Goal: Transaction & Acquisition: Purchase product/service

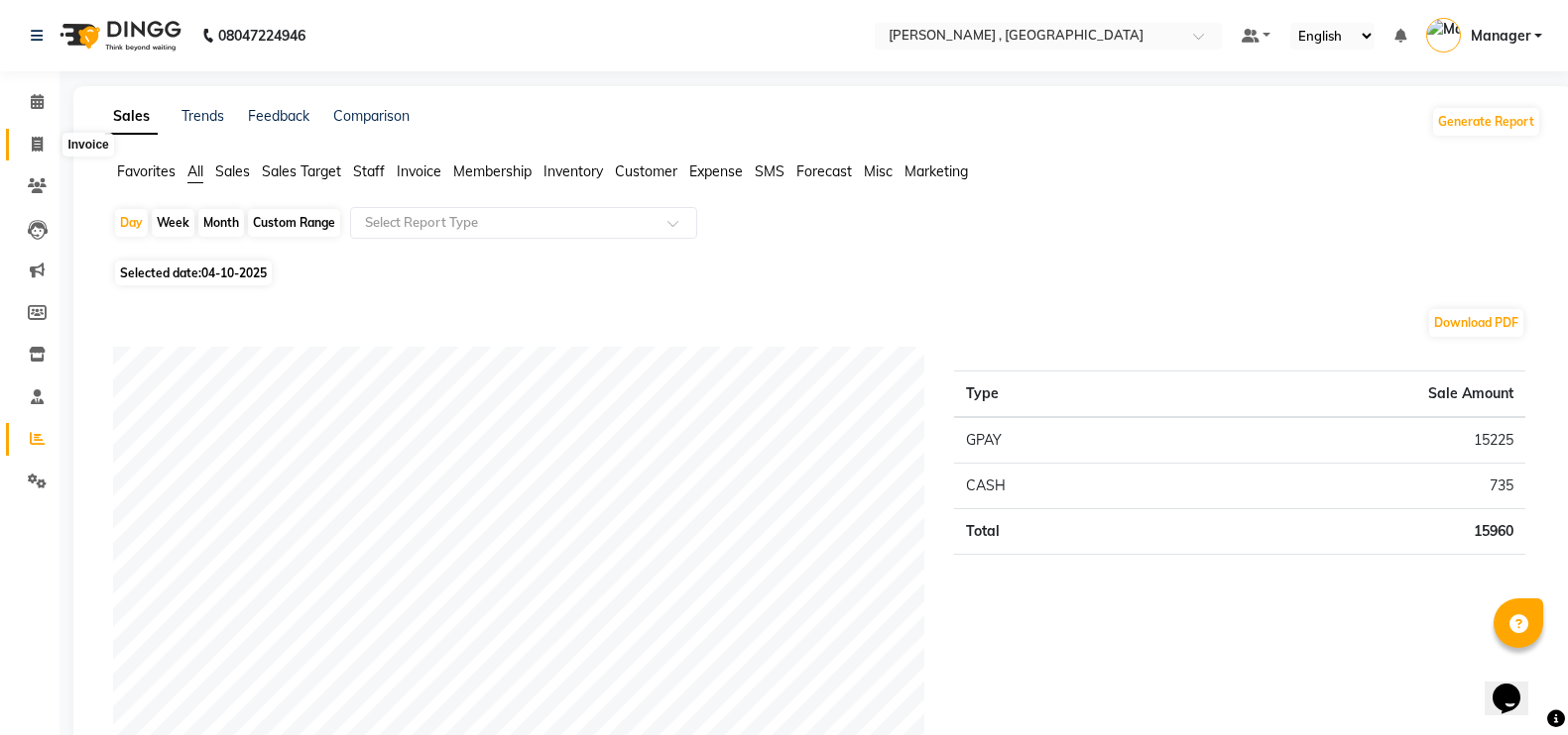
click at [32, 145] on icon at bounding box center [37, 144] width 11 height 15
select select "service"
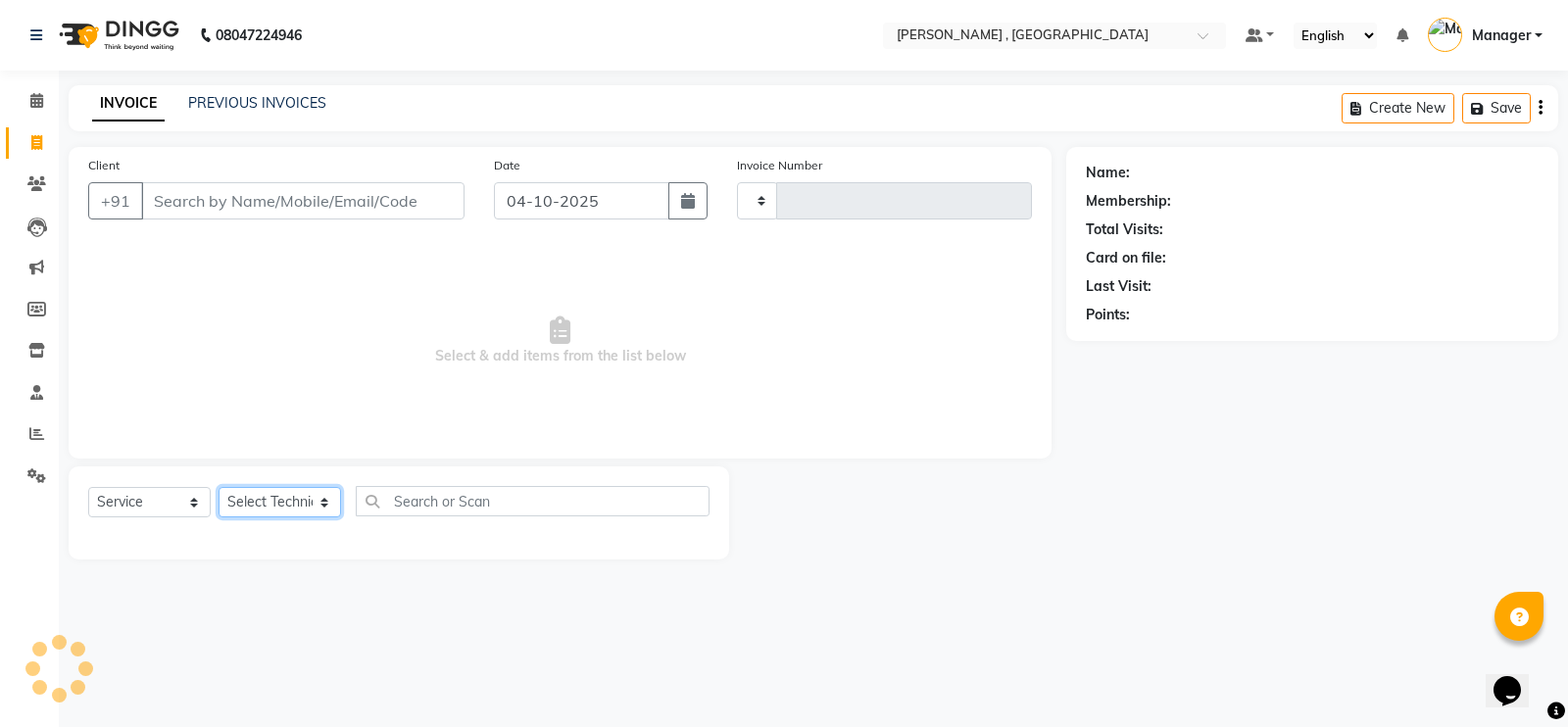
click at [272, 500] on select "Select Technician" at bounding box center [279, 502] width 123 height 30
type input "2119"
select select "4283"
click at [271, 502] on select "Select Technician [PERSON_NAME] [PERSON_NAME] Manager [PERSON_NAME] Thangpi [PE…" at bounding box center [279, 502] width 123 height 30
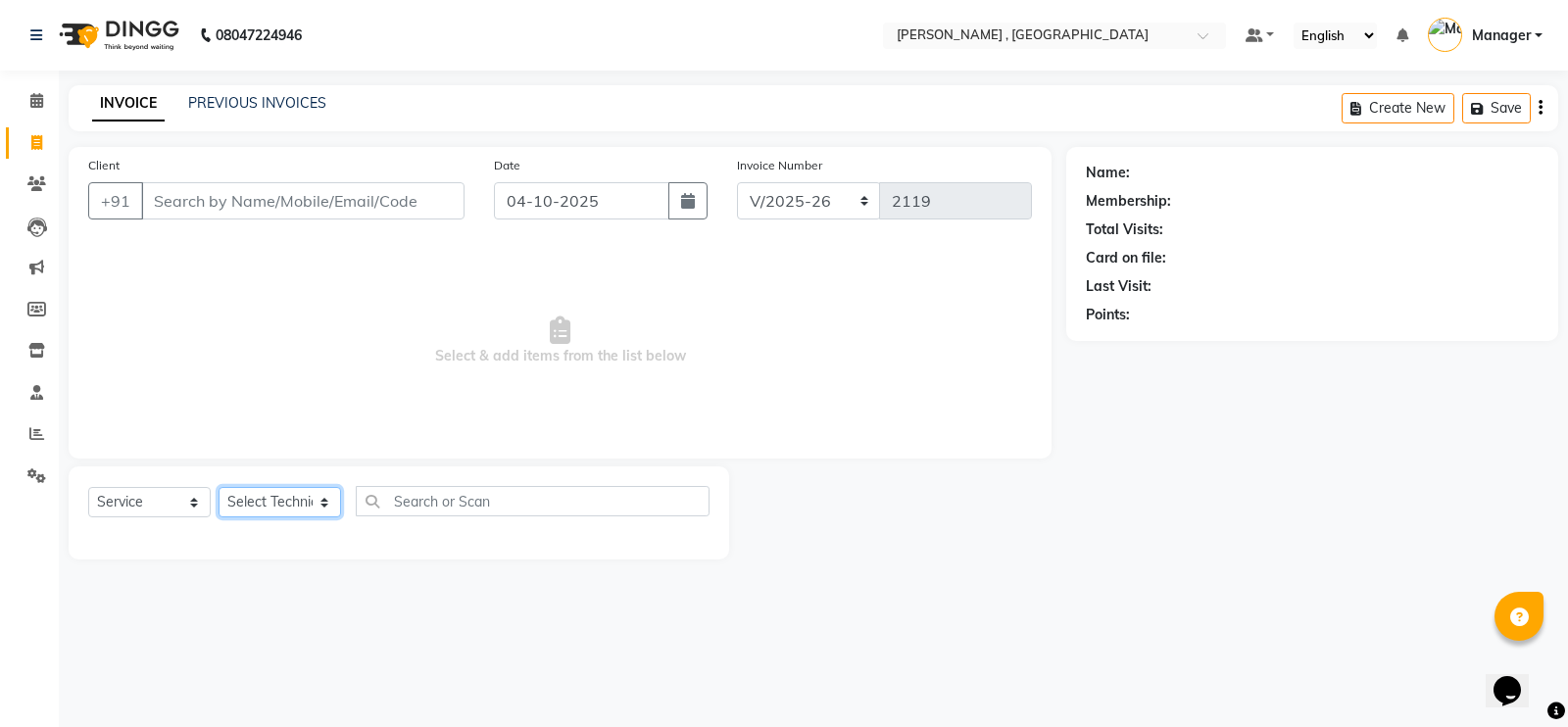
select select "23266"
click at [219, 488] on select "Select Technician [PERSON_NAME] [PERSON_NAME] Manager [PERSON_NAME] Thangpi [PE…" at bounding box center [279, 502] width 123 height 30
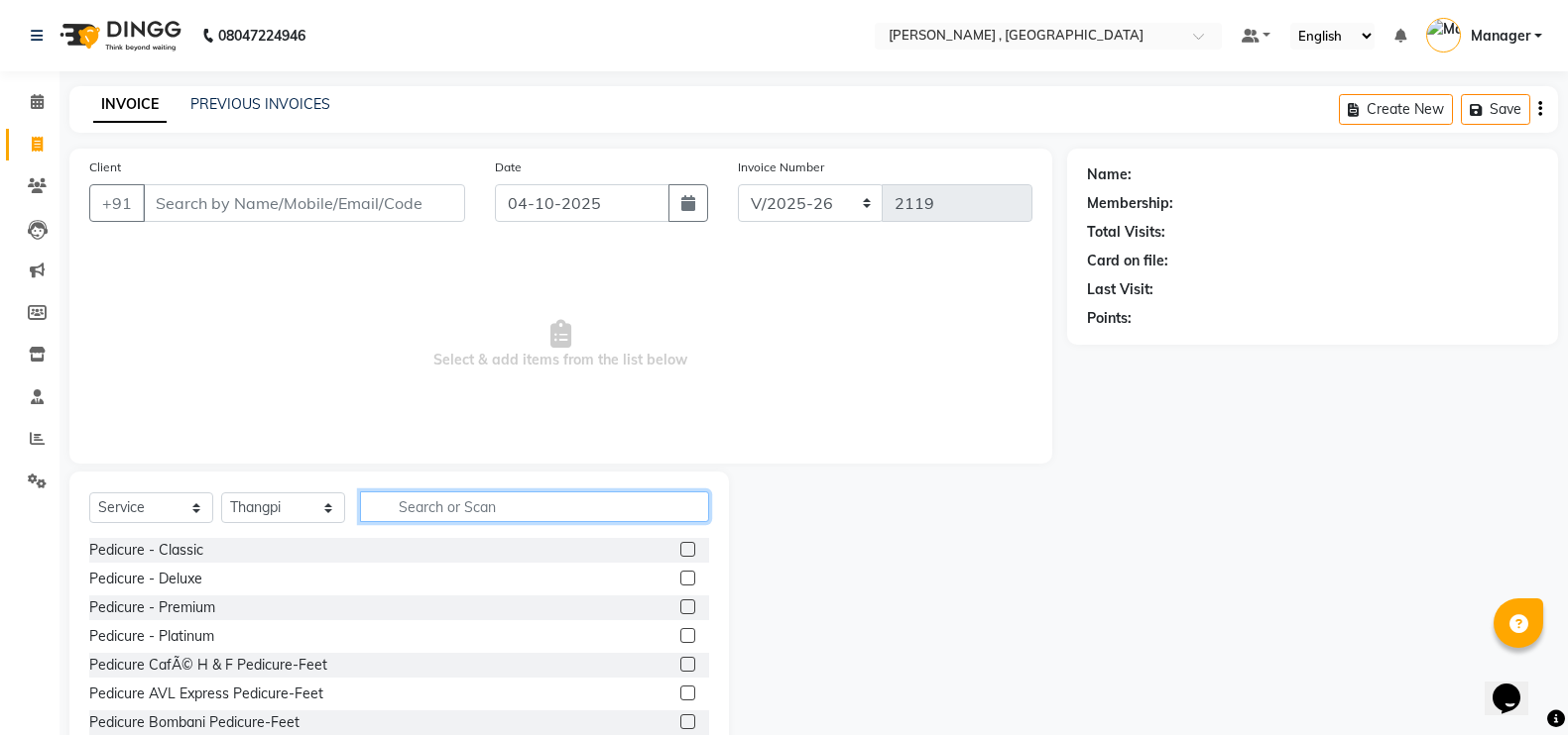
click at [523, 499] on input "text" at bounding box center [535, 507] width 349 height 31
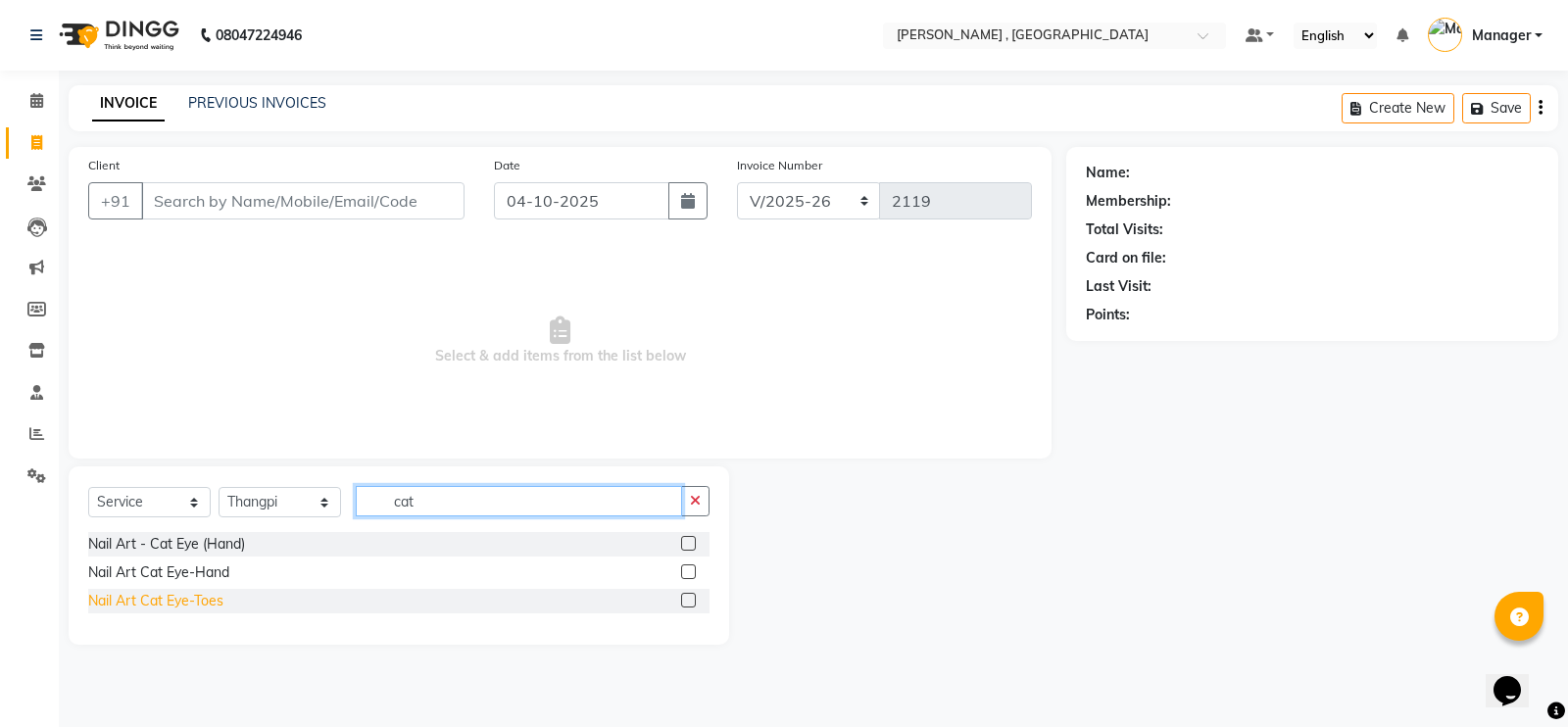
type input "cat"
click at [191, 602] on div "Nail Art Cat Eye-Toes" at bounding box center [156, 601] width 135 height 21
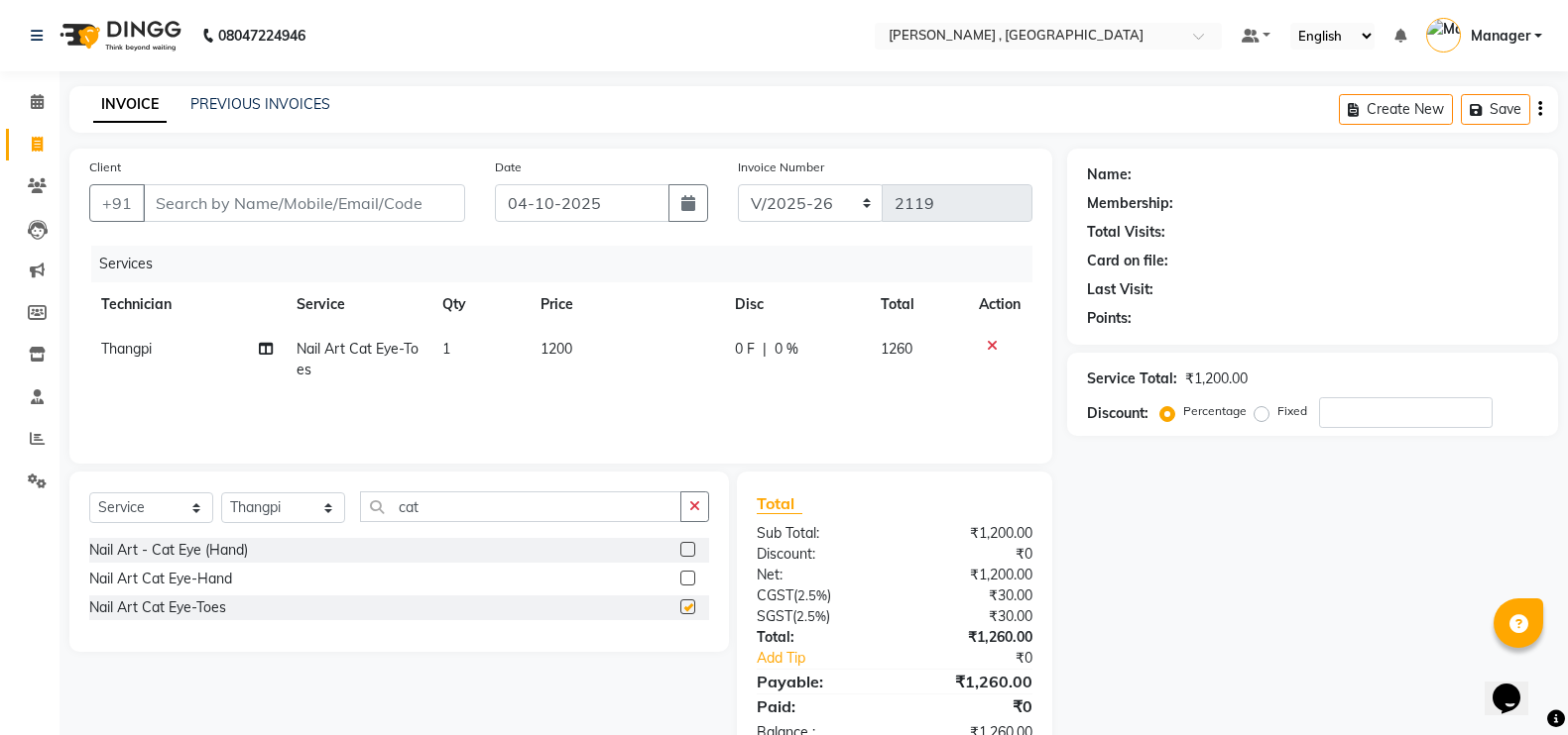
checkbox input "false"
click at [551, 349] on span "1200" at bounding box center [557, 349] width 32 height 18
select select "23266"
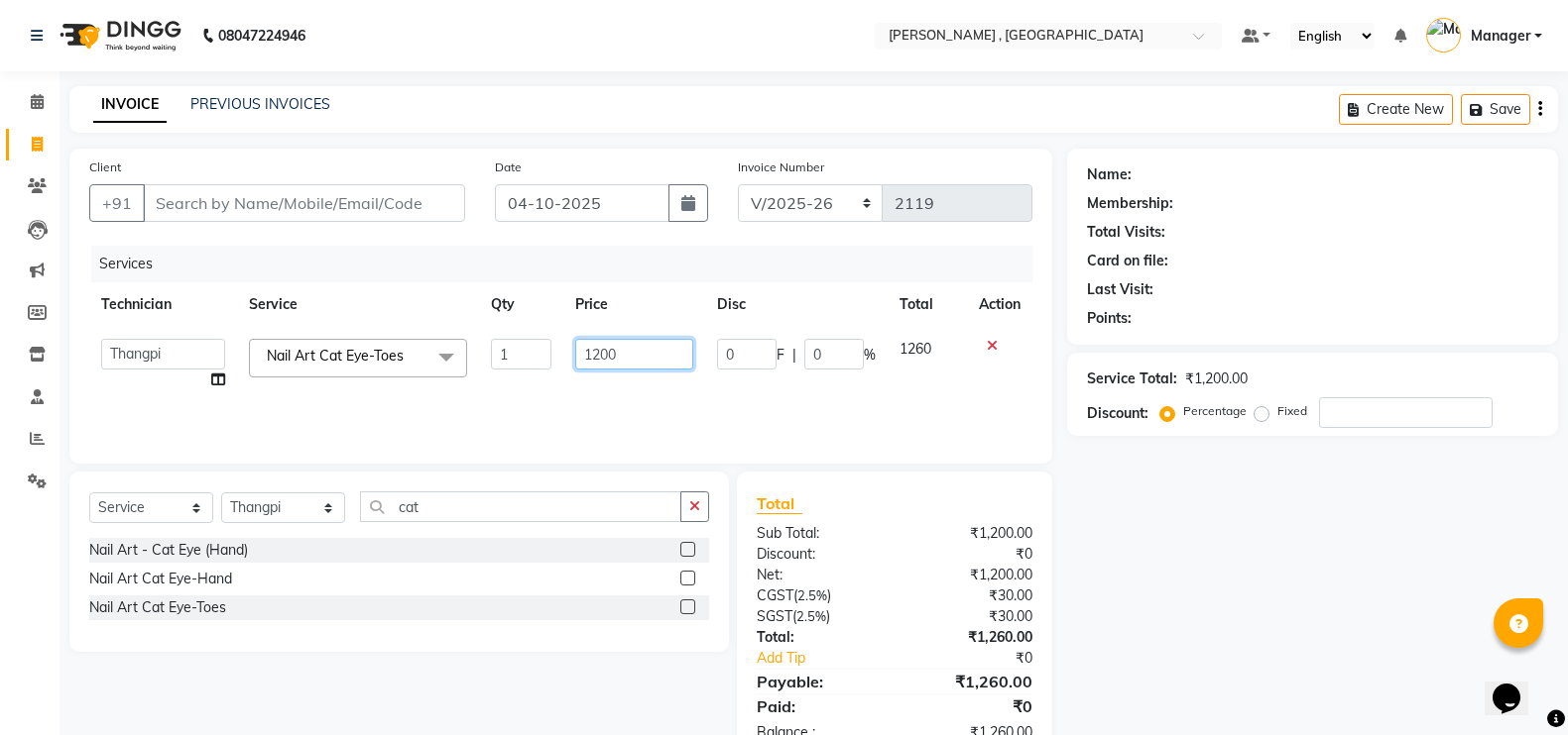
click at [591, 350] on input "1200" at bounding box center [634, 354] width 118 height 31
type input "2000"
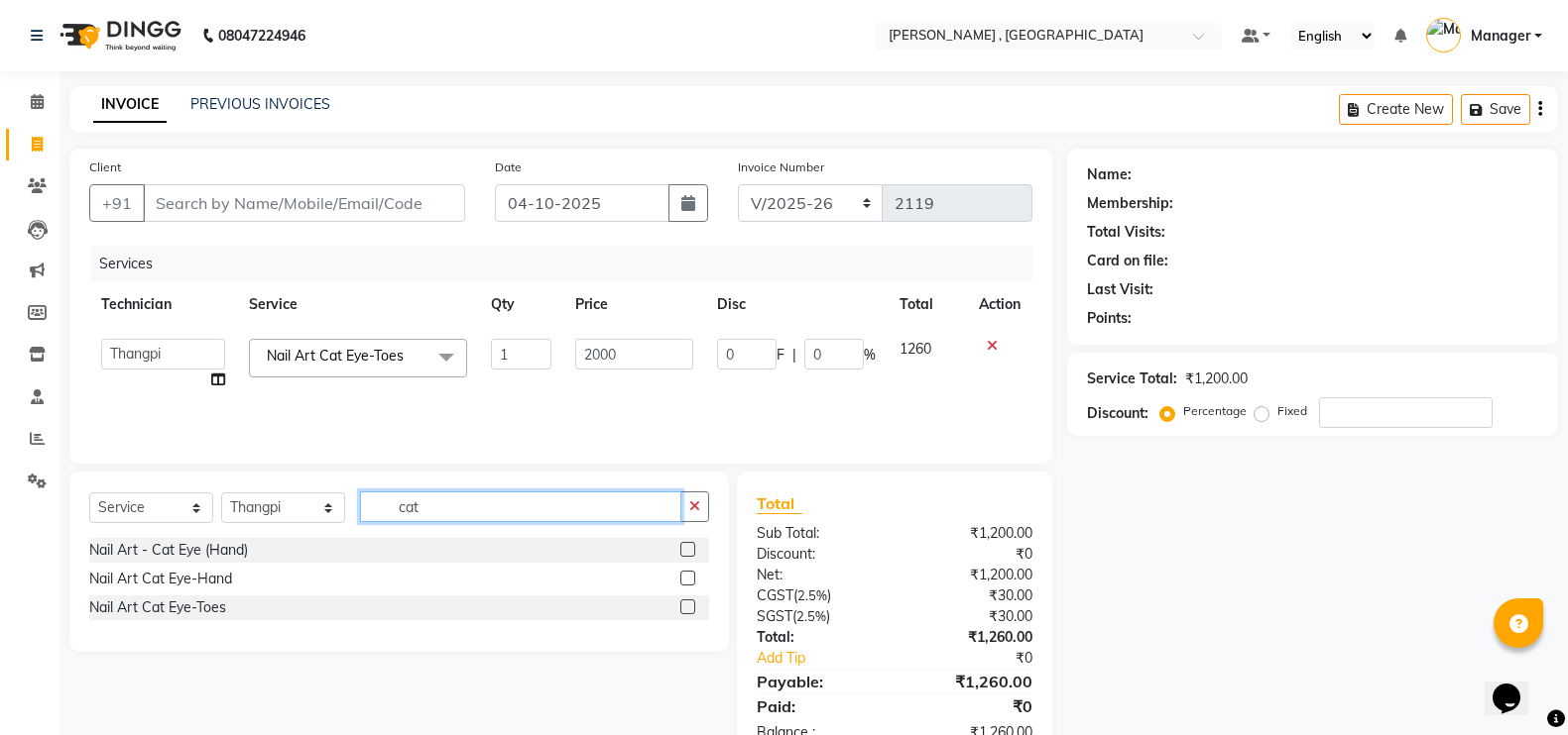
click at [549, 515] on input "cat" at bounding box center [521, 507] width 322 height 31
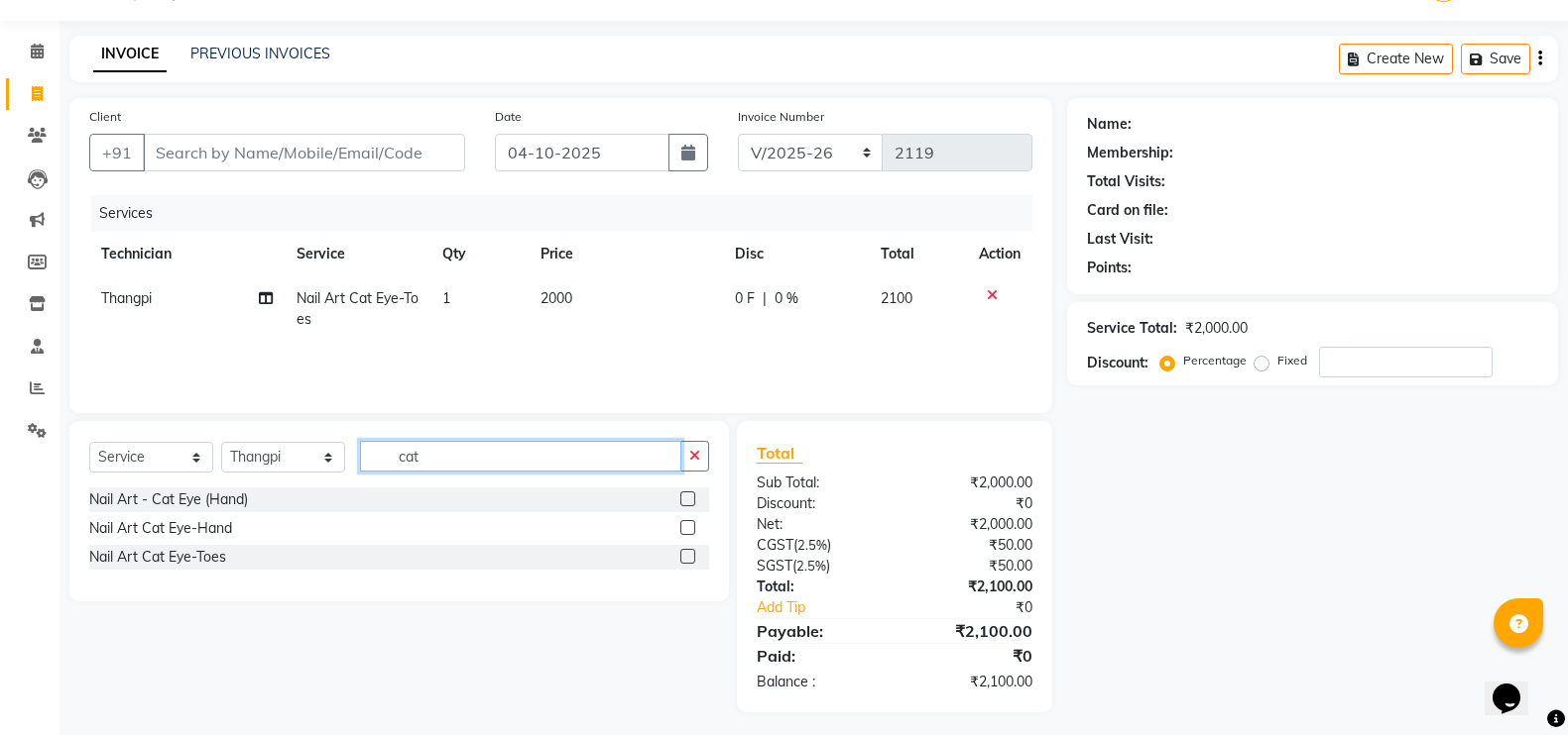
scroll to position [58, 0]
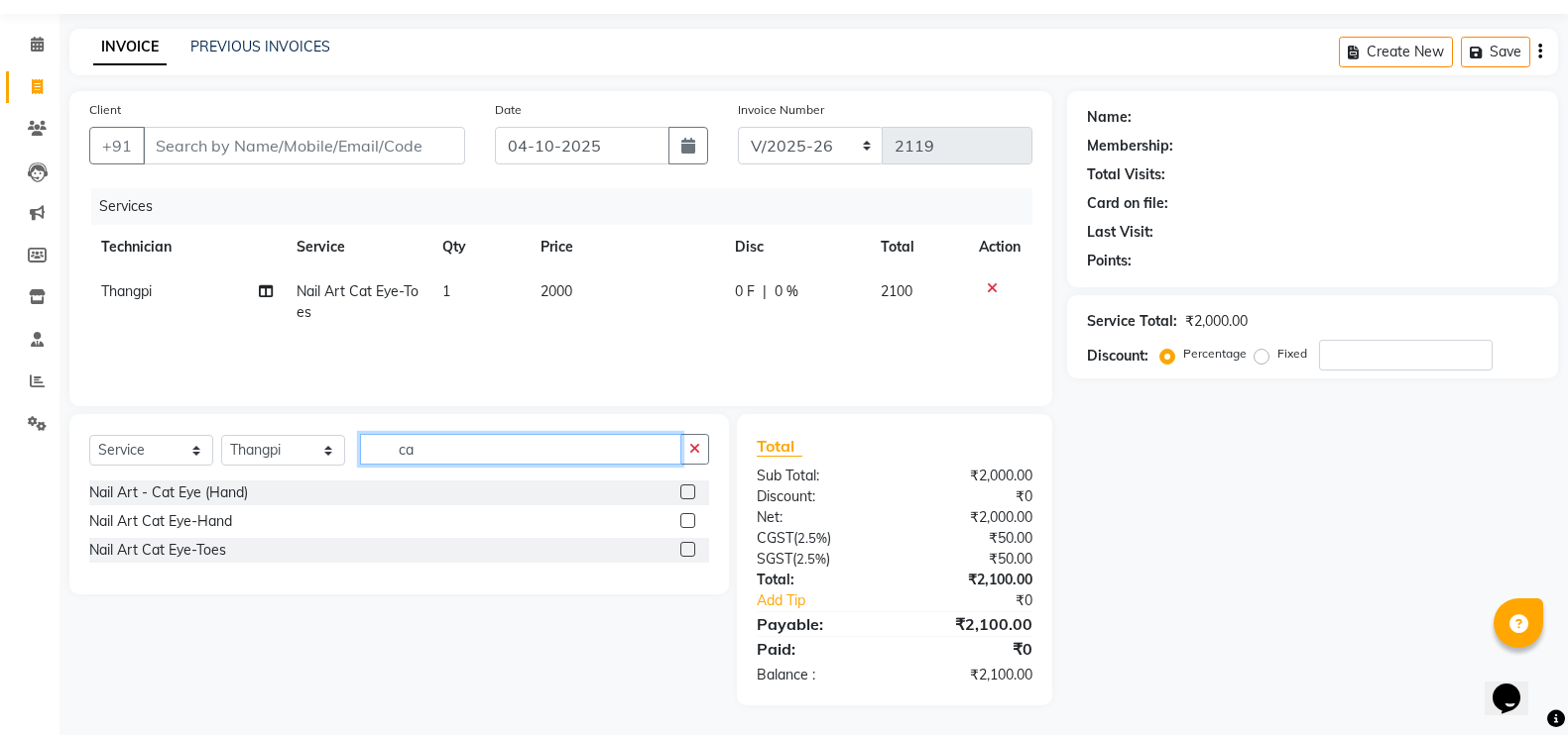
type input "c"
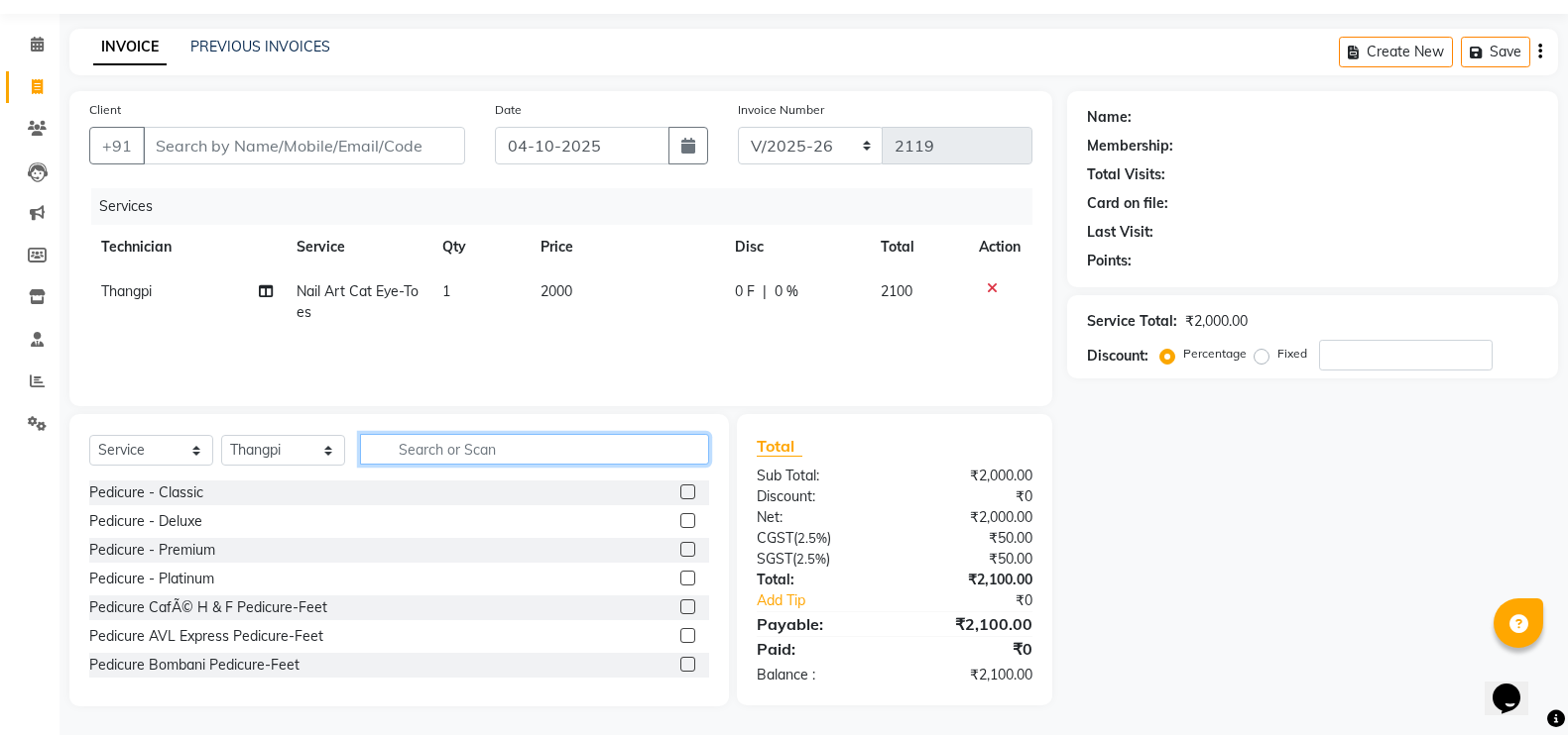
scroll to position [124, 0]
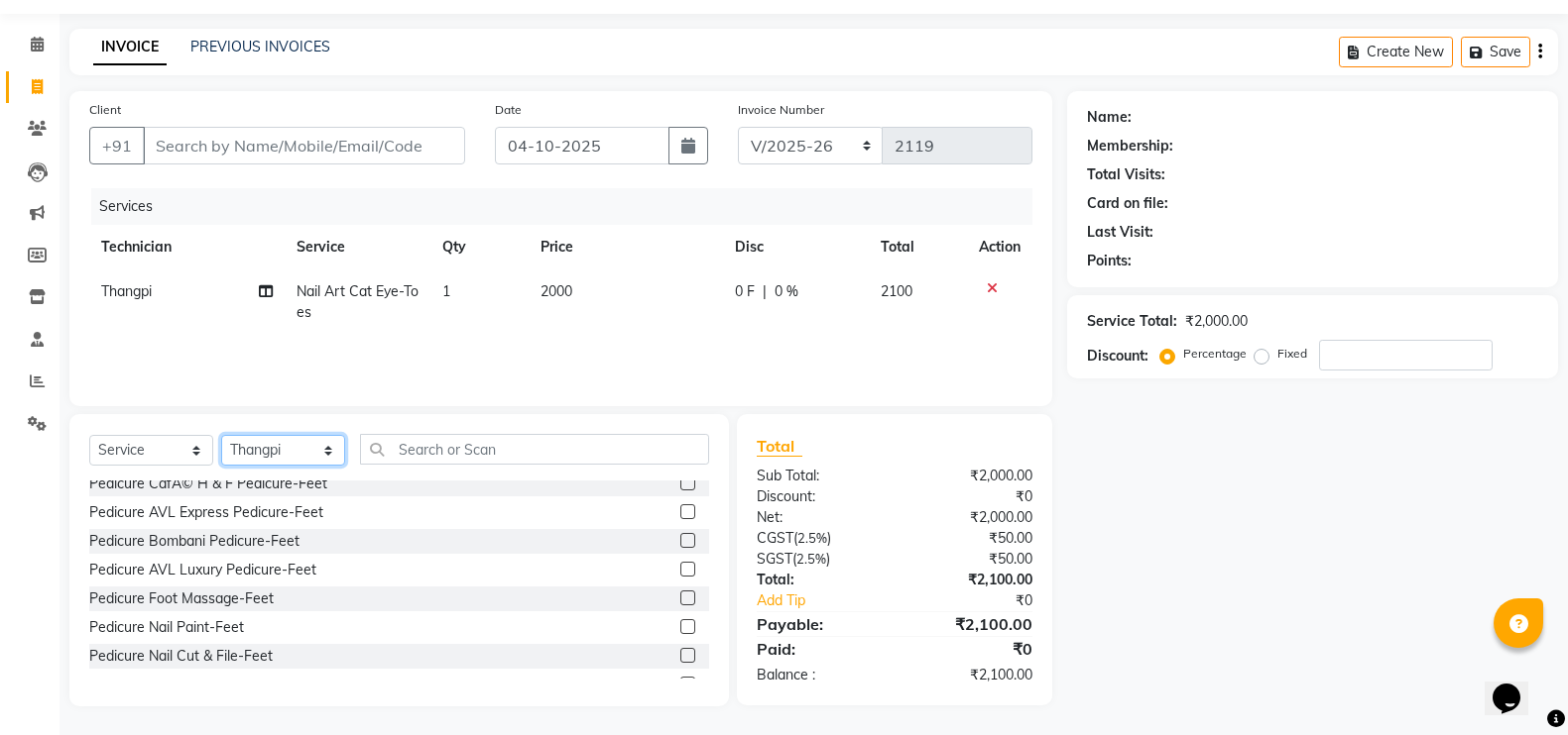
click at [229, 455] on select "Select Technician [PERSON_NAME] [PERSON_NAME] Manager [PERSON_NAME] Thangpi [PE…" at bounding box center [283, 450] width 124 height 31
select select "23268"
click at [221, 435] on select "Select Technician [PERSON_NAME] [PERSON_NAME] Manager [PERSON_NAME] Thangpi [PE…" at bounding box center [283, 450] width 124 height 31
click at [416, 443] on input "text" at bounding box center [535, 449] width 349 height 31
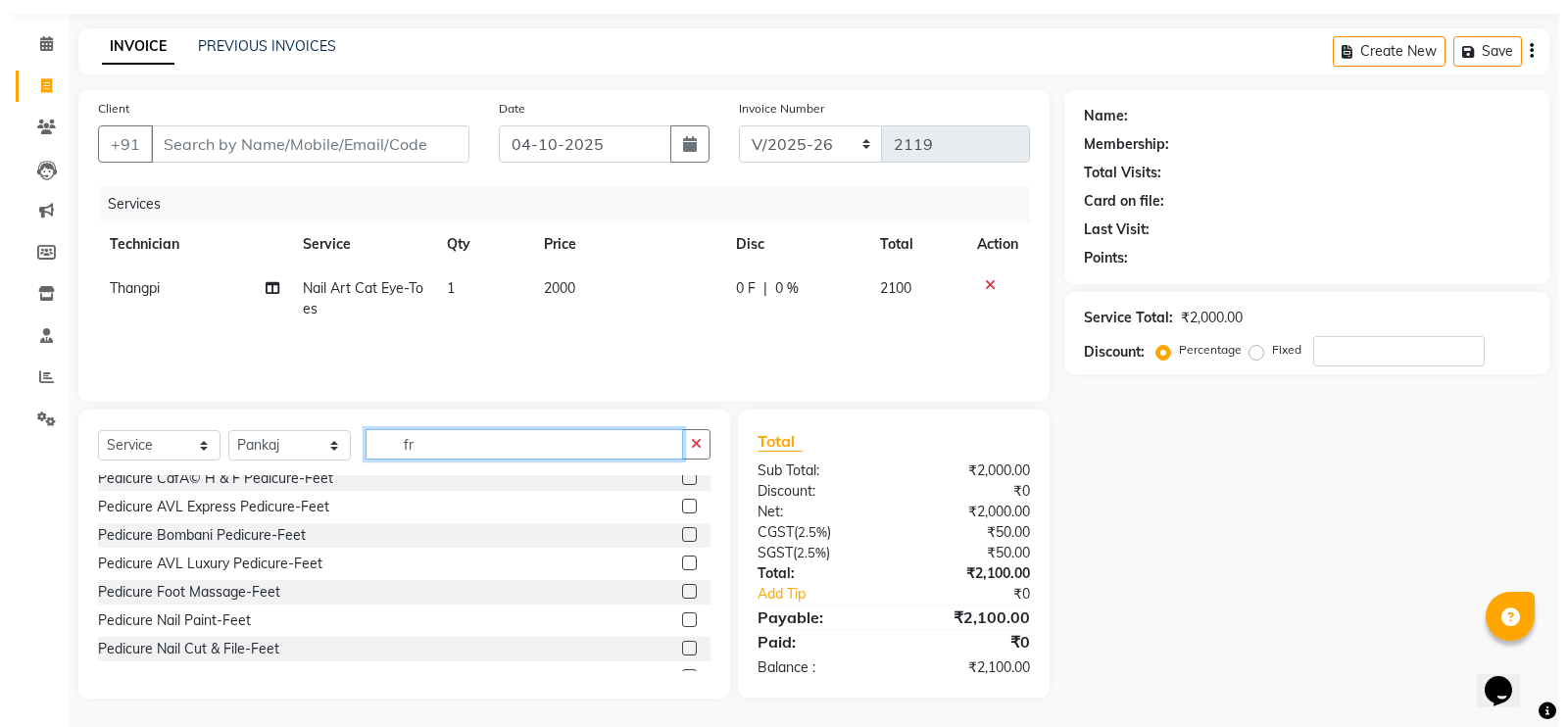
scroll to position [0, 0]
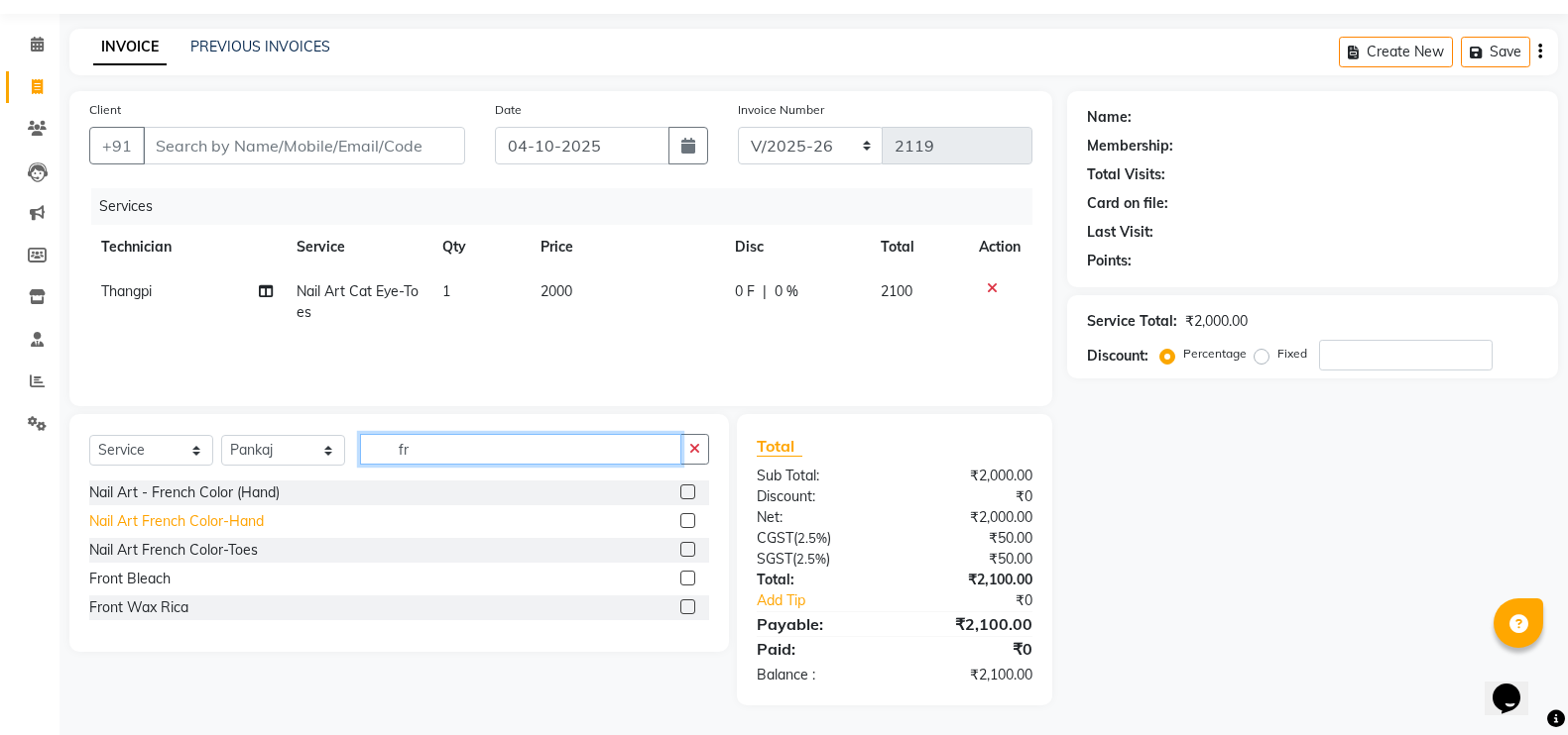
type input "fr"
click at [186, 517] on div "Nail Art French Color-Hand" at bounding box center [177, 522] width 175 height 21
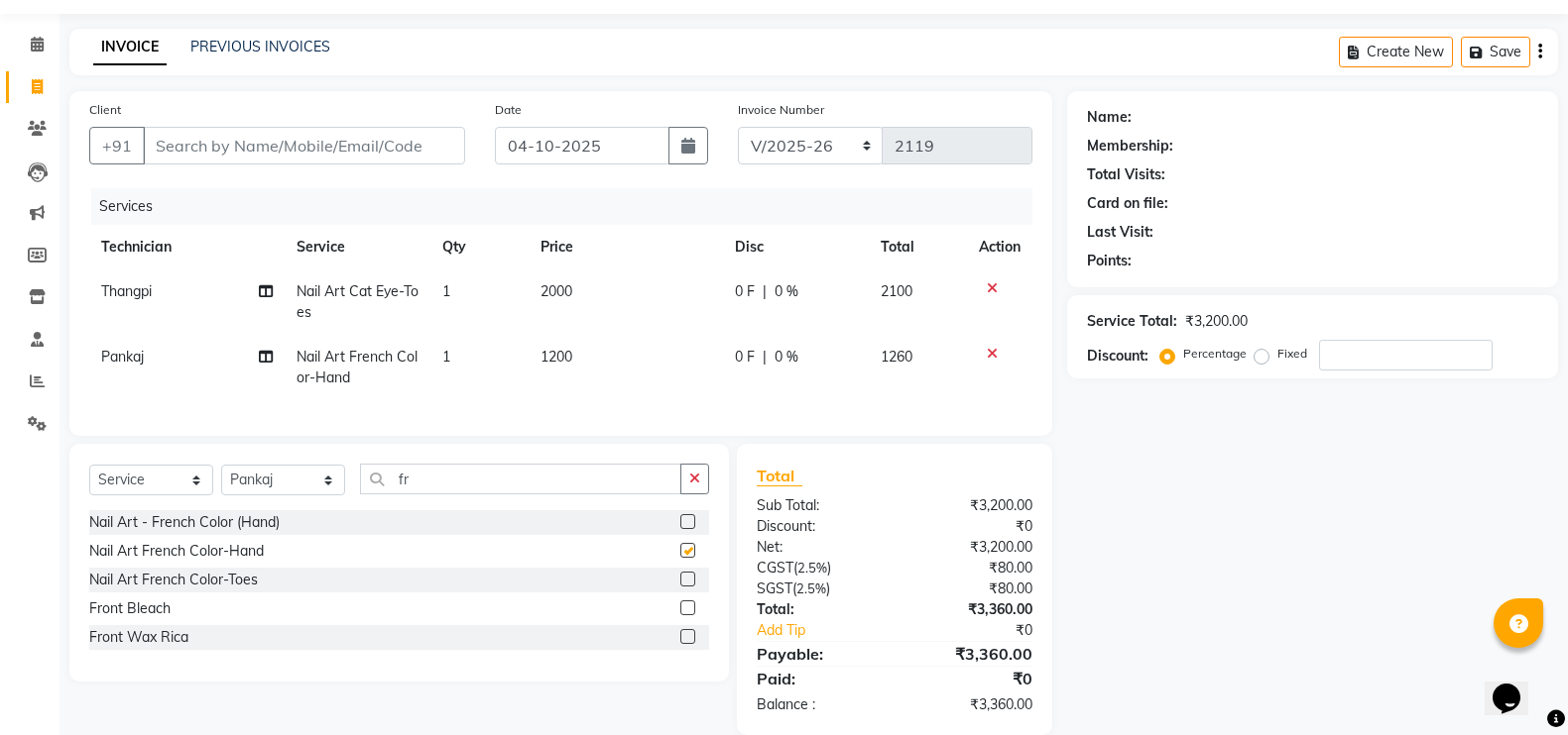
checkbox input "false"
click at [500, 495] on input "fr" at bounding box center [521, 479] width 322 height 31
type input "f"
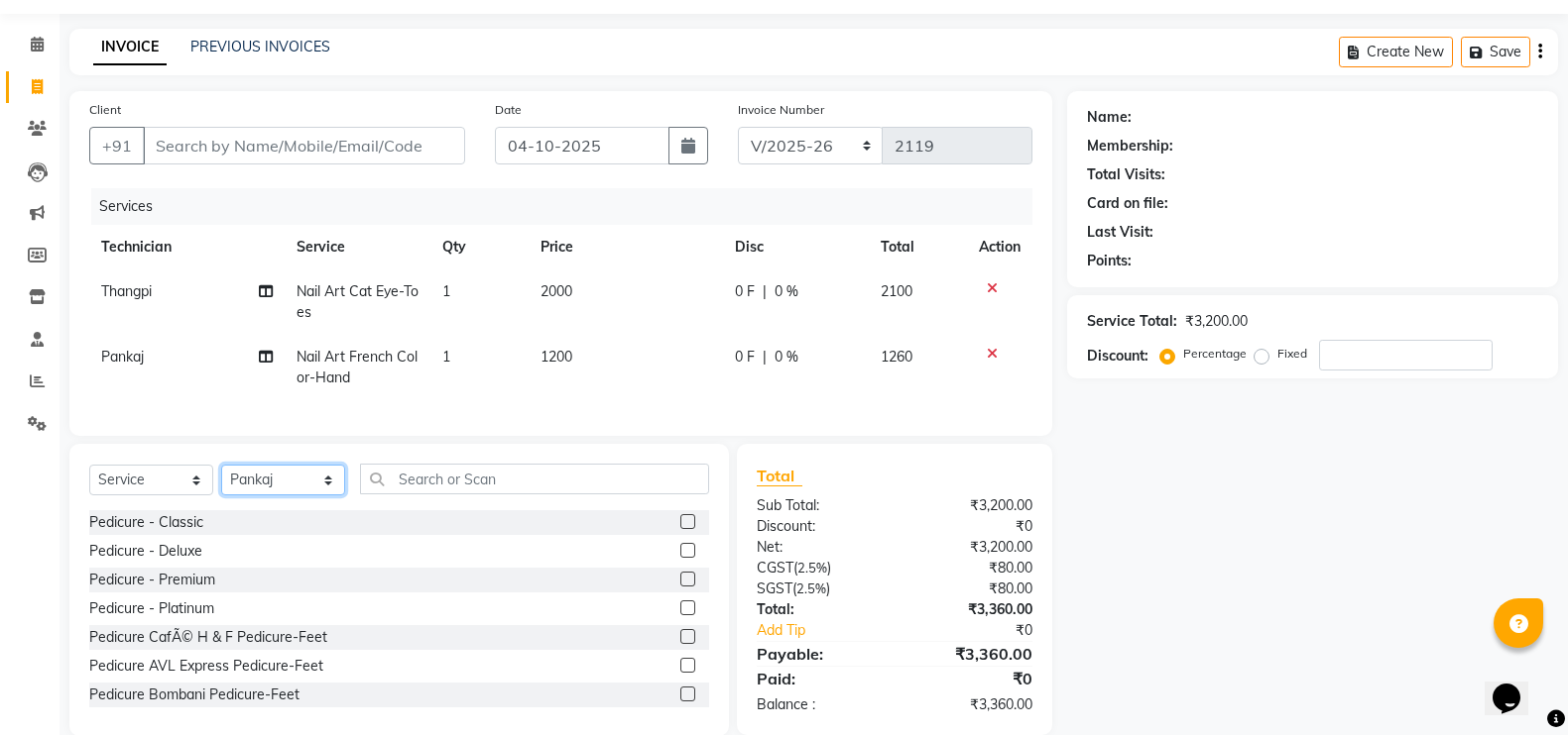
click at [285, 496] on select "Select Technician [PERSON_NAME] [PERSON_NAME] Manager [PERSON_NAME] Thangpi [PE…" at bounding box center [283, 480] width 124 height 31
select select "23267"
click at [221, 484] on select "Select Technician [PERSON_NAME] [PERSON_NAME] Manager [PERSON_NAME] Thangpi [PE…" at bounding box center [283, 480] width 124 height 31
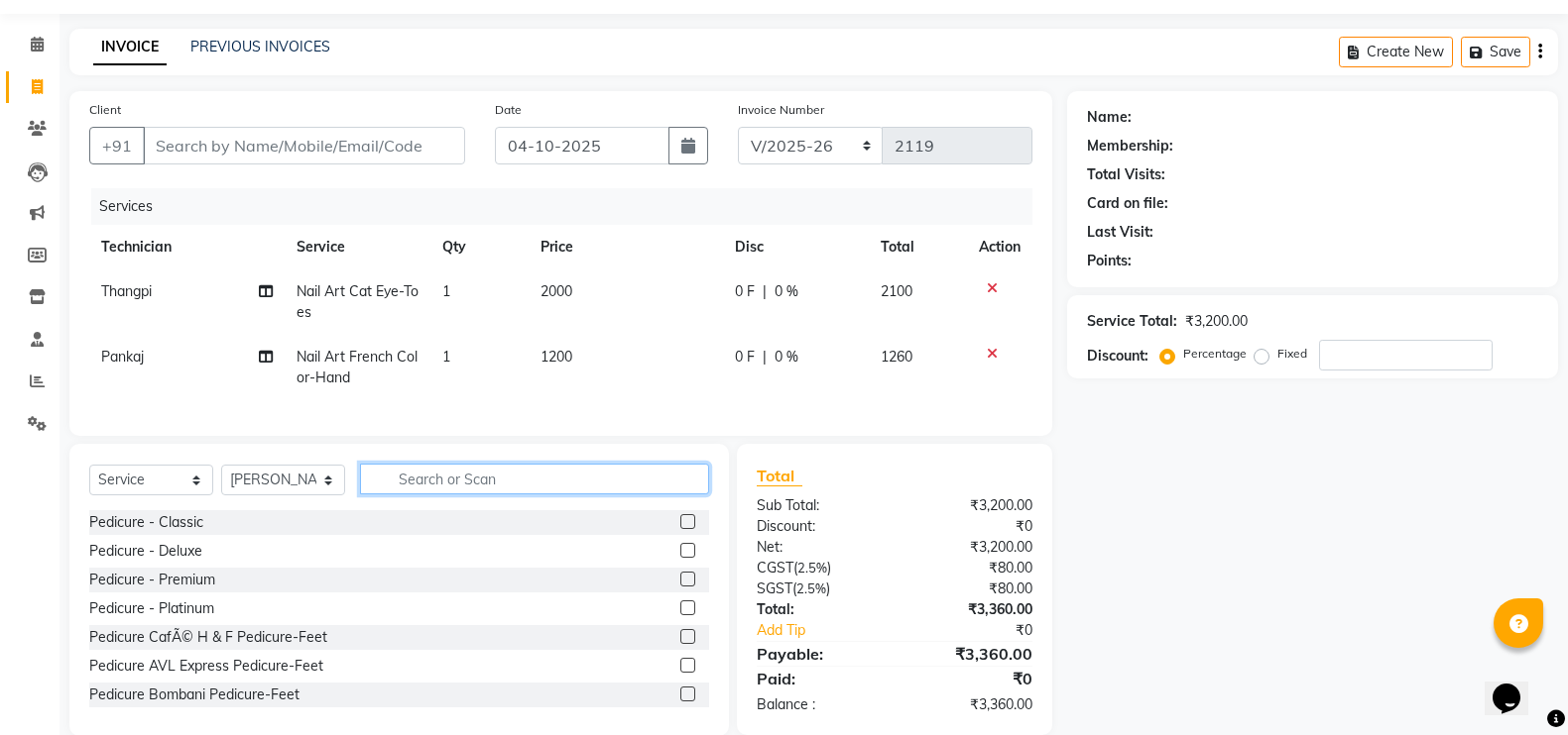
click at [472, 495] on input "text" at bounding box center [535, 479] width 349 height 31
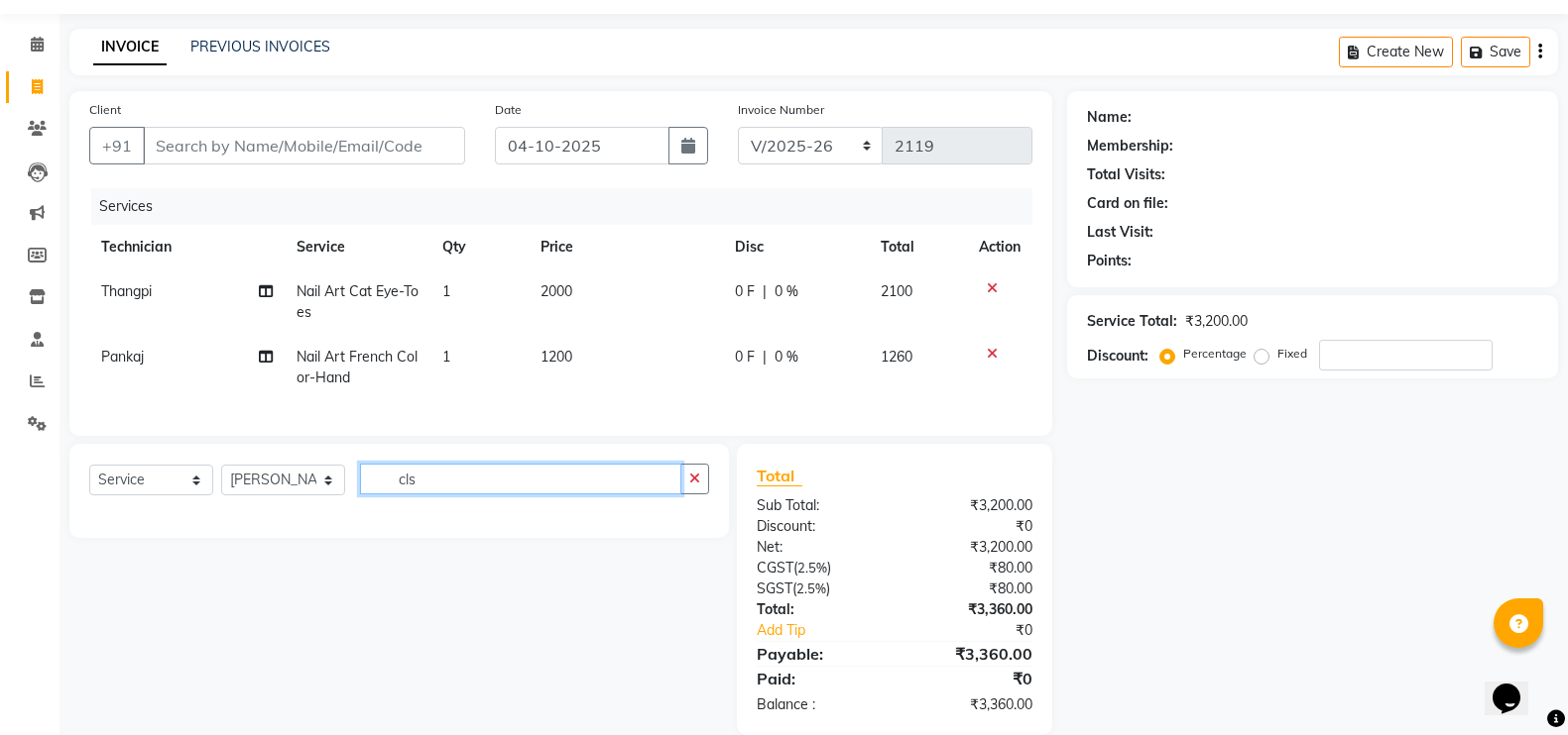
click at [470, 487] on input "cls" at bounding box center [521, 479] width 322 height 31
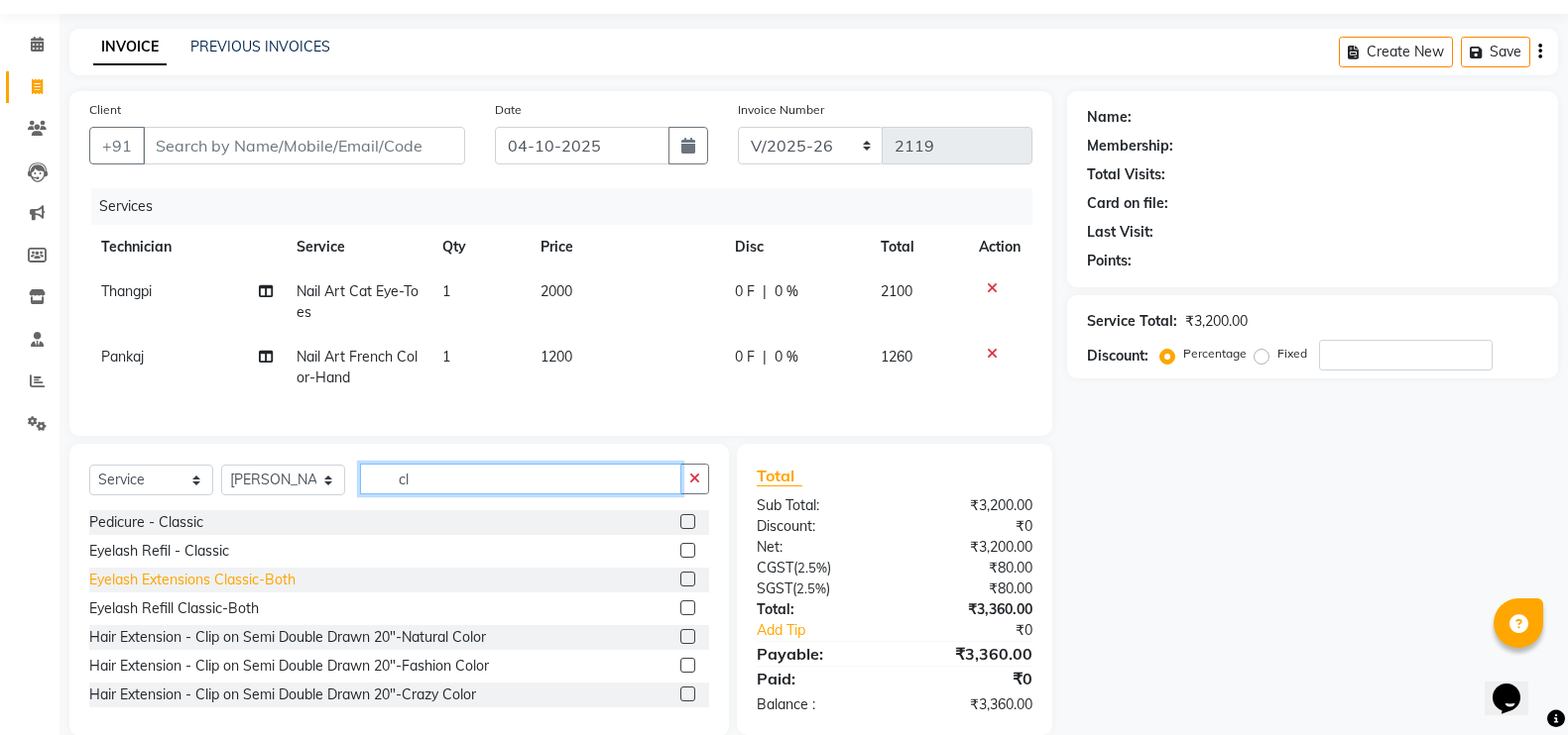
type input "cl"
click at [160, 591] on div "Eyelash Extensions Classic-Both" at bounding box center [193, 580] width 206 height 21
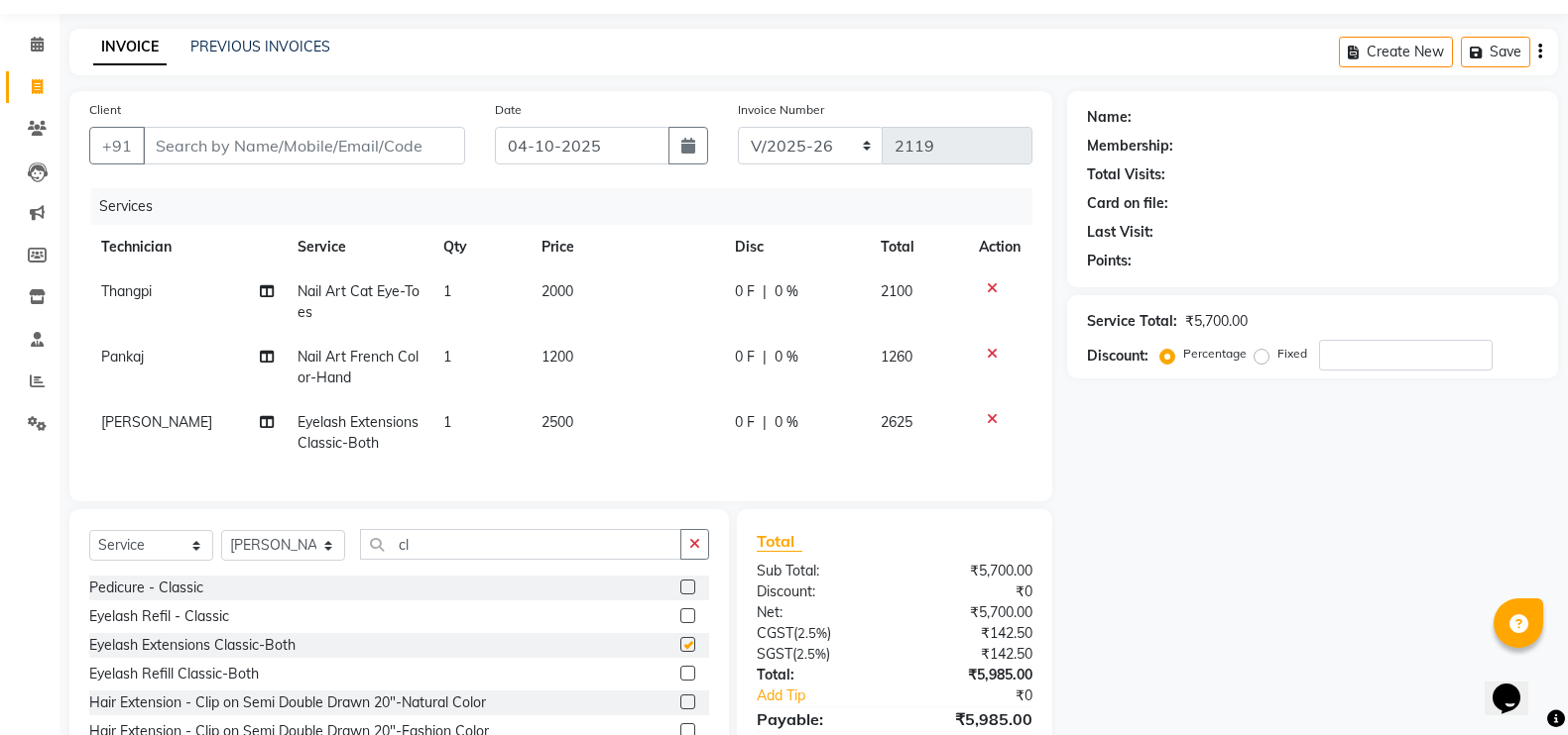
checkbox input "false"
click at [223, 145] on input "Client" at bounding box center [304, 146] width 323 height 38
type input "9"
type input "0"
type input "9707965910"
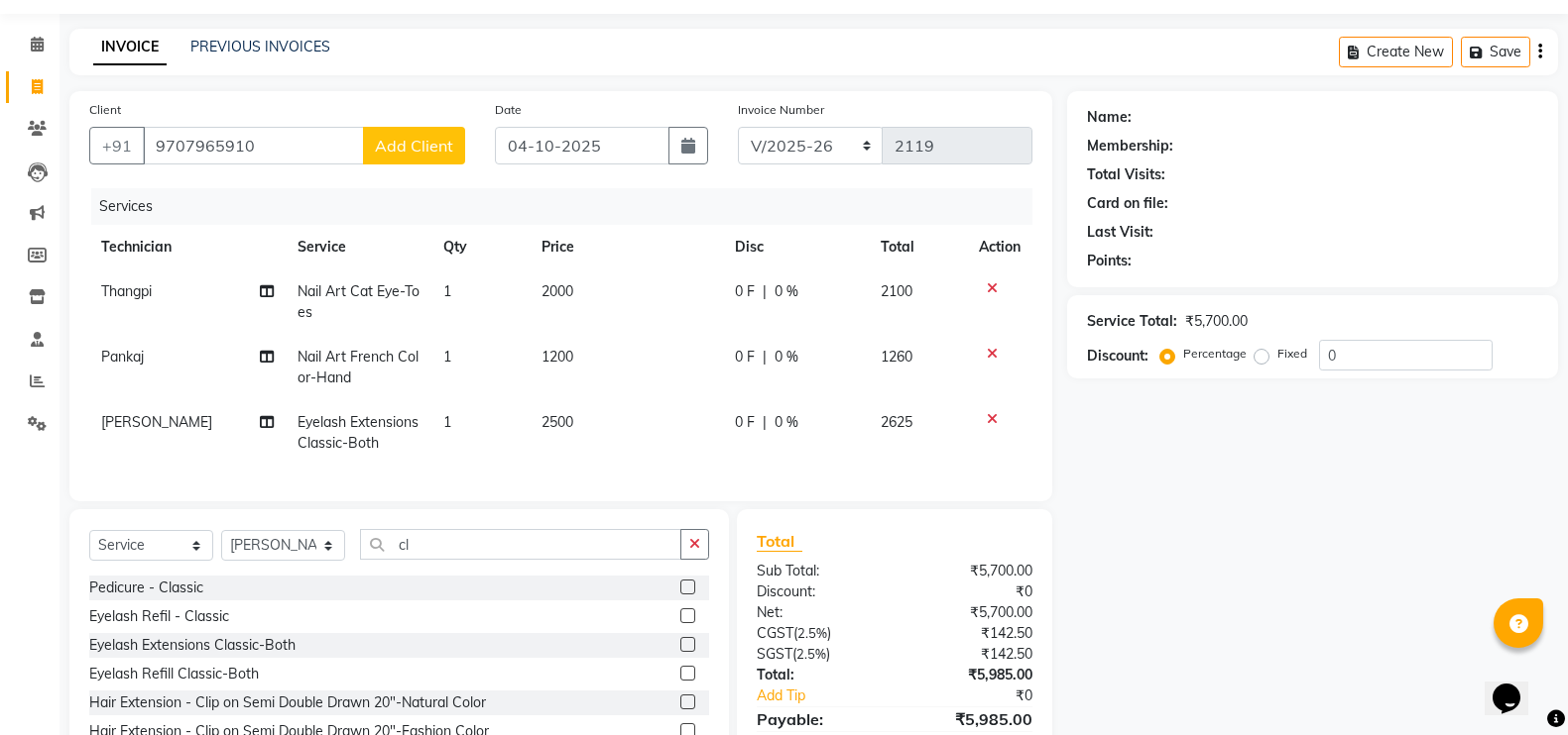
click at [451, 150] on span "Add Client" at bounding box center [414, 146] width 78 height 20
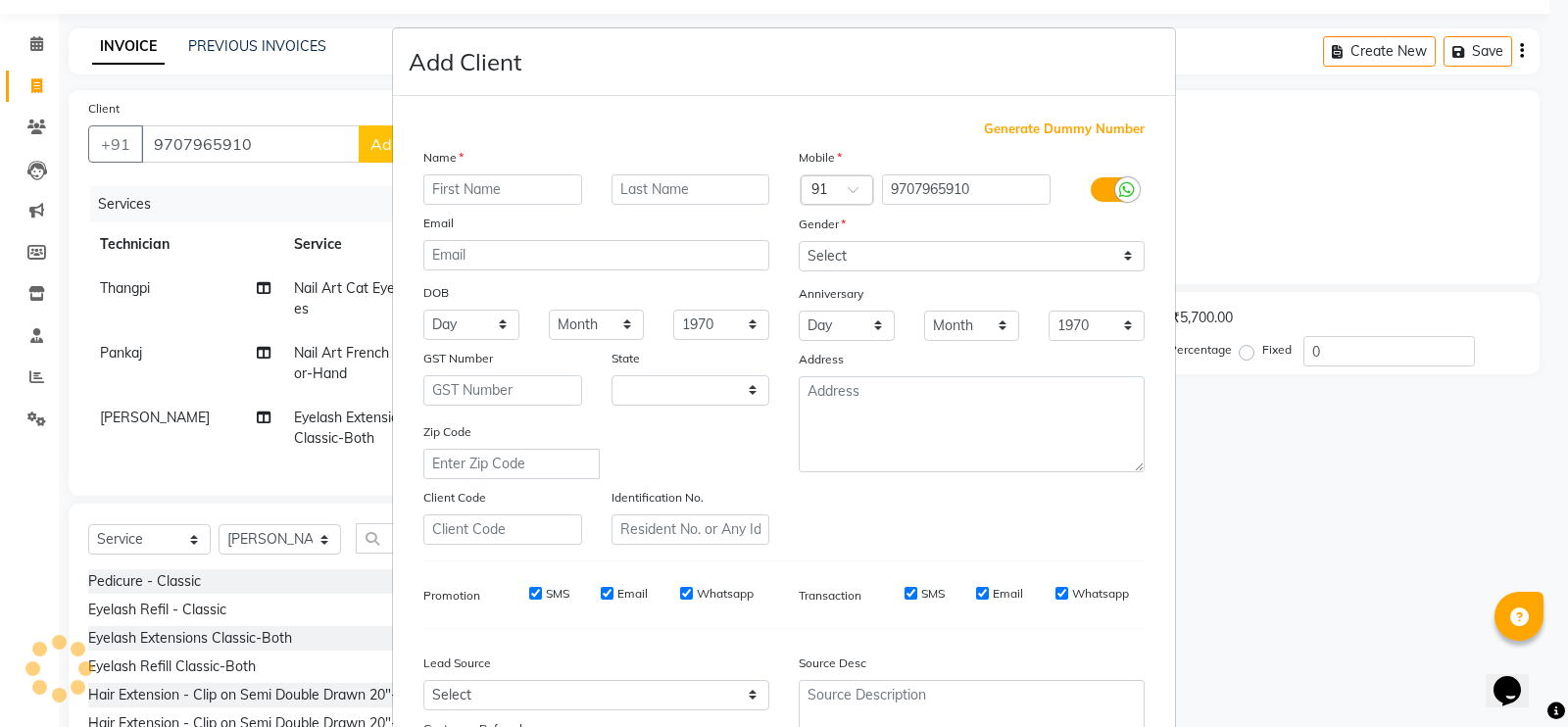
select select "21"
click at [523, 193] on input "text" at bounding box center [503, 189] width 159 height 30
type input "Mawi"
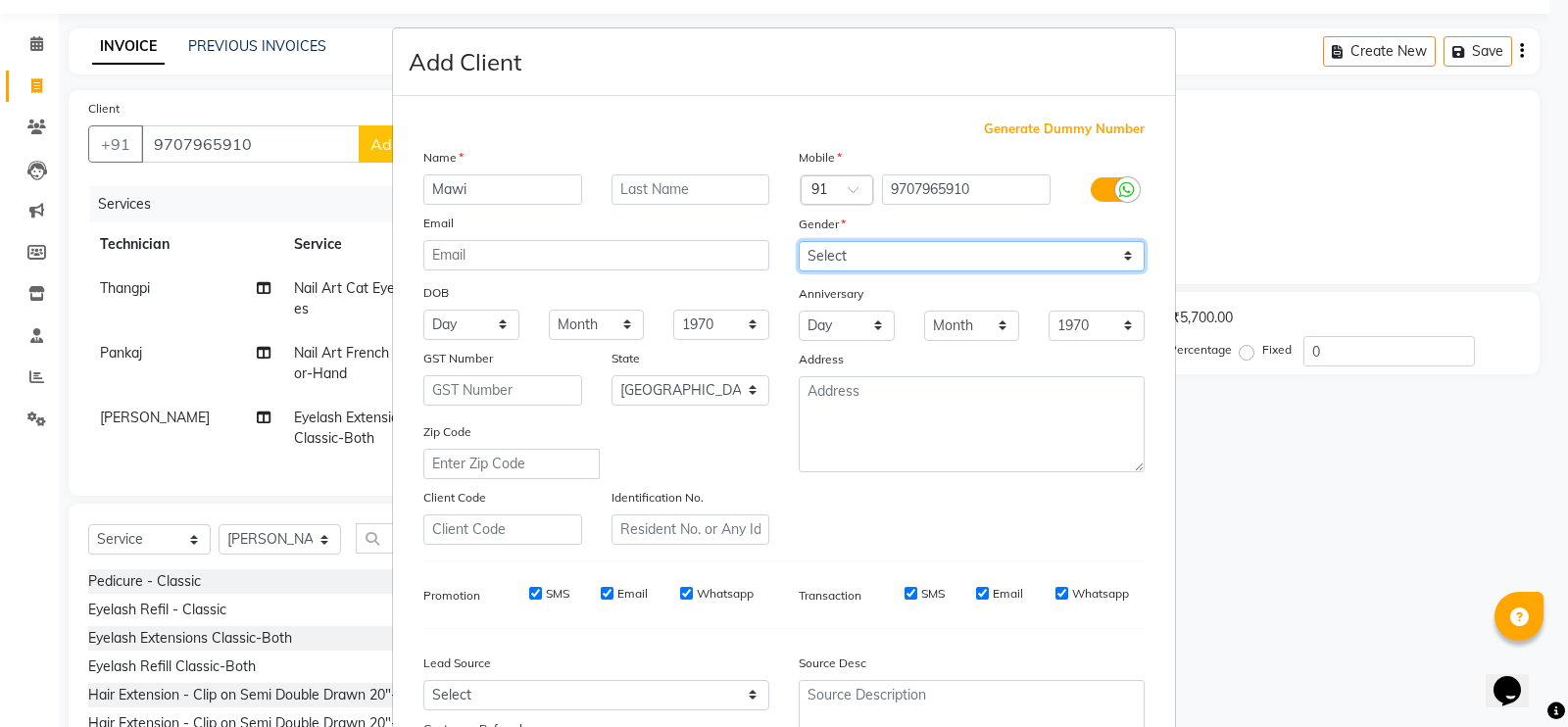
click at [814, 251] on select "Select [DEMOGRAPHIC_DATA] [DEMOGRAPHIC_DATA] Other Prefer Not To Say" at bounding box center [971, 256] width 346 height 30
select select "[DEMOGRAPHIC_DATA]"
click at [798, 241] on select "Select [DEMOGRAPHIC_DATA] [DEMOGRAPHIC_DATA] Other Prefer Not To Say" at bounding box center [971, 256] width 346 height 30
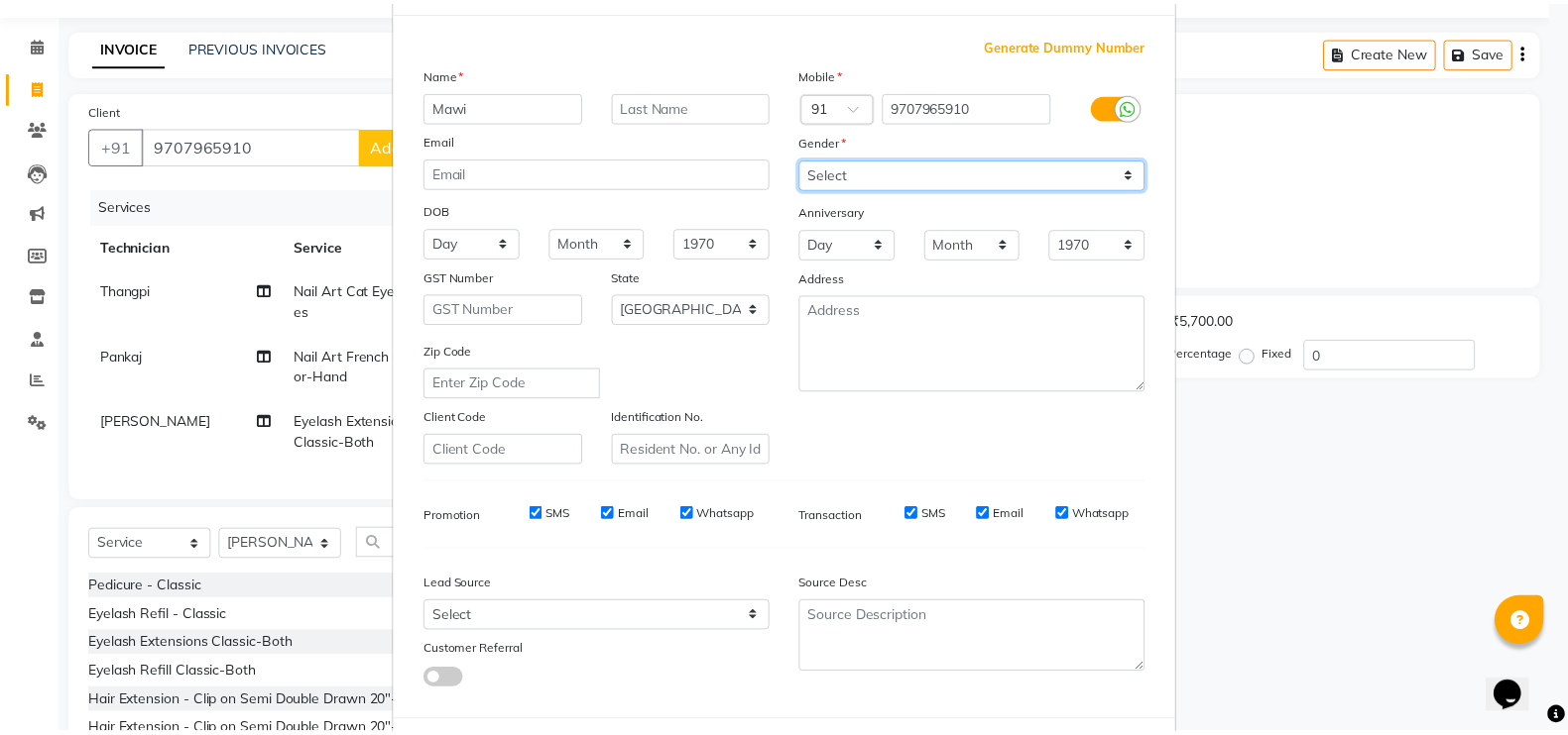
scroll to position [180, 0]
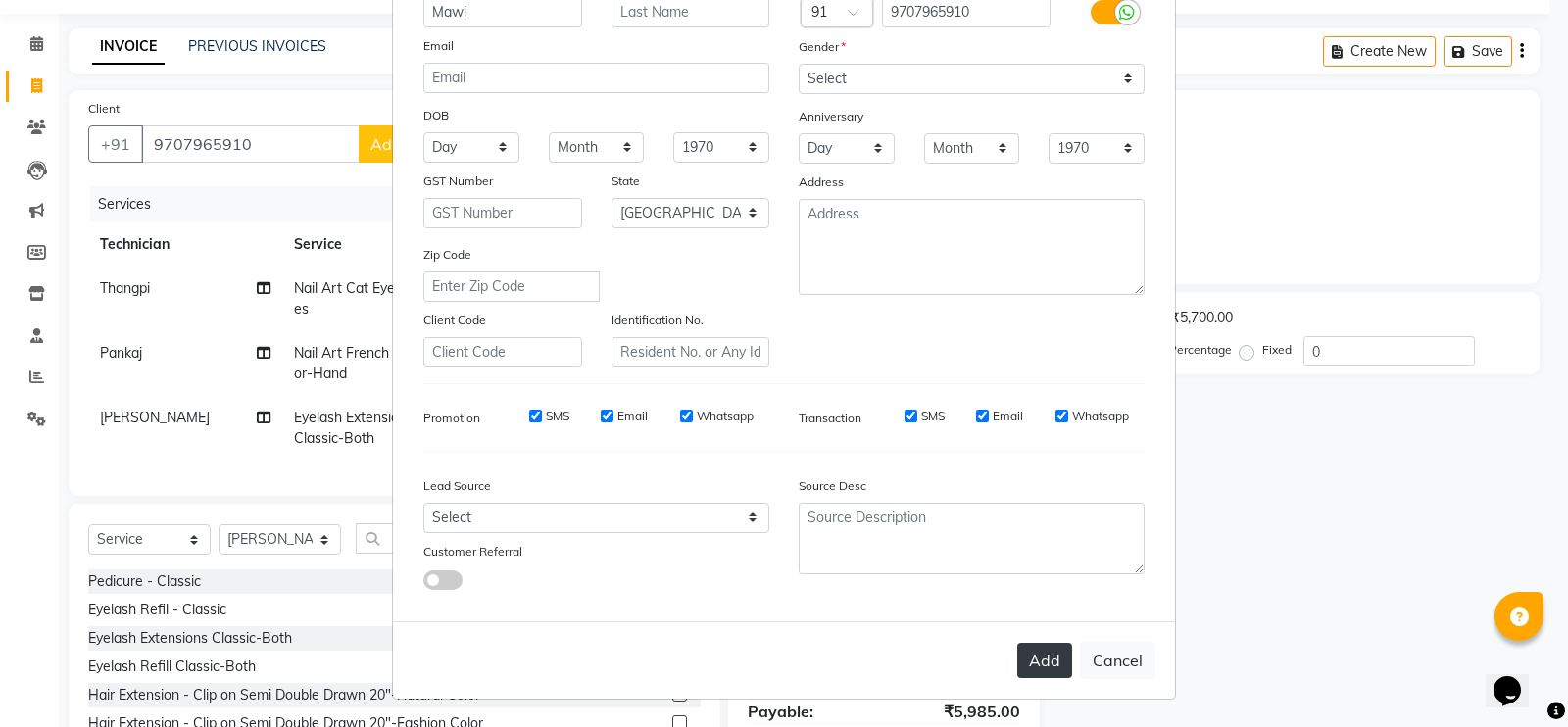
click at [1028, 661] on button "Add" at bounding box center [1044, 661] width 55 height 35
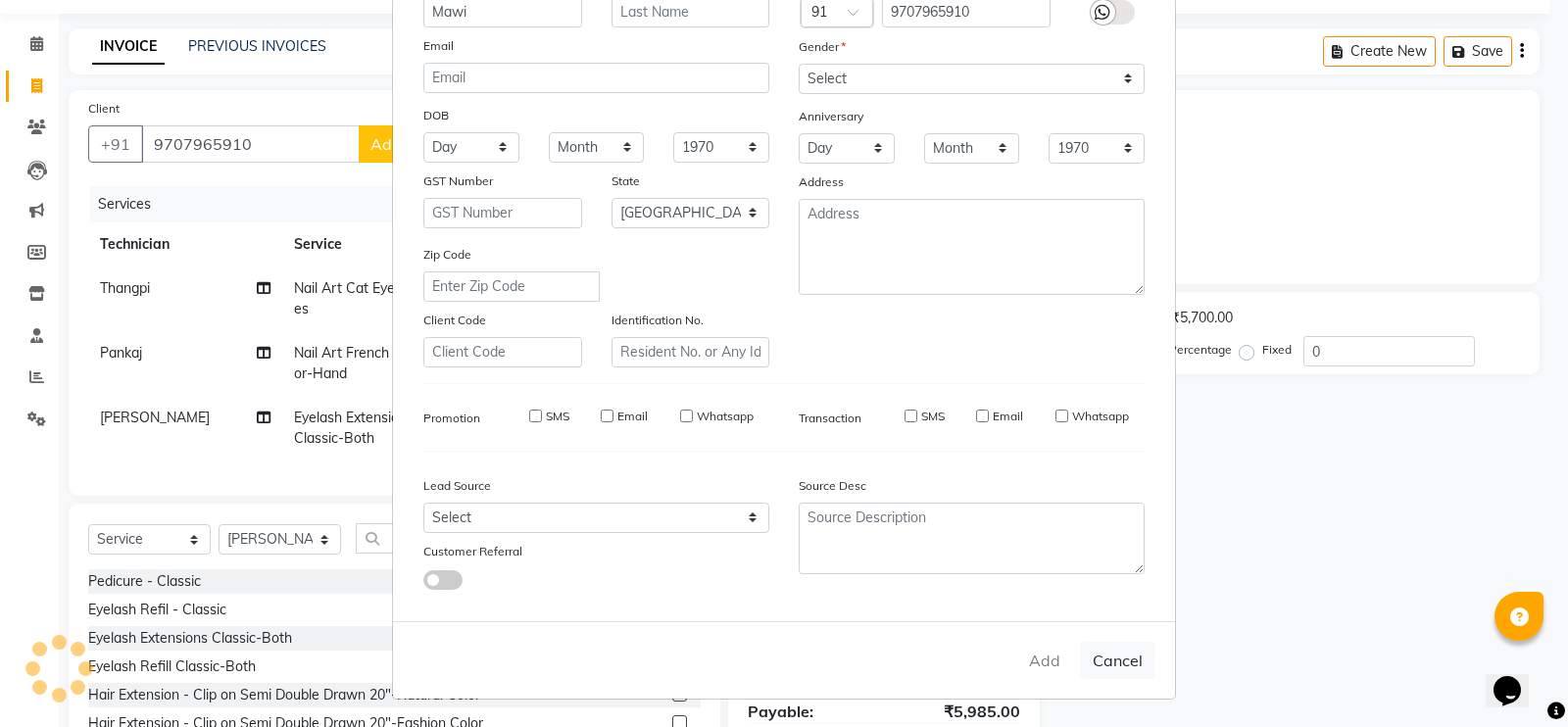
type input "97******10"
select select
select select "null"
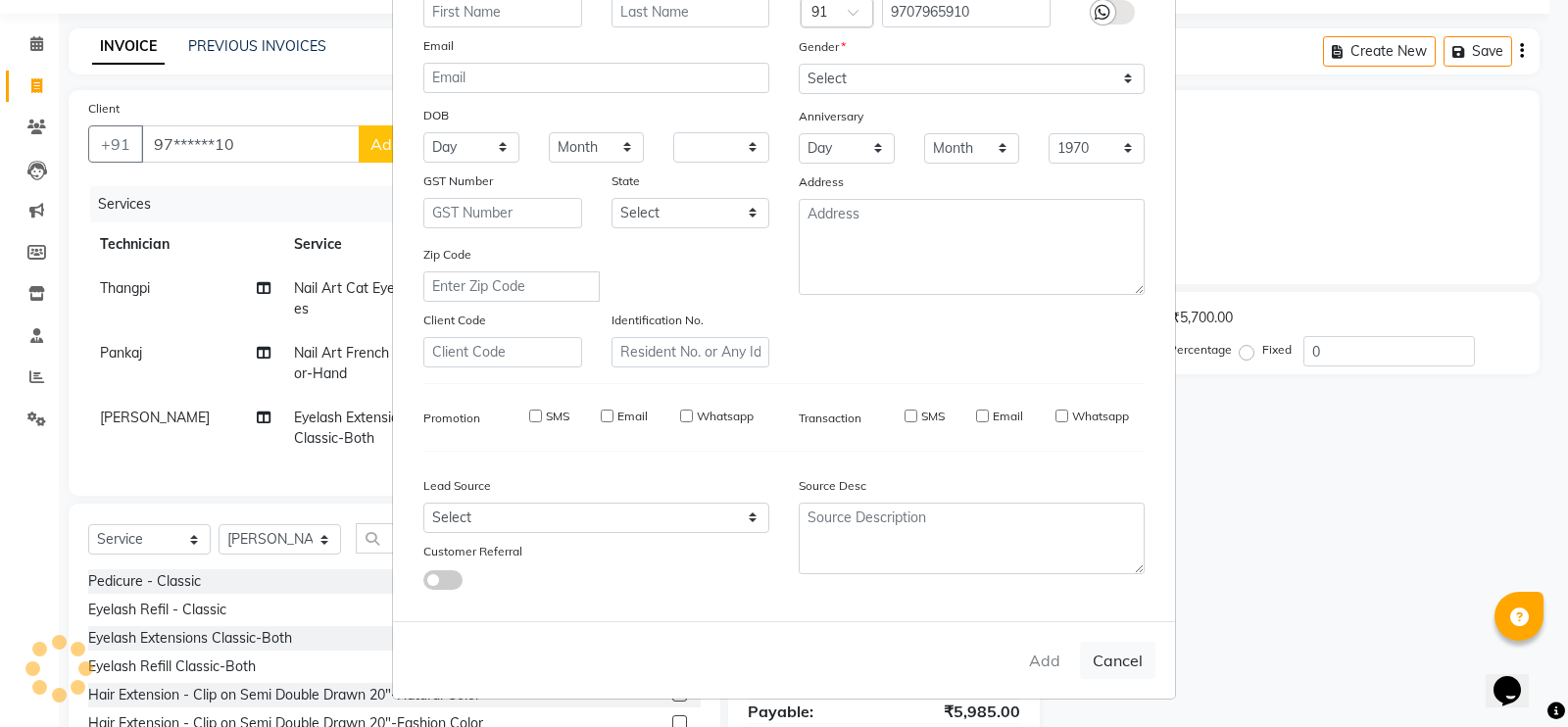
select select
checkbox input "false"
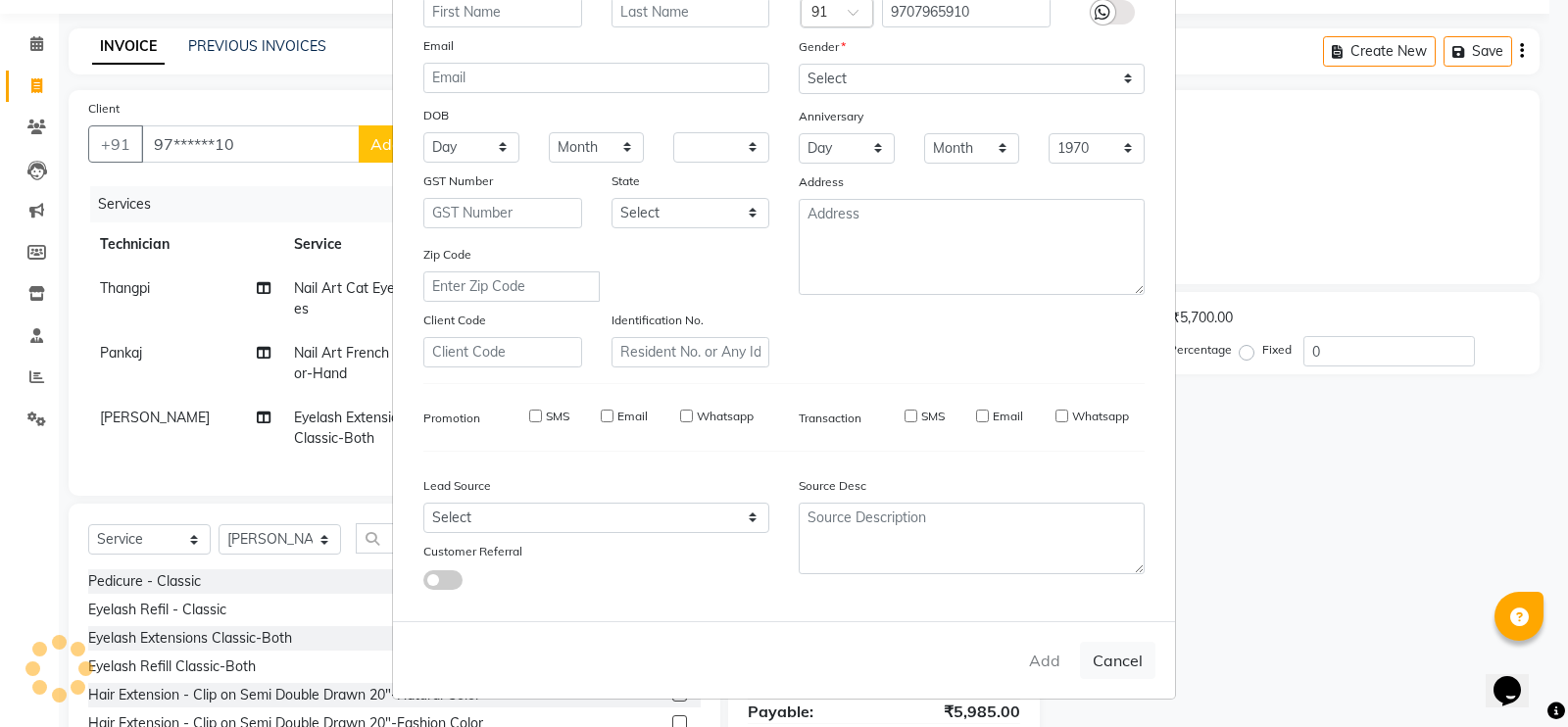
checkbox input "false"
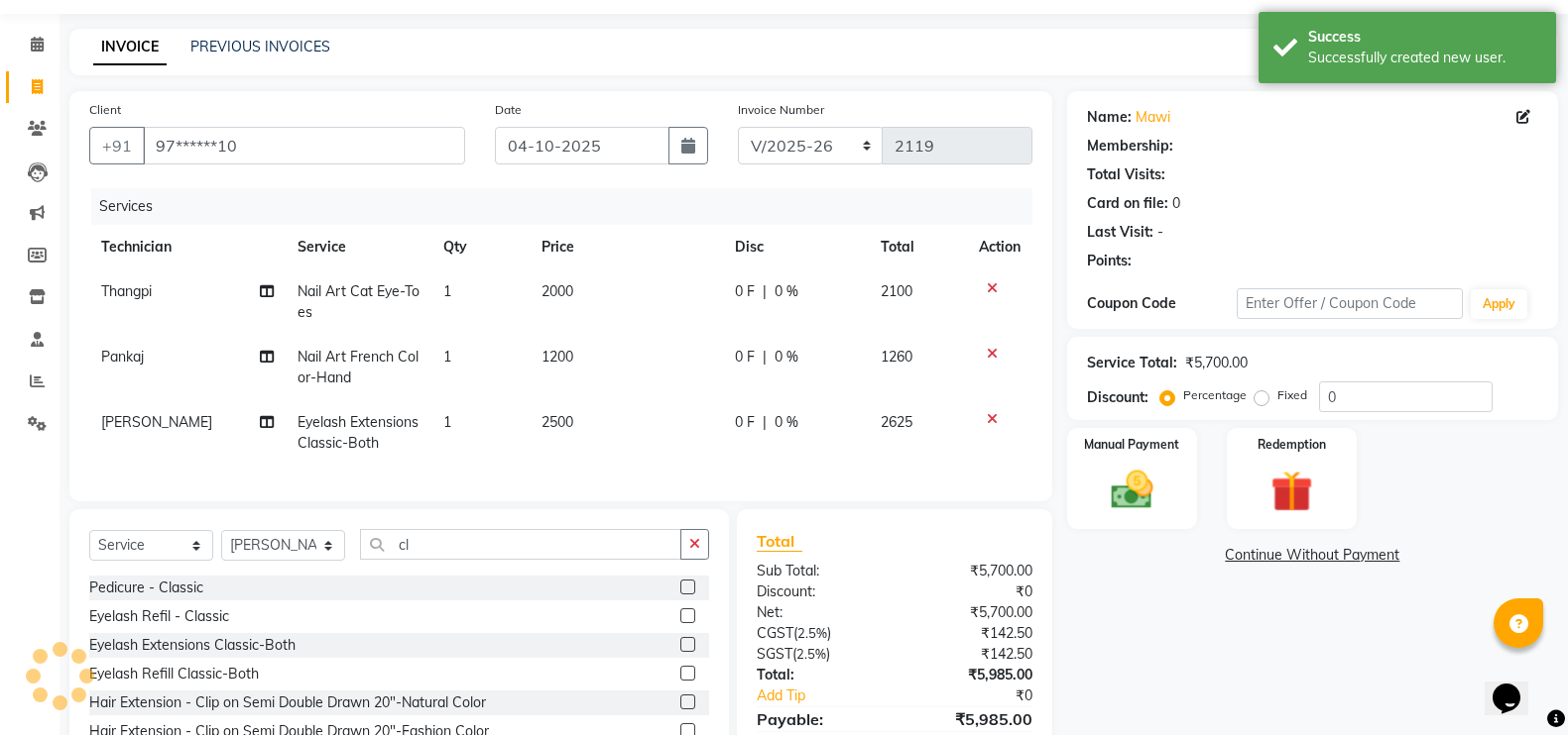
select select "1: Object"
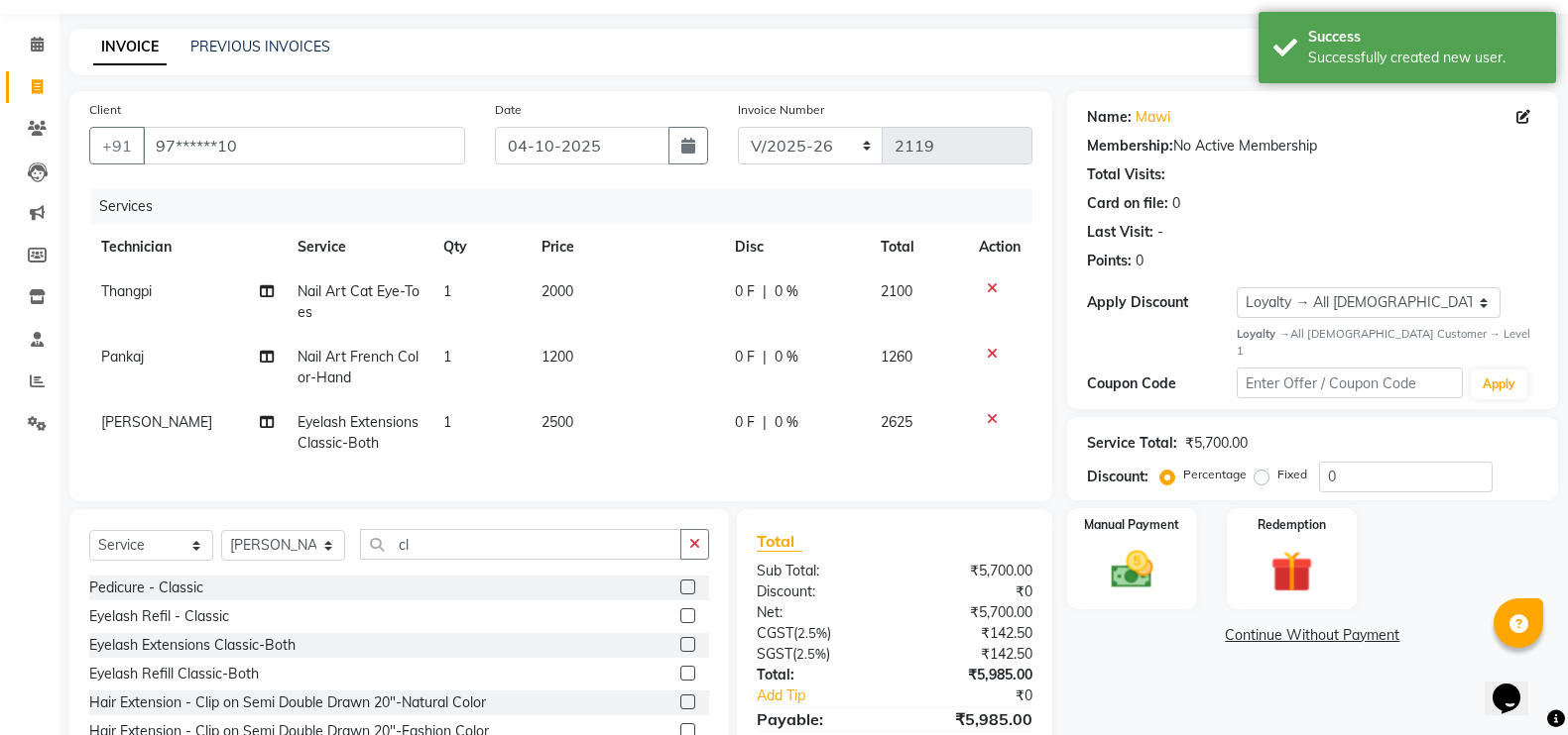
scroll to position [173, 0]
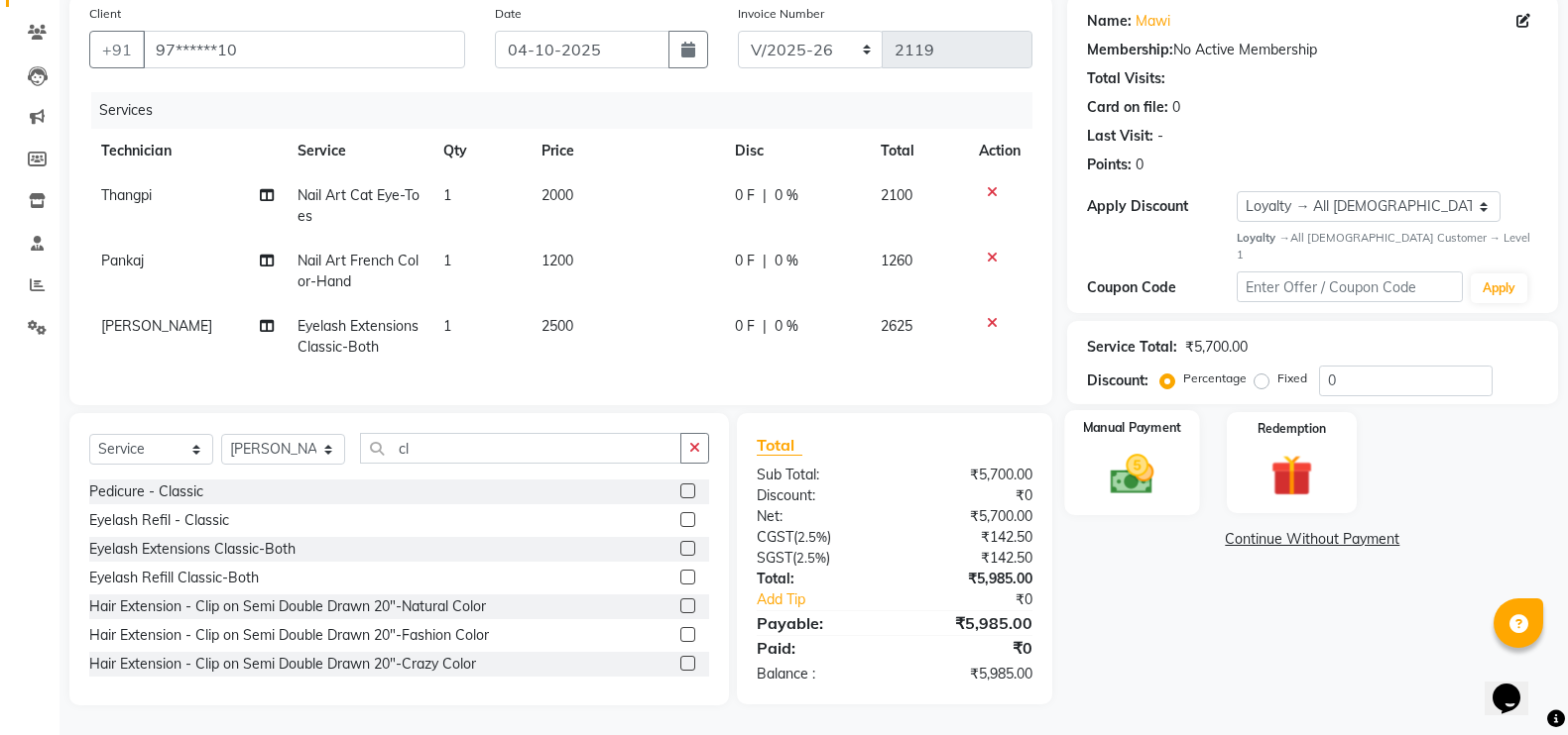
click at [1147, 449] on img at bounding box center [1131, 474] width 70 height 50
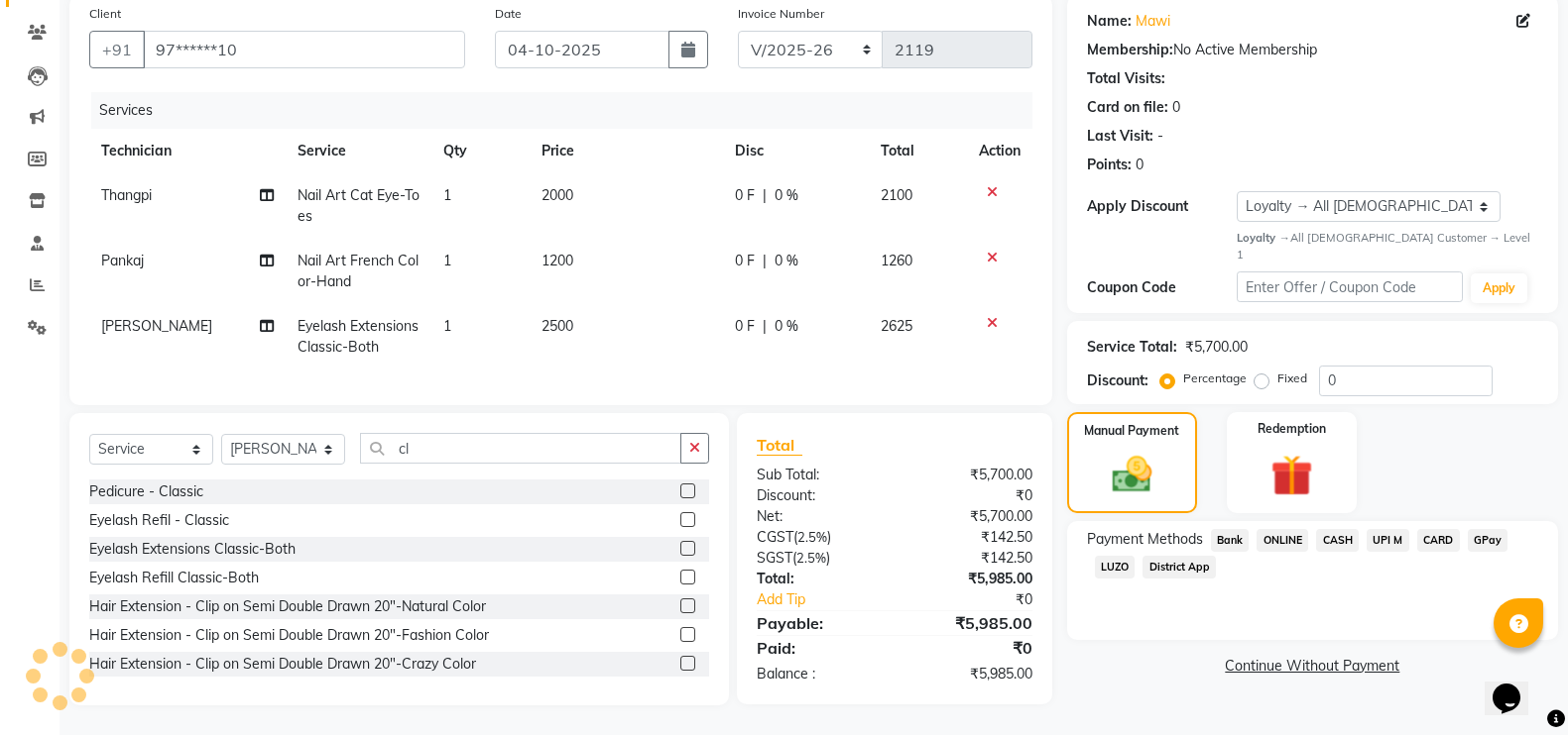
click at [1447, 530] on span "CARD" at bounding box center [1438, 541] width 43 height 23
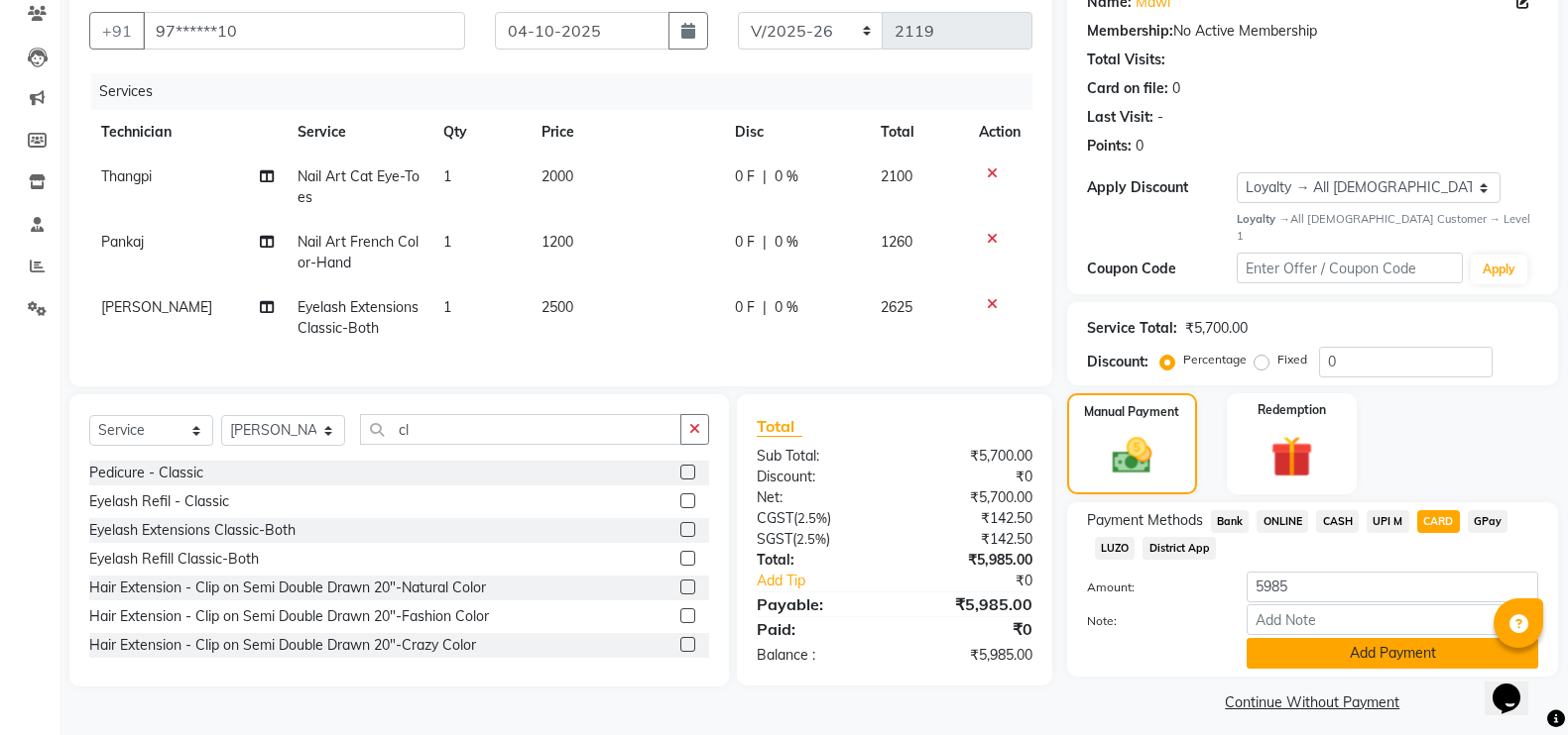
click at [1394, 639] on button "Add Payment" at bounding box center [1392, 654] width 292 height 31
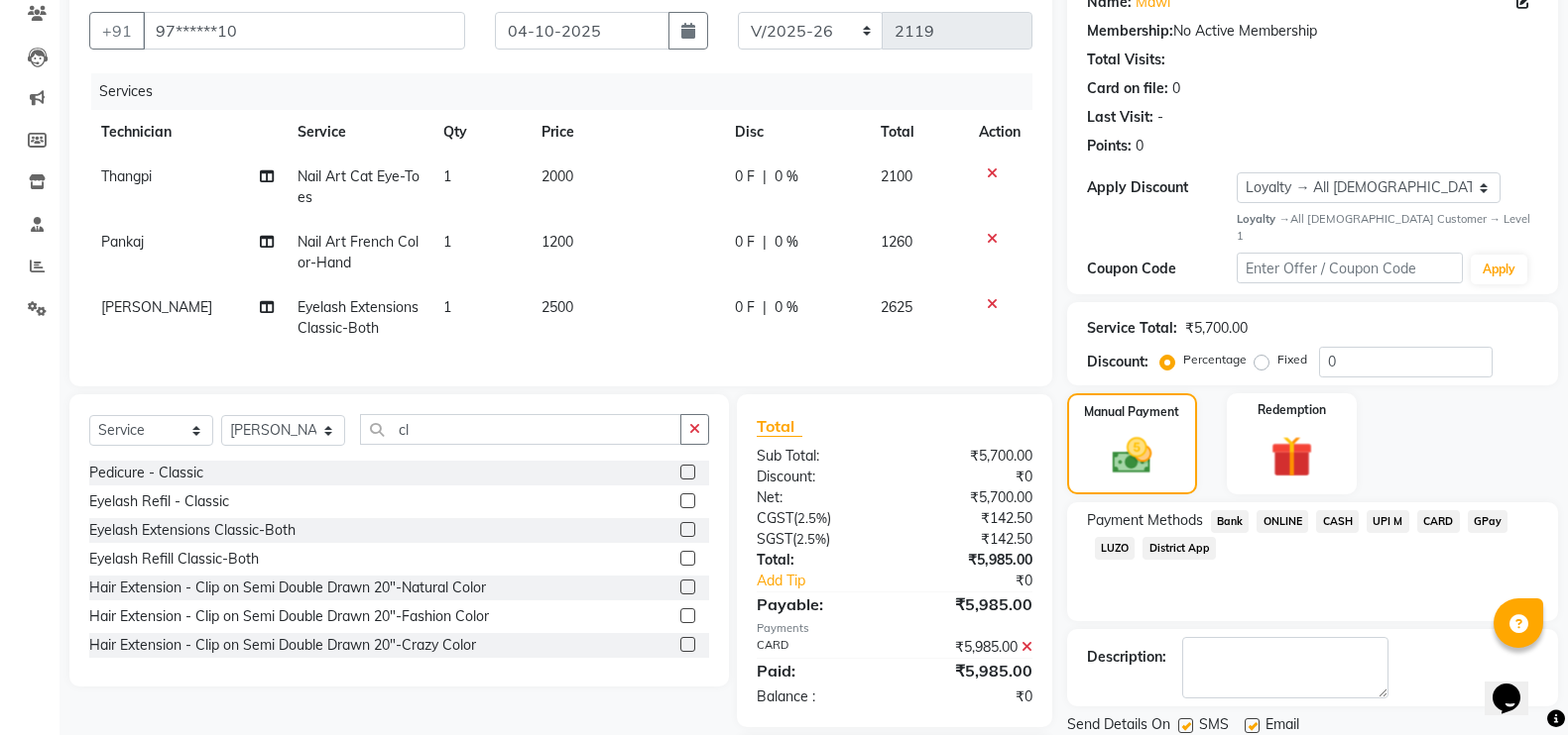
scroll to position [311, 0]
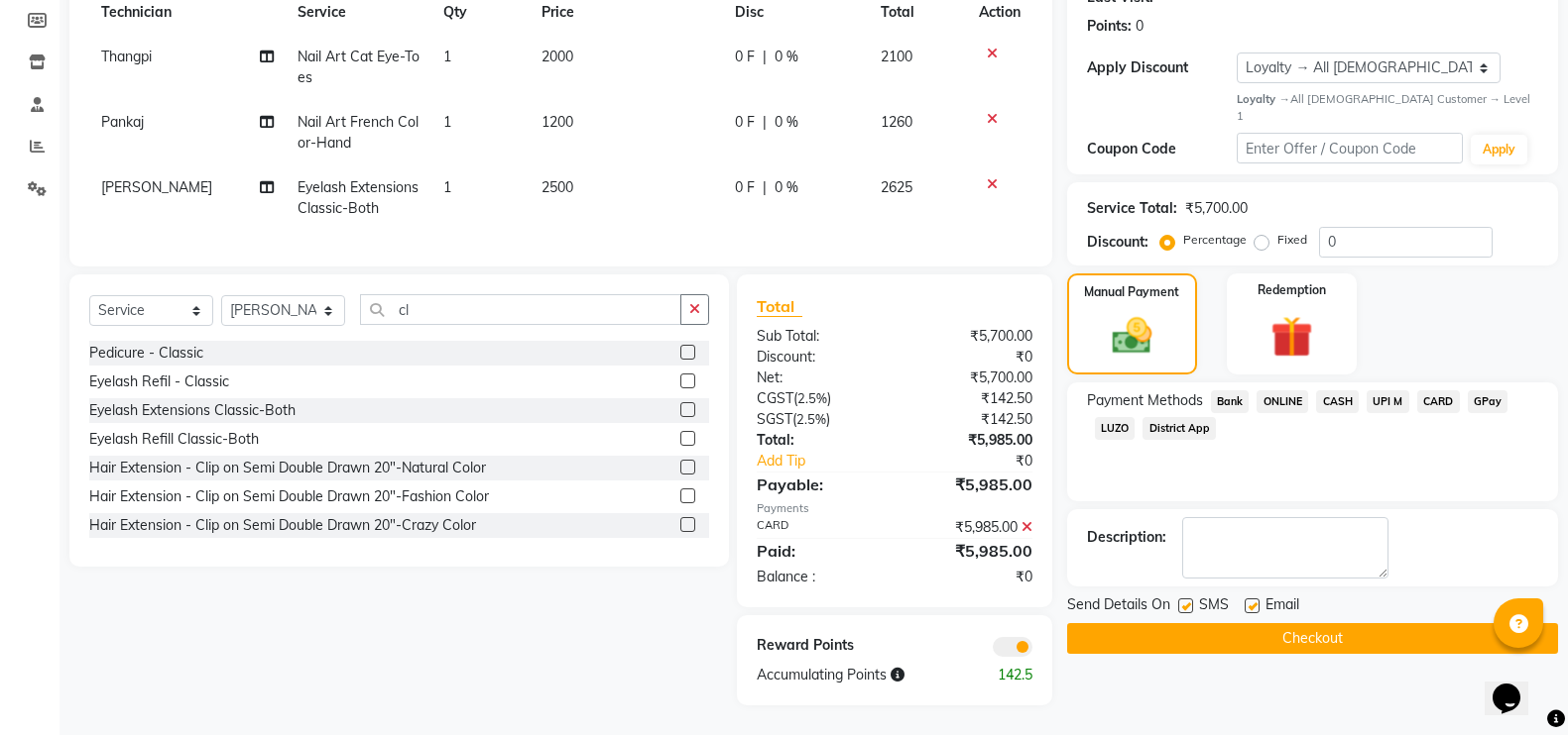
click at [1397, 619] on div "Name: Mawi Membership: No Active Membership Total Visits: Card on file: 0 Last …" at bounding box center [1320, 281] width 506 height 849
click at [1397, 624] on button "Checkout" at bounding box center [1312, 639] width 491 height 31
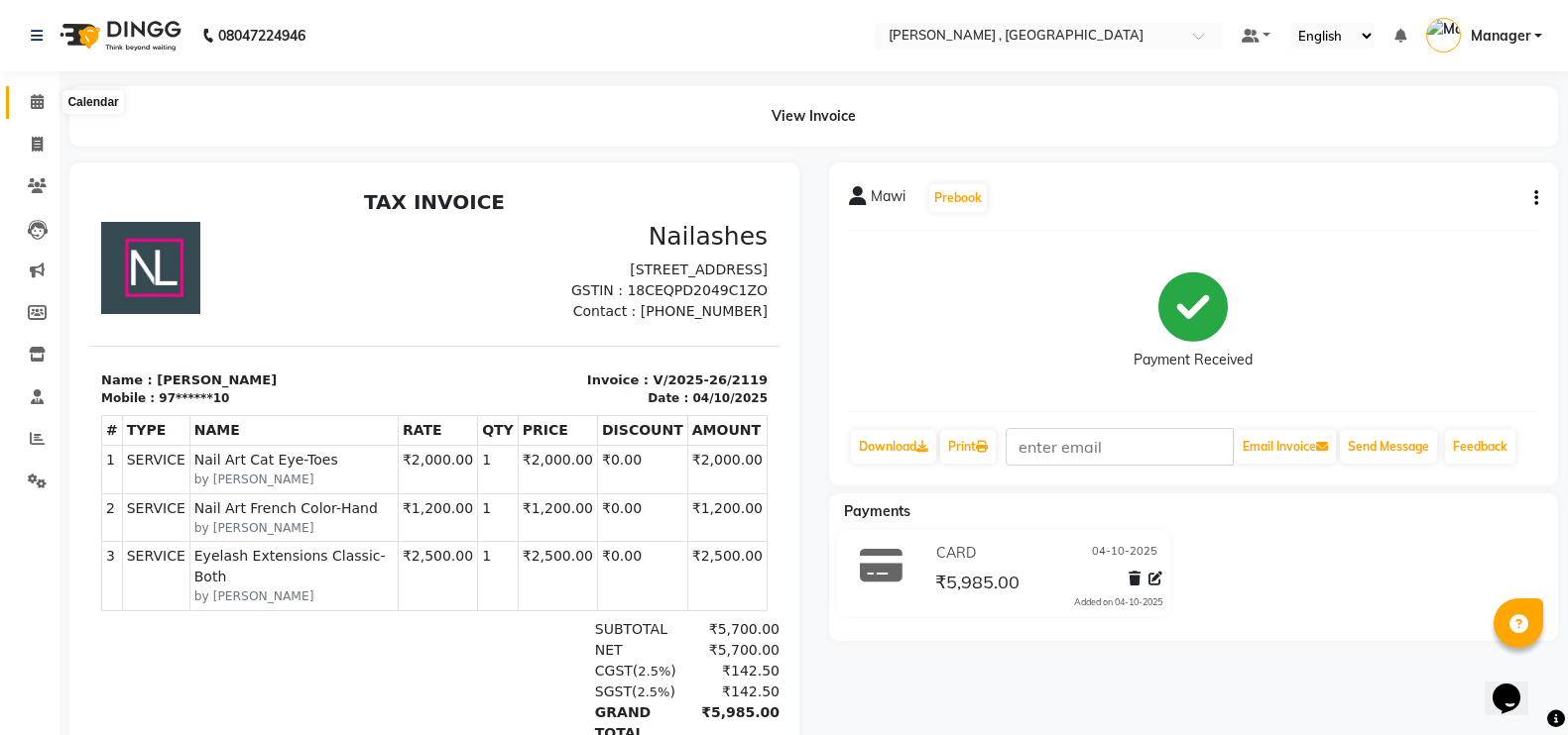
click at [31, 104] on icon at bounding box center [37, 101] width 13 height 15
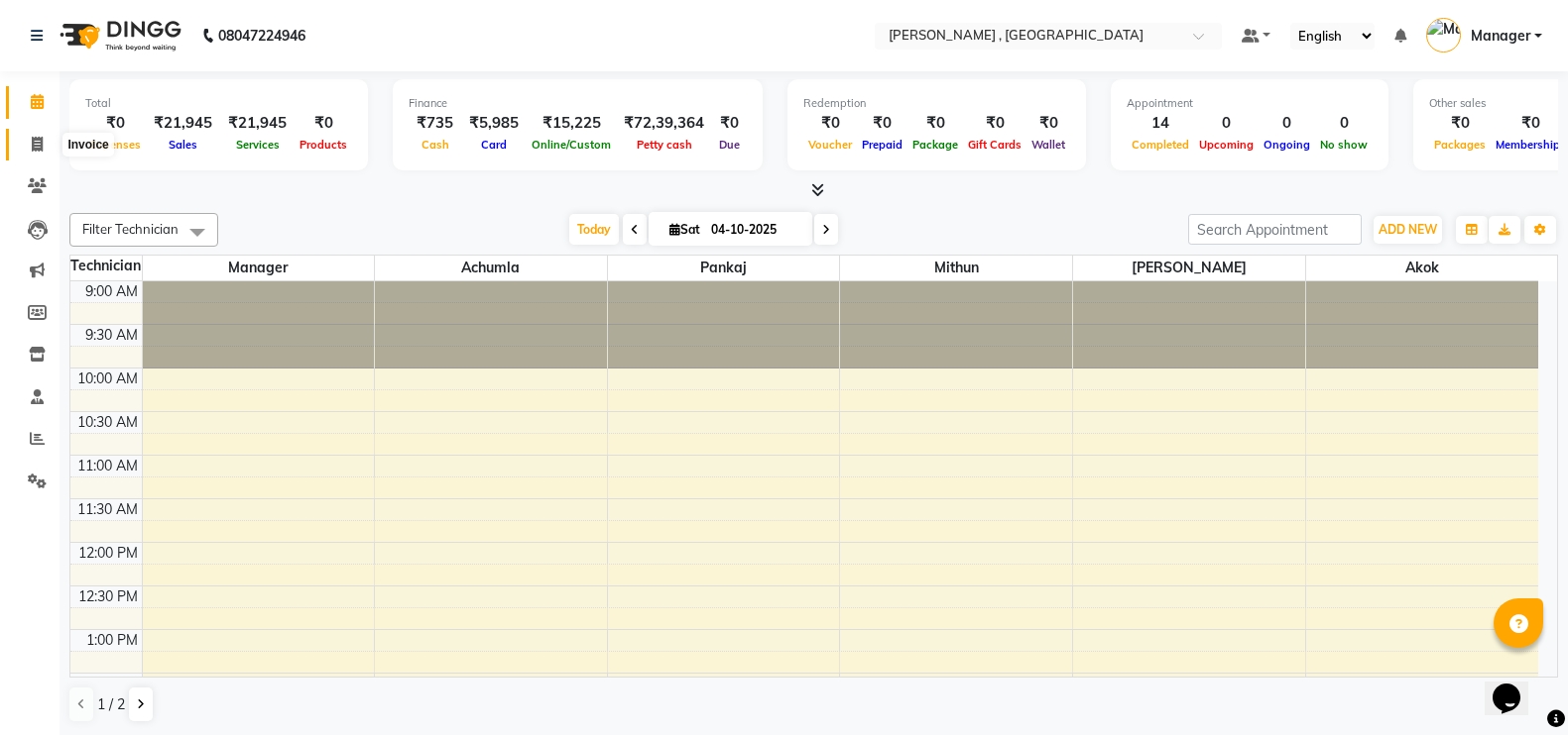
click at [38, 141] on icon at bounding box center [37, 144] width 11 height 15
select select "service"
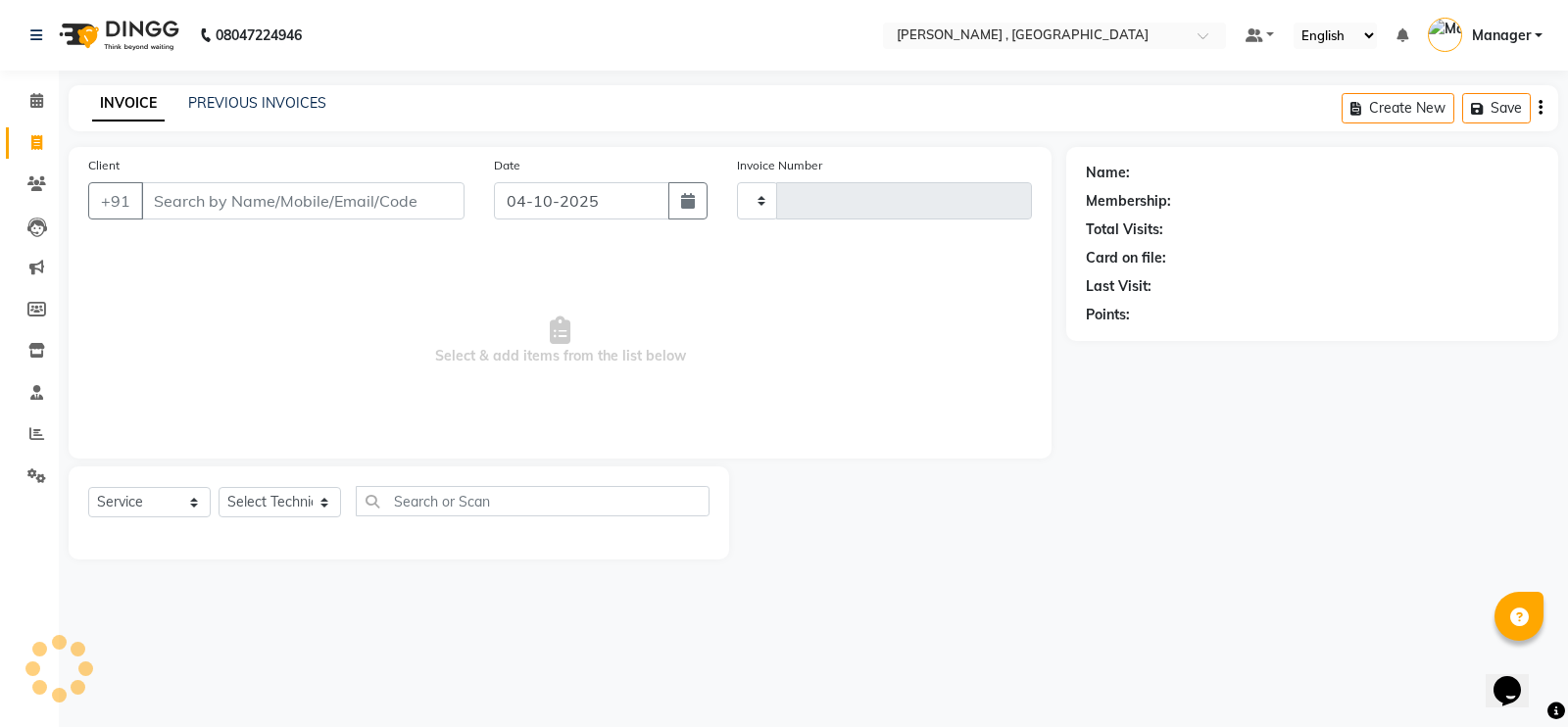
type input "2120"
select select "4283"
click at [264, 504] on select "Select Technician [PERSON_NAME] [PERSON_NAME] Manager [PERSON_NAME] Thangpi [PE…" at bounding box center [279, 502] width 123 height 30
select select "23265"
click at [219, 488] on select "Select Technician [PERSON_NAME] [PERSON_NAME] Manager [PERSON_NAME] Thangpi [PE…" at bounding box center [279, 502] width 123 height 30
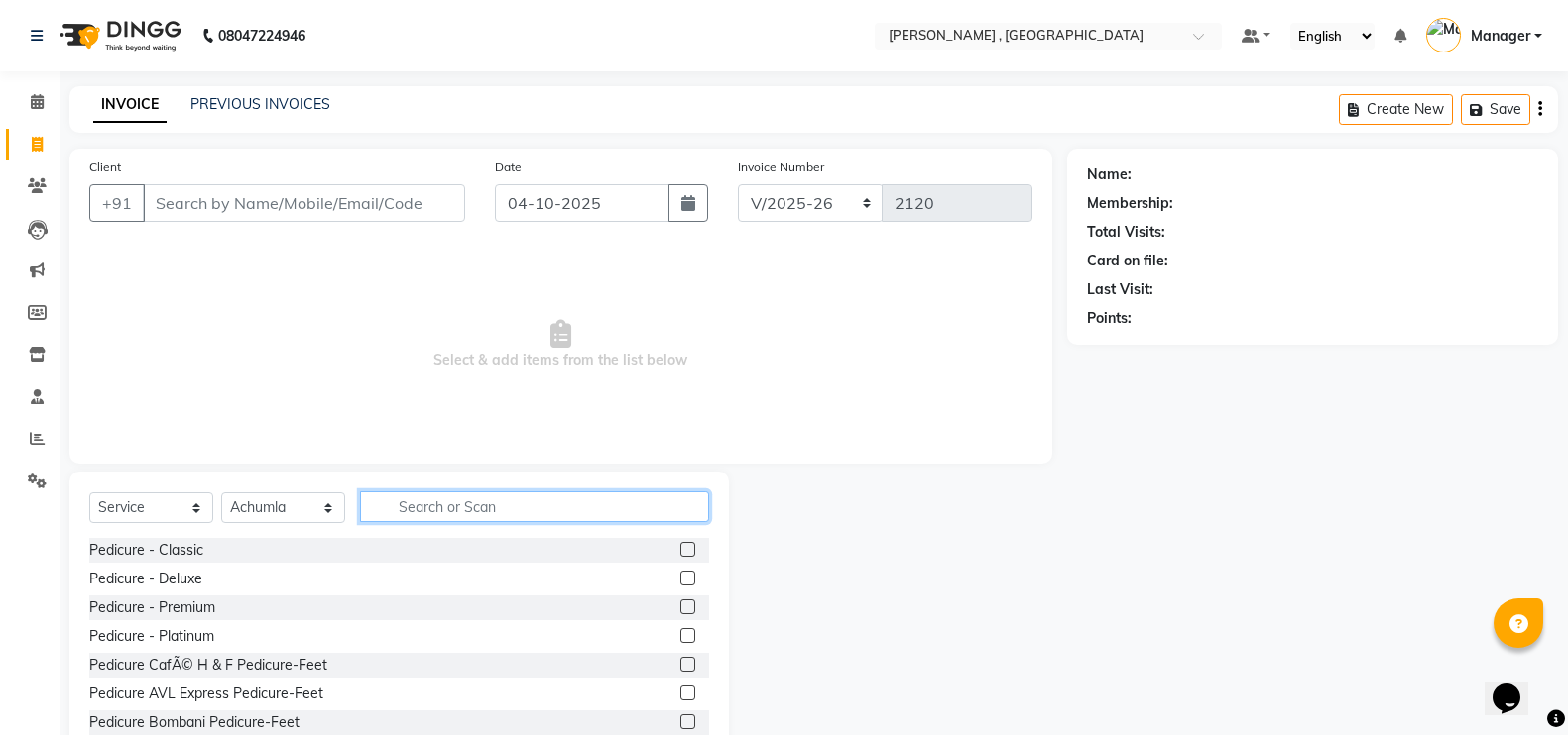
click at [427, 503] on input "text" at bounding box center [535, 507] width 349 height 31
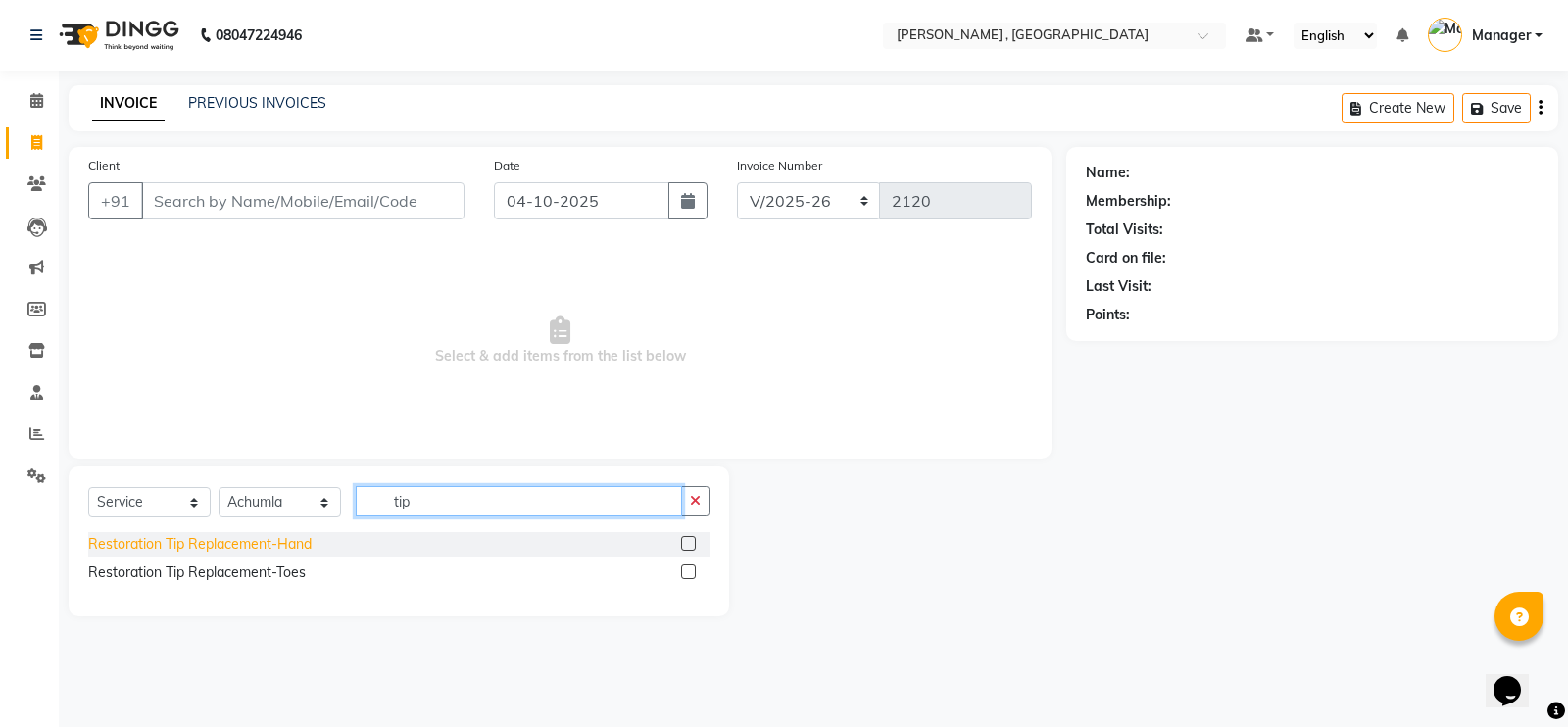
type input "tip"
click at [221, 545] on div "Restoration Tip Replacement-Hand" at bounding box center [200, 545] width 224 height 21
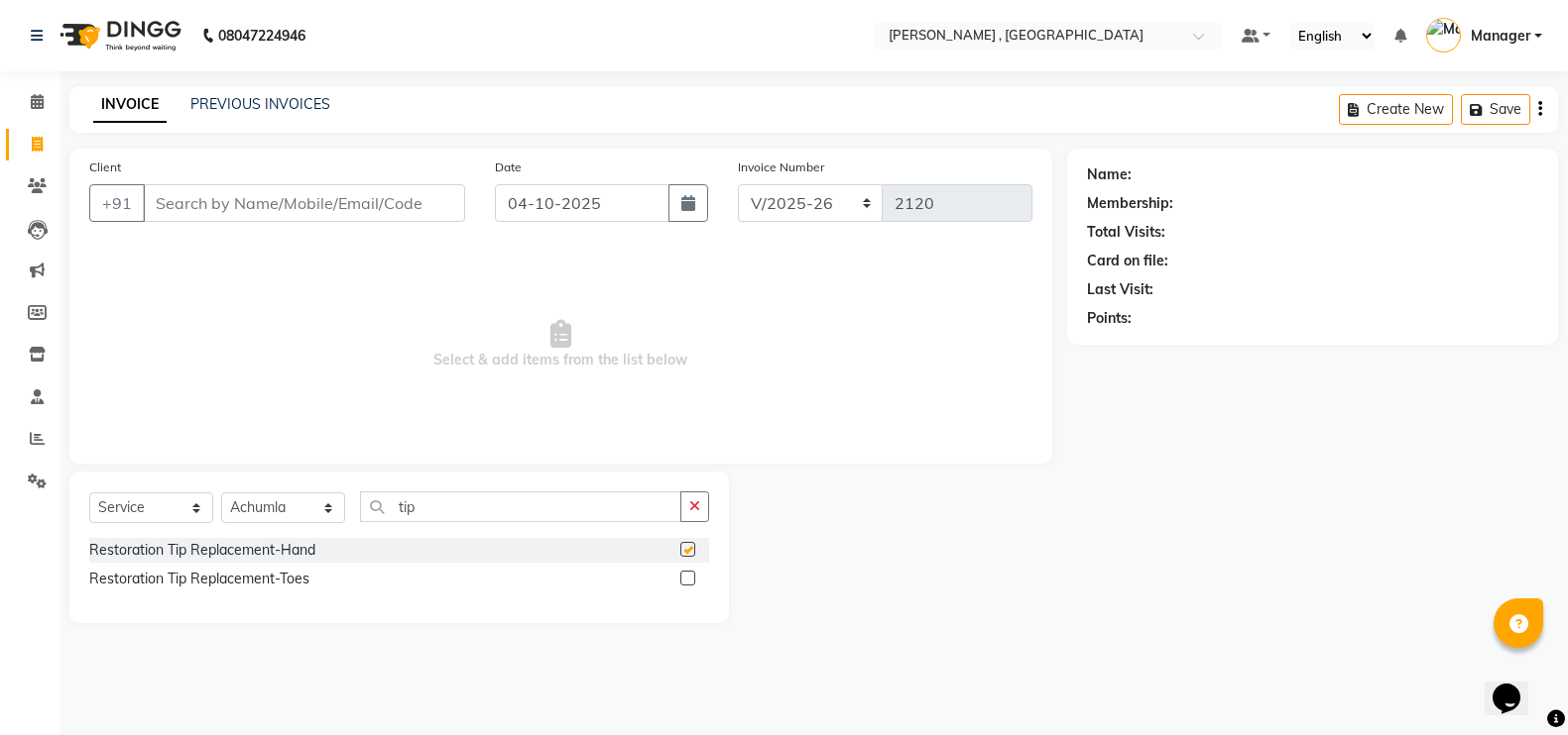
checkbox input "false"
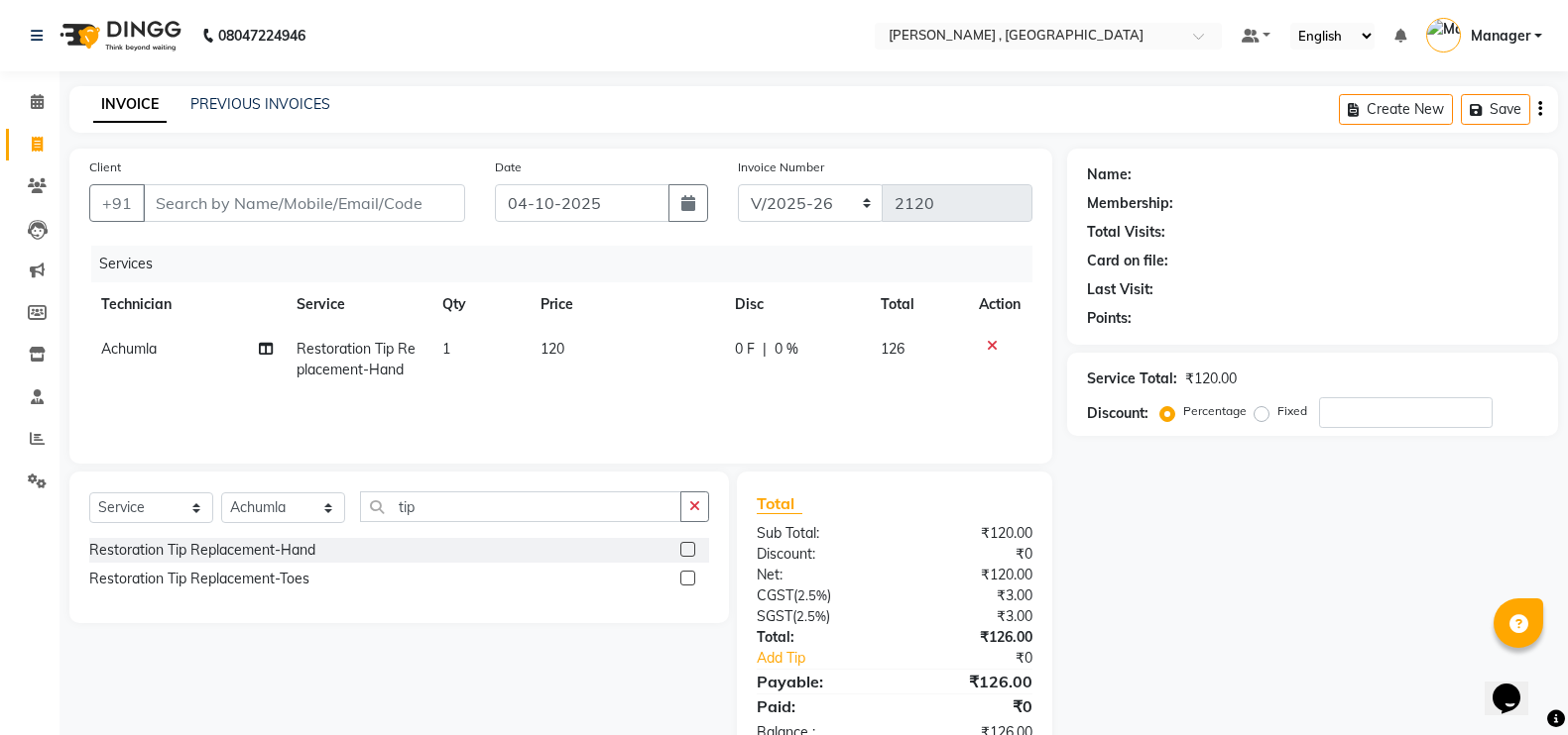
click at [582, 383] on td "120" at bounding box center [626, 360] width 195 height 65
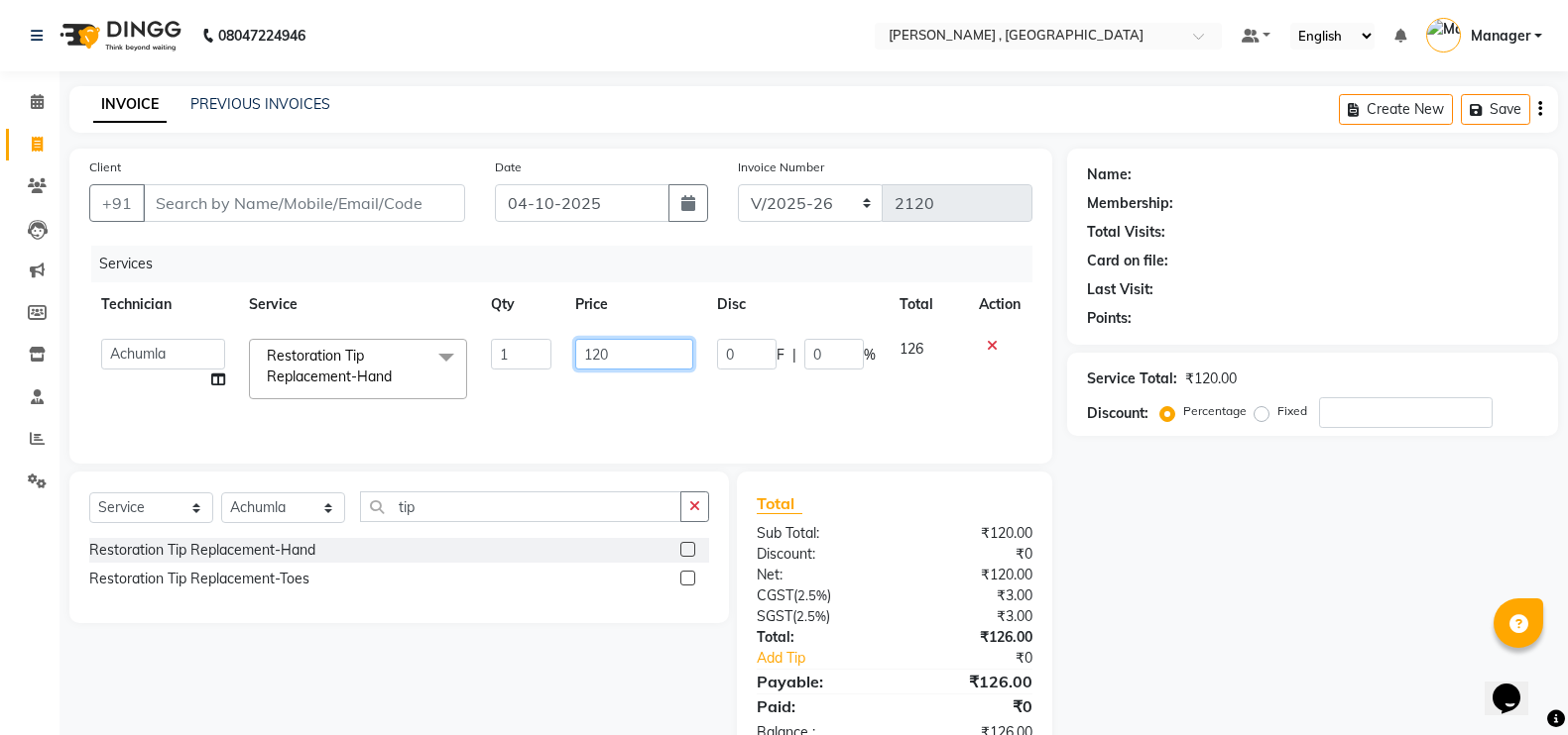
click at [621, 351] on input "120" at bounding box center [634, 354] width 118 height 31
type input "1"
type input "100"
click at [621, 383] on td "100" at bounding box center [634, 369] width 142 height 84
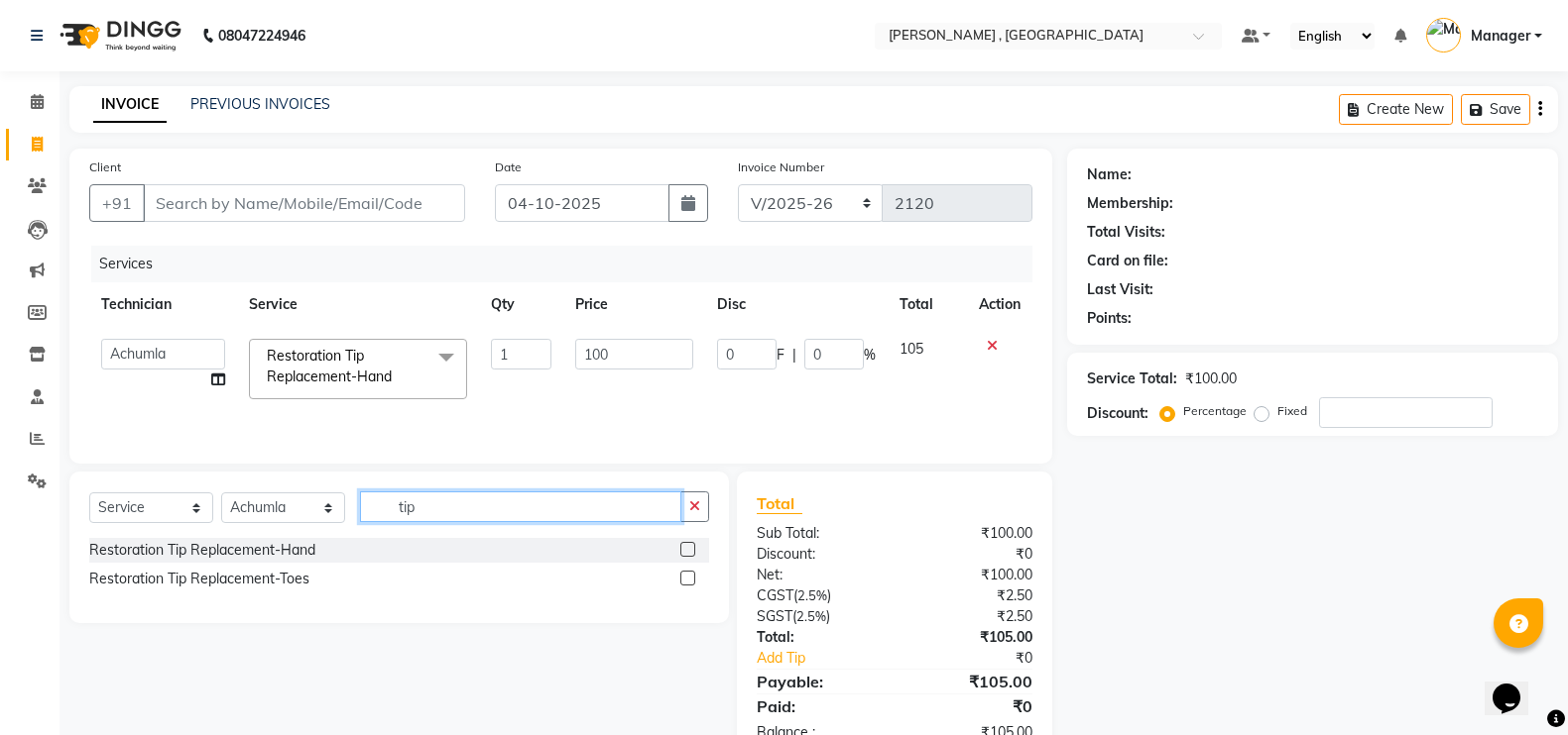
click at [574, 517] on input "tip" at bounding box center [521, 507] width 322 height 31
type input "t"
type input "sol"
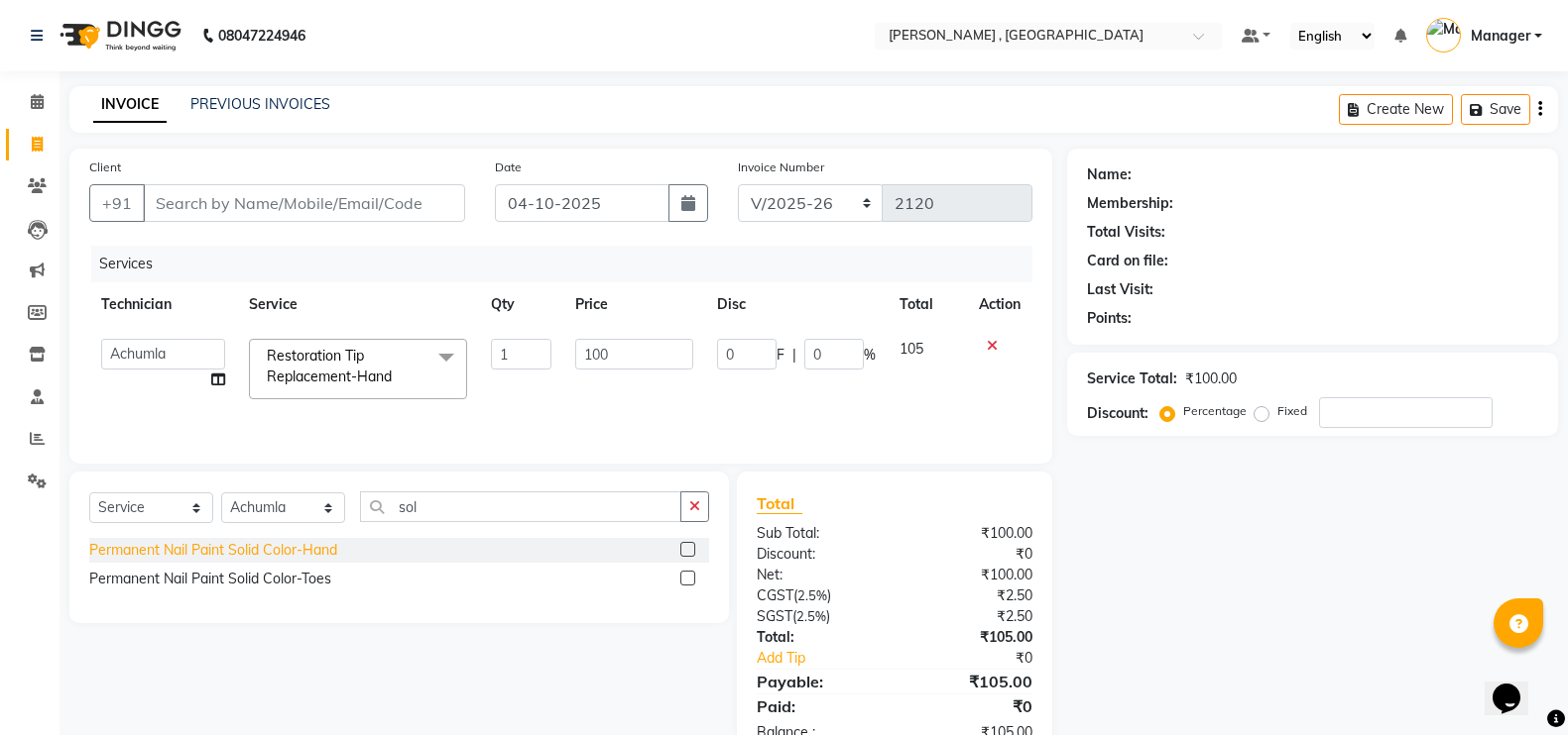
click at [225, 552] on div "Permanent Nail Paint Solid Color-Hand" at bounding box center [213, 551] width 248 height 21
checkbox input "false"
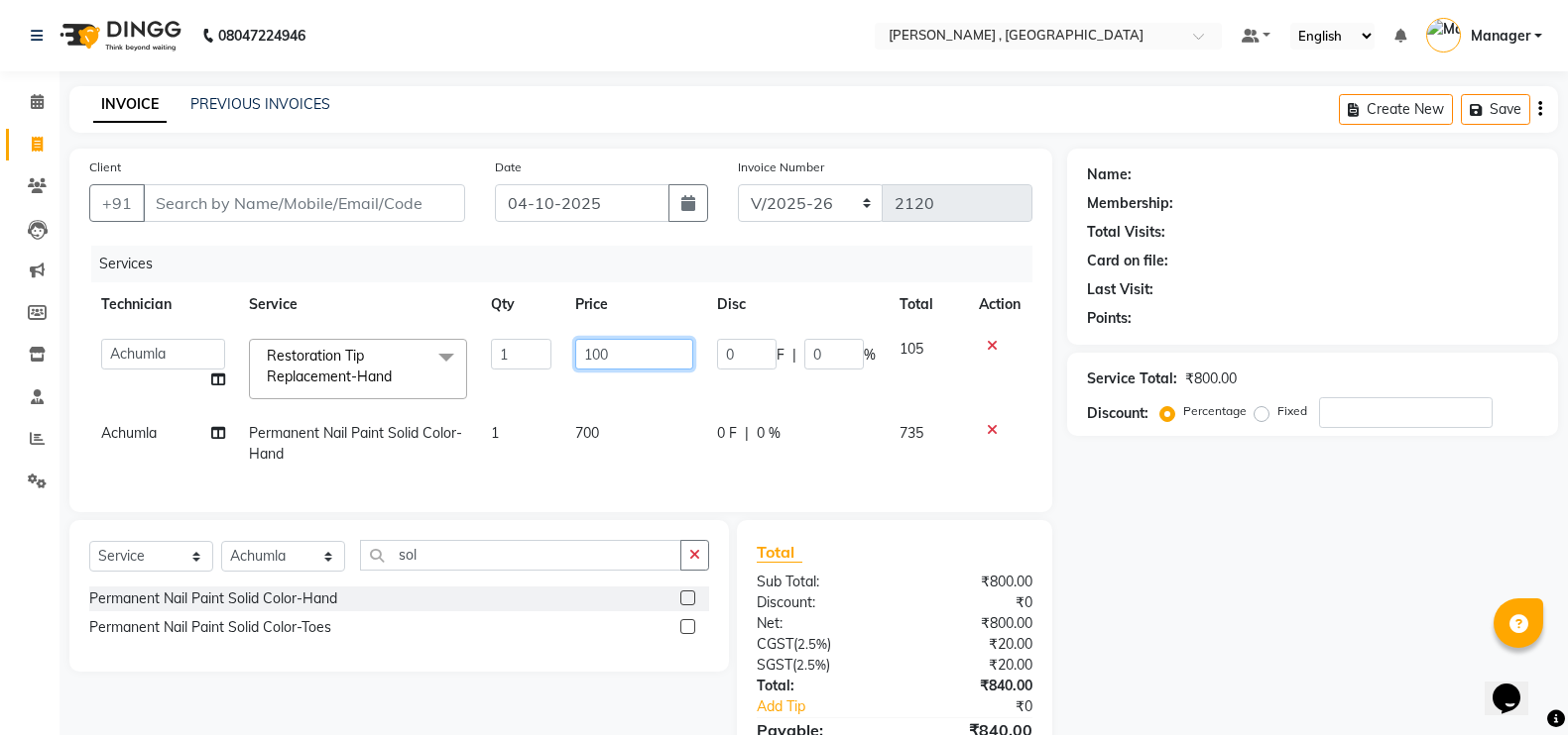
click at [641, 384] on td "100" at bounding box center [634, 369] width 142 height 84
click at [638, 429] on td "700" at bounding box center [634, 444] width 142 height 65
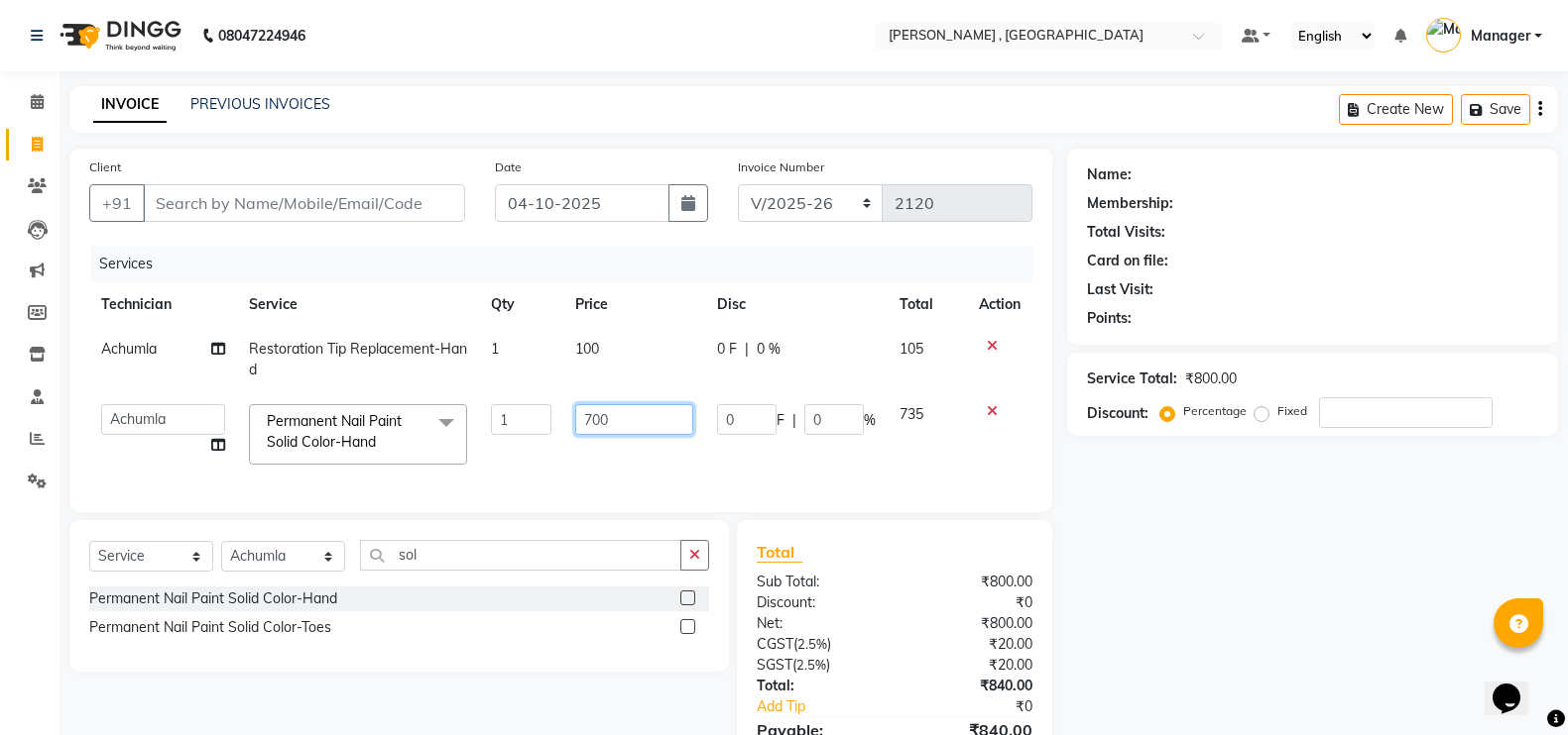
click at [646, 429] on input "700" at bounding box center [634, 420] width 118 height 31
type input "70"
click at [619, 464] on td "70" at bounding box center [634, 434] width 142 height 84
click at [415, 203] on input "Client" at bounding box center [304, 203] width 323 height 38
type input "8"
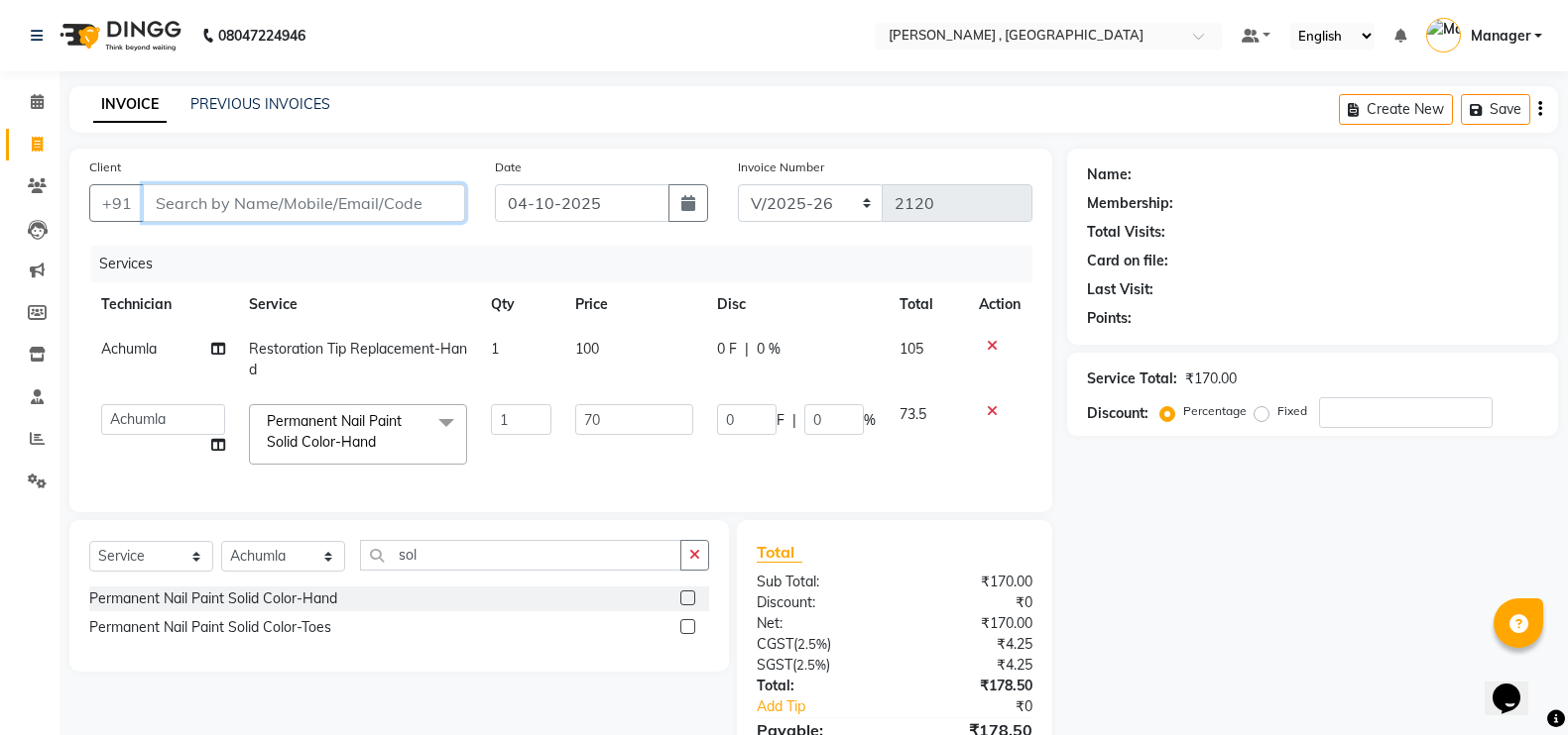
type input "0"
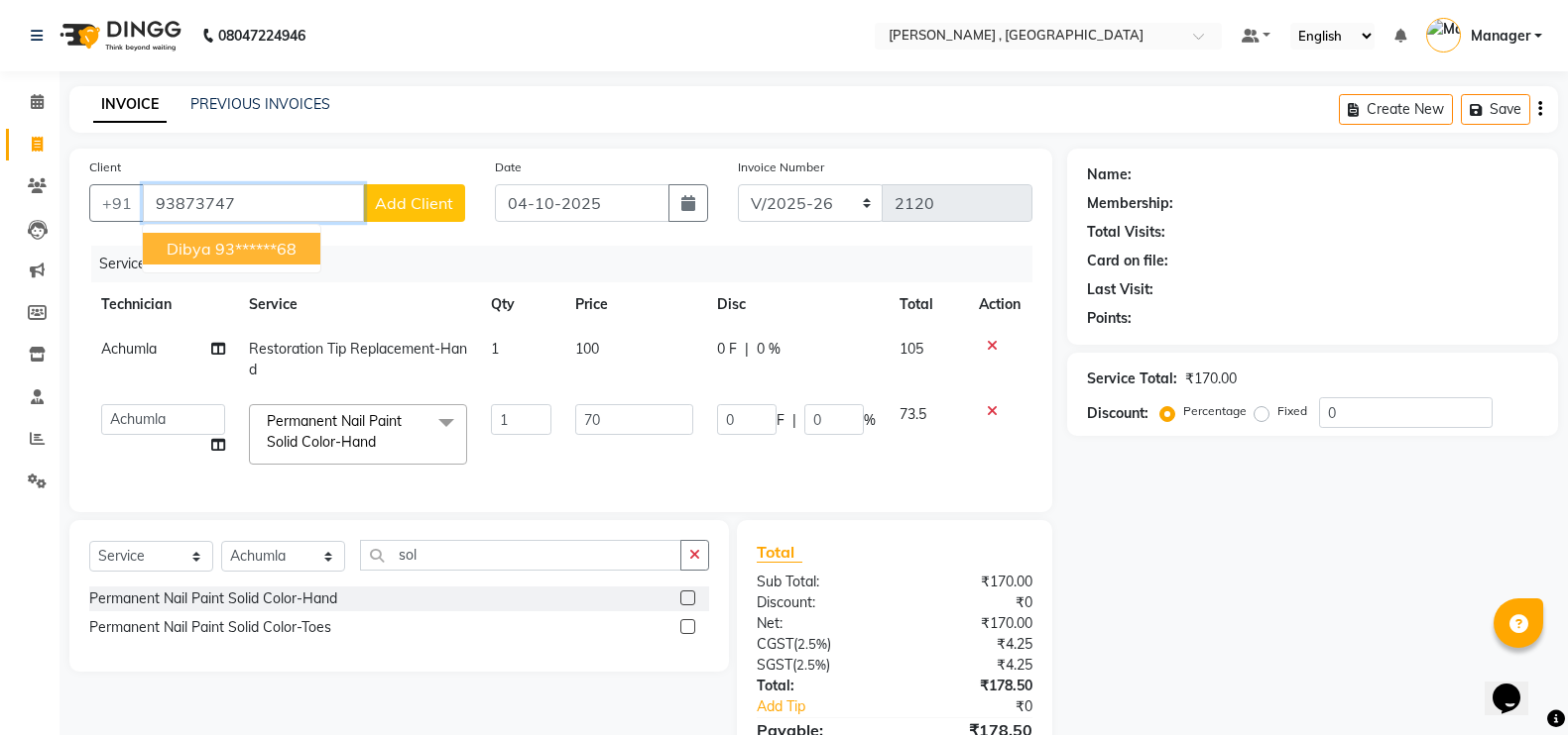
click at [270, 243] on ngb-highlight "93******68" at bounding box center [256, 249] width 81 height 20
type input "93******68"
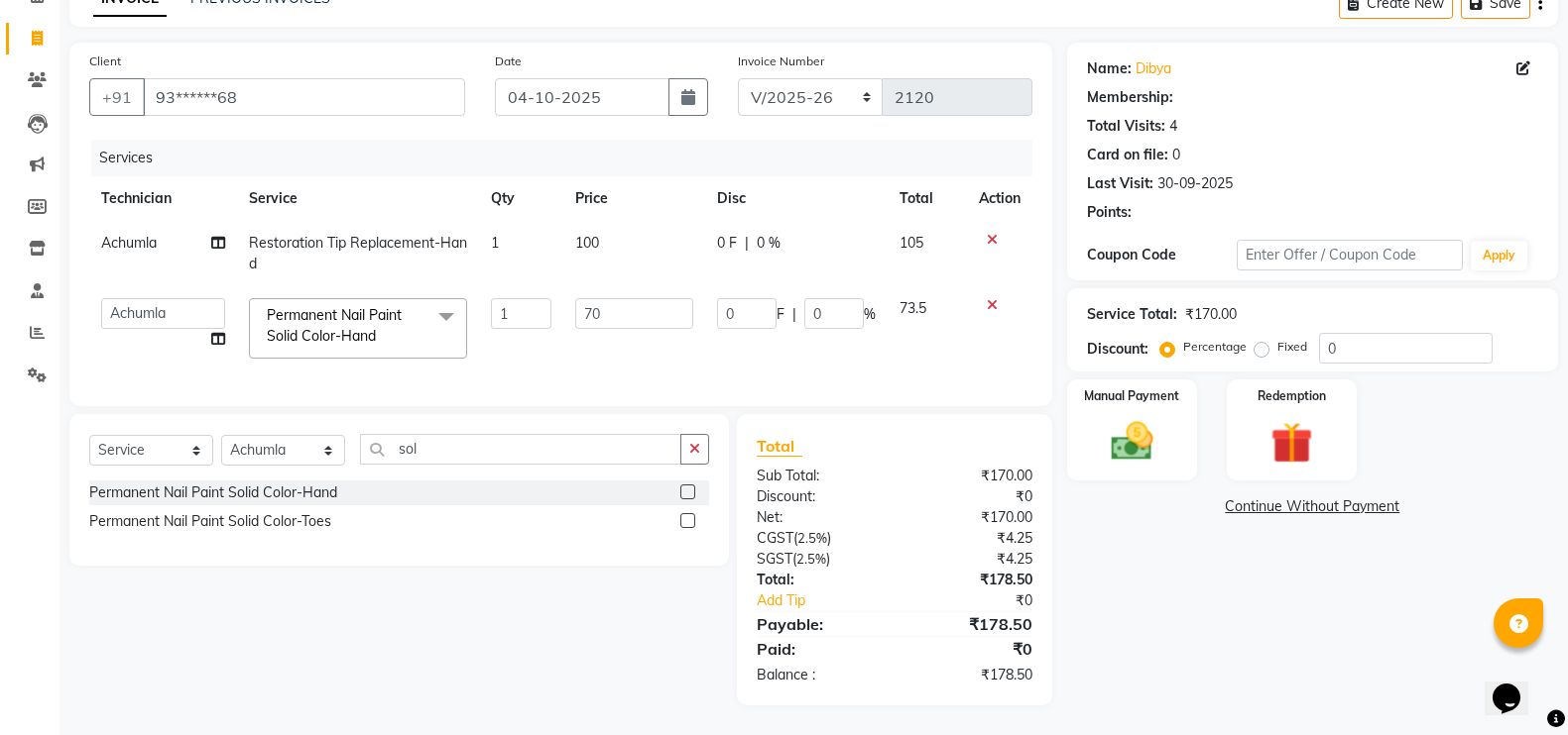
scroll to position [125, 0]
select select "1: Object"
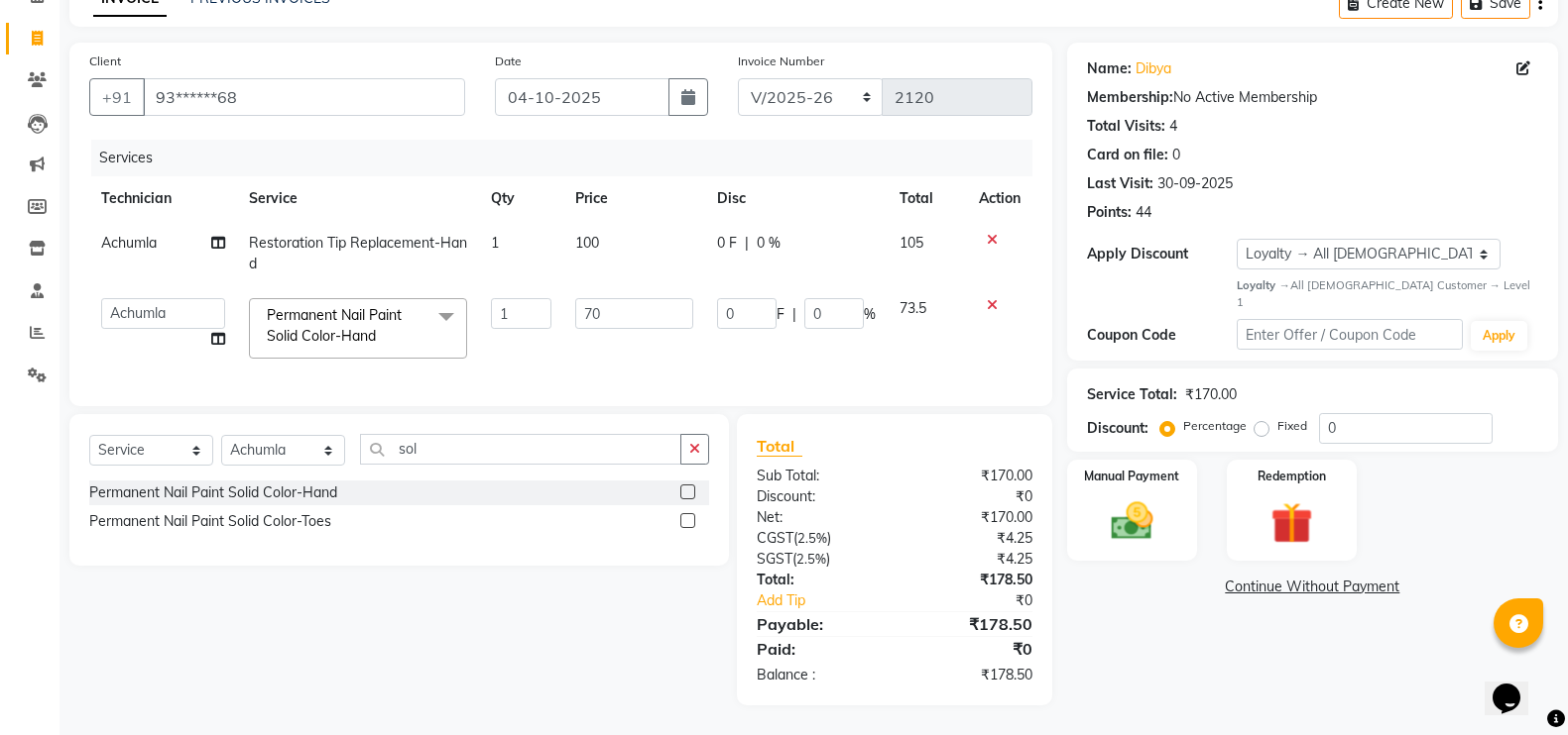
click at [600, 338] on td "70" at bounding box center [634, 328] width 142 height 84
click at [1108, 497] on img at bounding box center [1131, 522] width 70 height 50
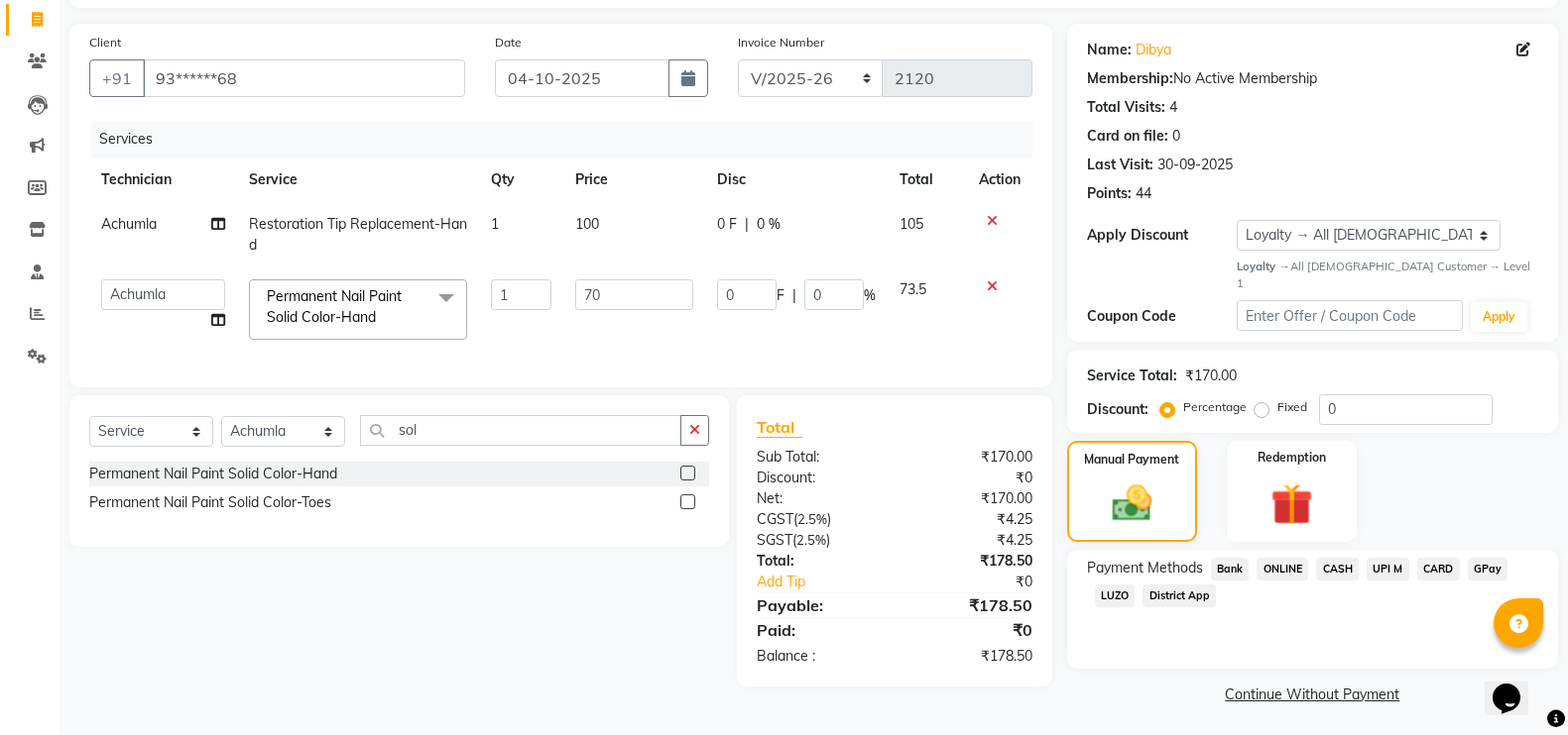
click at [1360, 558] on div "UPI M" at bounding box center [1383, 571] width 51 height 27
click at [1327, 558] on span "CASH" at bounding box center [1337, 569] width 43 height 23
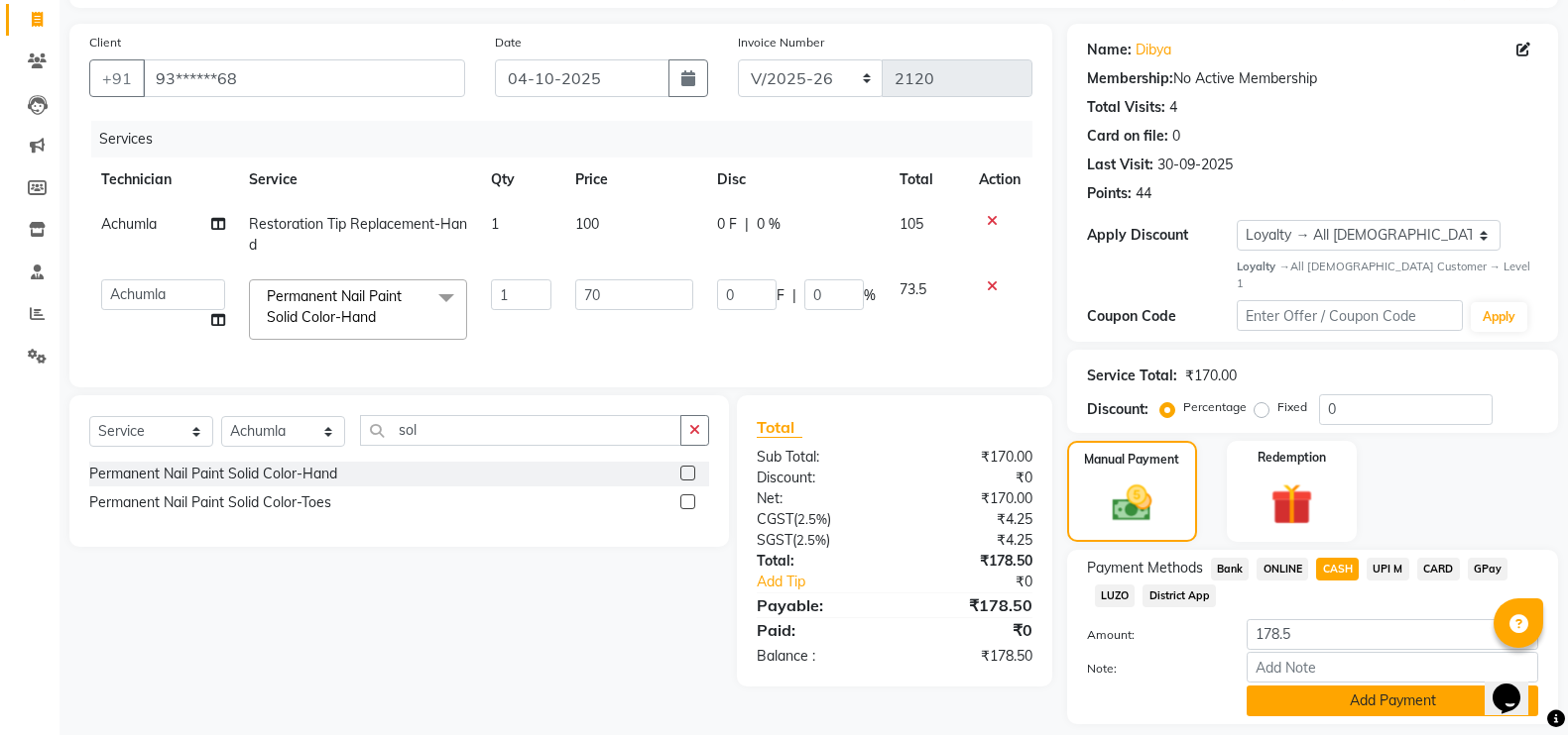
scroll to position [168, 0]
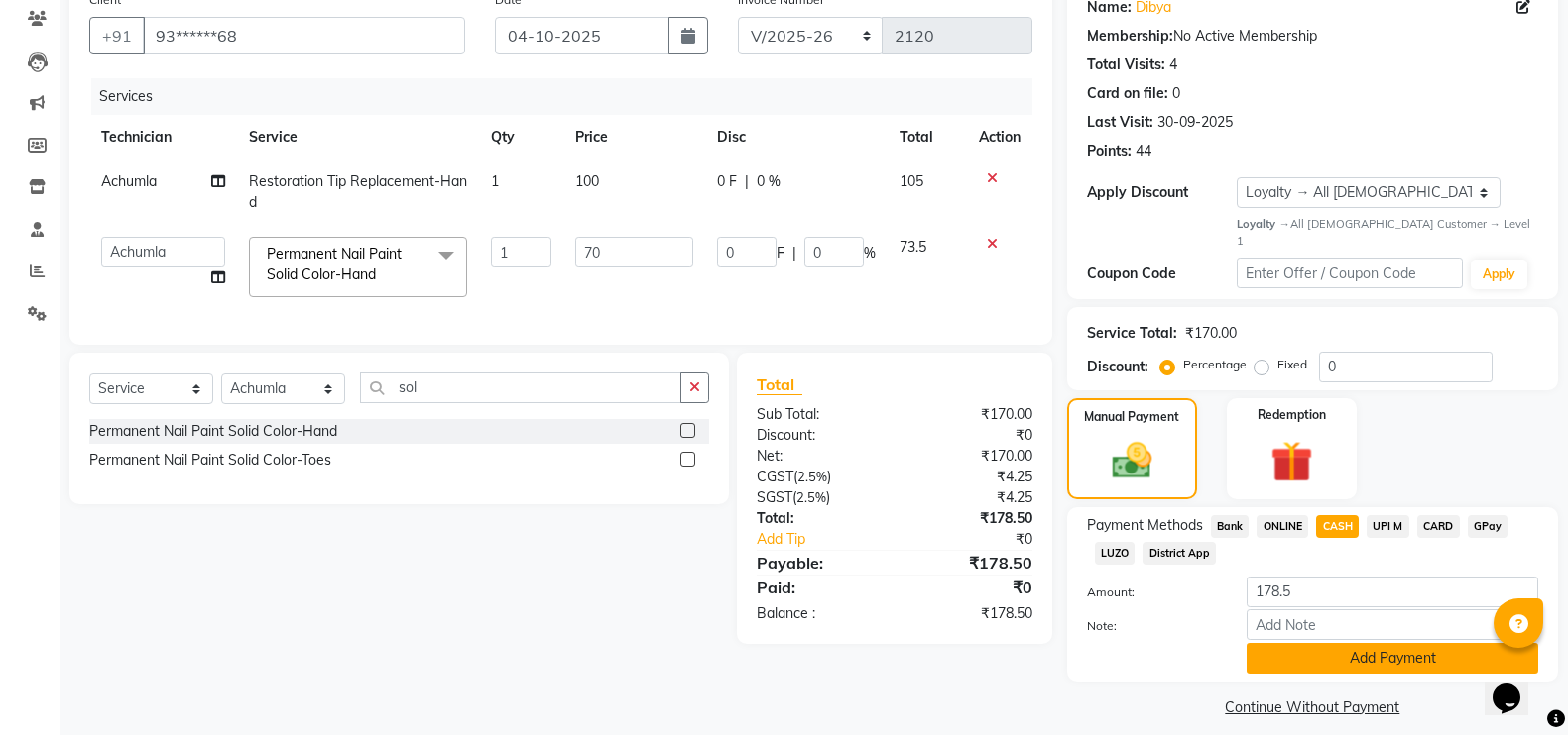
click at [1335, 650] on button "Add Payment" at bounding box center [1392, 659] width 292 height 31
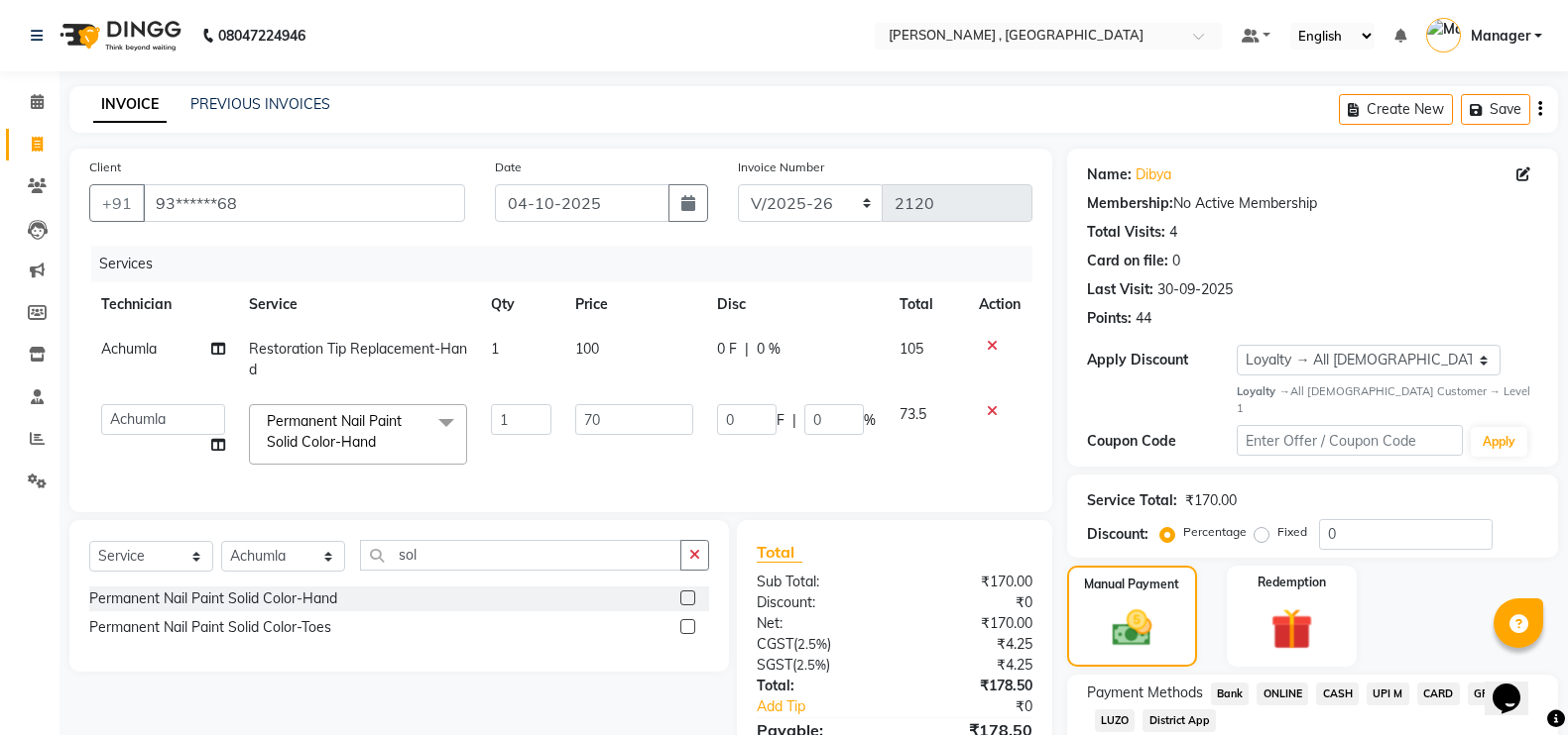
scroll to position [294, 0]
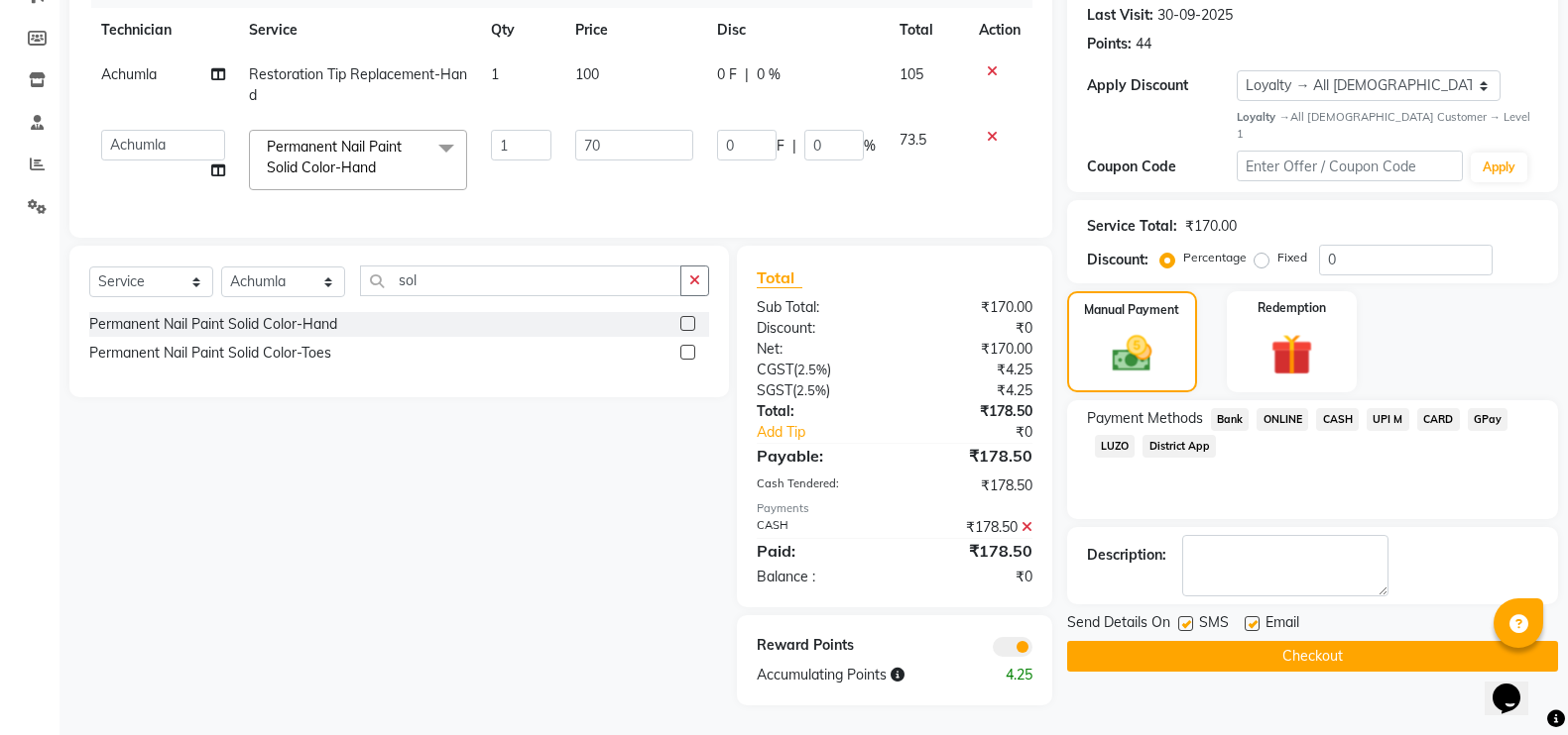
click at [1249, 642] on button "Checkout" at bounding box center [1312, 657] width 491 height 31
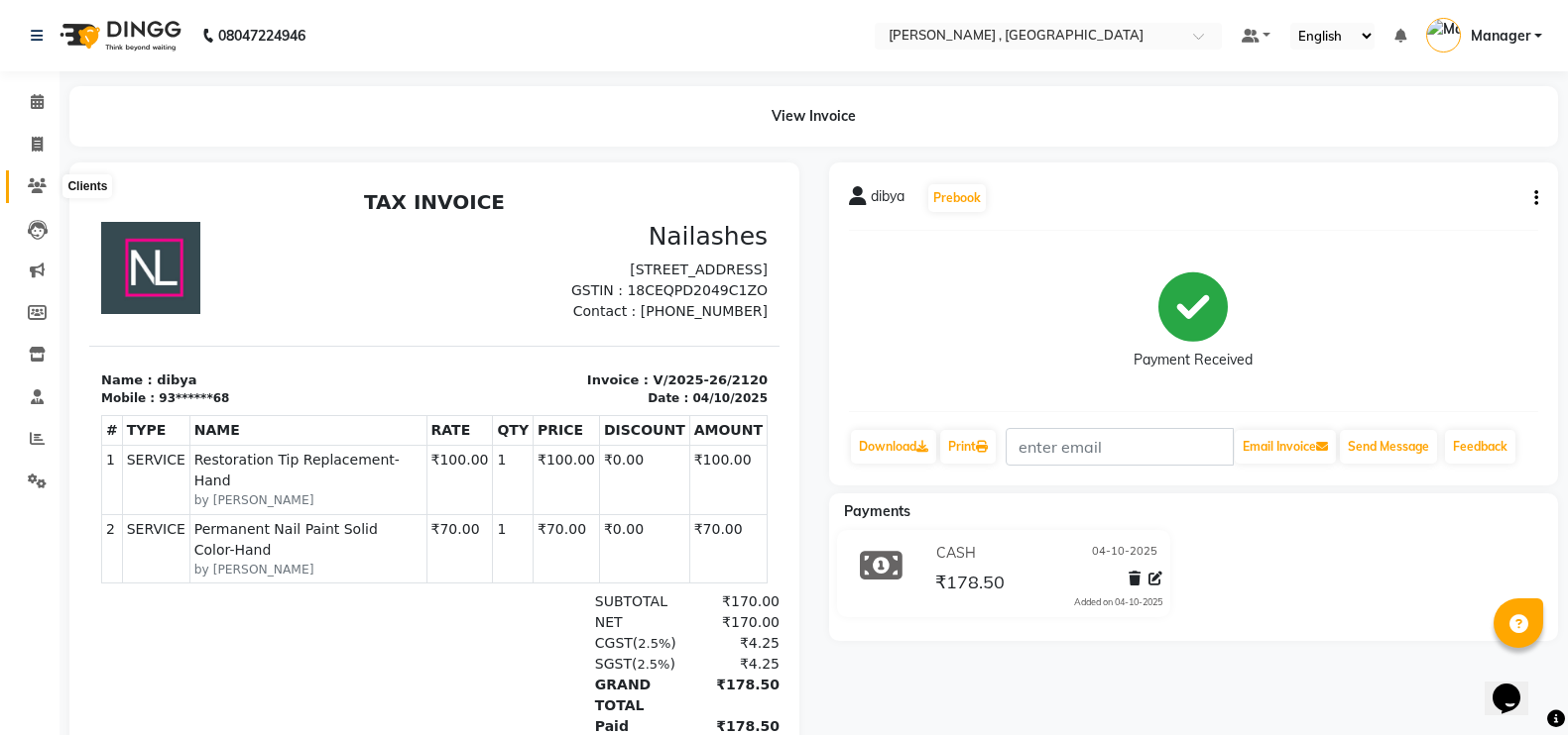
click at [28, 186] on icon at bounding box center [37, 185] width 19 height 15
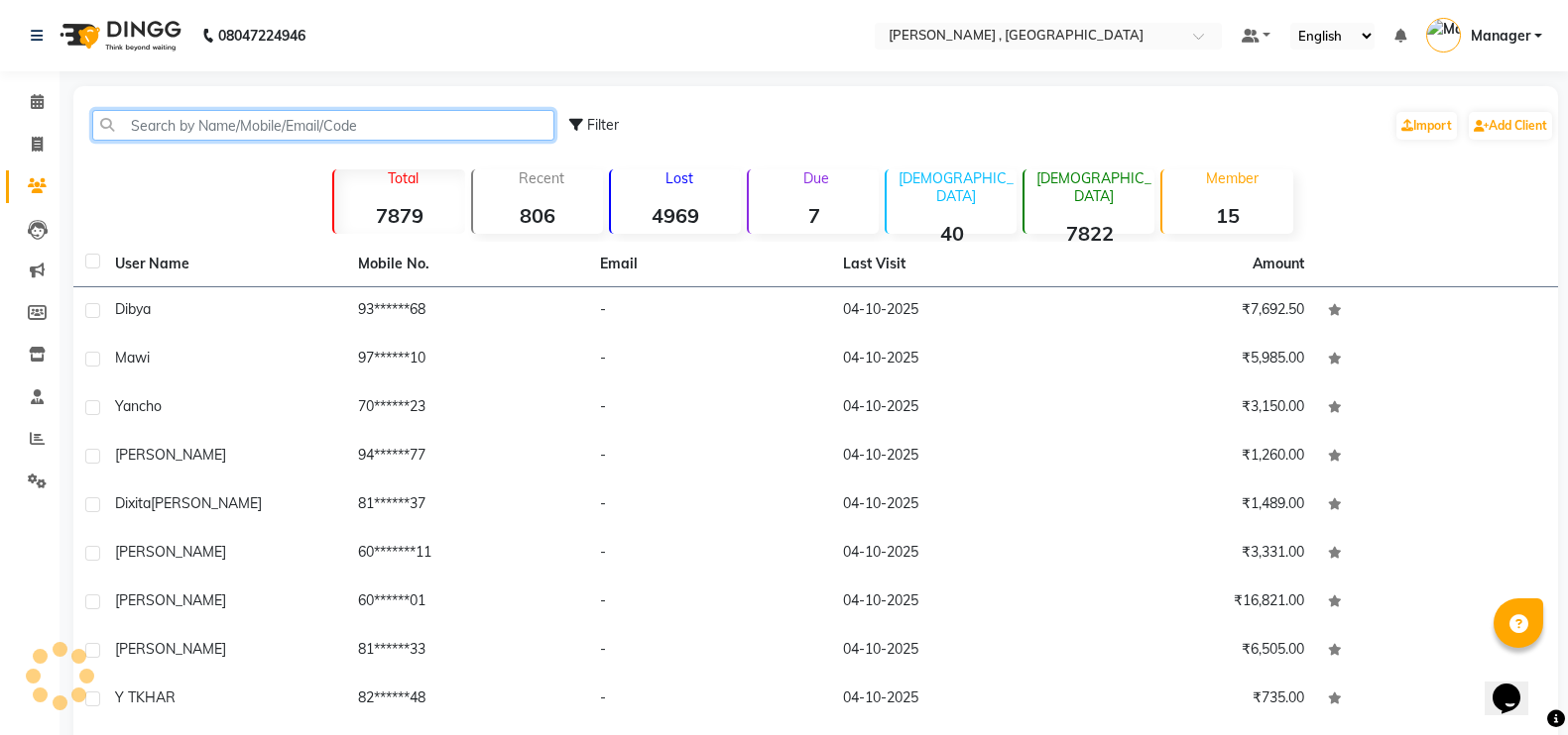
click at [387, 130] on input "text" at bounding box center [324, 125] width 462 height 31
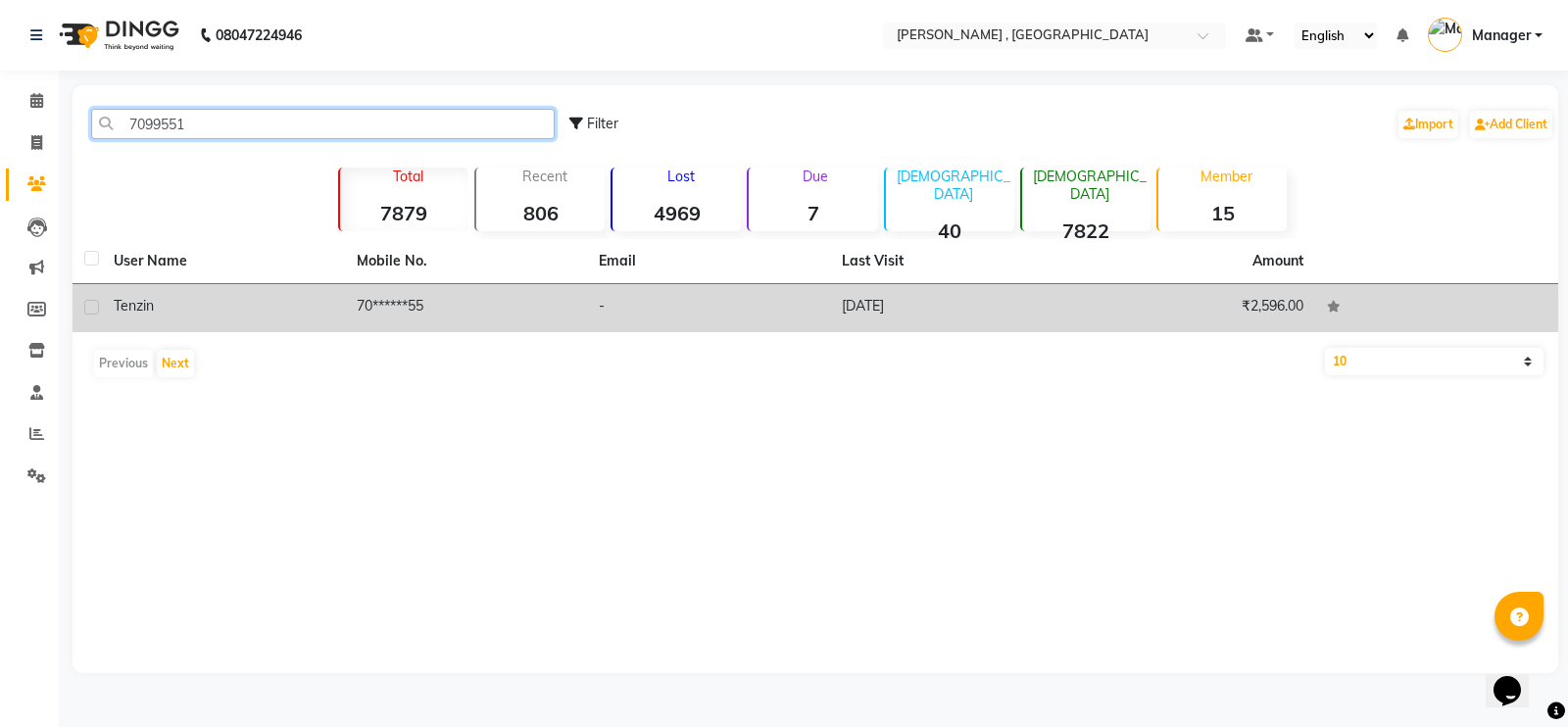
type input "7099551"
click at [362, 300] on td "70******55" at bounding box center [467, 308] width 243 height 48
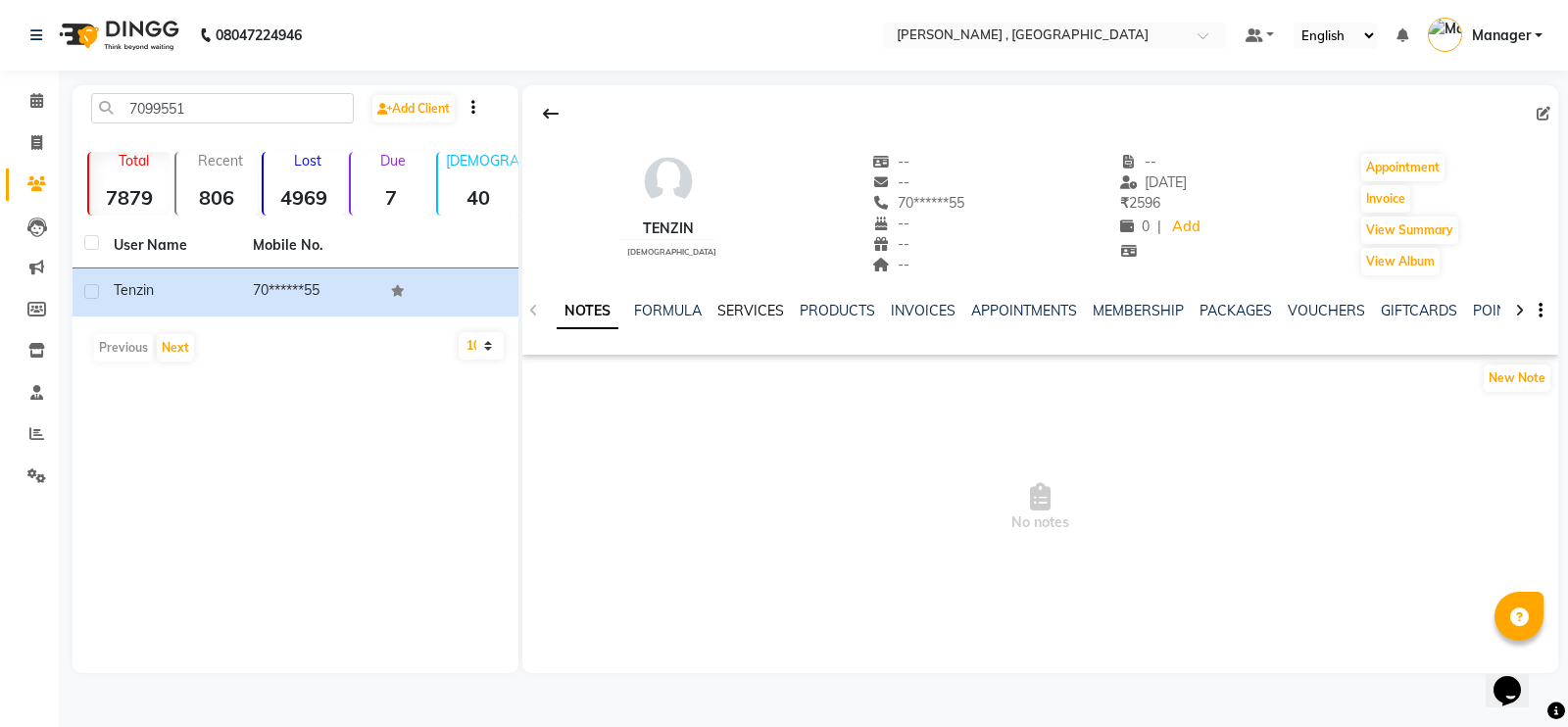
click at [741, 309] on link "SERVICES" at bounding box center [750, 311] width 67 height 18
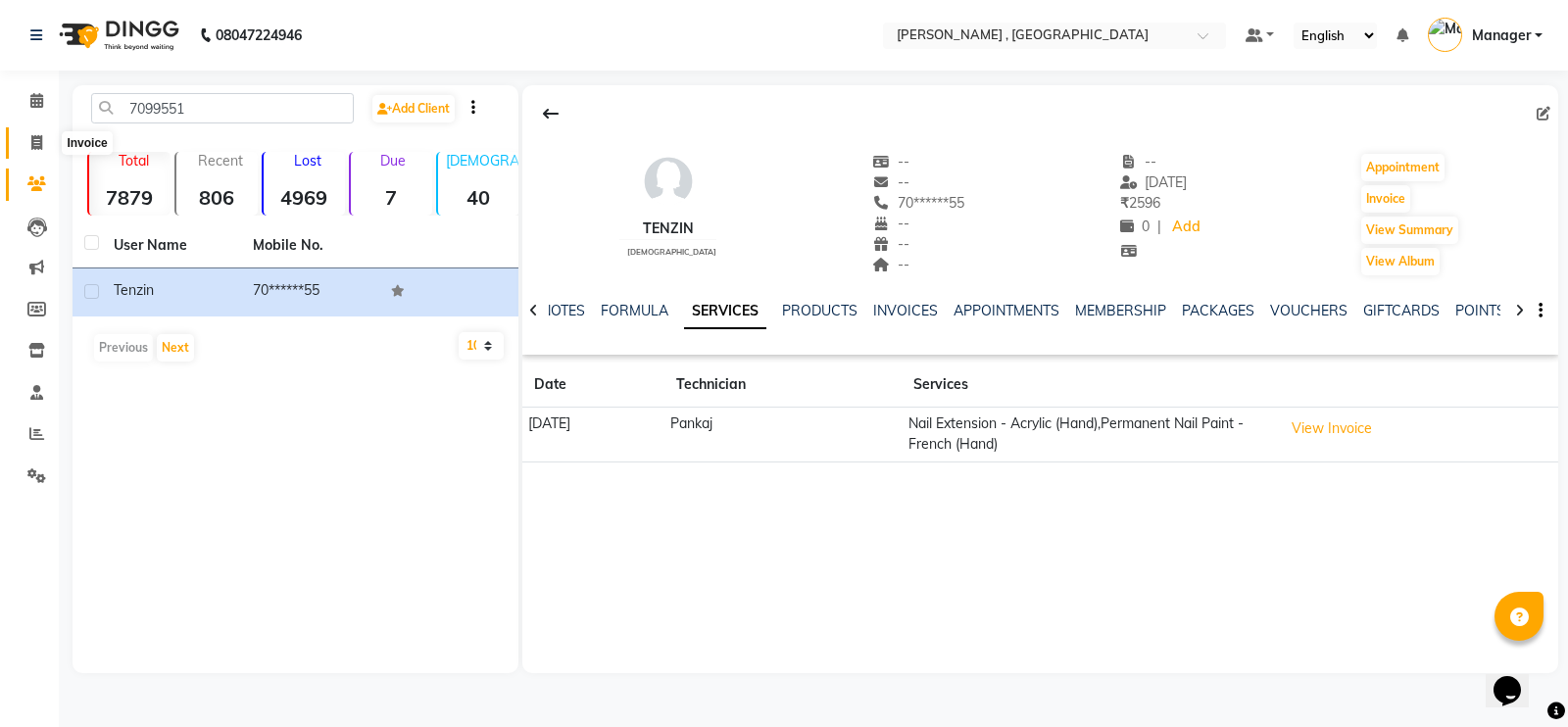
click at [31, 145] on icon at bounding box center [36, 142] width 11 height 15
select select "service"
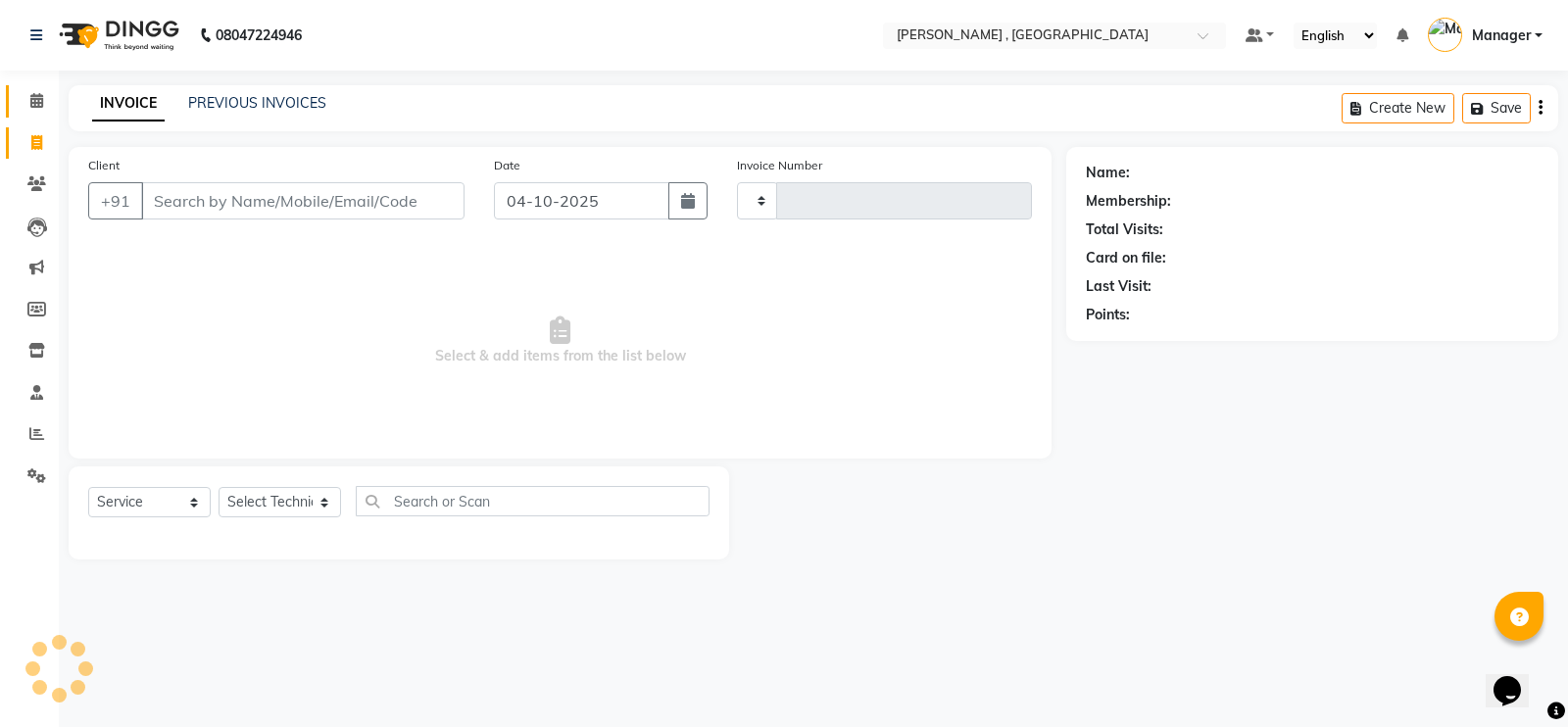
type input "2121"
select select "4283"
click at [36, 93] on icon at bounding box center [36, 100] width 13 height 15
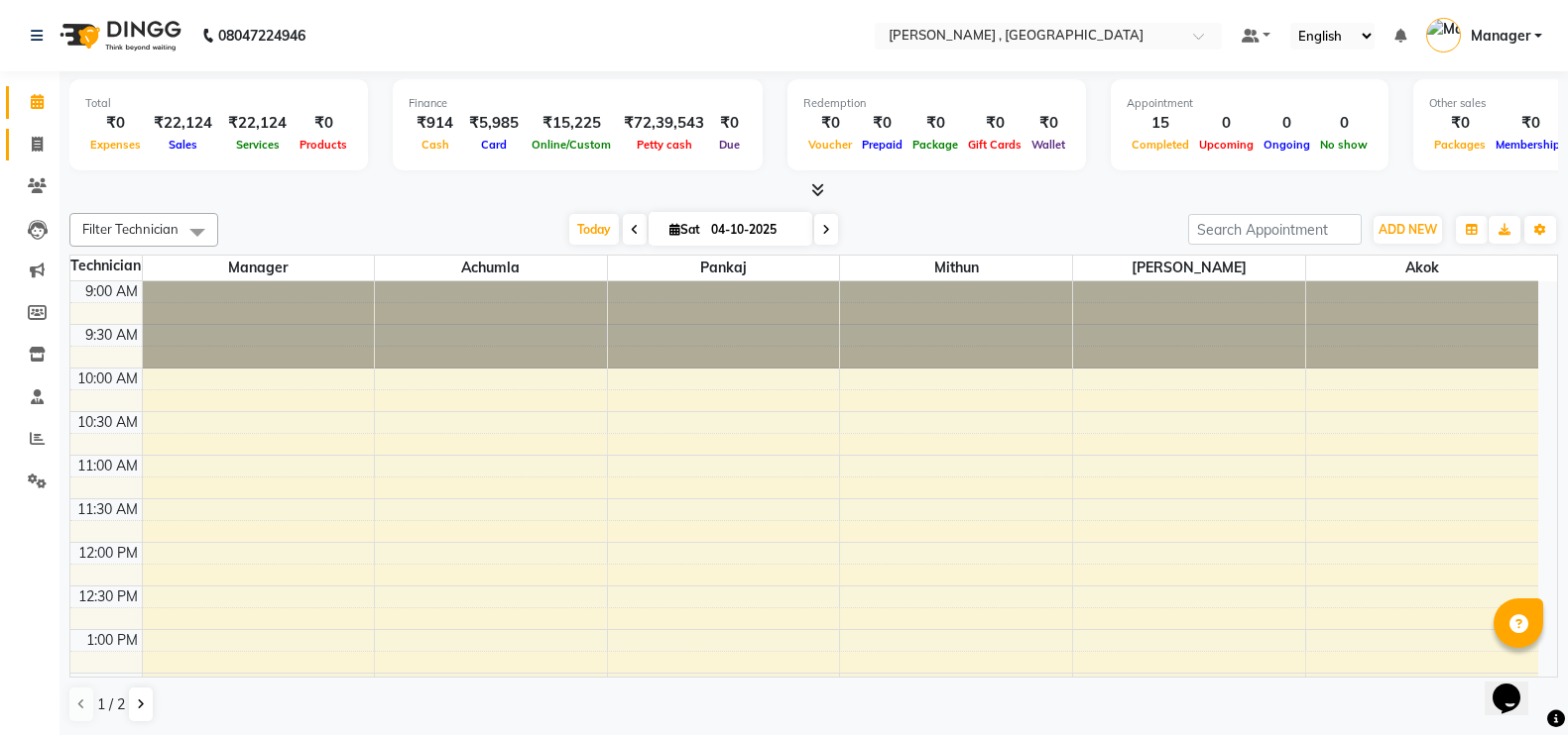
click at [19, 136] on link "Invoice" at bounding box center [30, 145] width 48 height 33
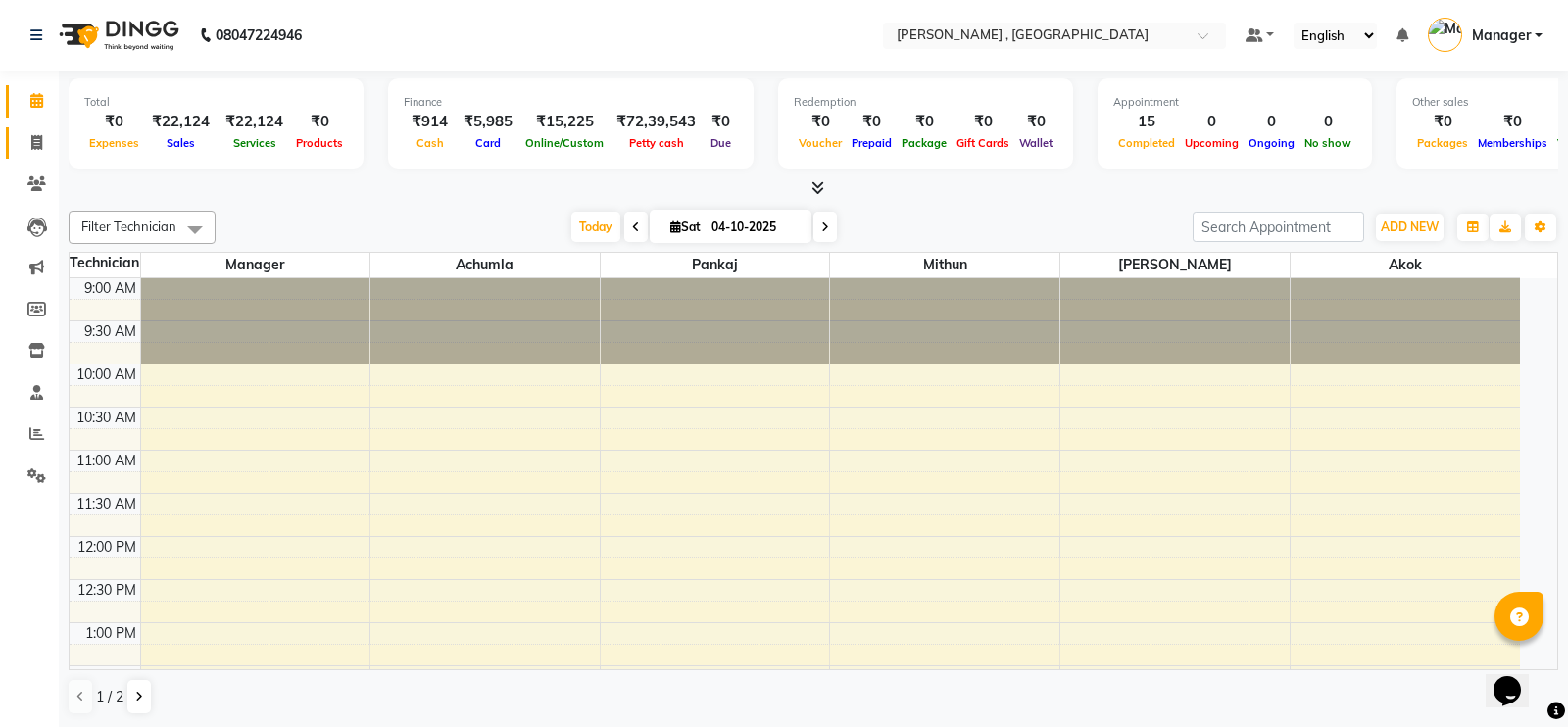
select select "4283"
select select "service"
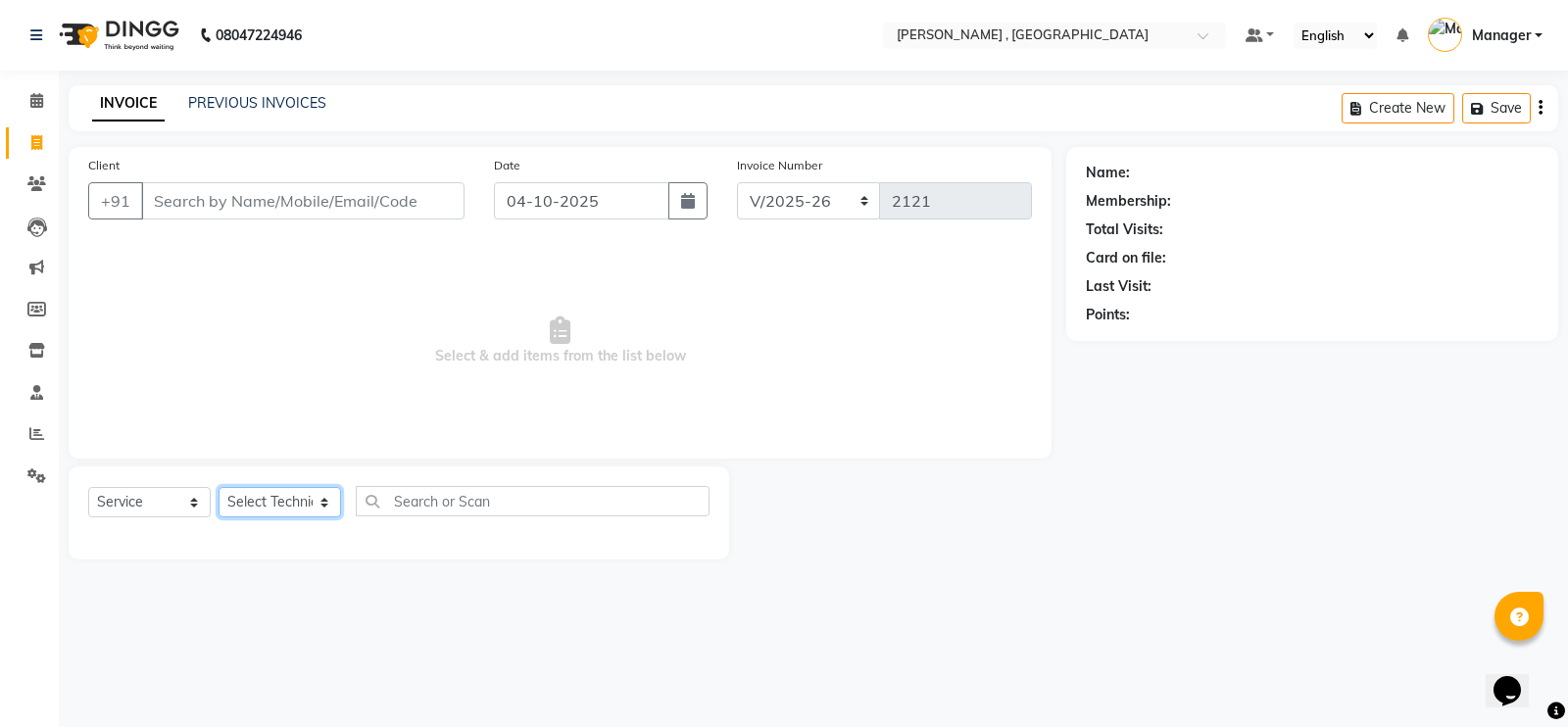
click at [253, 502] on select "Select Technician [PERSON_NAME] [PERSON_NAME] Manager [PERSON_NAME] Thangpi [PE…" at bounding box center [279, 502] width 123 height 30
select select "23265"
click at [219, 488] on select "Select Technician [PERSON_NAME] [PERSON_NAME] Manager [PERSON_NAME] Thangpi [PE…" at bounding box center [279, 502] width 123 height 30
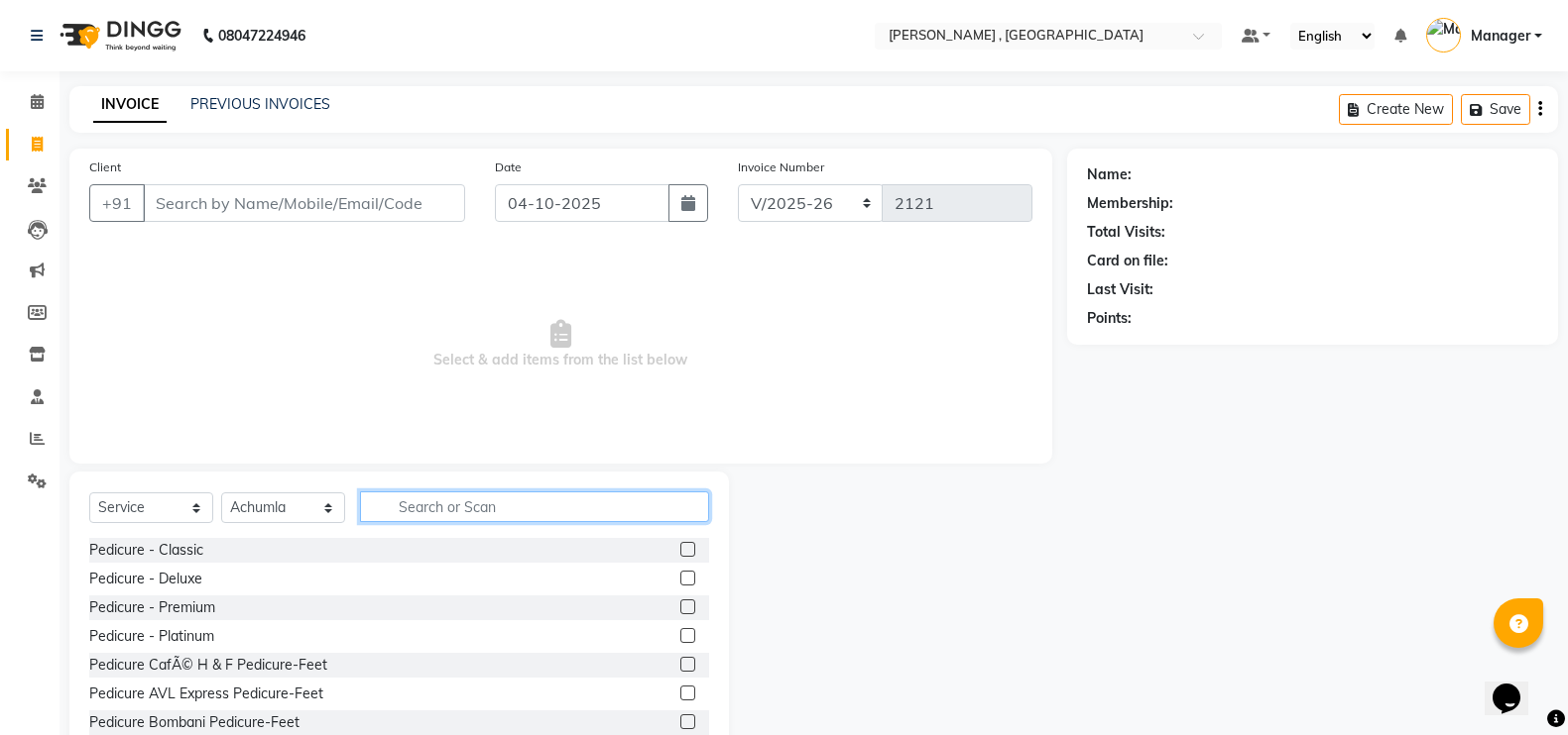
click at [527, 496] on input "text" at bounding box center [535, 507] width 349 height 31
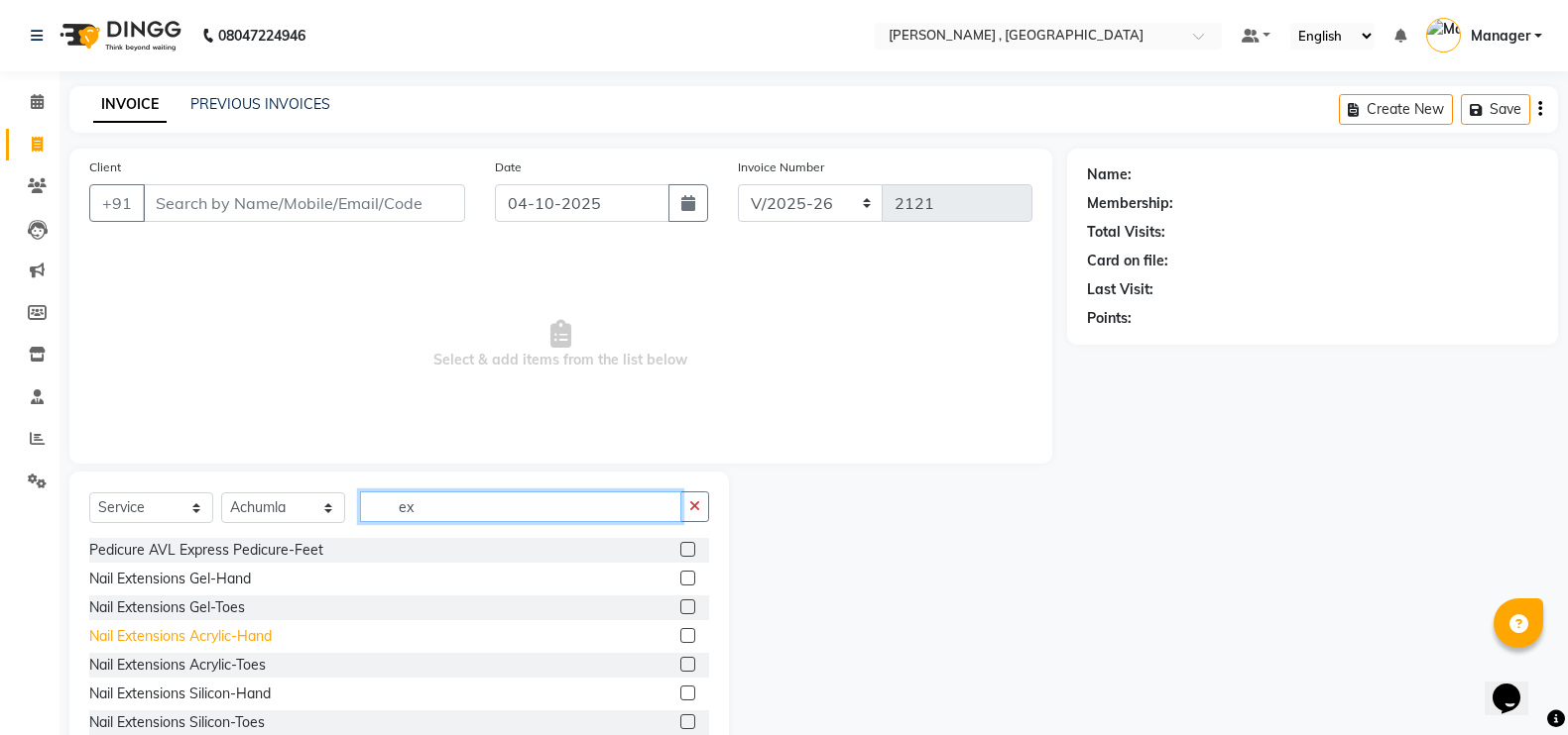
type input "ex"
click at [230, 636] on div "Nail Extensions Acrylic-Hand" at bounding box center [181, 637] width 183 height 21
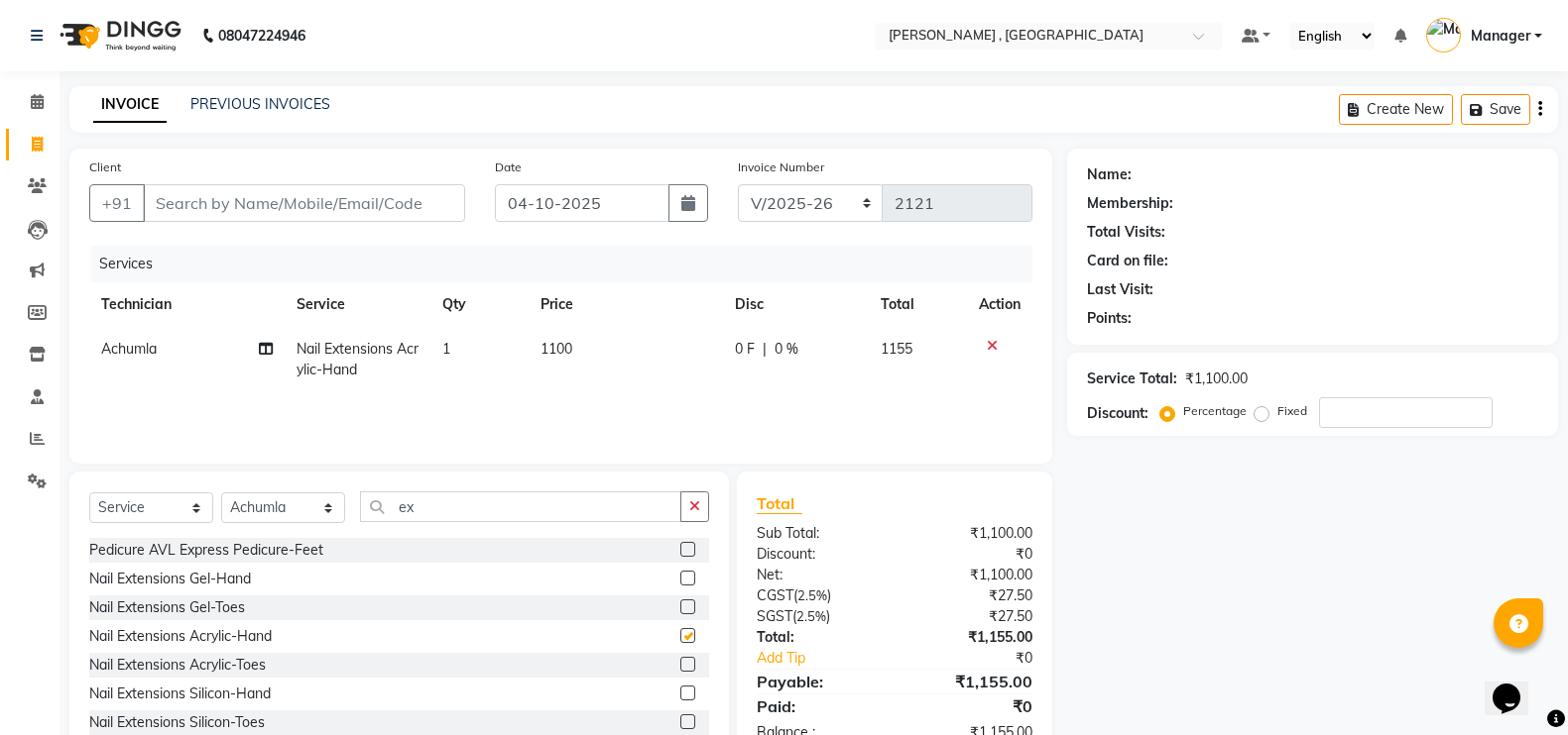
checkbox input "false"
click at [558, 393] on div "Services Technician Service Qty Price Disc Total Action Achumla Nail Extensions…" at bounding box center [561, 345] width 943 height 198
click at [565, 345] on span "1100" at bounding box center [557, 349] width 32 height 18
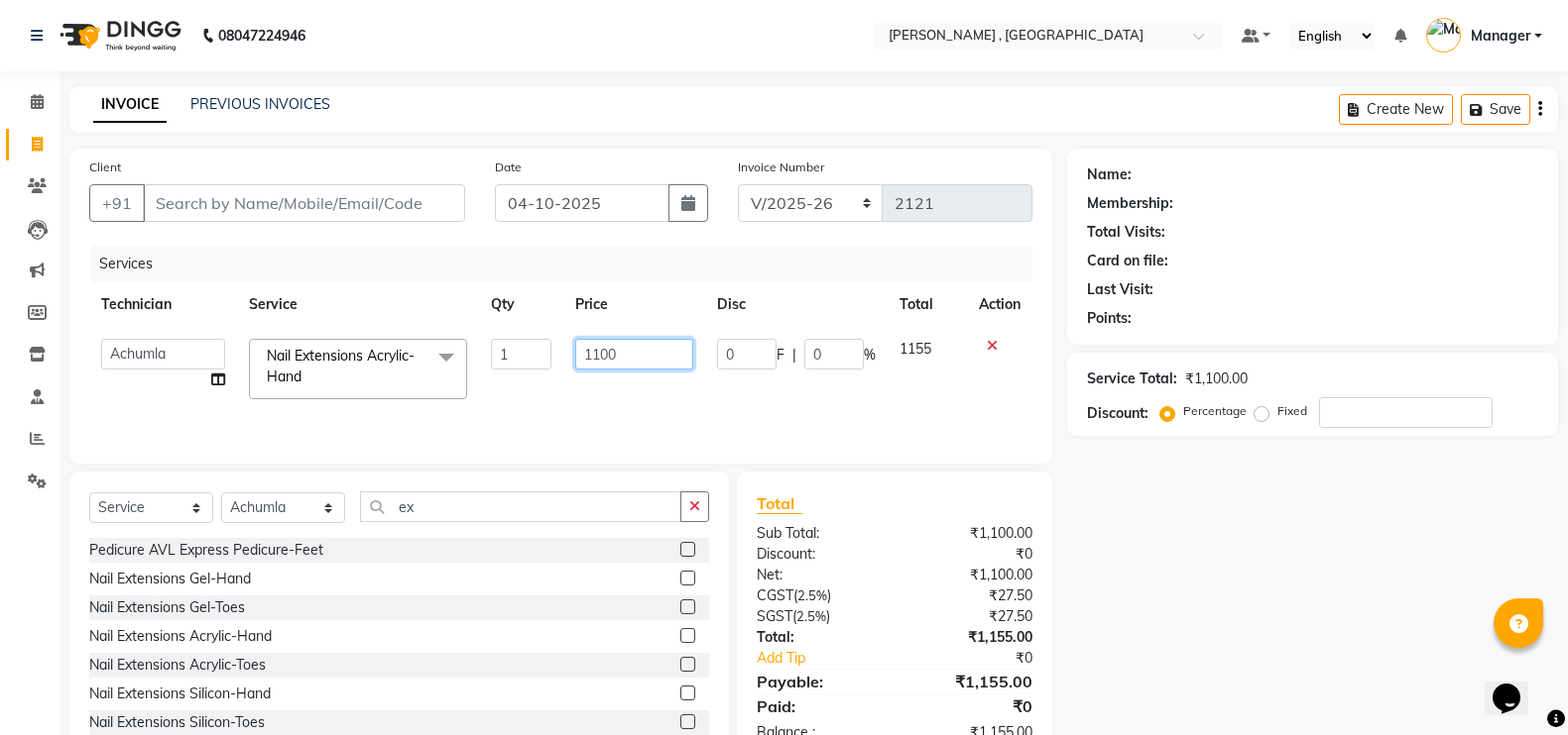
click at [599, 342] on input "1100" at bounding box center [634, 354] width 118 height 31
type input "1000"
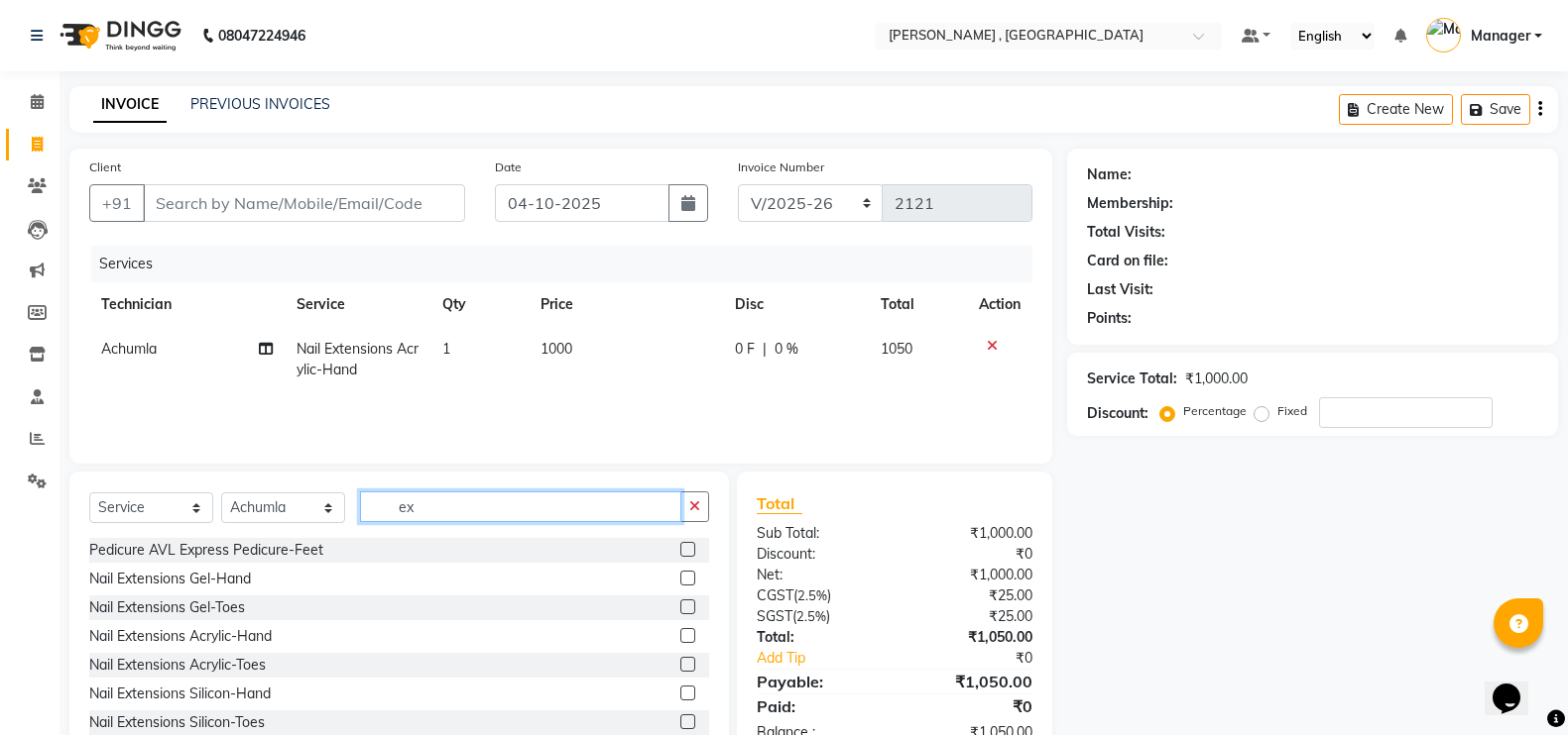
click at [511, 512] on input "ex" at bounding box center [521, 507] width 322 height 31
type input "e"
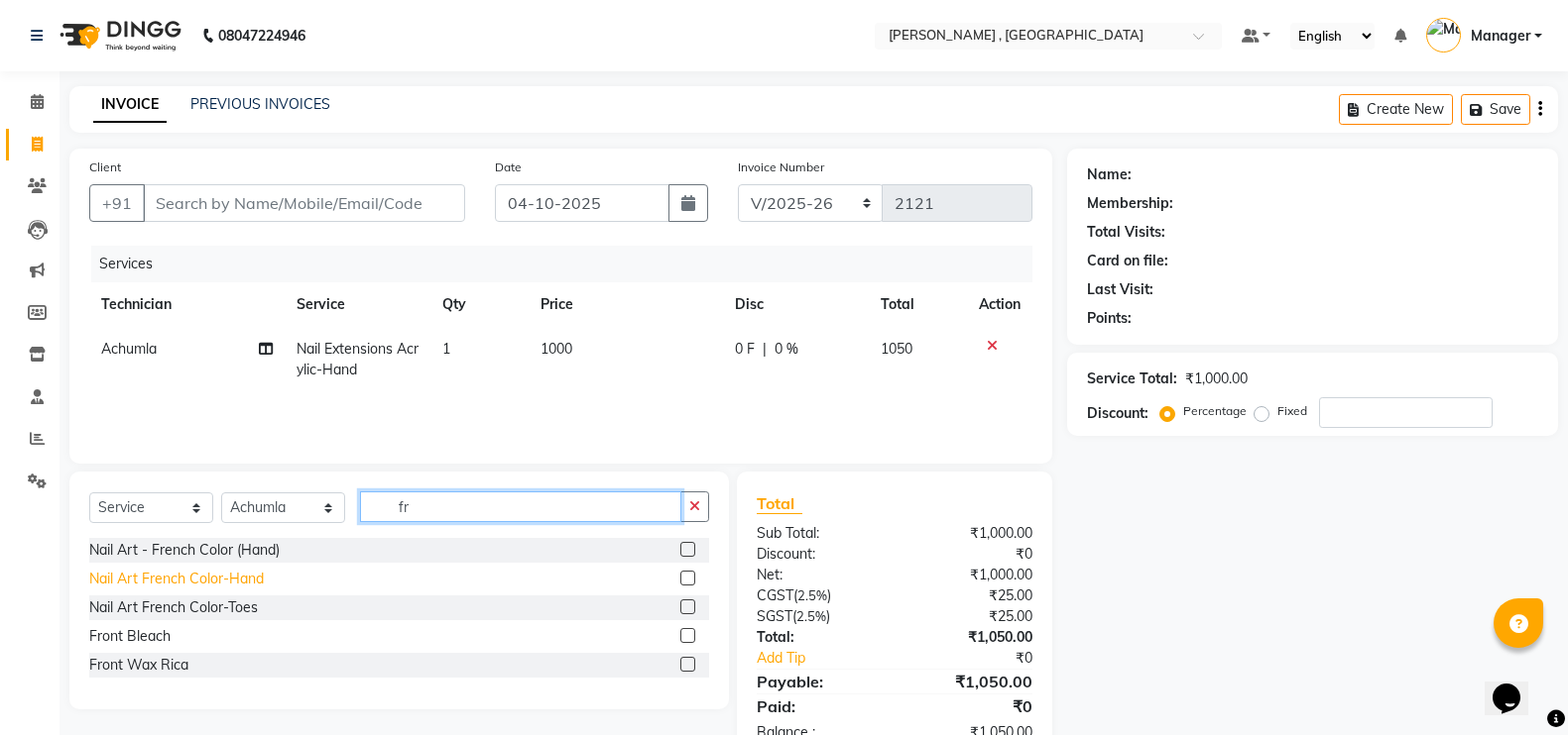
type input "fr"
click at [256, 576] on div "Nail Art French Color-Hand" at bounding box center [177, 579] width 175 height 21
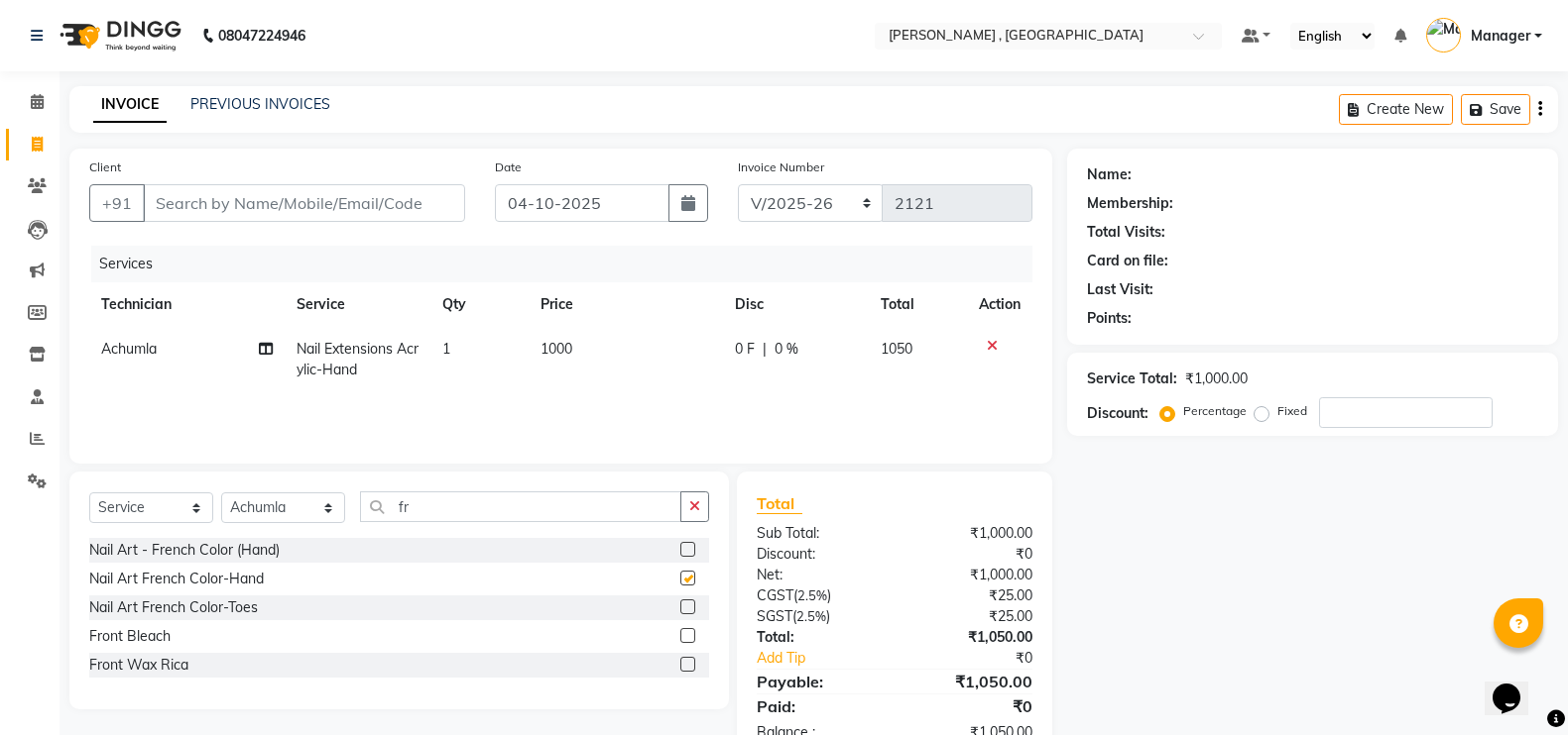
checkbox input "false"
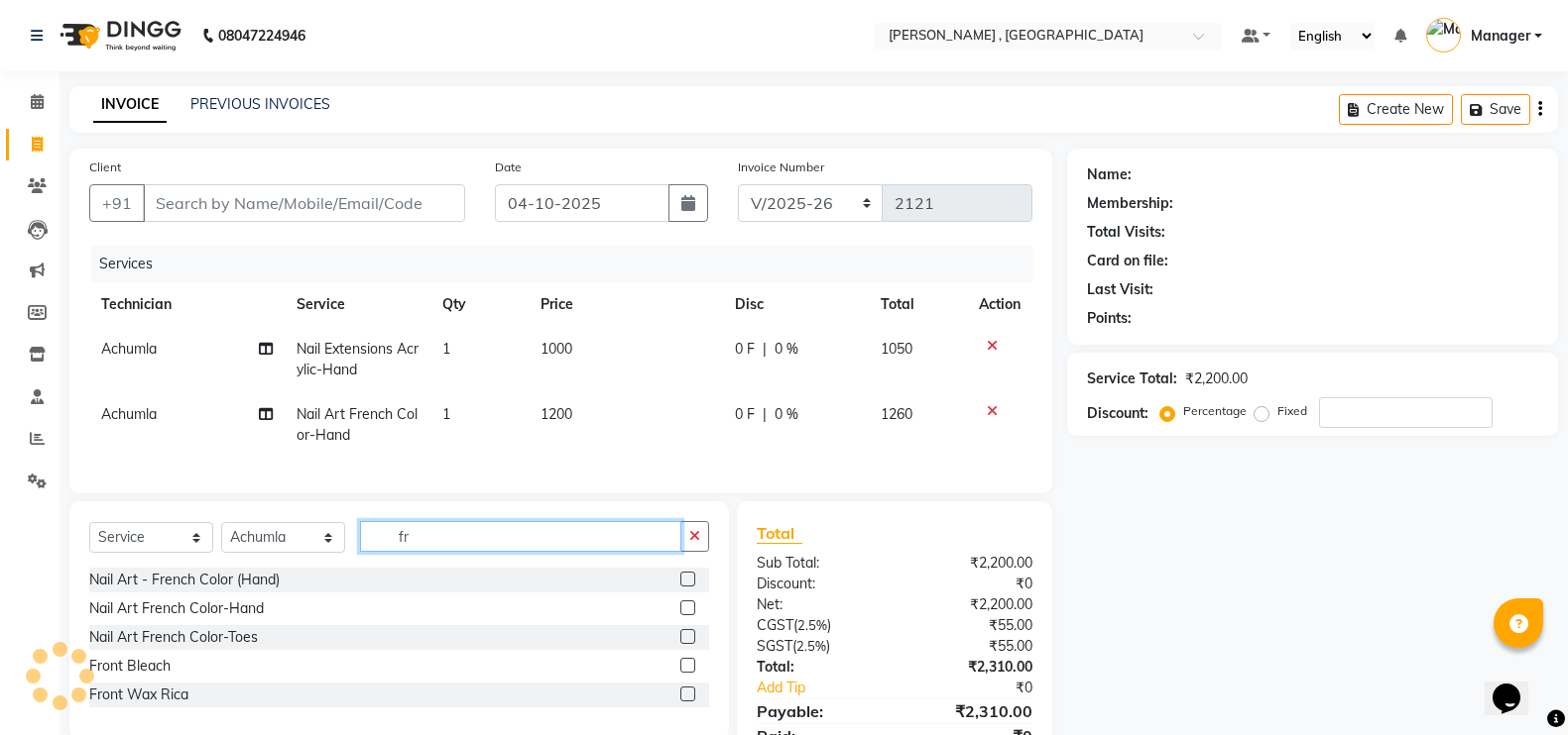
click at [475, 552] on input "fr" at bounding box center [521, 537] width 322 height 31
type input "f"
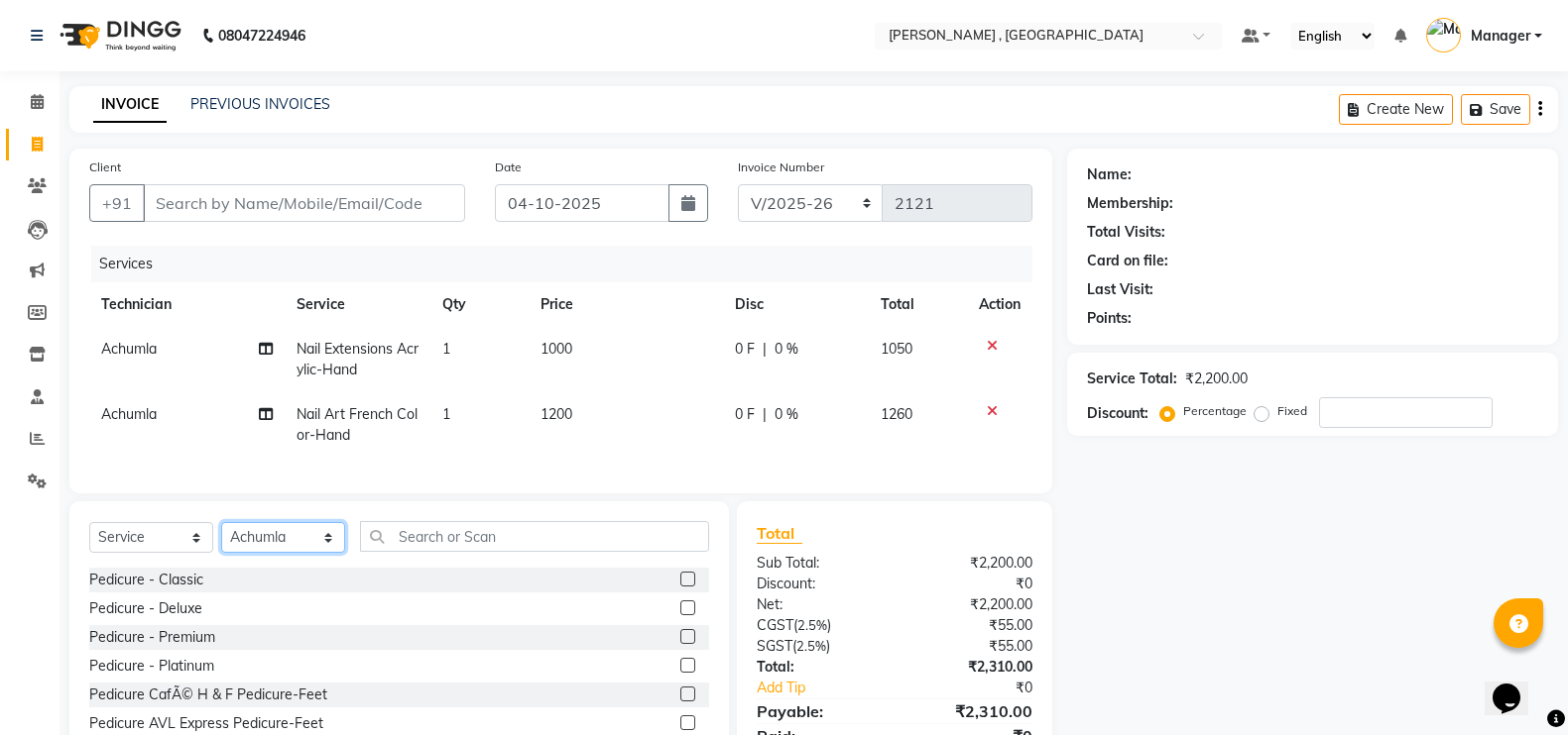
click at [298, 553] on select "Select Technician [PERSON_NAME] [PERSON_NAME] Manager [PERSON_NAME] Thangpi [PE…" at bounding box center [283, 538] width 124 height 31
select select "23267"
click at [221, 542] on select "Select Technician [PERSON_NAME] [PERSON_NAME] Manager [PERSON_NAME] Thangpi [PE…" at bounding box center [283, 538] width 124 height 31
click at [424, 552] on input "text" at bounding box center [535, 537] width 349 height 31
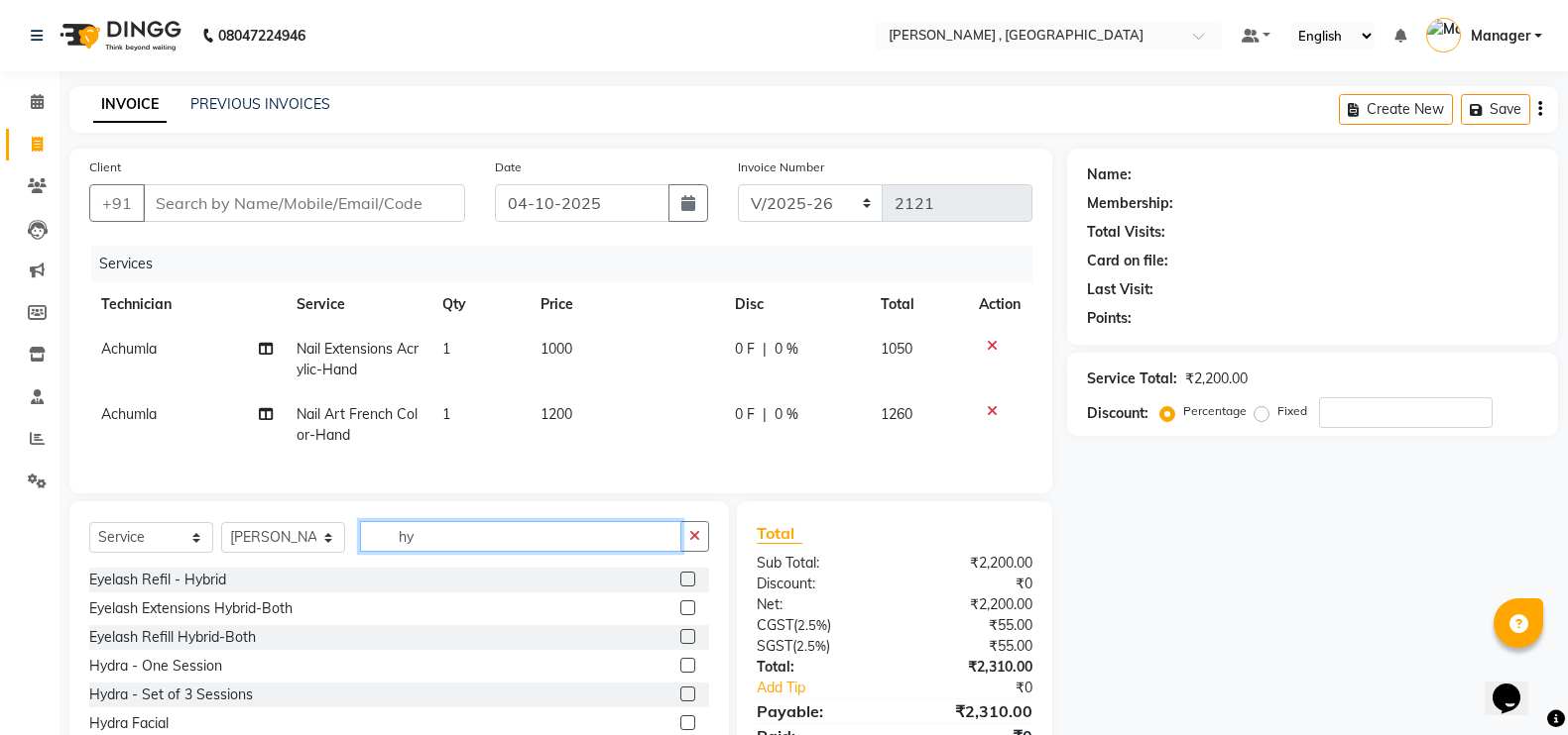
scroll to position [106, 0]
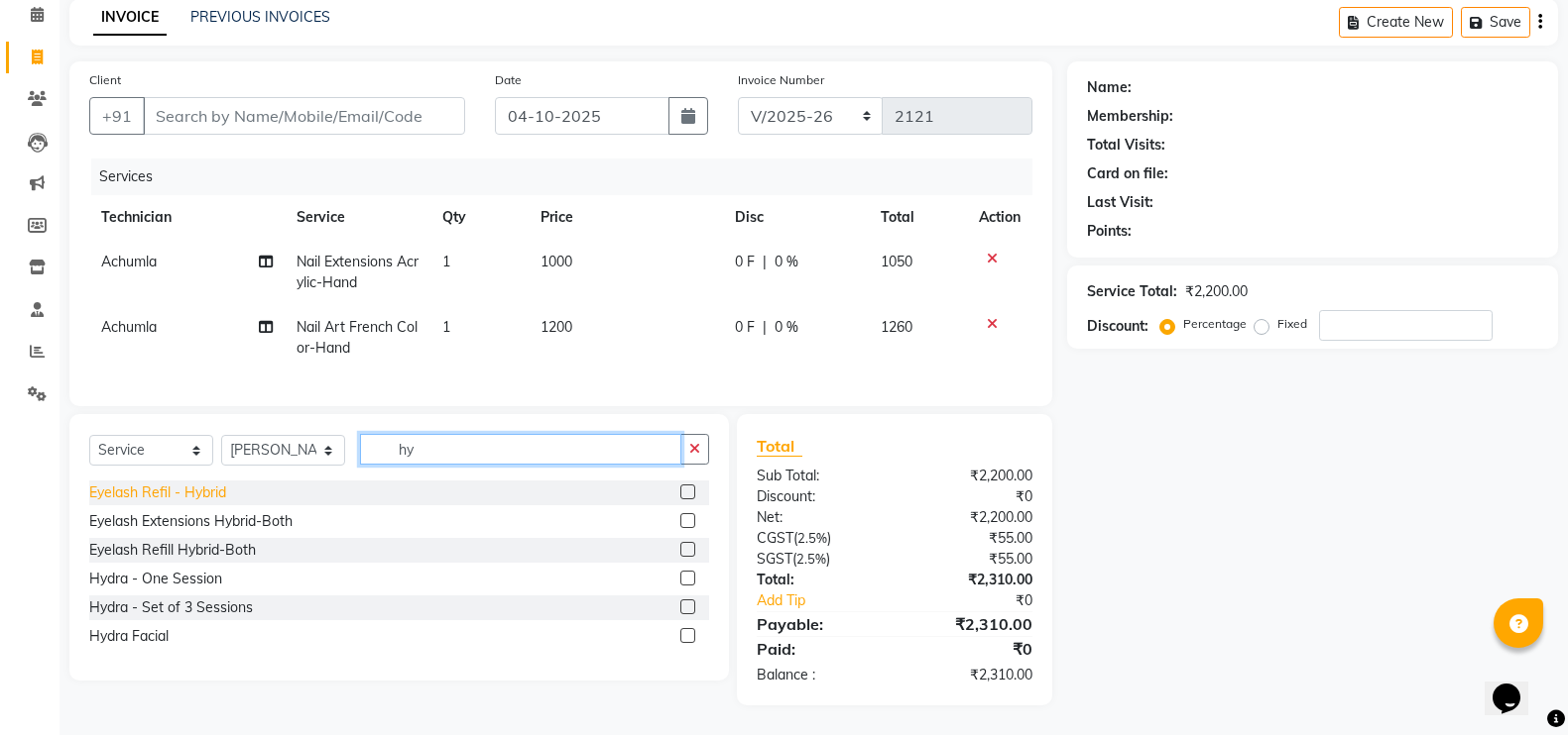
type input "hy"
click at [206, 493] on div "Eyelash Refil - Hybrid" at bounding box center [158, 493] width 137 height 21
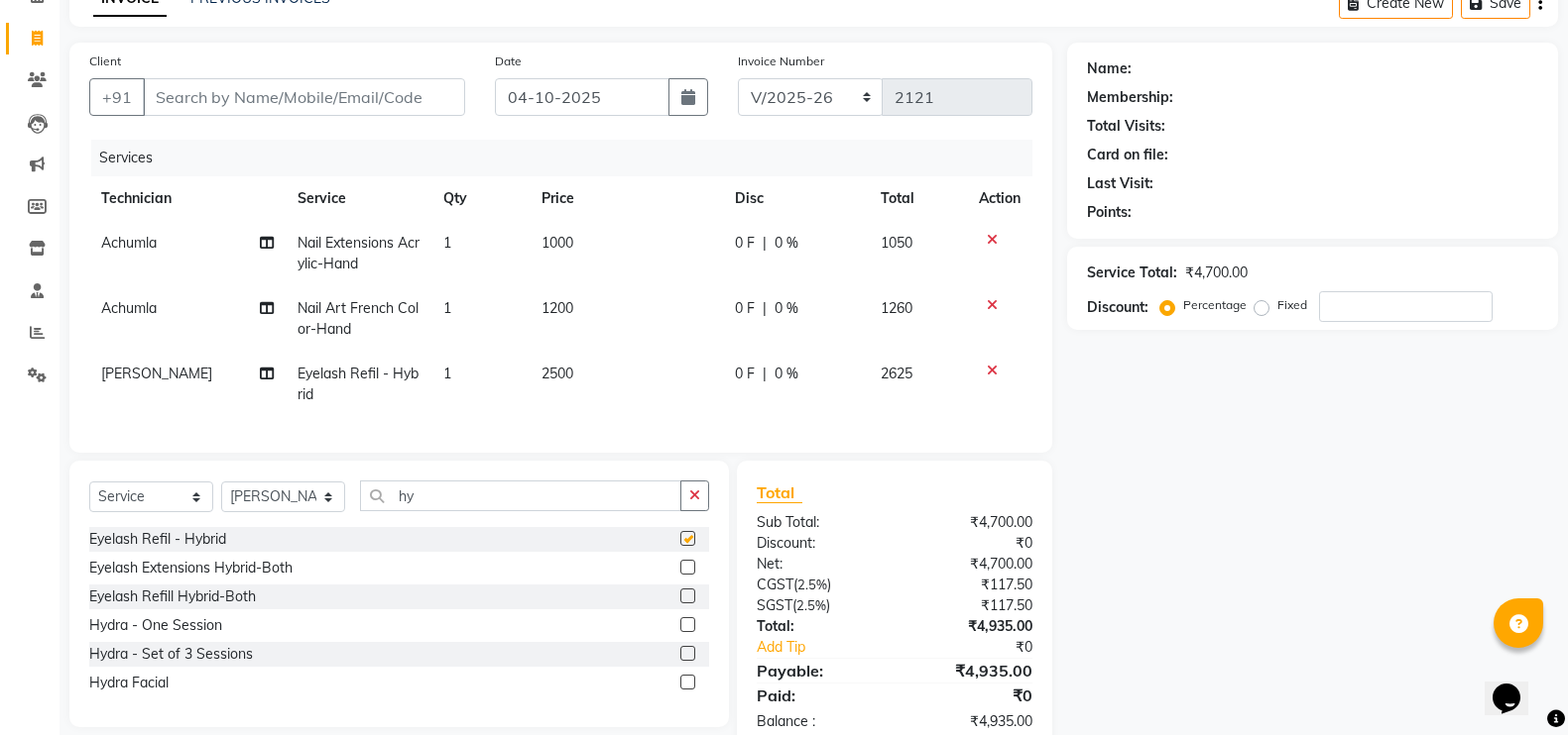
checkbox input "false"
click at [539, 378] on td "2500" at bounding box center [626, 385] width 194 height 65
select select "23267"
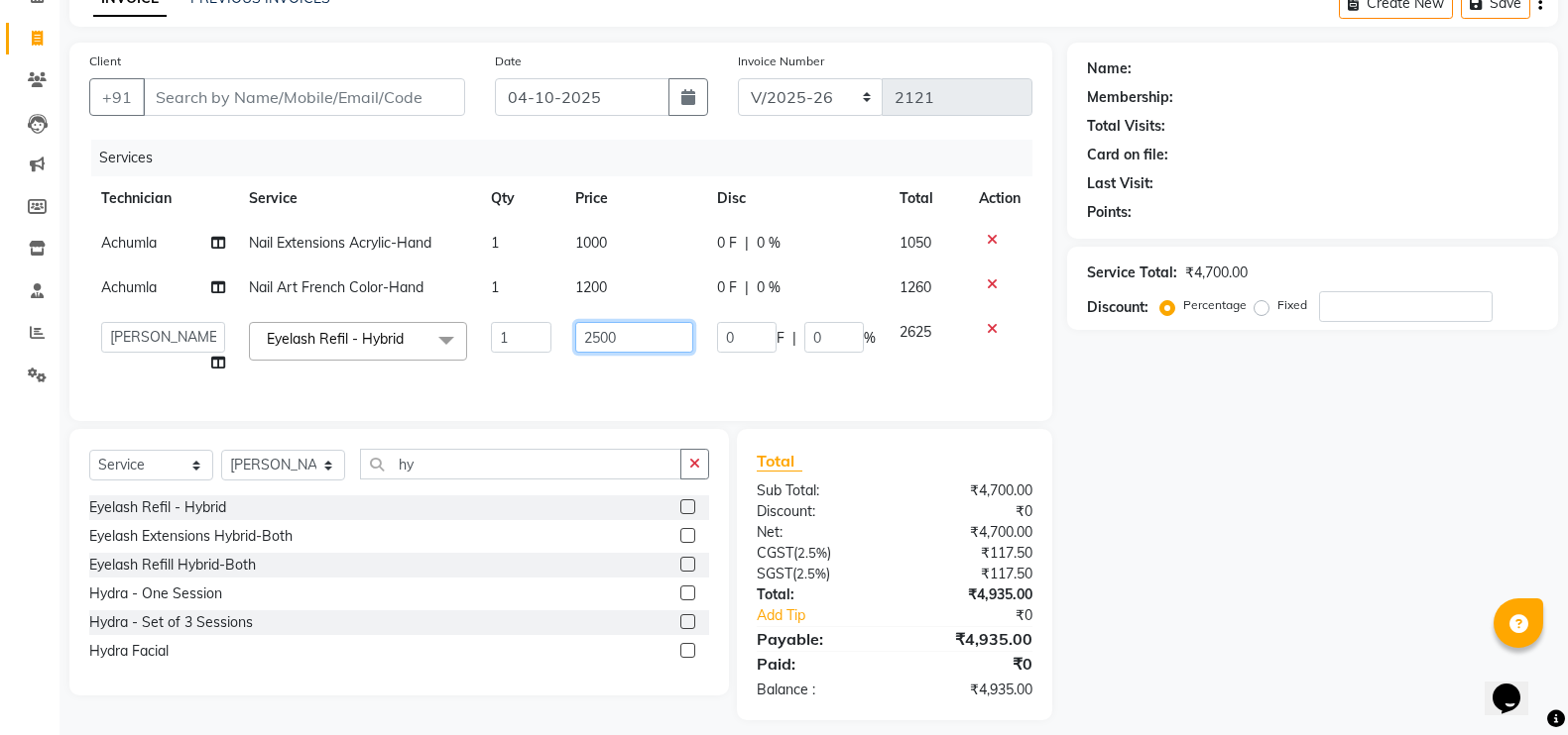
click at [603, 339] on input "2500" at bounding box center [634, 337] width 118 height 31
type input "2000"
click at [986, 330] on tbody "Achumla Nail Extensions Acrylic-Hand 1 1000 0 F | 0 % 1050 Achumla Nail Art Fre…" at bounding box center [561, 304] width 943 height 165
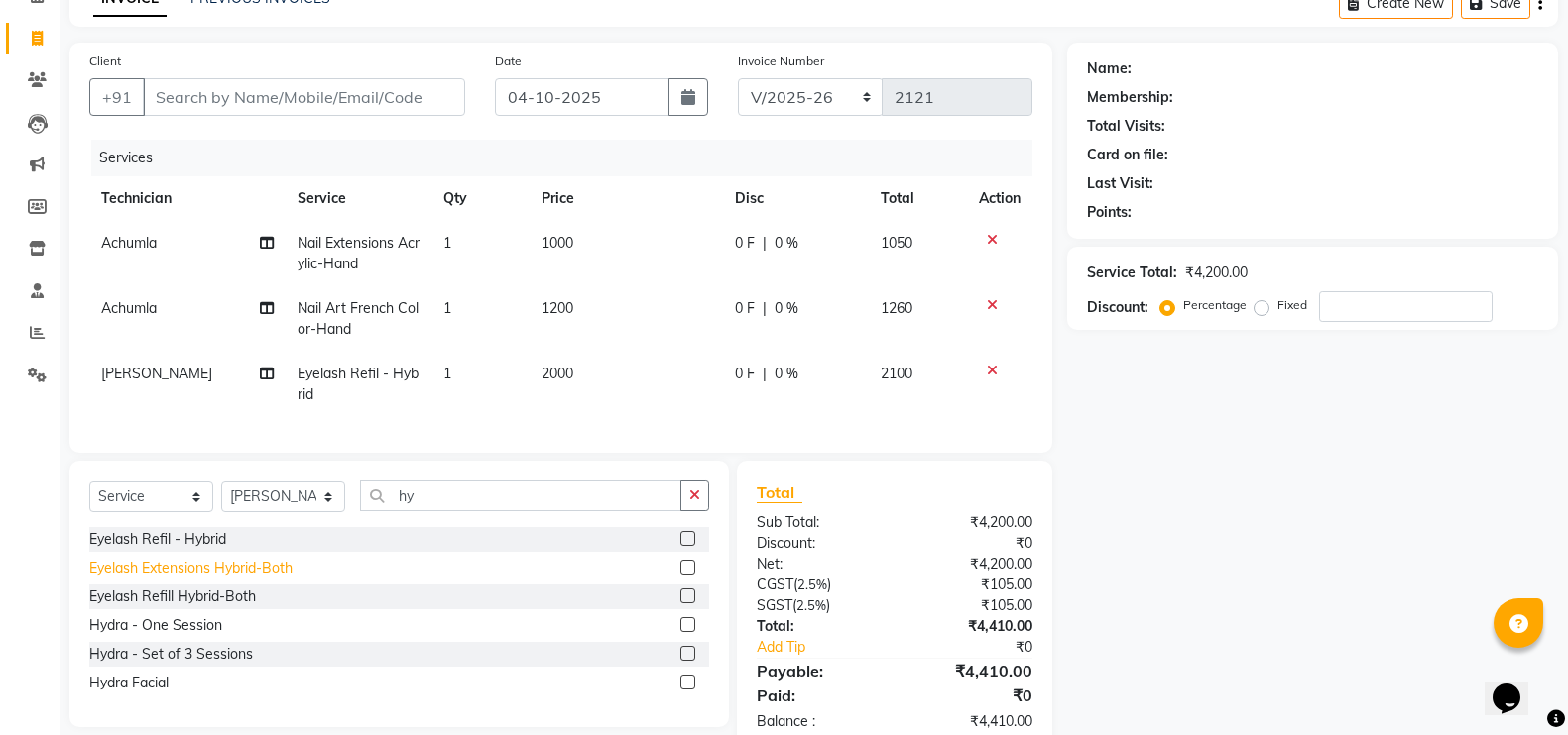
click at [221, 579] on div "Eyelash Extensions Hybrid-Both" at bounding box center [191, 568] width 203 height 21
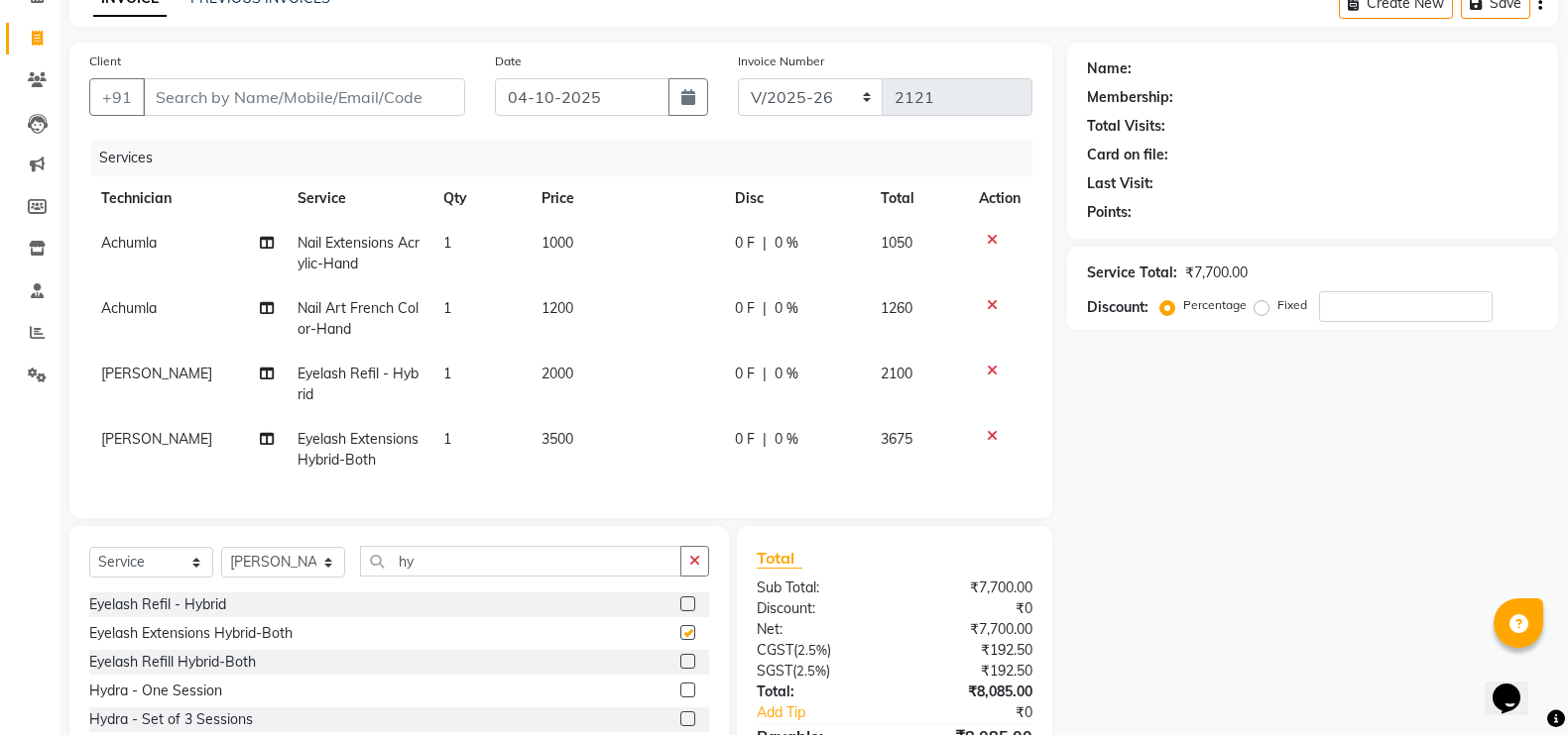
checkbox input "false"
click at [566, 365] on span "2000" at bounding box center [558, 374] width 32 height 18
select select "23267"
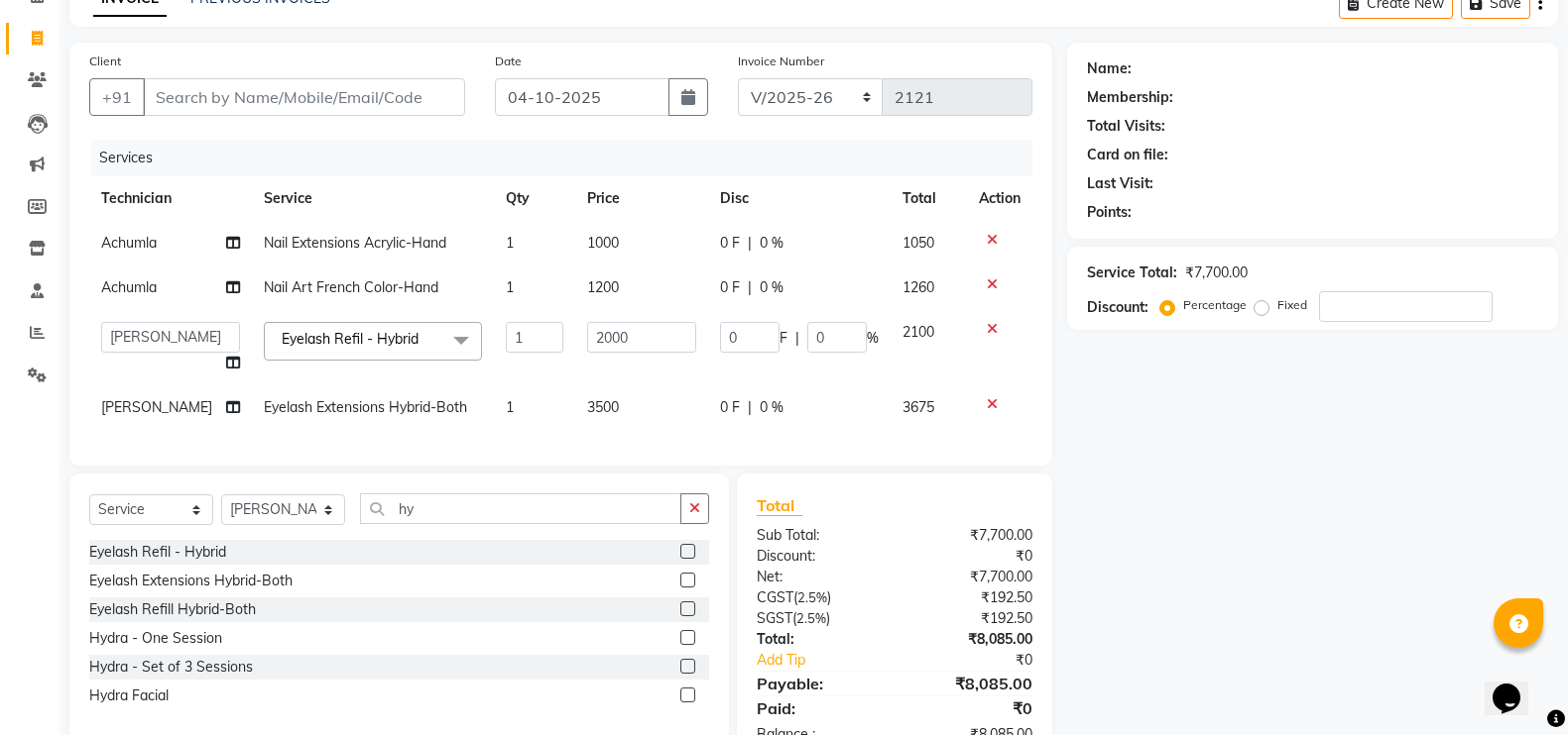
click at [990, 329] on icon at bounding box center [991, 329] width 11 height 14
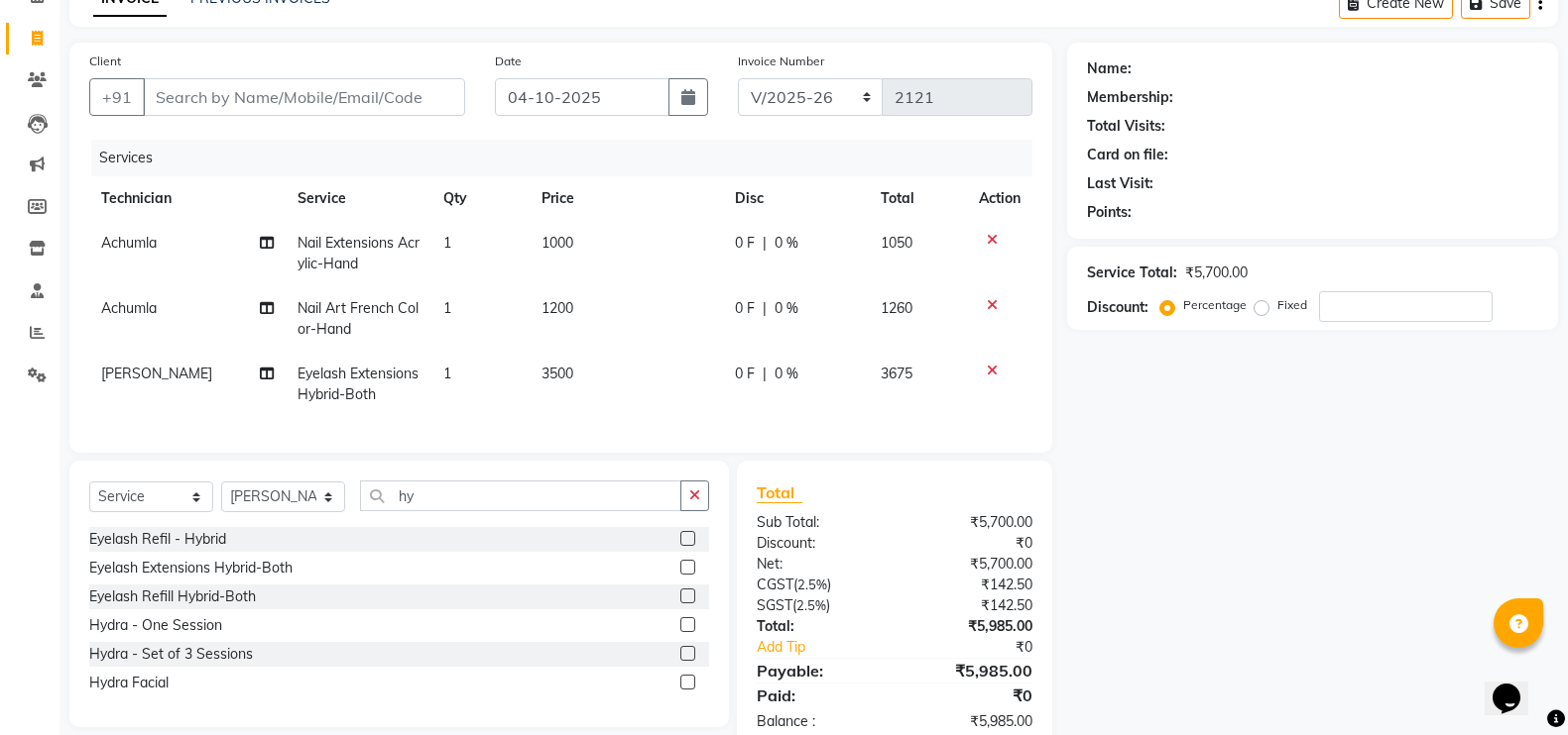
click at [584, 376] on td "3500" at bounding box center [626, 385] width 194 height 65
select select "23267"
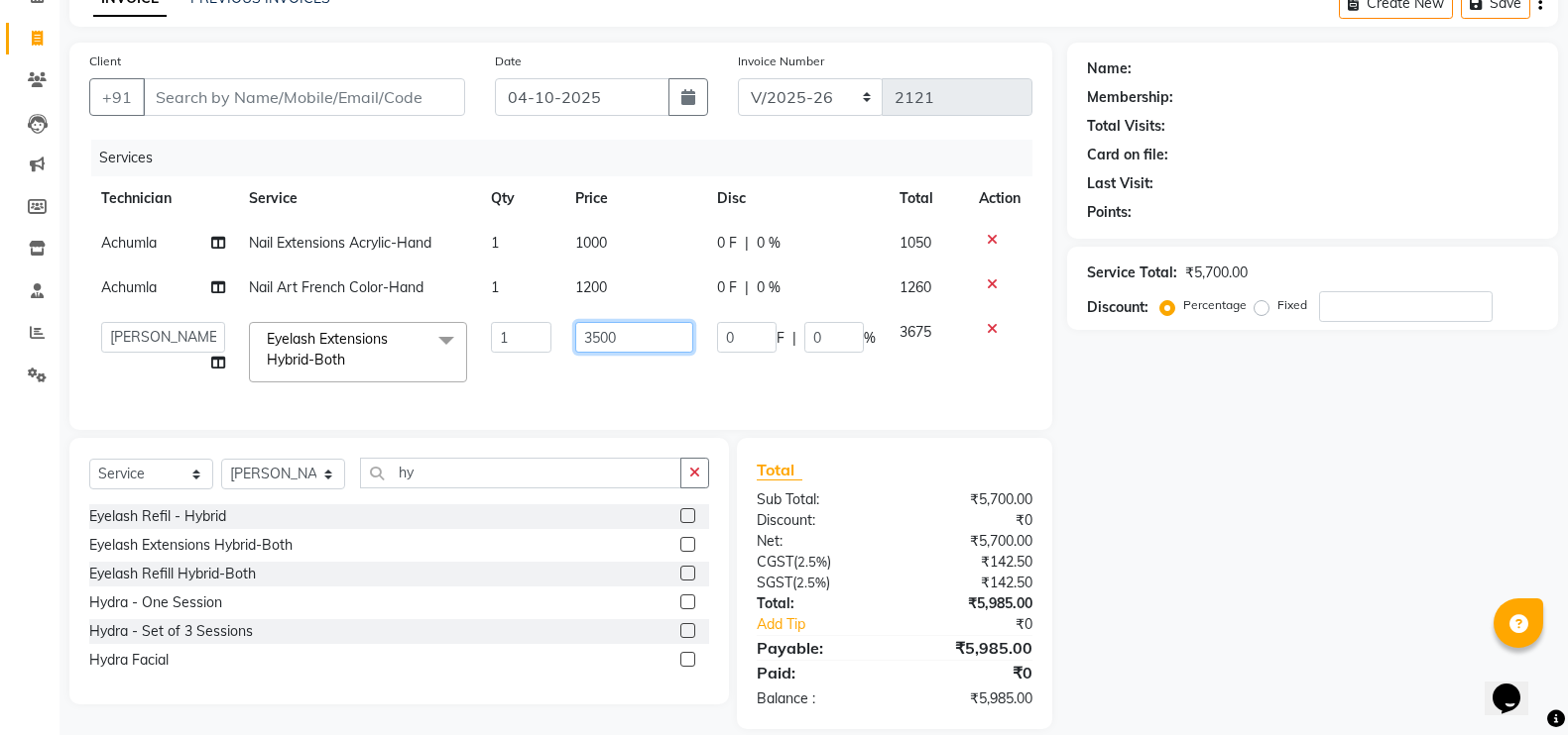
click at [600, 330] on input "3500" at bounding box center [634, 337] width 118 height 31
type input "3000"
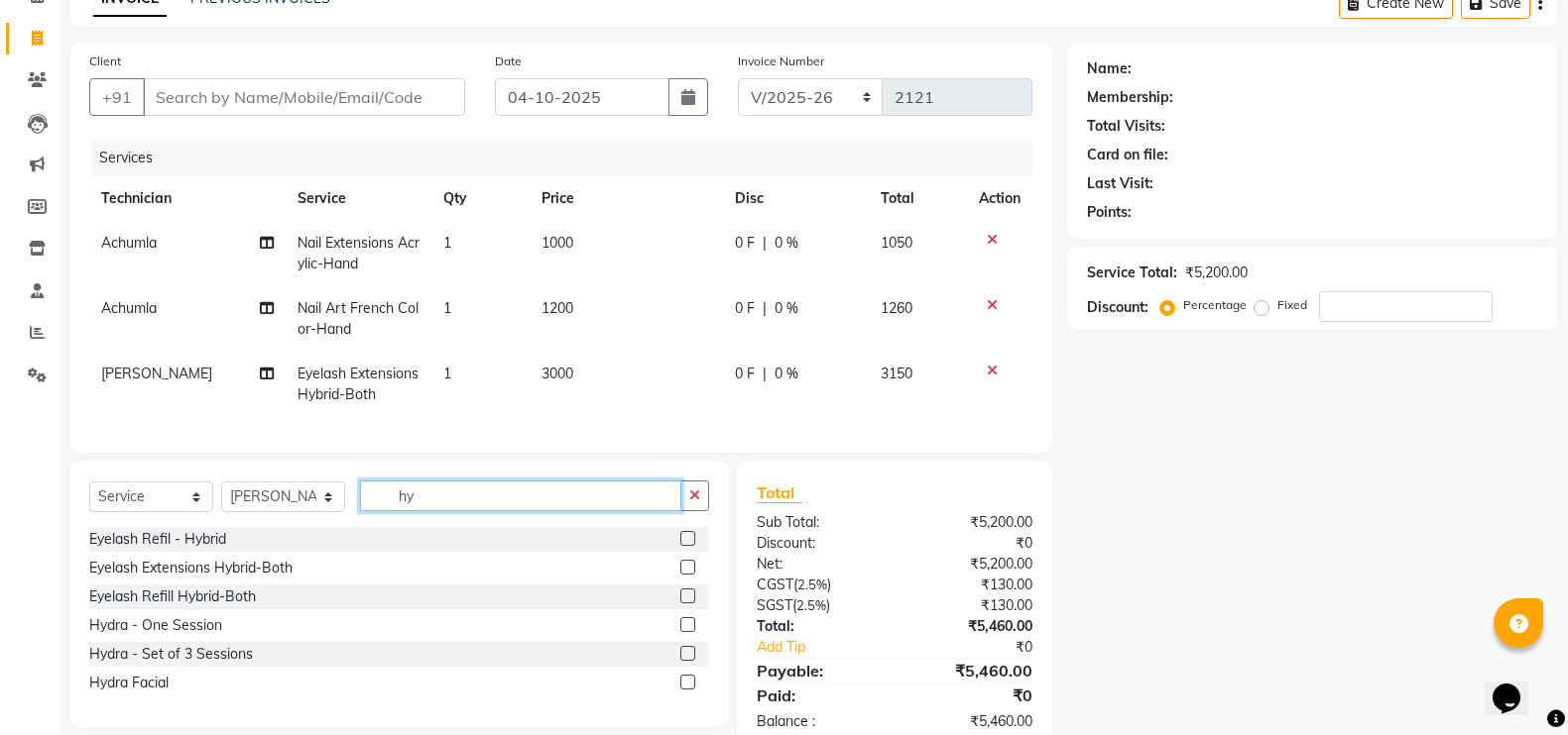
click at [542, 498] on div "Select Service Product Membership Package Voucher Prepaid Gift Card Select Tech…" at bounding box center [399, 594] width 660 height 267
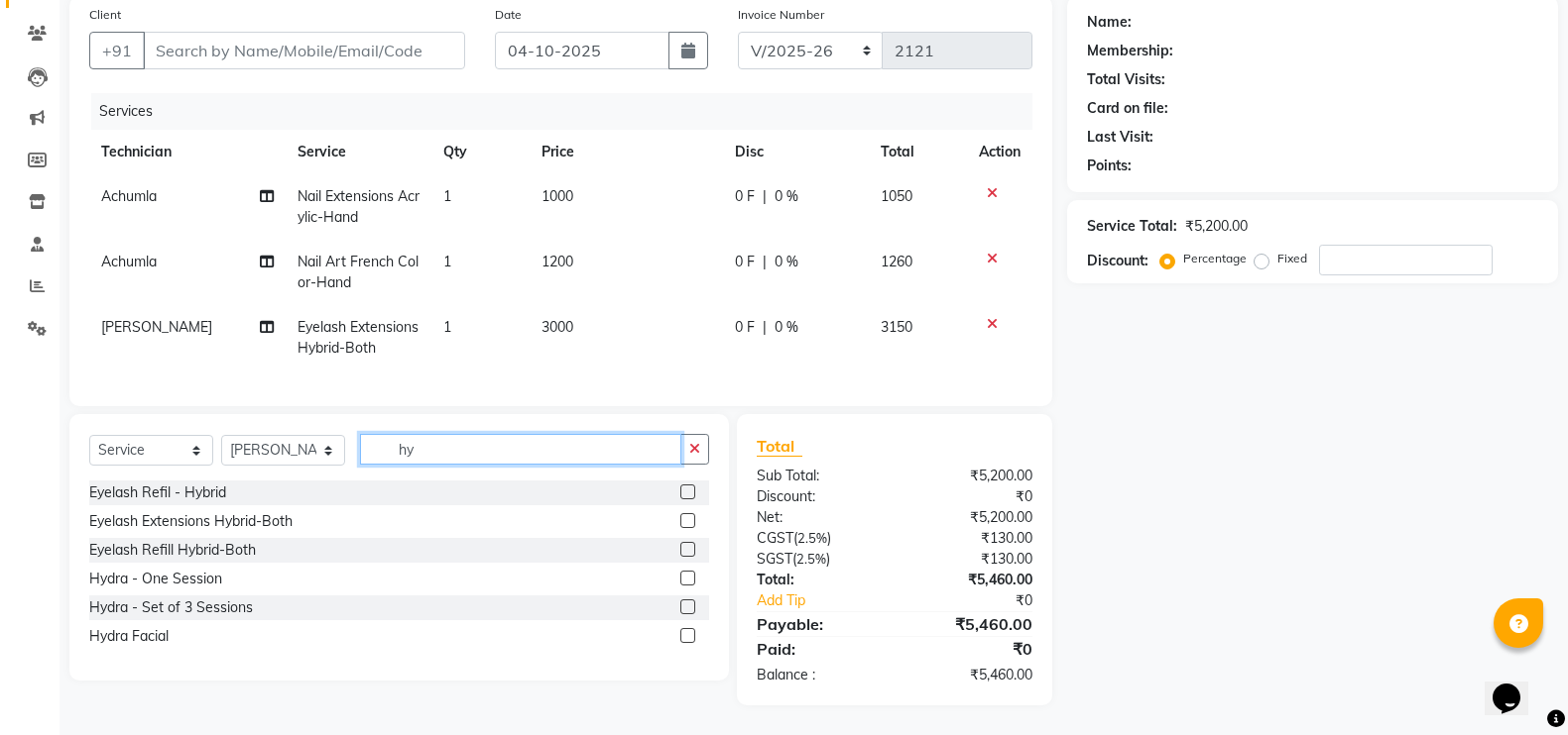
type input "h"
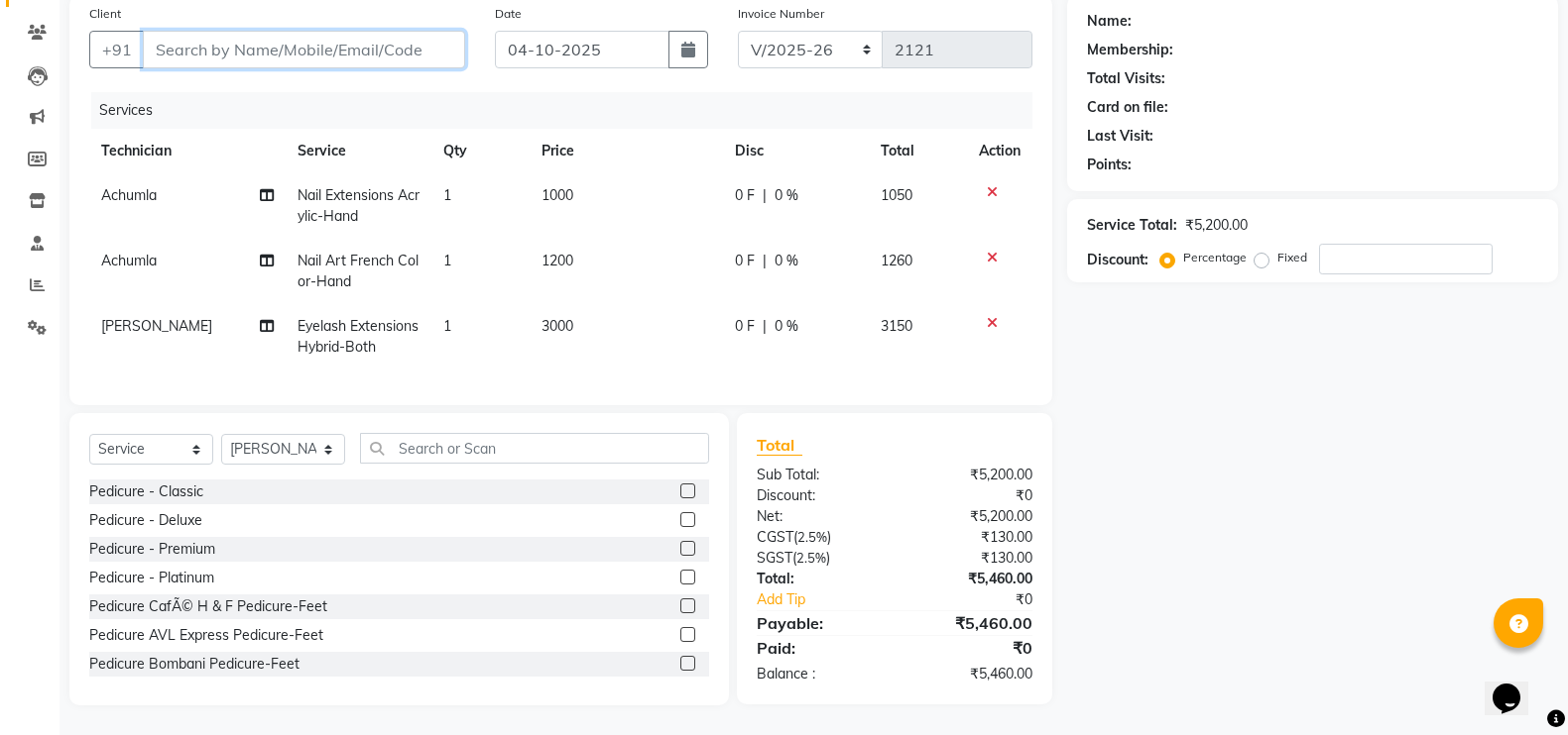
click at [352, 41] on input "Client" at bounding box center [304, 50] width 323 height 38
type input "7"
type input "0"
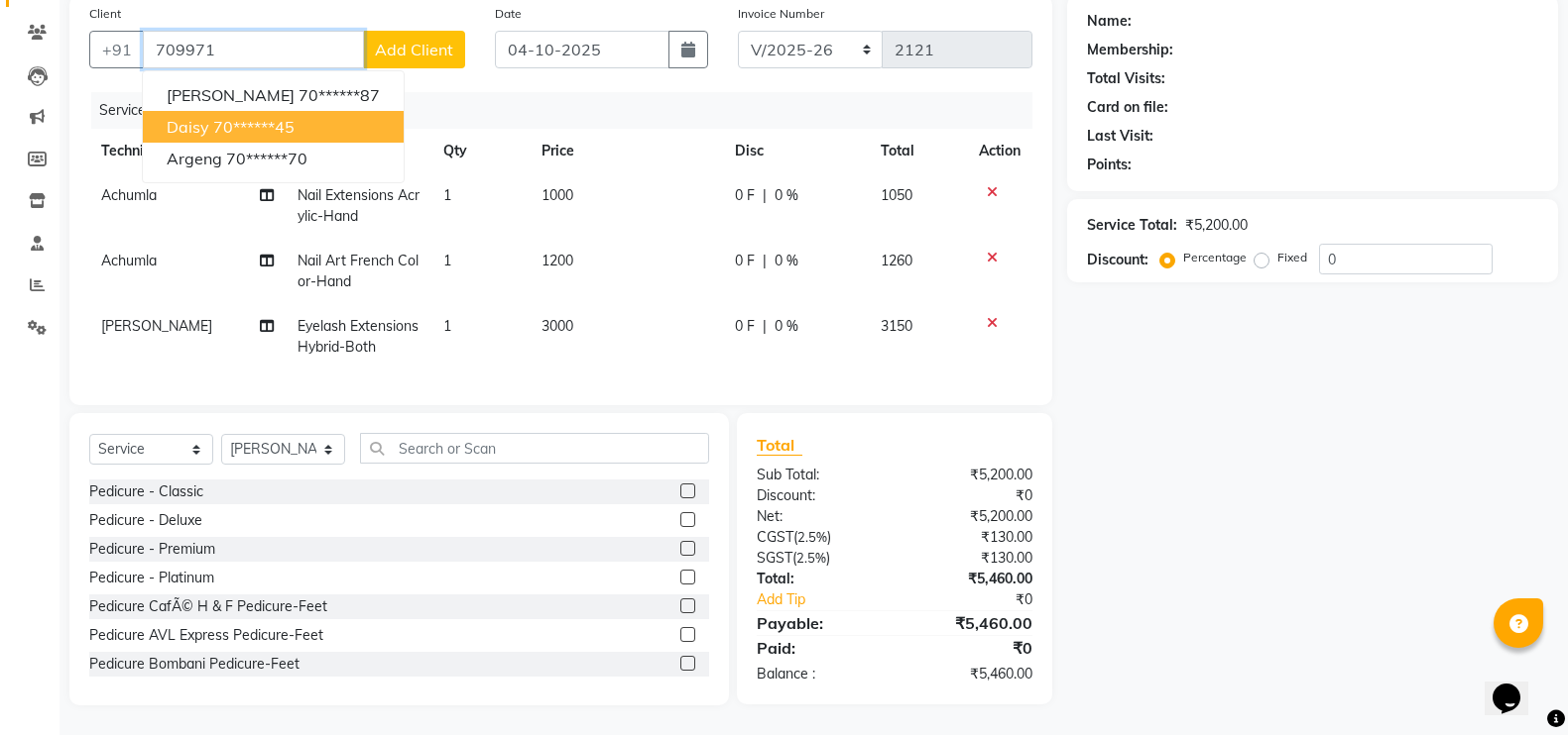
click at [260, 117] on ngb-highlight "70******45" at bounding box center [254, 127] width 81 height 20
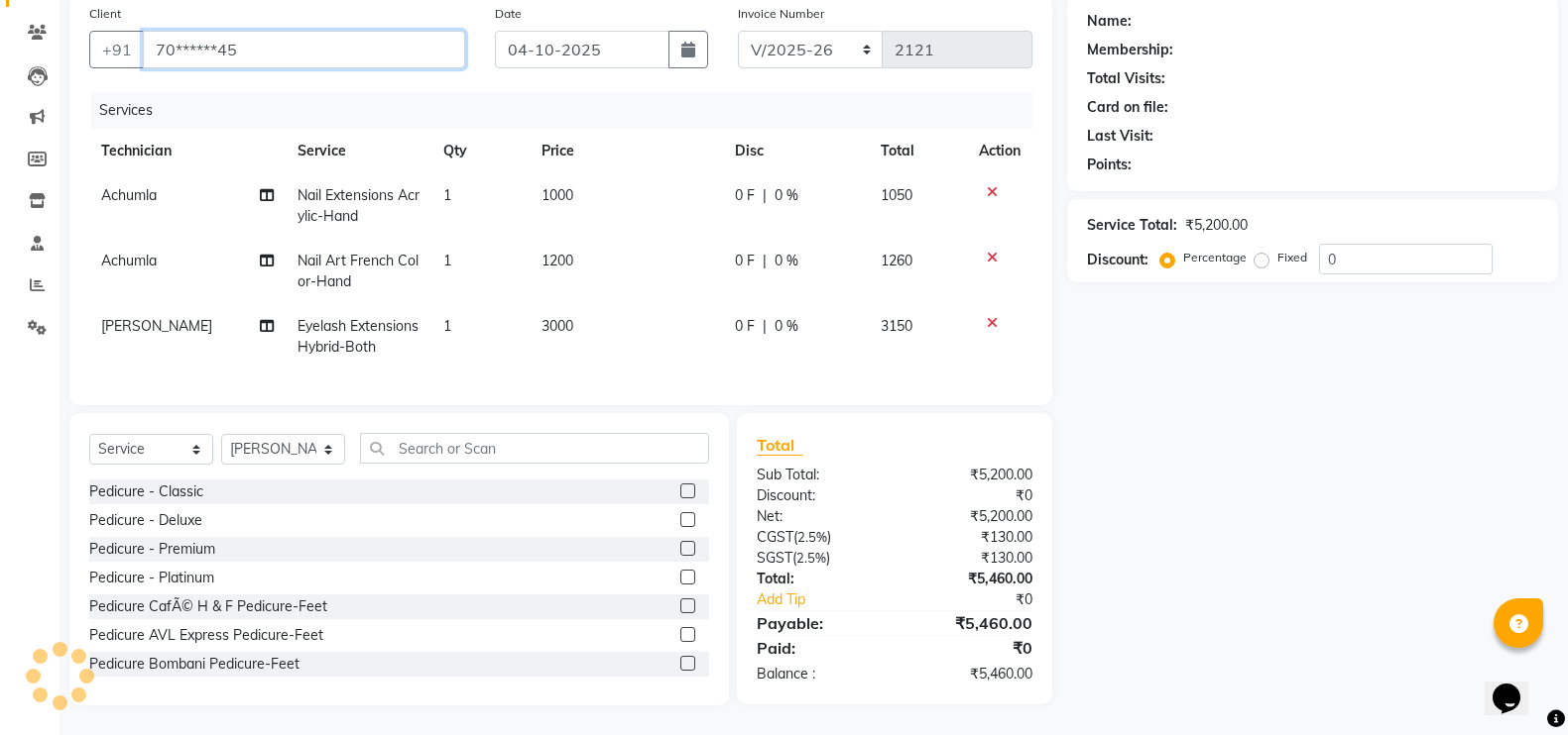
type input "70******45"
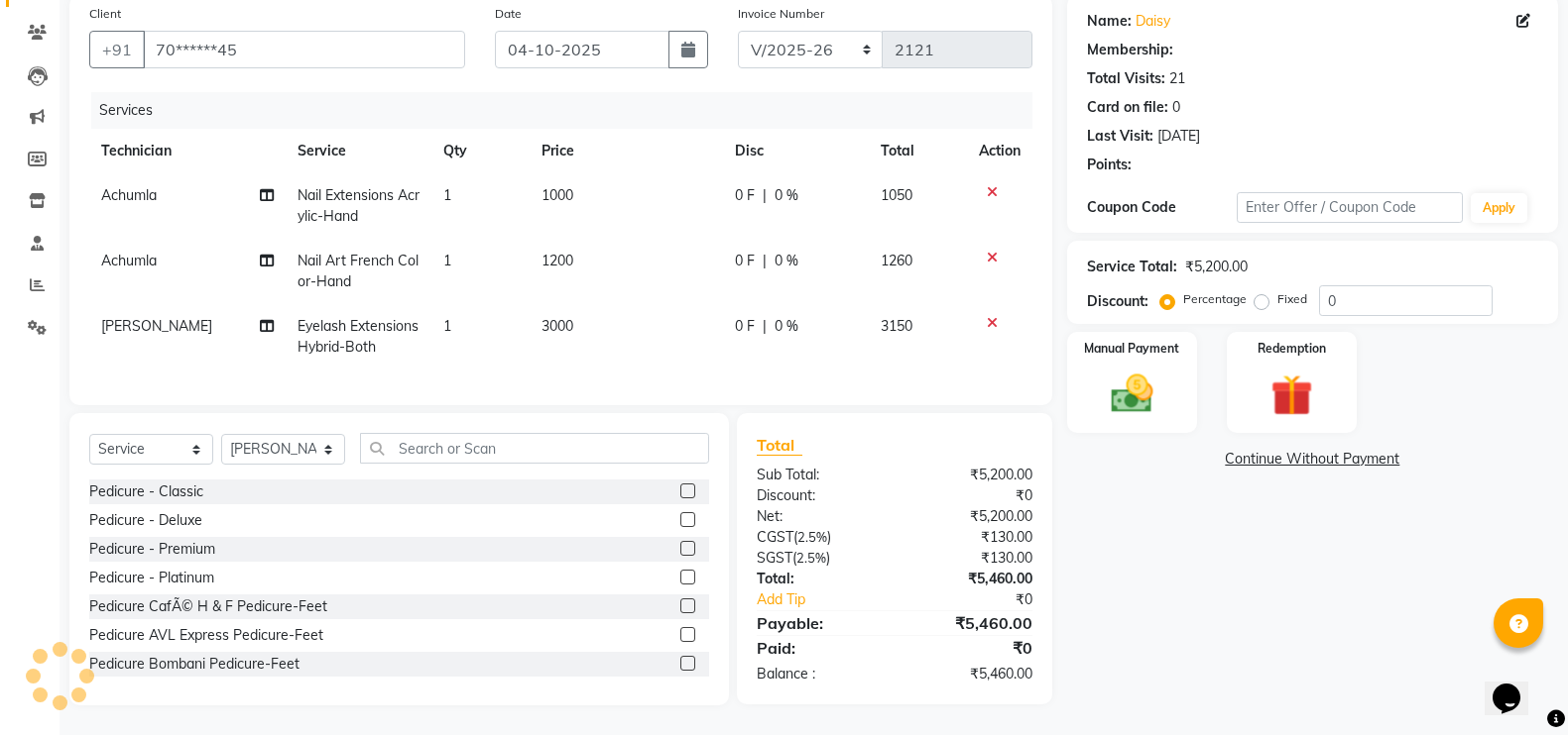
scroll to position [173, 0]
select select "1: Object"
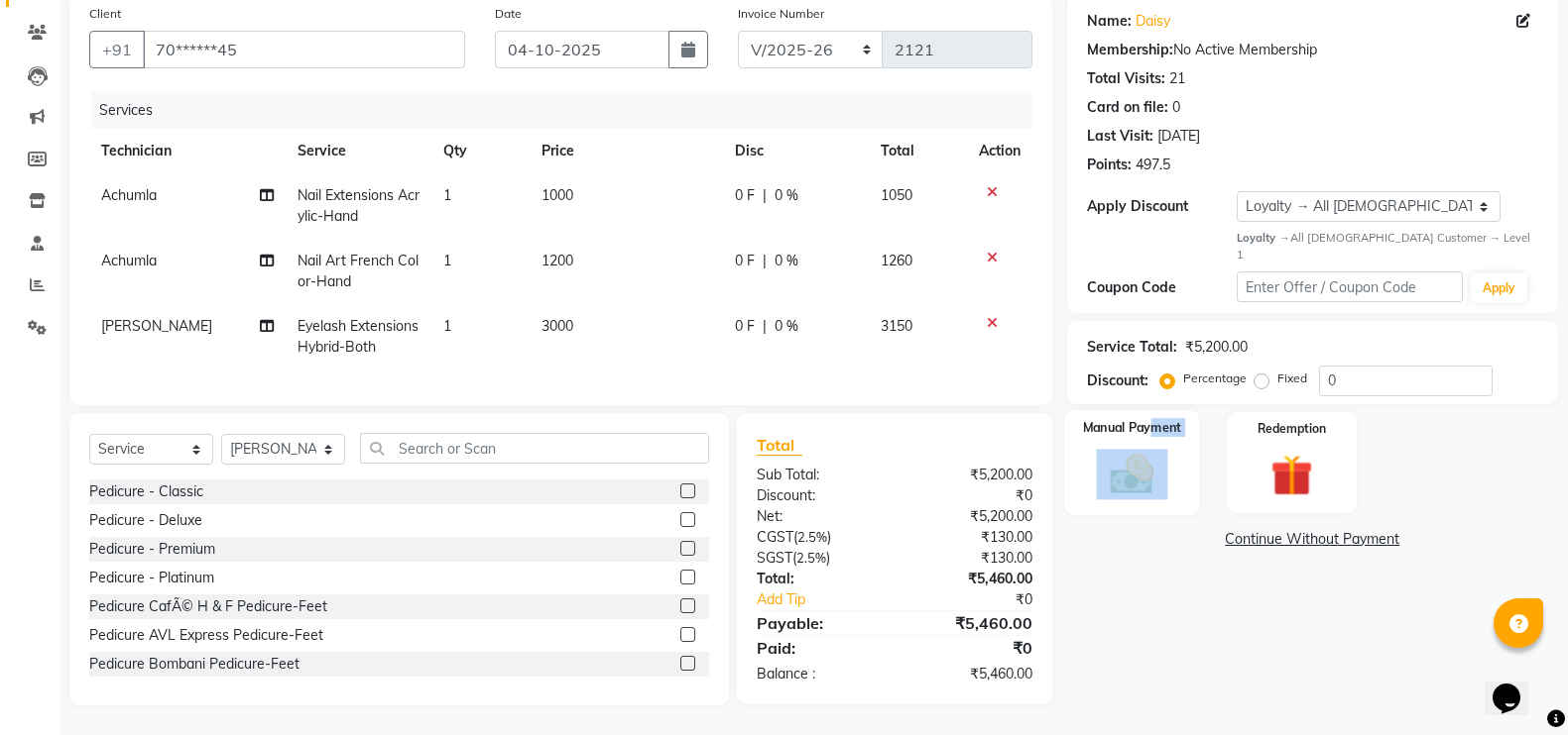
drag, startPoint x: 1152, startPoint y: 403, endPoint x: 1152, endPoint y: 418, distance: 15.0
click at [1152, 418] on div "Manual Payment" at bounding box center [1131, 463] width 136 height 105
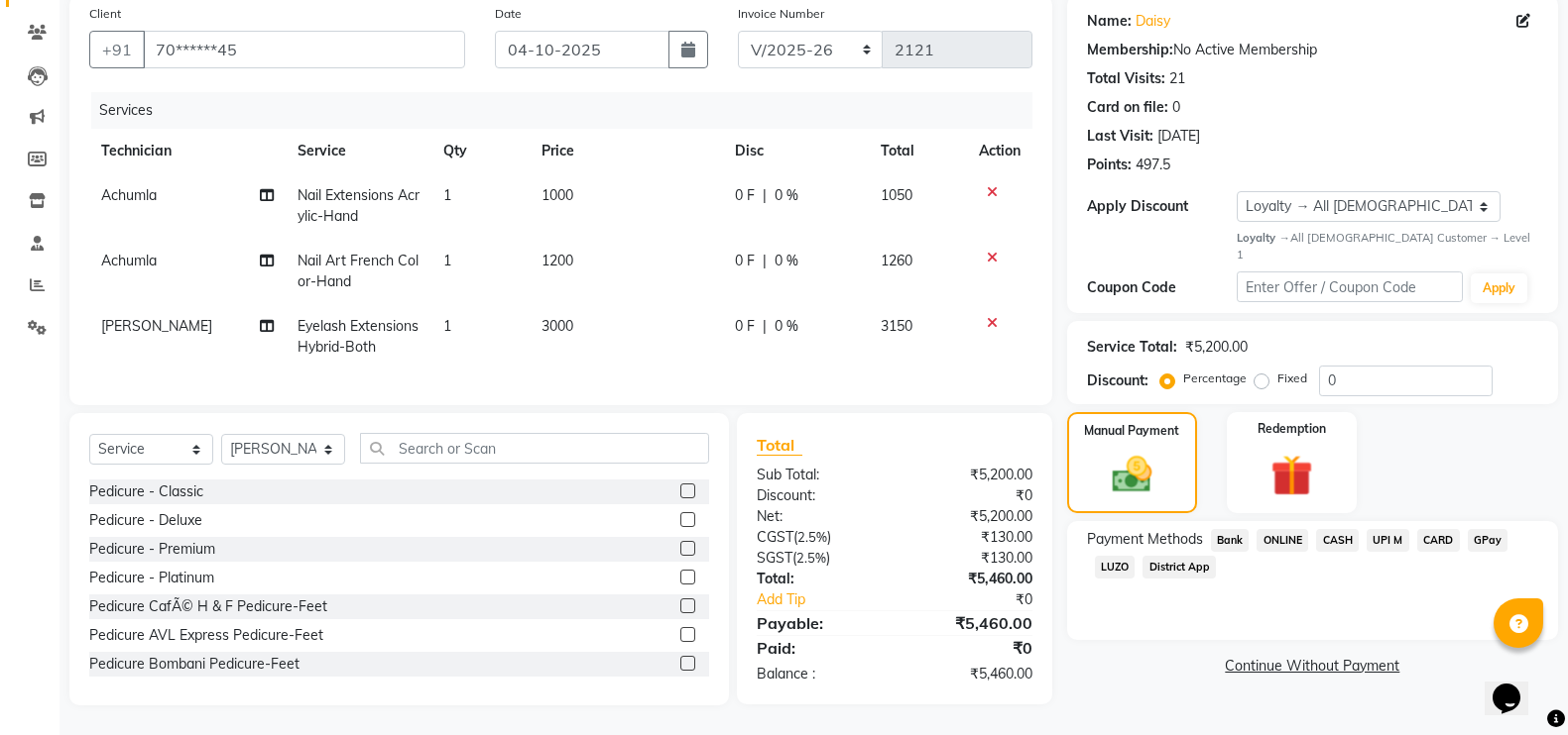
click at [1497, 530] on span "GPay" at bounding box center [1488, 541] width 41 height 23
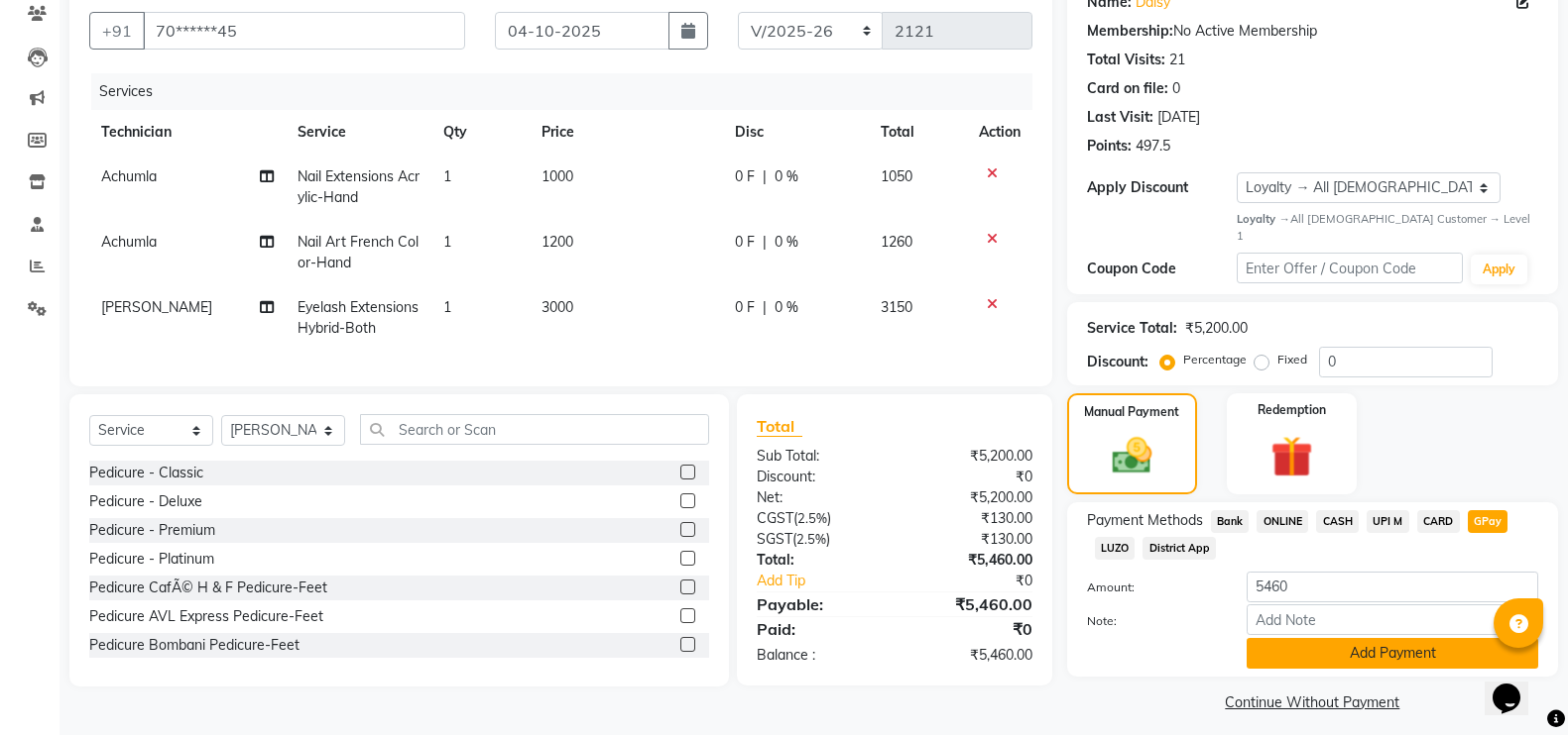
click at [1421, 639] on button "Add Payment" at bounding box center [1392, 654] width 292 height 31
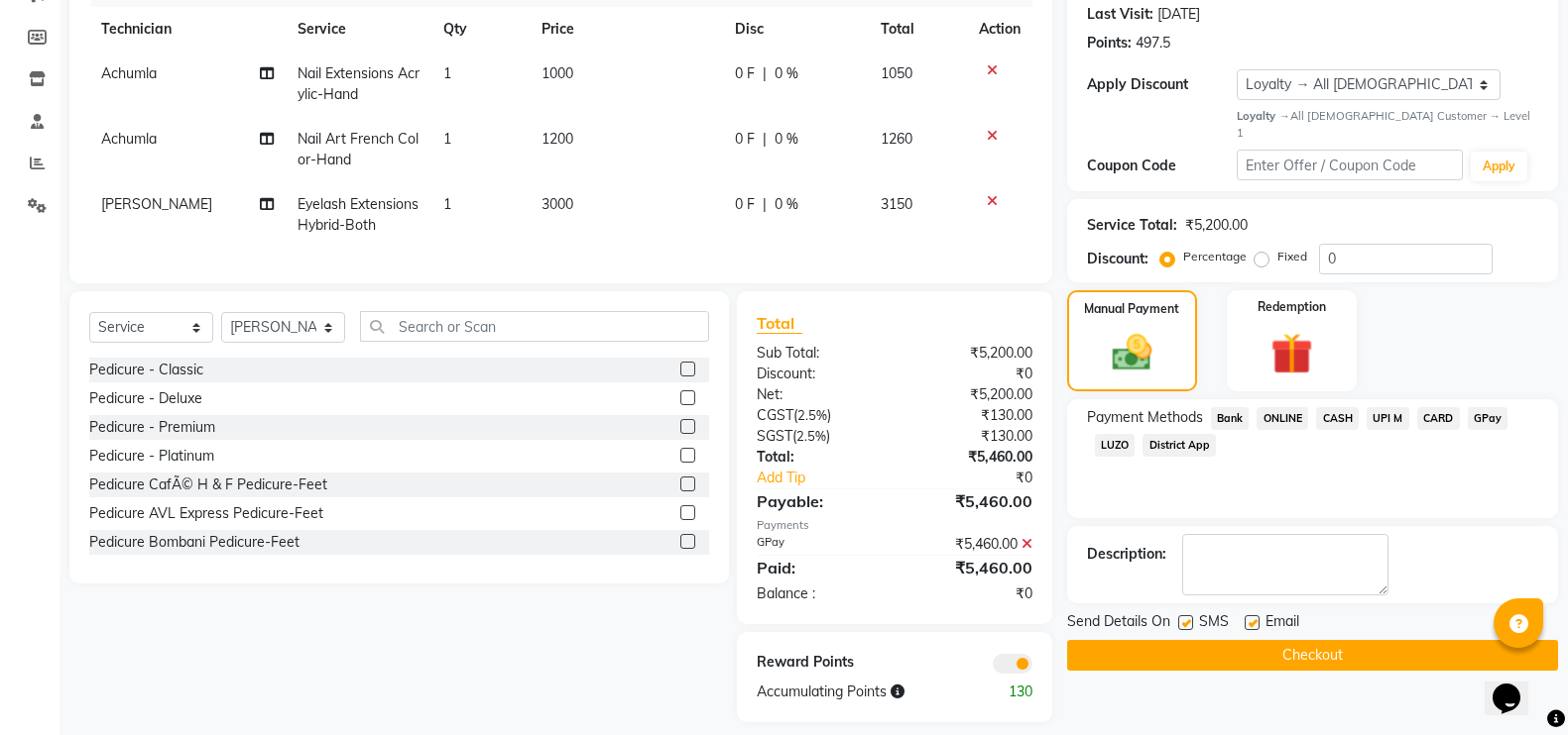
scroll to position [311, 0]
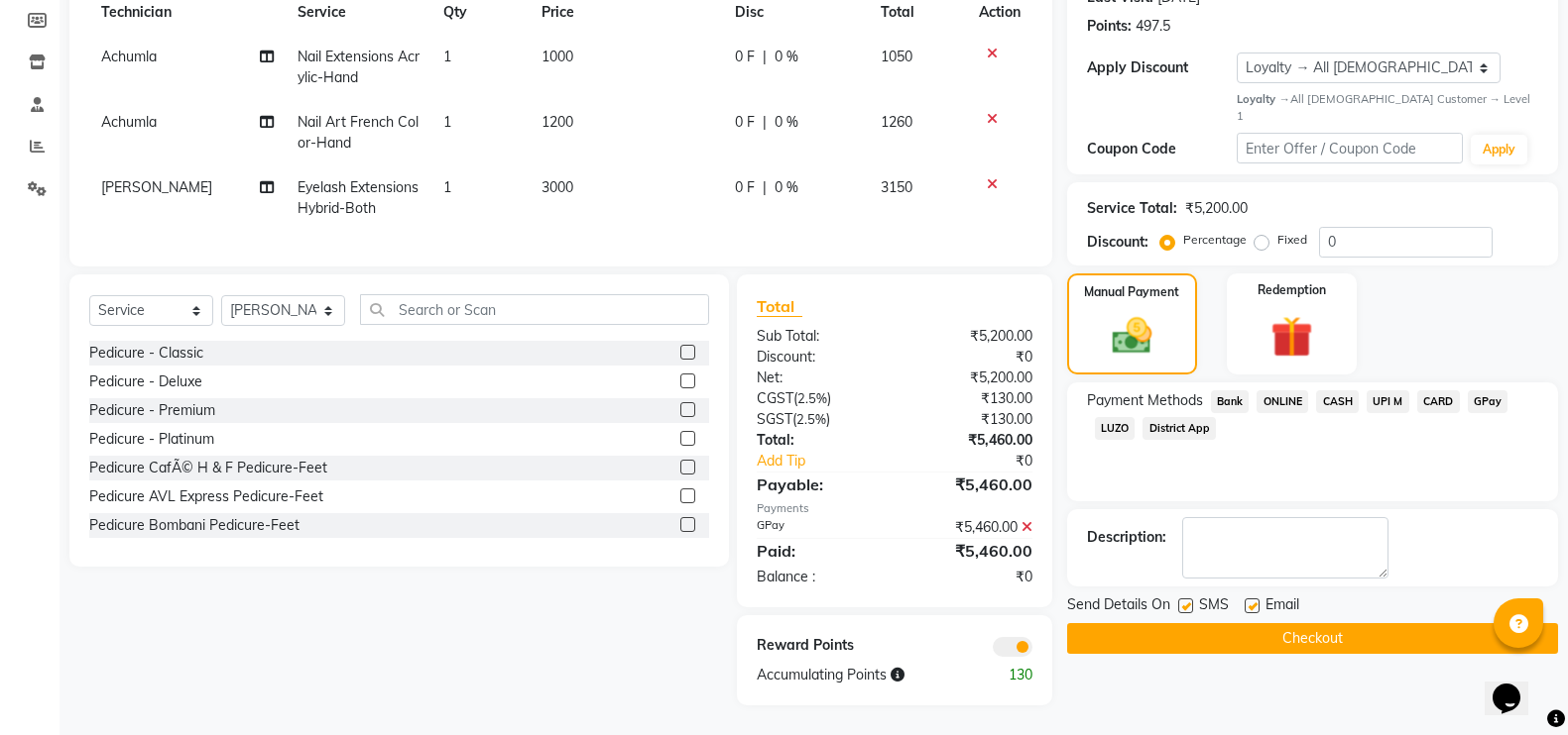
click at [1232, 624] on button "Checkout" at bounding box center [1312, 639] width 491 height 31
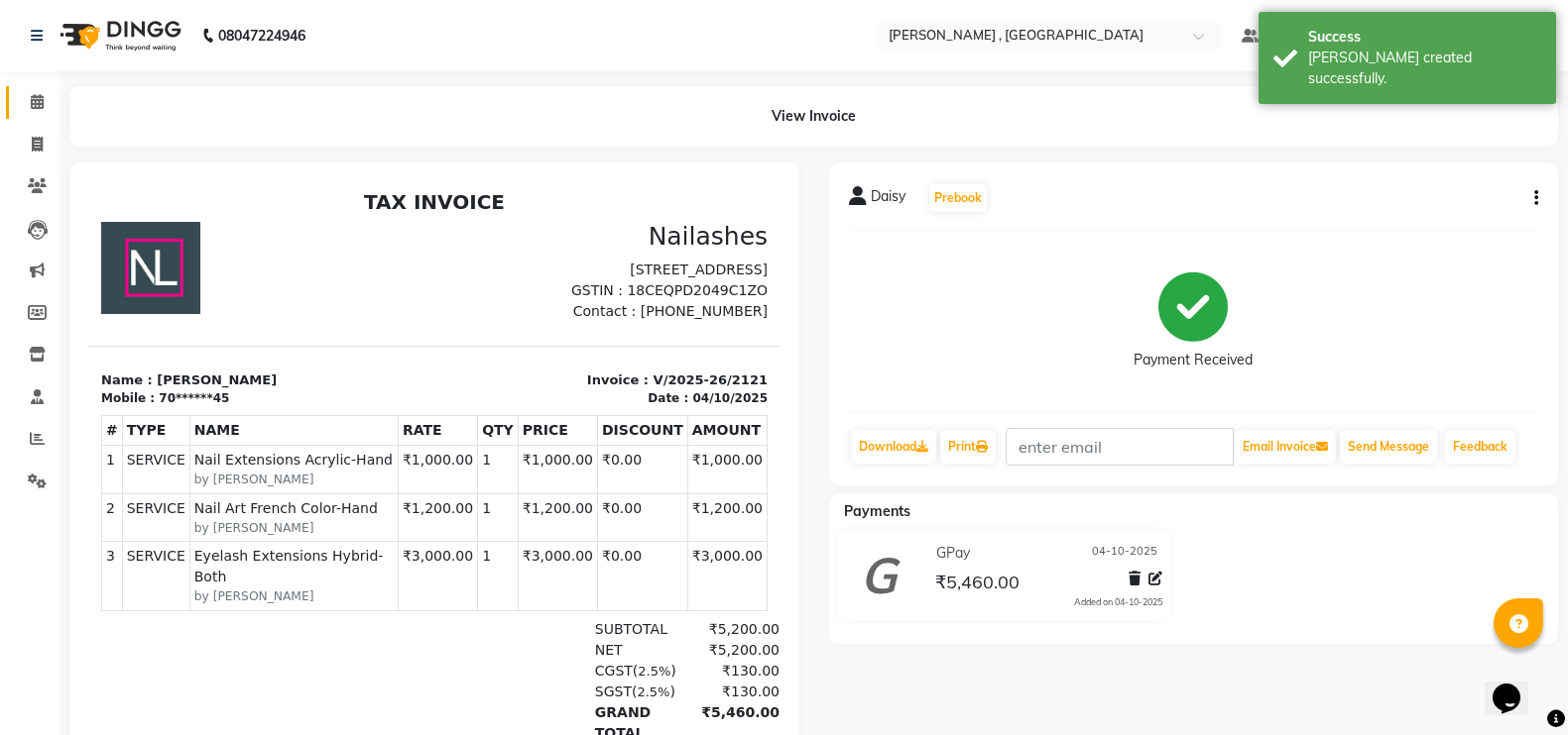
click at [19, 96] on link "Calendar" at bounding box center [30, 102] width 48 height 33
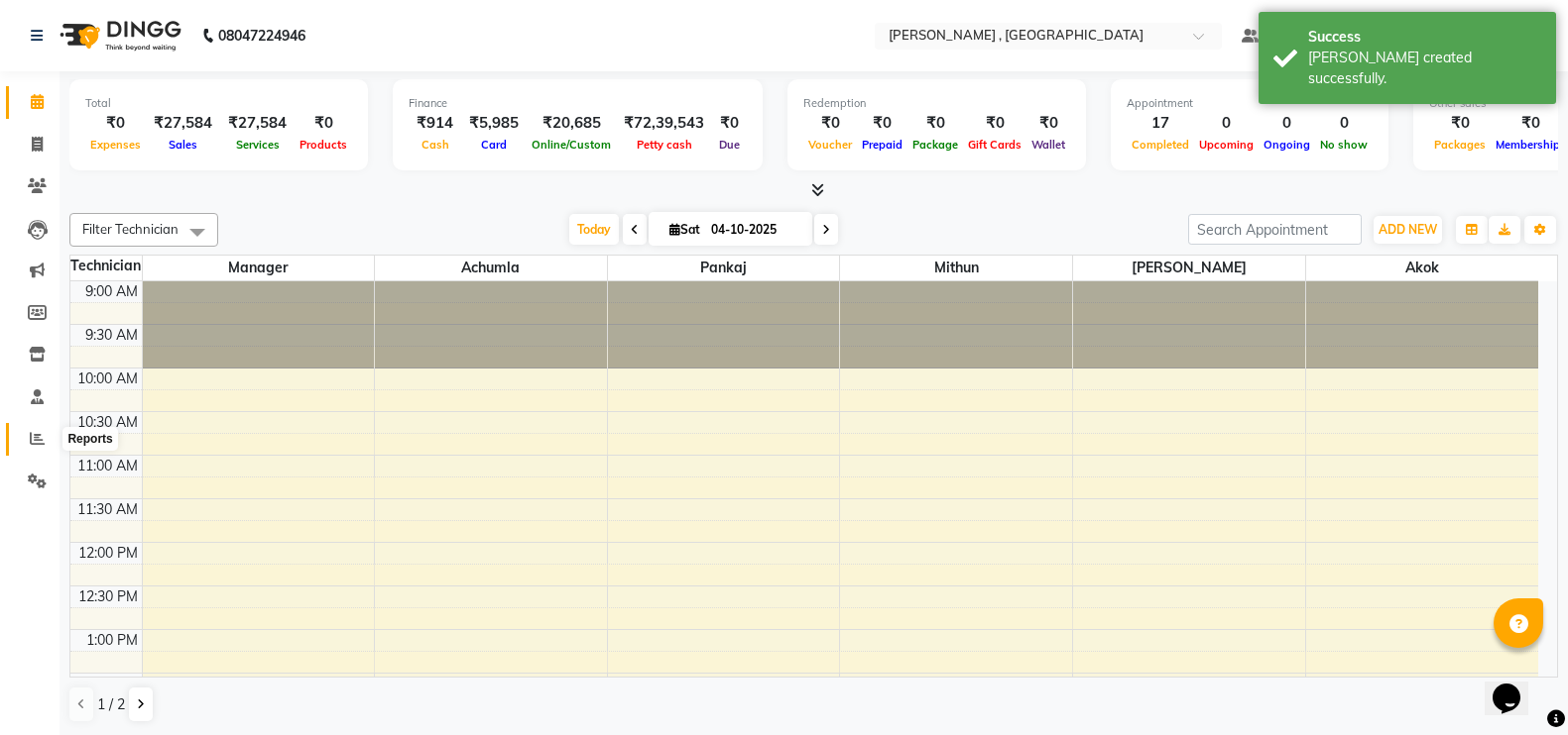
click at [47, 439] on span at bounding box center [37, 439] width 35 height 23
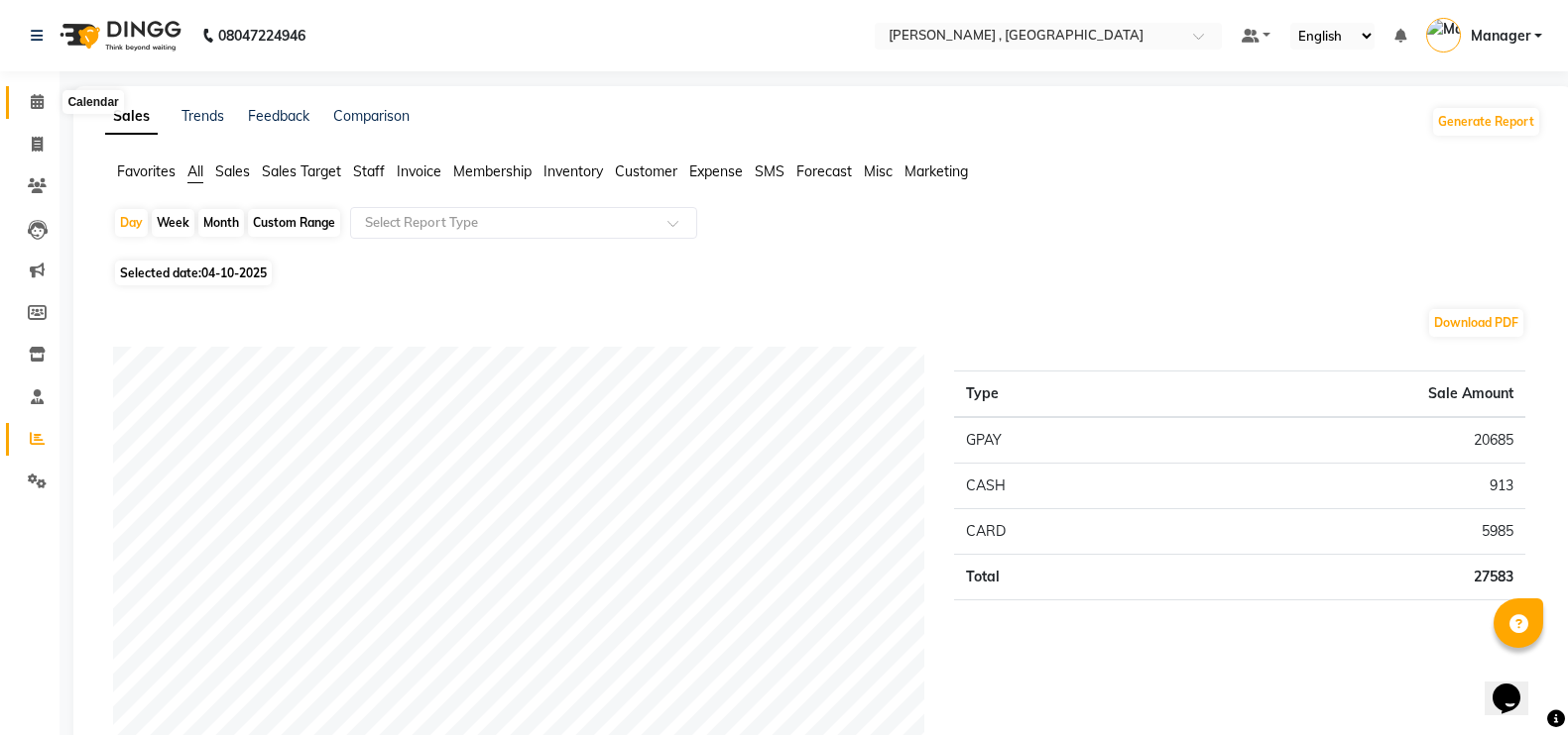
click at [31, 103] on icon at bounding box center [37, 101] width 13 height 15
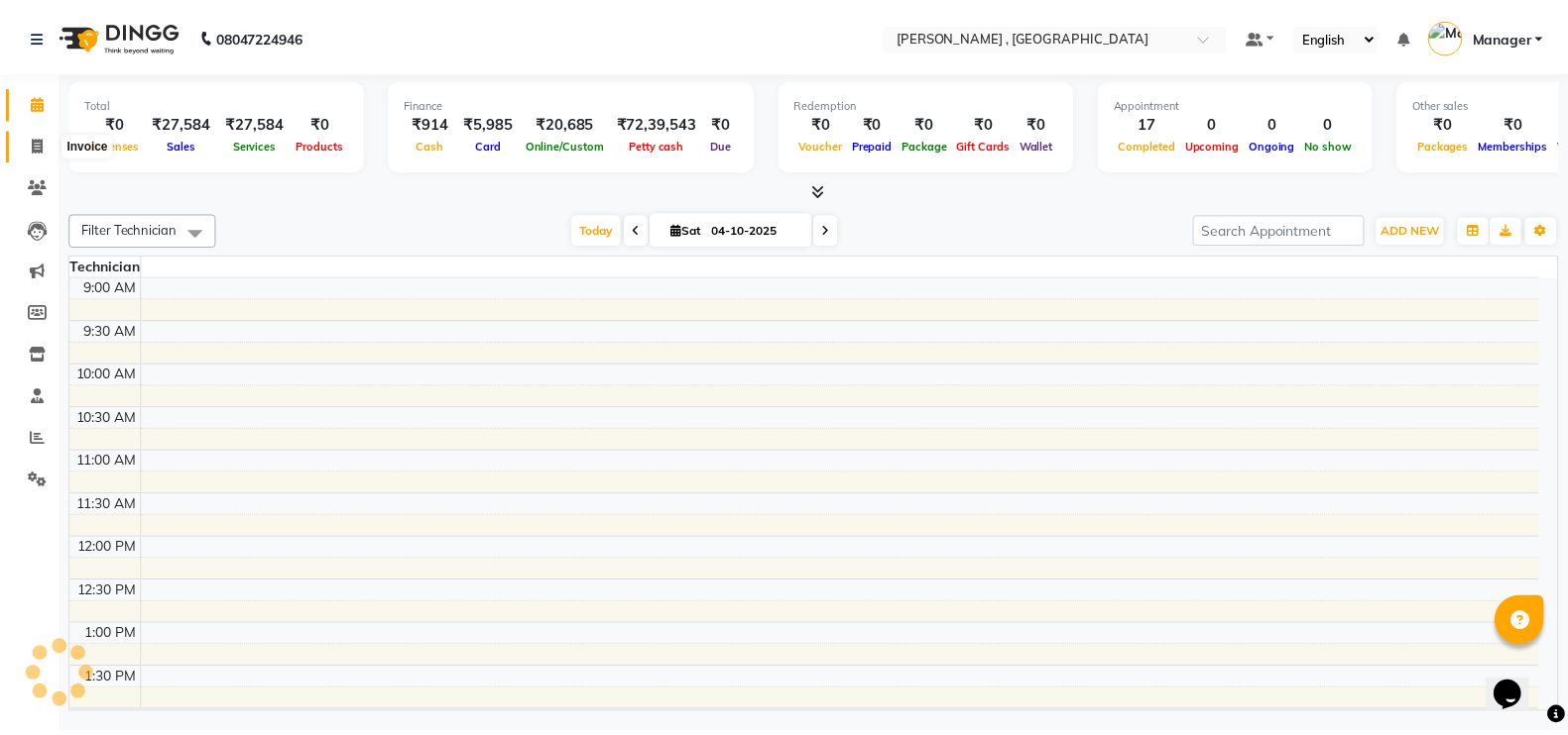
scroll to position [699, 0]
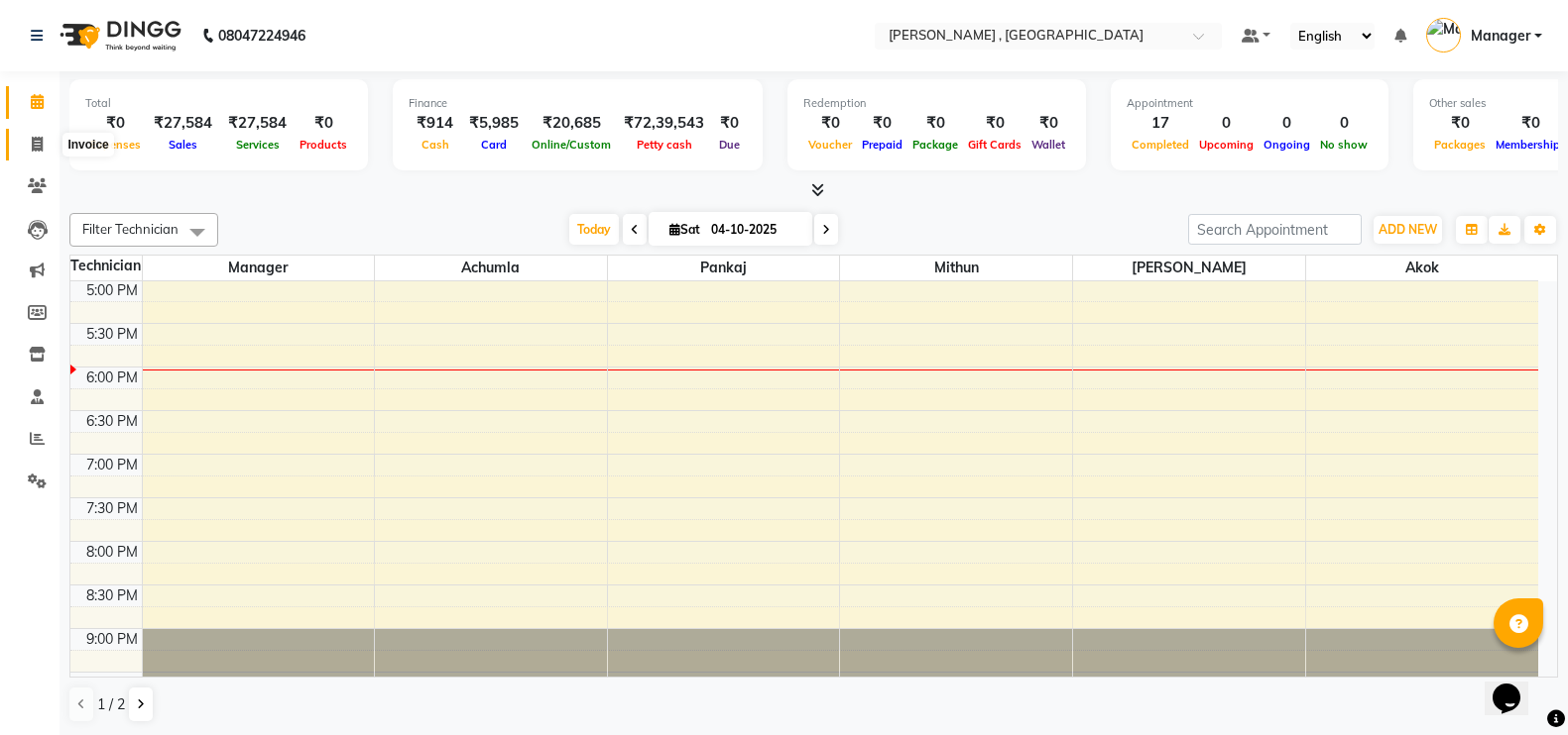
click at [32, 137] on icon at bounding box center [37, 144] width 11 height 15
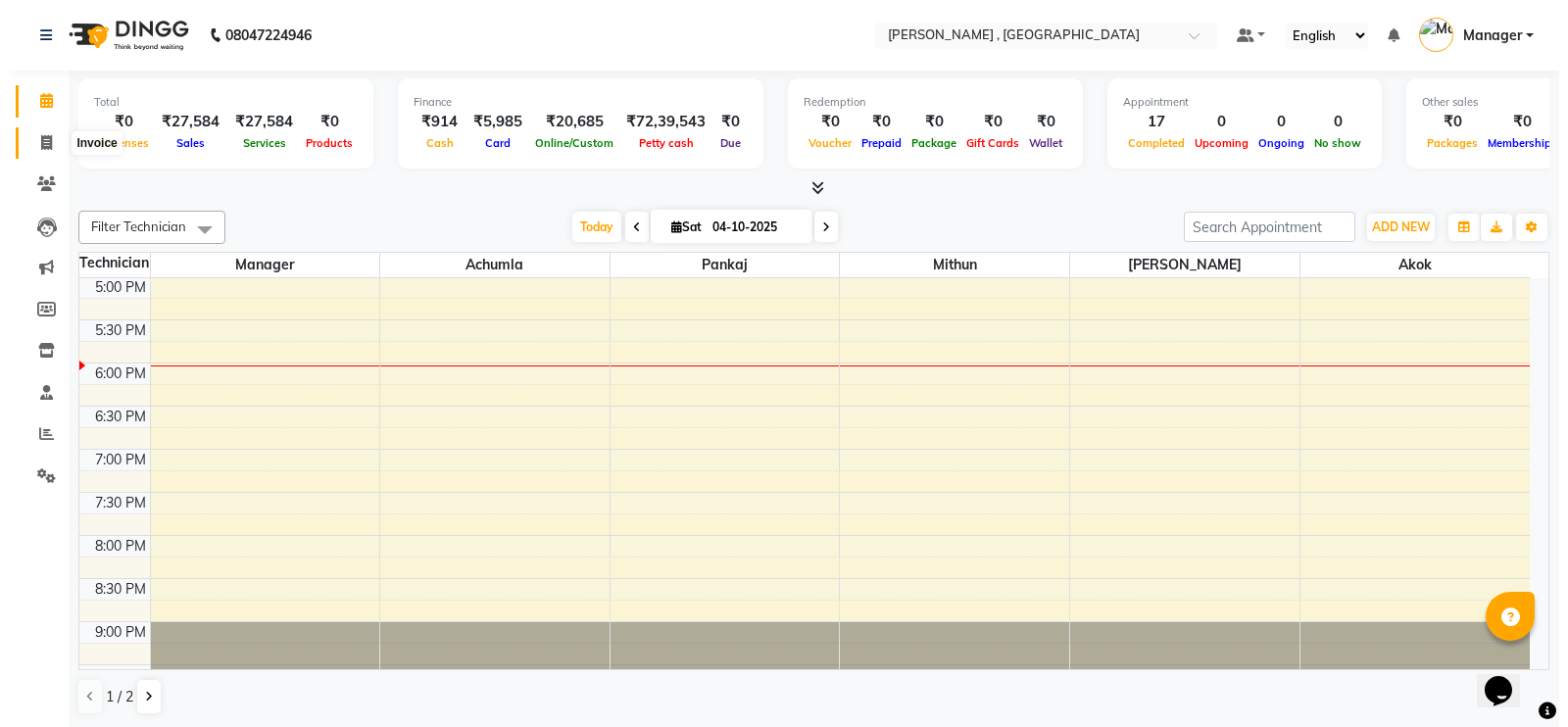
select select "service"
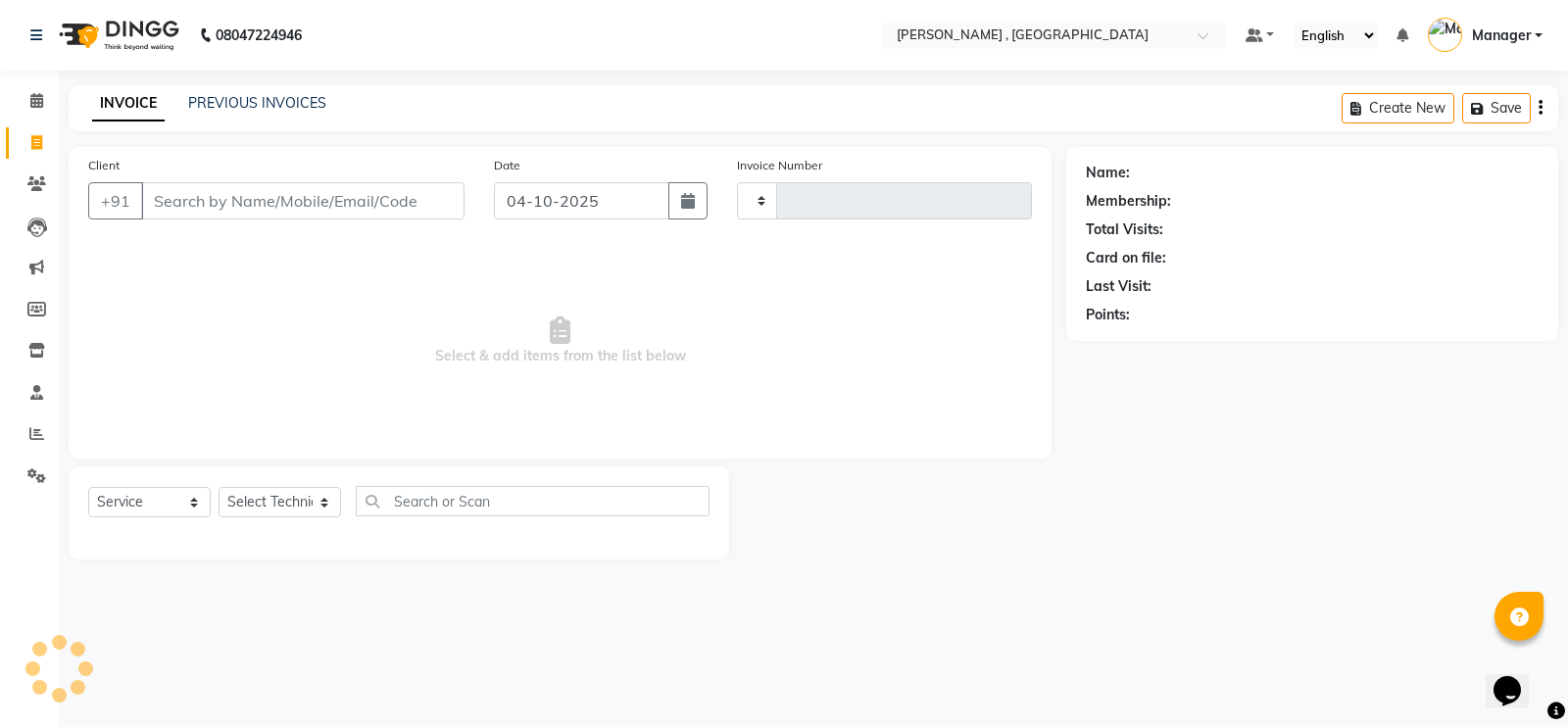
type input "2122"
select select "4283"
click at [306, 500] on select "Select Technician" at bounding box center [279, 502] width 123 height 30
select select "35418"
click at [219, 488] on select "Select Technician [PERSON_NAME] [PERSON_NAME] Manager [PERSON_NAME] Thangpi [PE…" at bounding box center [279, 502] width 123 height 30
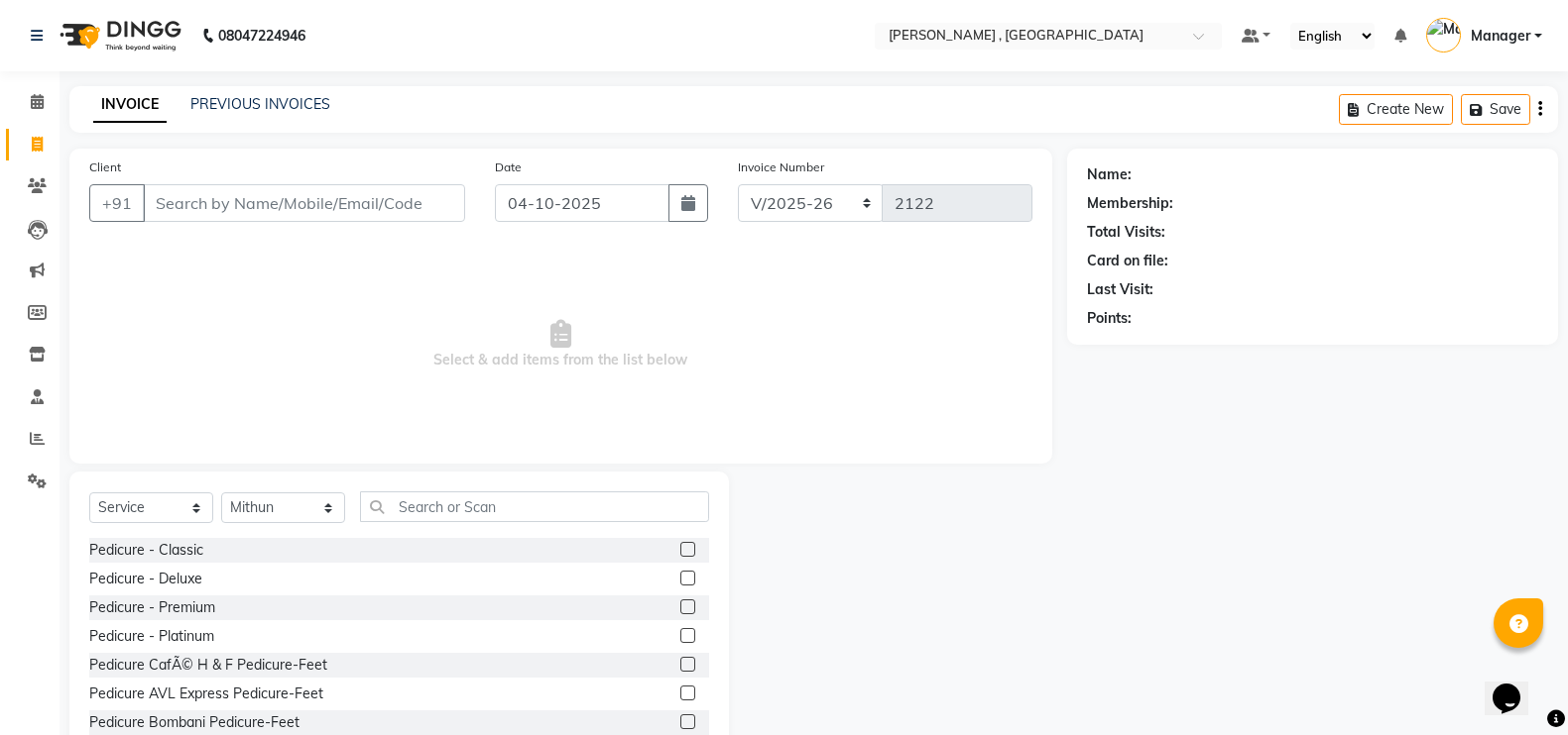
click at [555, 489] on div "Select Service Product Membership Package Voucher Prepaid Gift Card Select Tech…" at bounding box center [399, 618] width 660 height 293
click at [546, 511] on input "text" at bounding box center [535, 507] width 349 height 31
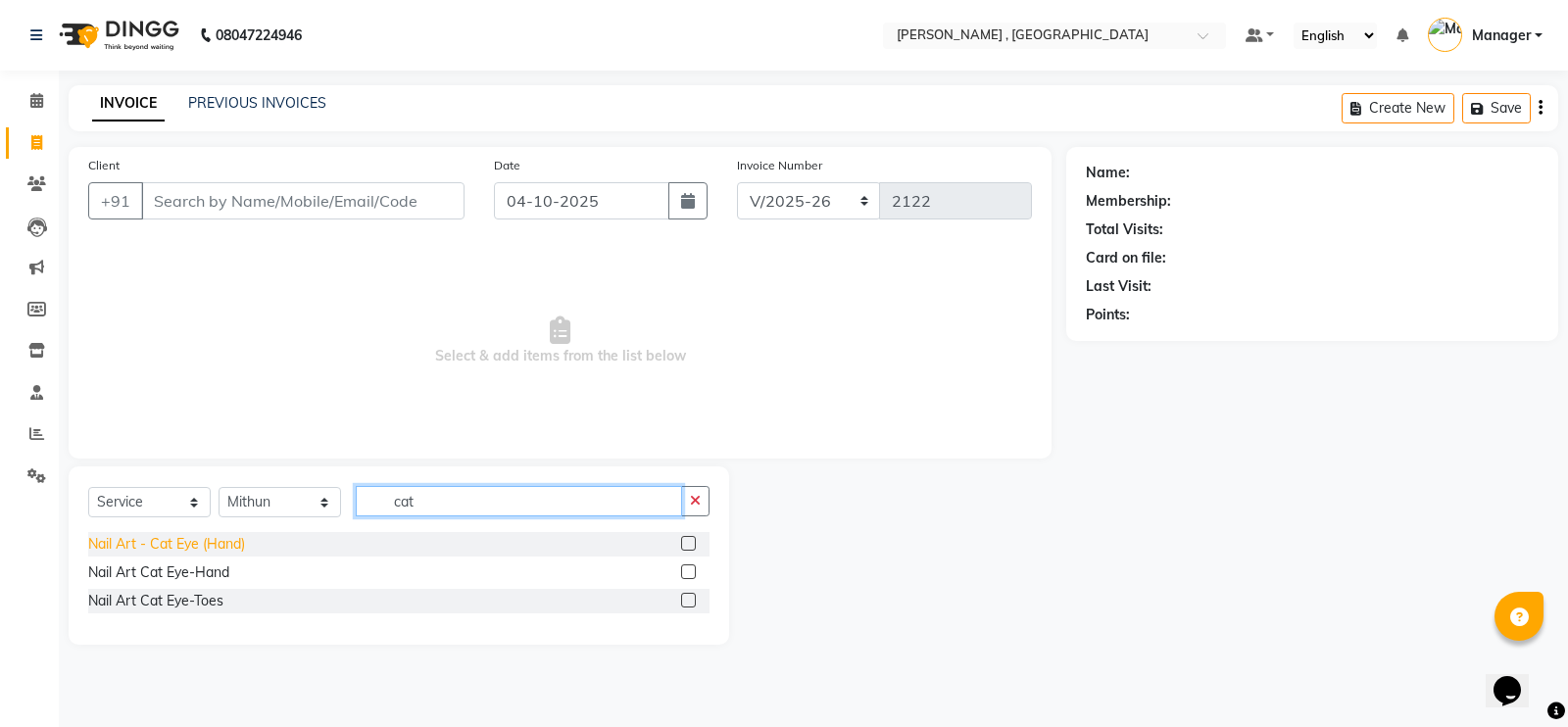
type input "cat"
click at [196, 538] on div "Nail Art - Cat Eye (Hand)" at bounding box center [167, 545] width 157 height 21
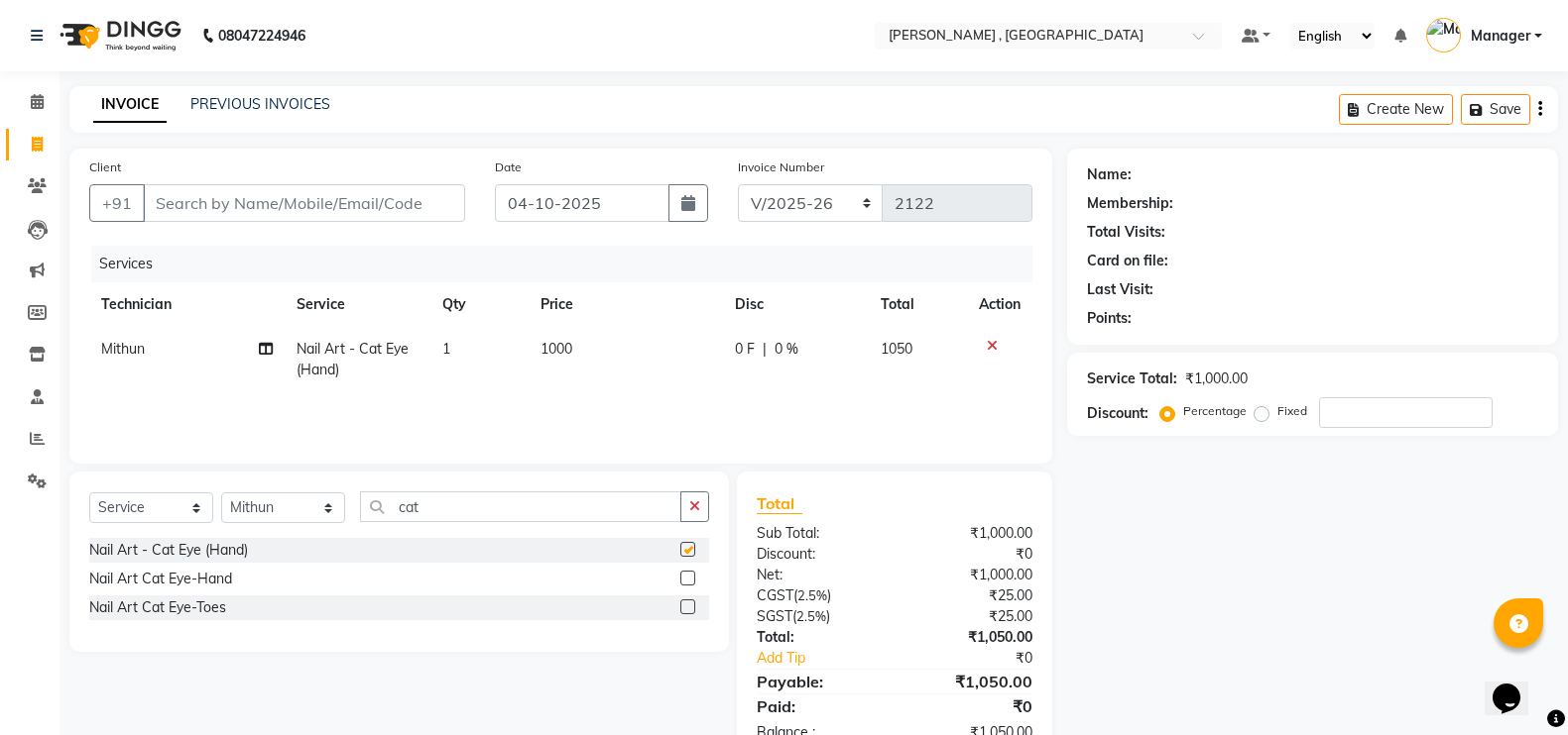
checkbox input "false"
click at [543, 374] on td "1000" at bounding box center [626, 360] width 195 height 65
select select "35418"
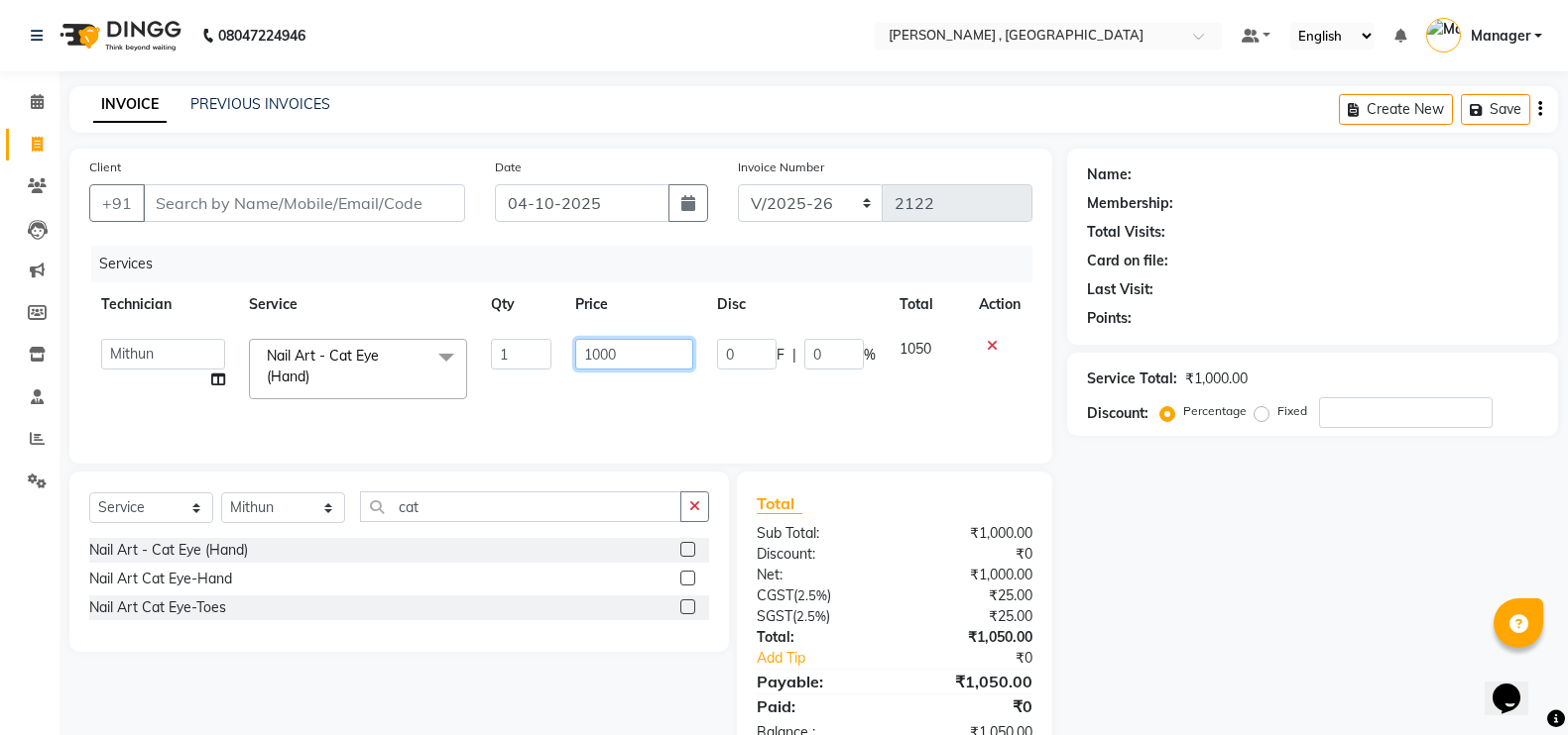
click at [603, 354] on input "1000" at bounding box center [634, 354] width 118 height 31
type input "1500"
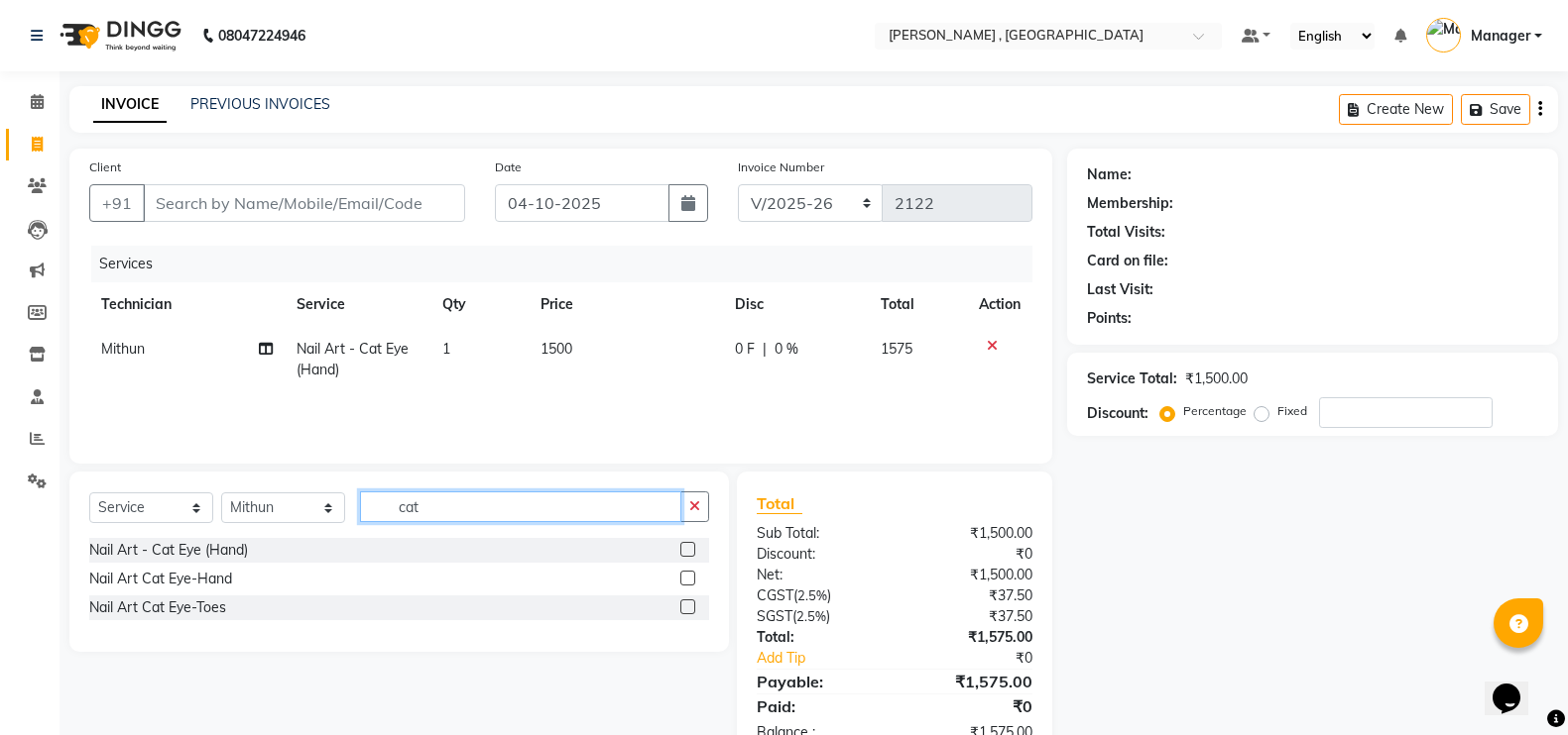
click at [551, 511] on input "cat" at bounding box center [521, 507] width 322 height 31
type input "c"
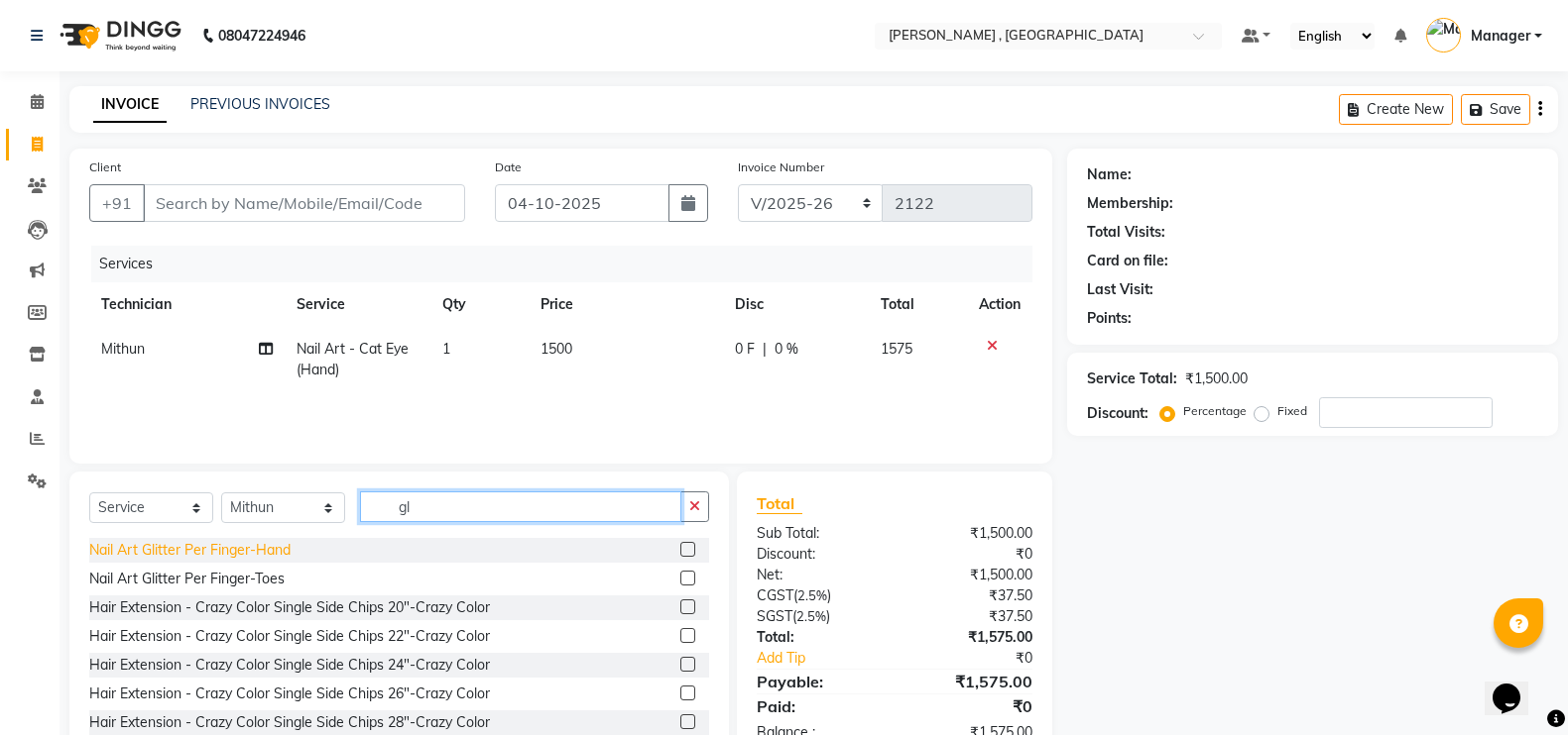
type input "gl"
click at [236, 547] on div "Nail Art Glitter Per Finger-Hand" at bounding box center [190, 551] width 201 height 21
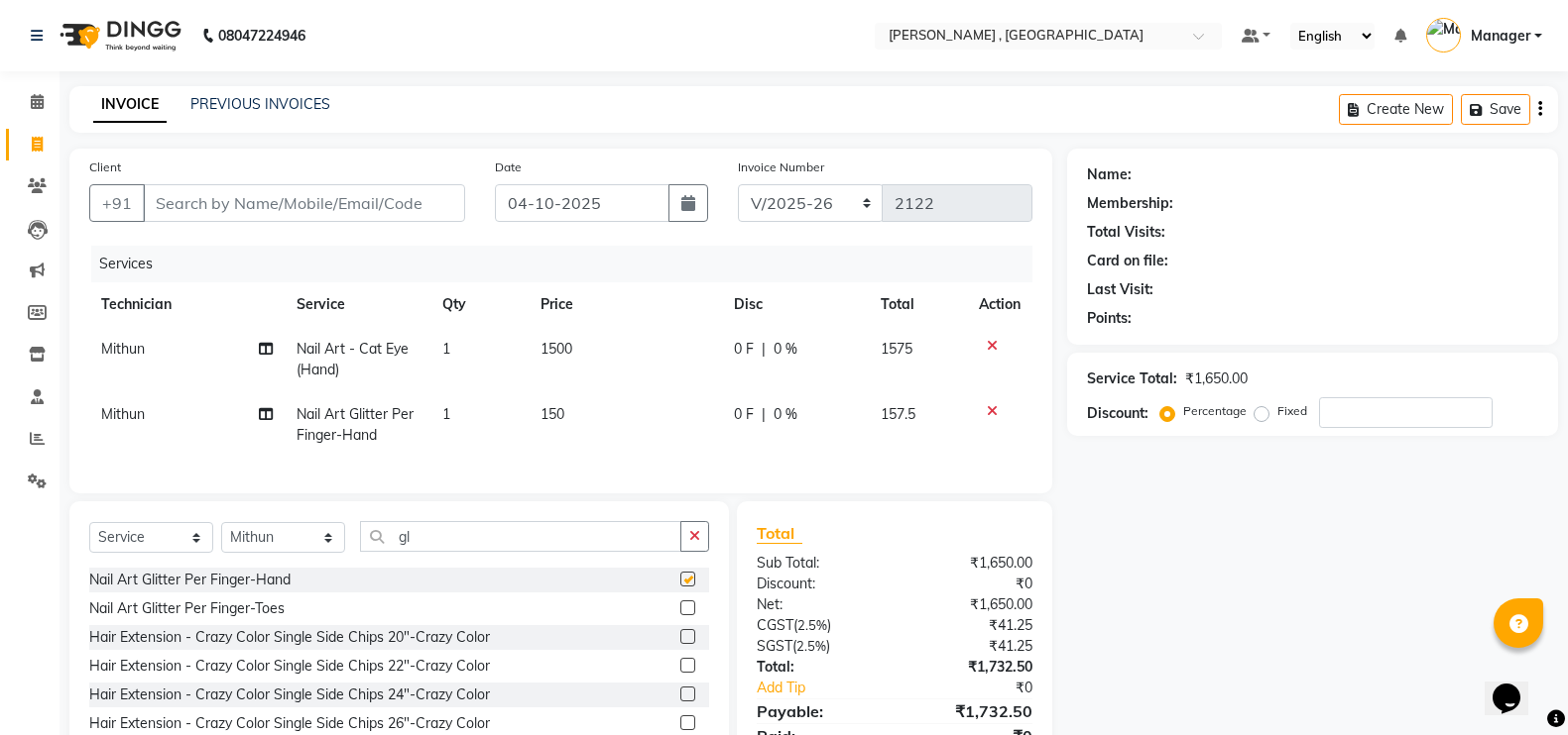
checkbox input "false"
click at [582, 428] on td "150" at bounding box center [626, 426] width 195 height 65
select select "35418"
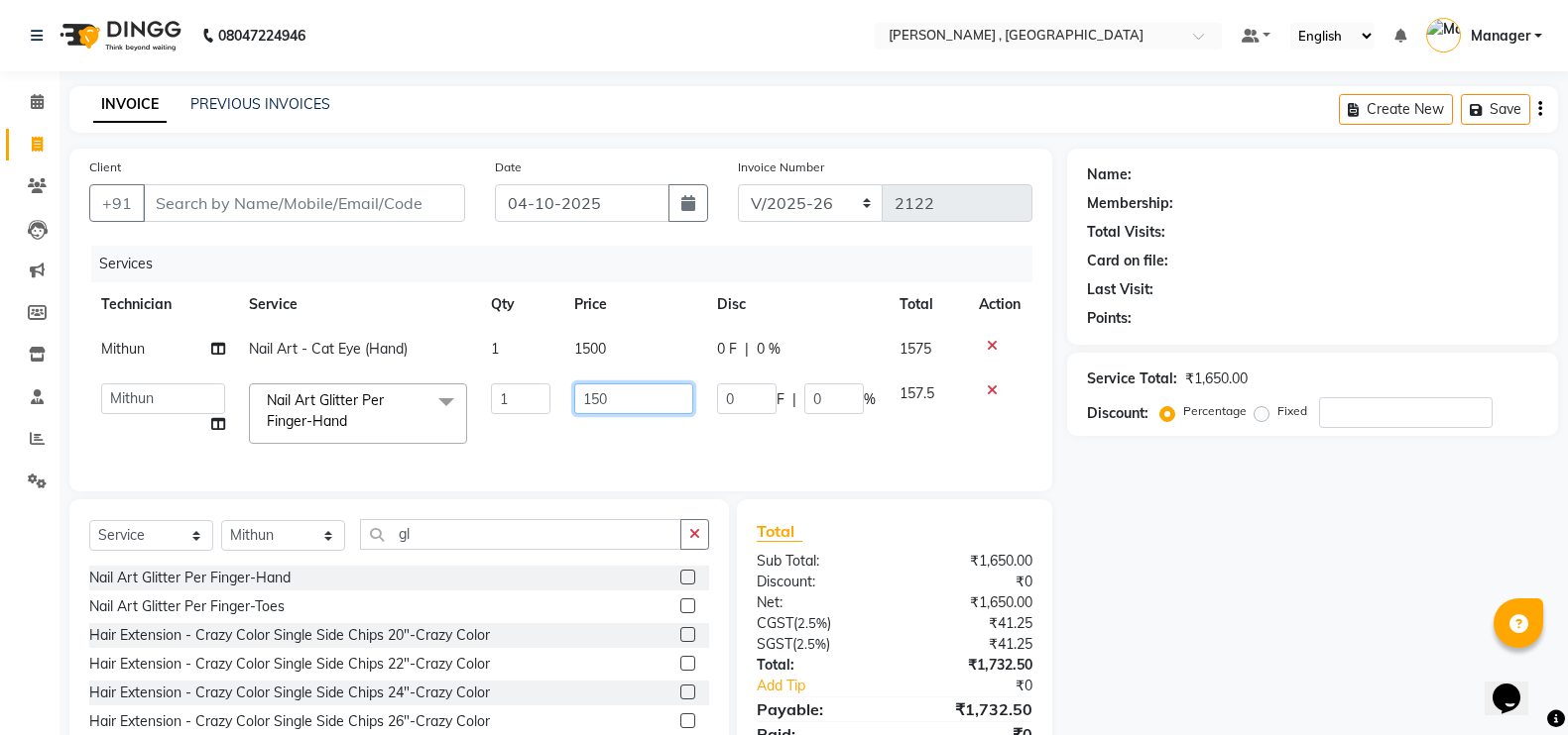
click at [593, 409] on input "150" at bounding box center [633, 399] width 118 height 31
type input "50"
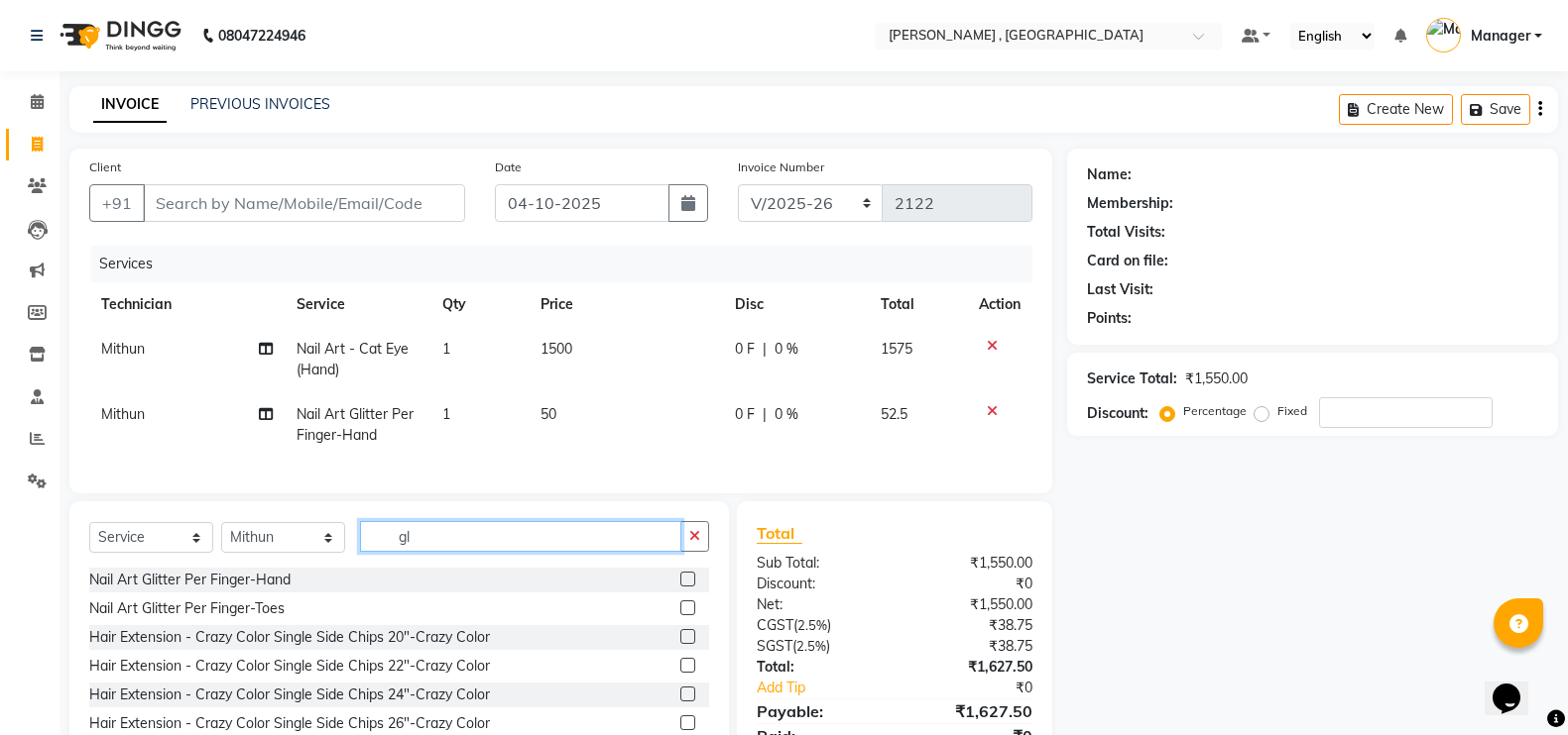
click at [565, 551] on input "gl" at bounding box center [521, 537] width 322 height 31
click at [454, 411] on td "1" at bounding box center [479, 426] width 97 height 65
select select "35418"
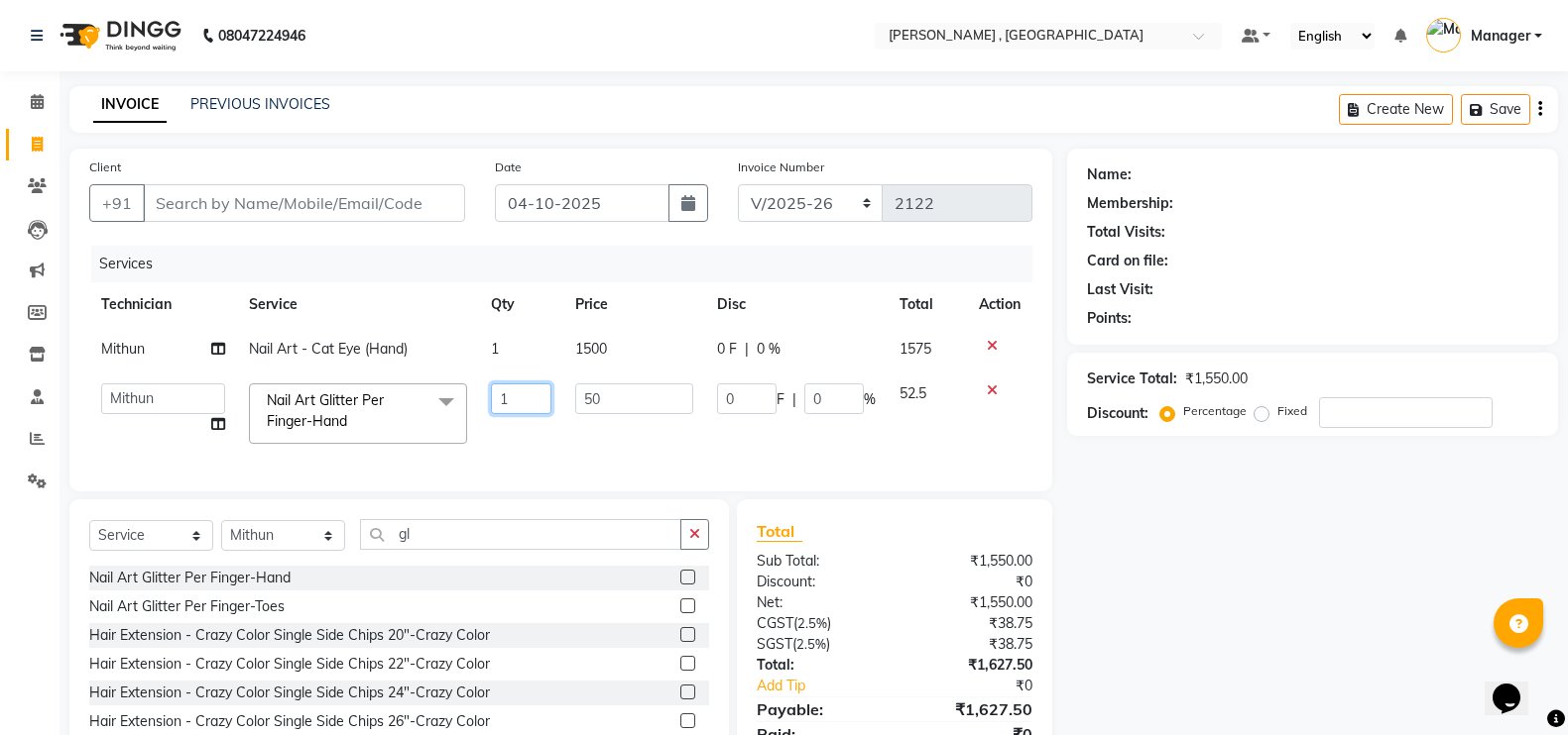
click at [544, 391] on input "1" at bounding box center [521, 399] width 61 height 31
type input "6"
click at [551, 548] on input "gl" at bounding box center [521, 535] width 322 height 31
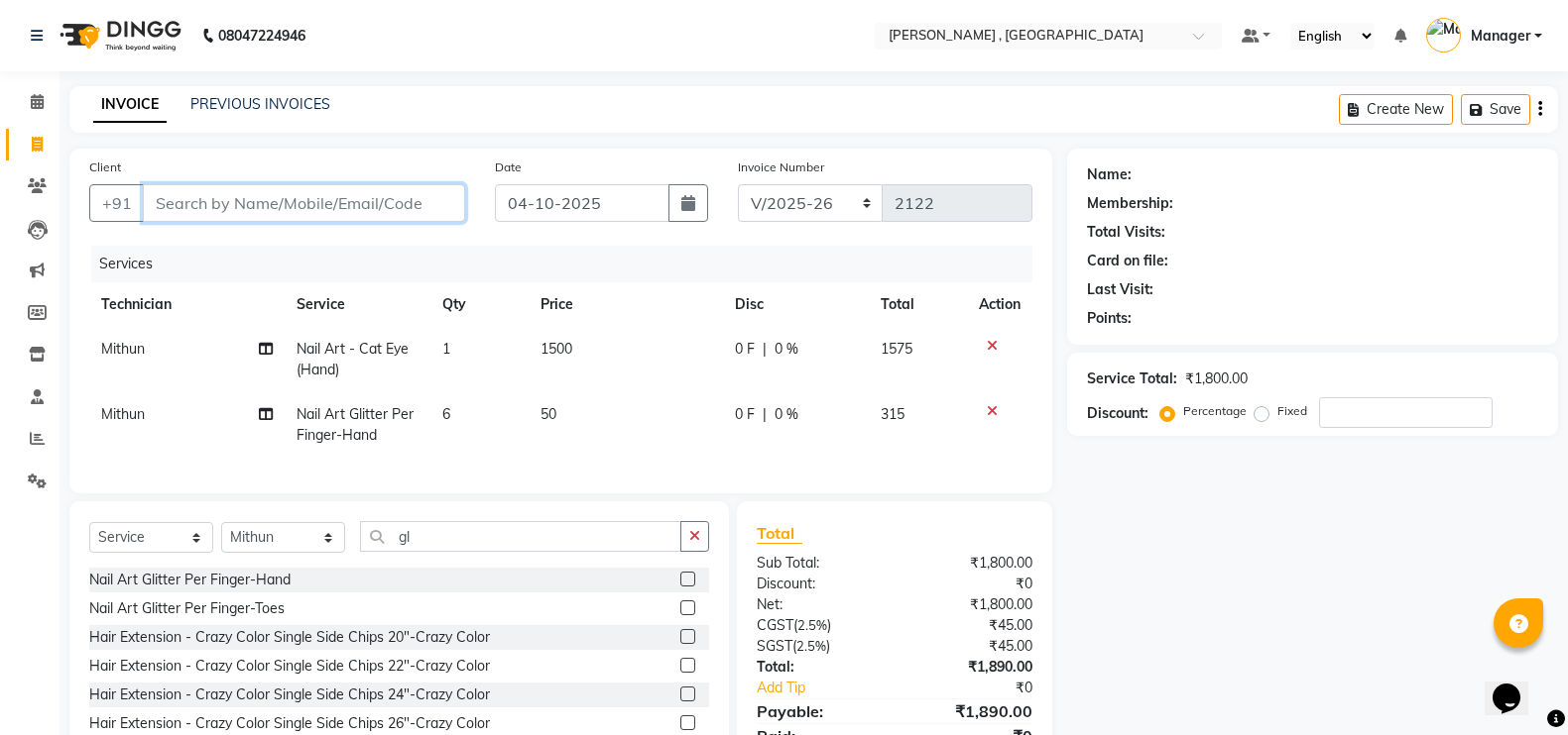
click at [403, 198] on input "Client" at bounding box center [304, 203] width 323 height 38
type input "9"
type input "0"
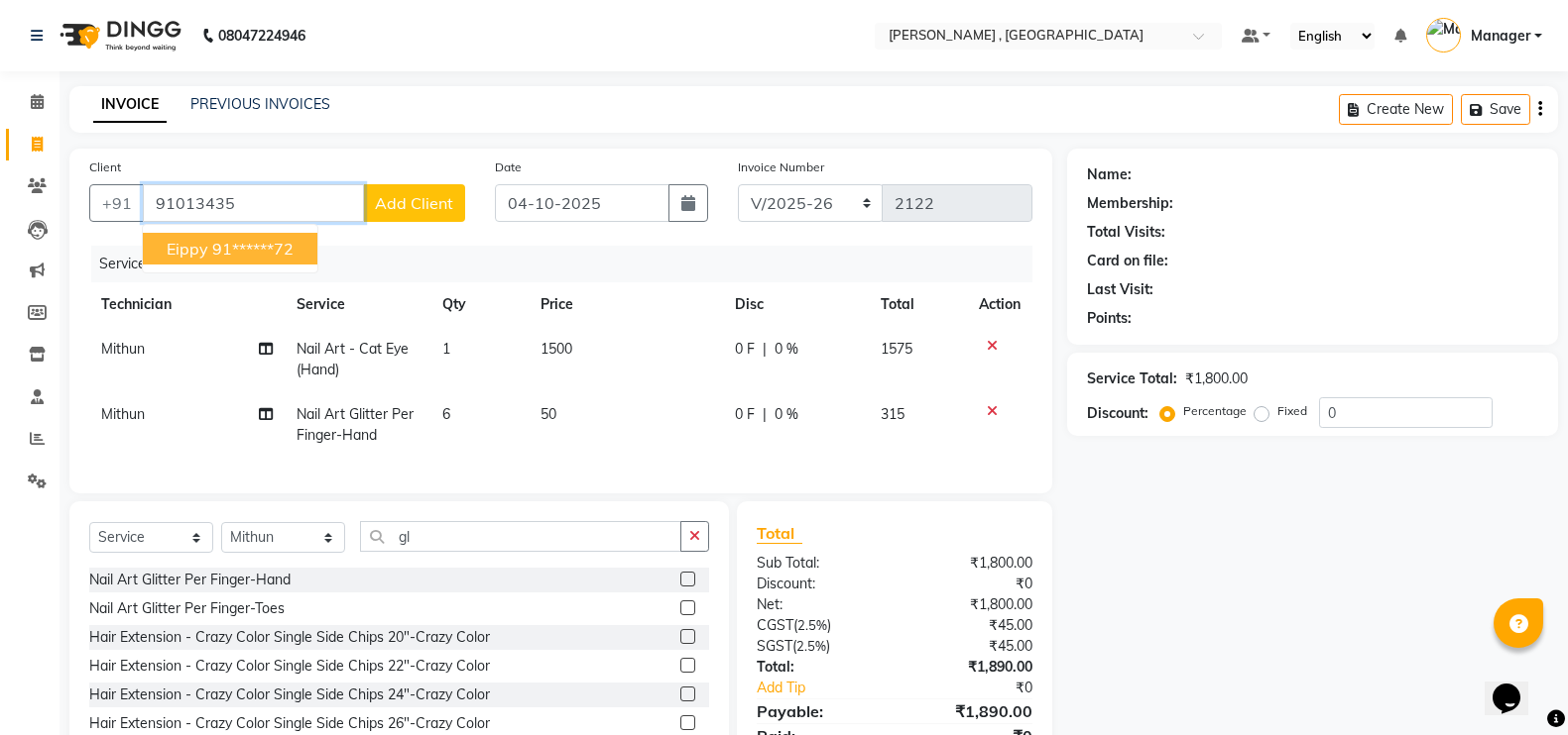
click at [153, 252] on button "eippy 91******72" at bounding box center [230, 249] width 175 height 32
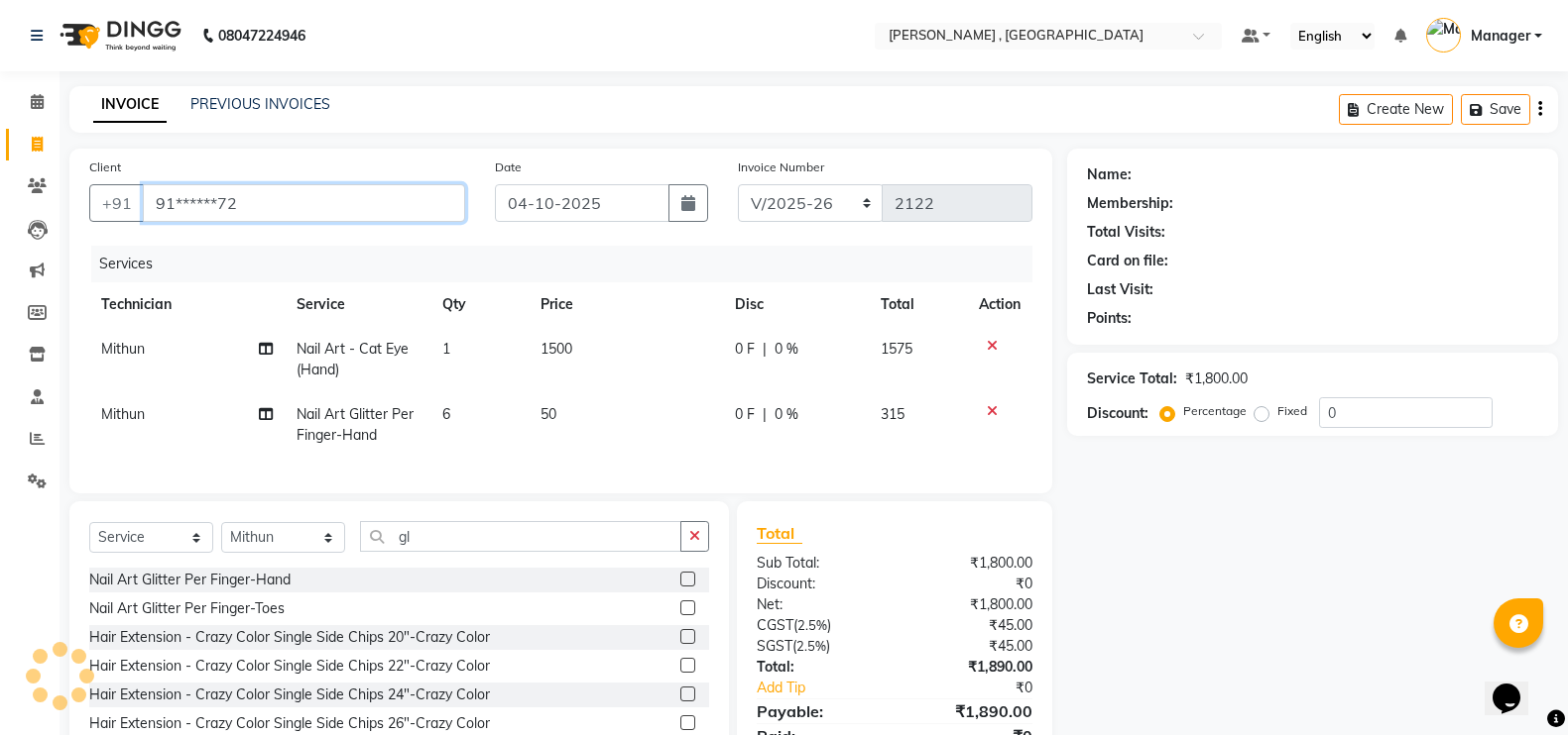
type input "91******72"
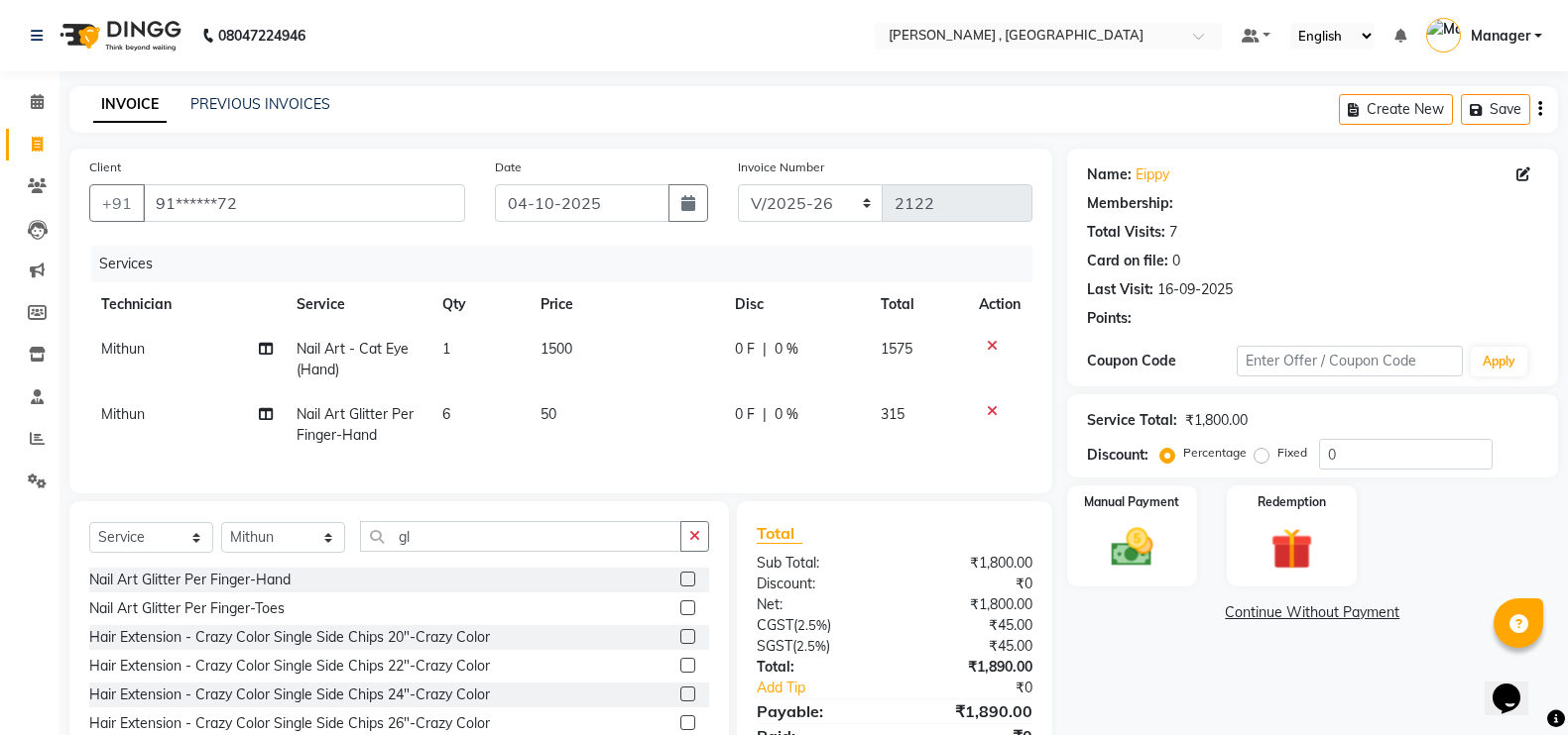
scroll to position [107, 0]
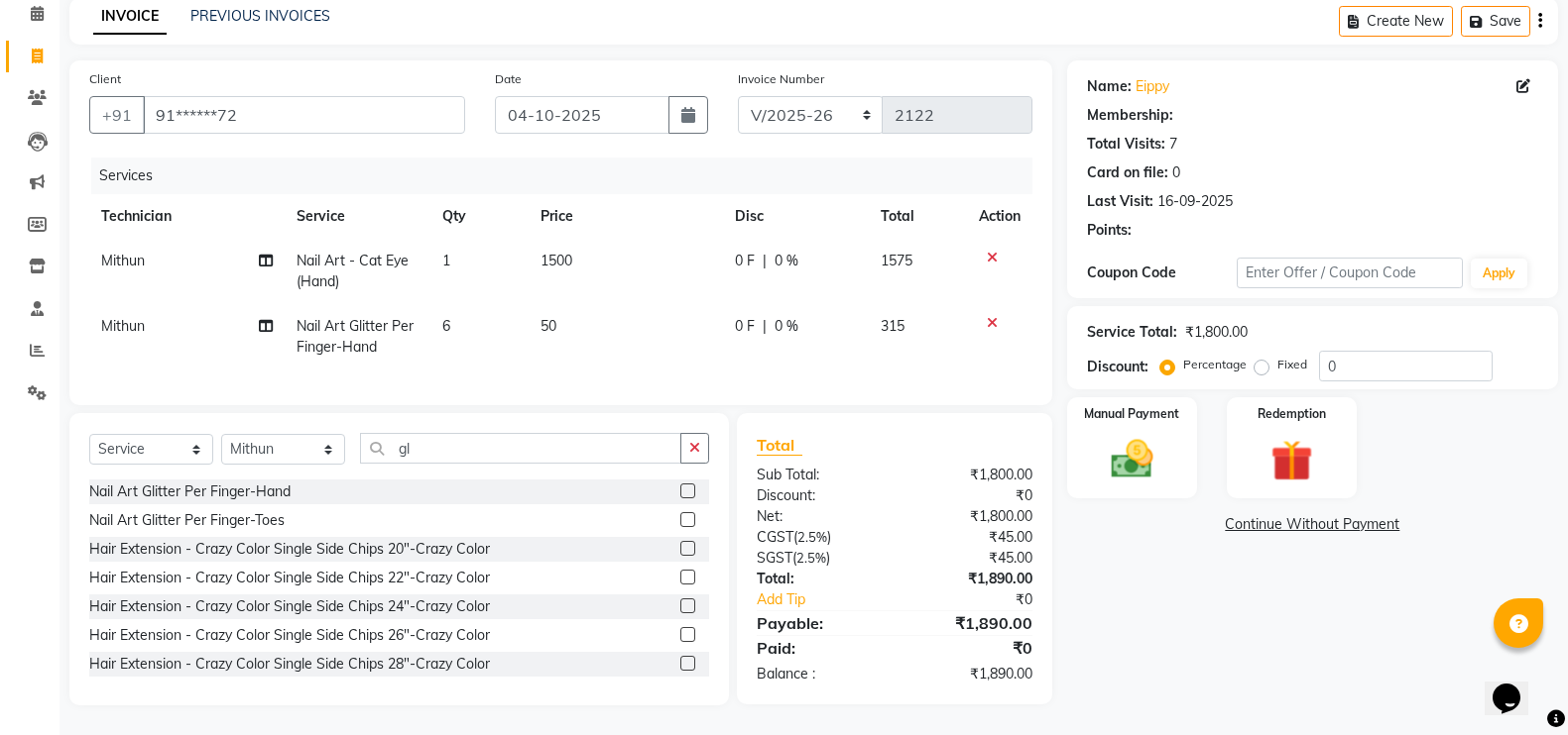
select select "1: Object"
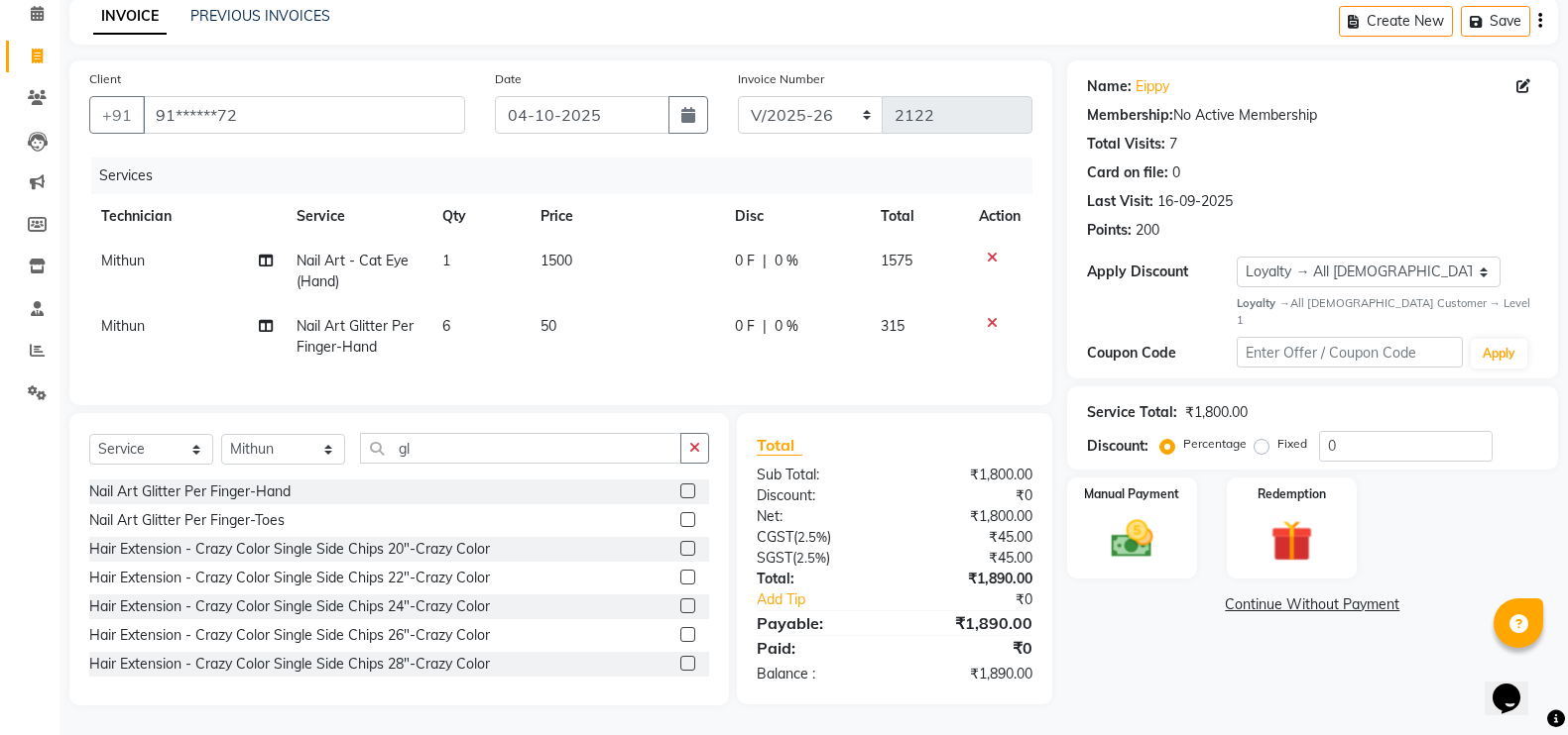
click at [578, 327] on td "50" at bounding box center [626, 337] width 195 height 65
select select "35418"
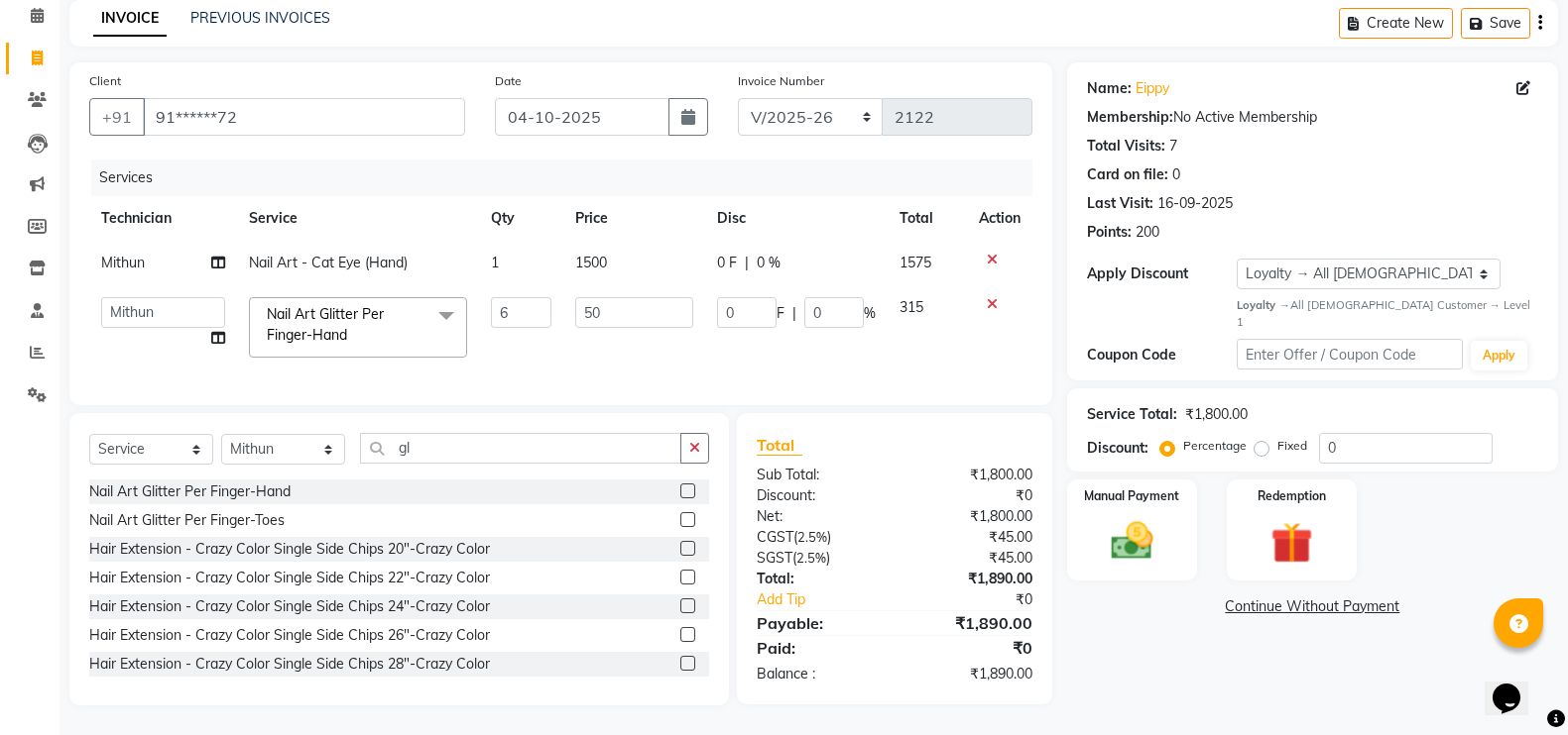
scroll to position [105, 0]
click at [596, 303] on input "50" at bounding box center [634, 312] width 118 height 31
type input "5"
type input "60"
click at [607, 459] on input "gl" at bounding box center [521, 448] width 322 height 31
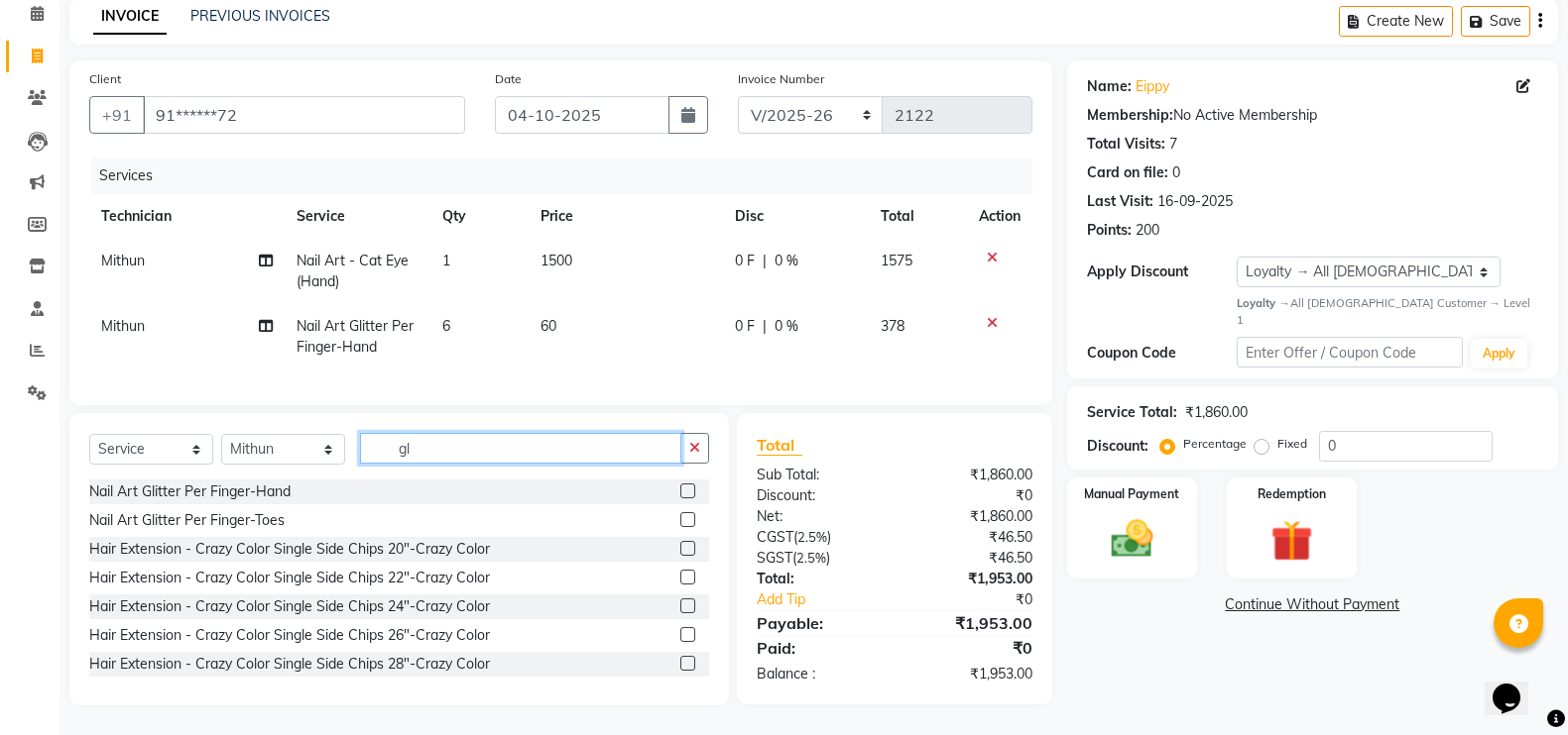
scroll to position [107, 0]
click at [1126, 515] on img at bounding box center [1131, 540] width 70 height 50
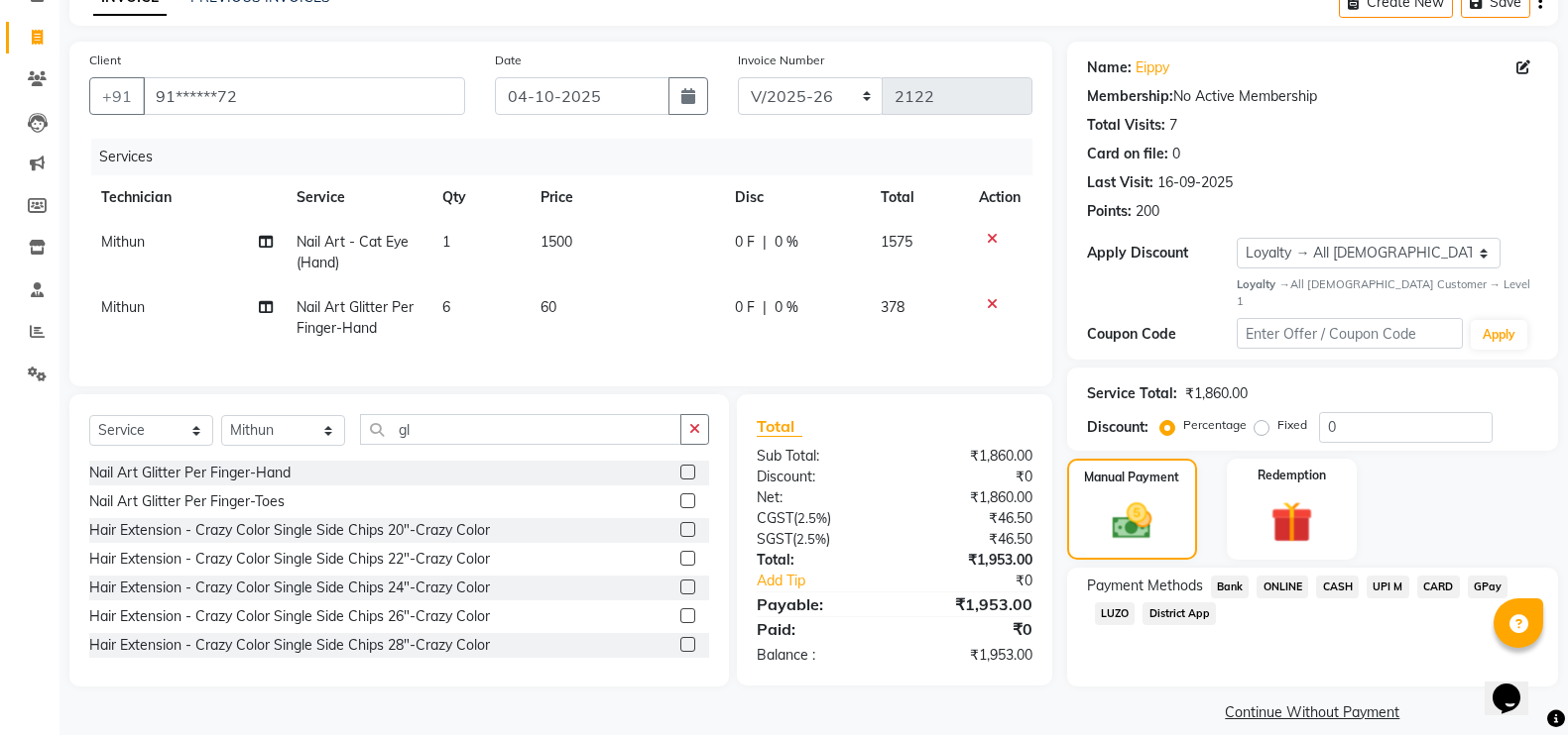
click at [1431, 576] on span "CARD" at bounding box center [1438, 587] width 43 height 23
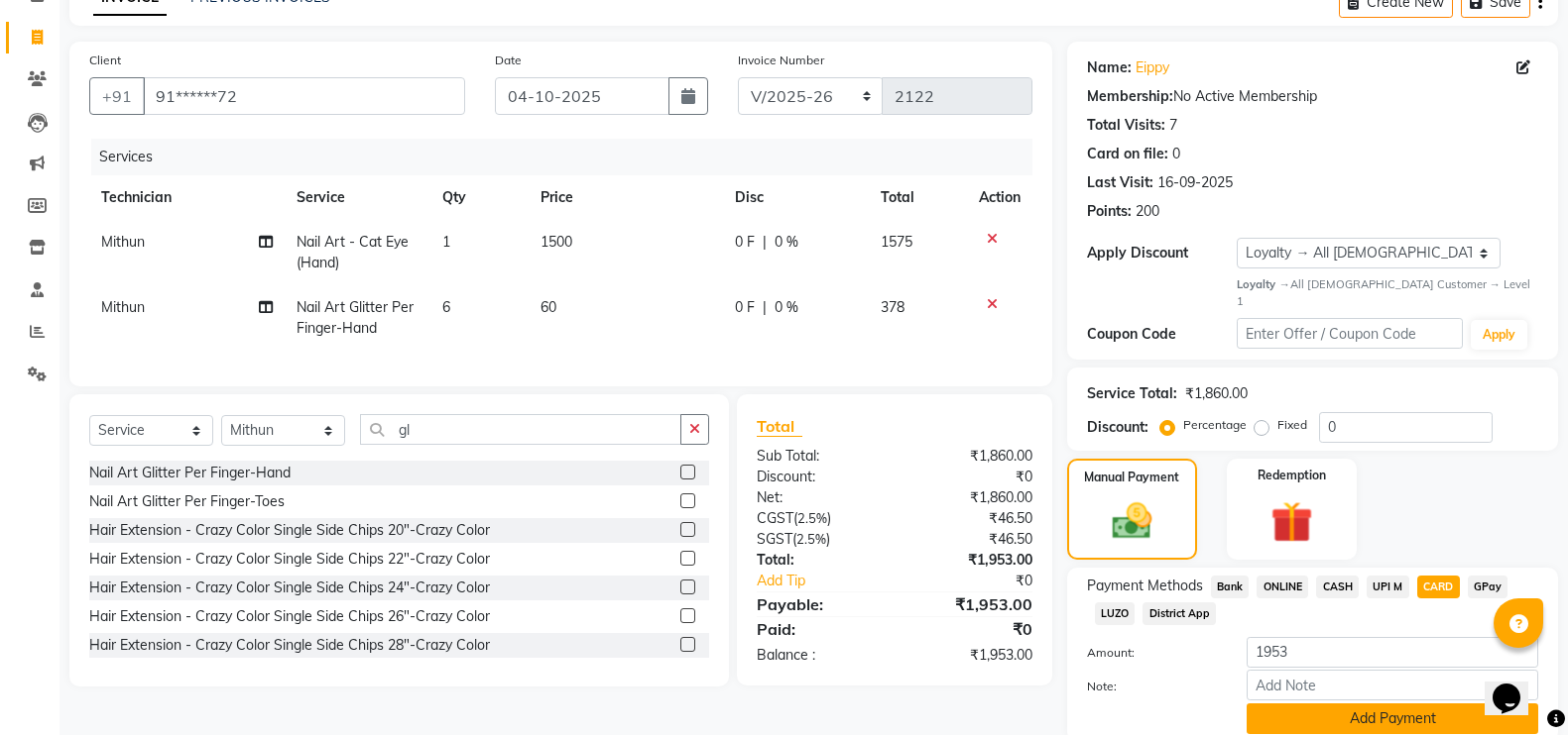
click at [1405, 704] on button "Add Payment" at bounding box center [1392, 719] width 292 height 31
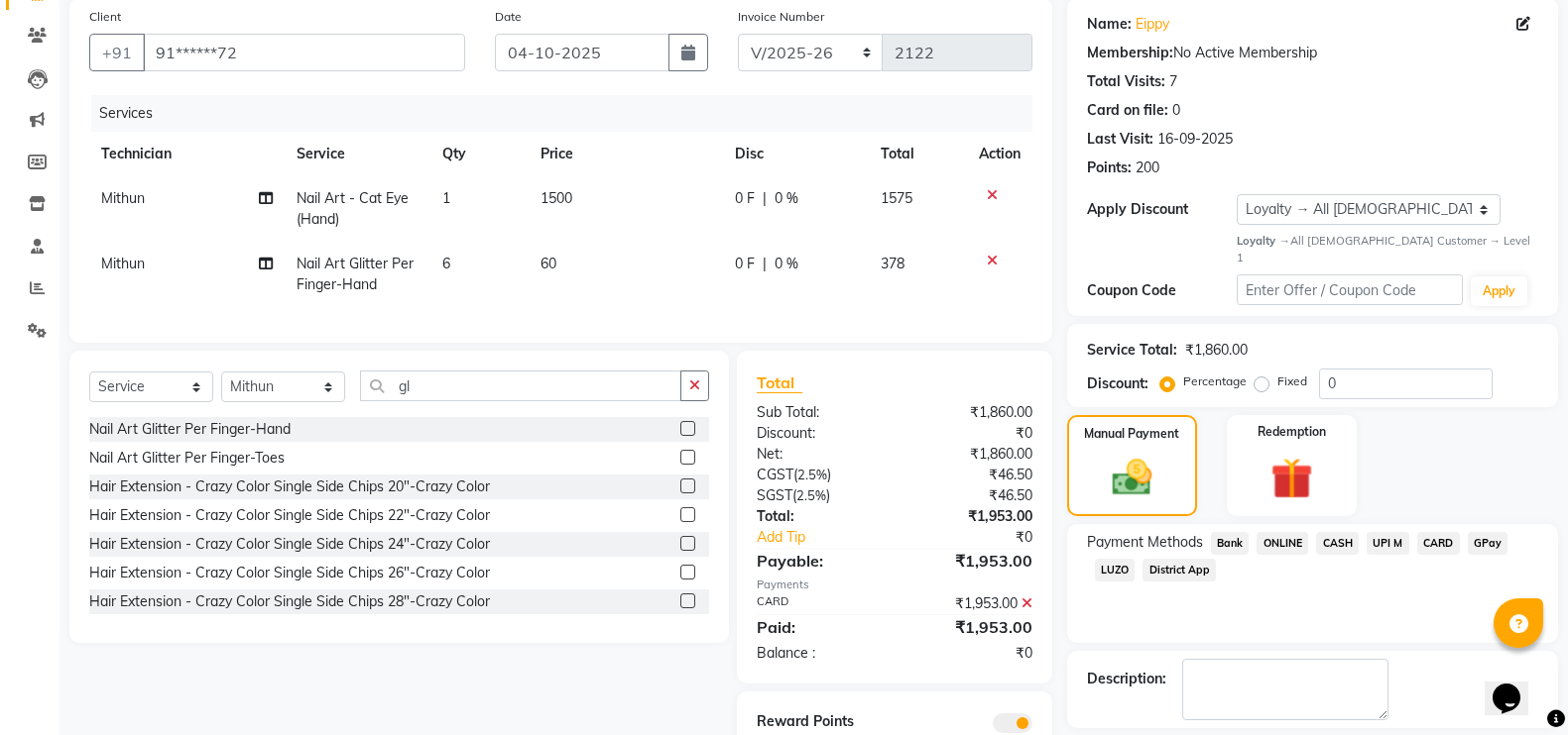
scroll to position [246, 0]
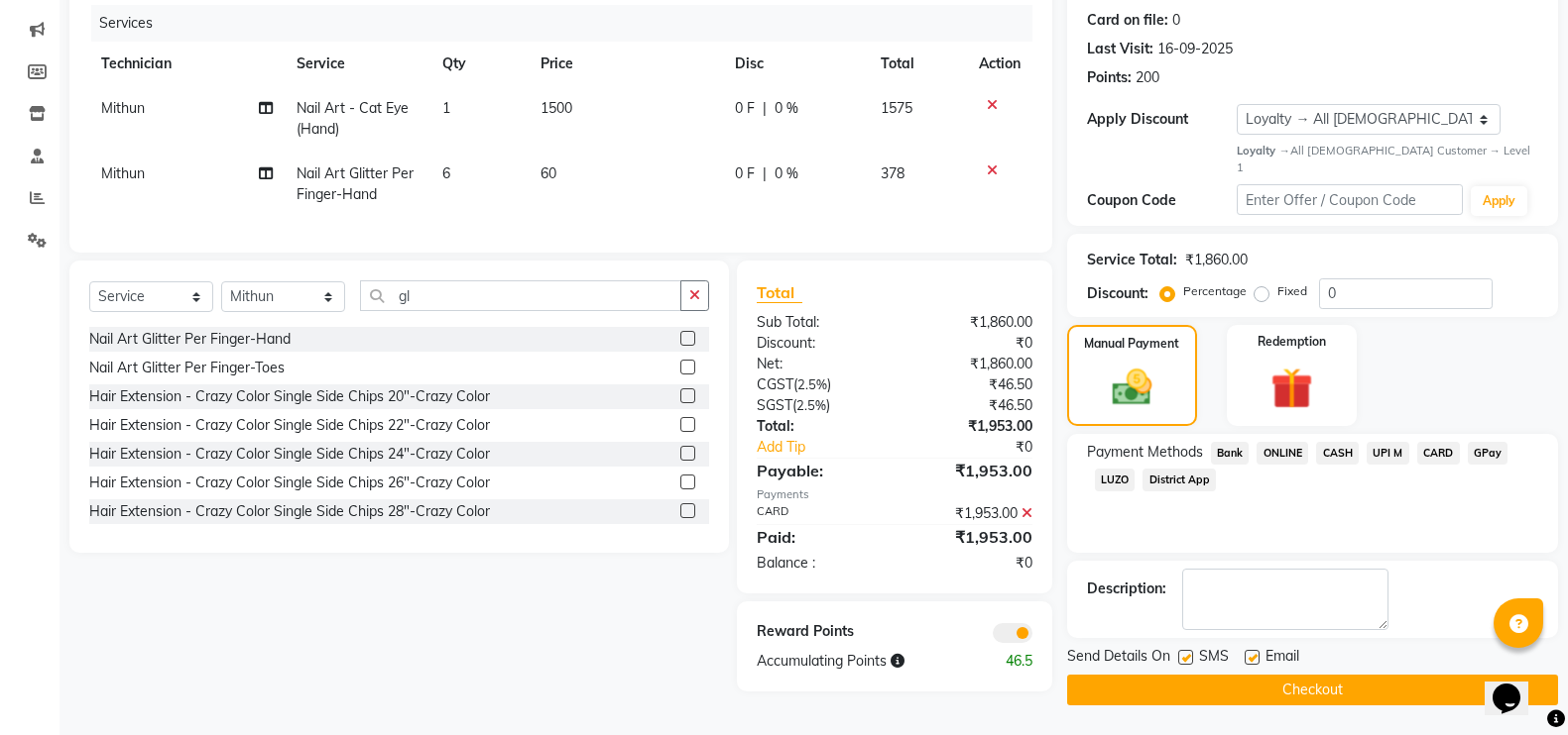
click at [1431, 675] on button "Checkout" at bounding box center [1312, 690] width 491 height 31
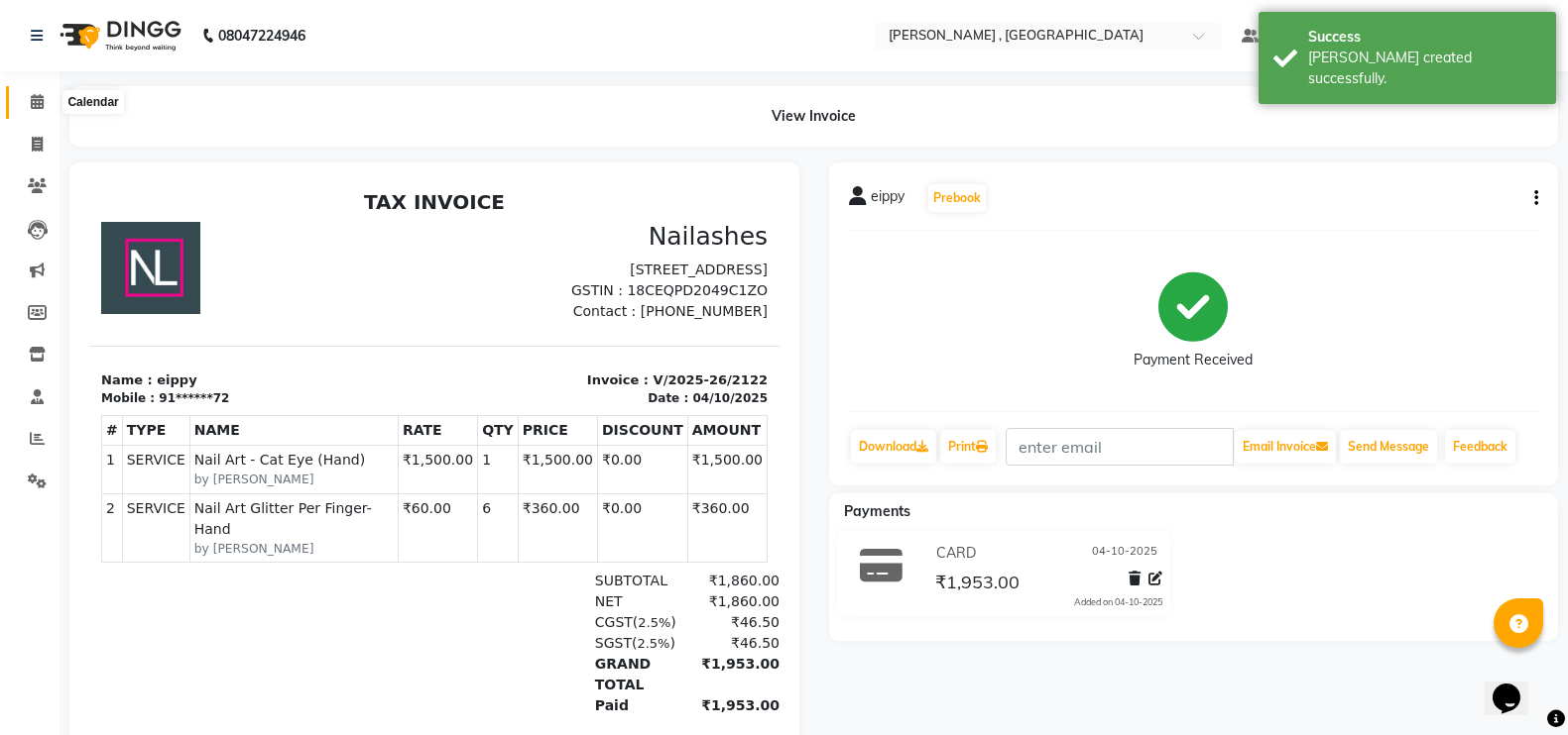
click at [24, 106] on span at bounding box center [37, 102] width 35 height 23
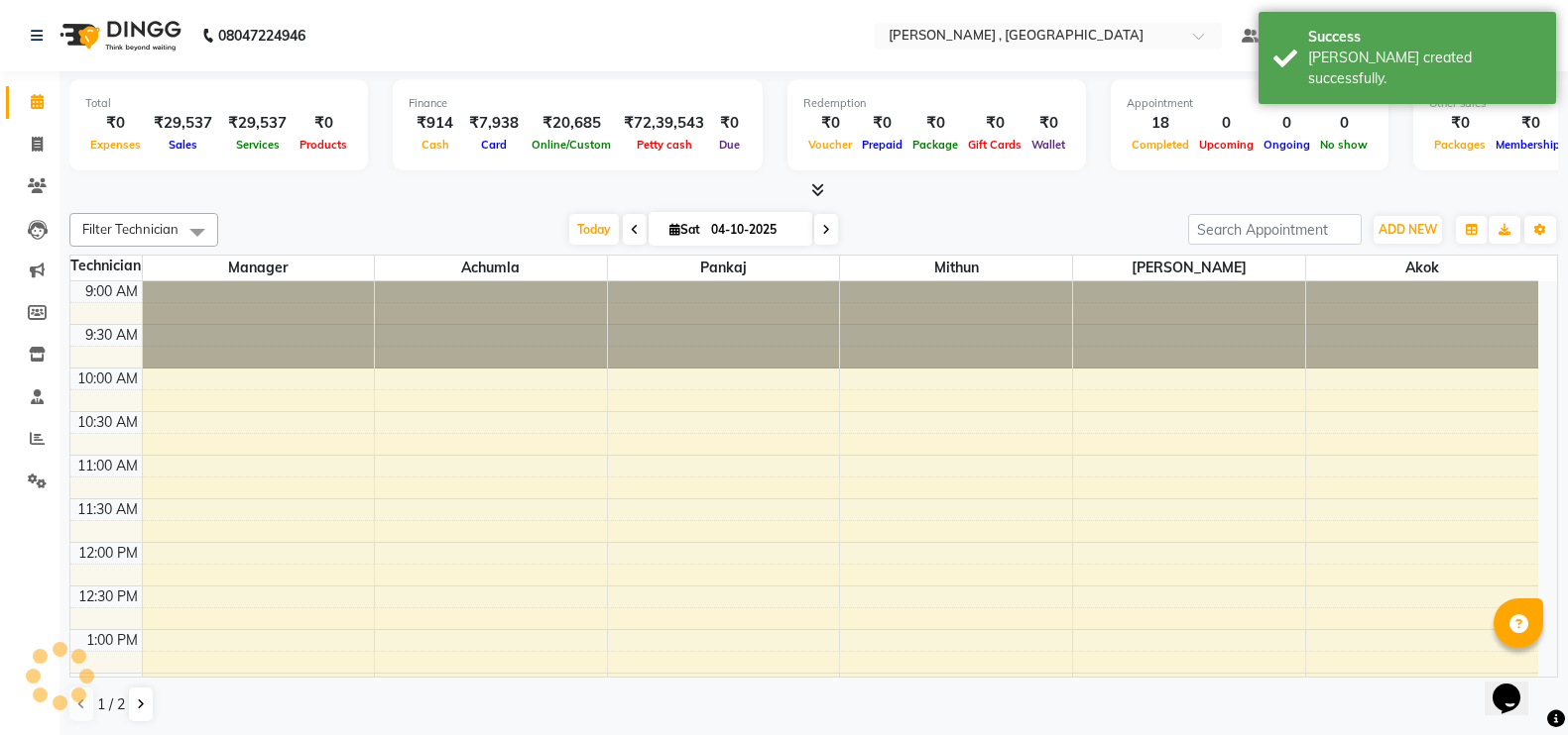
scroll to position [700, 0]
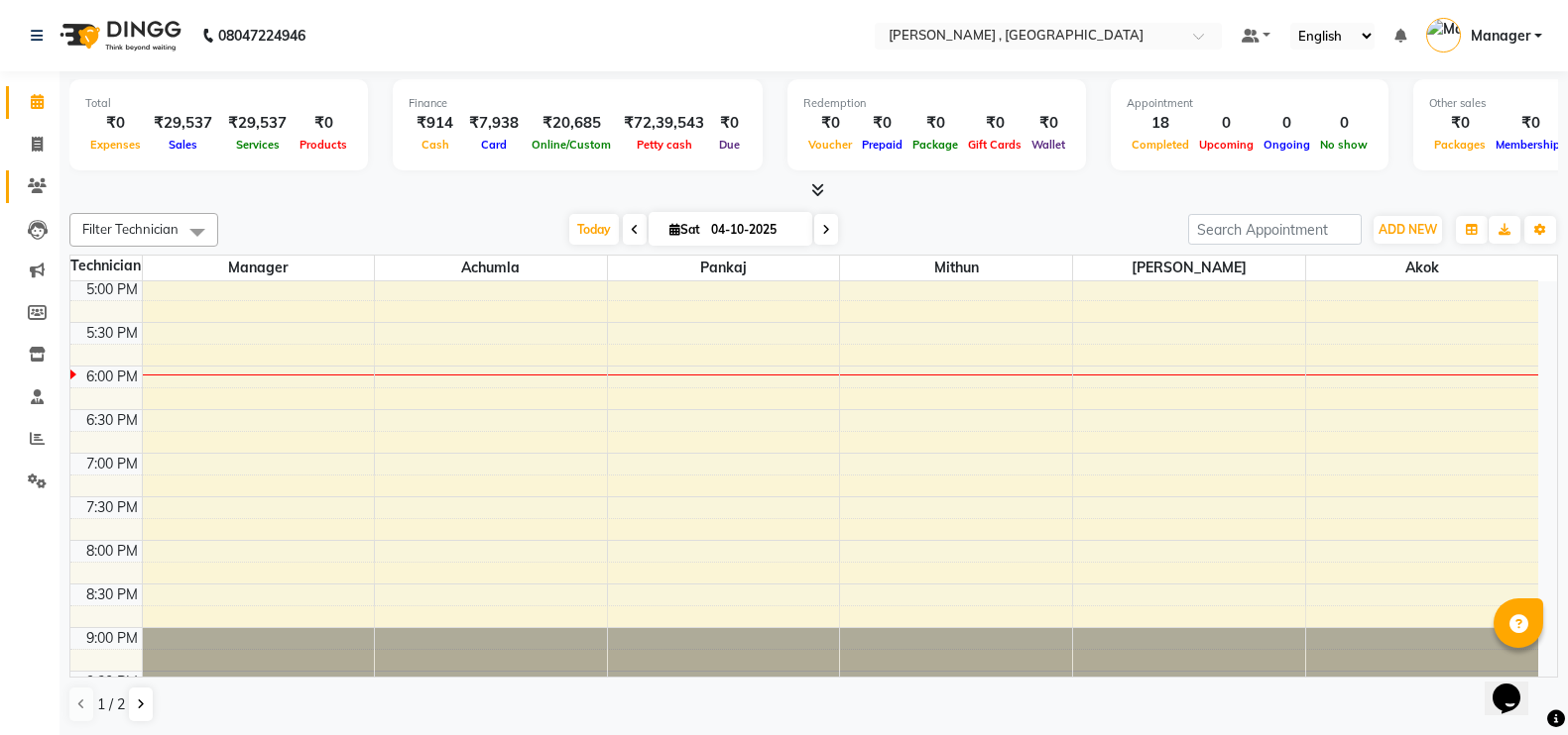
click at [15, 180] on link "Clients" at bounding box center [30, 186] width 48 height 33
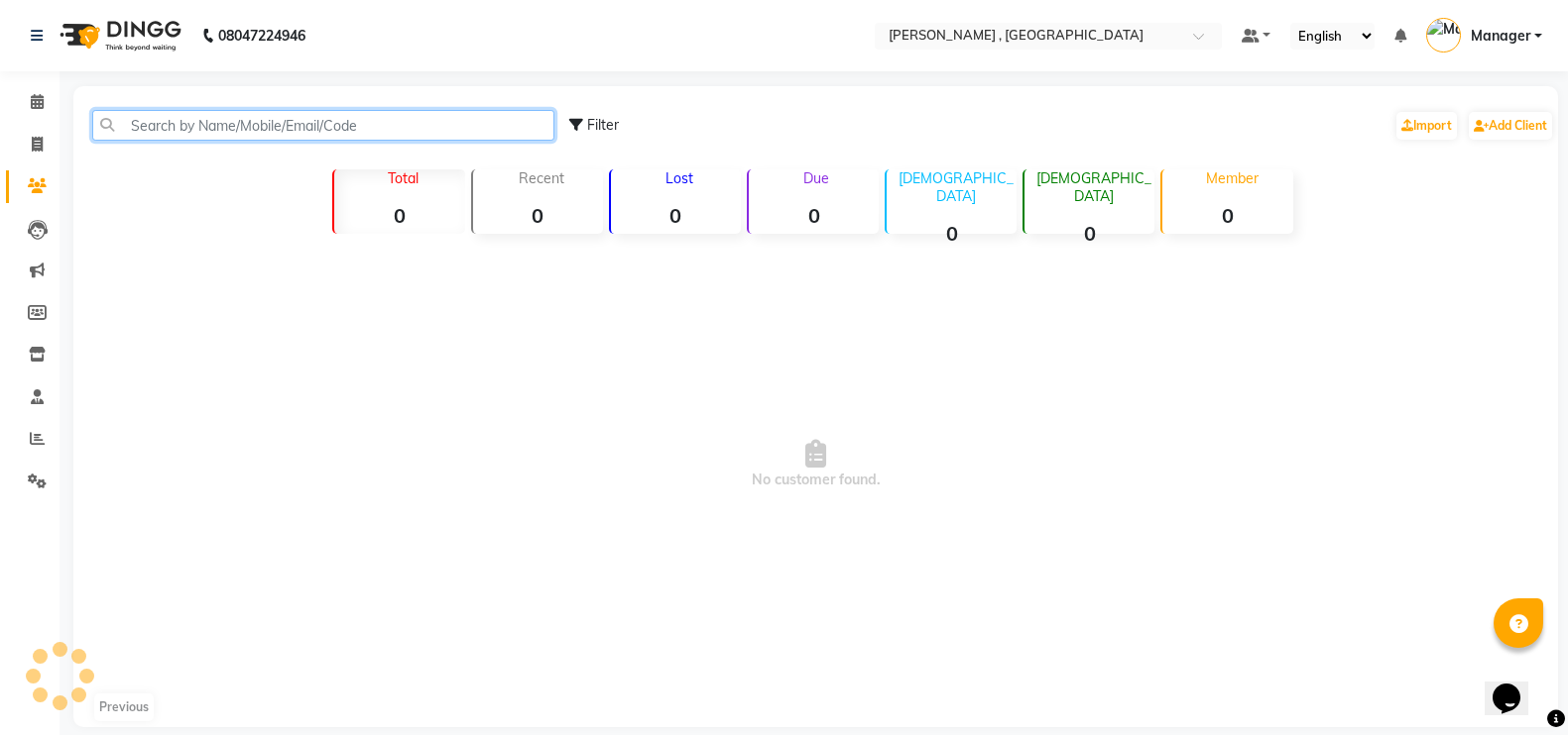
click at [272, 137] on input "text" at bounding box center [324, 125] width 462 height 31
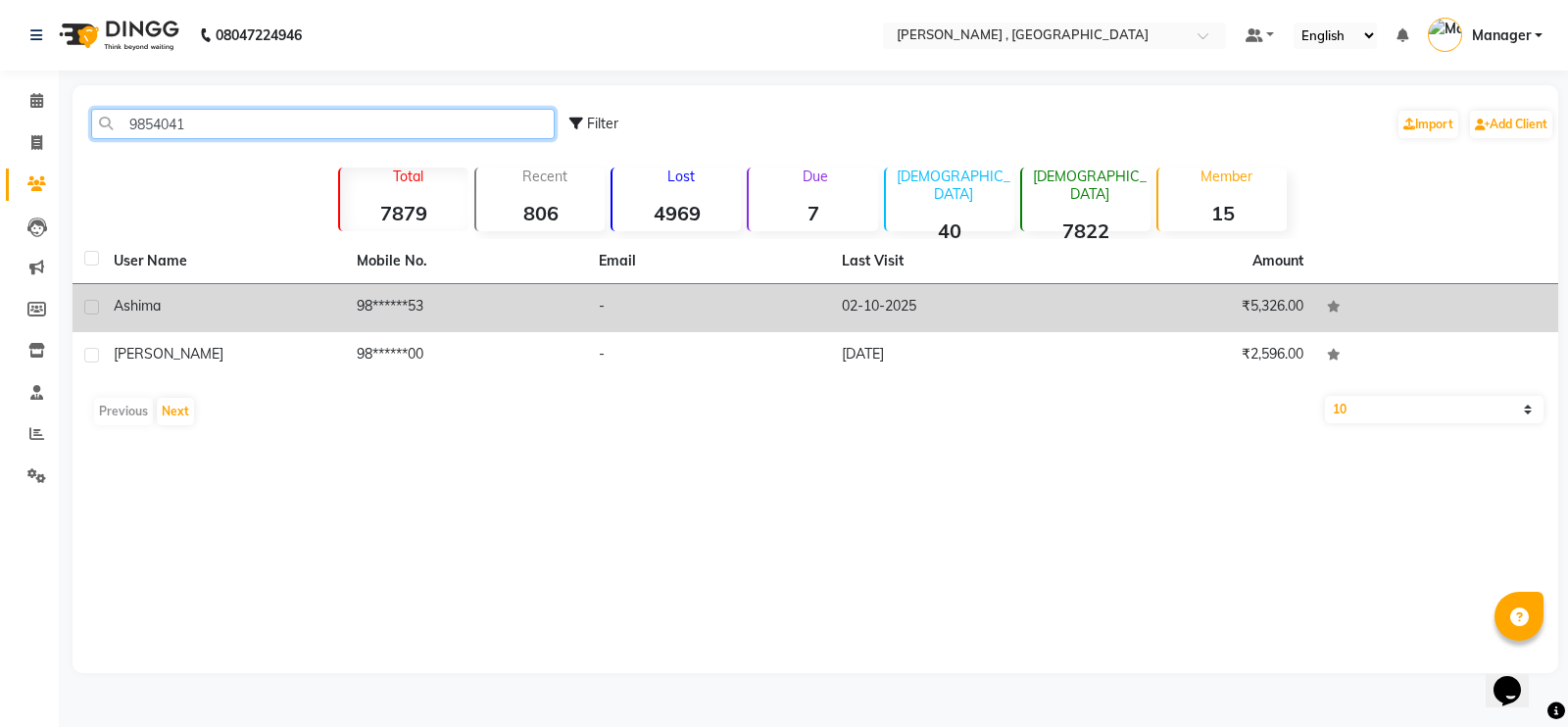
type input "9854041"
click at [276, 288] on td "ashima" at bounding box center [224, 308] width 243 height 48
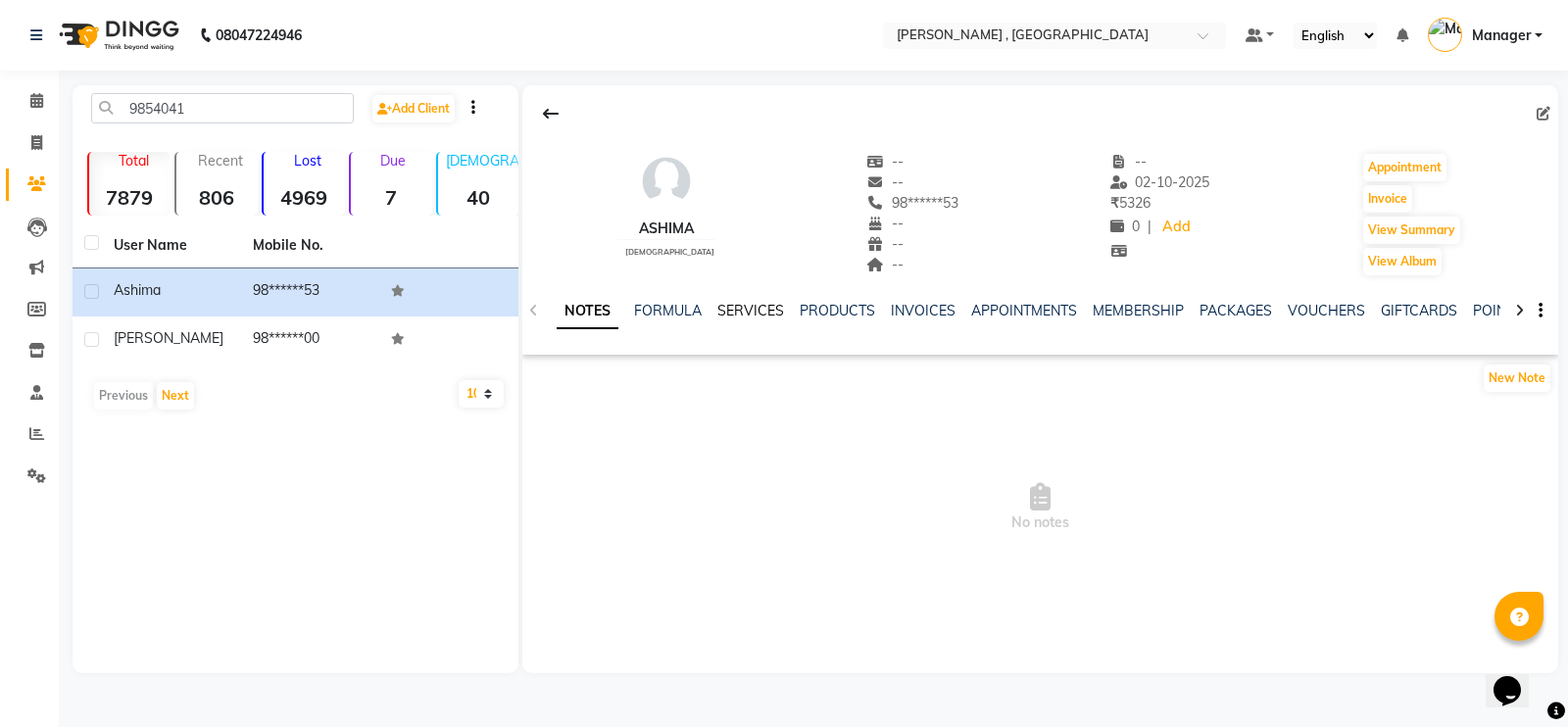
click at [740, 303] on link "SERVICES" at bounding box center [750, 311] width 67 height 18
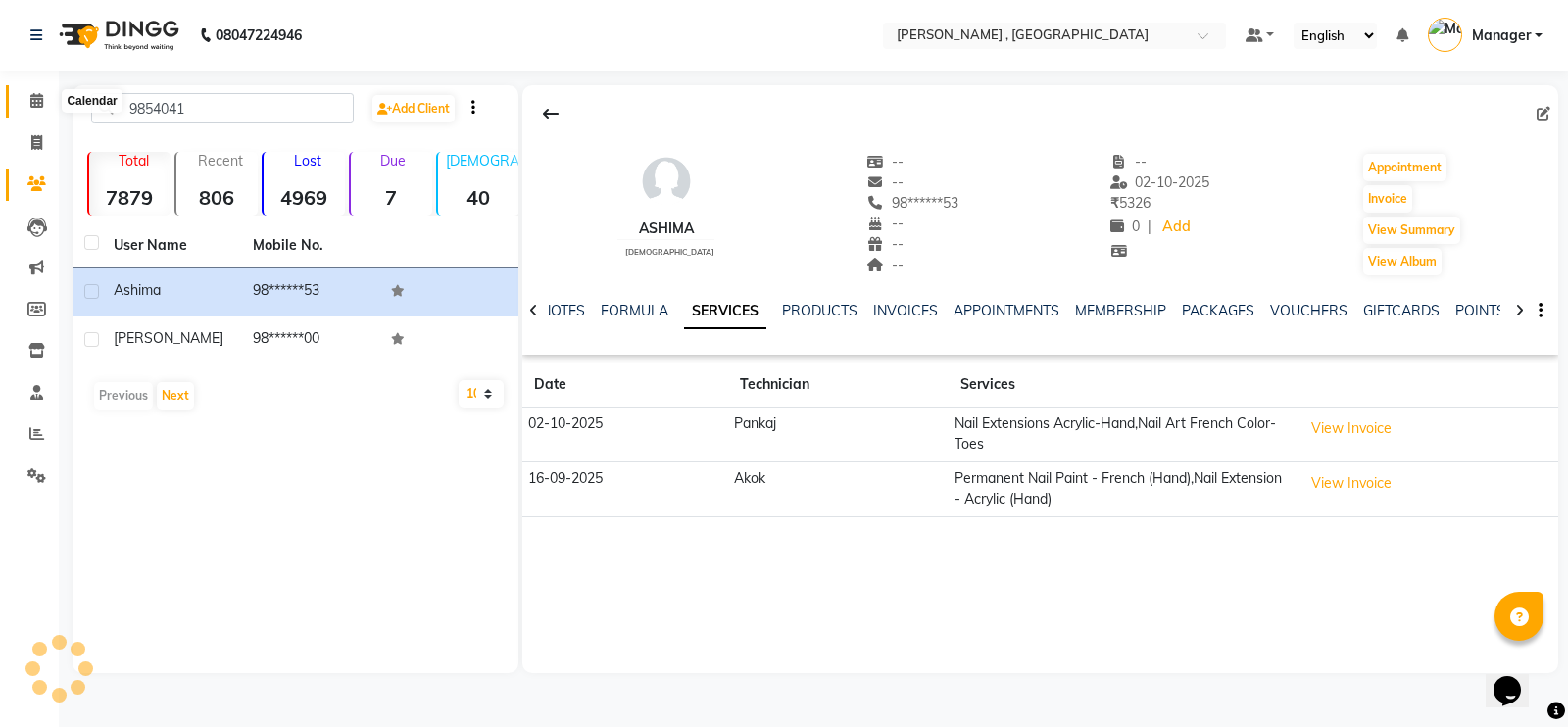
click at [43, 95] on icon at bounding box center [36, 100] width 13 height 15
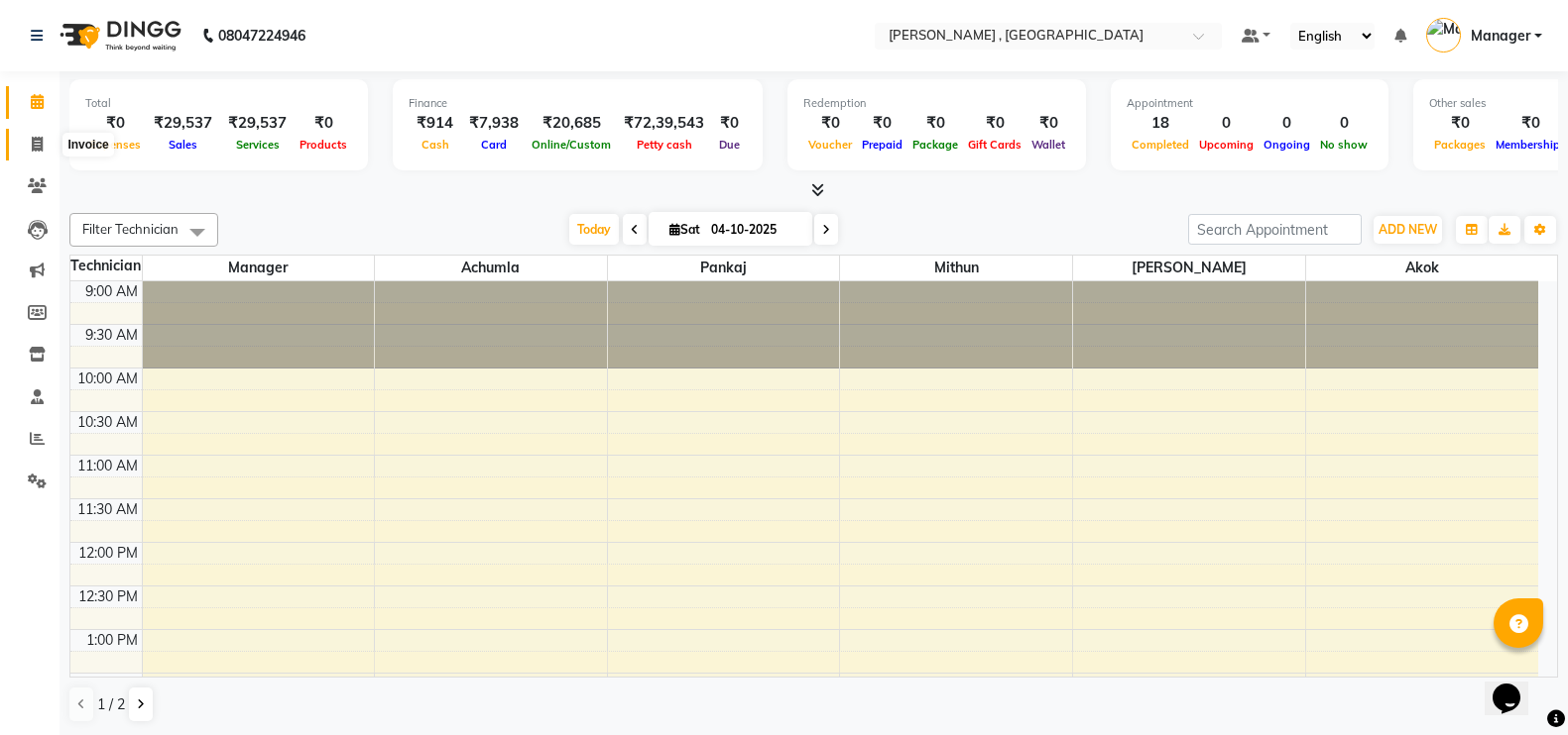
click at [27, 135] on span at bounding box center [37, 145] width 35 height 23
select select "service"
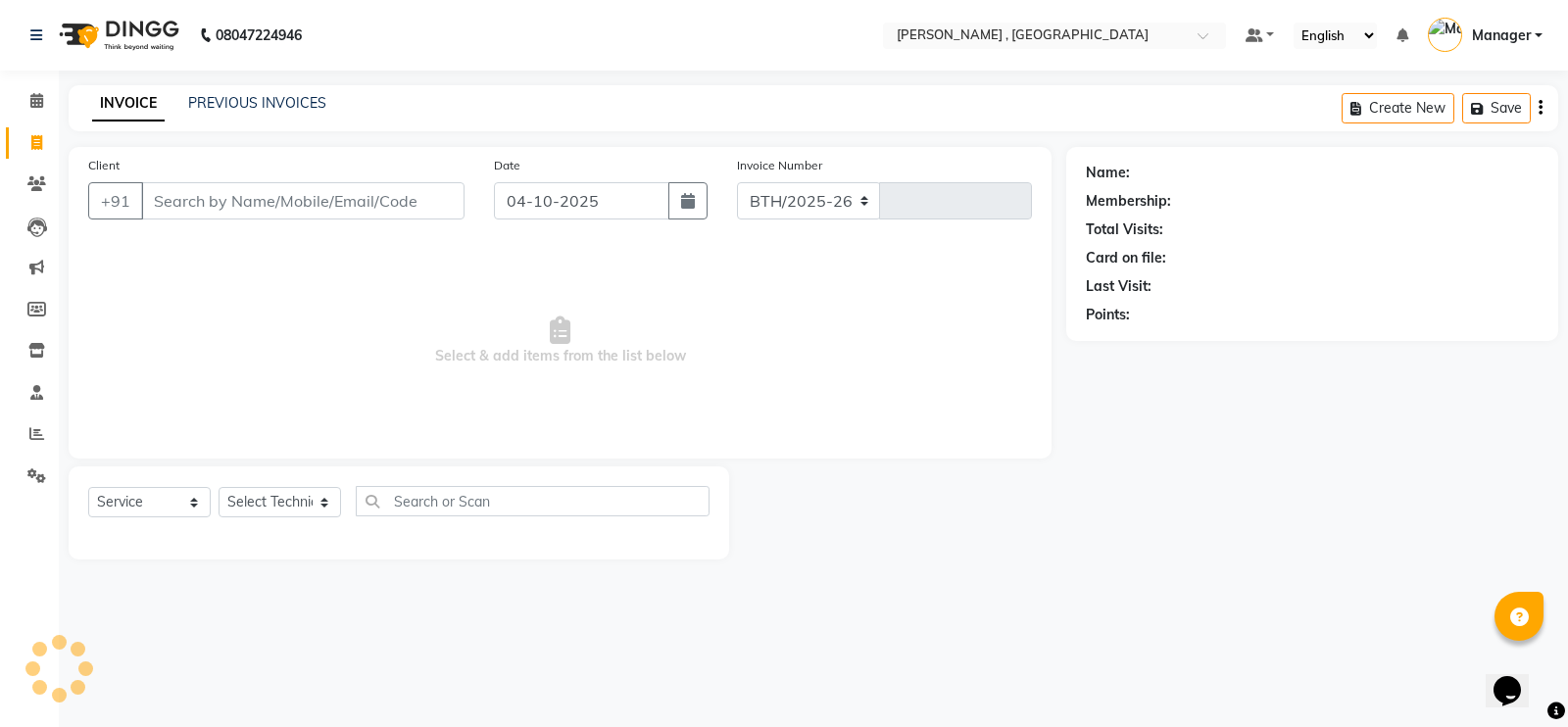
select select "4283"
type input "2123"
click at [277, 492] on select "Select Technician [PERSON_NAME] [PERSON_NAME] Manager [PERSON_NAME] Thangpi [PE…" at bounding box center [279, 502] width 123 height 30
select select "23266"
click at [219, 488] on select "Select Technician [PERSON_NAME] [PERSON_NAME] Manager [PERSON_NAME] Thangpi [PE…" at bounding box center [279, 502] width 123 height 30
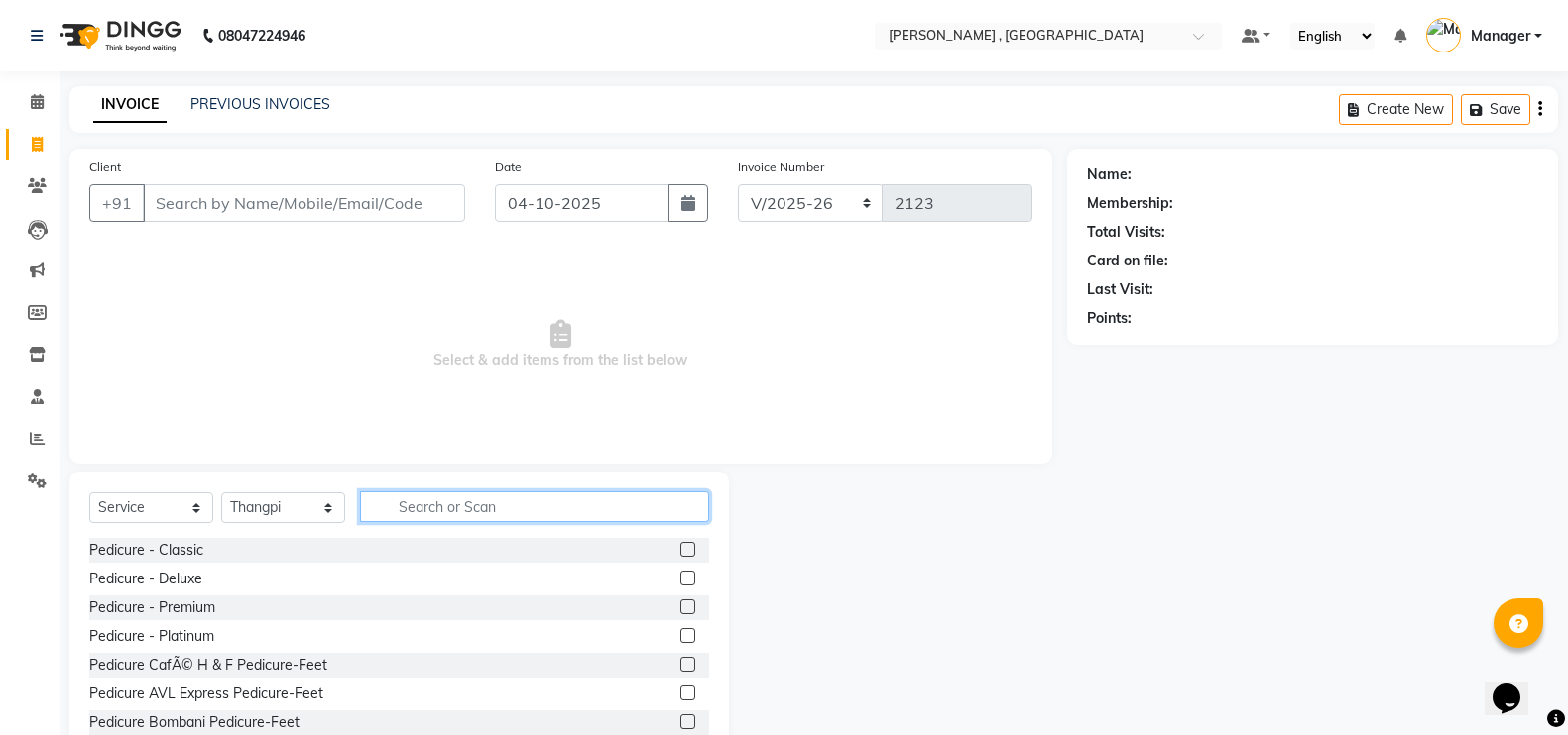
click at [491, 501] on input "text" at bounding box center [535, 507] width 349 height 31
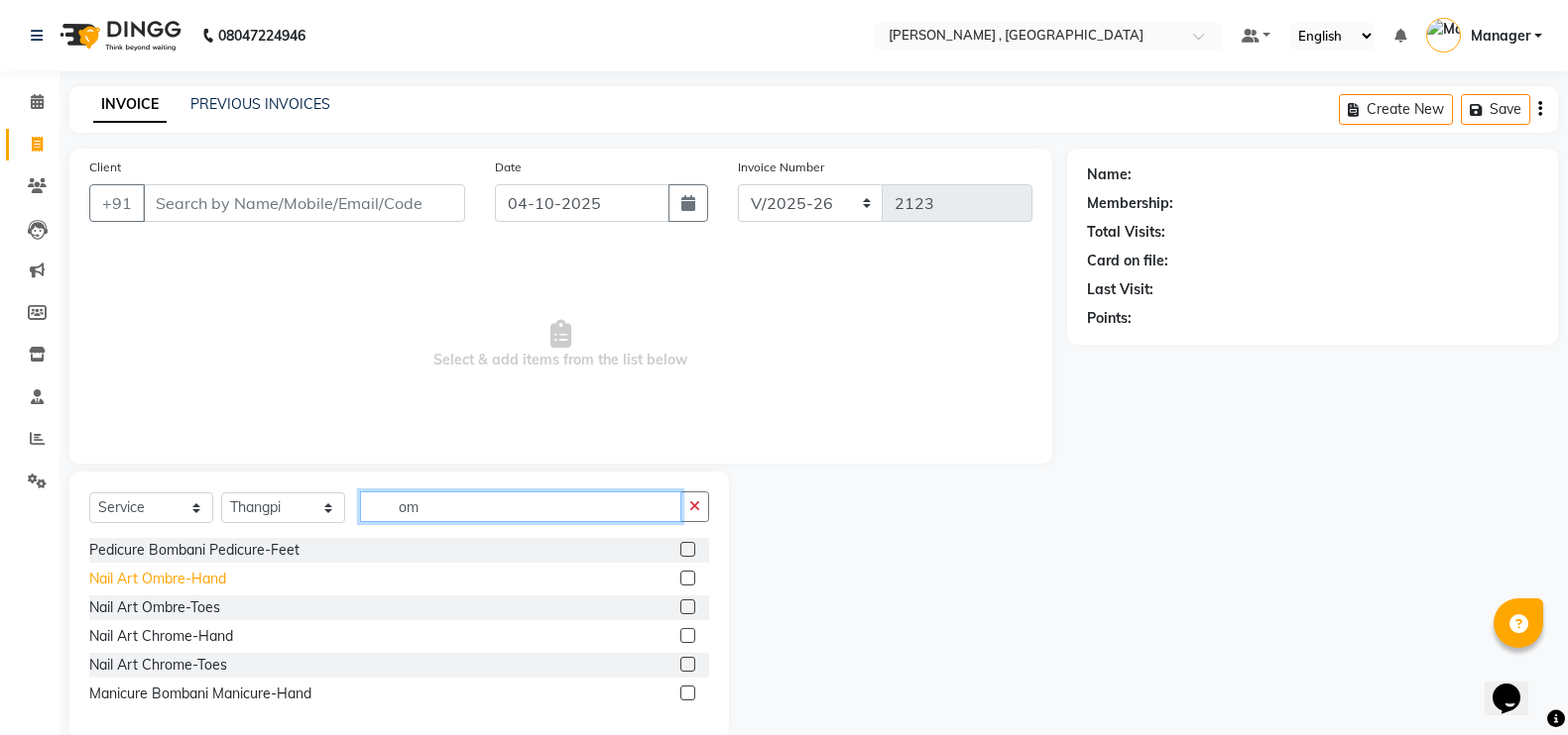
type input "om"
click at [202, 584] on div "Nail Art Ombre-Hand" at bounding box center [158, 579] width 137 height 21
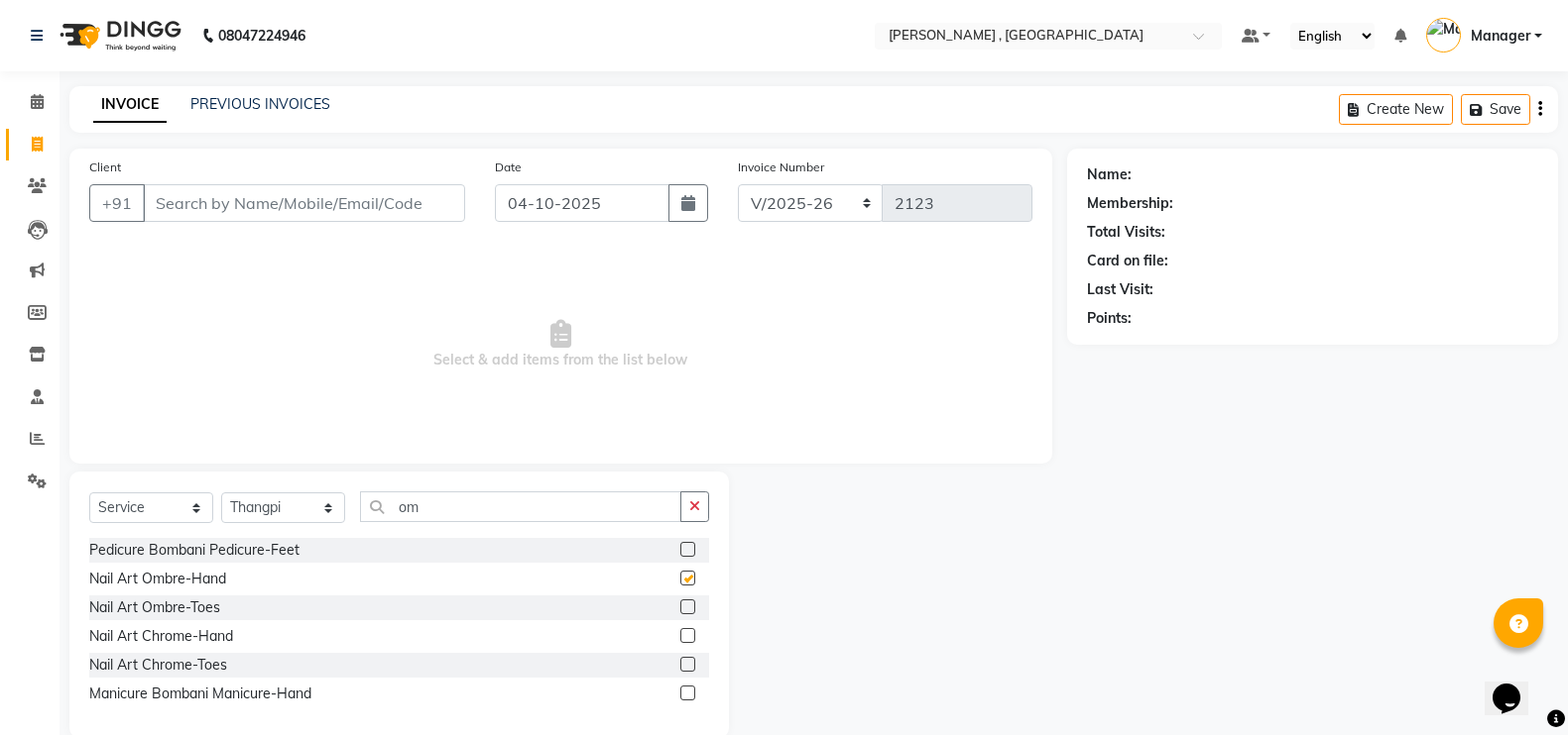
checkbox input "false"
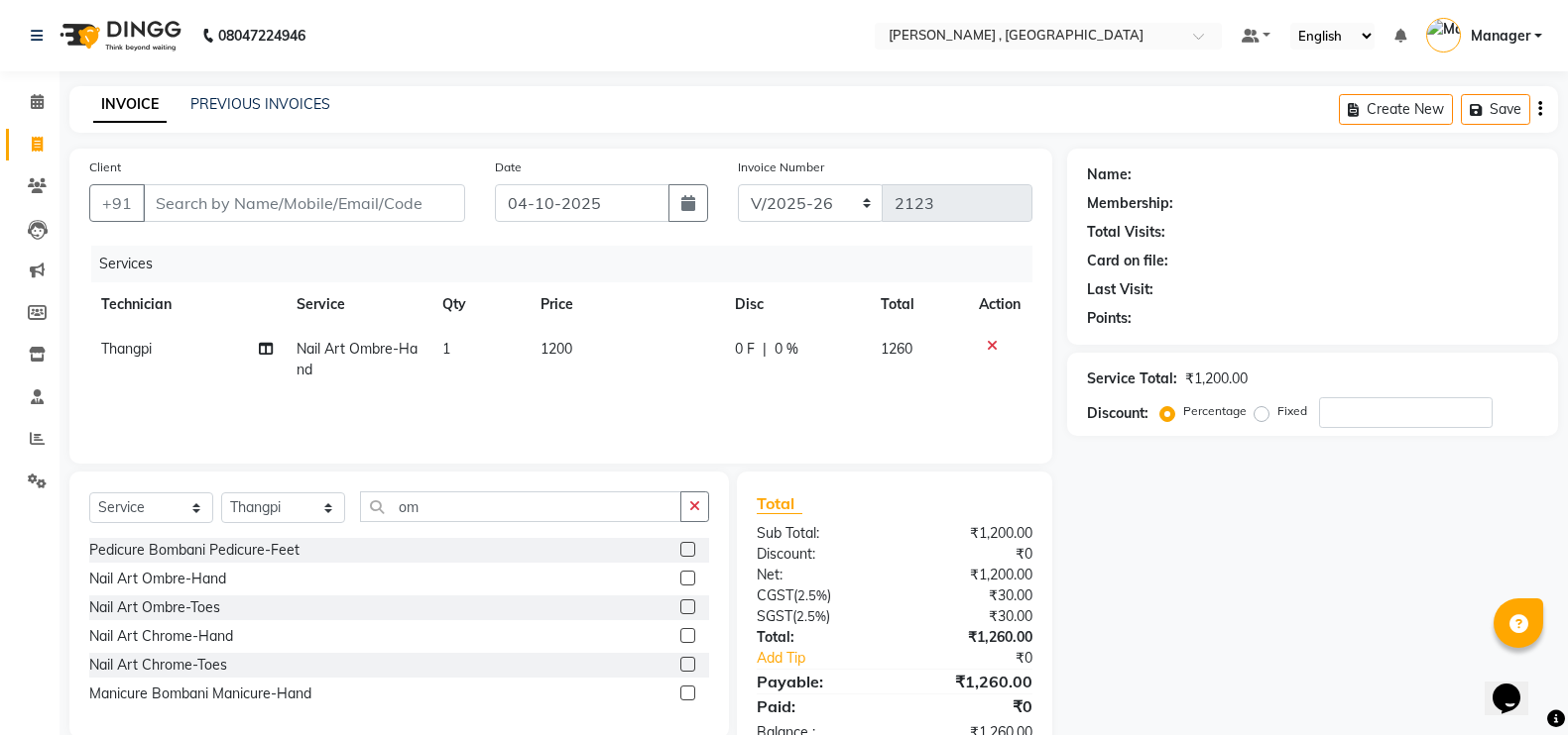
click at [543, 365] on td "1200" at bounding box center [626, 360] width 195 height 65
select select "23266"
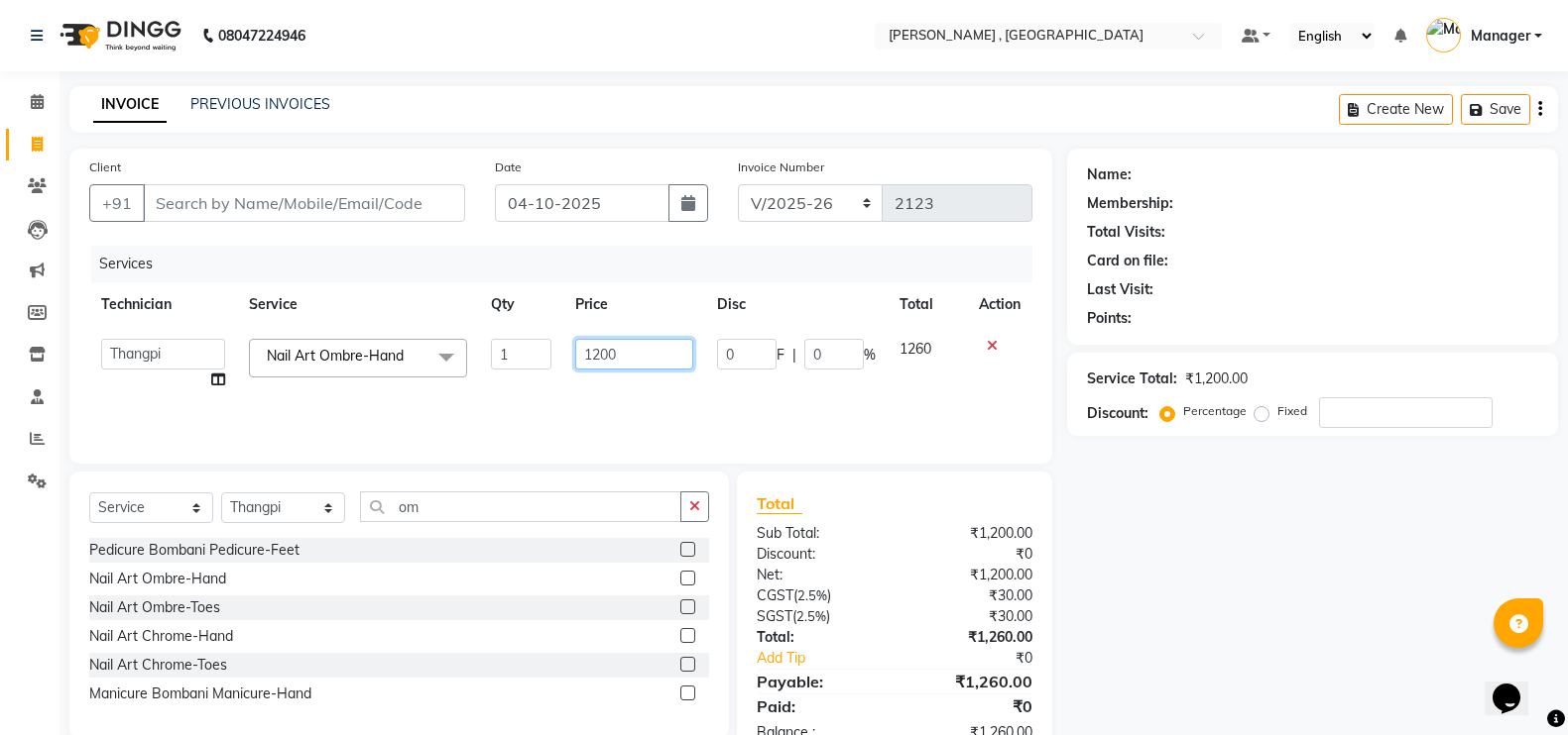
click at [602, 347] on input "1200" at bounding box center [634, 354] width 118 height 31
type input "1000"
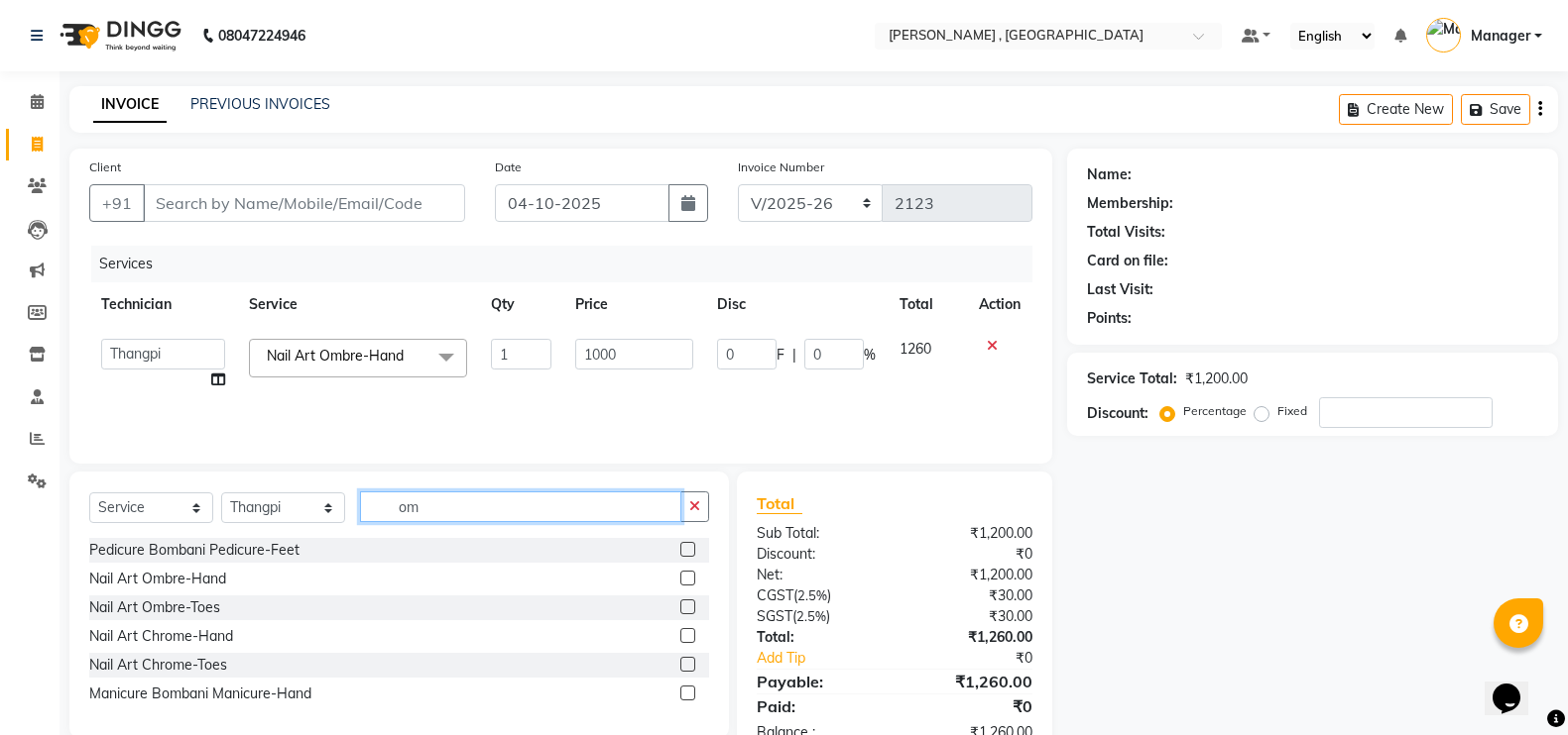
click at [640, 493] on input "om" at bounding box center [521, 507] width 322 height 31
click at [611, 515] on input "om" at bounding box center [521, 507] width 322 height 31
type input "o"
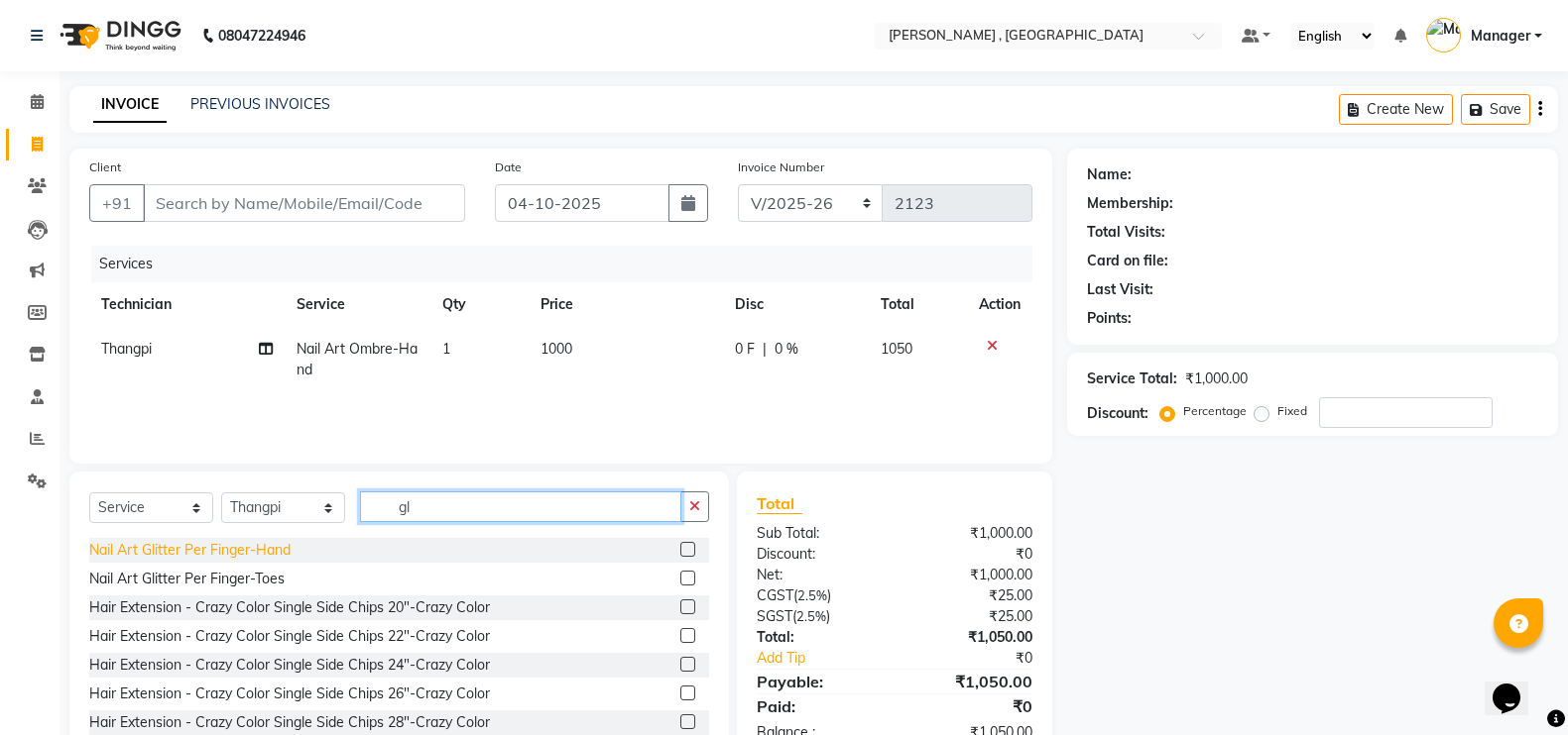
type input "gl"
click at [252, 556] on div "Nail Art Glitter Per Finger-Hand" at bounding box center [190, 551] width 201 height 21
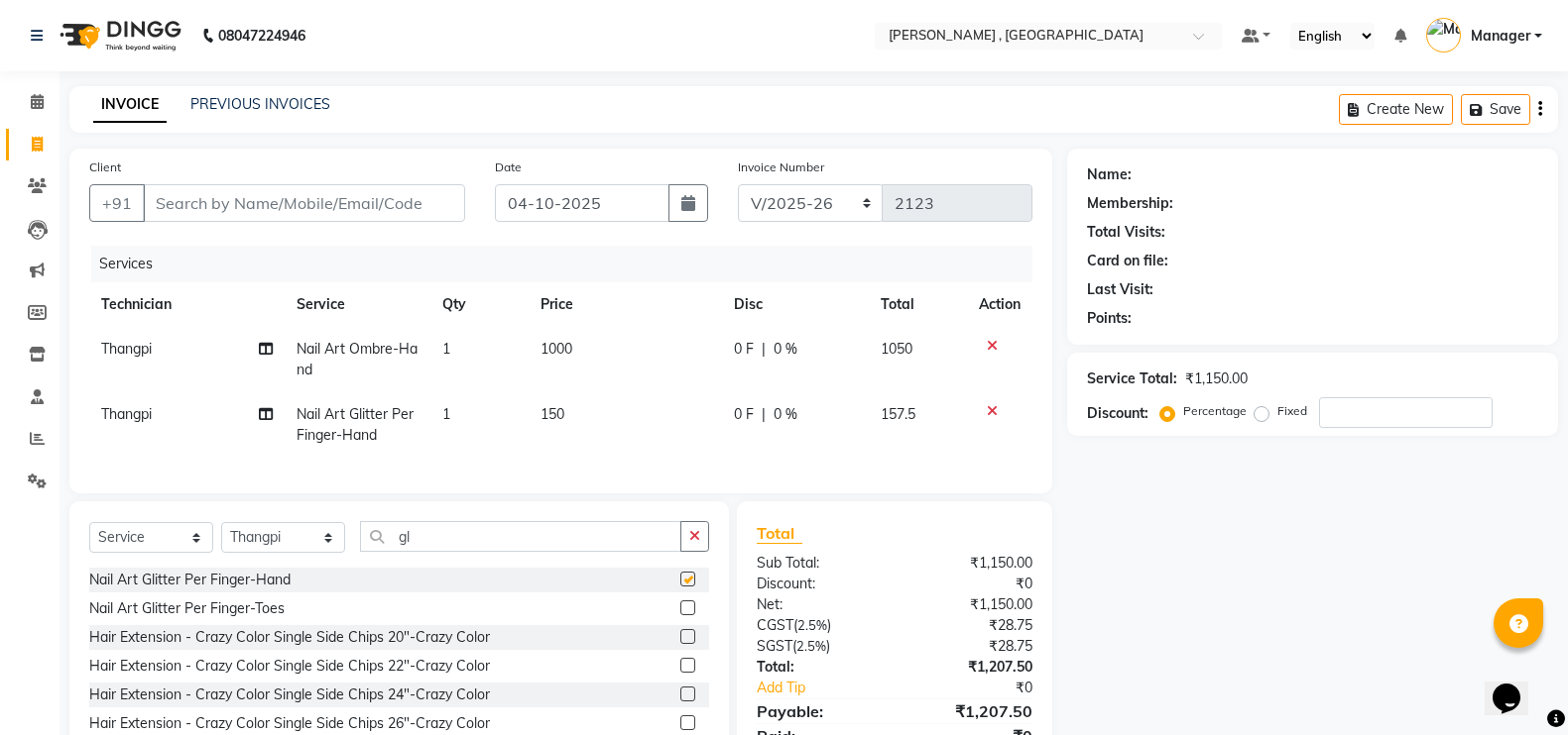
checkbox input "false"
click at [533, 430] on td "150" at bounding box center [626, 426] width 195 height 65
select select "23266"
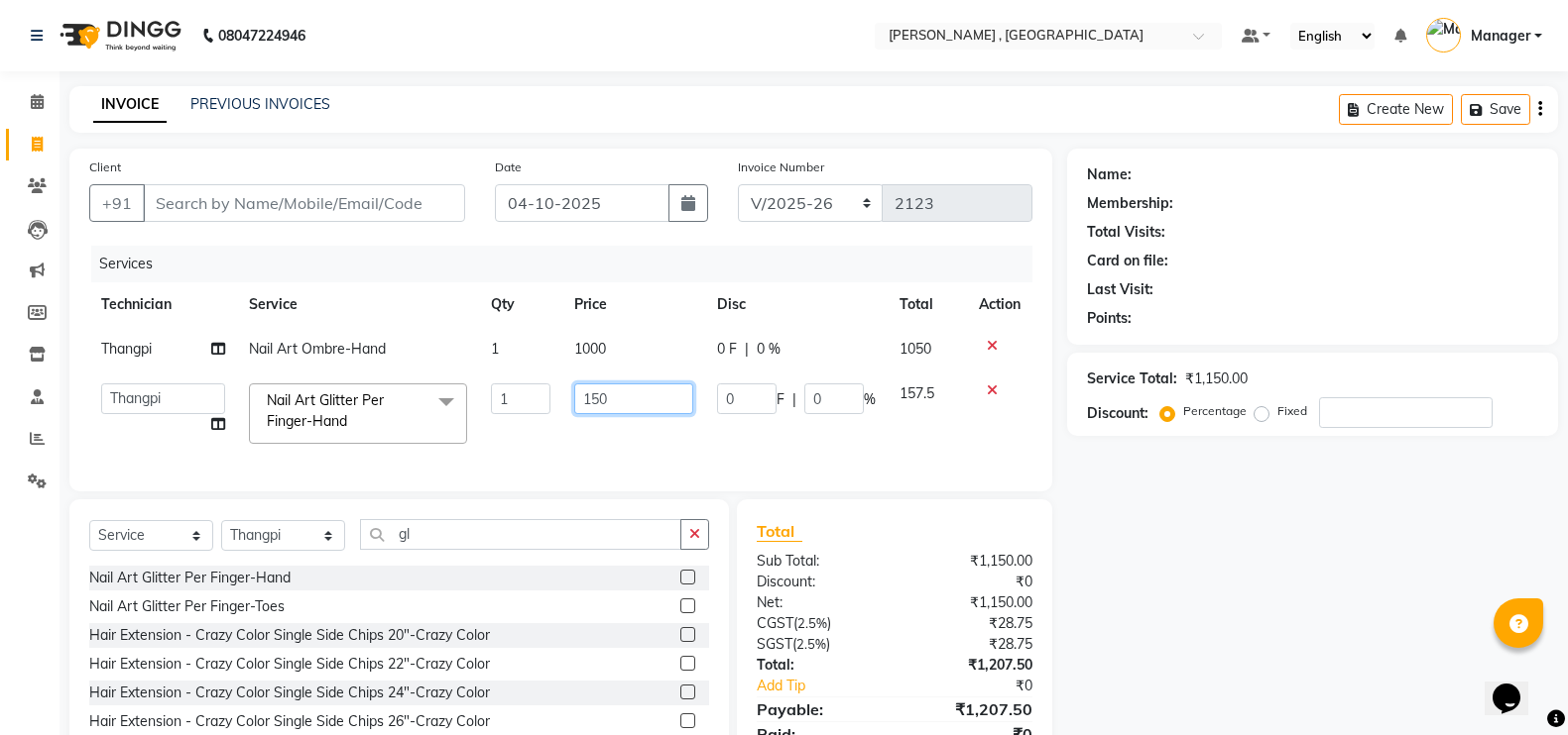
click at [599, 401] on input "150" at bounding box center [633, 399] width 118 height 31
click at [620, 387] on input "30" at bounding box center [633, 399] width 118 height 31
type input "300"
click at [522, 548] on input "gl" at bounding box center [521, 535] width 322 height 31
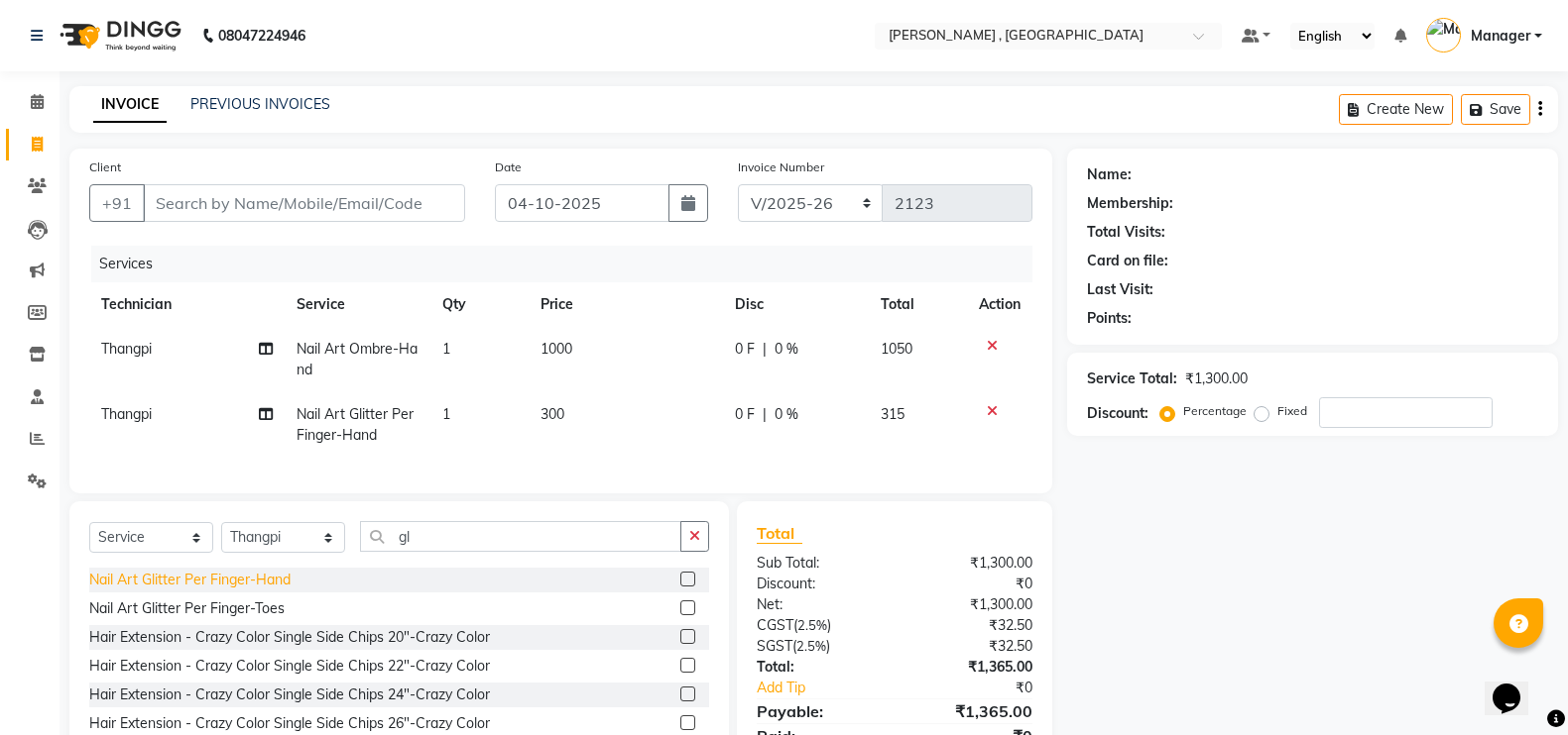
click at [262, 591] on div "Nail Art Glitter Per Finger-Hand" at bounding box center [190, 580] width 201 height 21
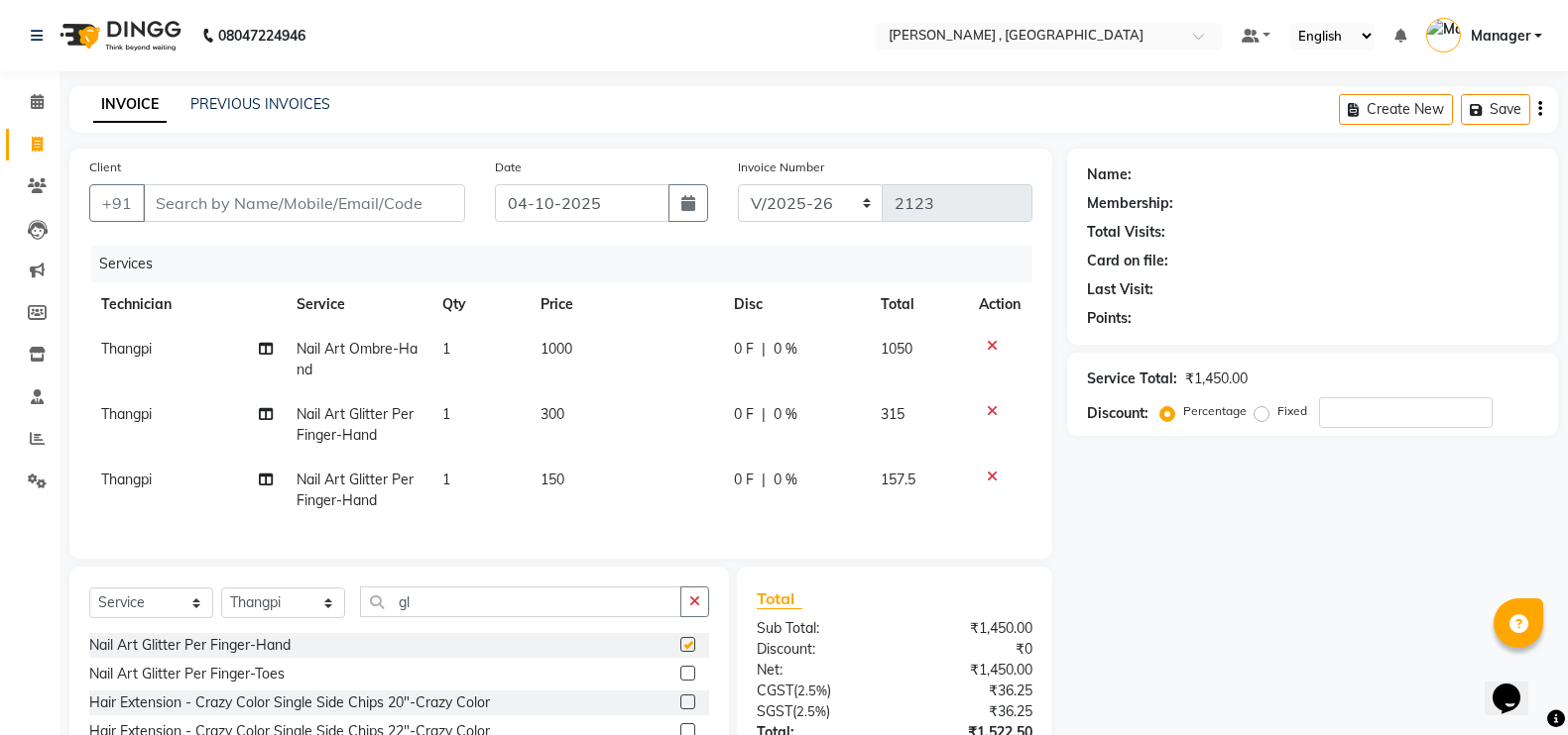
checkbox input "false"
click at [539, 494] on td "150" at bounding box center [626, 491] width 195 height 65
select select "23266"
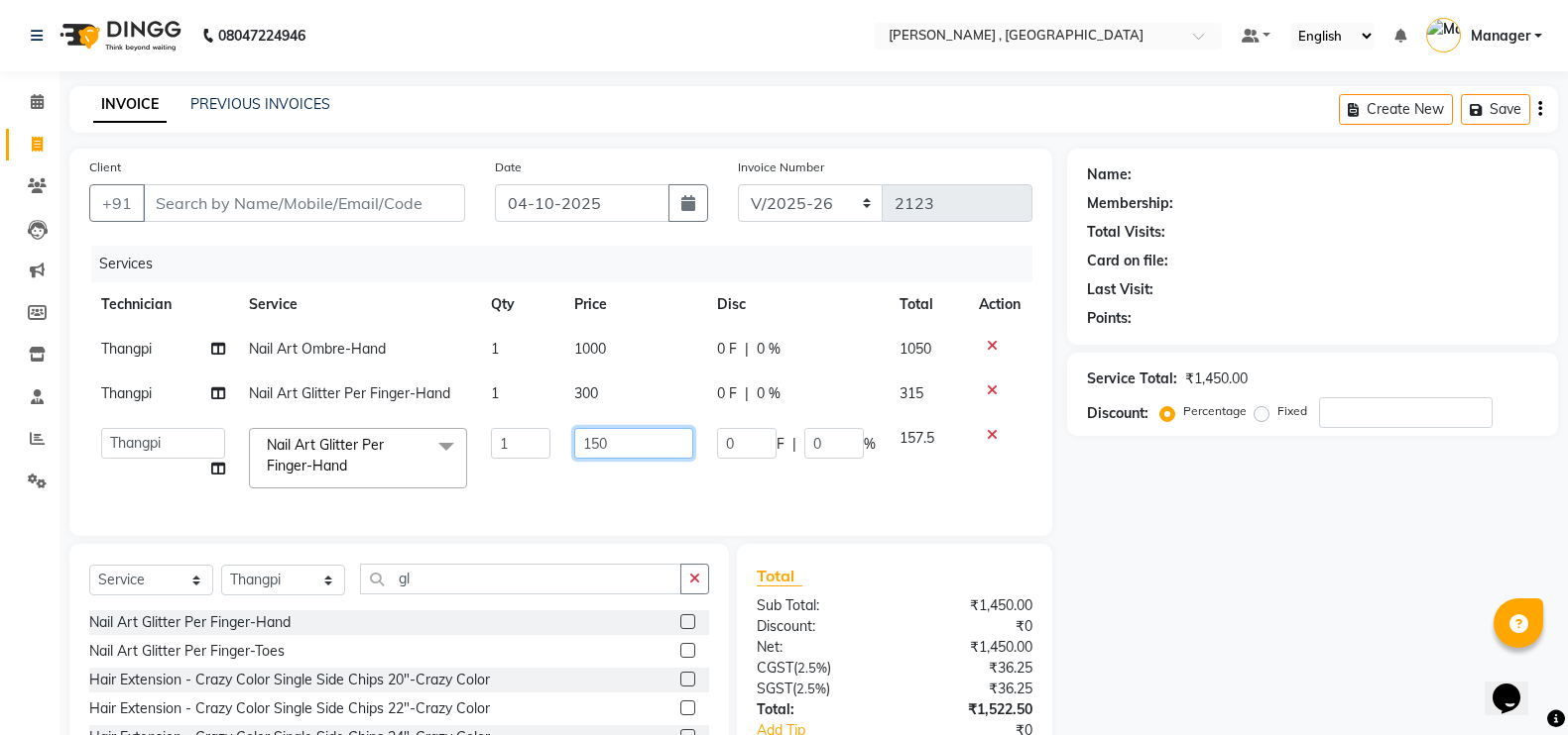
click at [596, 441] on input "150" at bounding box center [633, 443] width 118 height 31
type input "100"
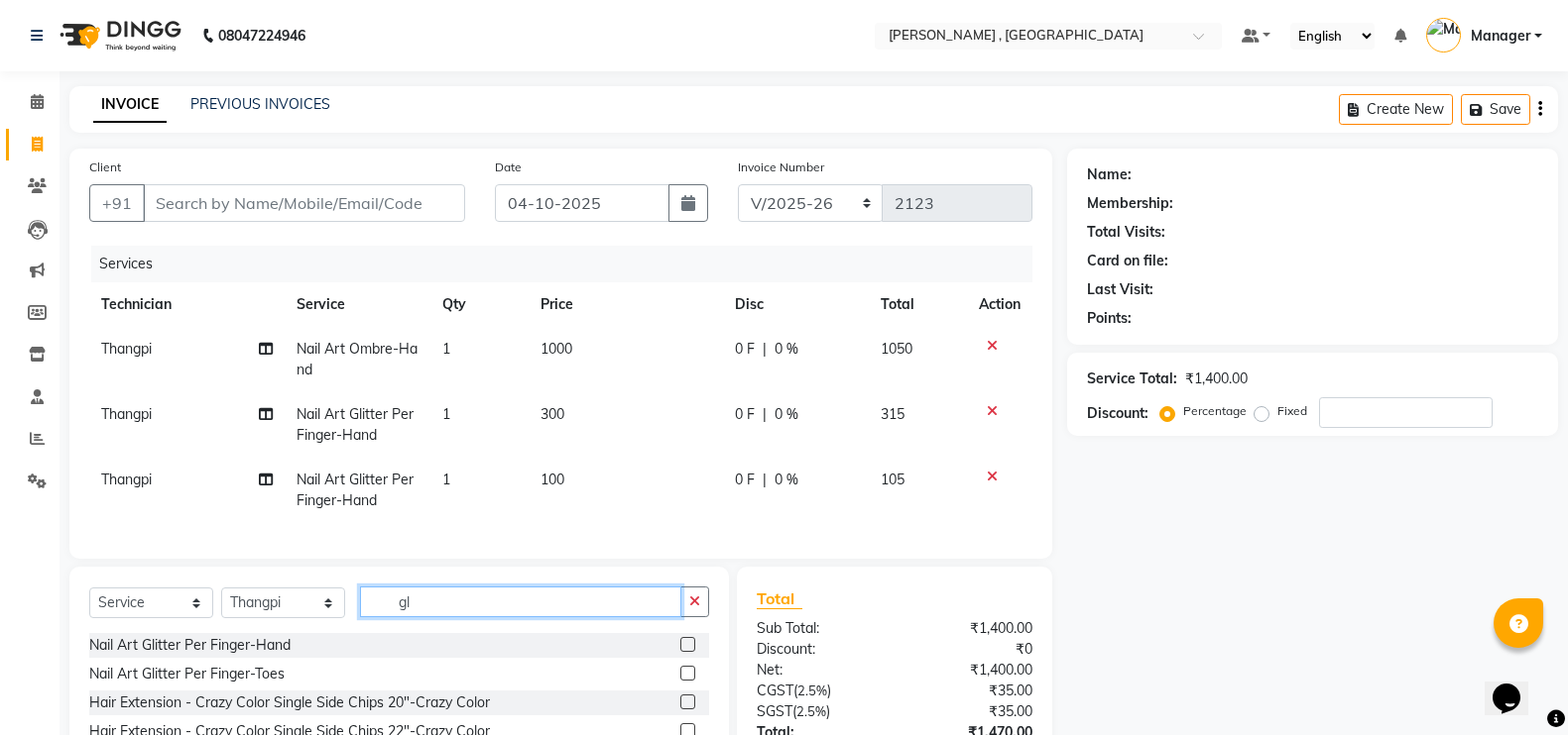
drag, startPoint x: 595, startPoint y: 609, endPoint x: 443, endPoint y: 398, distance: 260.0
click at [595, 608] on input "gl" at bounding box center [521, 602] width 322 height 31
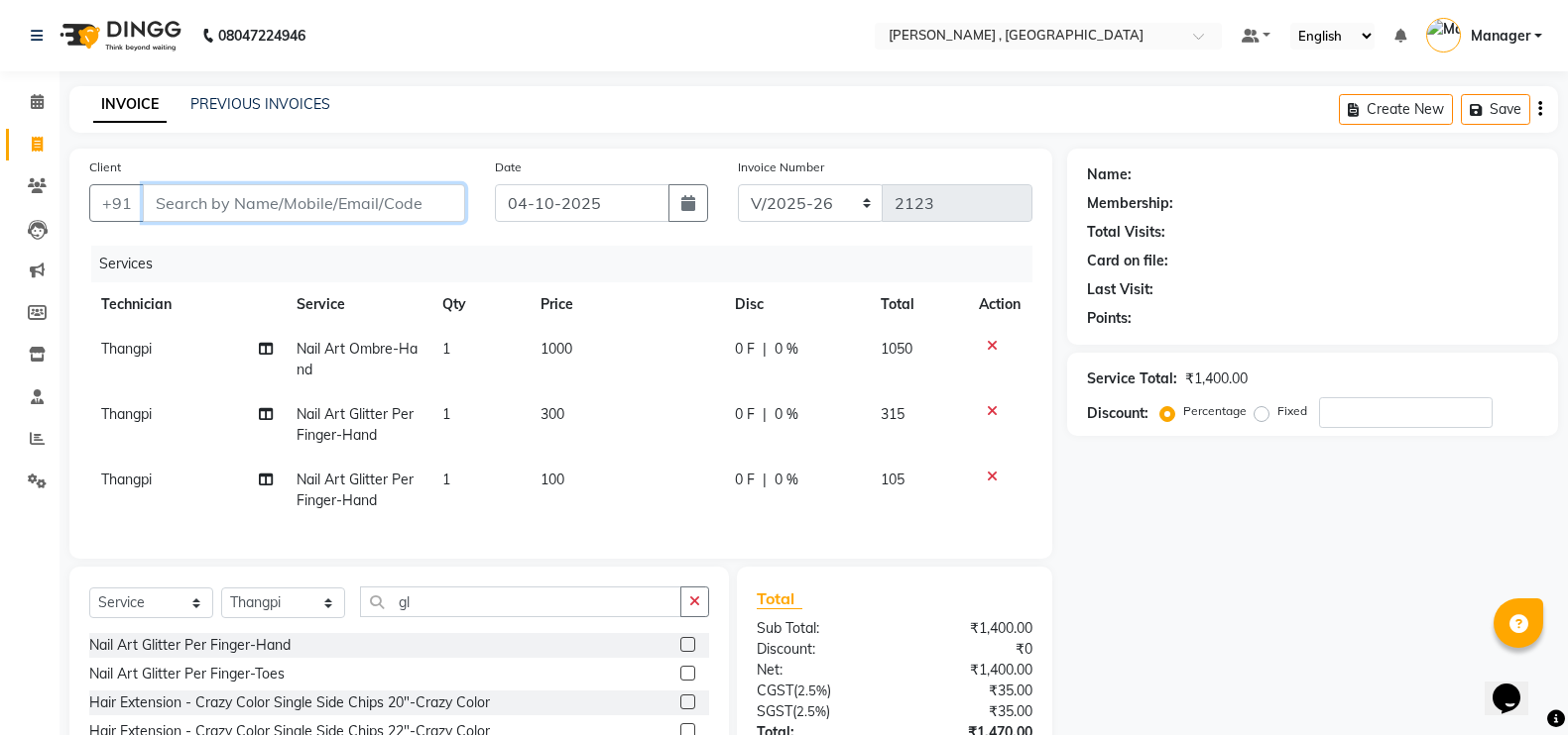
click at [427, 190] on input "Client" at bounding box center [304, 203] width 323 height 38
type input "8"
type input "0"
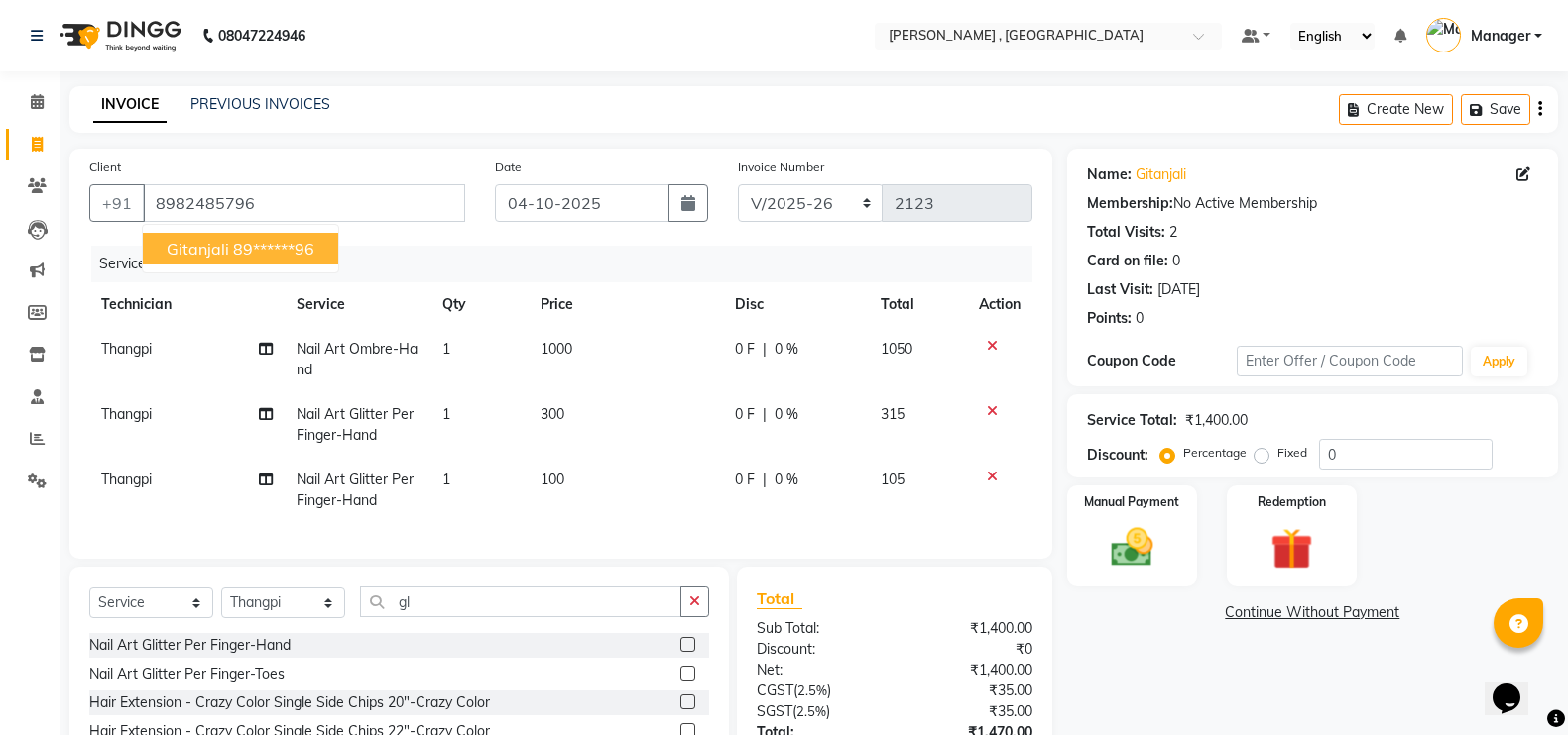
click at [266, 253] on ngb-highlight "89******96" at bounding box center [274, 249] width 81 height 20
type input "89******96"
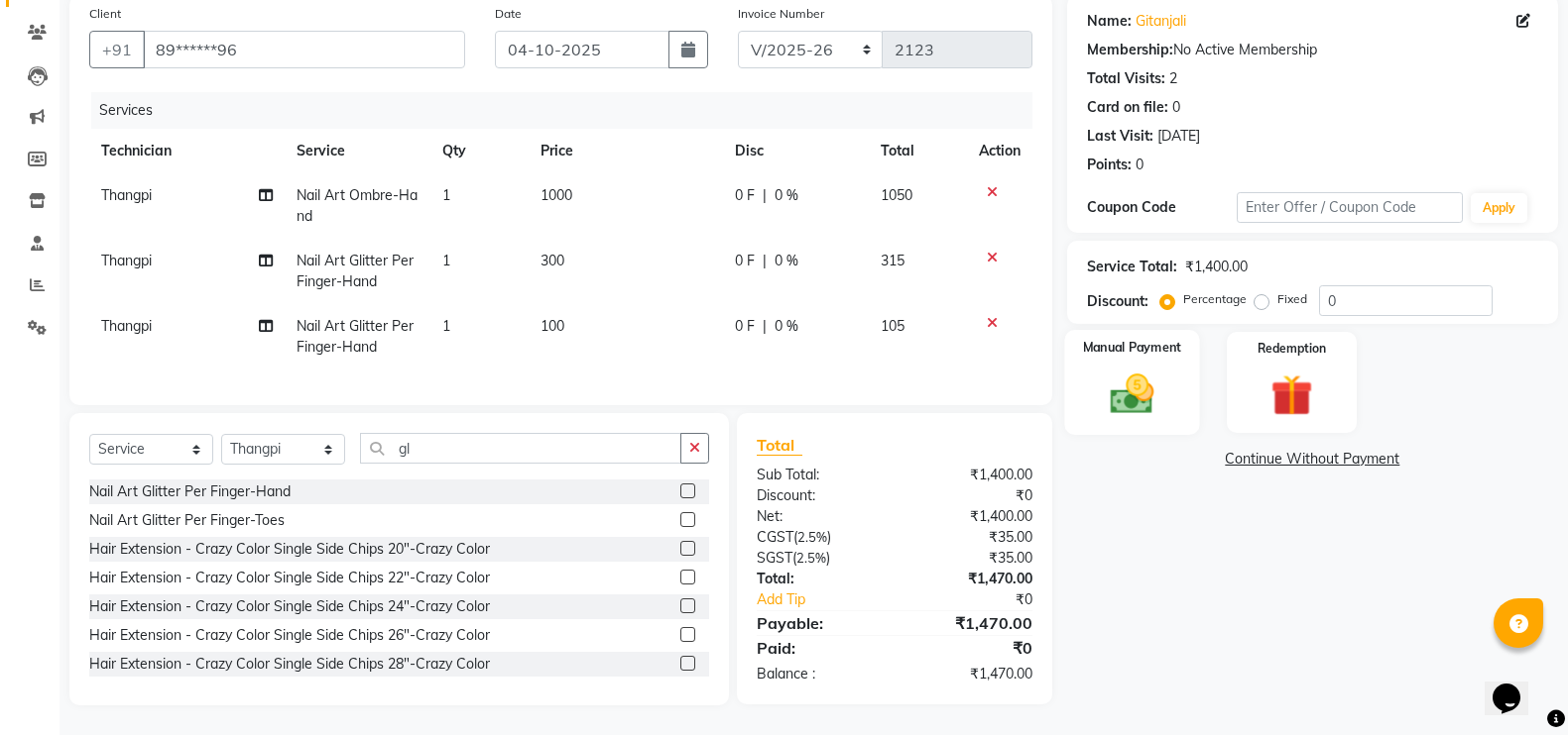
click at [1132, 388] on img at bounding box center [1131, 394] width 70 height 50
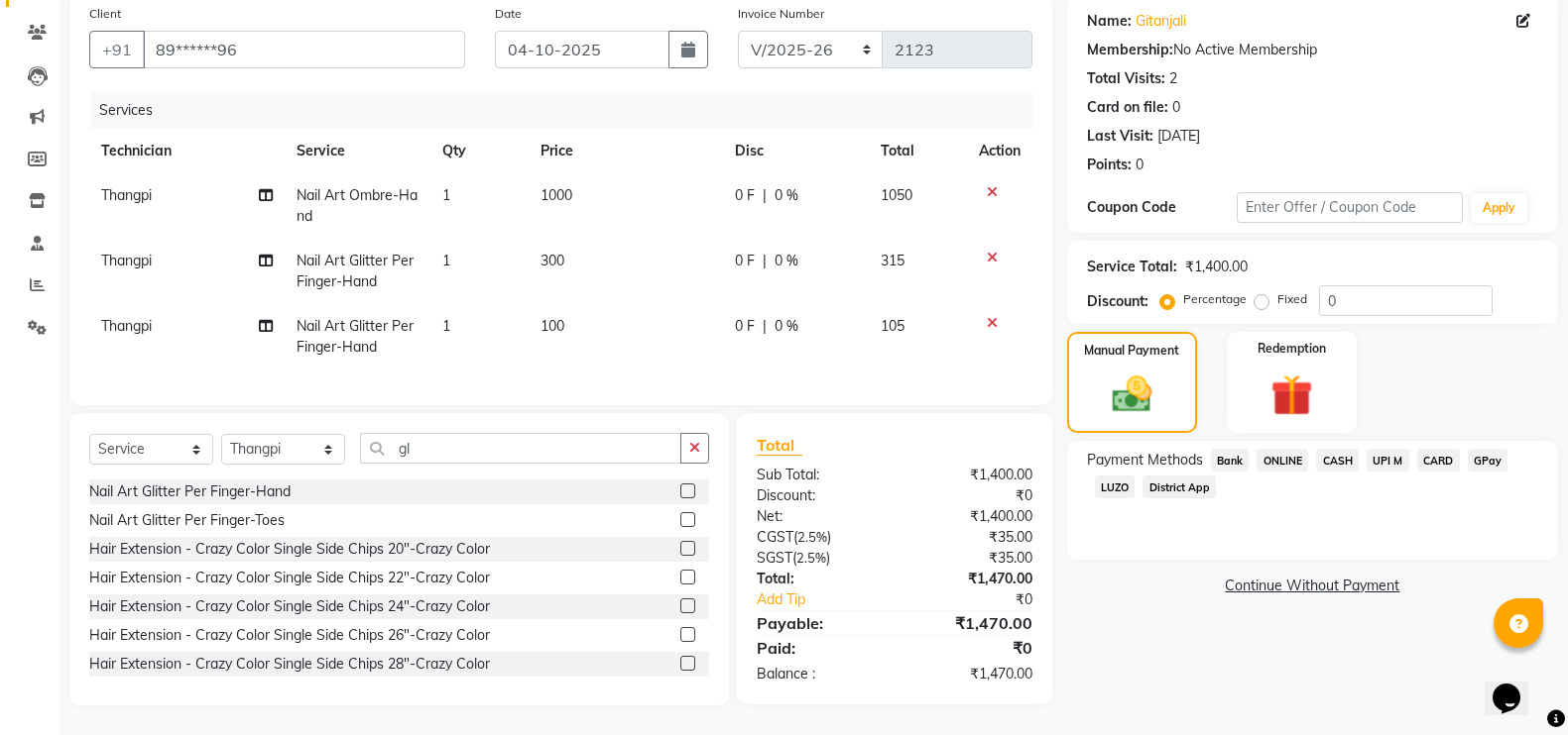
click at [1476, 449] on span "GPay" at bounding box center [1488, 460] width 41 height 23
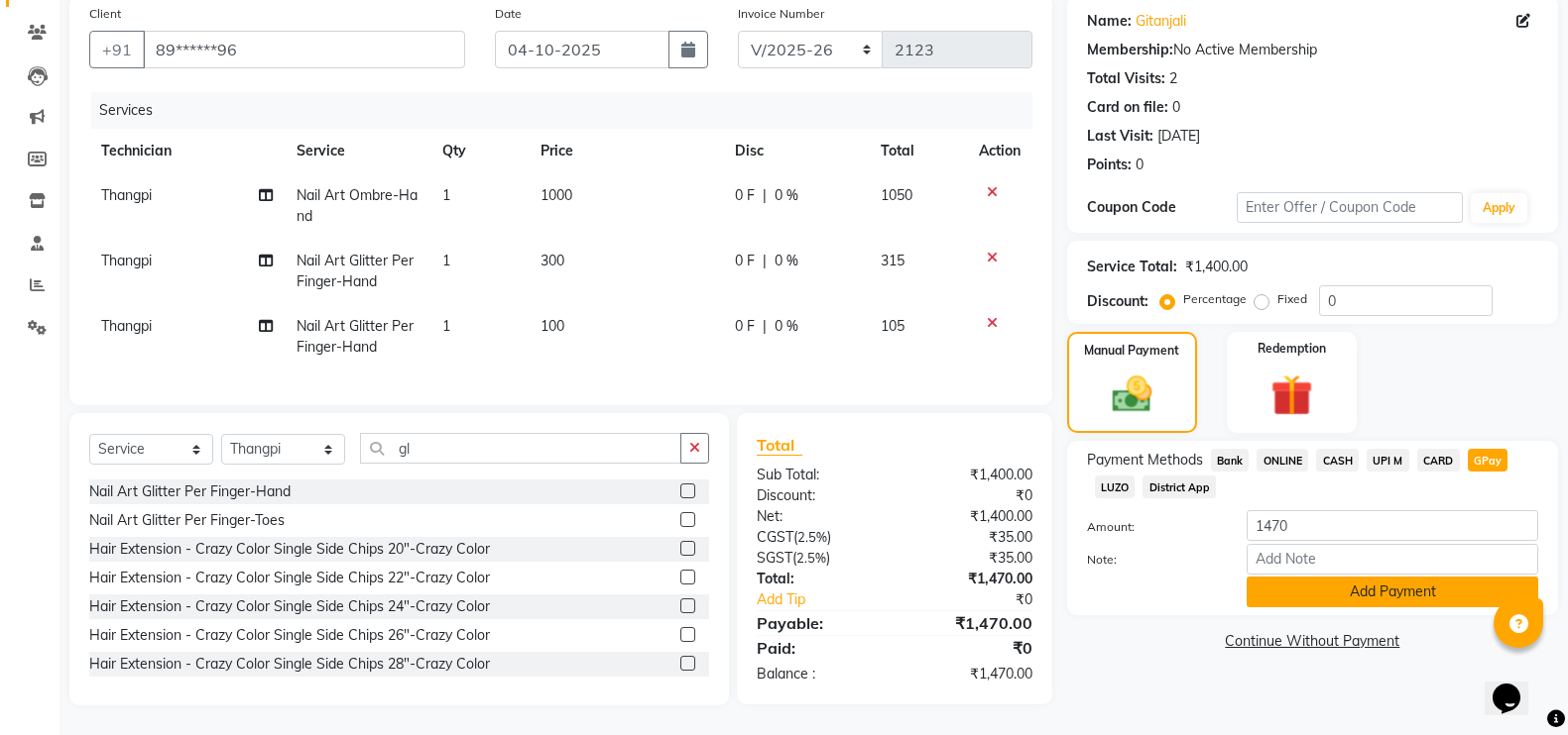
click at [1452, 577] on button "Add Payment" at bounding box center [1392, 592] width 292 height 31
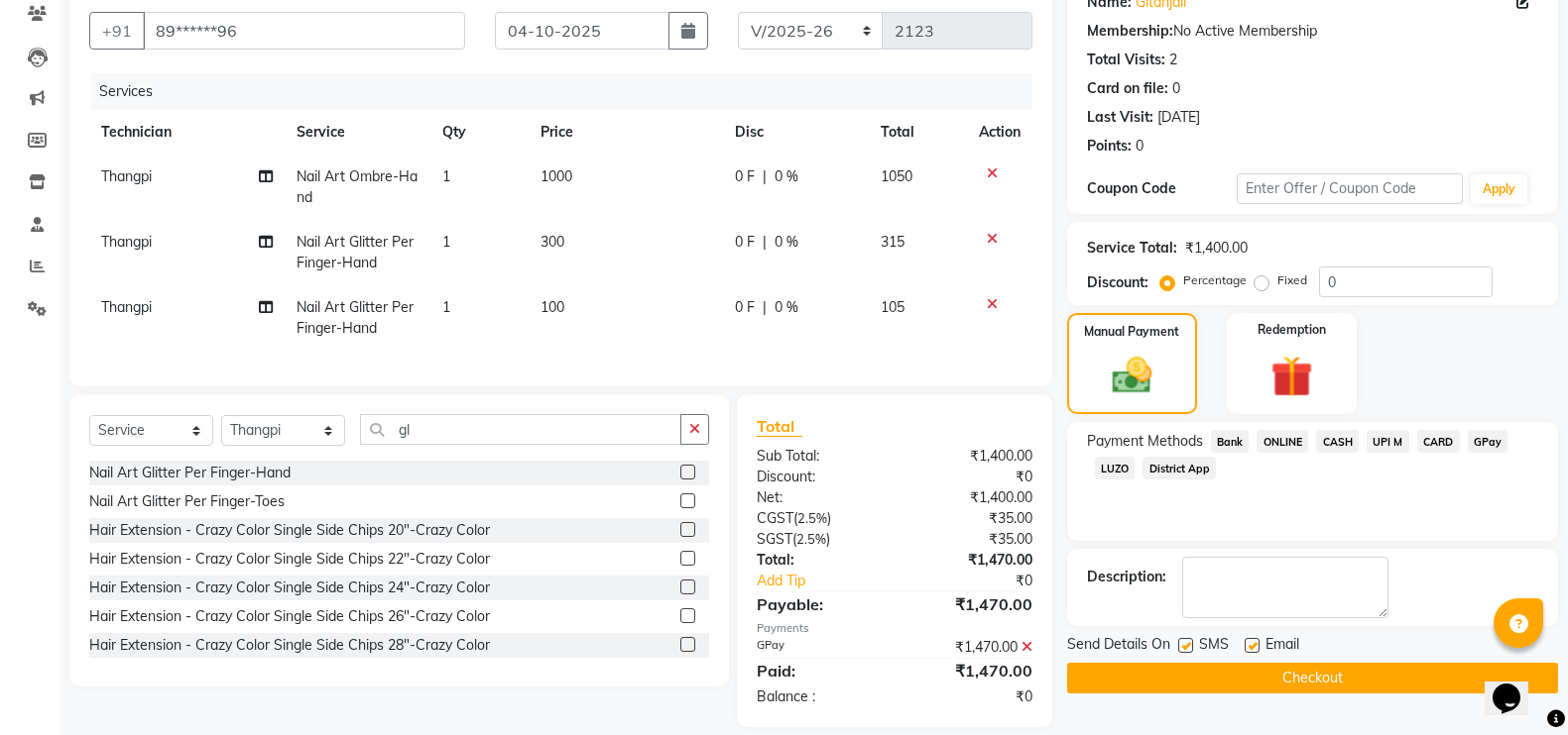
click at [1375, 673] on button "Checkout" at bounding box center [1312, 678] width 491 height 31
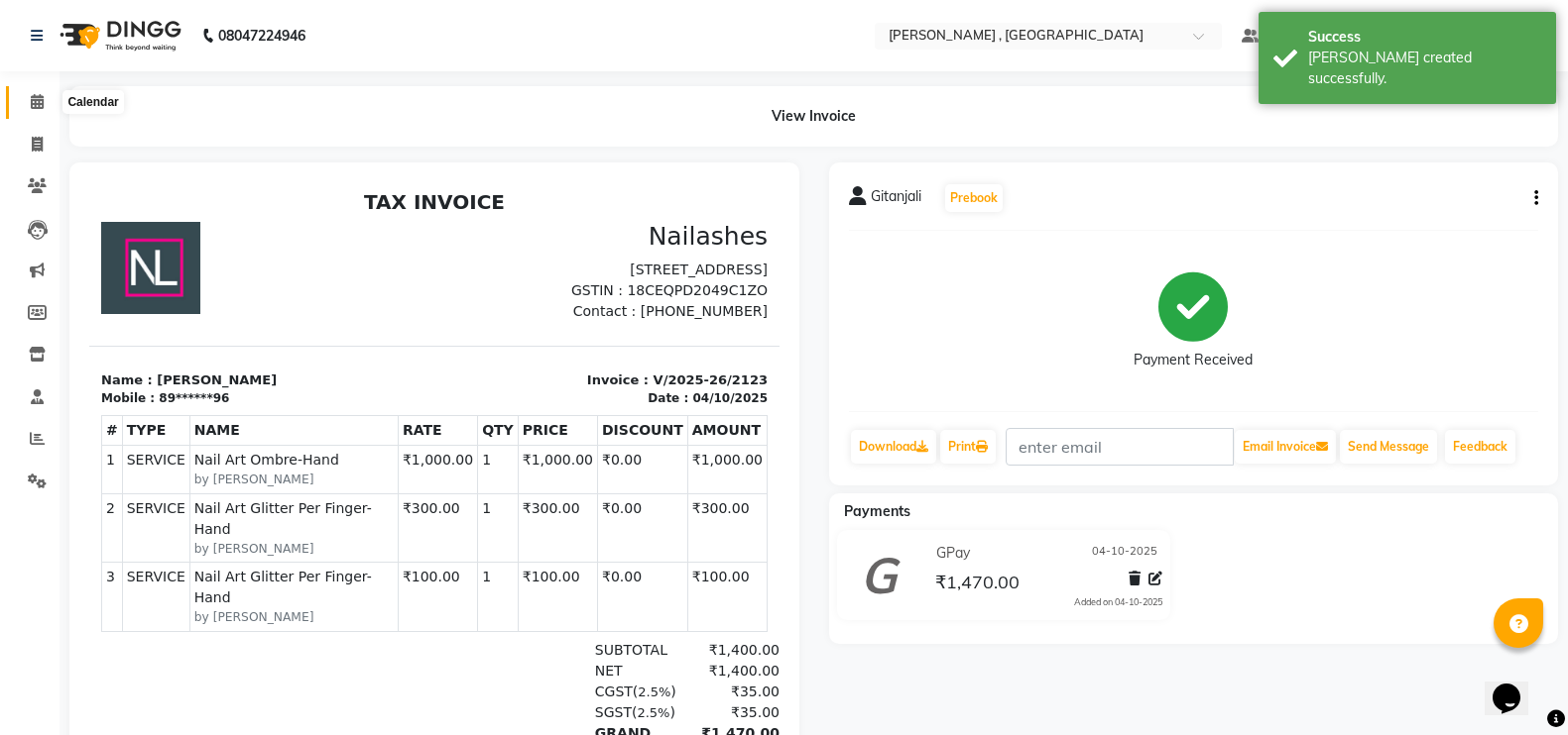
click at [21, 102] on span at bounding box center [37, 102] width 35 height 23
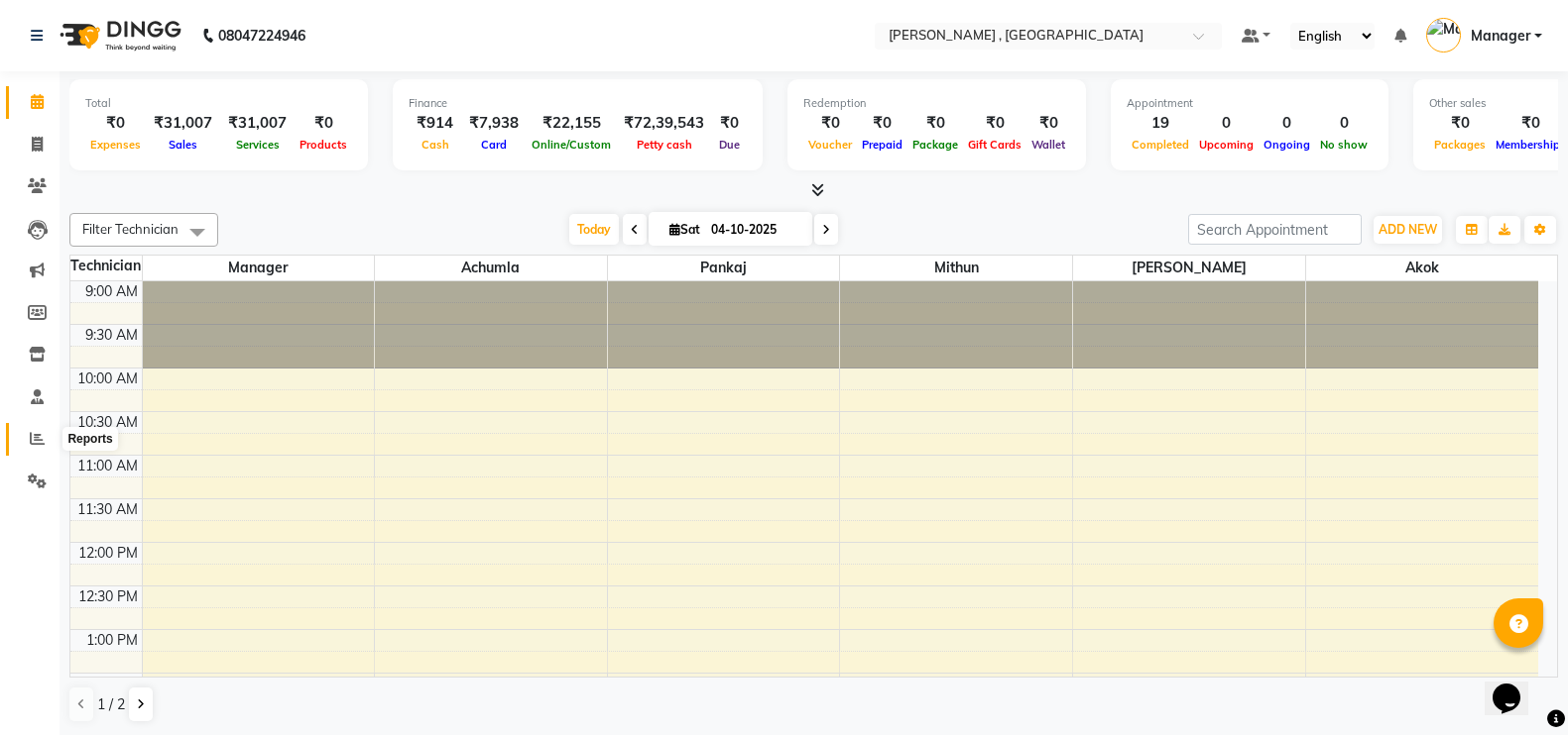
click at [46, 442] on span at bounding box center [37, 439] width 35 height 23
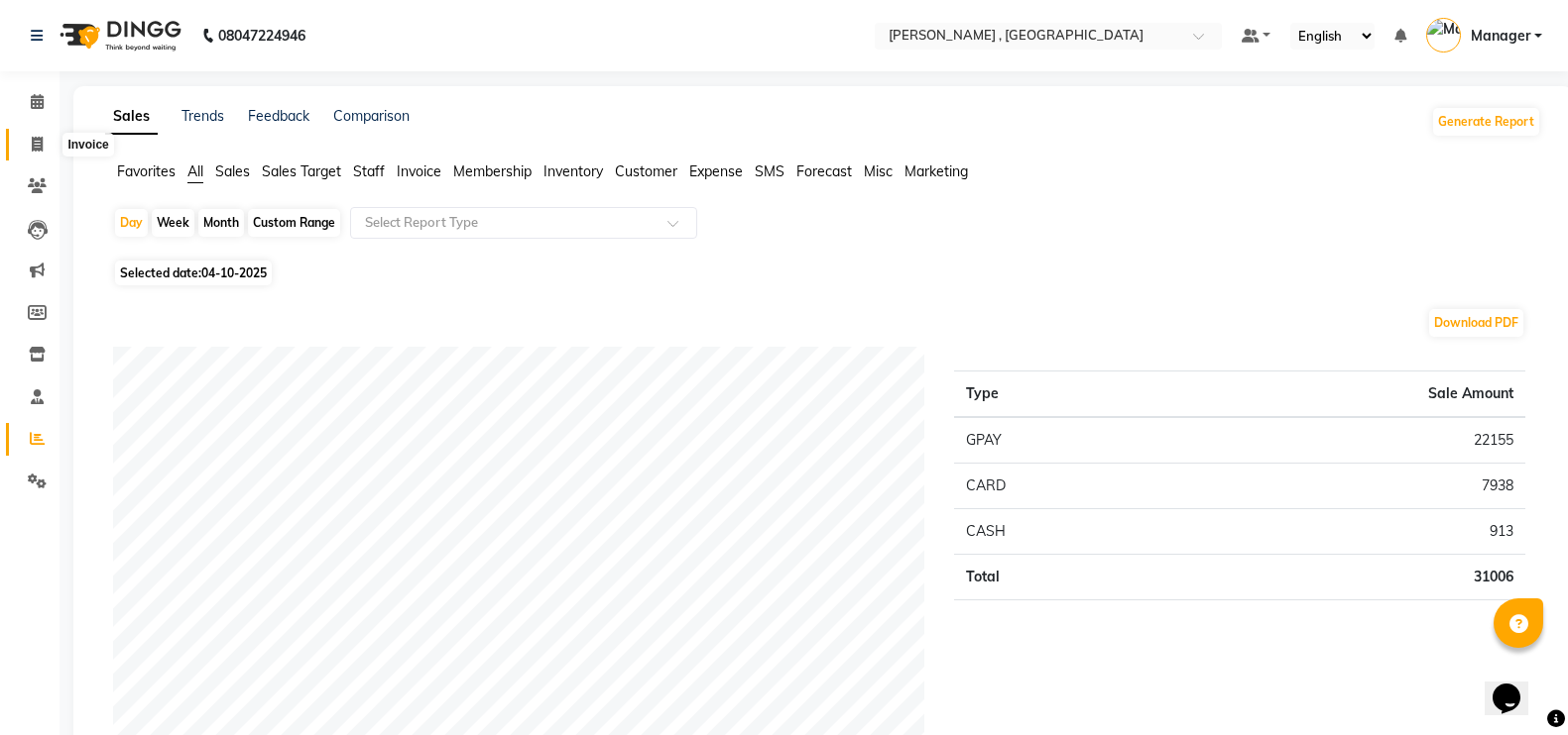
click at [42, 150] on icon at bounding box center [37, 144] width 11 height 15
select select "service"
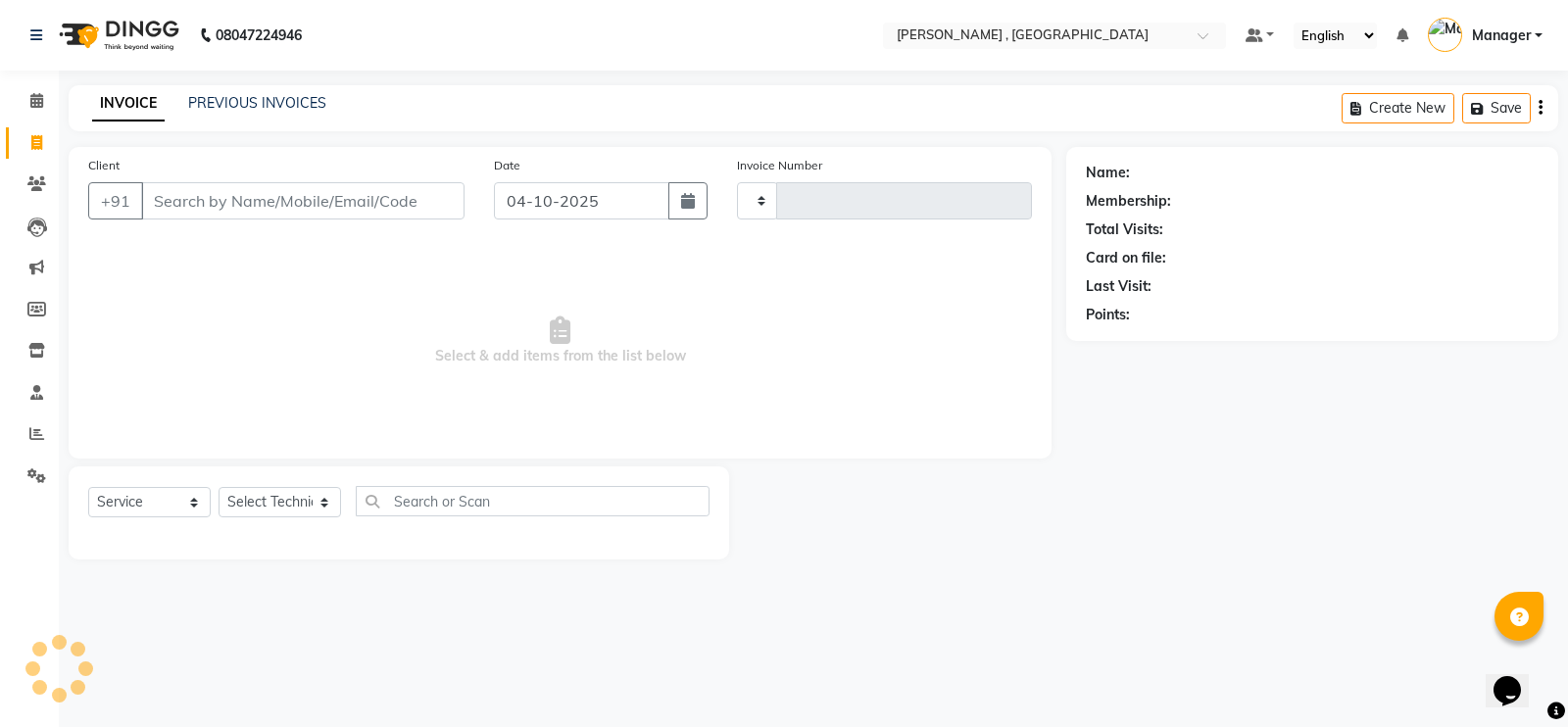
type input "2124"
select select "4283"
click at [289, 94] on link "PREVIOUS INVOICES" at bounding box center [257, 103] width 138 height 18
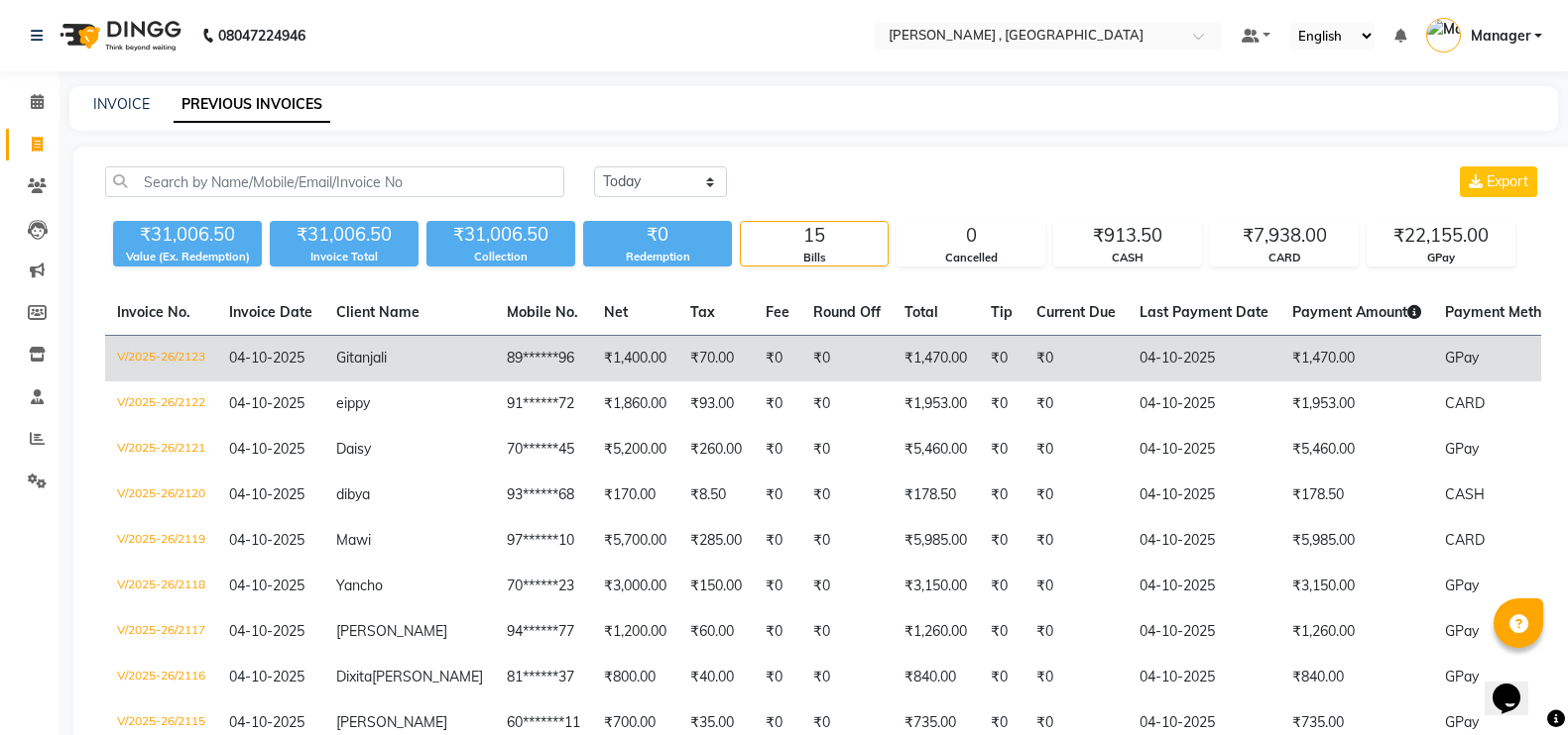
click at [521, 345] on td "89******96" at bounding box center [544, 359] width 97 height 47
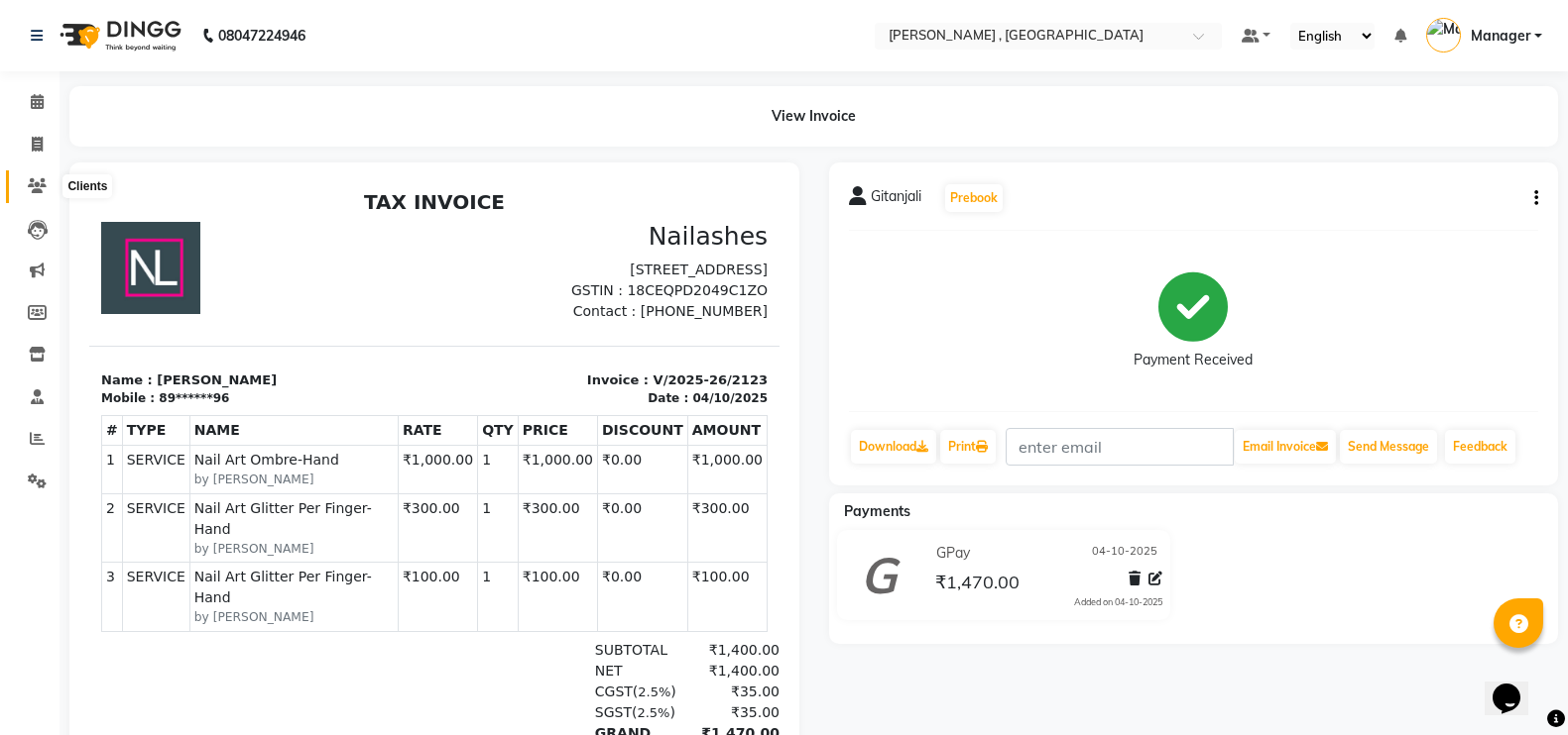
click at [39, 179] on icon at bounding box center [37, 185] width 19 height 15
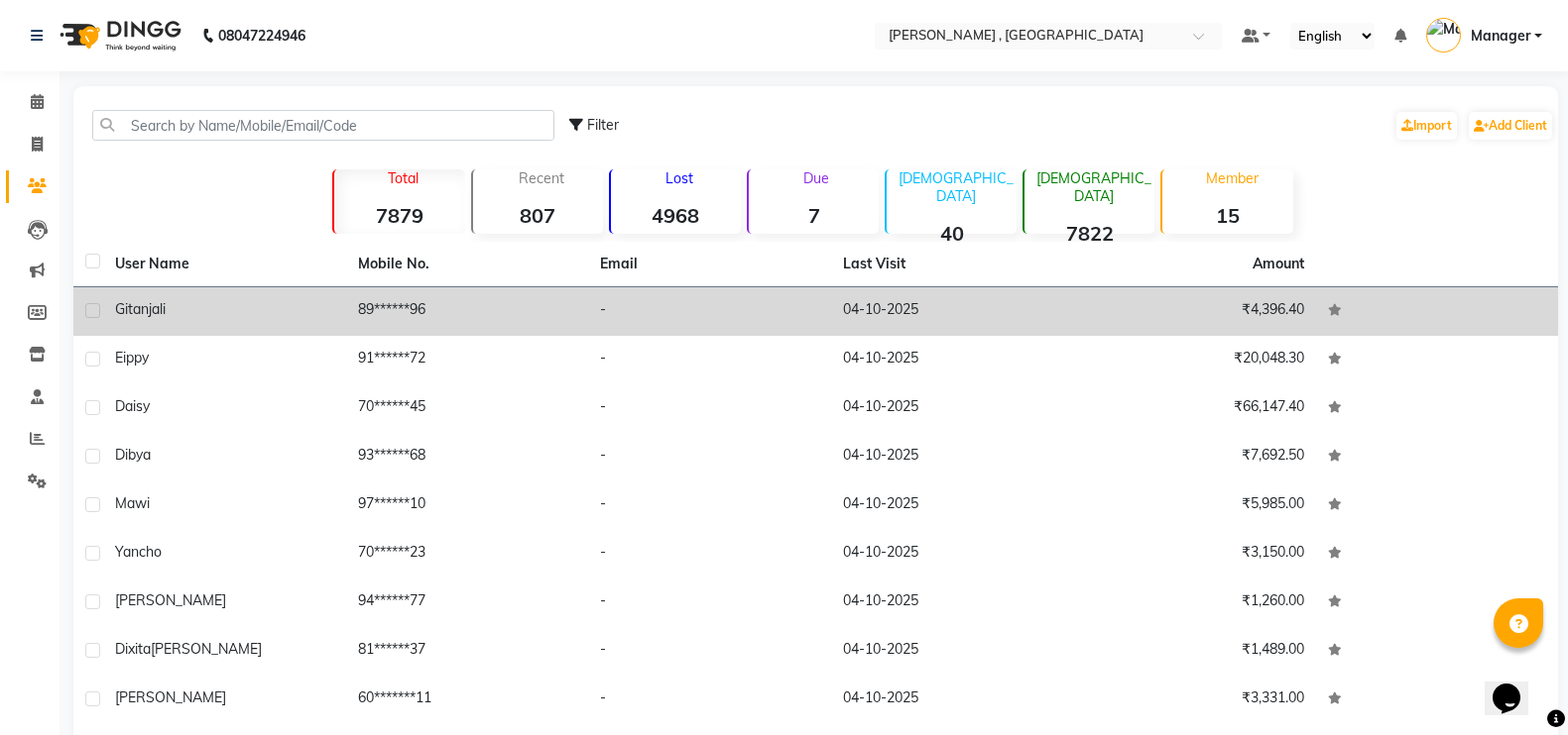
click at [199, 317] on div "Gitanjali" at bounding box center [224, 309] width 219 height 21
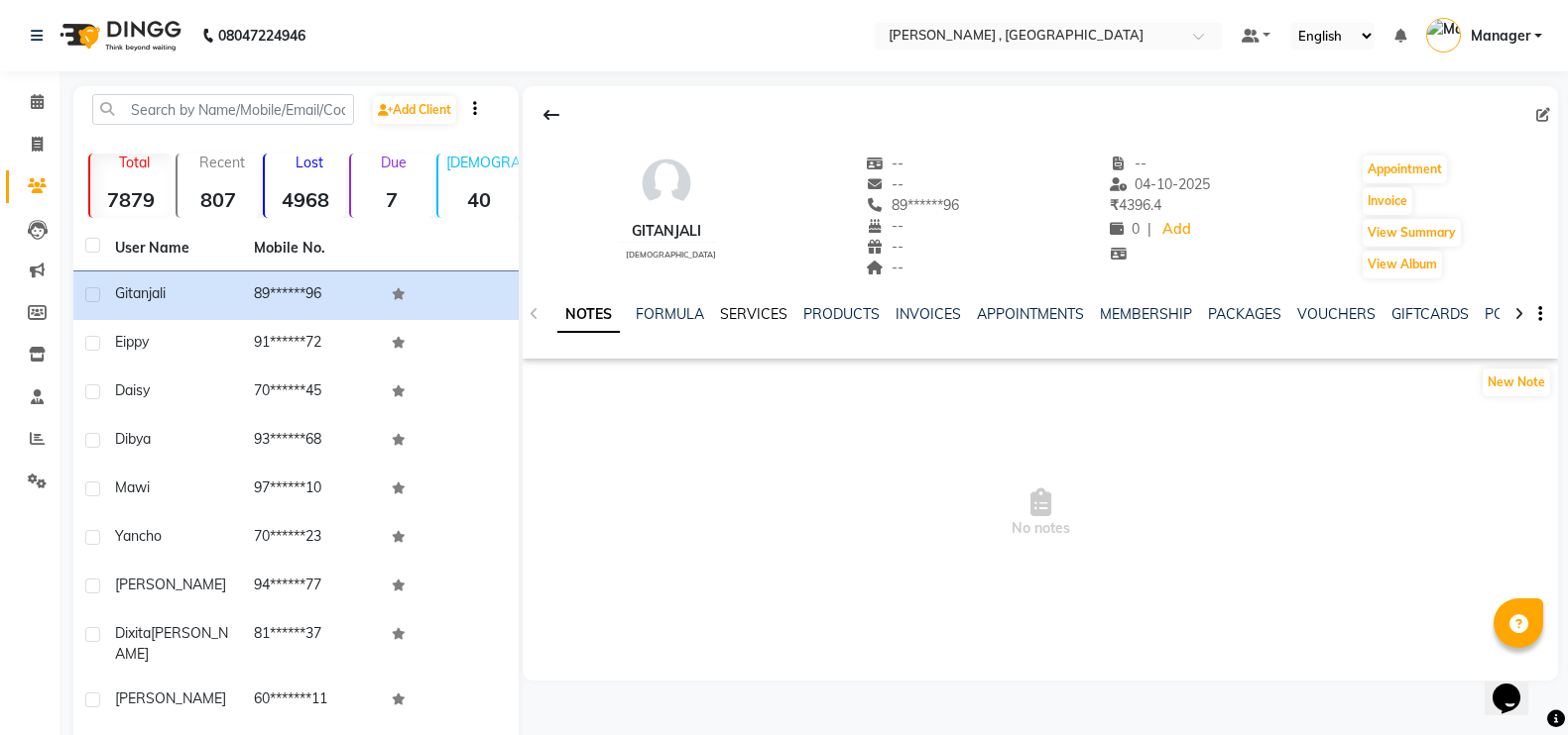
click at [743, 317] on link "SERVICES" at bounding box center [753, 314] width 67 height 18
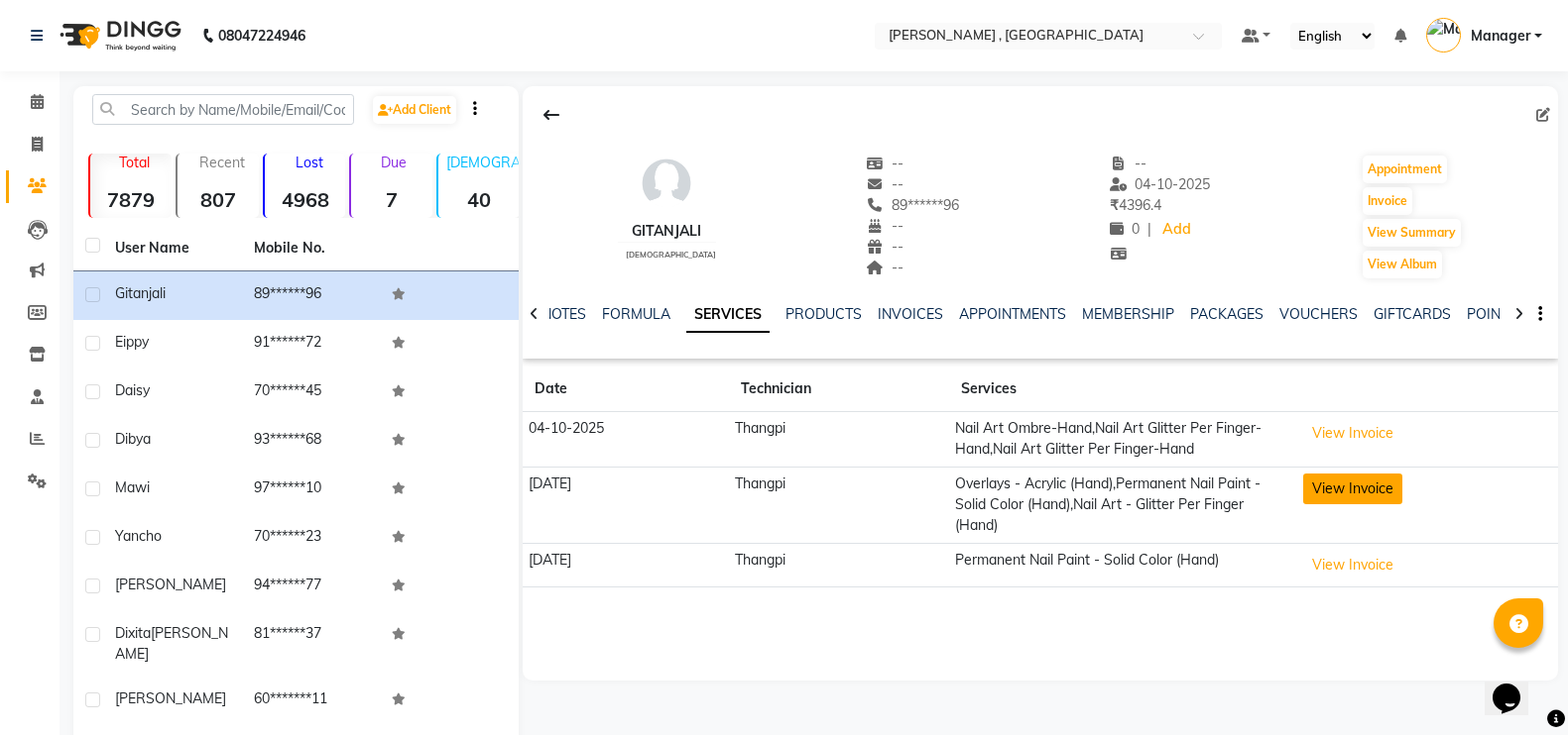
click at [1362, 487] on button "View Invoice" at bounding box center [1353, 489] width 99 height 31
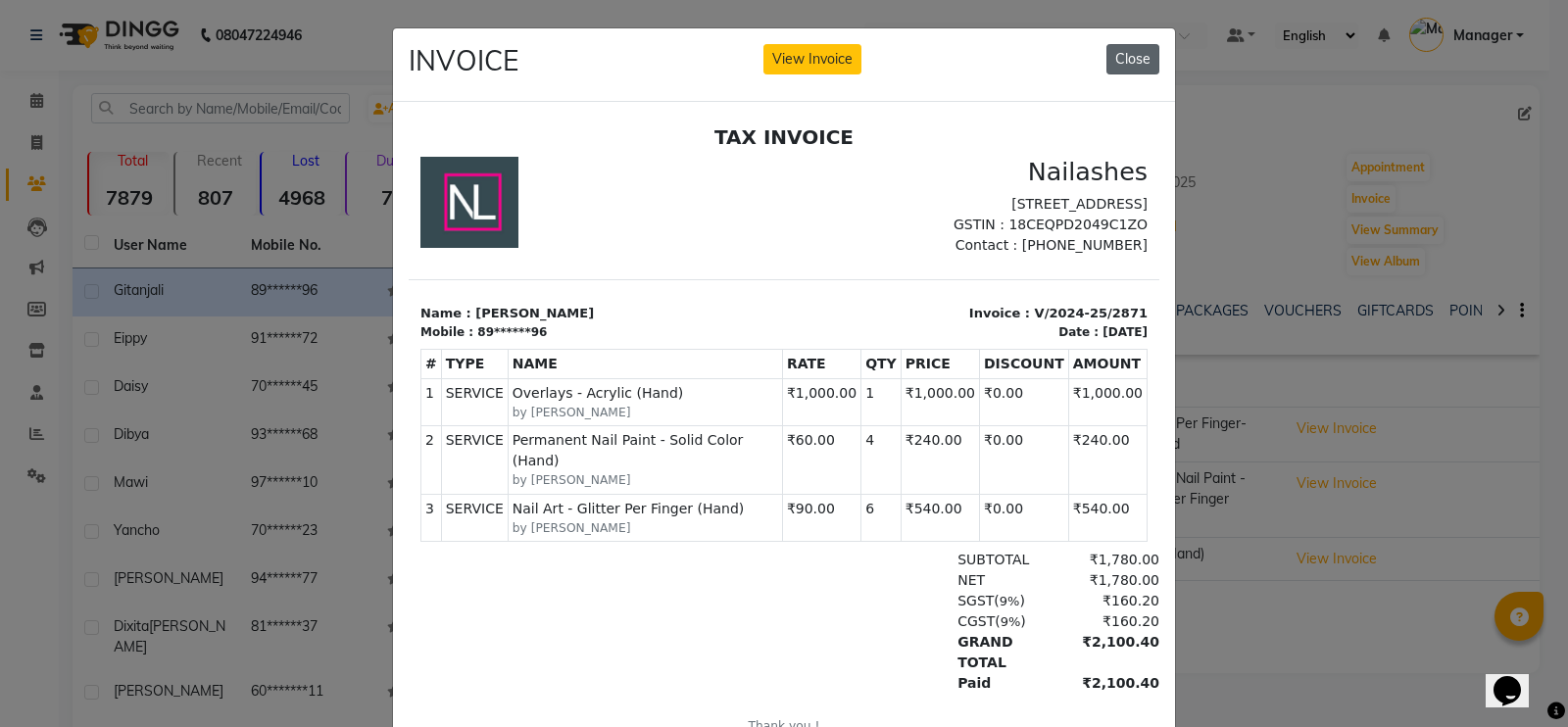
click at [1122, 53] on button "Close" at bounding box center [1133, 59] width 53 height 30
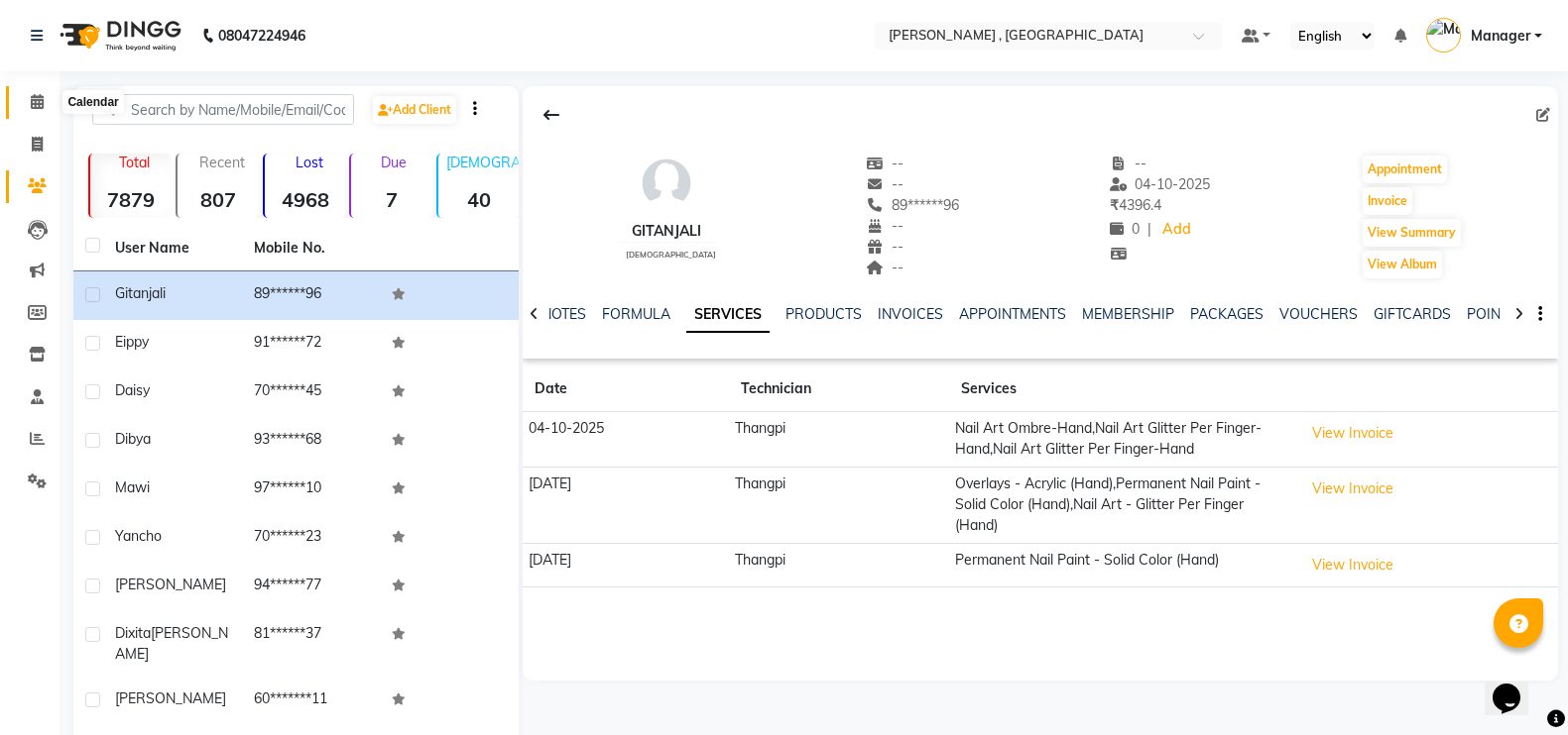
click at [44, 109] on span at bounding box center [37, 102] width 35 height 23
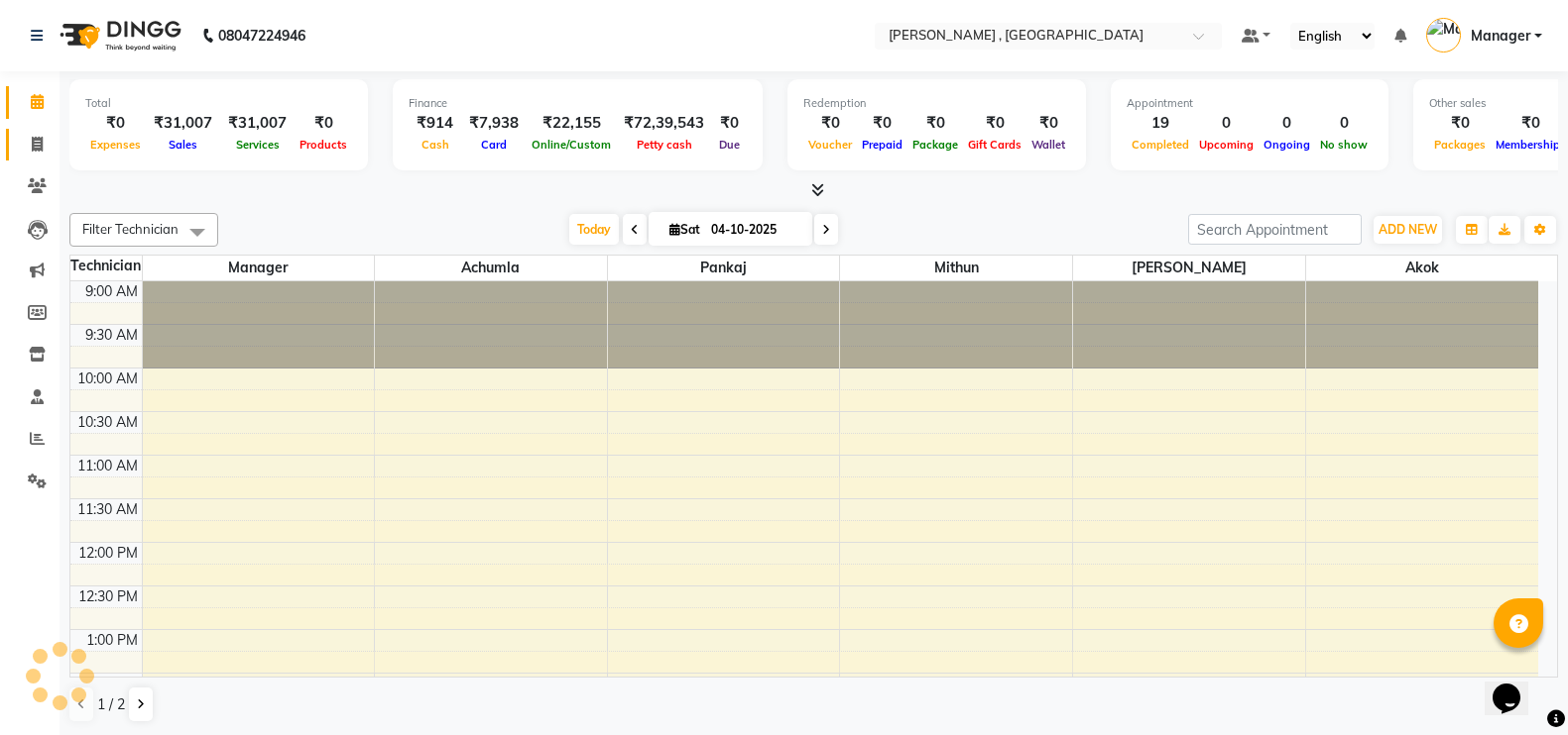
scroll to position [737, 0]
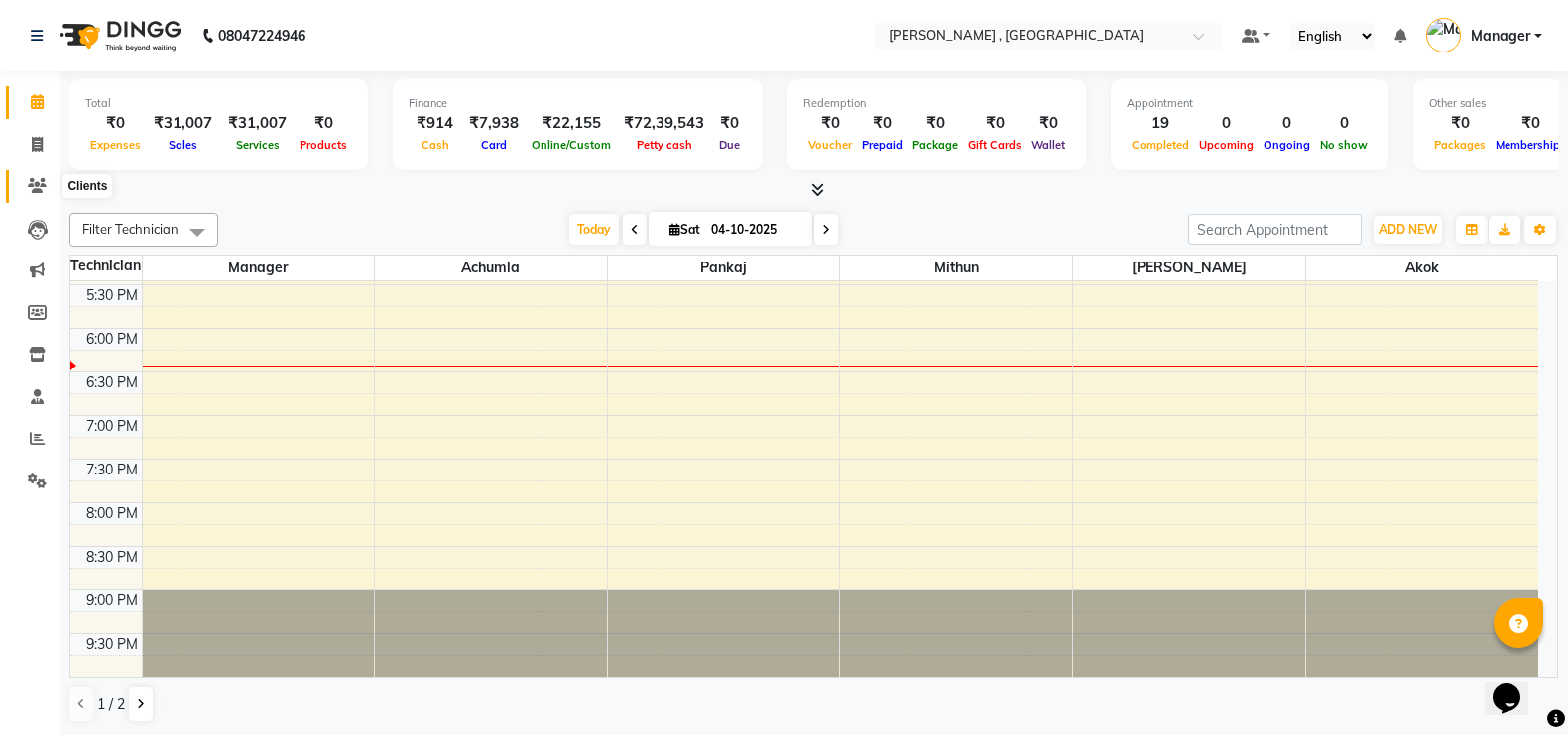
click at [40, 184] on icon at bounding box center [37, 185] width 19 height 15
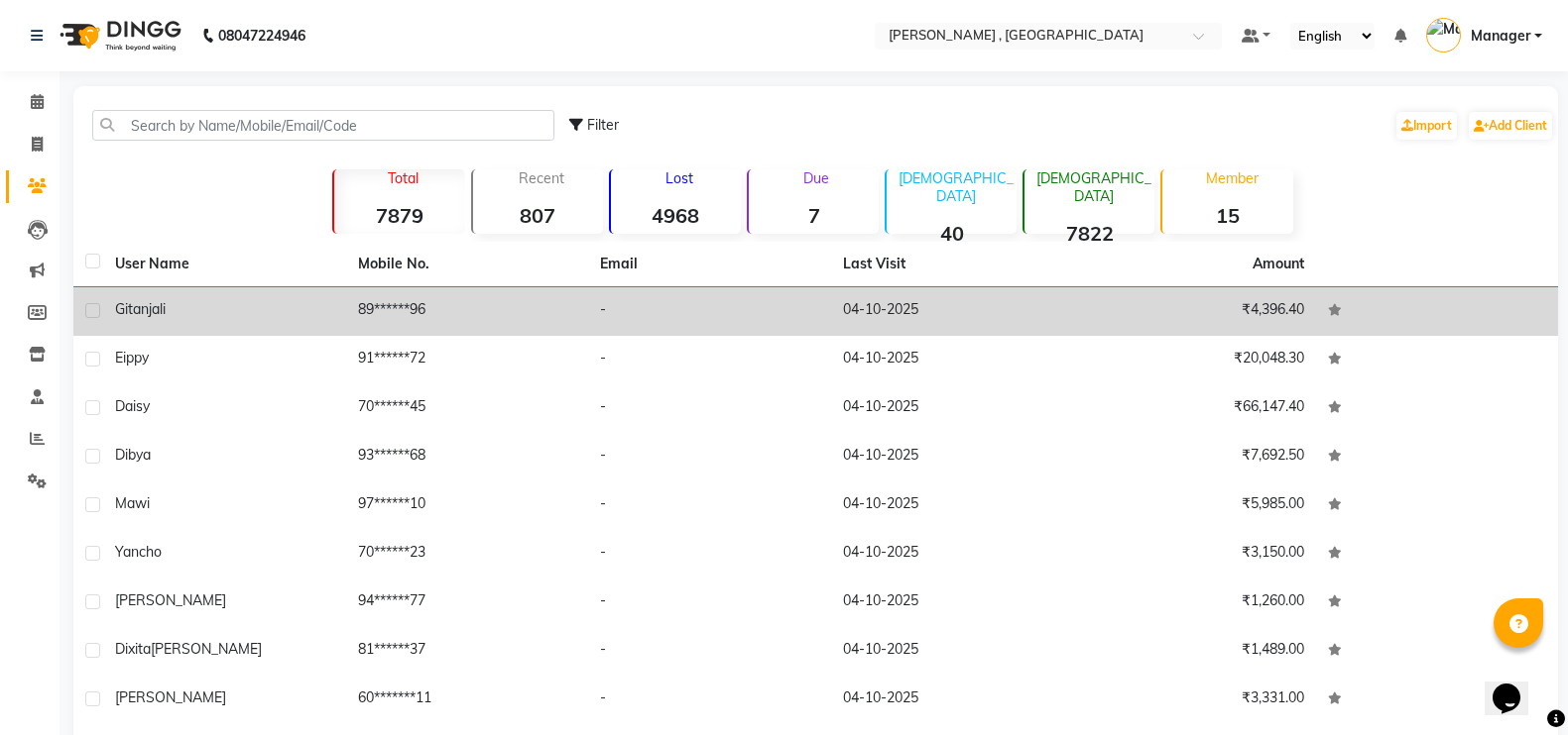
scroll to position [123, 0]
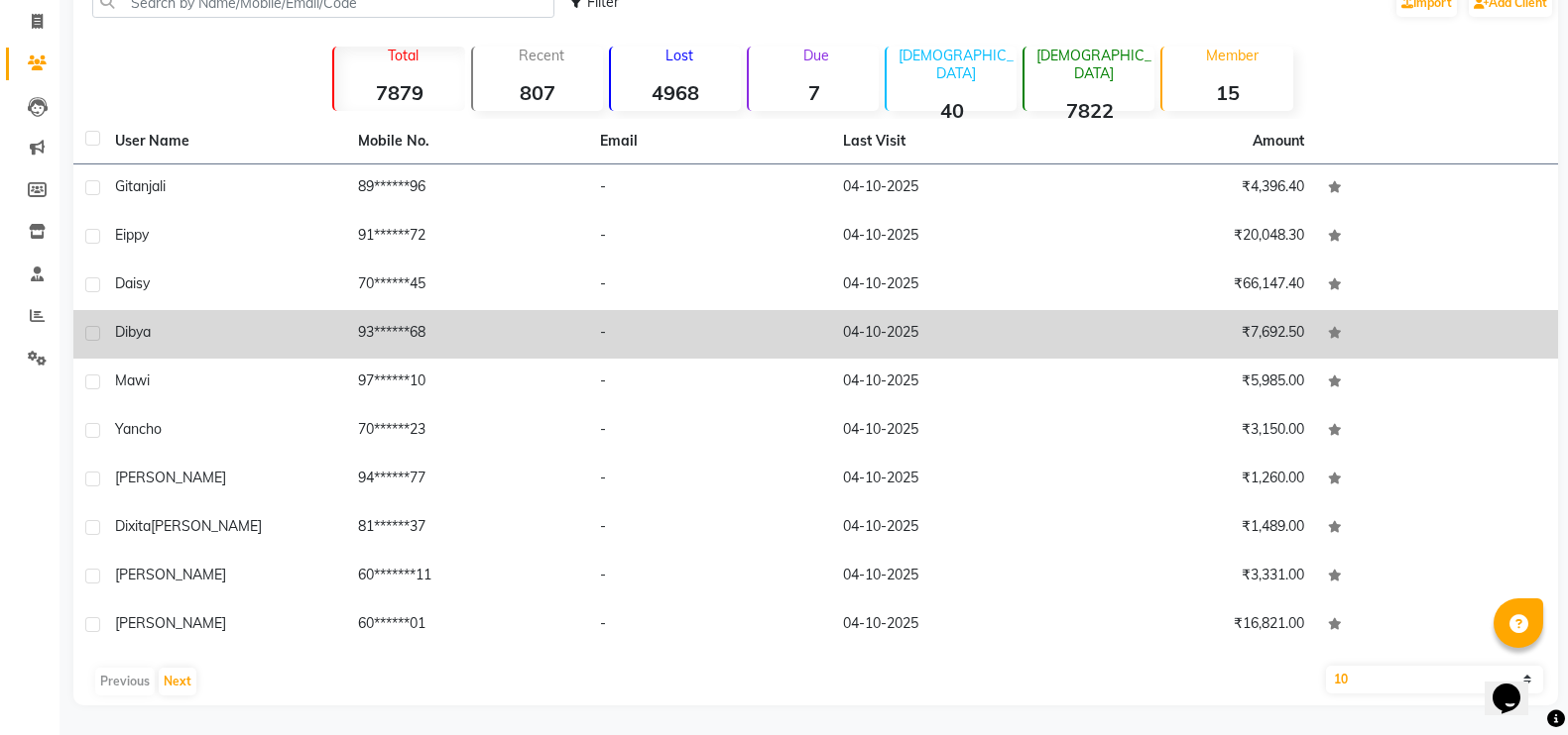
click at [356, 337] on td "93******68" at bounding box center [467, 334] width 243 height 49
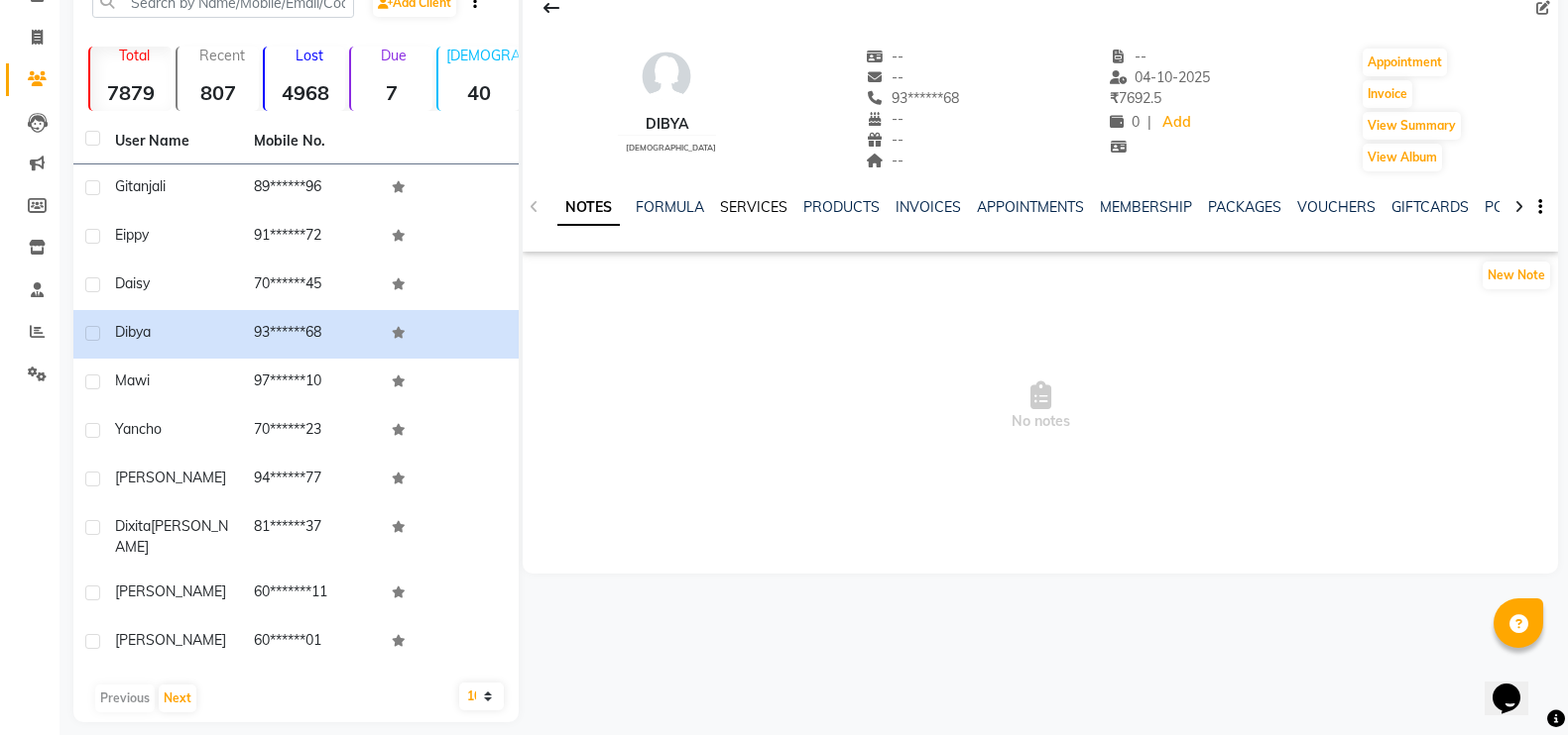
click at [752, 212] on link "SERVICES" at bounding box center [753, 207] width 67 height 18
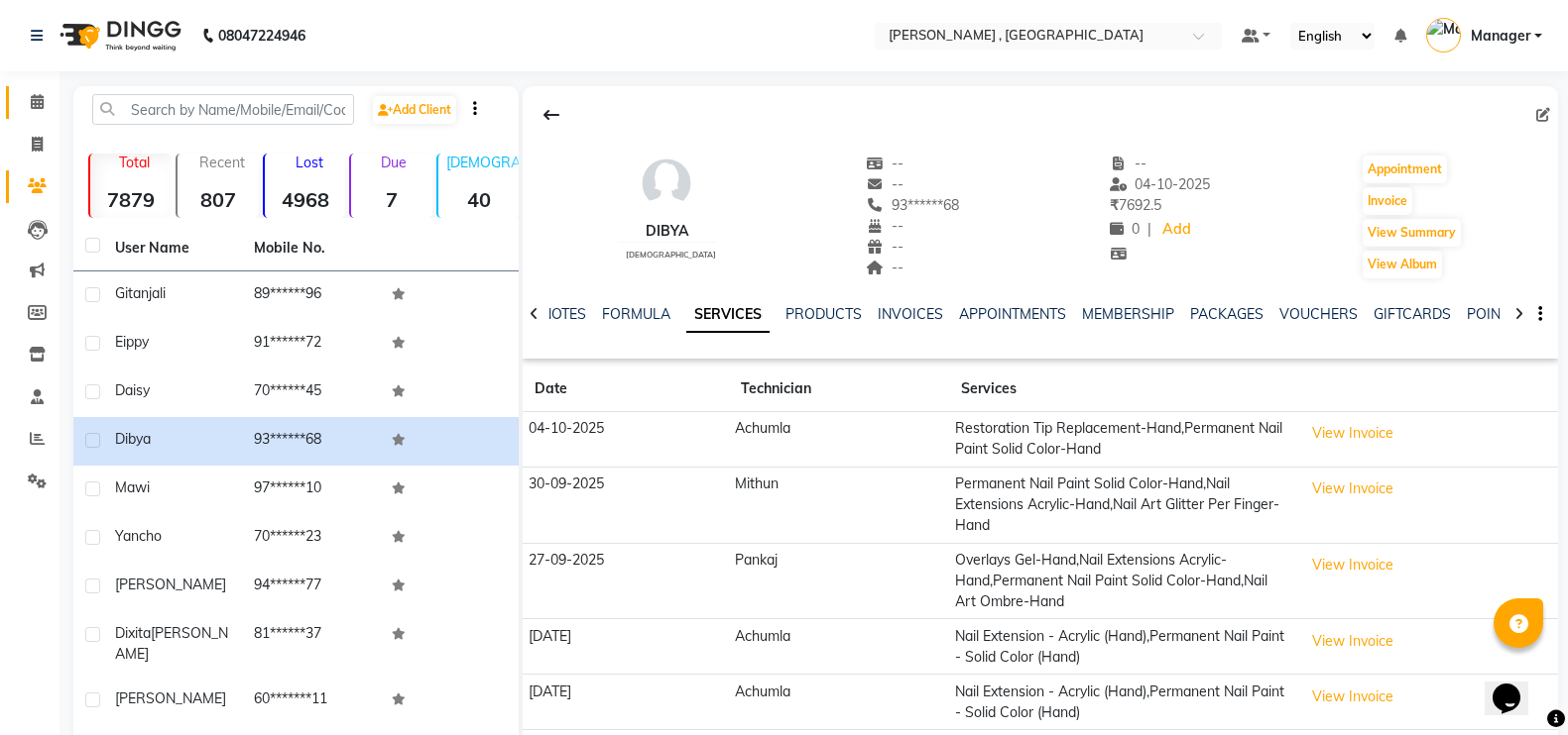
click at [34, 115] on link "Calendar" at bounding box center [30, 102] width 48 height 33
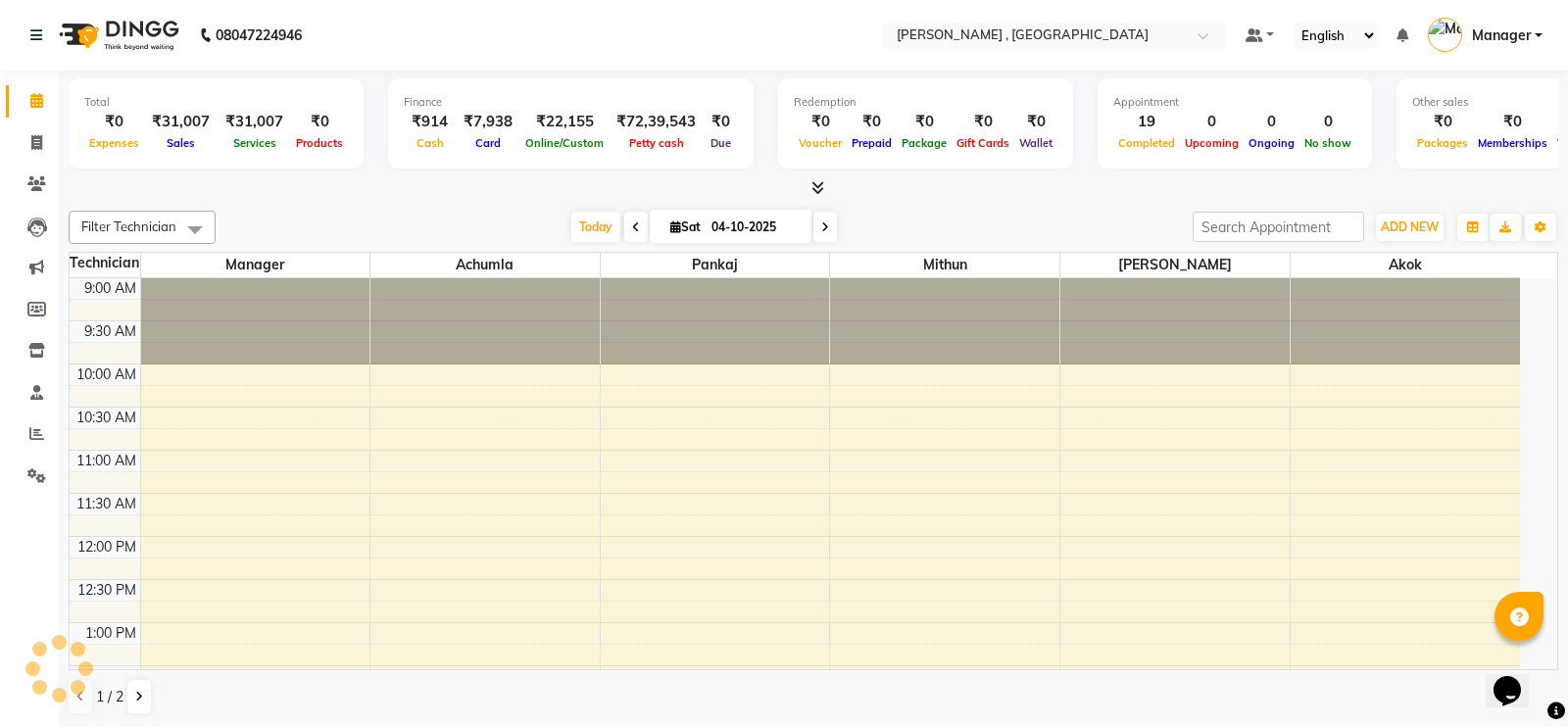
scroll to position [693, 0]
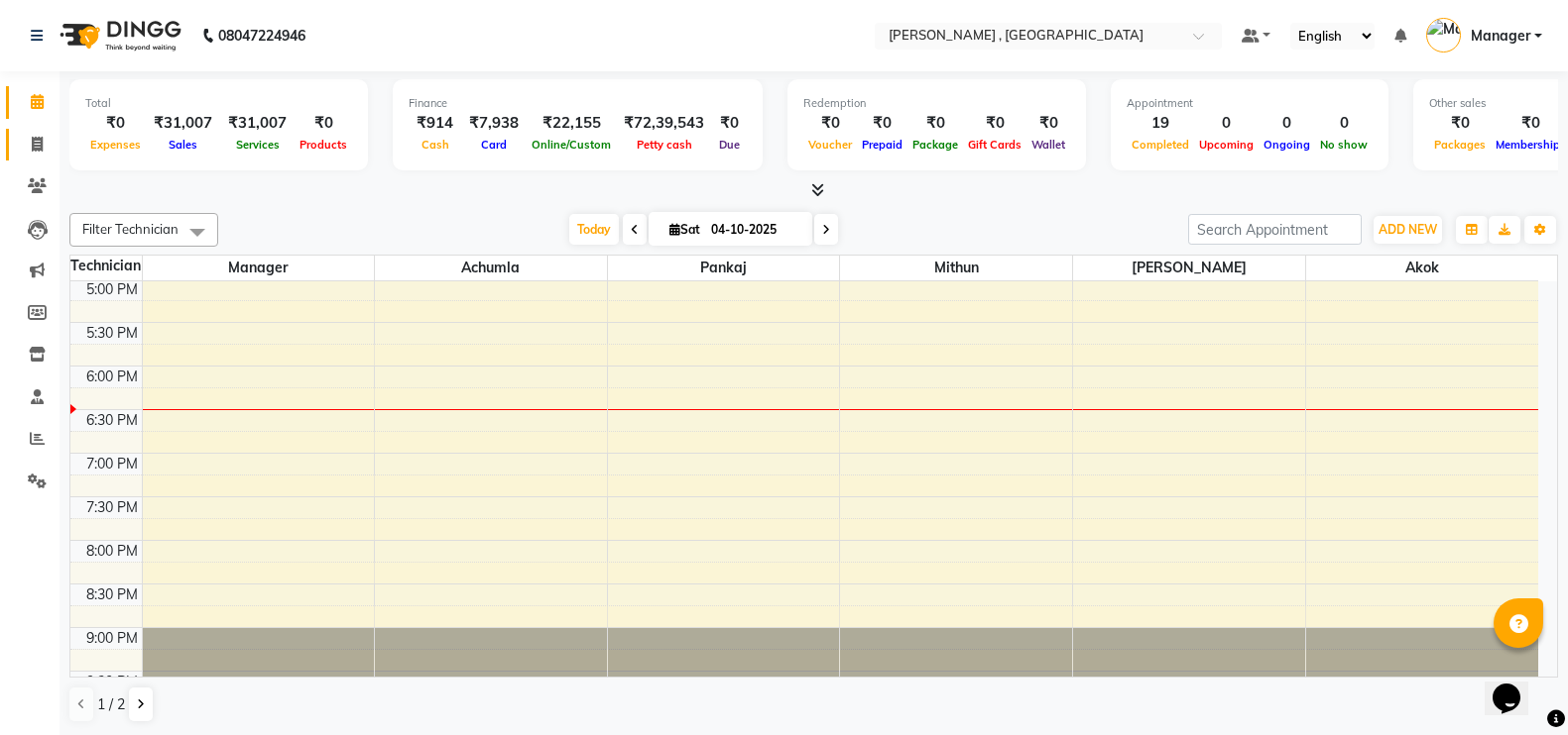
click at [14, 141] on link "Invoice" at bounding box center [30, 145] width 48 height 33
select select "service"
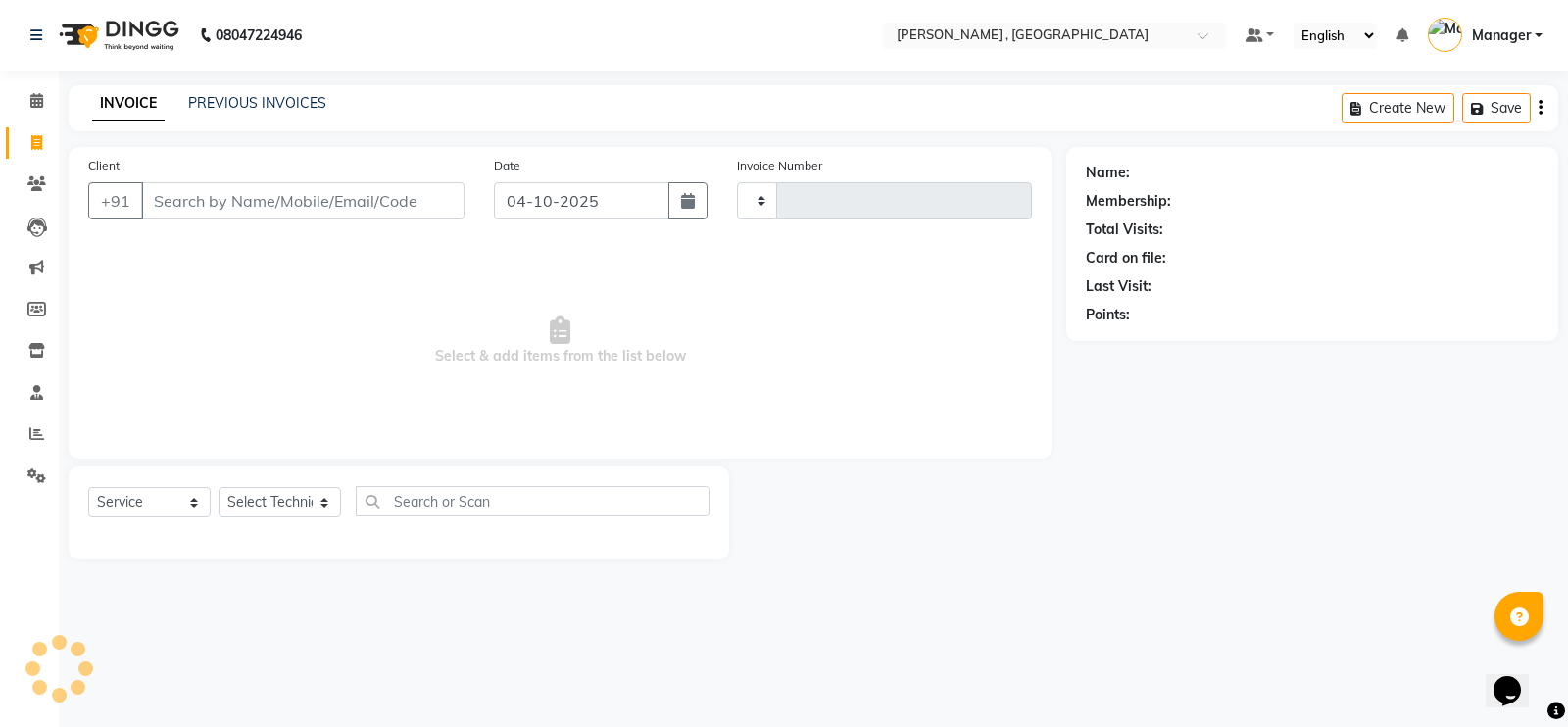
type input "2124"
select select "4283"
click at [271, 498] on select "Select Technician [PERSON_NAME] [PERSON_NAME] Manager [PERSON_NAME] Thangpi [PE…" at bounding box center [279, 502] width 123 height 30
select select "23268"
click at [219, 488] on select "Select Technician [PERSON_NAME] [PERSON_NAME] Manager [PERSON_NAME] Thangpi [PE…" at bounding box center [279, 502] width 123 height 30
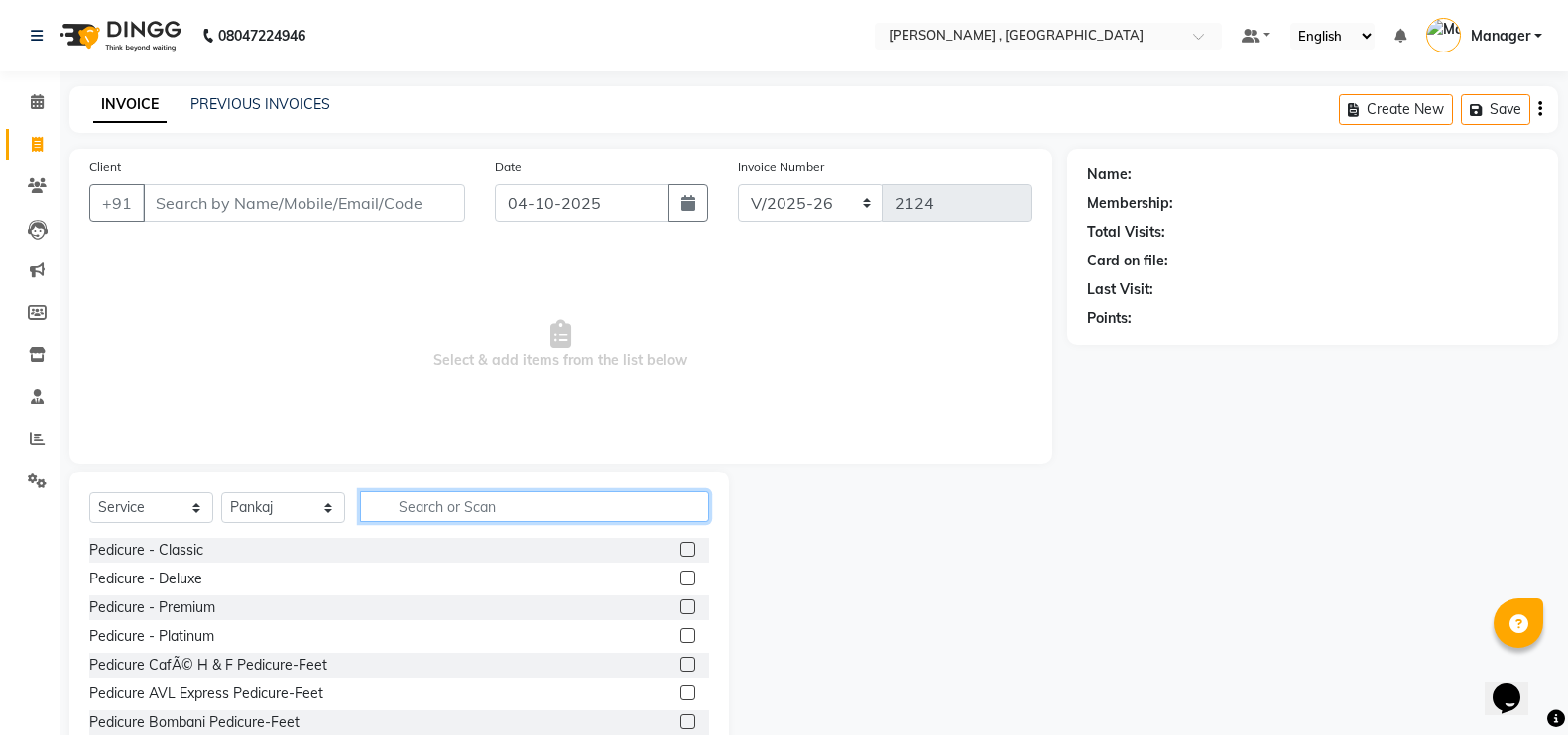
click at [478, 511] on input "text" at bounding box center [535, 507] width 349 height 31
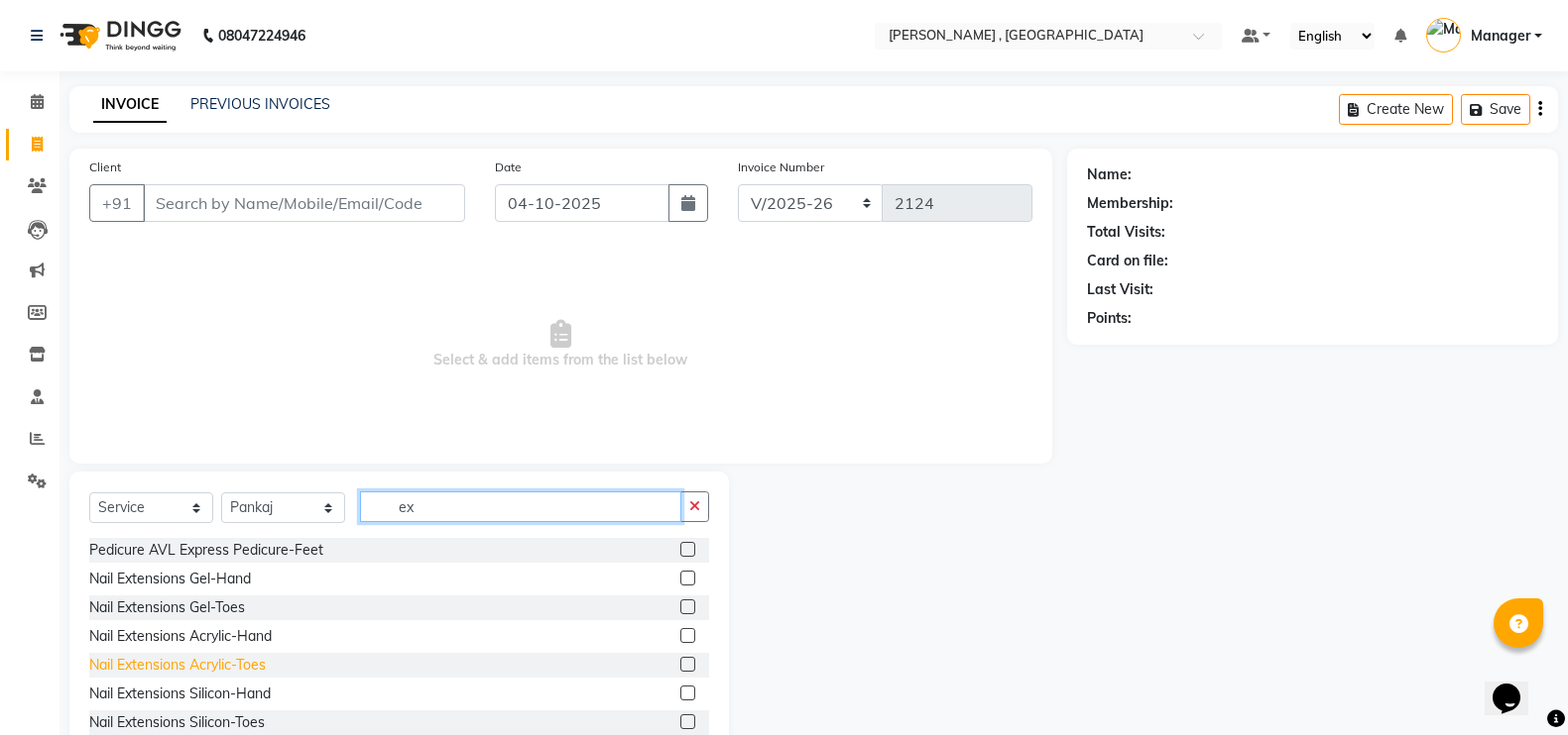
type input "ex"
click at [245, 663] on div "Nail Extensions Acrylic-Toes" at bounding box center [178, 666] width 177 height 21
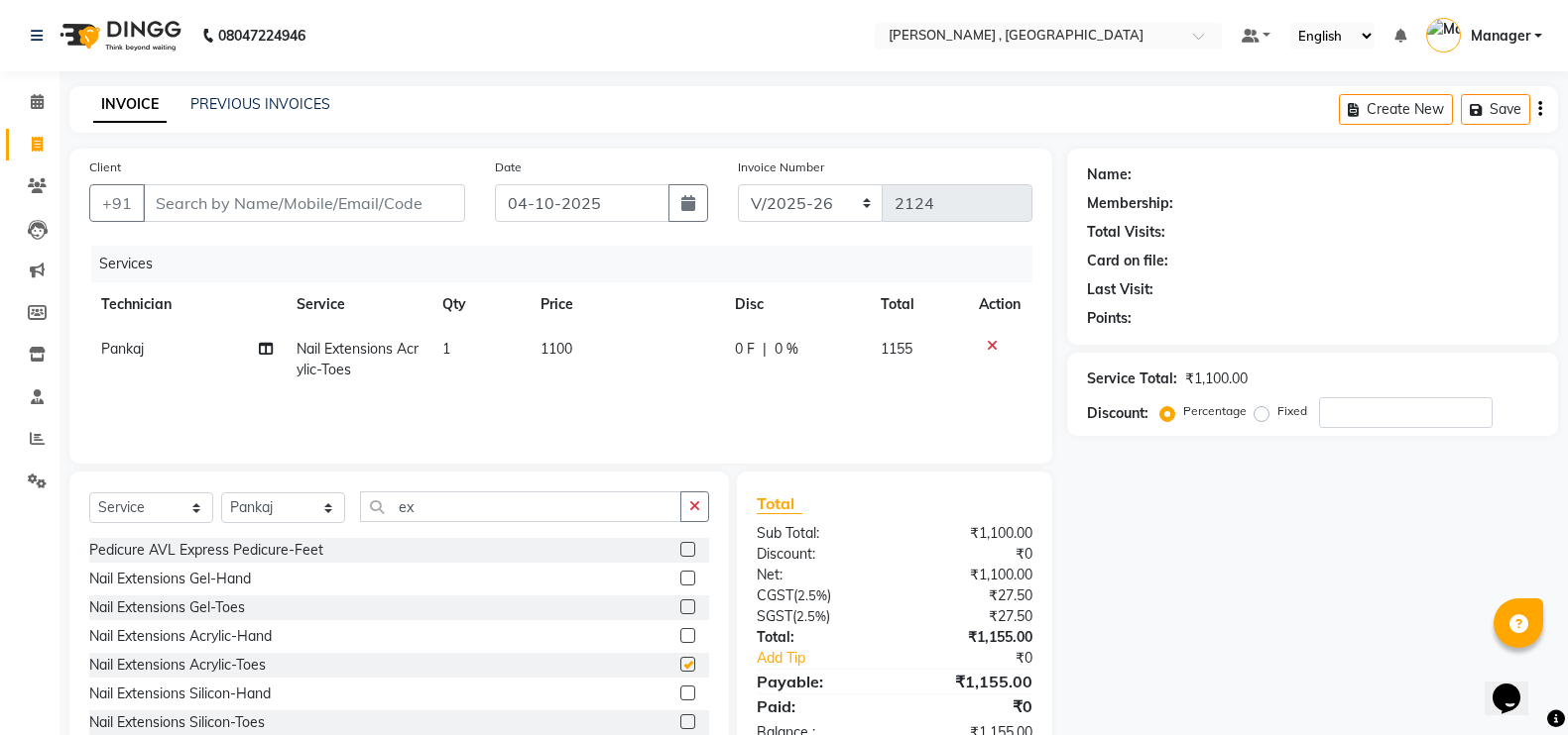
checkbox input "false"
click at [543, 382] on td "1100" at bounding box center [626, 360] width 195 height 65
select select "23268"
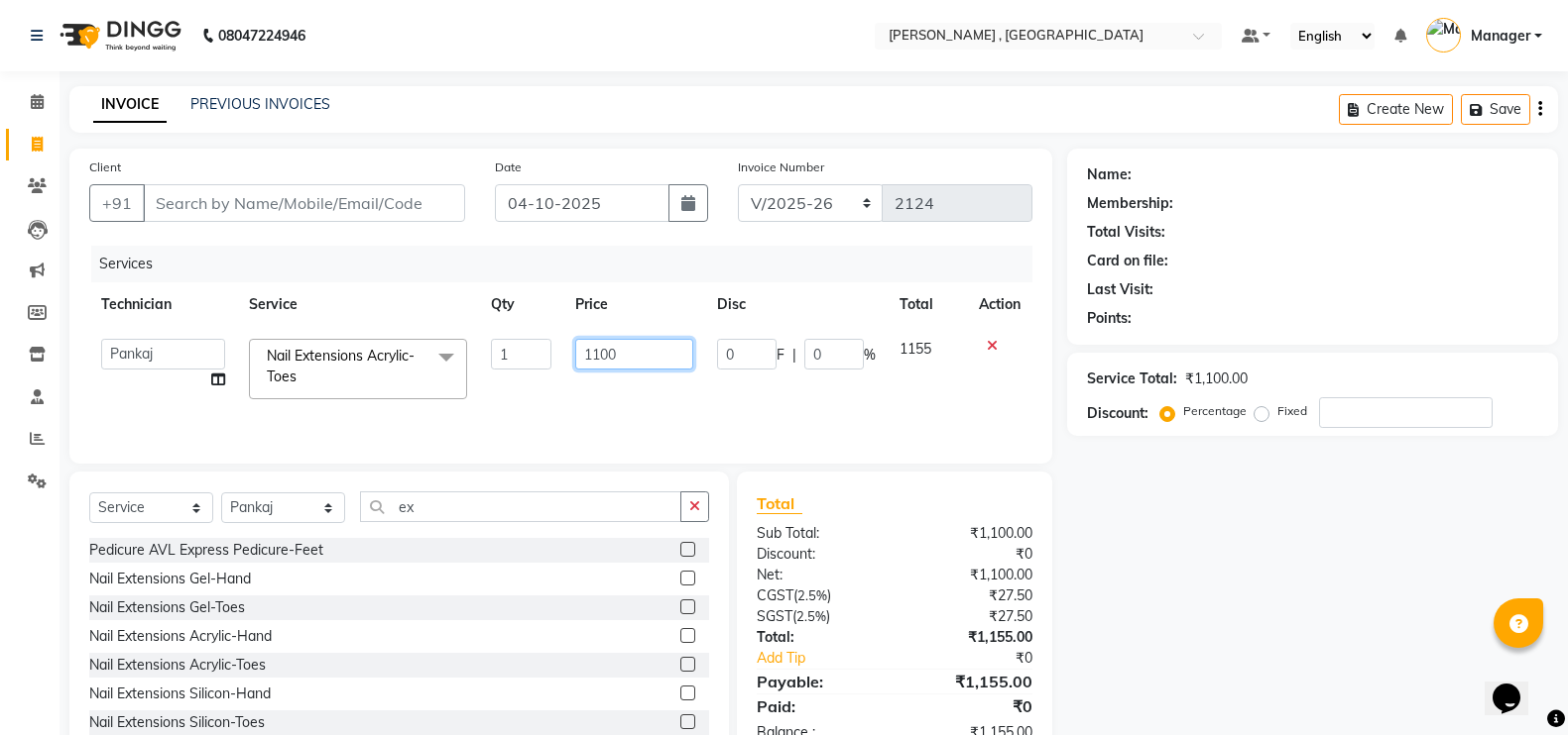
click at [604, 352] on input "1100" at bounding box center [634, 354] width 118 height 31
type input "1000"
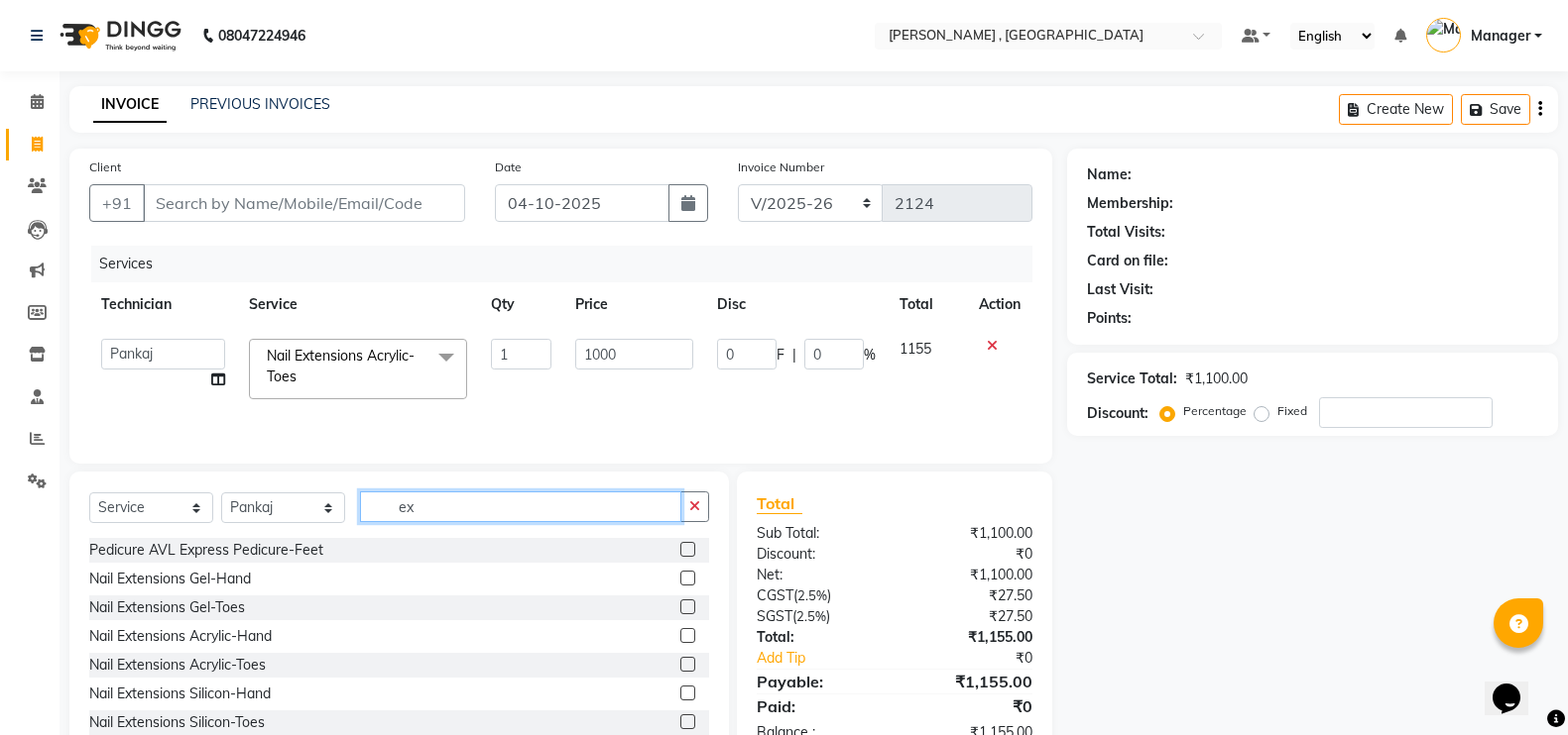
click at [581, 521] on input "ex" at bounding box center [521, 507] width 322 height 31
type input "e"
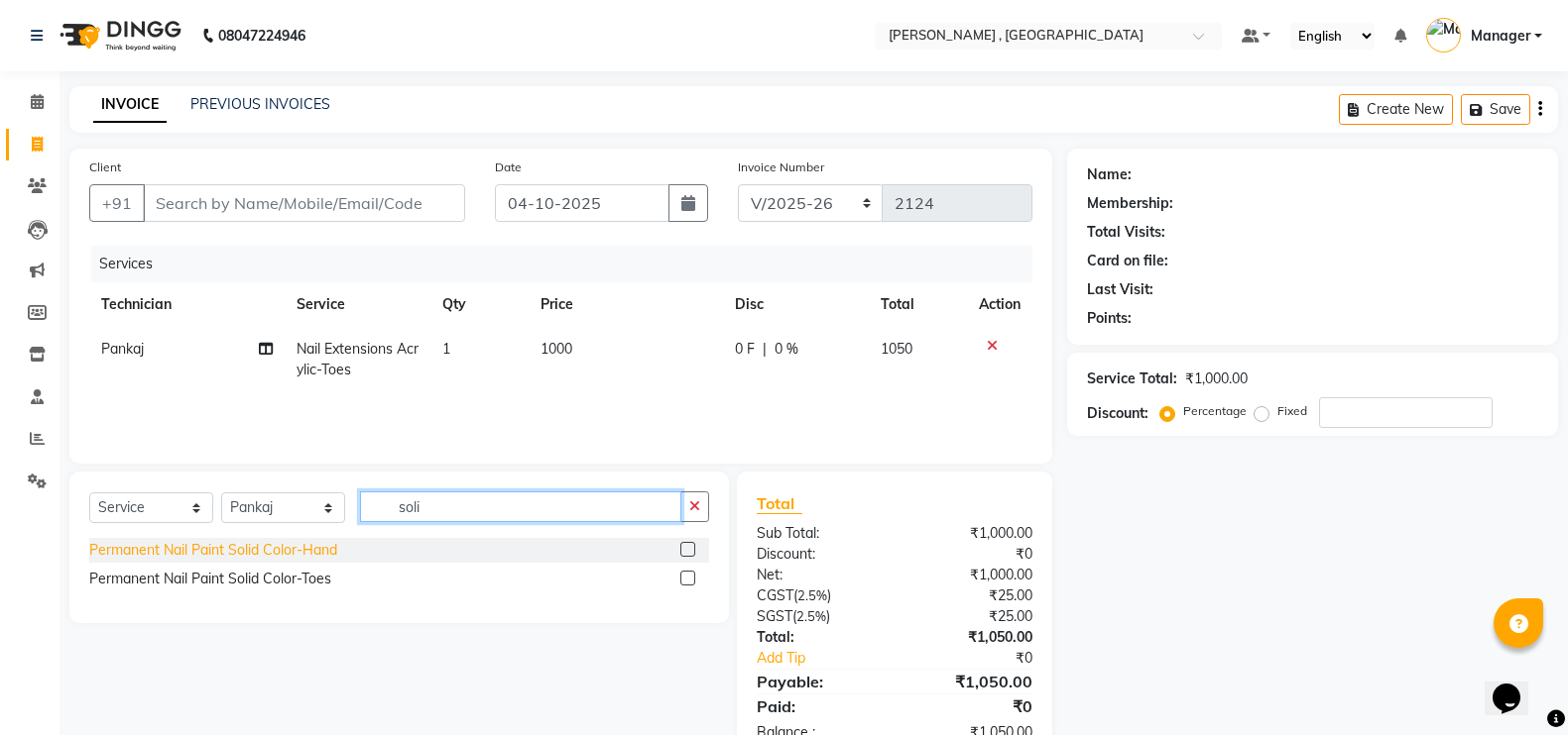
type input "soli"
click at [236, 553] on div "Permanent Nail Paint Solid Color-Hand" at bounding box center [213, 551] width 248 height 21
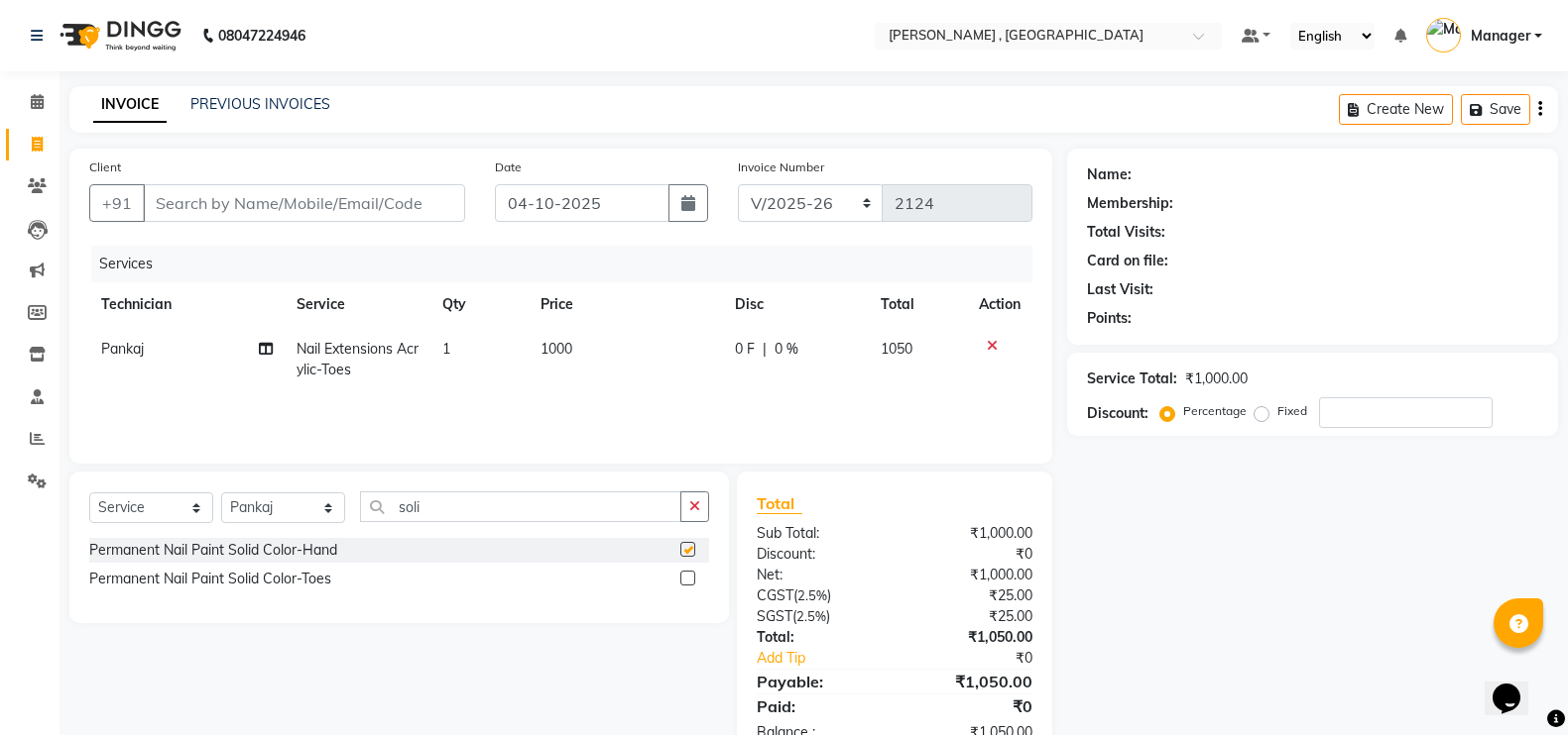
checkbox input "false"
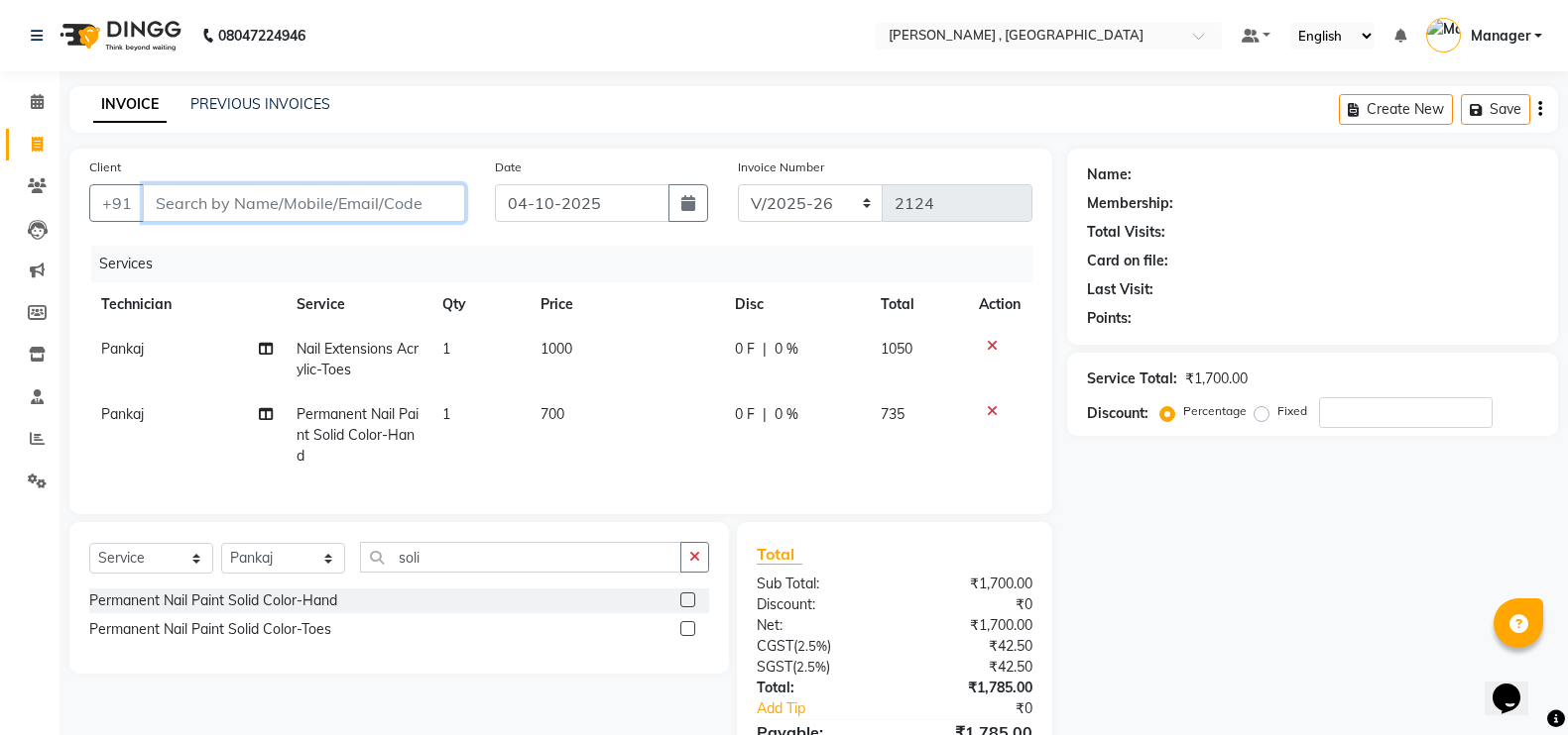
click at [350, 195] on input "Client" at bounding box center [304, 203] width 323 height 38
type input "9"
type input "0"
type input "9864115834"
click at [400, 210] on span "Add Client" at bounding box center [414, 203] width 78 height 20
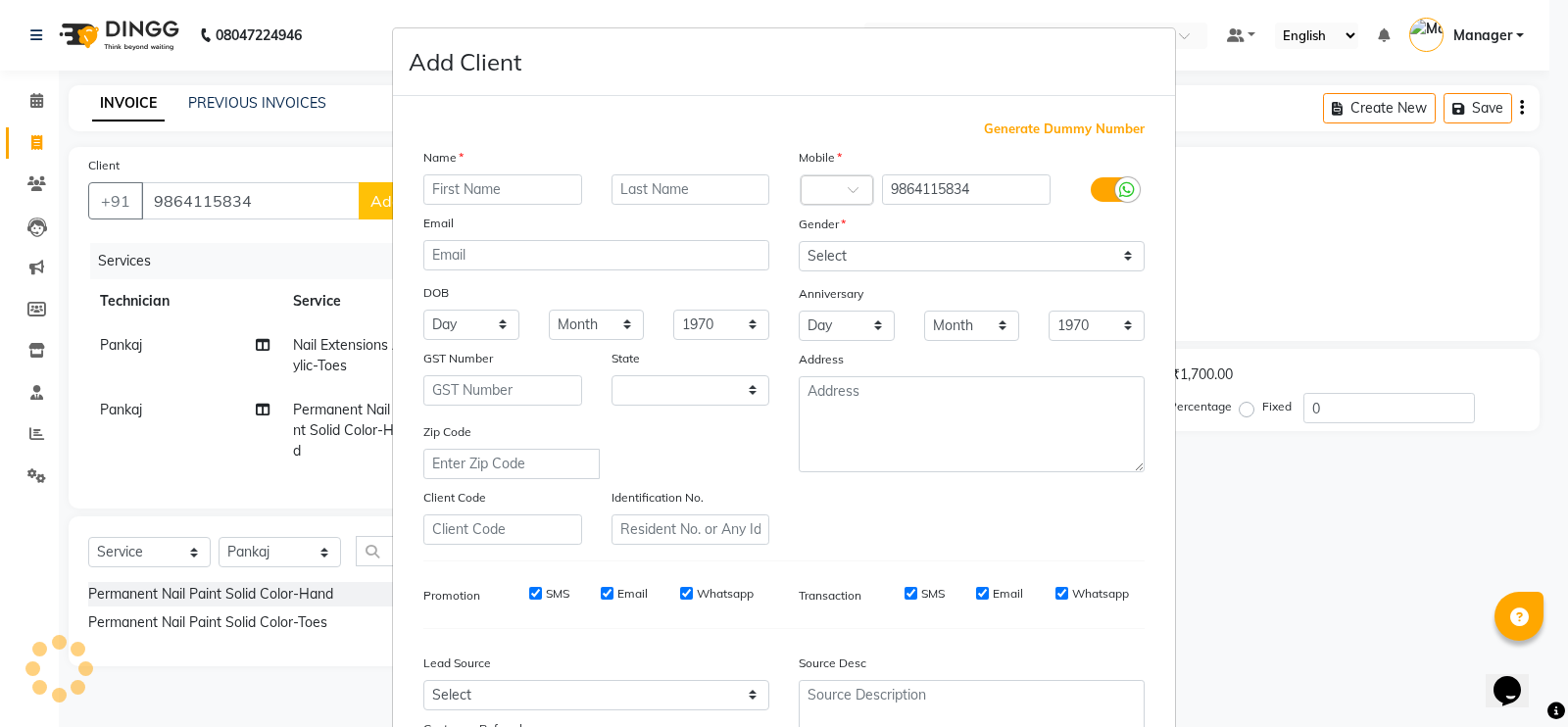
select select "21"
click at [520, 187] on input "text" at bounding box center [503, 189] width 159 height 30
type input "Rekha"
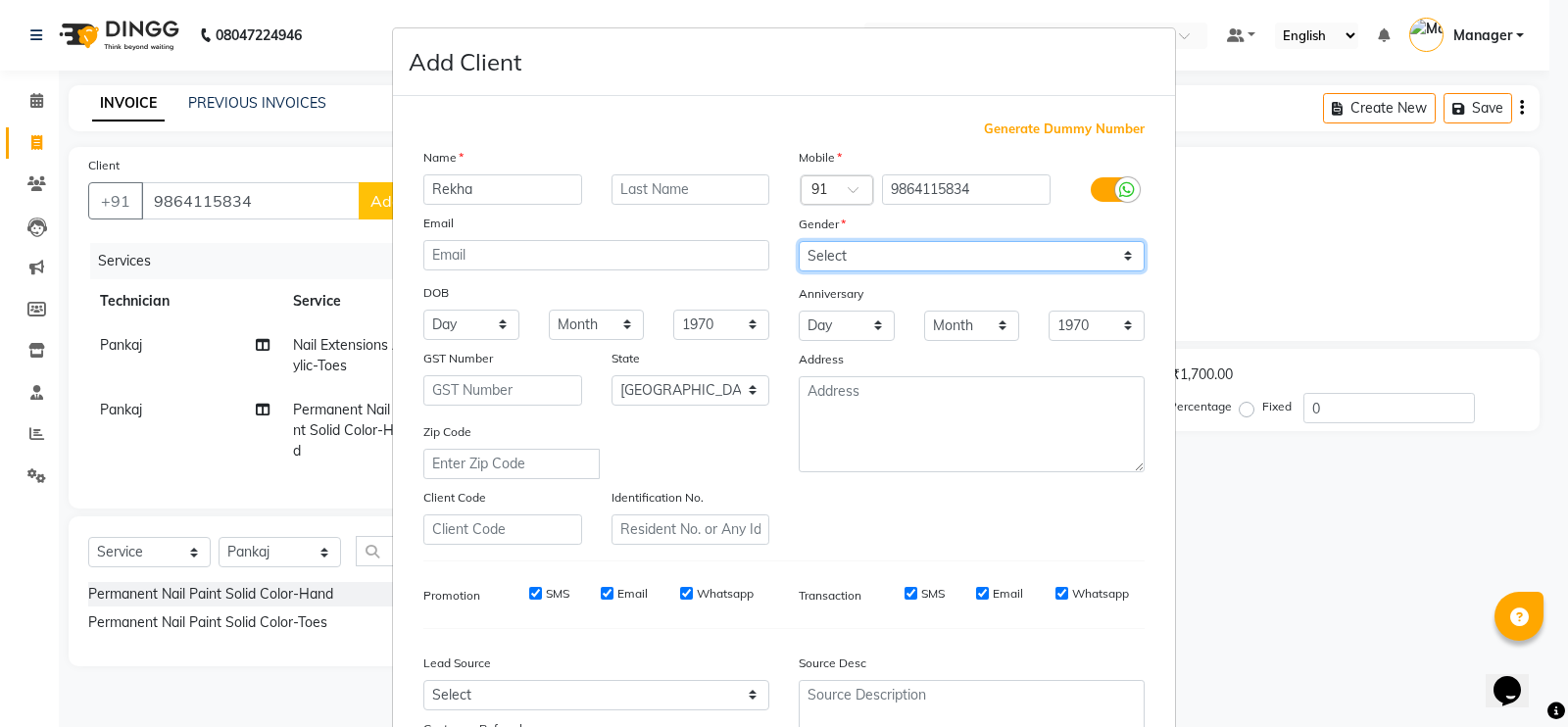
drag, startPoint x: 828, startPoint y: 246, endPoint x: 832, endPoint y: 269, distance: 23.3
click at [828, 246] on select "Select [DEMOGRAPHIC_DATA] [DEMOGRAPHIC_DATA] Other Prefer Not To Say" at bounding box center [971, 256] width 346 height 30
select select "[DEMOGRAPHIC_DATA]"
click at [798, 241] on select "Select [DEMOGRAPHIC_DATA] [DEMOGRAPHIC_DATA] Other Prefer Not To Say" at bounding box center [971, 256] width 346 height 30
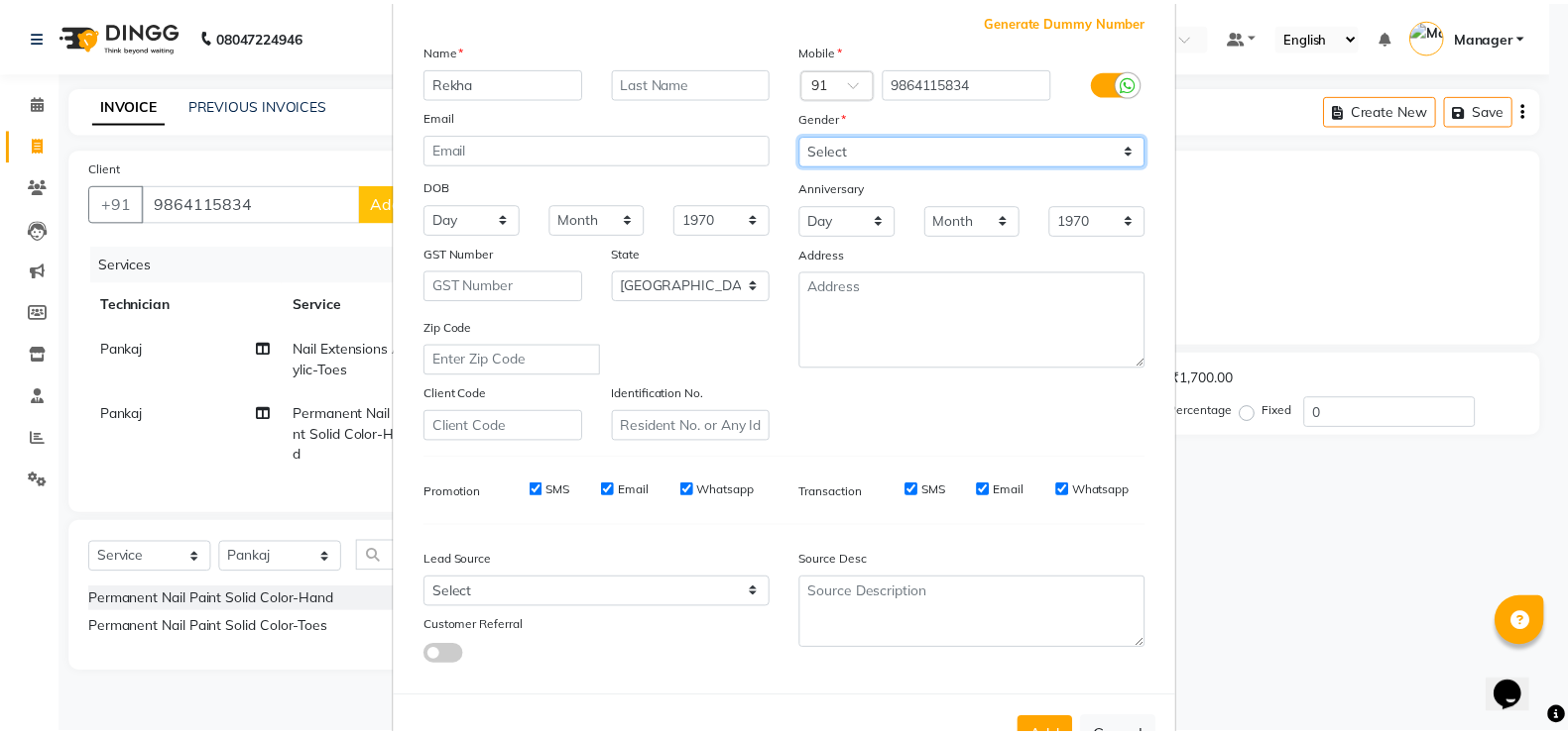
scroll to position [180, 0]
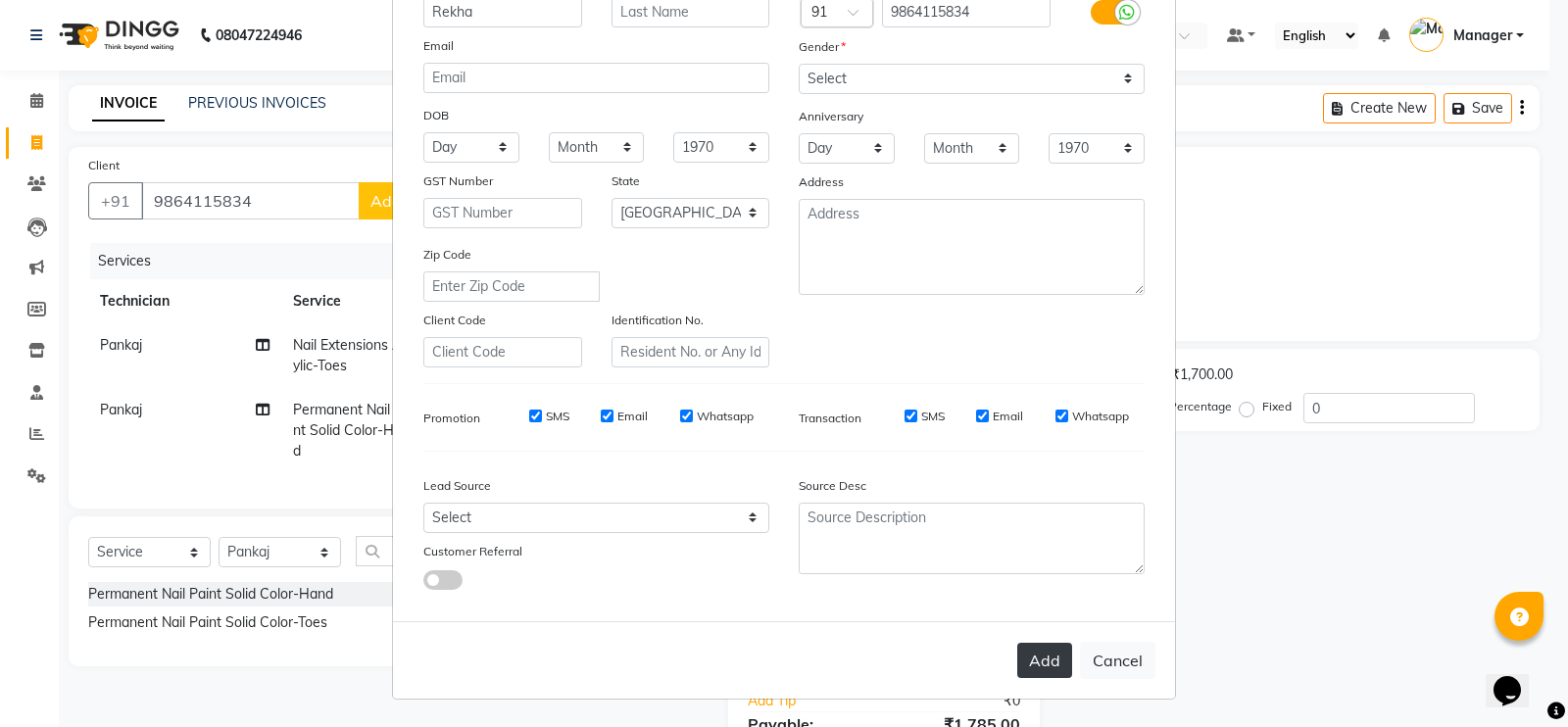
click at [1048, 659] on button "Add" at bounding box center [1044, 661] width 55 height 35
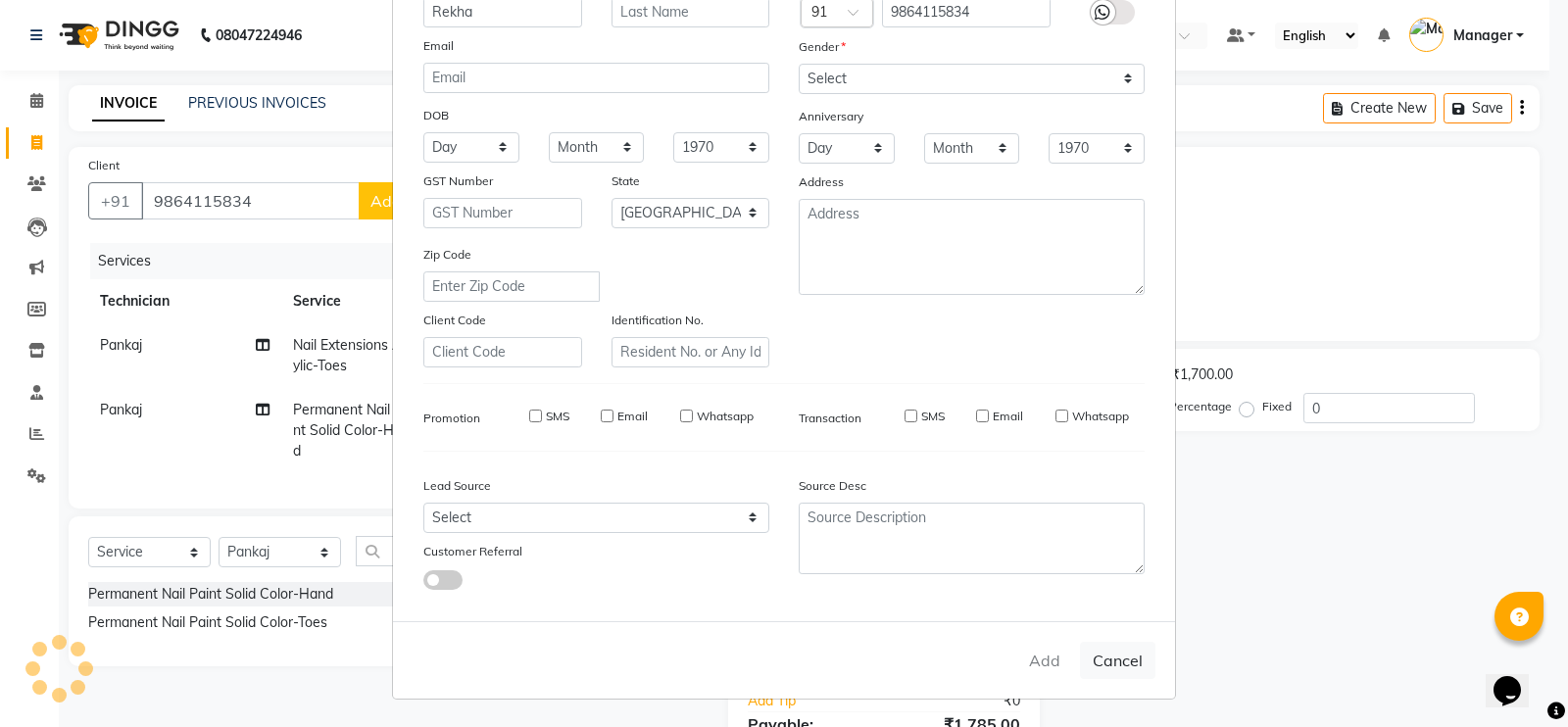
type input "98******34"
select select
select select "null"
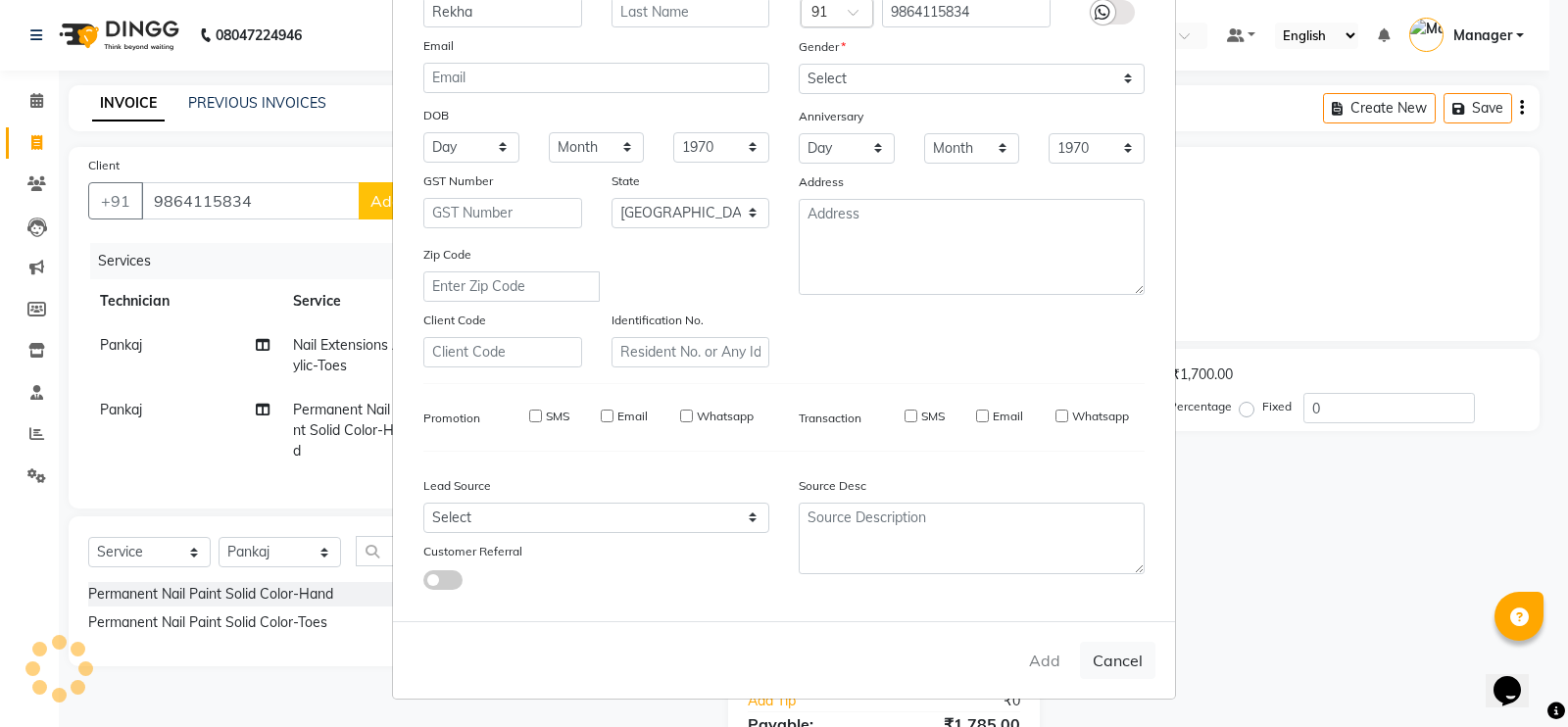
select select
checkbox input "false"
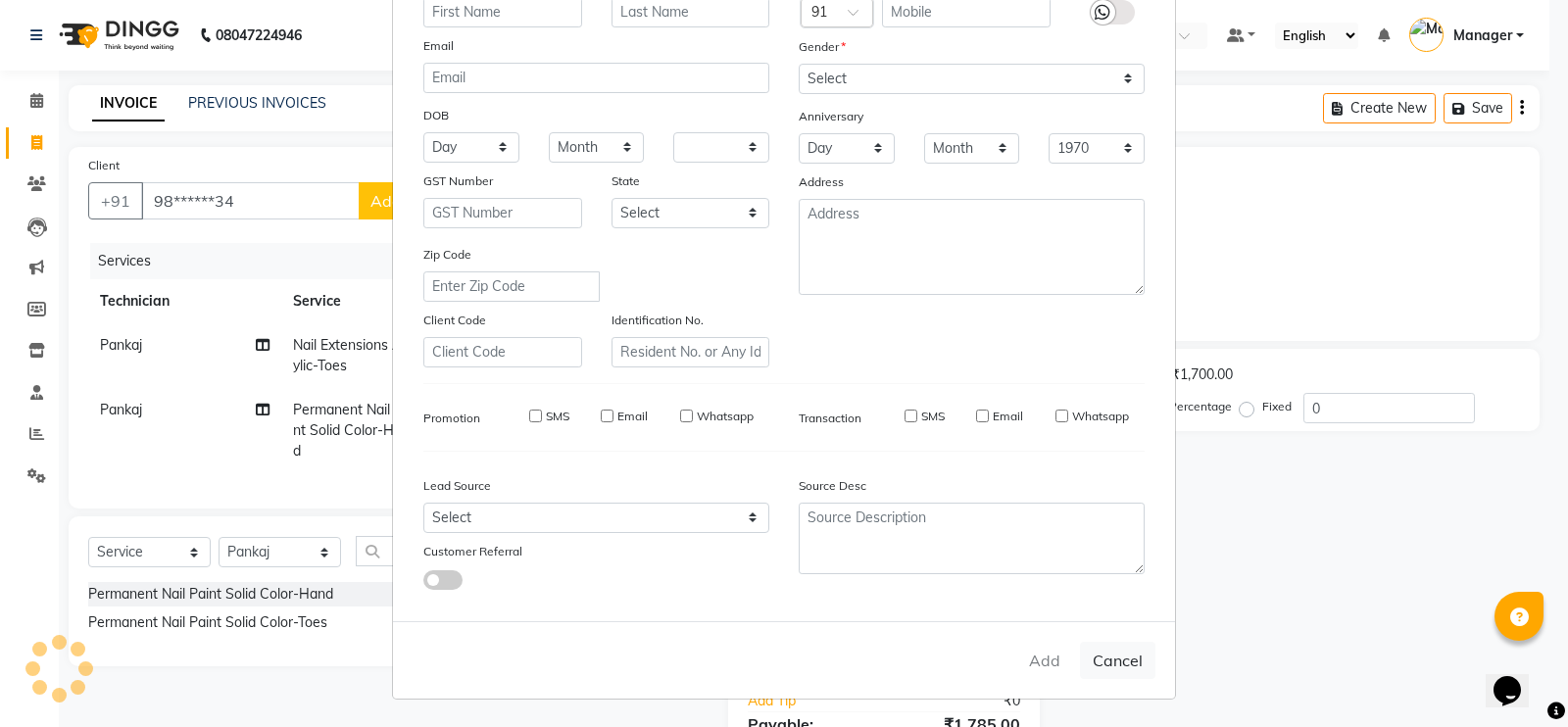
checkbox input "false"
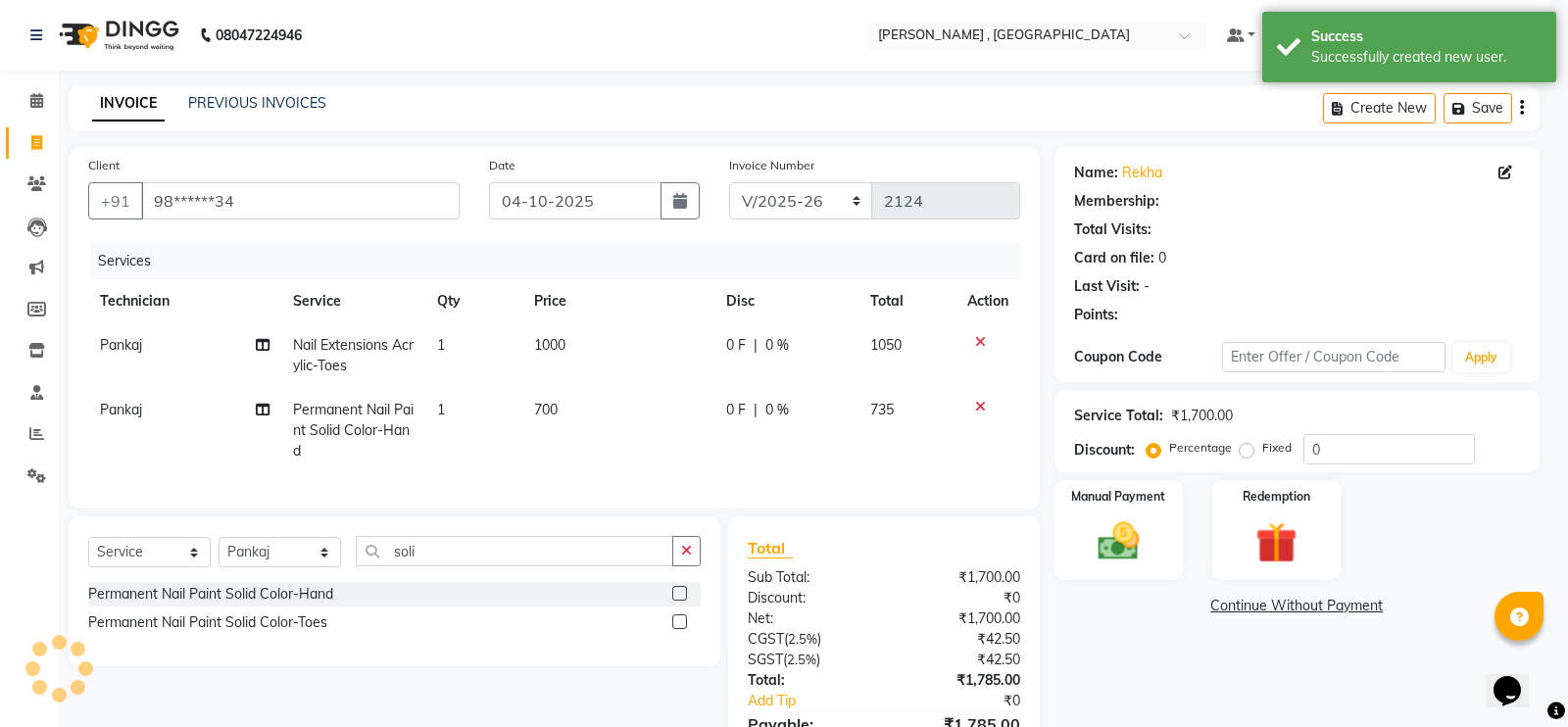
select select "1: Object"
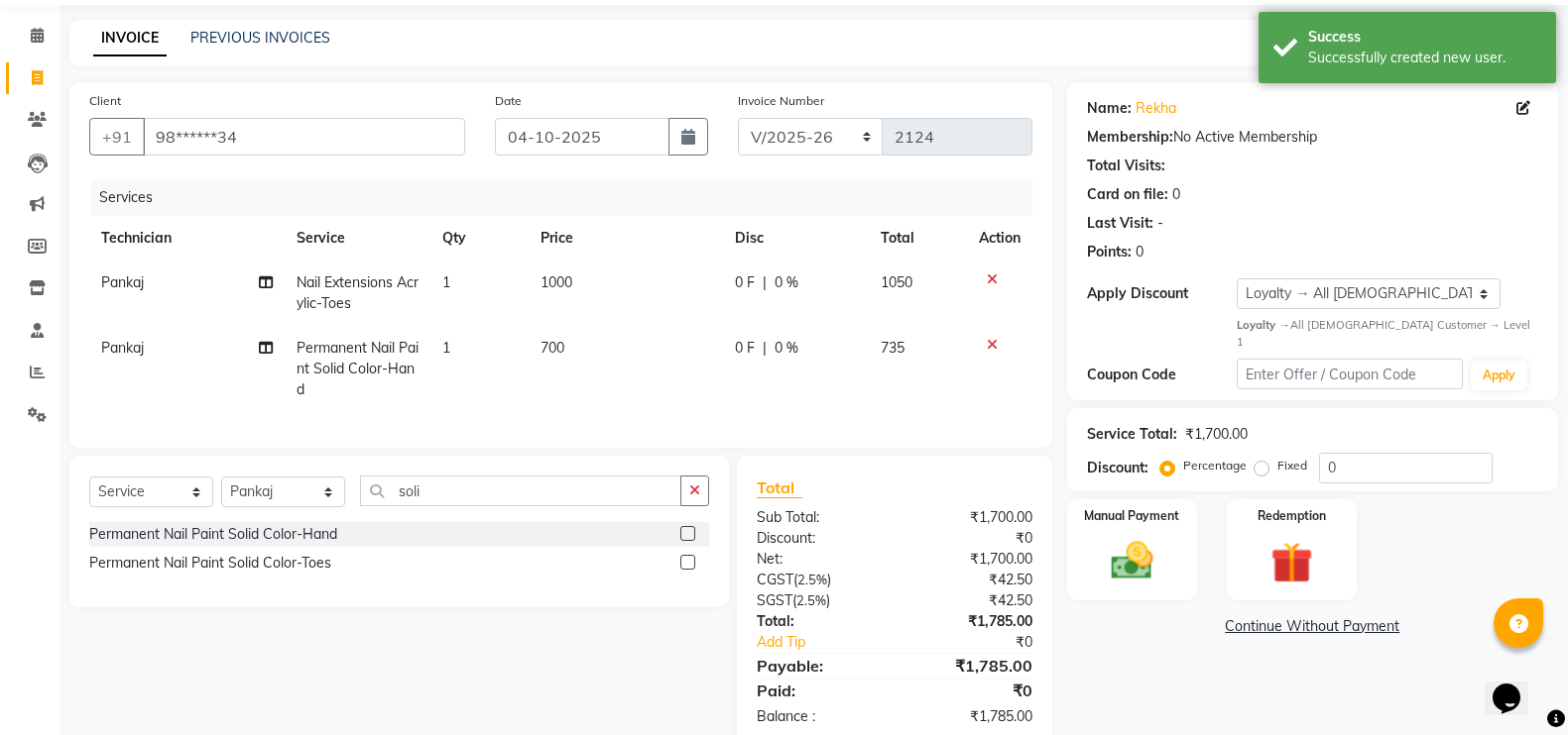
scroll to position [127, 0]
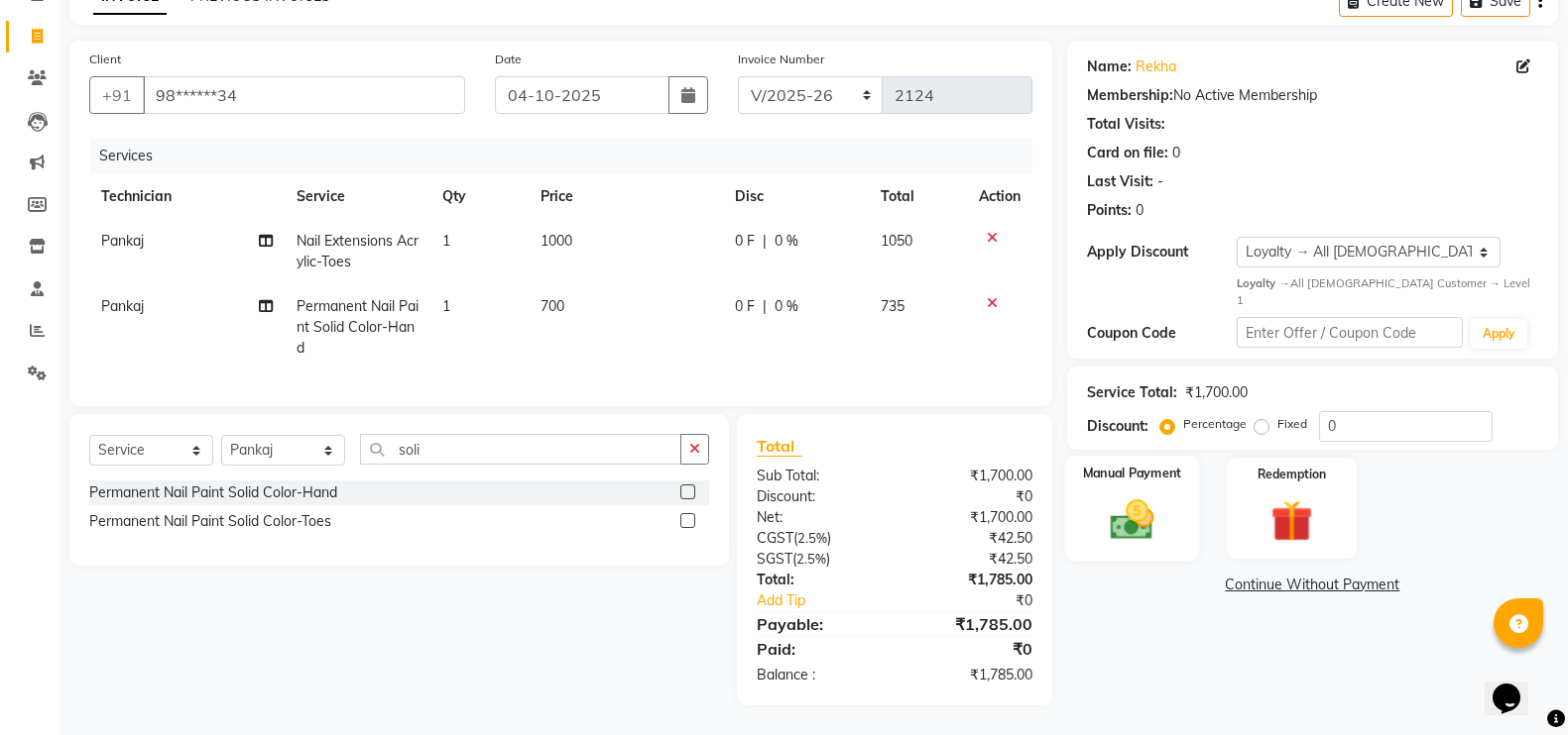
click at [1106, 495] on img at bounding box center [1131, 520] width 70 height 50
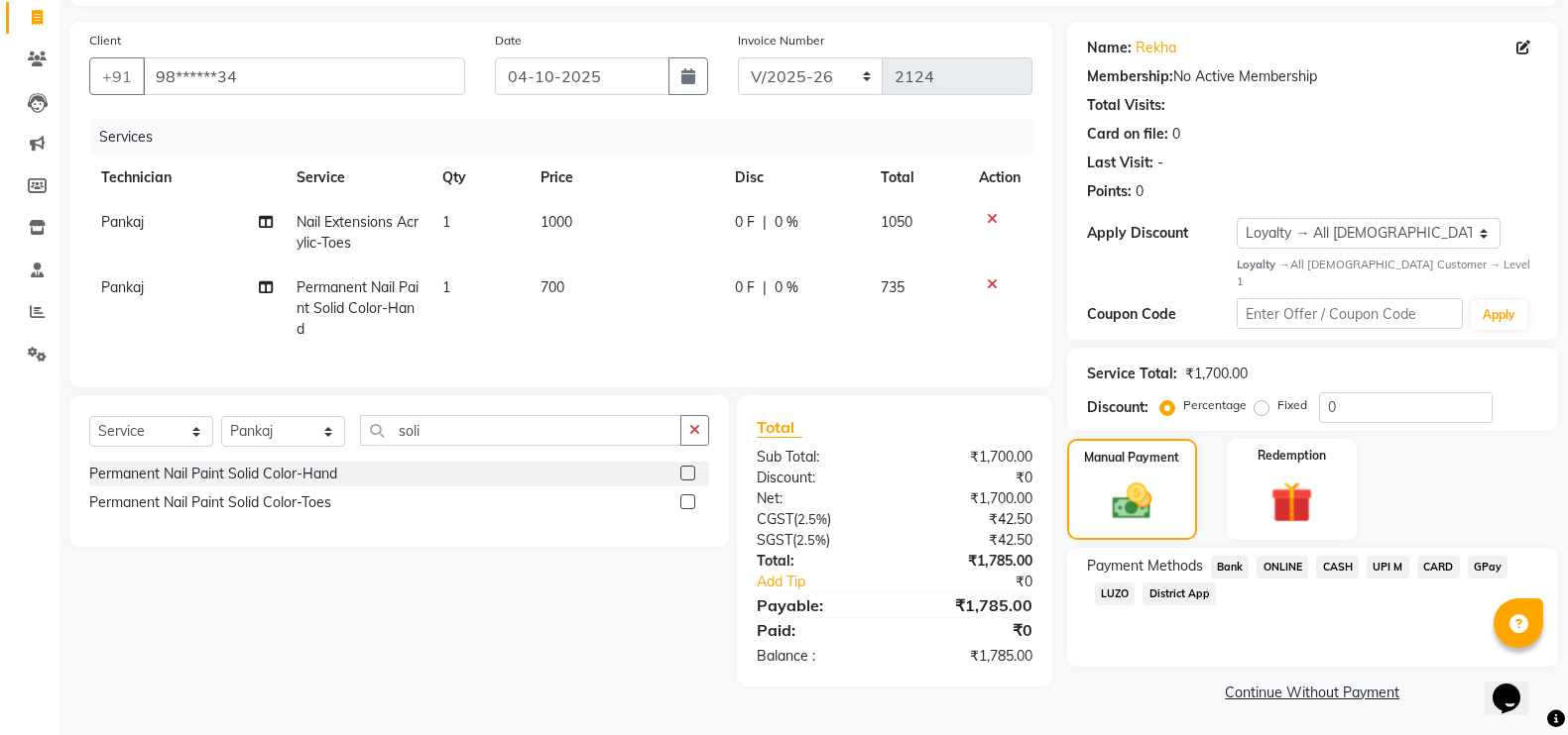
click at [1484, 556] on span "GPay" at bounding box center [1488, 567] width 41 height 23
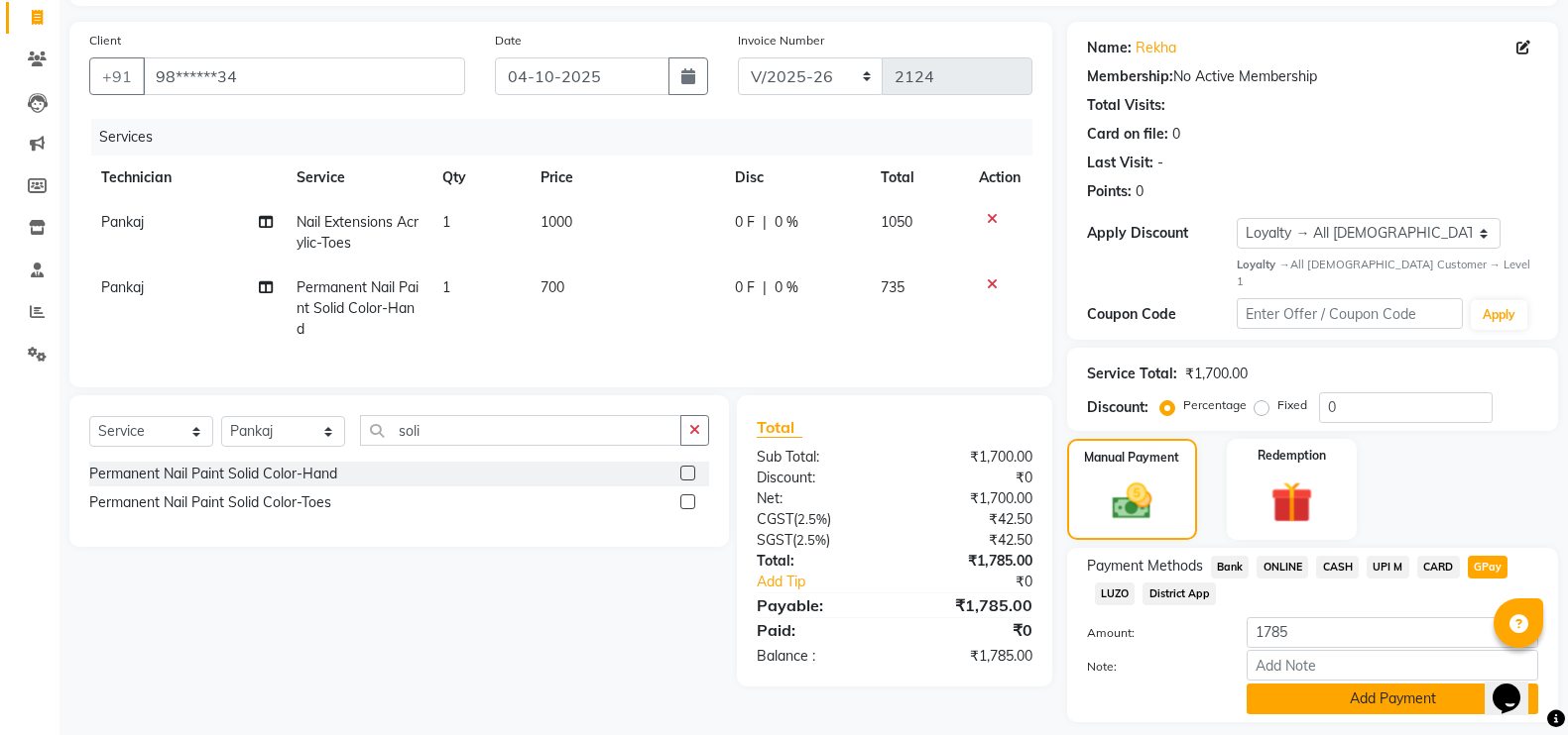
click at [1438, 687] on button "Add Payment" at bounding box center [1392, 699] width 292 height 31
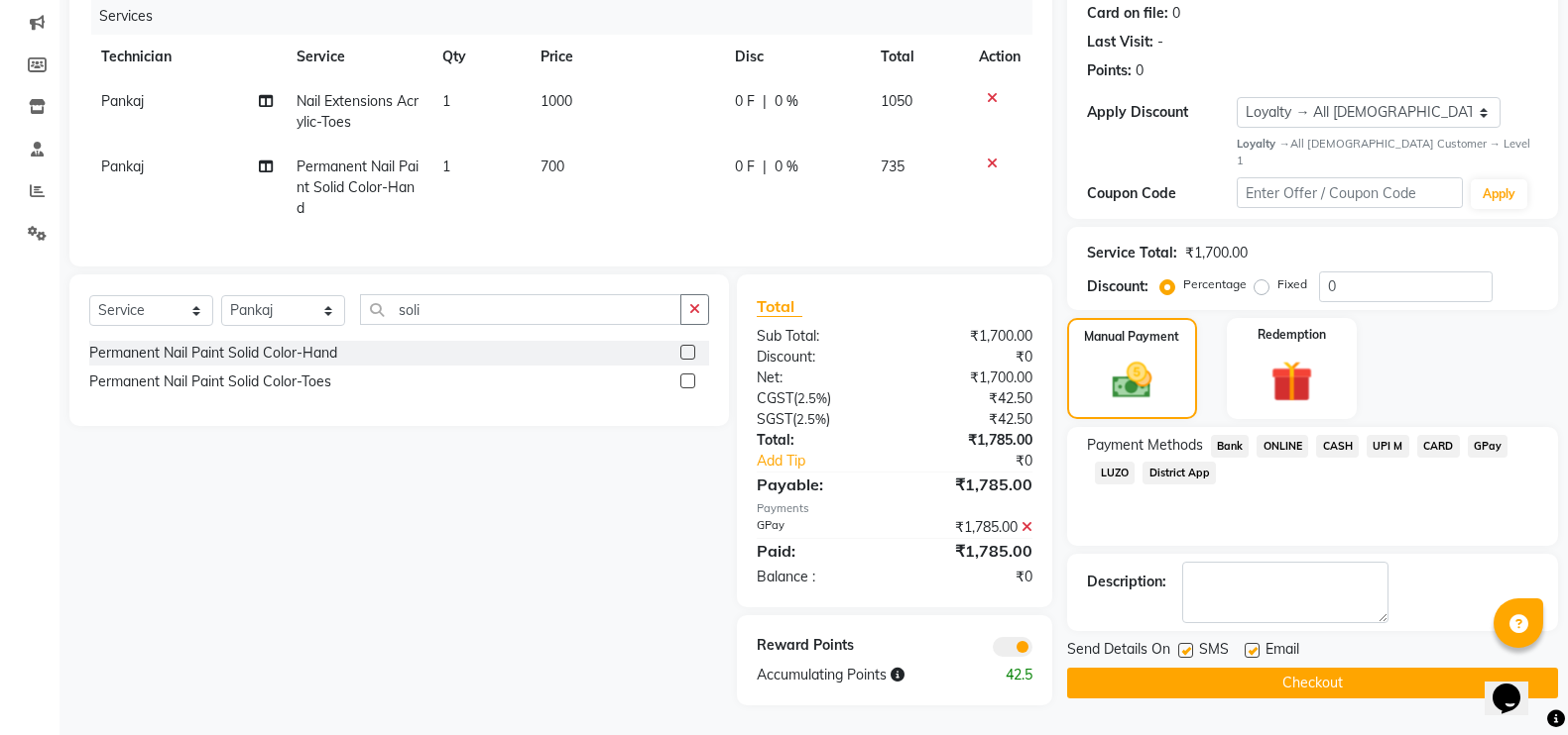
scroll to position [267, 0]
click at [1323, 669] on button "Checkout" at bounding box center [1312, 683] width 491 height 31
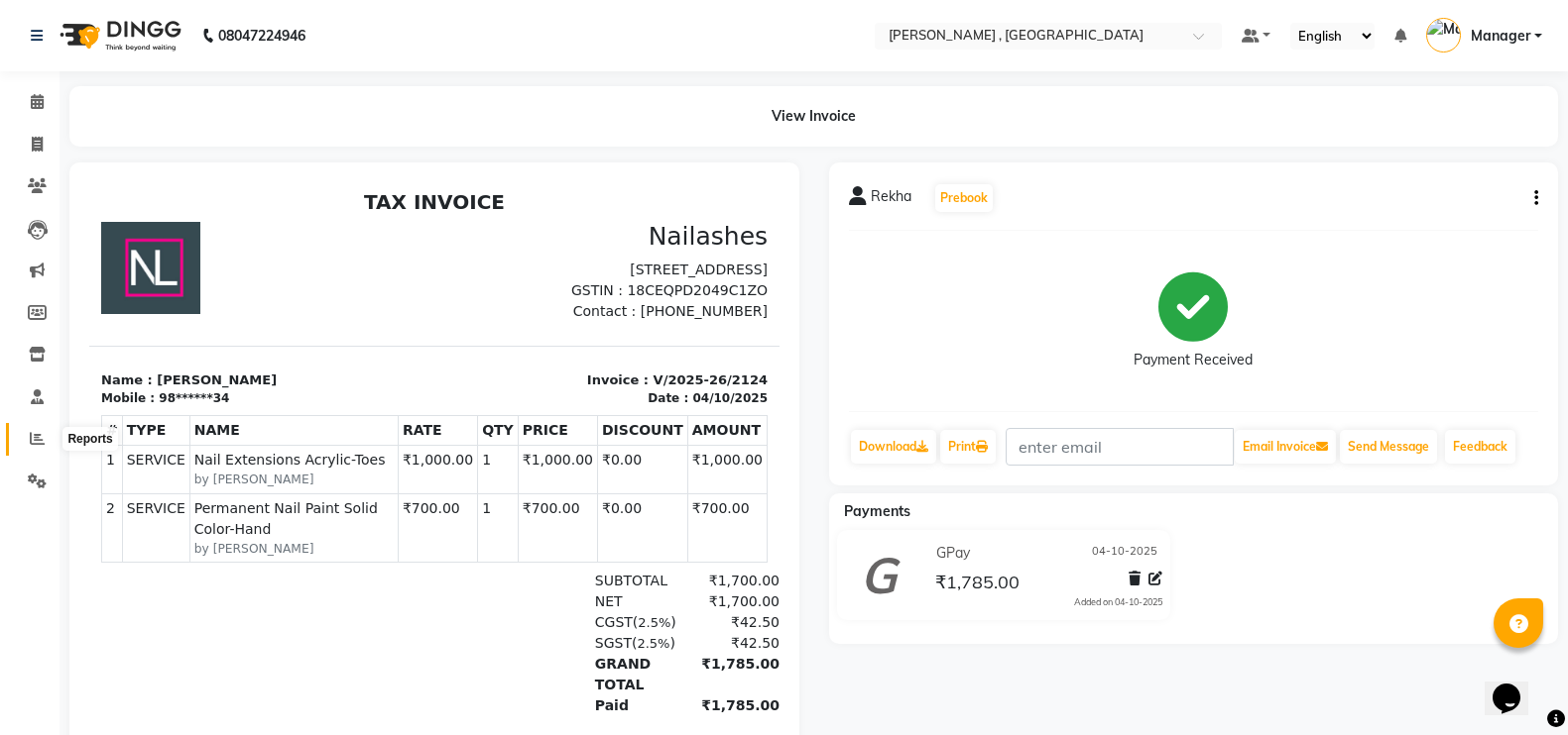
click at [35, 436] on icon at bounding box center [37, 438] width 15 height 15
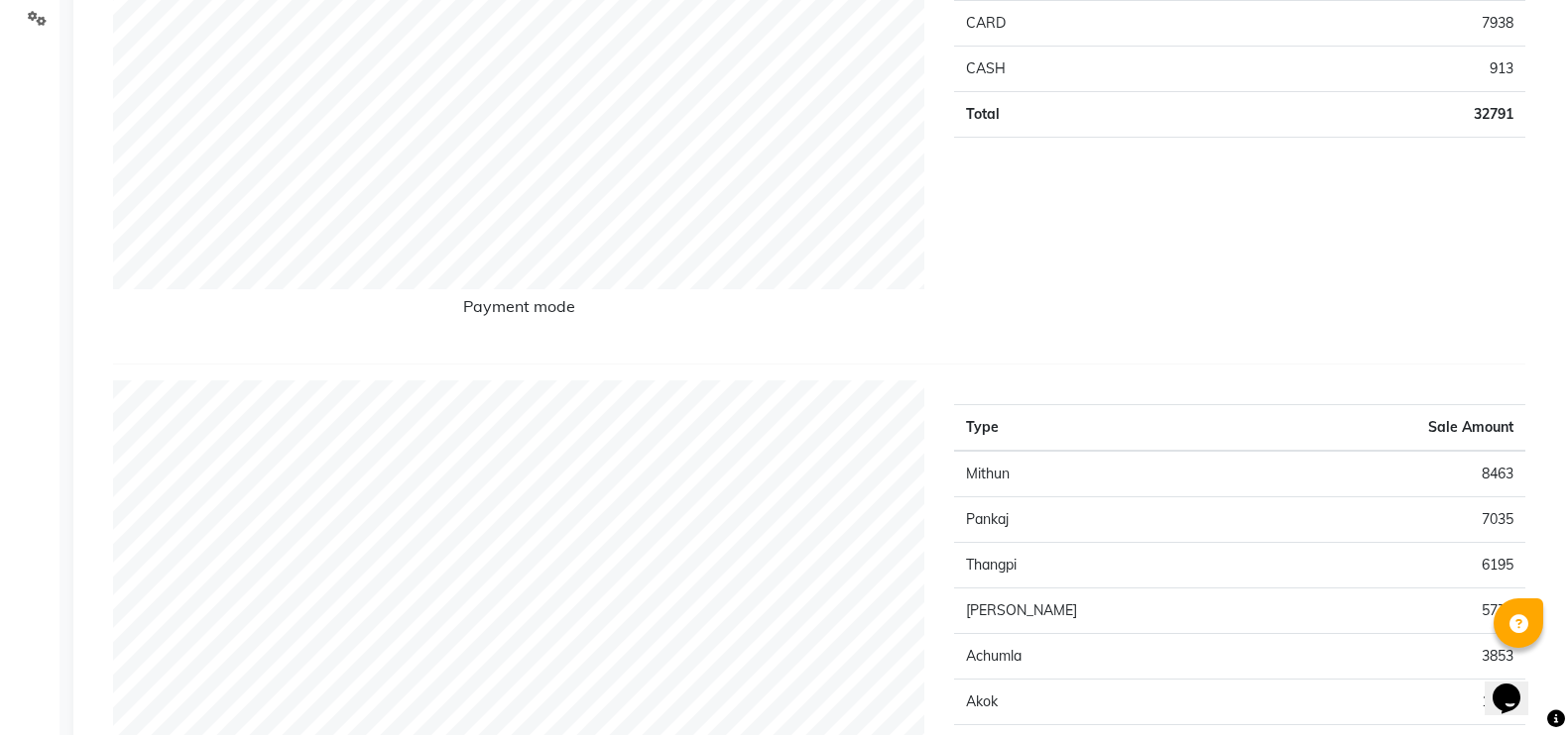
scroll to position [620, 0]
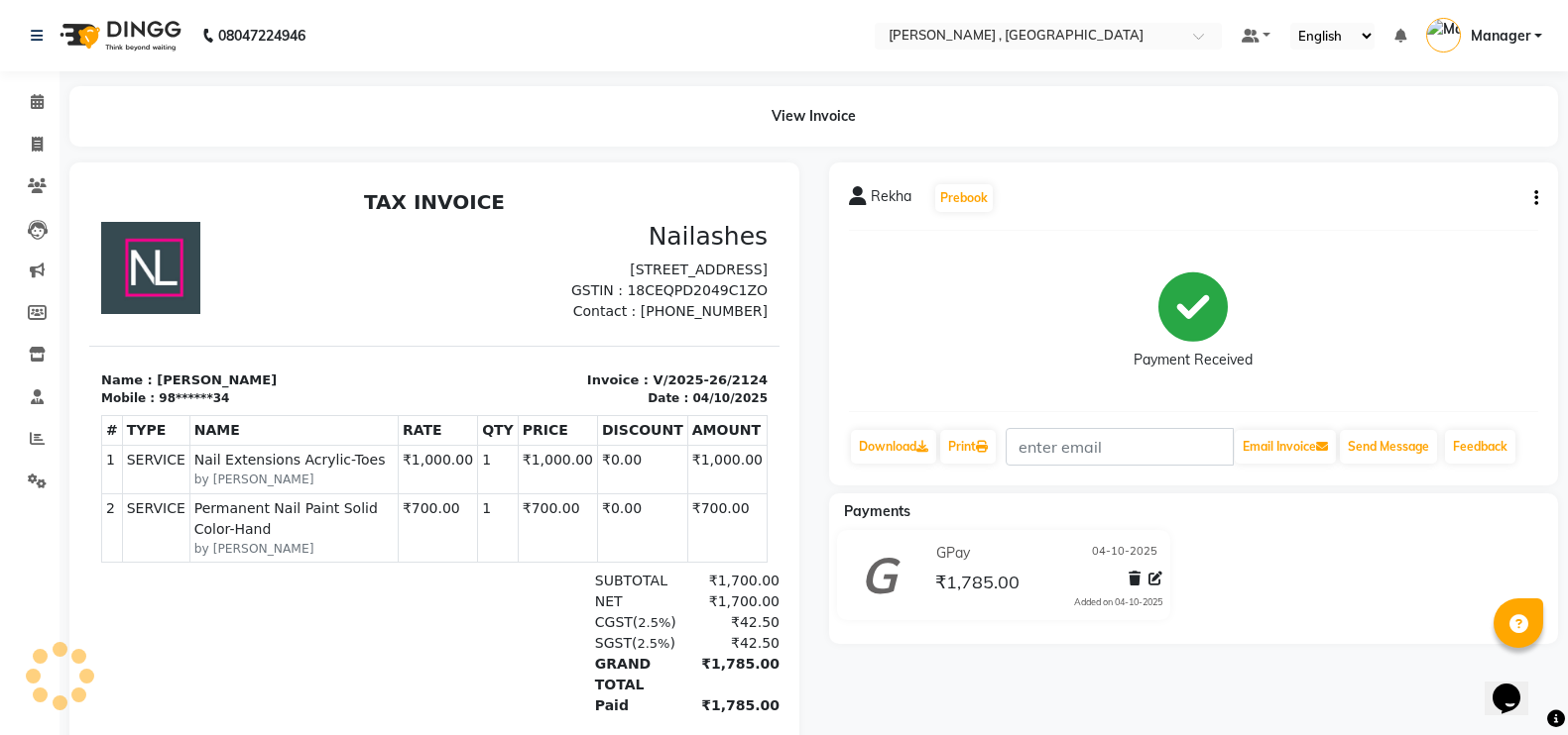
select select "service"
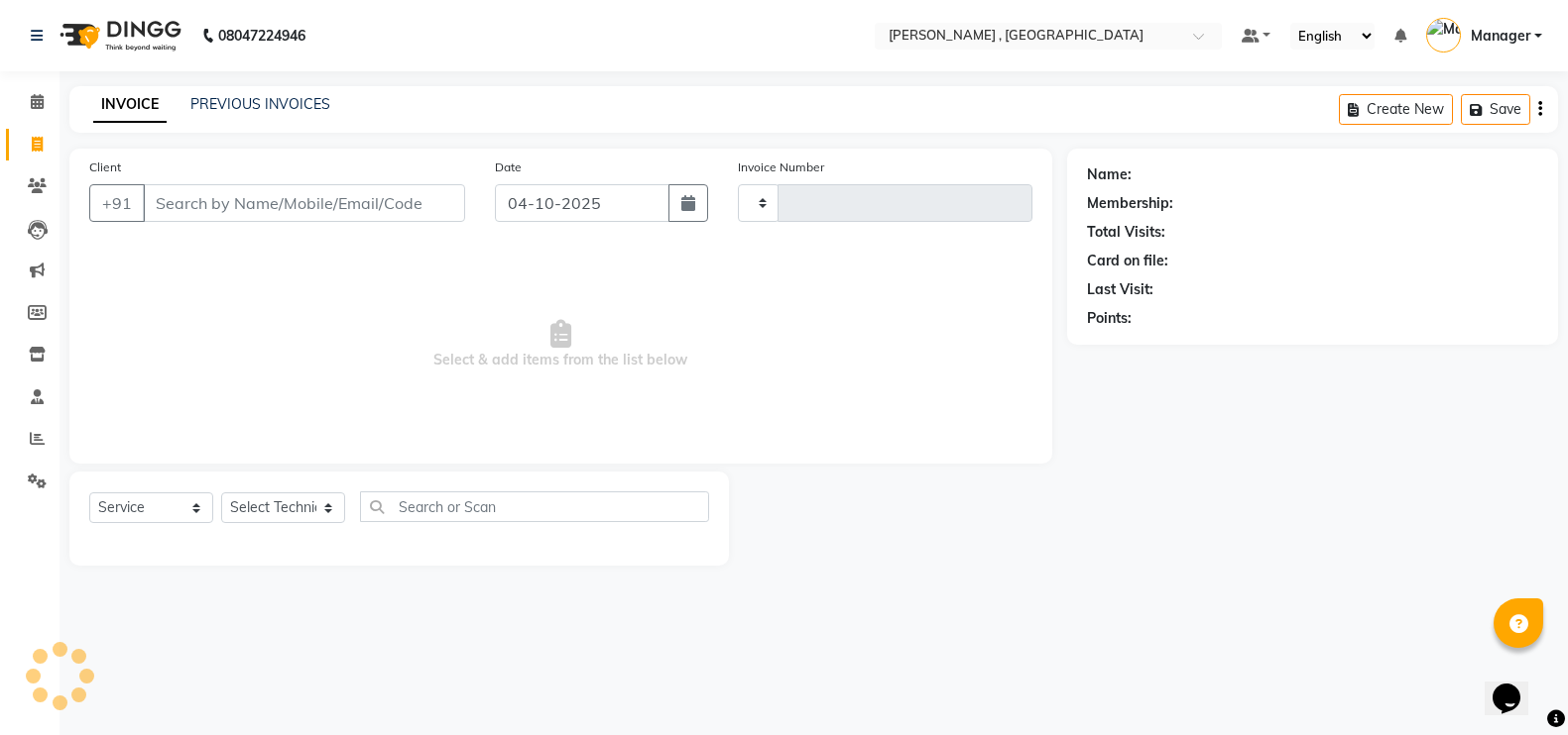
type input "2125"
select select "4283"
click at [38, 439] on icon at bounding box center [37, 438] width 15 height 15
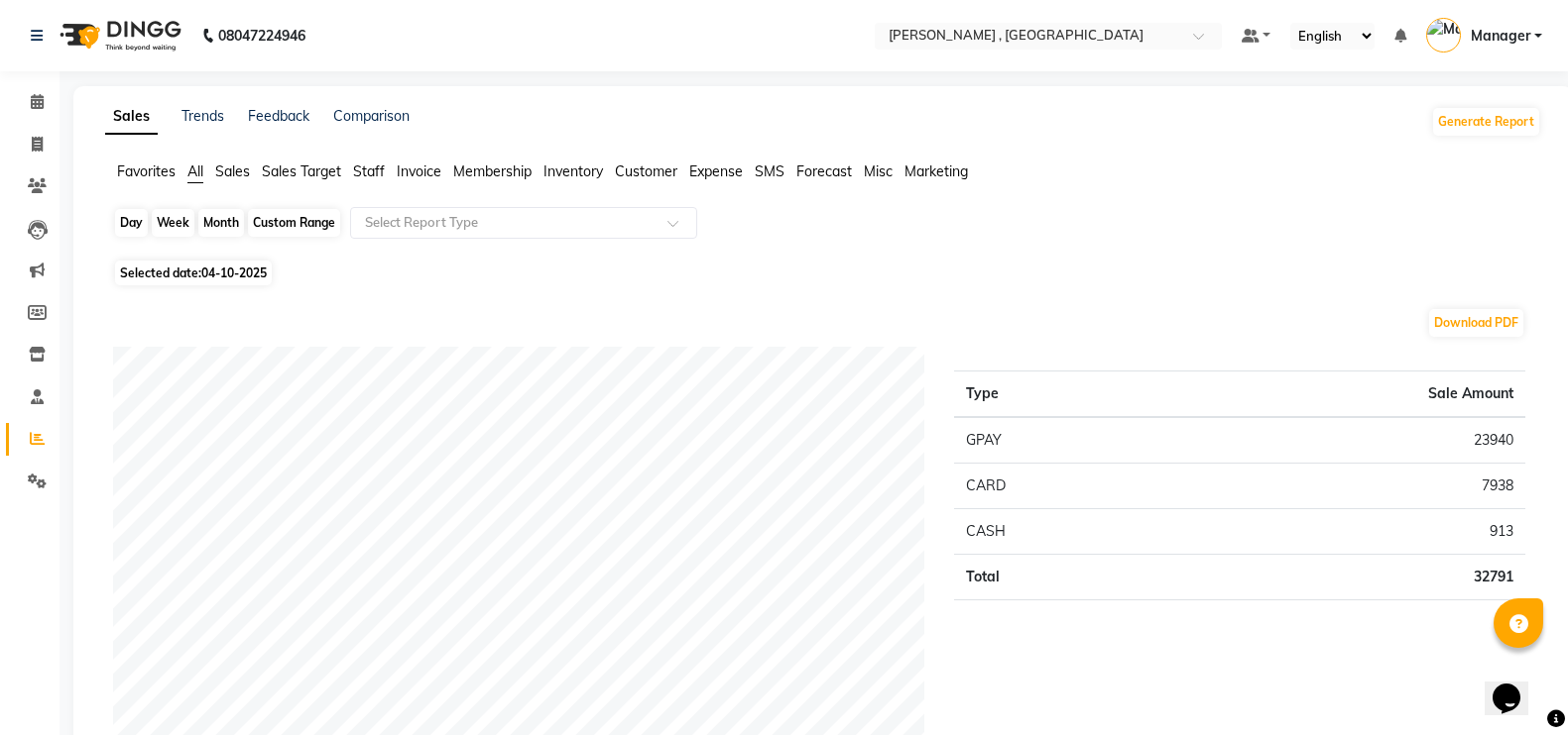
click at [143, 223] on div "Day" at bounding box center [131, 223] width 33 height 28
select select "10"
select select "2025"
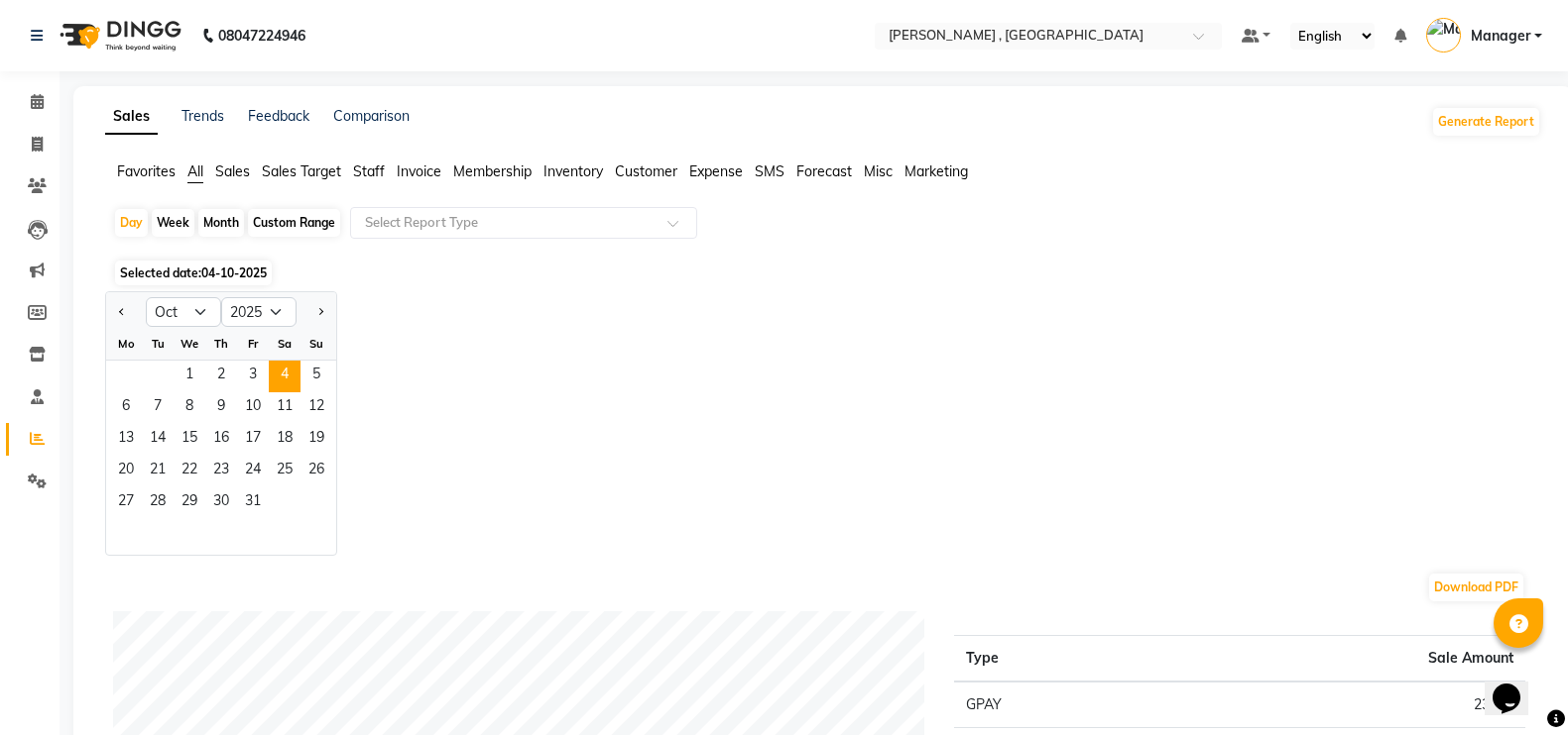
click at [169, 380] on div "1 2 3 4 5" at bounding box center [221, 377] width 230 height 32
click at [181, 373] on span "1" at bounding box center [190, 377] width 32 height 32
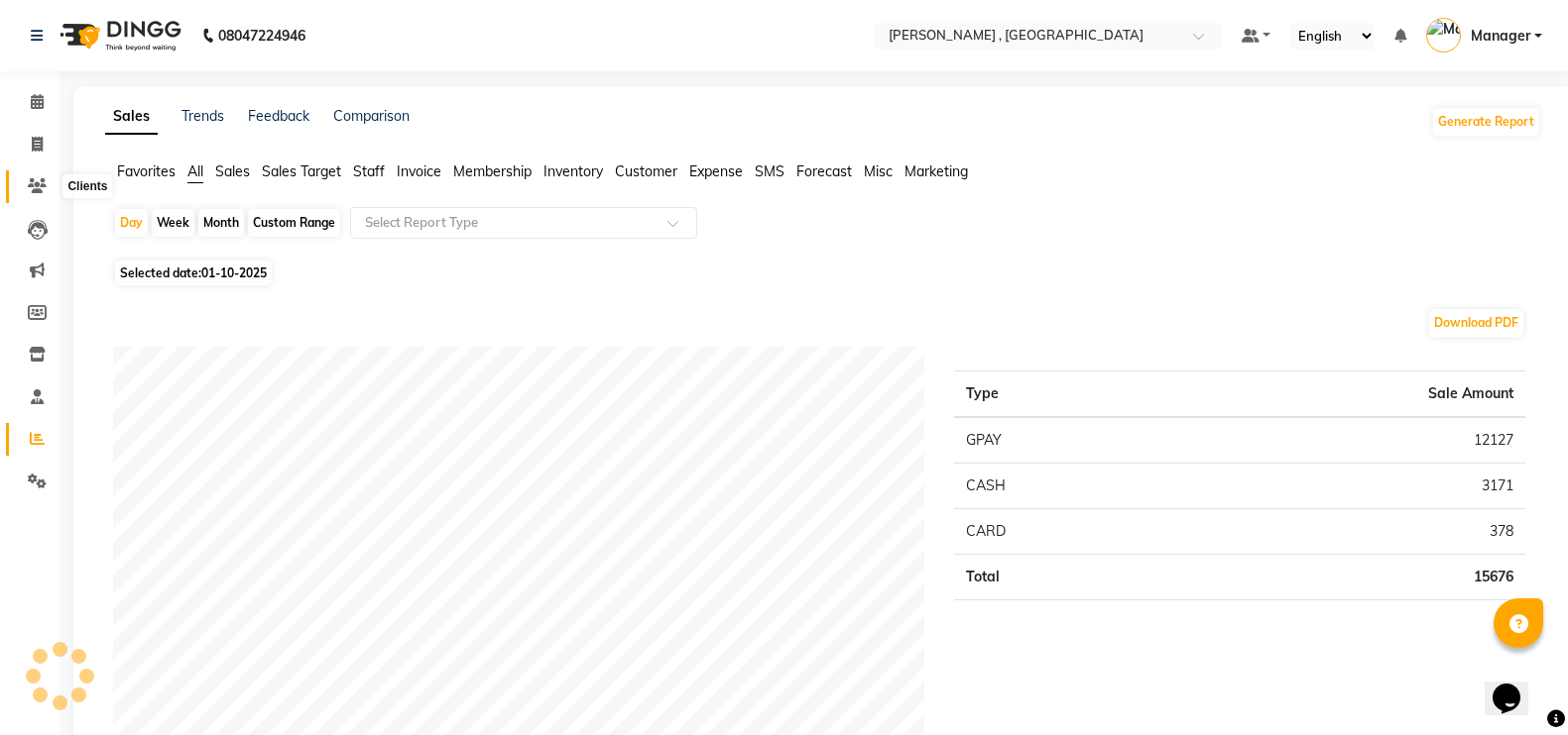
click at [24, 178] on span at bounding box center [37, 186] width 35 height 23
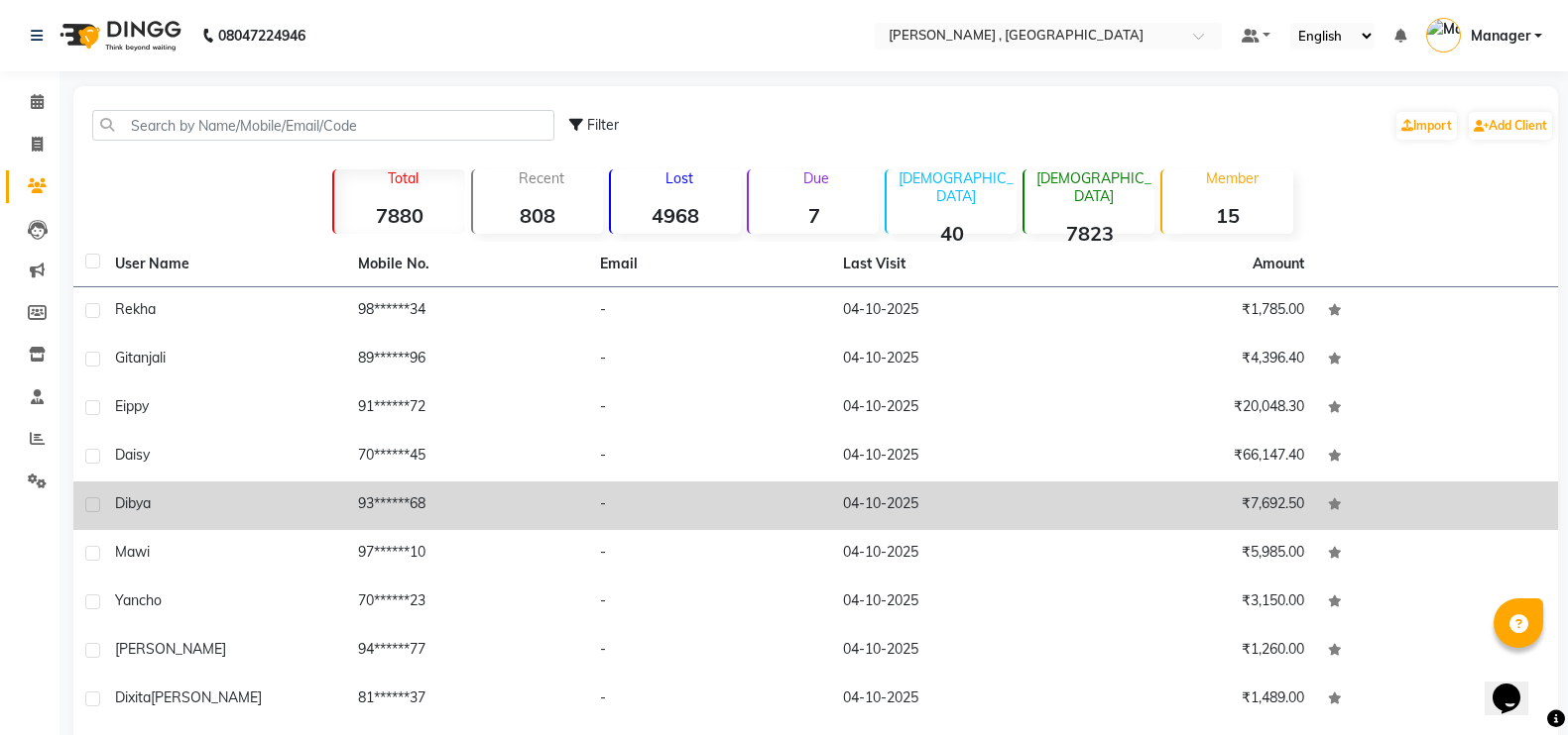
click at [134, 495] on span "dibya" at bounding box center [133, 504] width 36 height 18
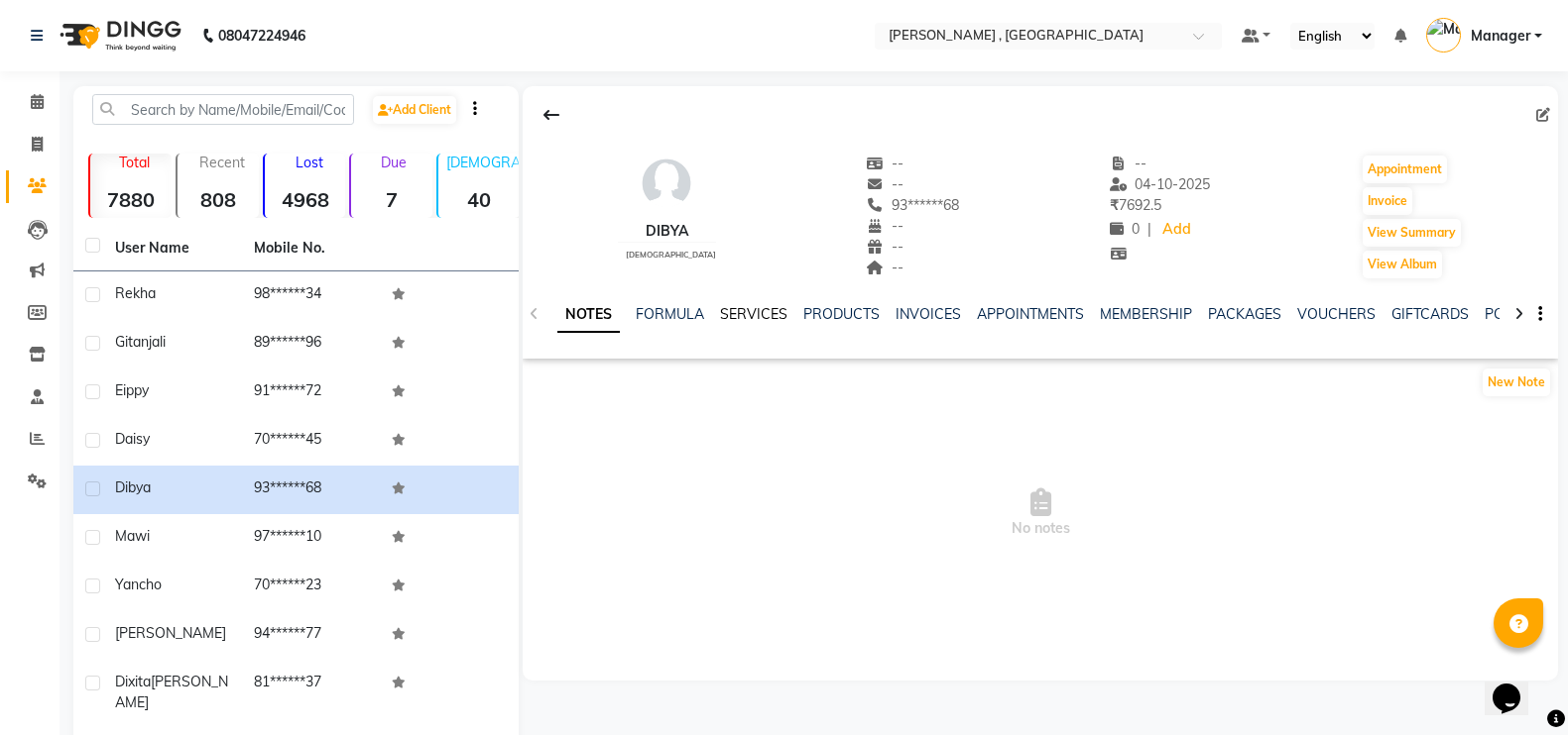
click at [757, 311] on link "SERVICES" at bounding box center [753, 314] width 67 height 18
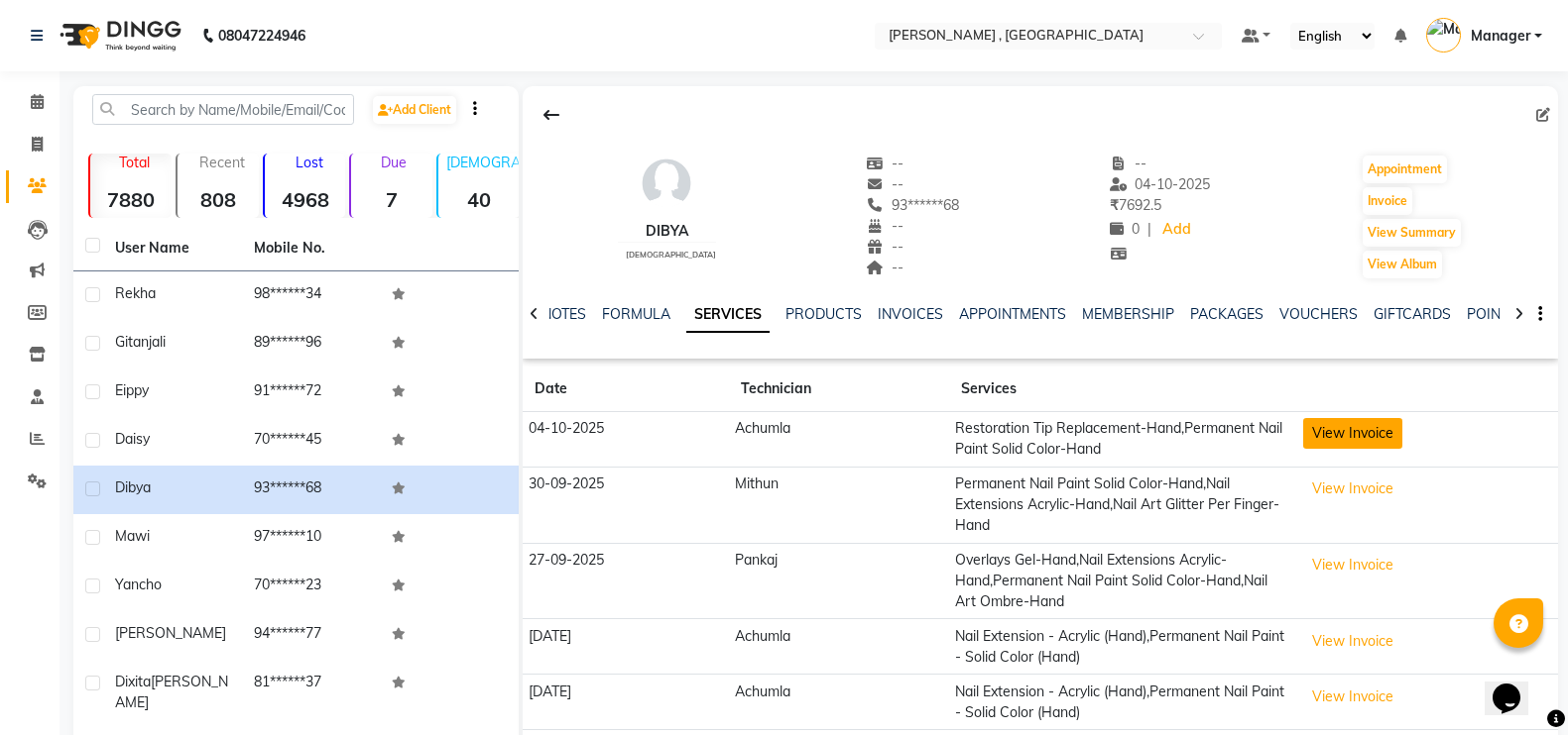
click at [1362, 428] on button "View Invoice" at bounding box center [1353, 433] width 99 height 31
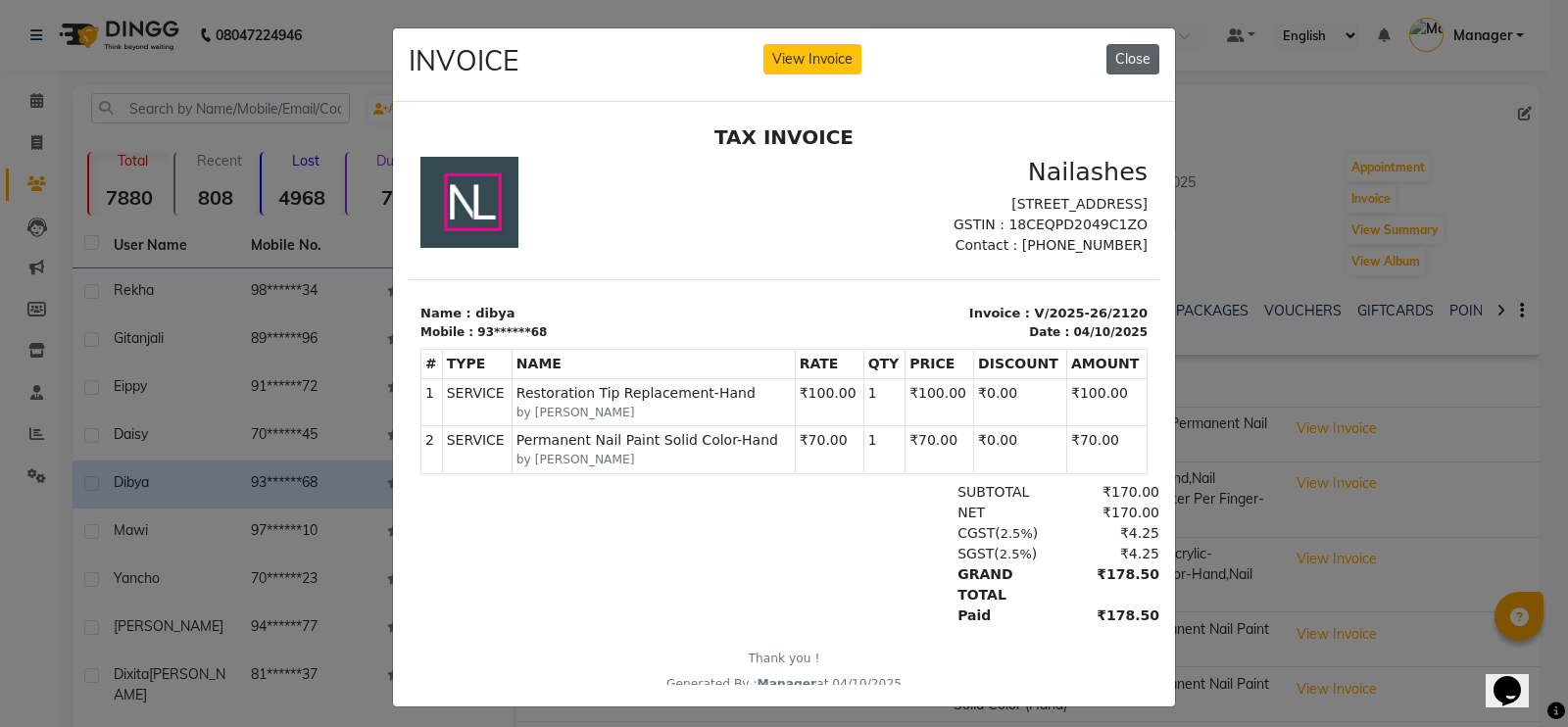
click at [1120, 61] on button "Close" at bounding box center [1133, 59] width 53 height 30
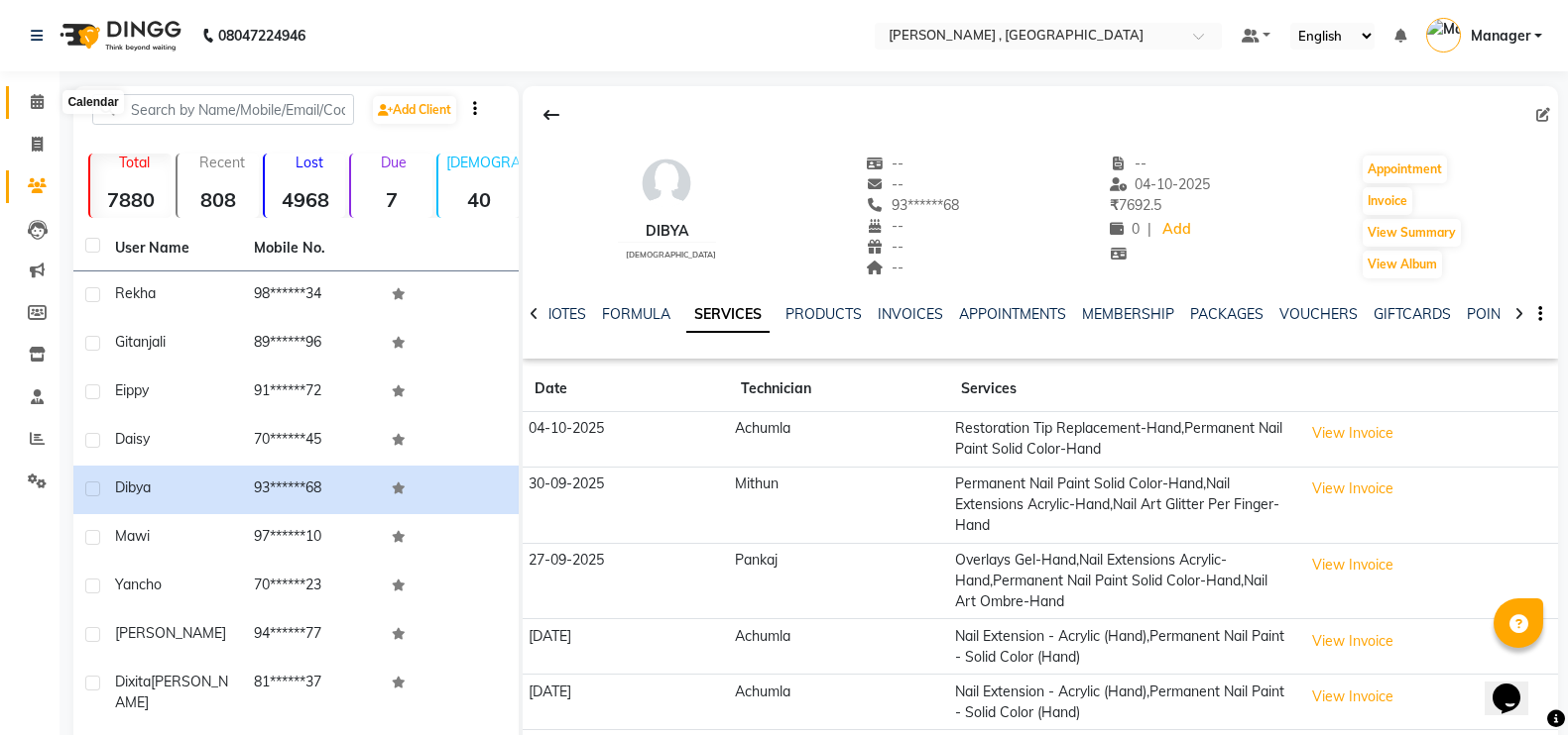
click at [25, 91] on span at bounding box center [37, 102] width 35 height 23
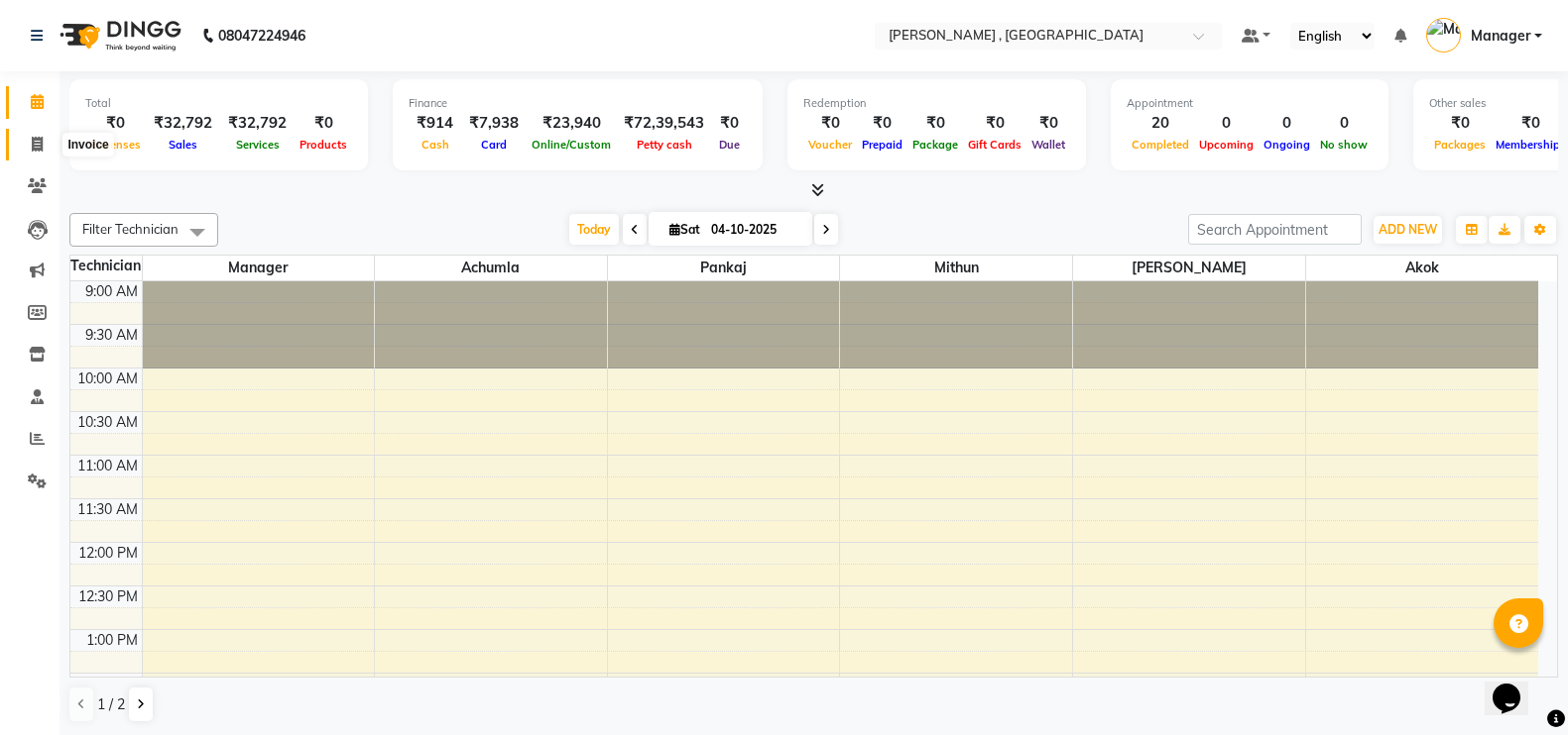
click at [37, 150] on icon at bounding box center [37, 144] width 11 height 15
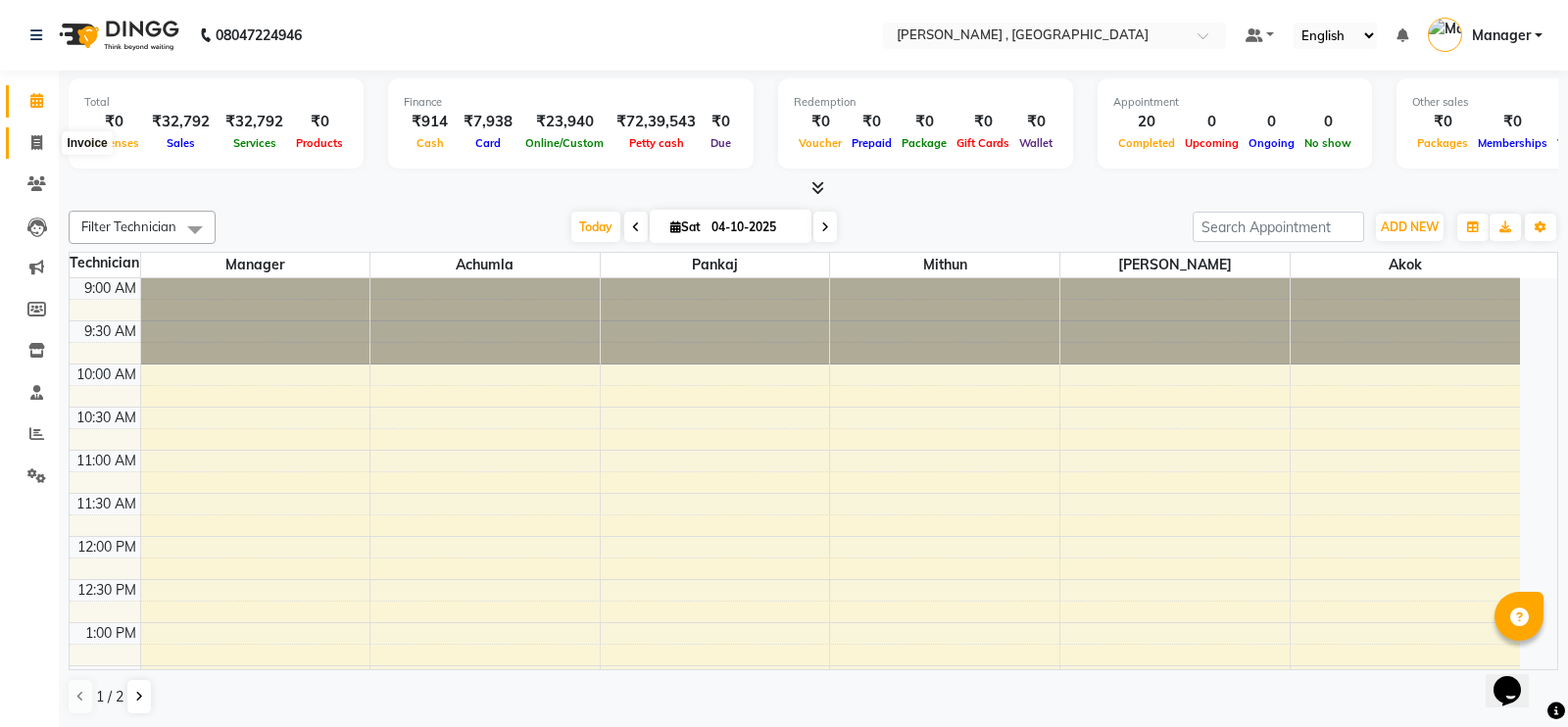
select select "service"
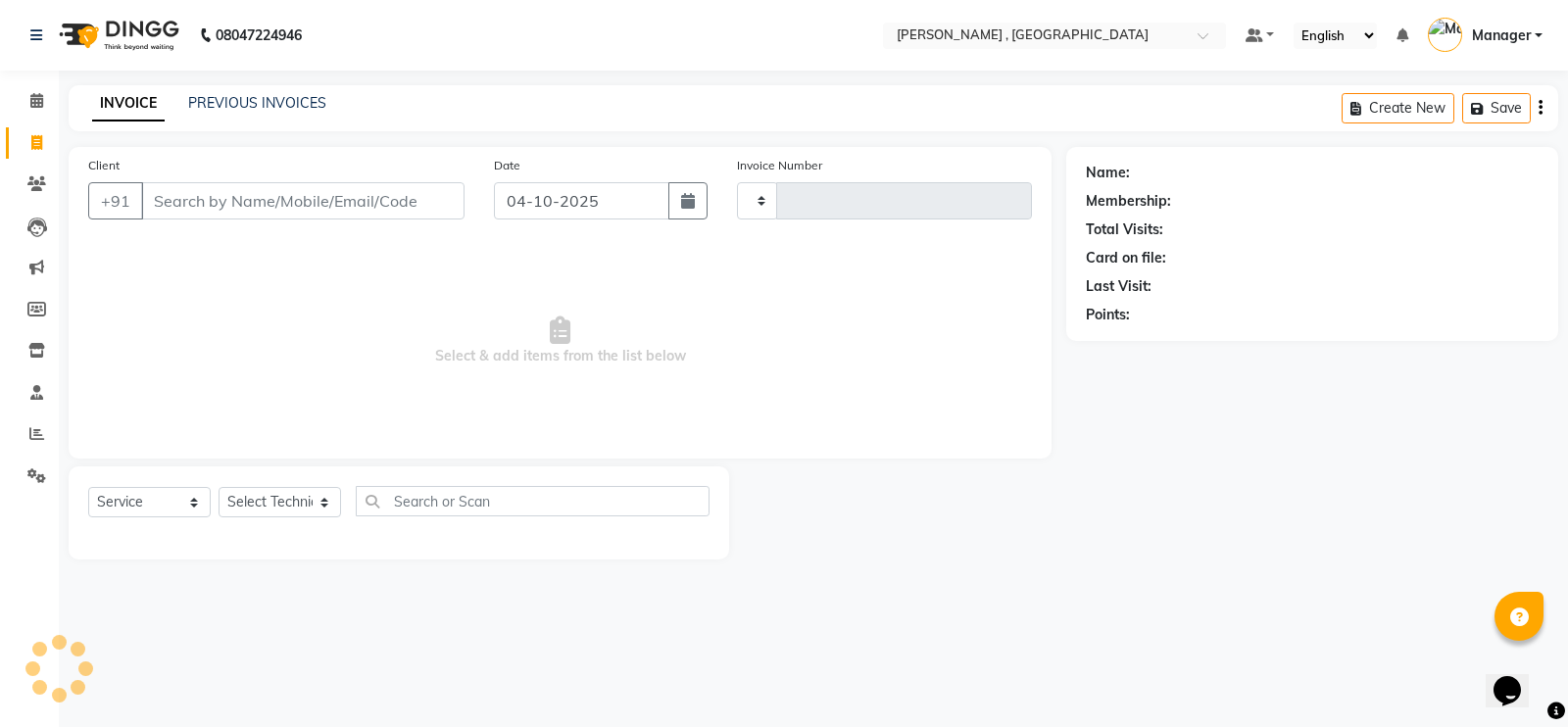
type input "2125"
select select "4283"
click at [33, 444] on span at bounding box center [36, 435] width 34 height 23
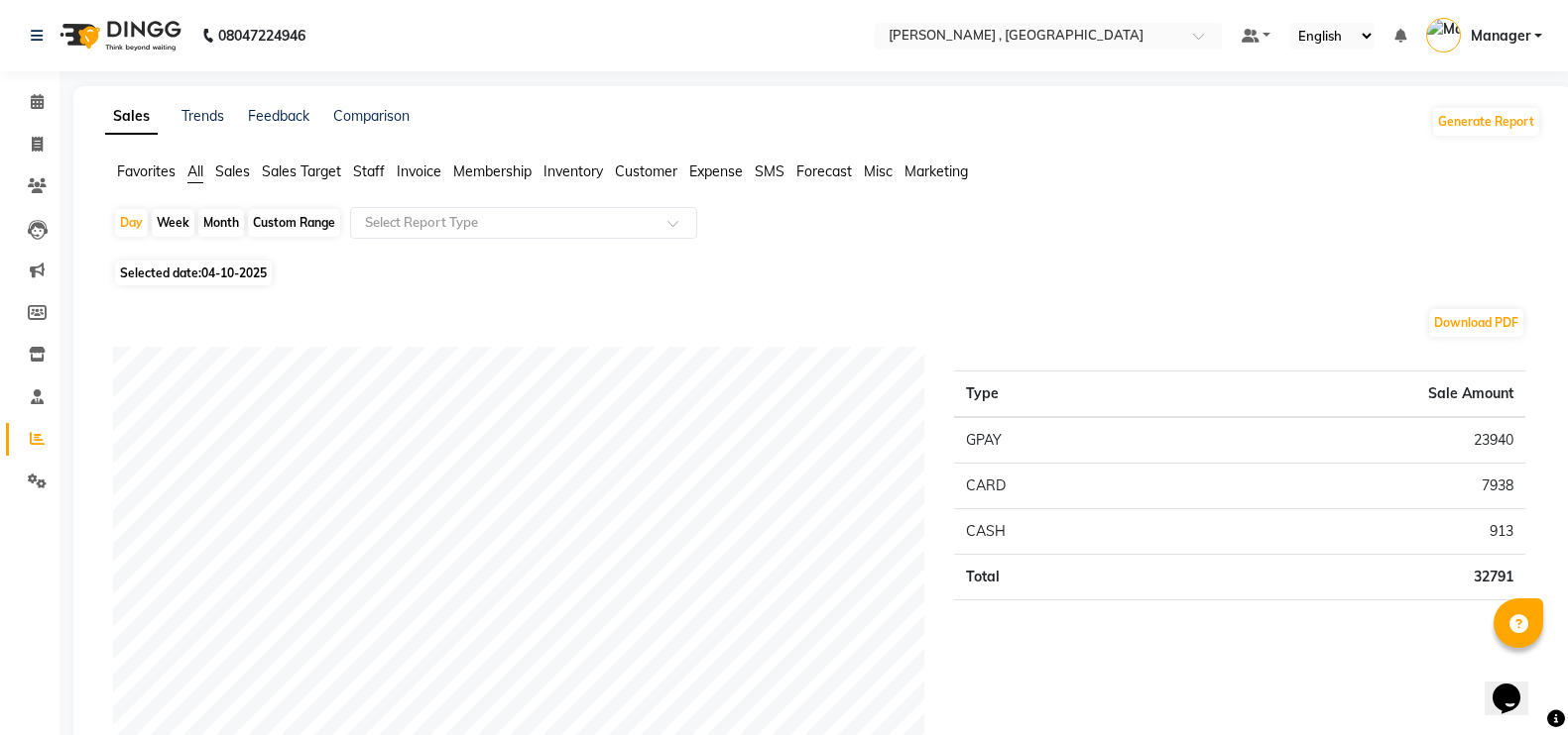
click at [216, 221] on div "Month" at bounding box center [221, 223] width 46 height 28
select select "10"
select select "2025"
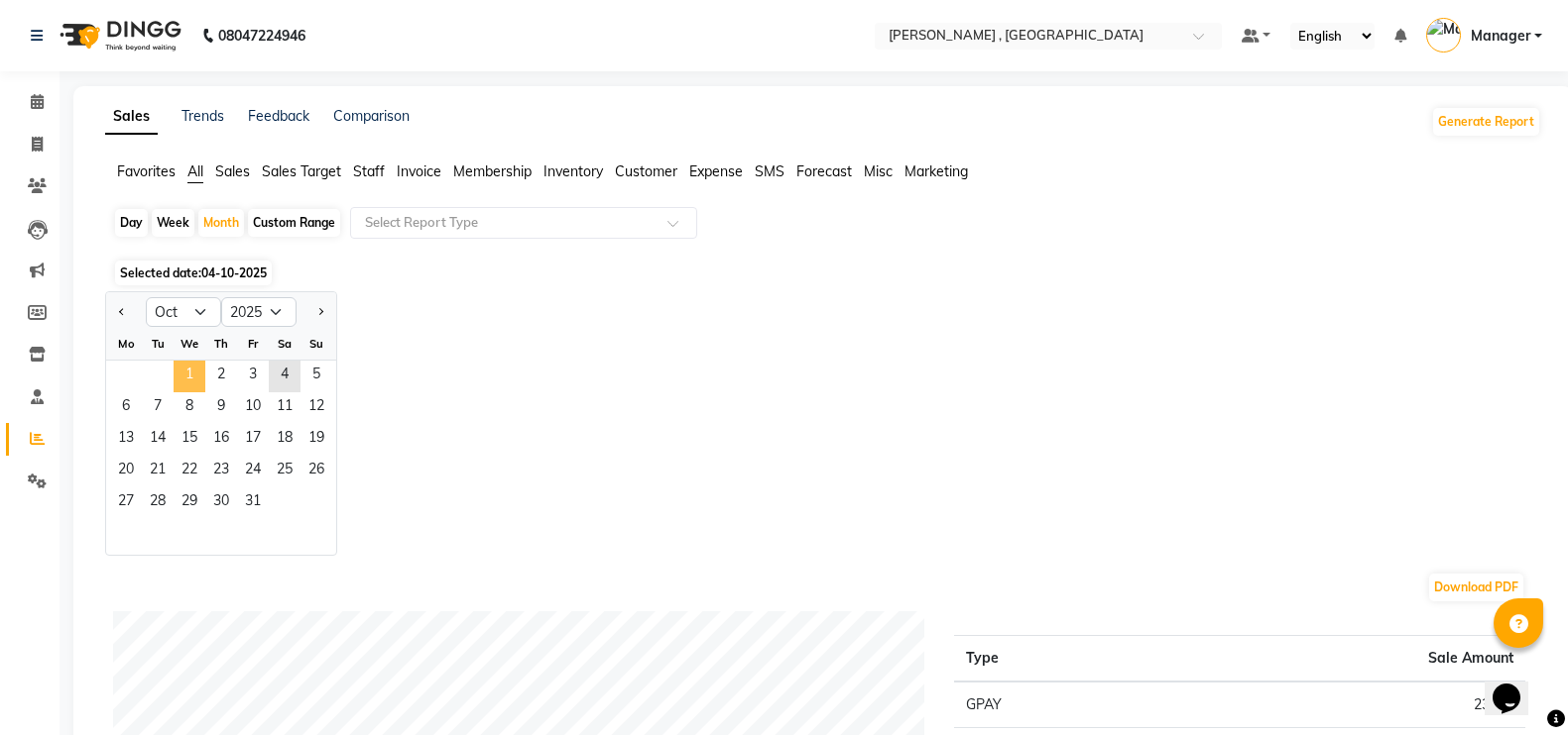
click at [185, 371] on span "1" at bounding box center [190, 377] width 32 height 32
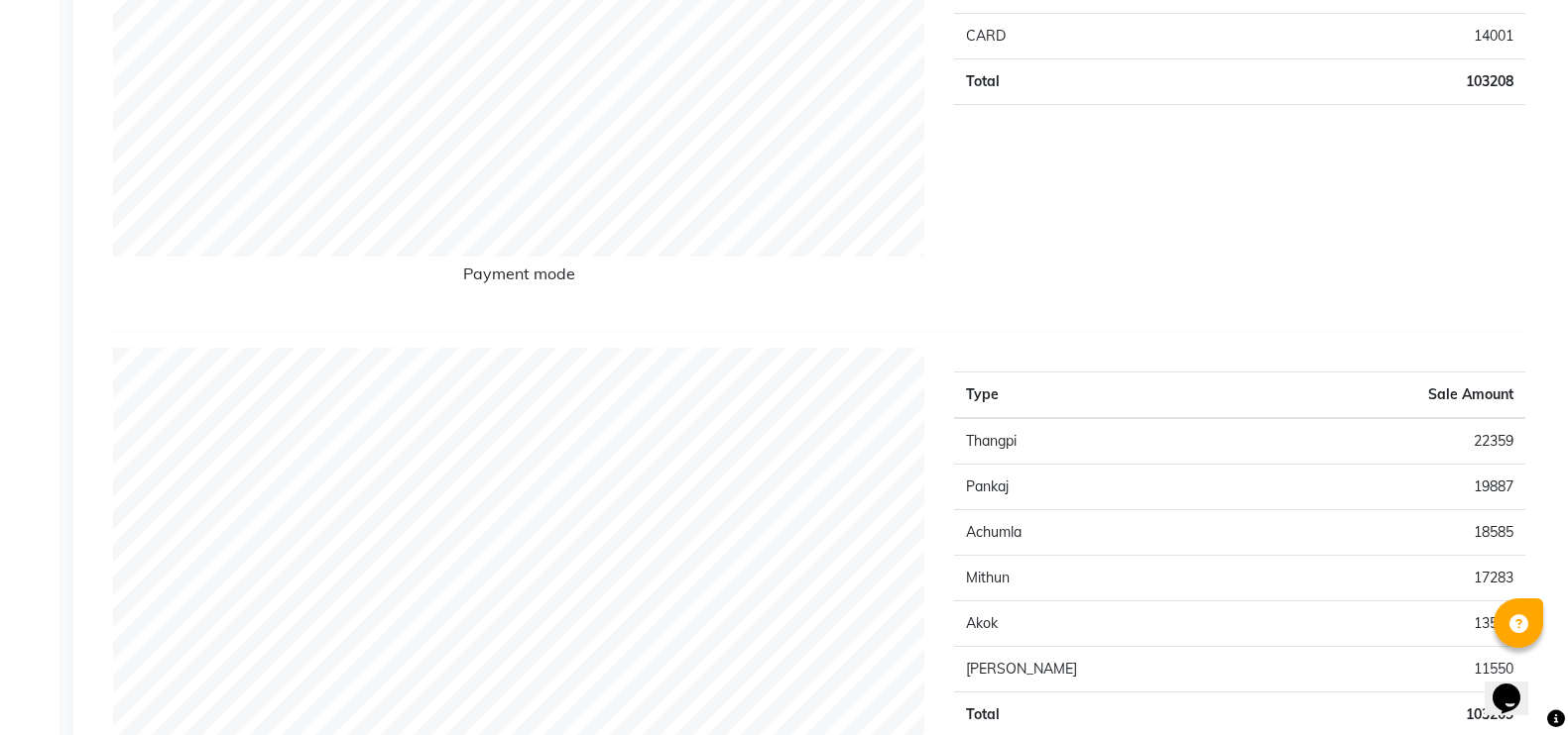
scroll to position [620, 0]
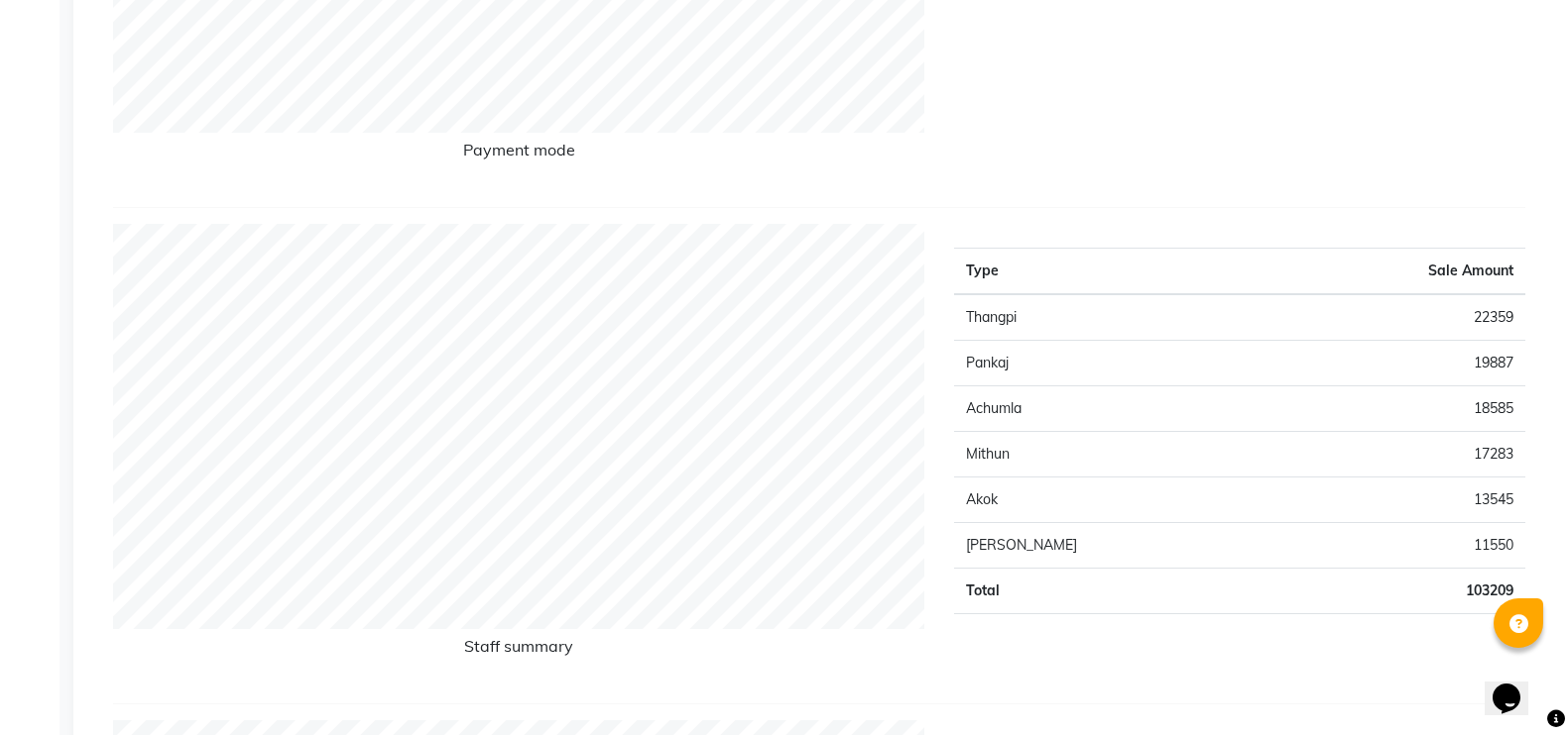
select select "service"
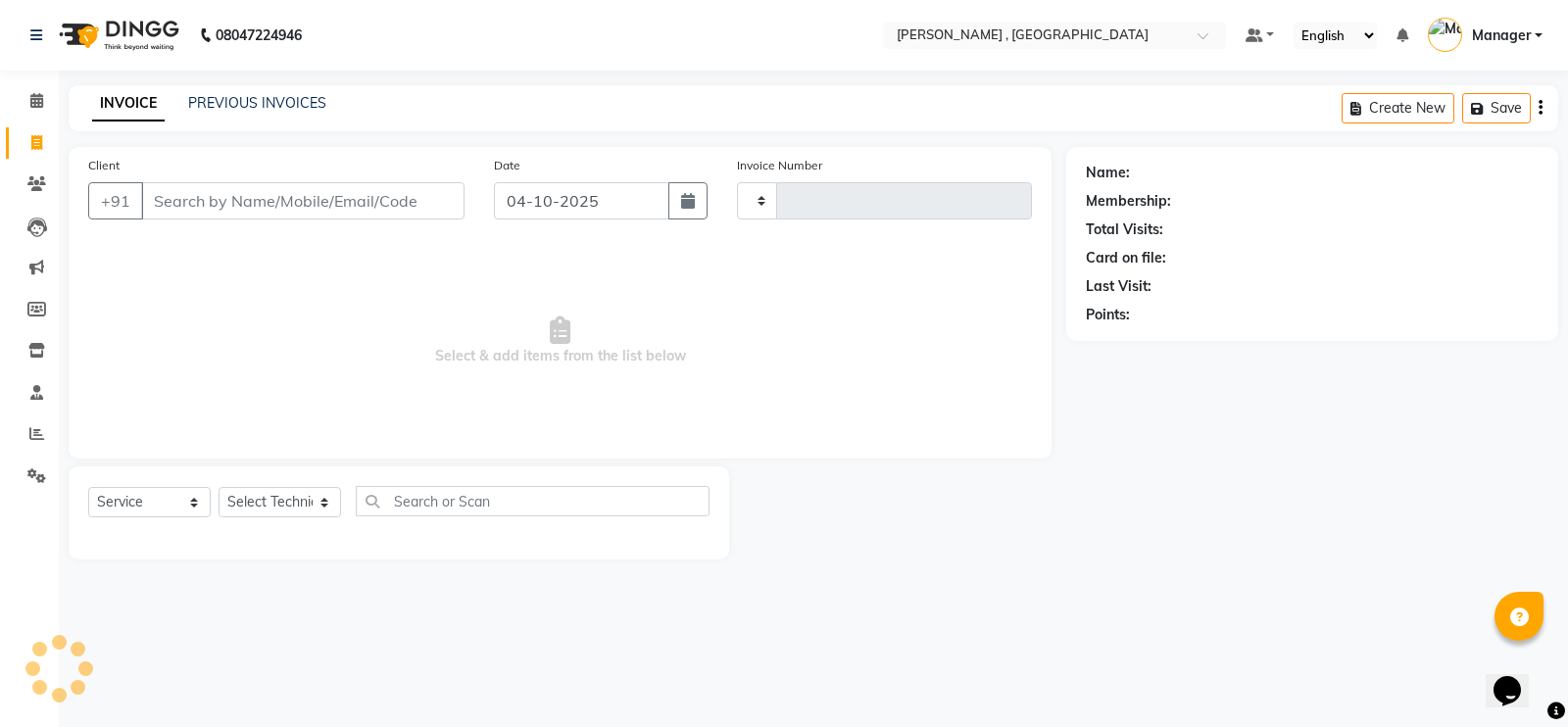
type input "2125"
select select "4283"
click at [244, 193] on input "Client" at bounding box center [303, 201] width 324 height 37
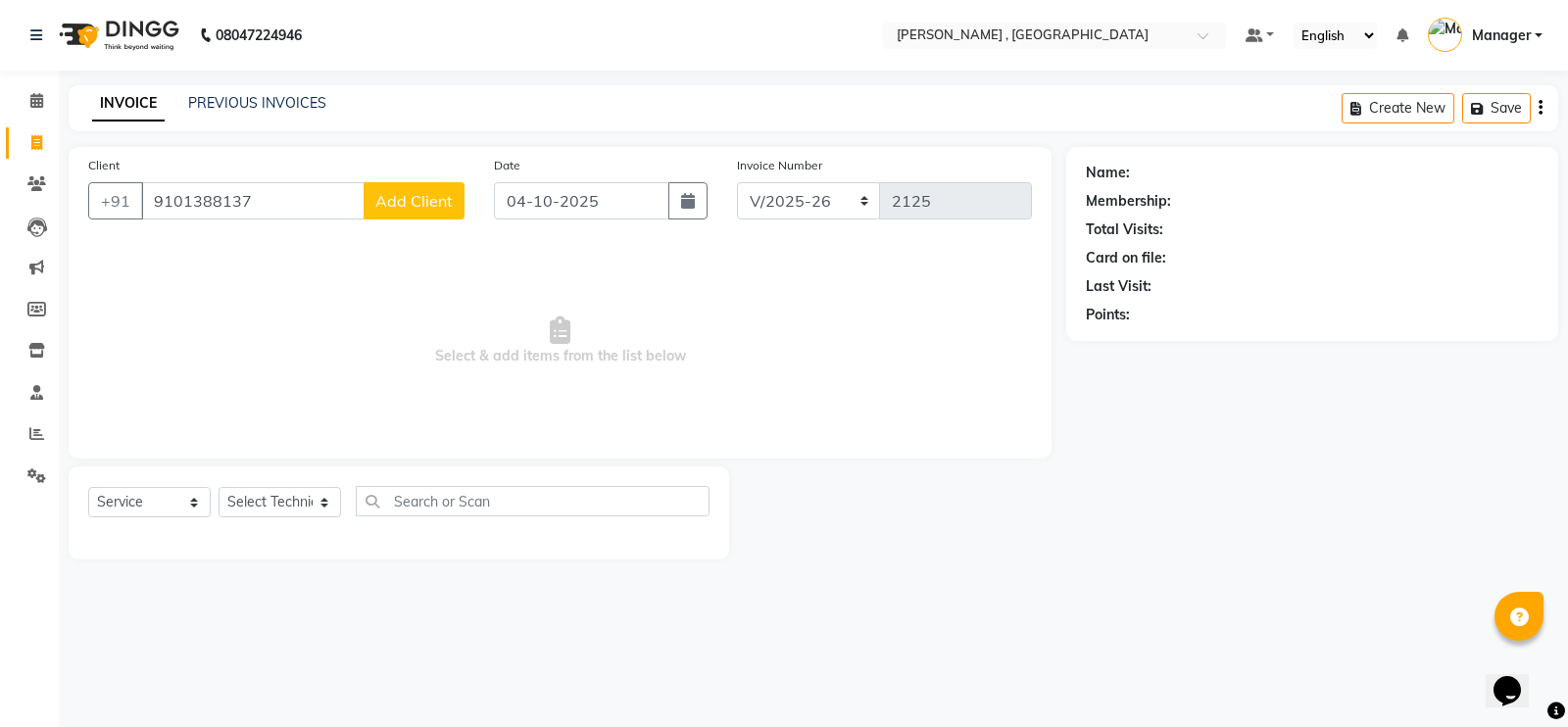
type input "9101388137"
click at [421, 208] on span "Add Client" at bounding box center [414, 201] width 77 height 20
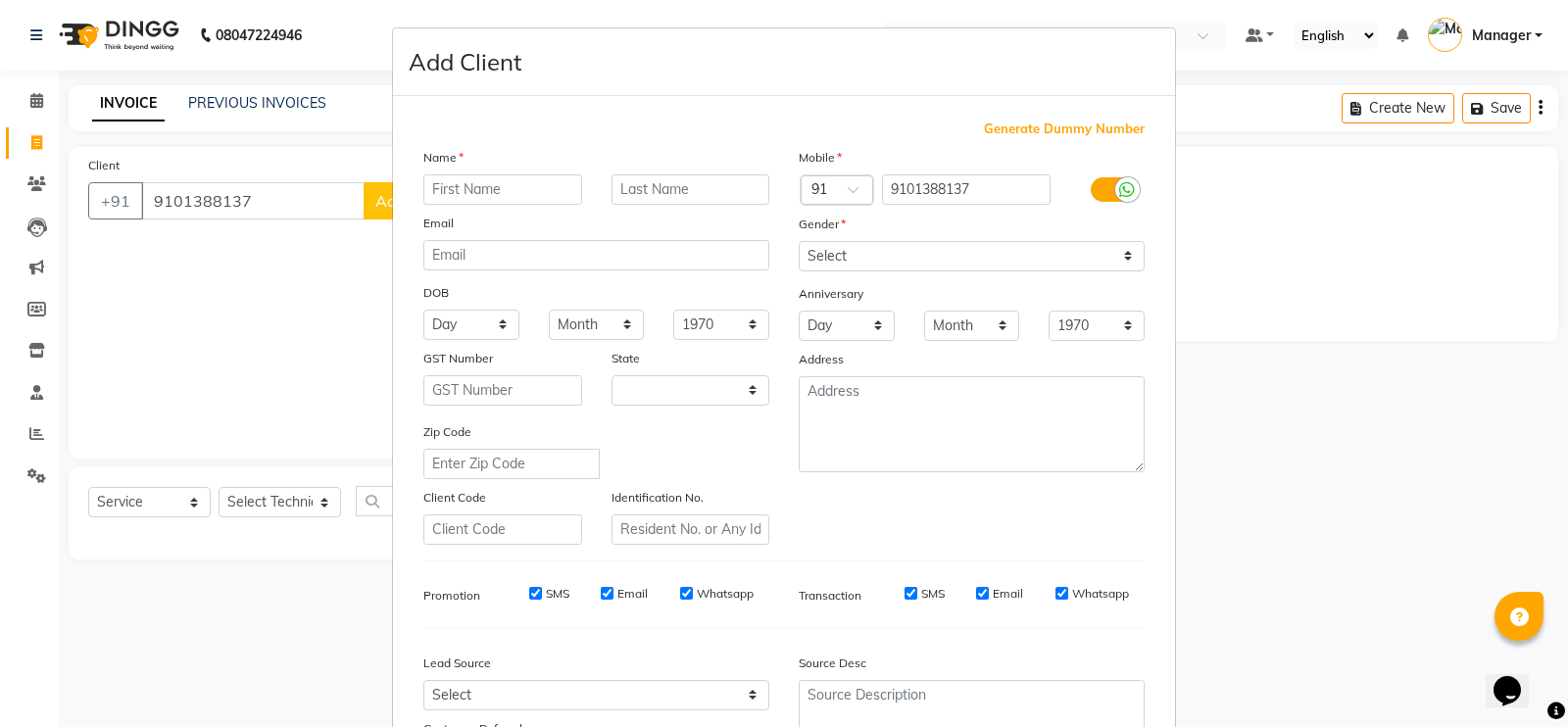
select select "21"
click at [566, 196] on input "text" at bounding box center [503, 189] width 159 height 30
type input "Naro"
click at [863, 259] on select "Select [DEMOGRAPHIC_DATA] [DEMOGRAPHIC_DATA] Other Prefer Not To Say" at bounding box center [971, 256] width 346 height 30
select select "[DEMOGRAPHIC_DATA]"
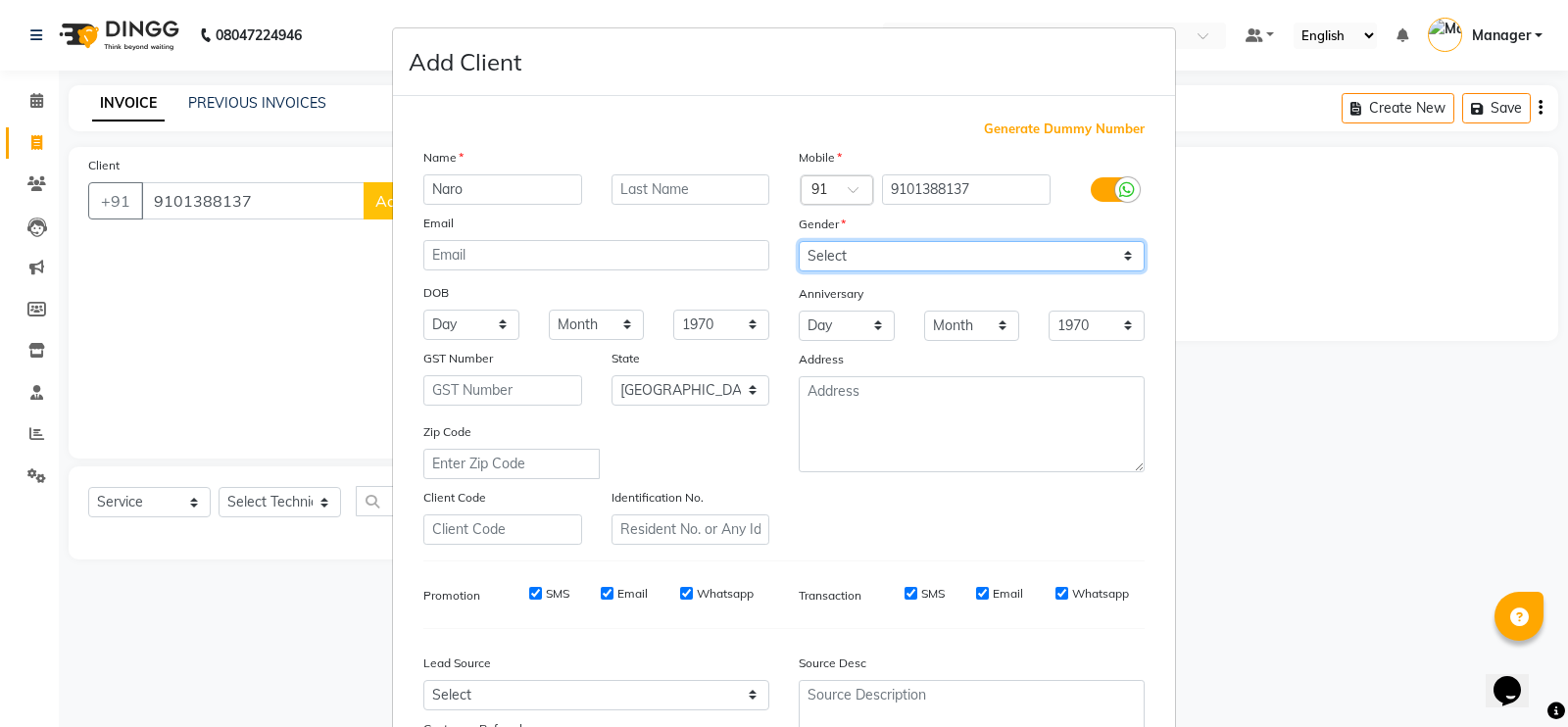
click at [798, 241] on select "Select [DEMOGRAPHIC_DATA] [DEMOGRAPHIC_DATA] Other Prefer Not To Say" at bounding box center [971, 256] width 346 height 30
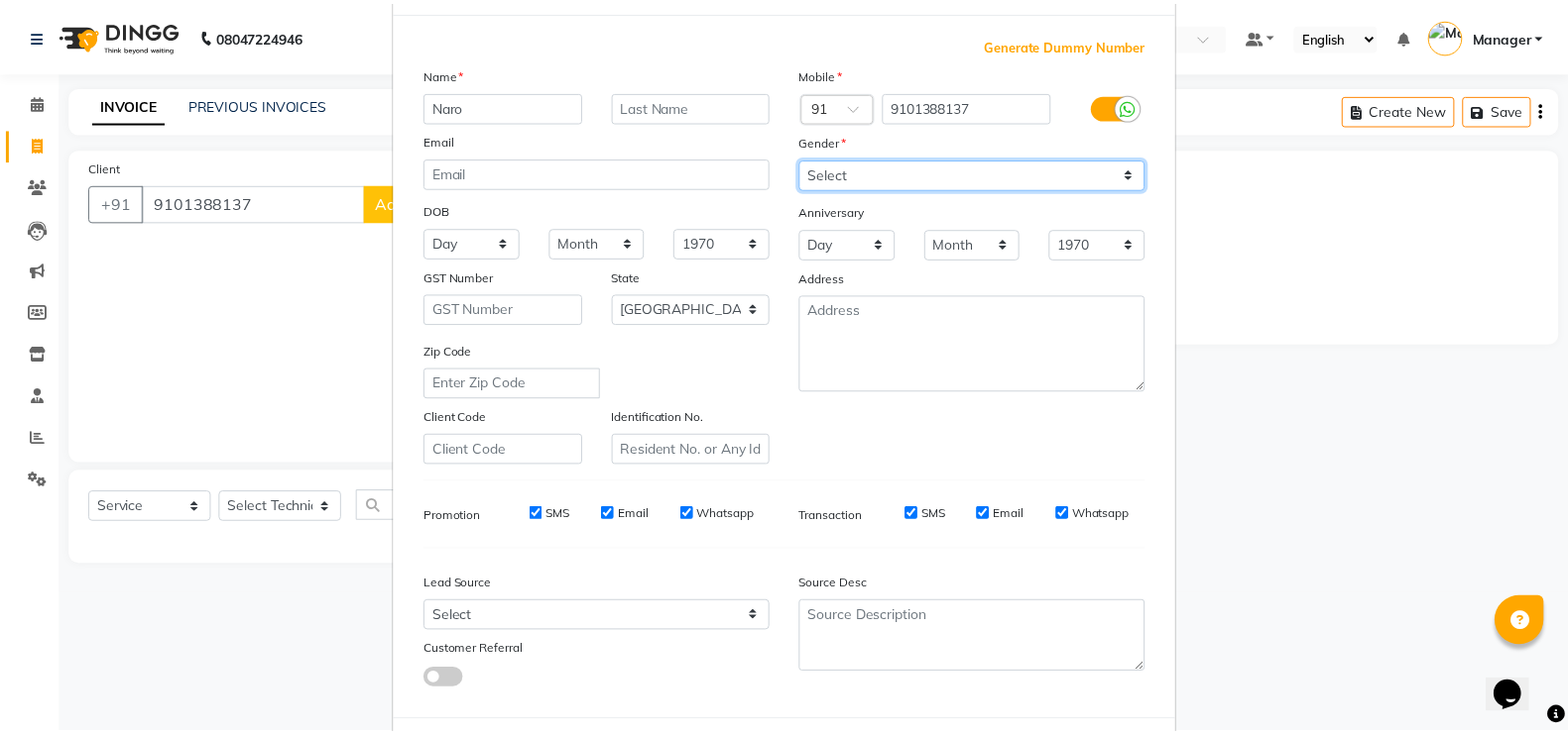
scroll to position [180, 0]
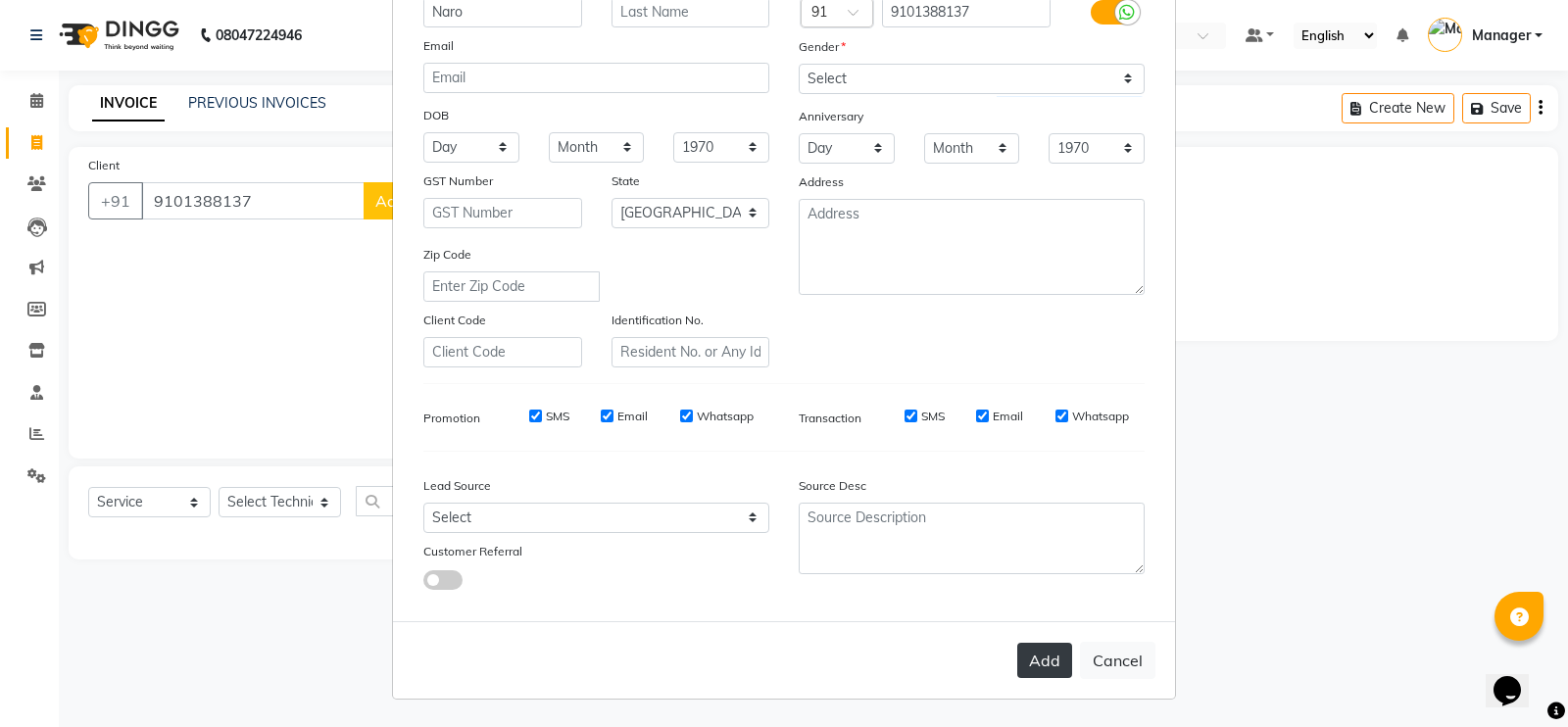
click at [1018, 645] on button "Add" at bounding box center [1044, 661] width 55 height 35
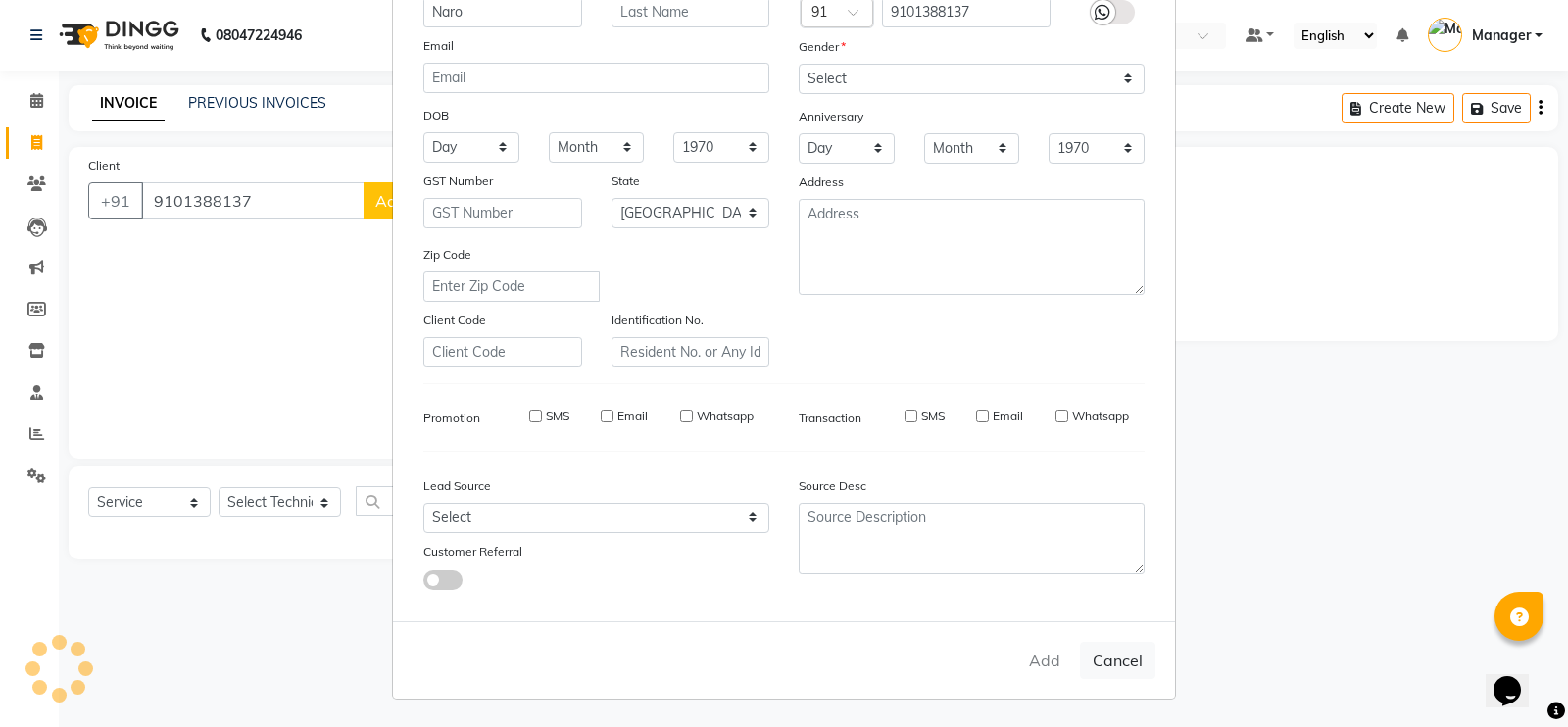
type input "91******37"
select select
select select "null"
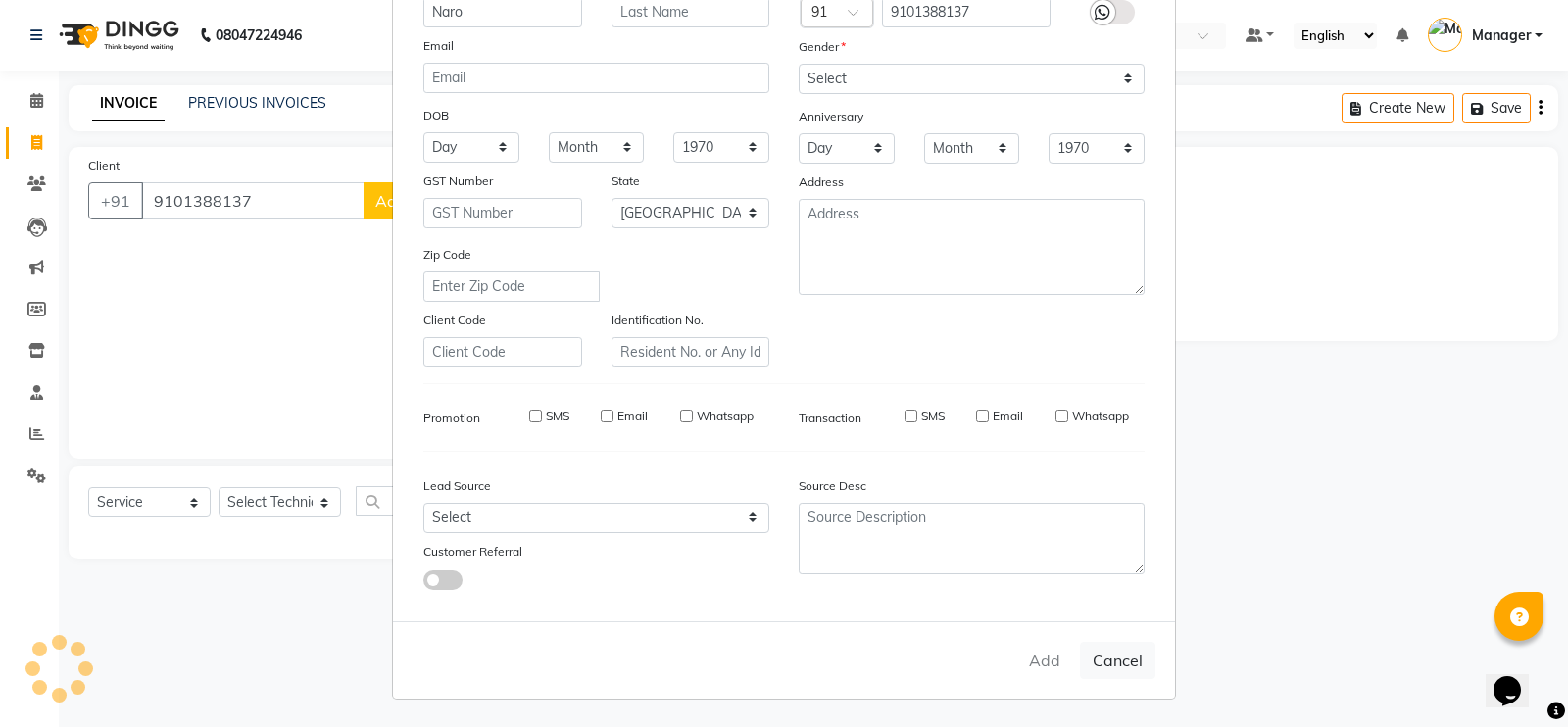
select select
checkbox input "false"
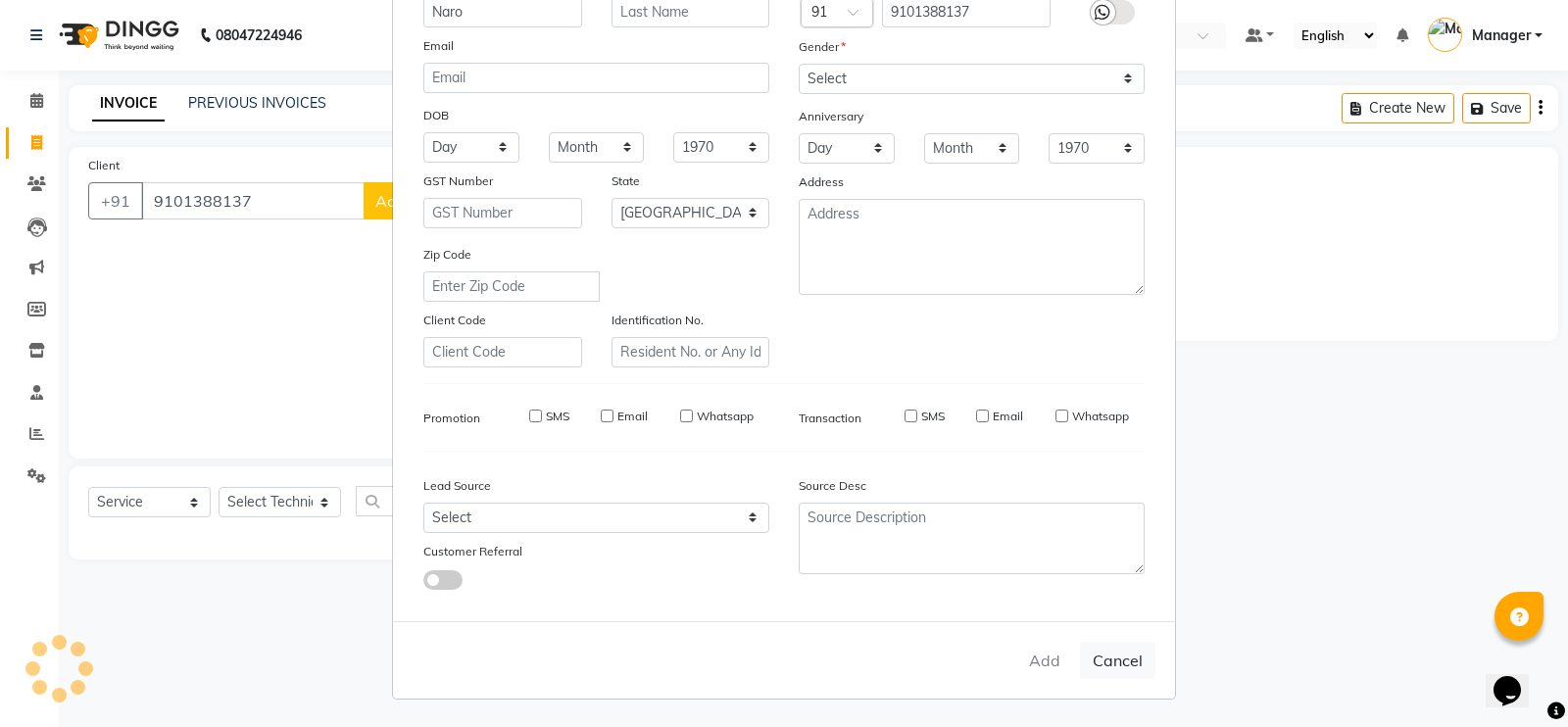
checkbox input "false"
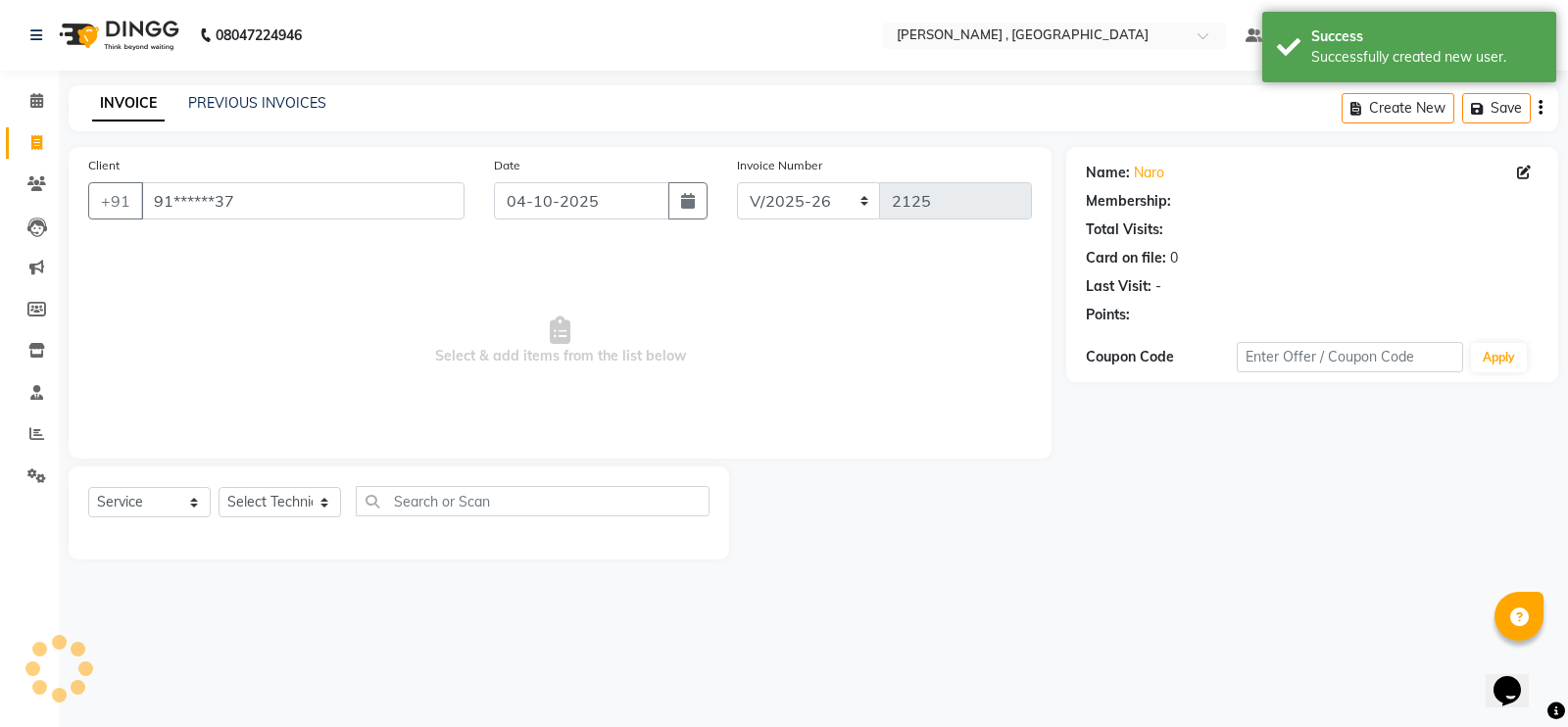
select select "1: Object"
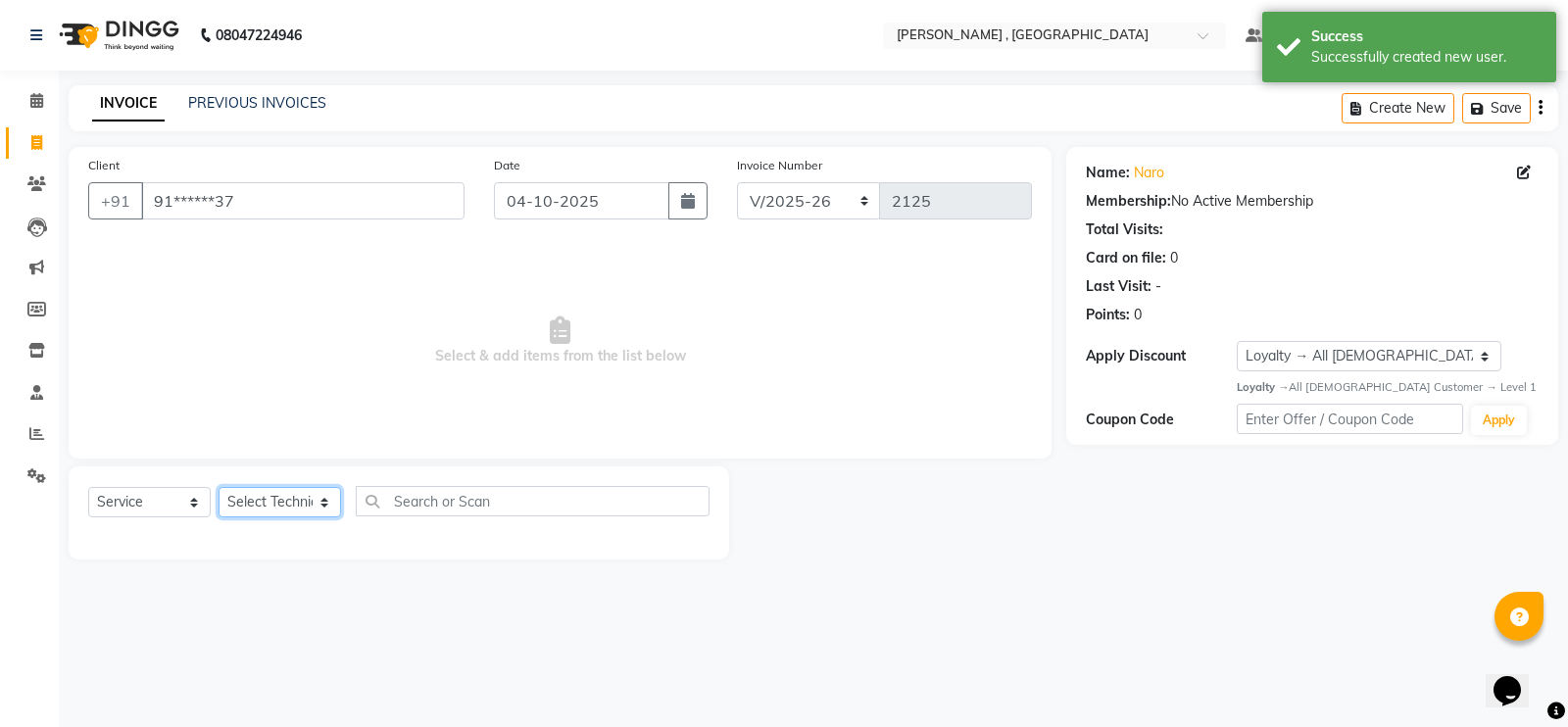
click at [275, 495] on select "Select Technician [PERSON_NAME] [PERSON_NAME] Manager [PERSON_NAME] Thangpi [PE…" at bounding box center [279, 502] width 123 height 30
select select "85988"
click at [219, 488] on select "Select Technician [PERSON_NAME] [PERSON_NAME] Manager [PERSON_NAME] Thangpi [PE…" at bounding box center [279, 502] width 123 height 30
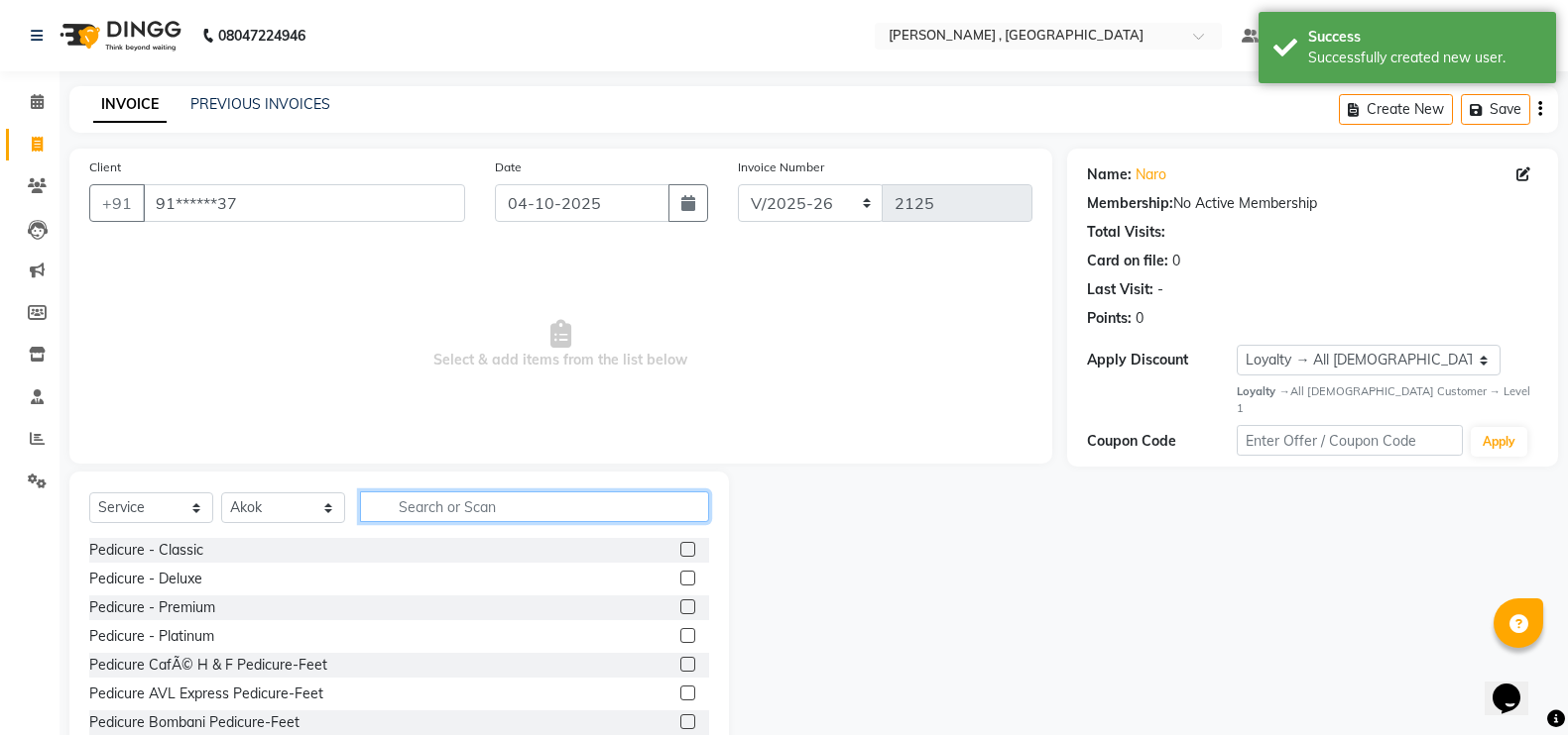
click at [464, 505] on input "text" at bounding box center [535, 507] width 349 height 31
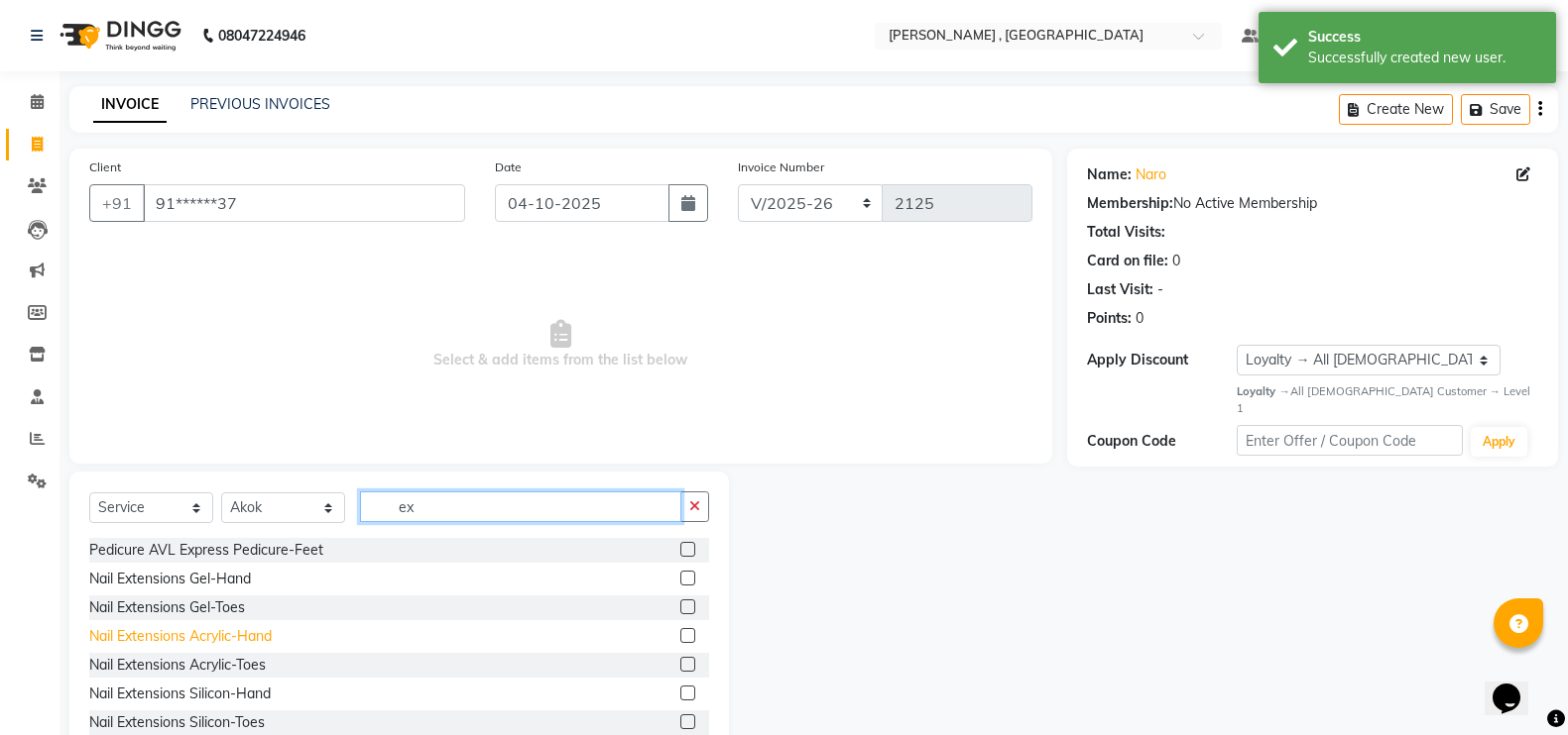
type input "ex"
click at [226, 636] on div "Nail Extensions Acrylic-Hand" at bounding box center [181, 637] width 183 height 21
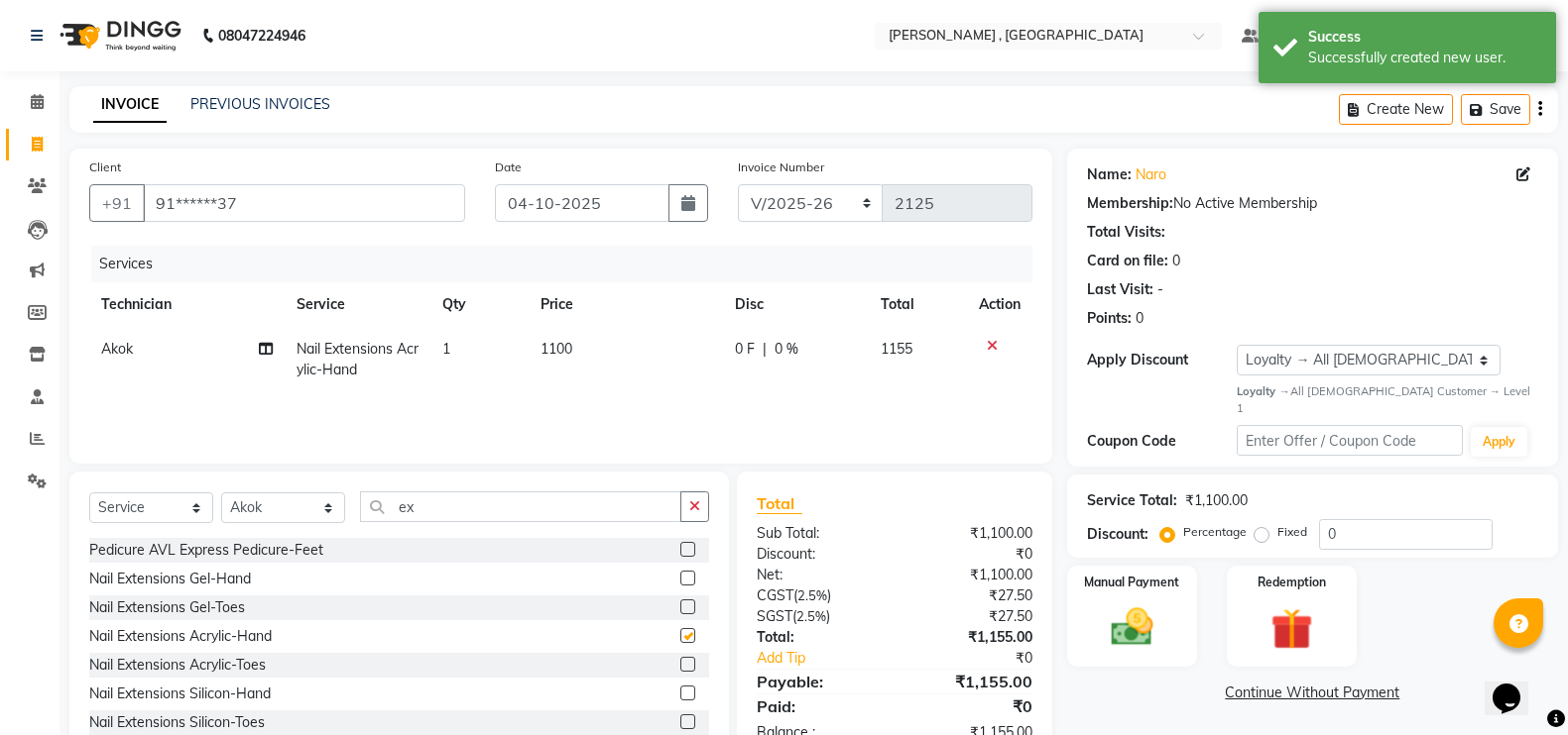
checkbox input "false"
click at [565, 362] on td "1100" at bounding box center [626, 360] width 195 height 65
select select "85988"
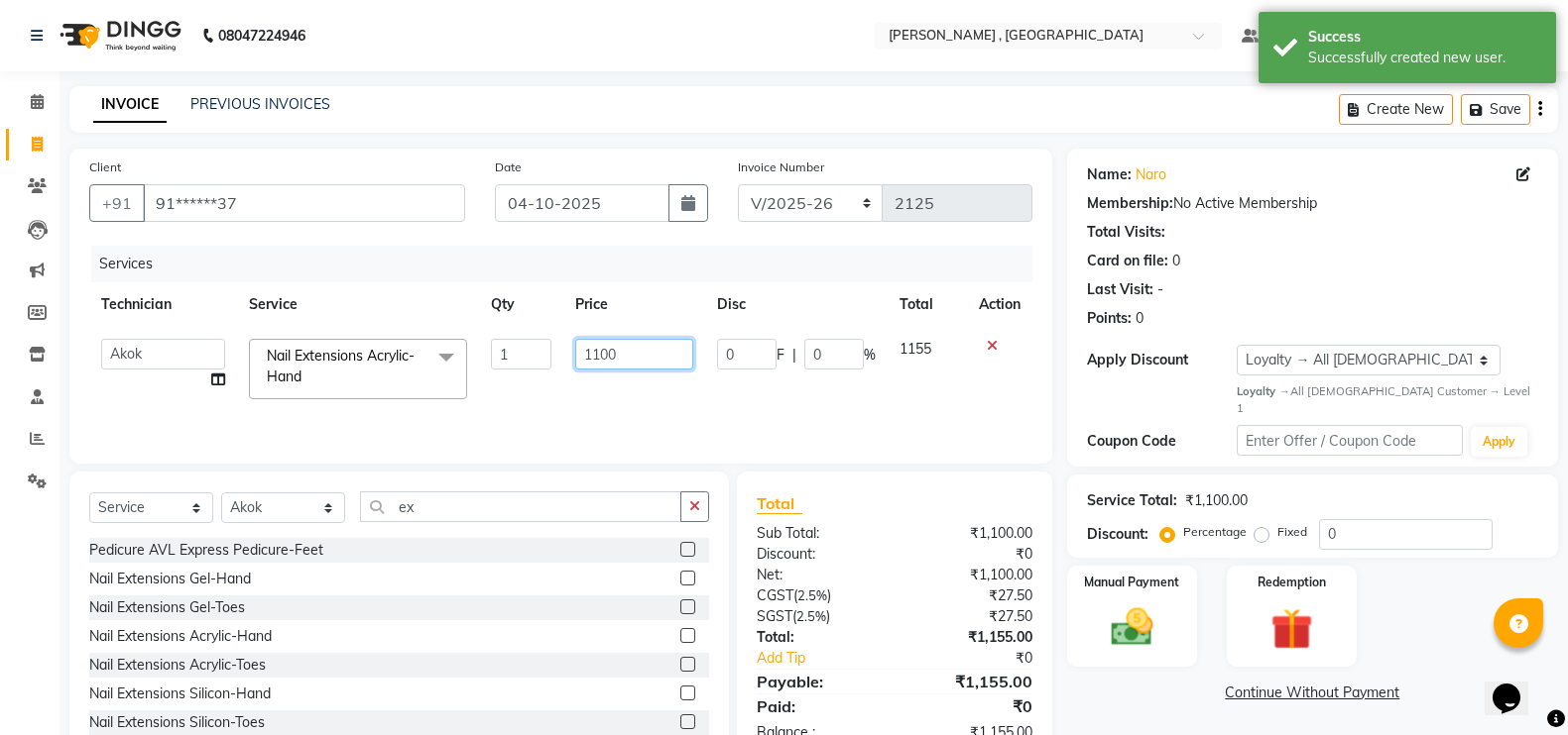
click at [598, 348] on input "1100" at bounding box center [634, 354] width 118 height 31
type input "1000"
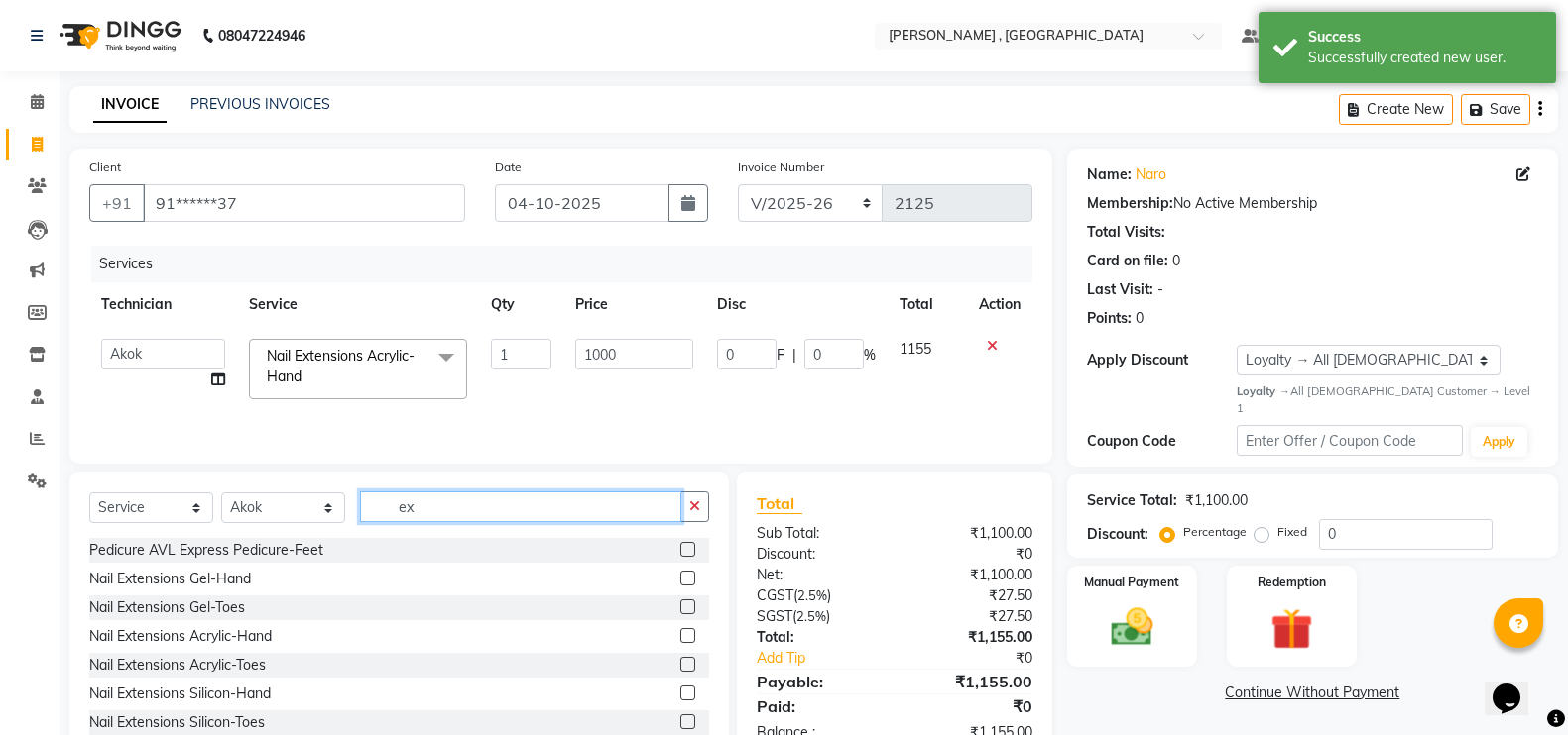
click at [558, 504] on input "ex" at bounding box center [521, 507] width 322 height 31
type input "e"
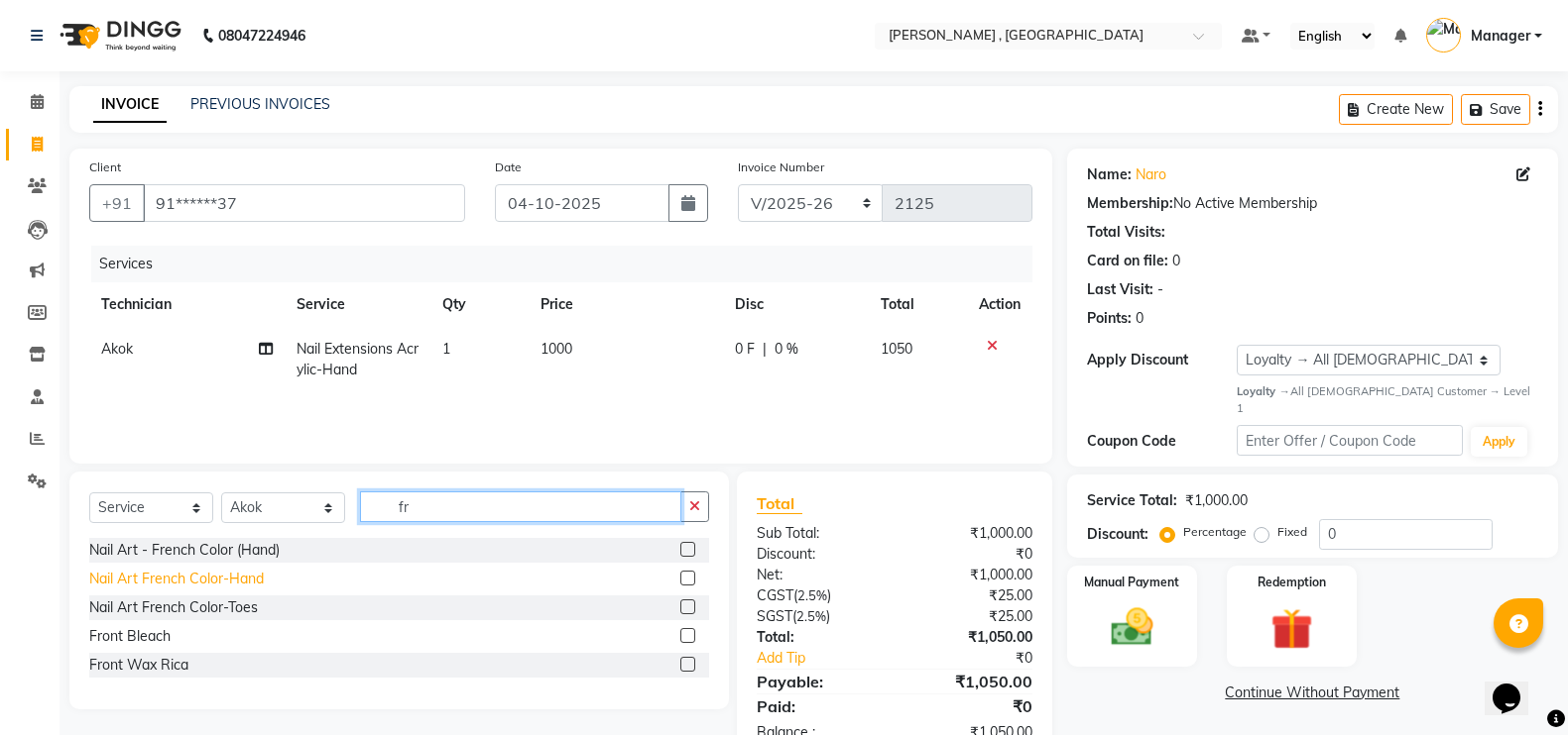
type input "fr"
click at [213, 573] on div "Nail Art French Color-Hand" at bounding box center [177, 579] width 175 height 21
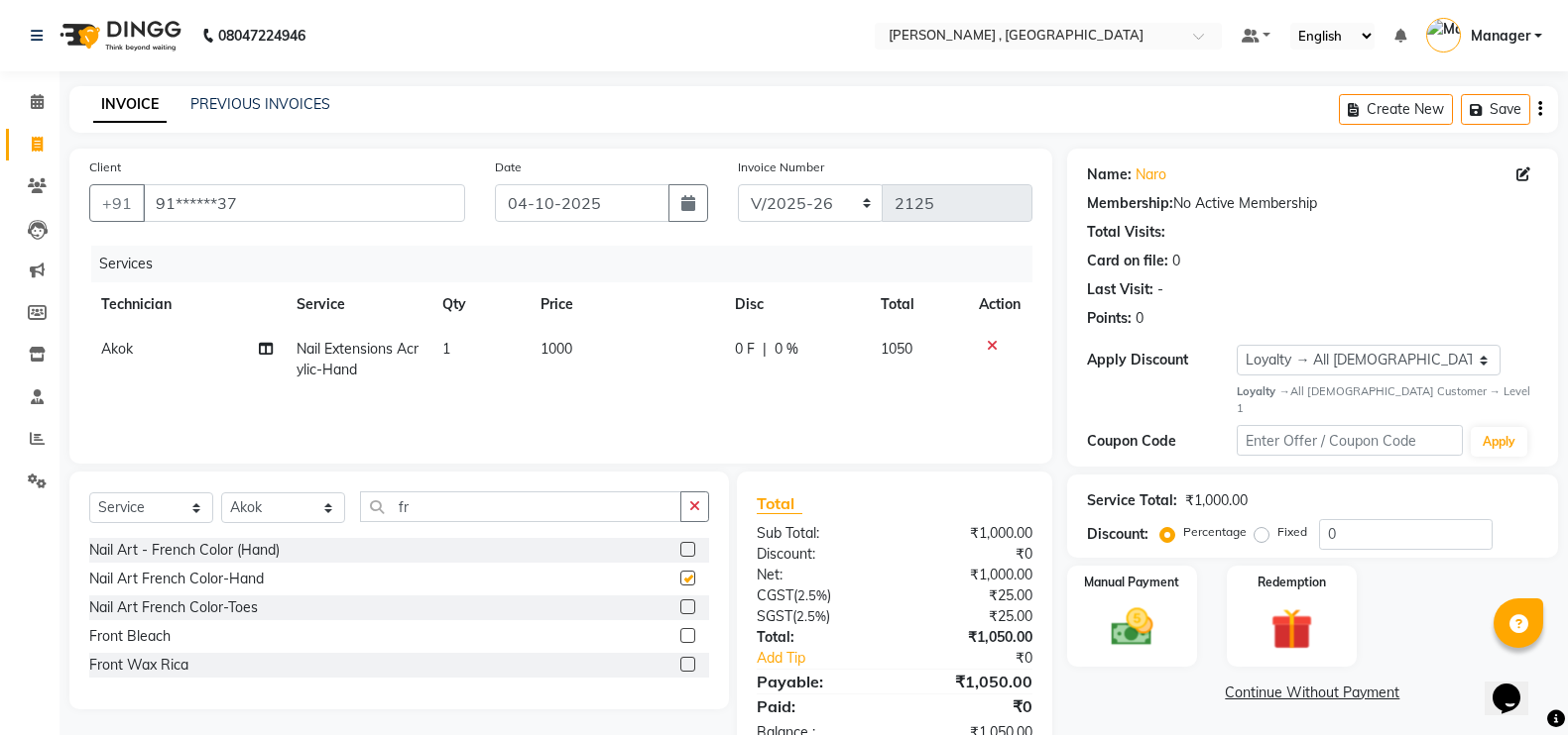
checkbox input "false"
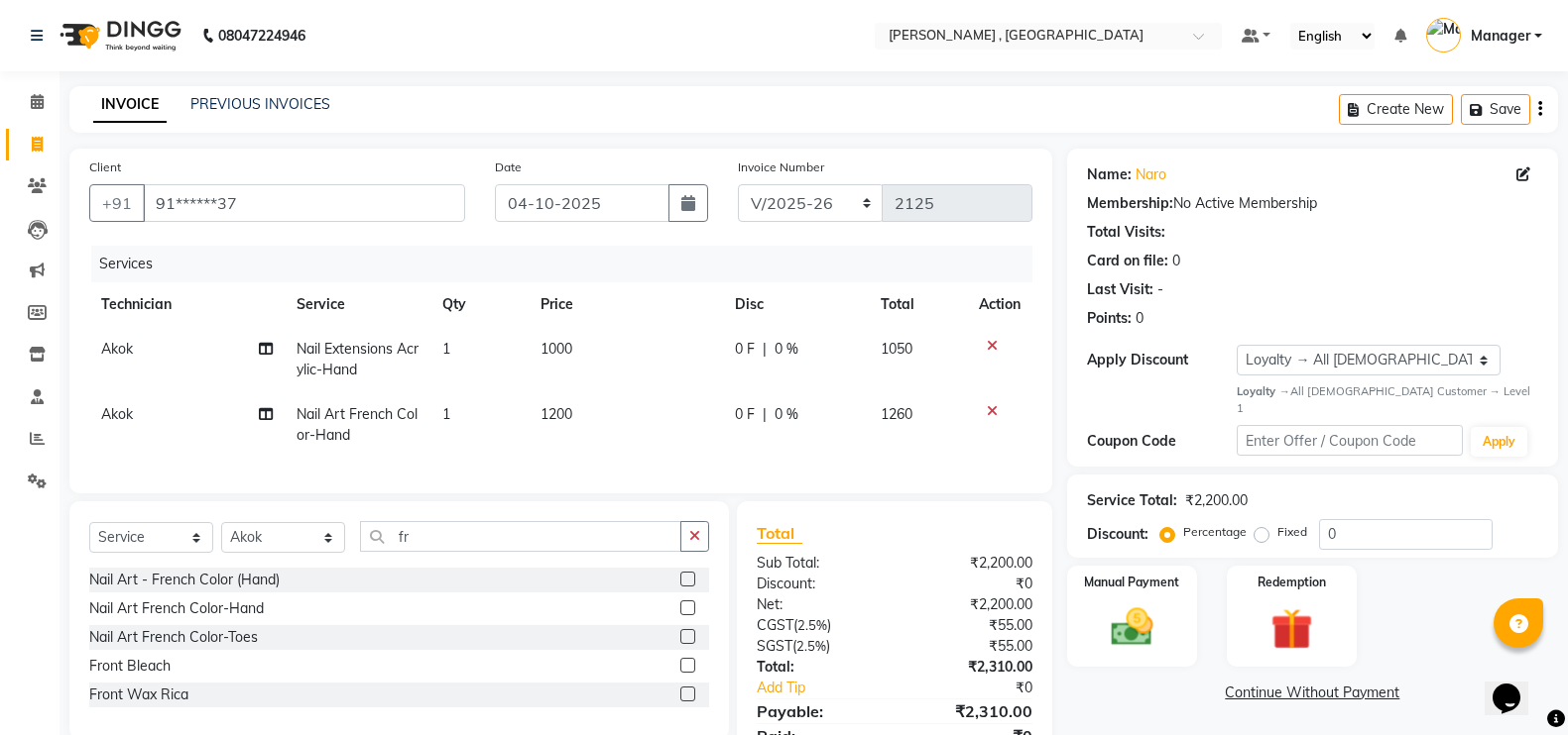
click at [532, 436] on td "1200" at bounding box center [626, 426] width 195 height 65
select select "85988"
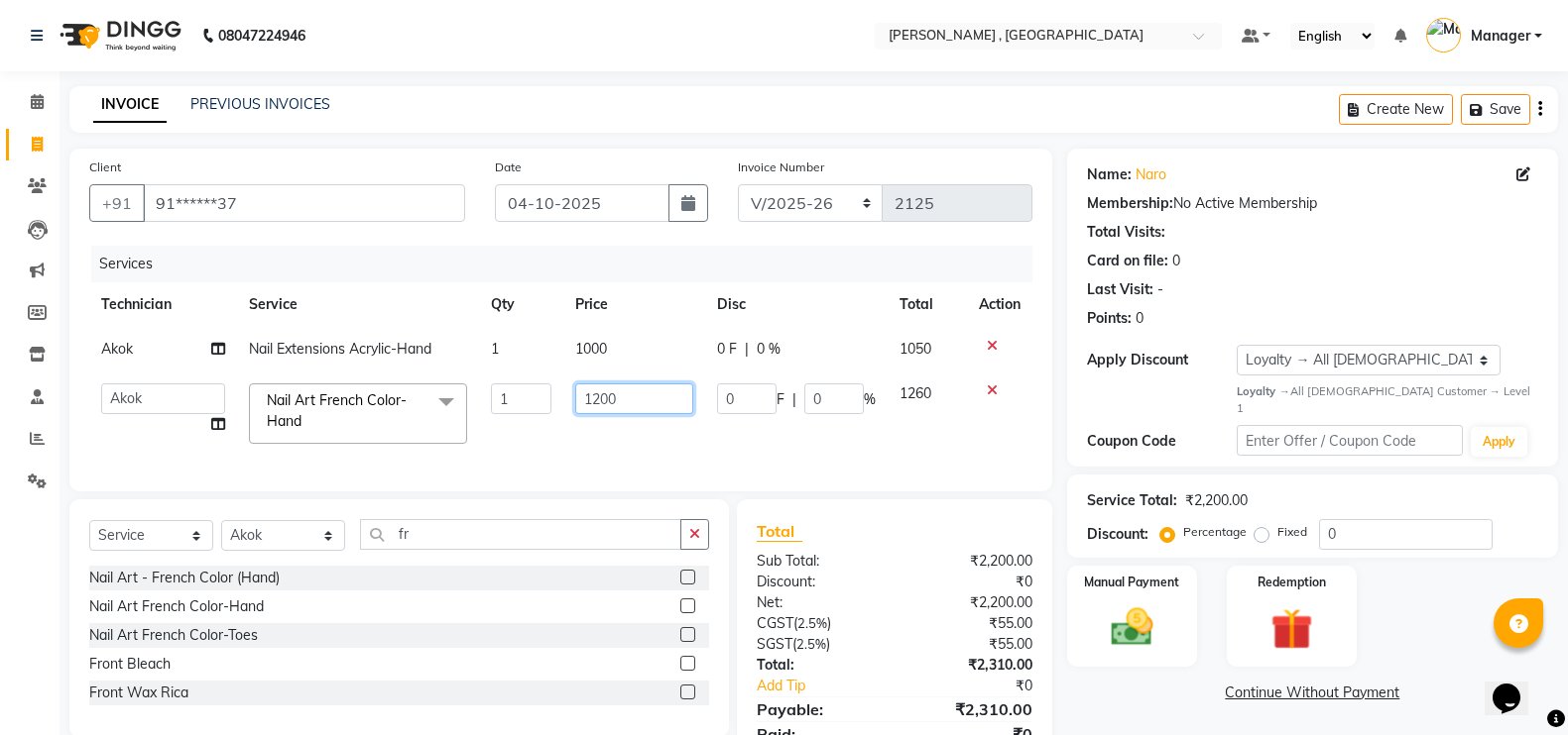
click at [611, 396] on input "1200" at bounding box center [634, 399] width 118 height 31
type input "150"
click at [577, 551] on input "fr" at bounding box center [521, 535] width 322 height 31
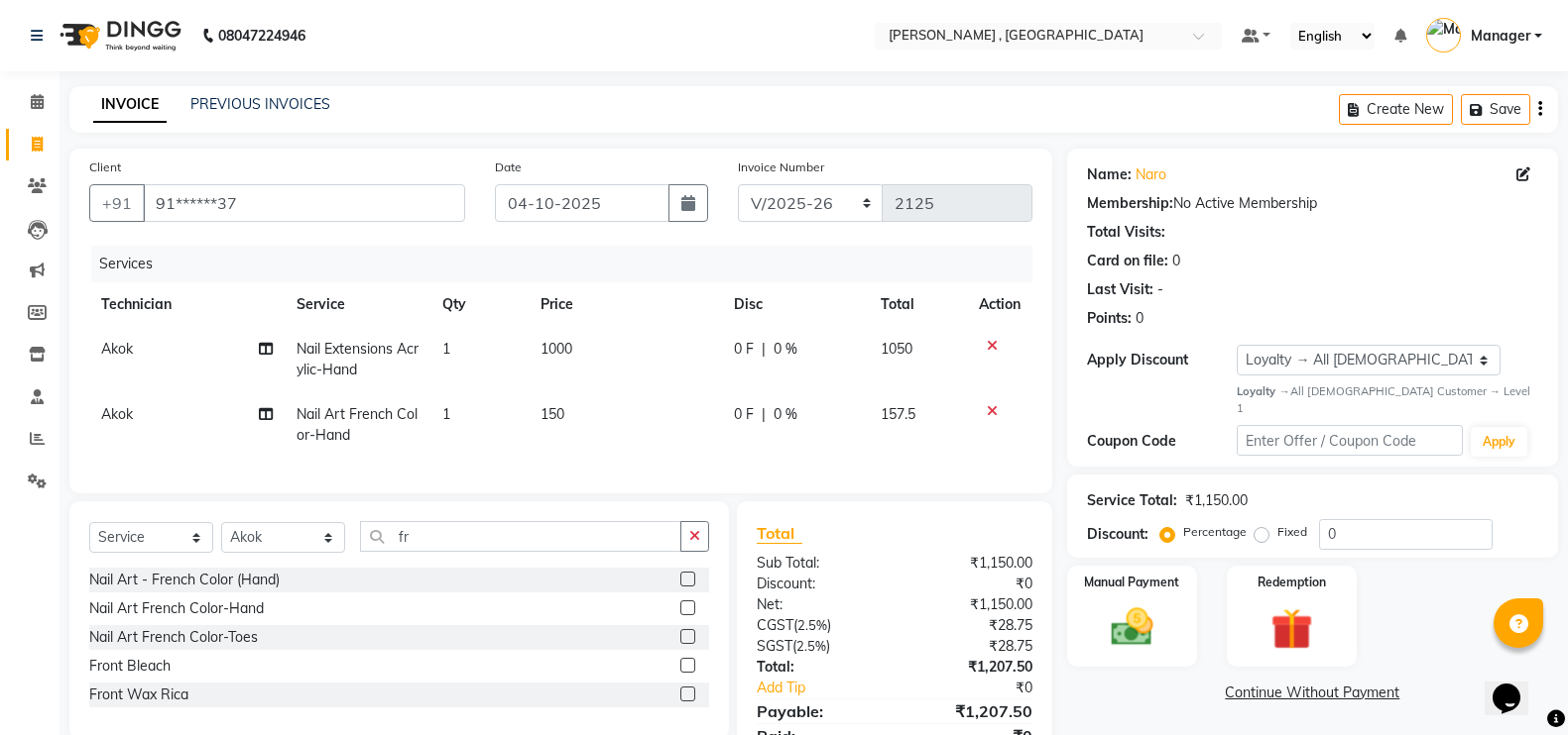
click at [492, 404] on td "1" at bounding box center [479, 426] width 97 height 65
select select "85988"
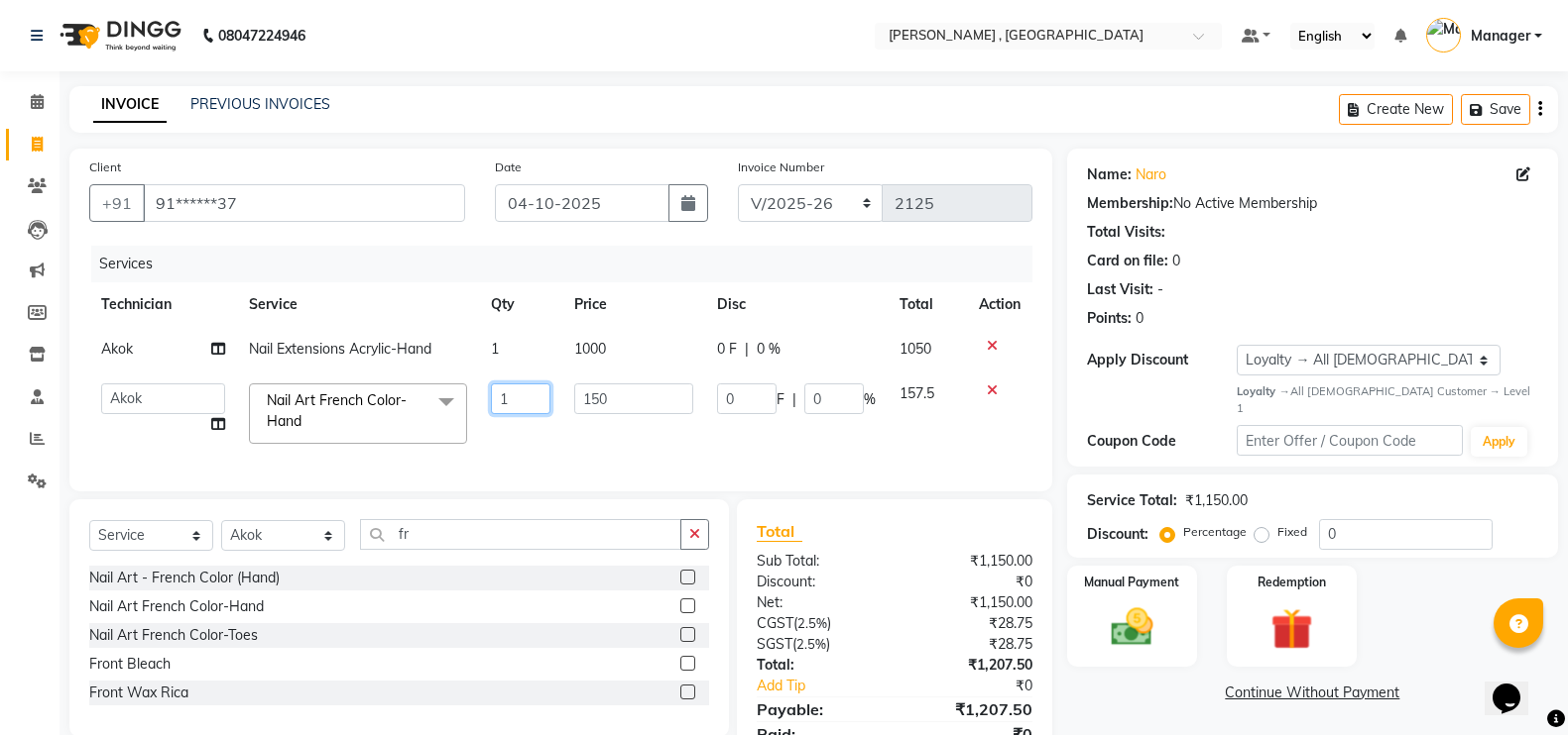
click at [529, 401] on input "1" at bounding box center [521, 399] width 61 height 31
type input "8"
click at [561, 551] on input "fr" at bounding box center [521, 535] width 322 height 31
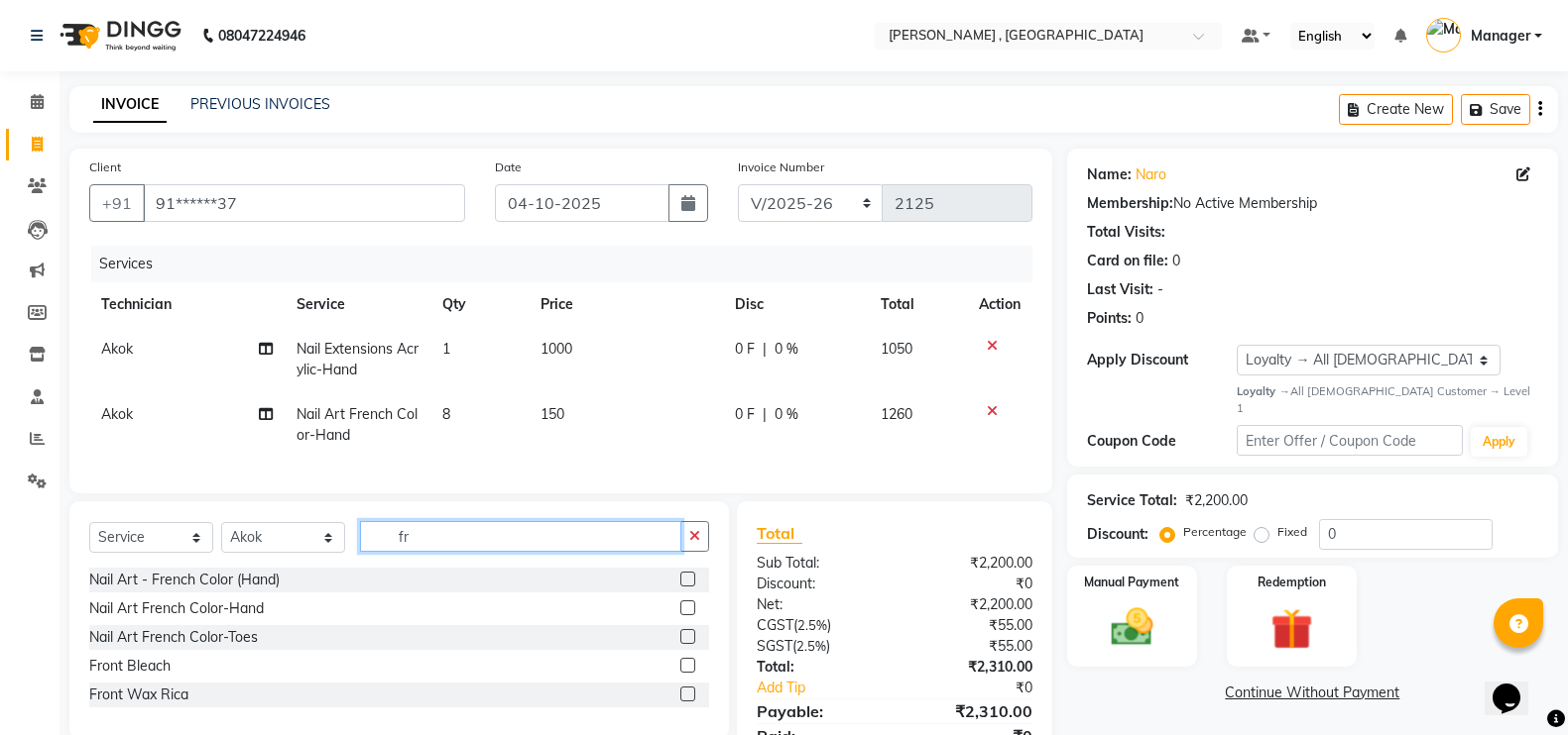
type input "f"
type input "3d"
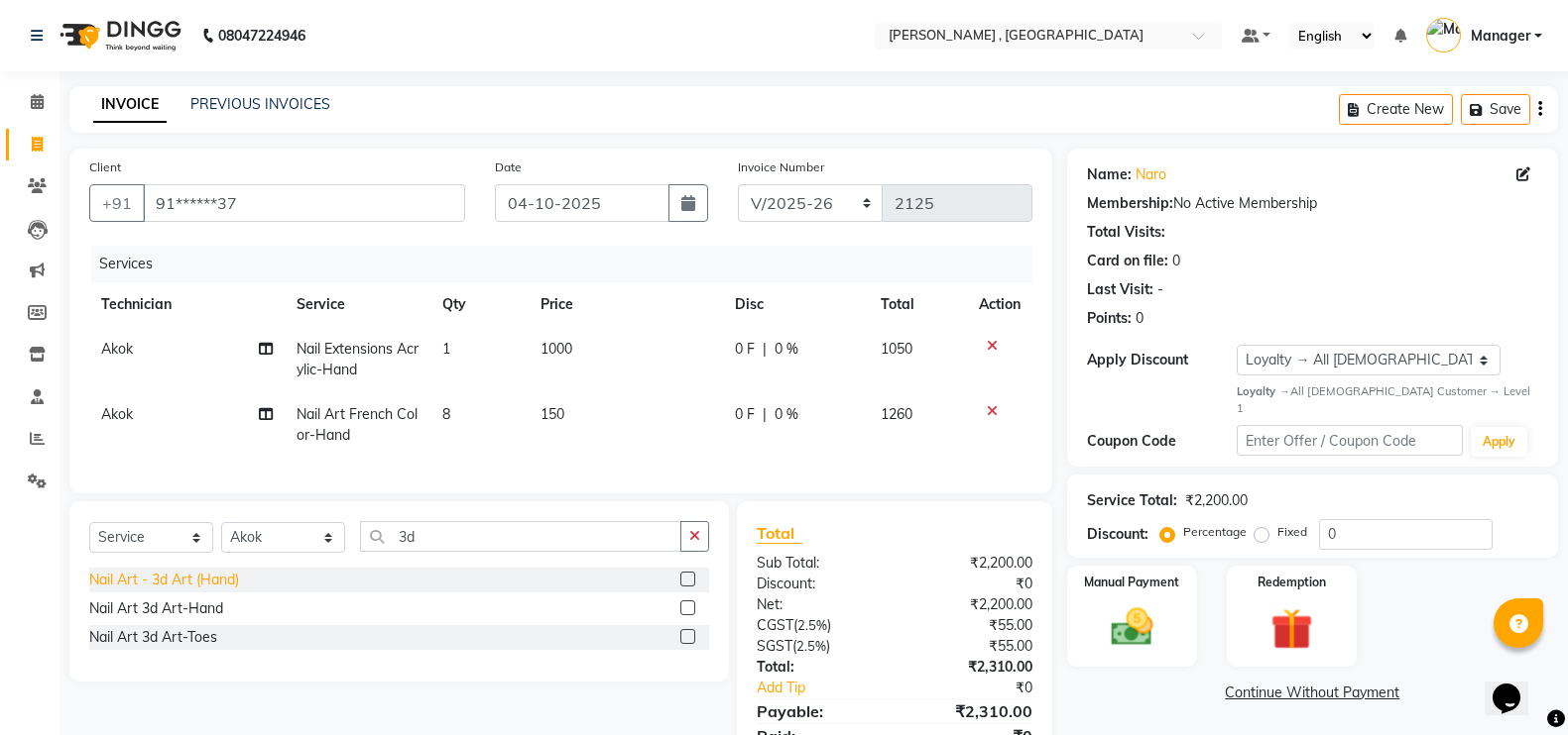
click at [201, 589] on div "Nail Art - 3d Art (Hand)" at bounding box center [164, 580] width 150 height 21
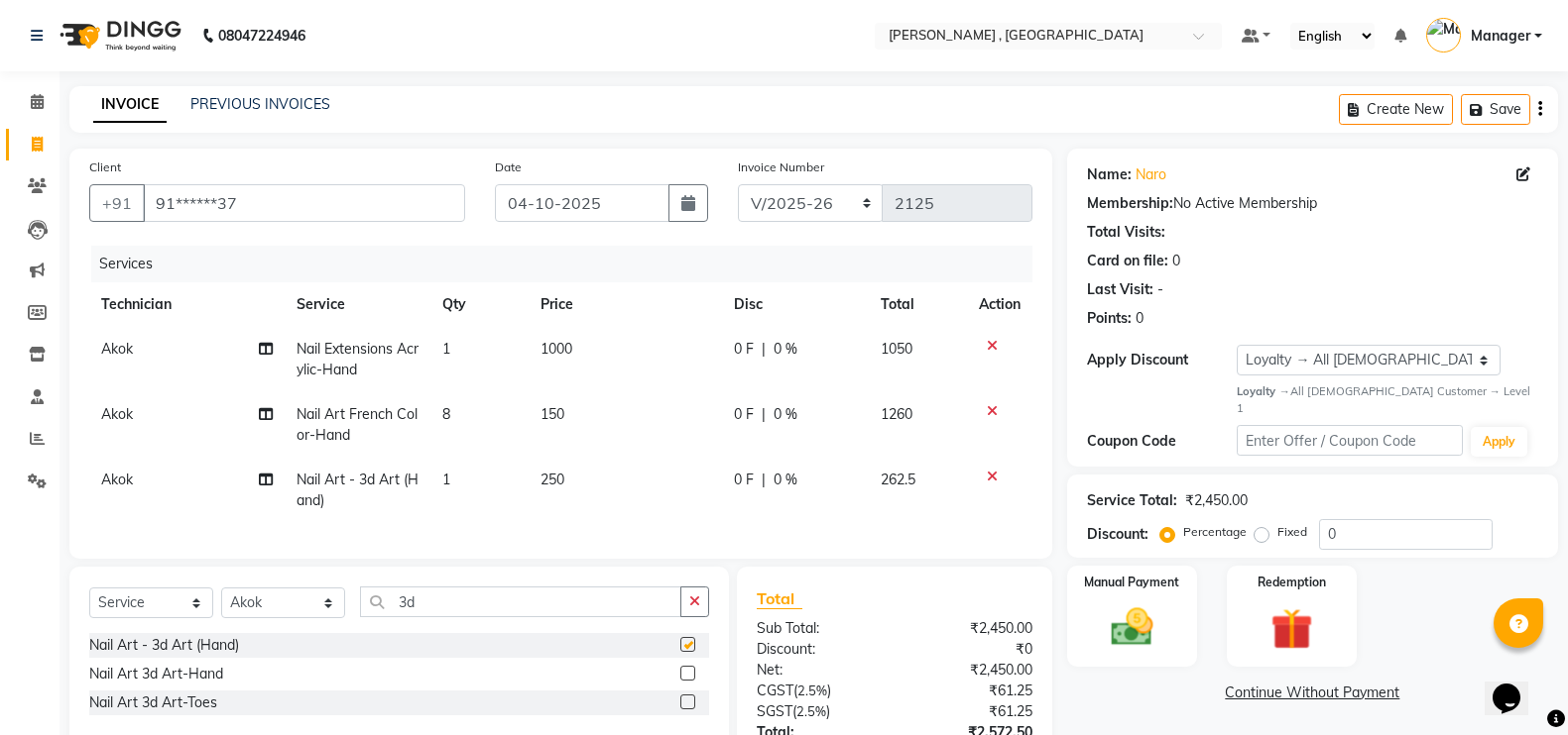
checkbox input "false"
click at [499, 500] on td "1" at bounding box center [479, 491] width 97 height 65
select select "85988"
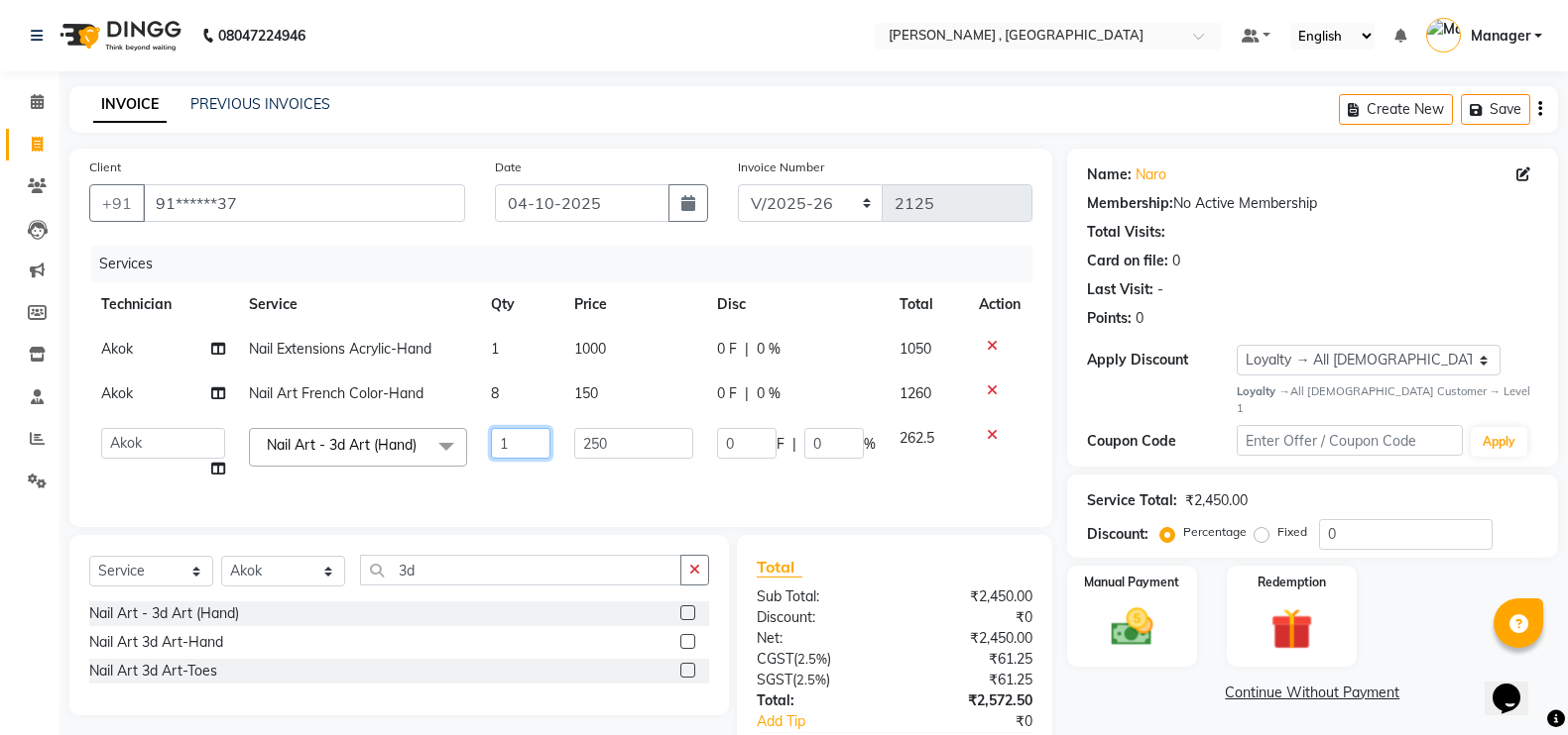
click at [540, 451] on input "1" at bounding box center [521, 443] width 61 height 31
type input "2"
click at [541, 577] on div "Client +91 91******37 Date 04-10-2025 Invoice Number BTH/2025-26 RED/2025-26 V/…" at bounding box center [561, 488] width 1012 height 678
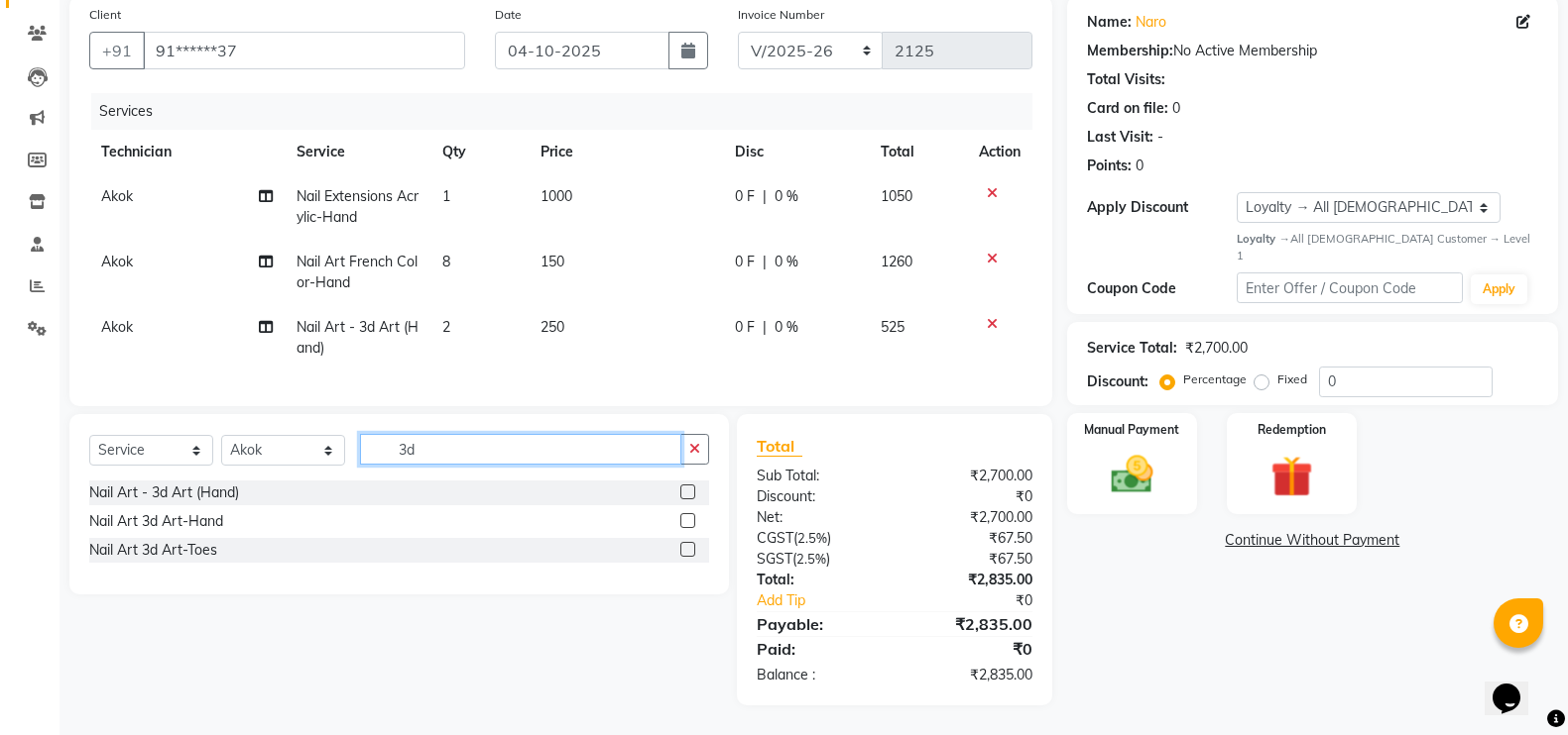
scroll to position [172, 0]
click at [536, 438] on input "3d" at bounding box center [521, 449] width 322 height 31
click at [562, 335] on td "250" at bounding box center [626, 338] width 195 height 65
select select "85988"
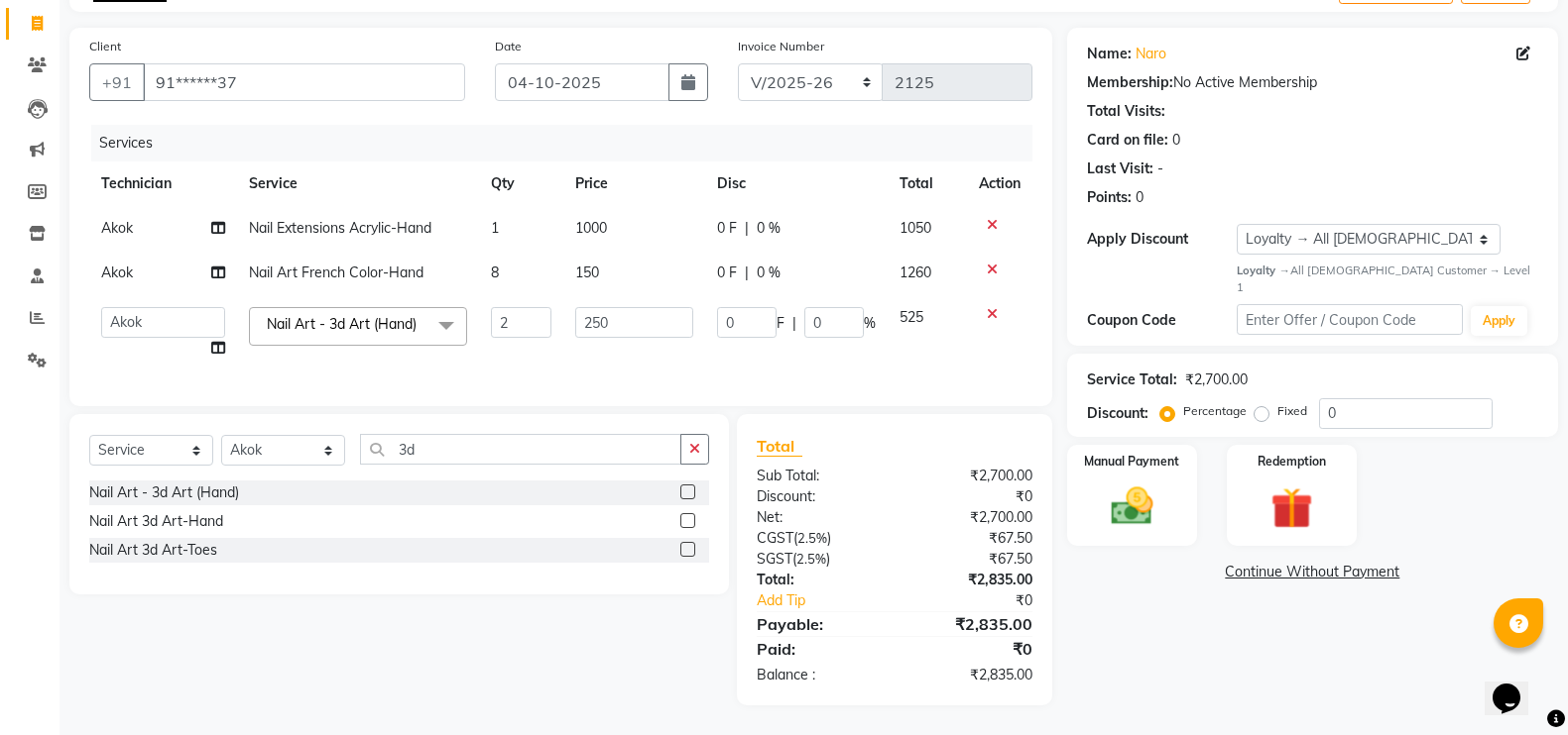
scroll to position [140, 0]
click at [606, 307] on input "250" at bounding box center [634, 322] width 118 height 31
type input "2"
type input "300"
click at [580, 445] on div "Select Service Product Membership Package Voucher Prepaid Gift Card Select Tech…" at bounding box center [399, 505] width 660 height 181
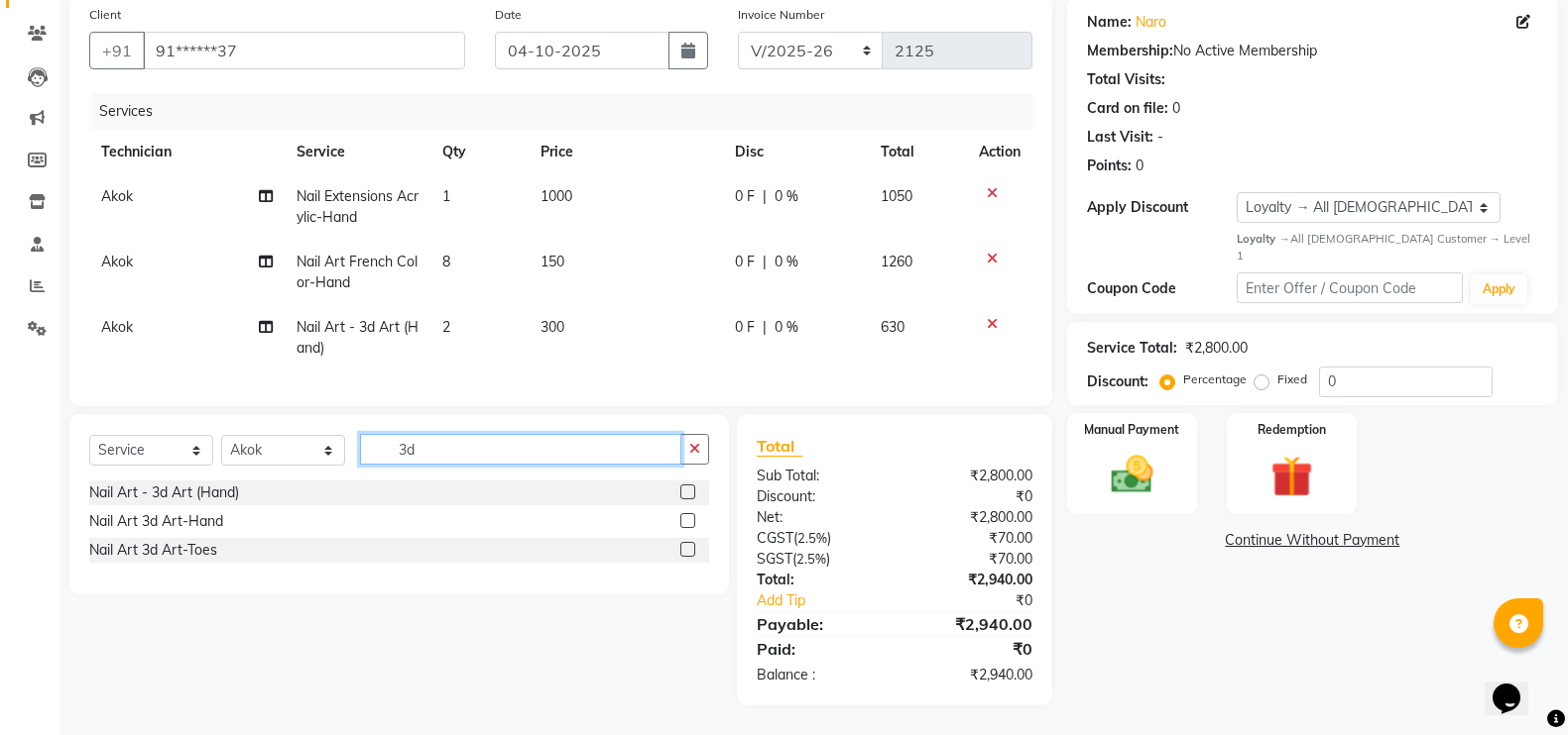
scroll to position [172, 0]
click at [1115, 412] on div "Manual Payment" at bounding box center [1131, 464] width 136 height 105
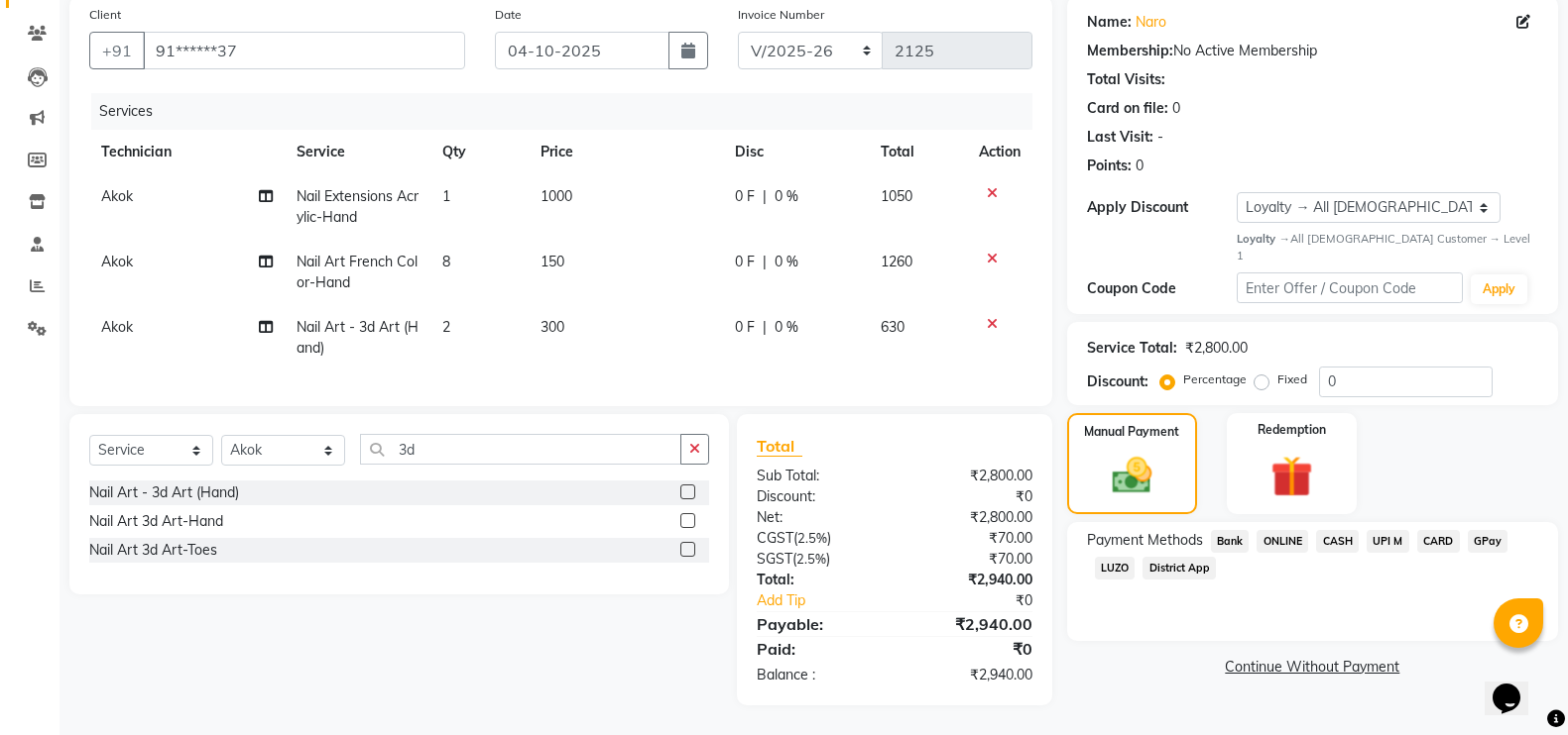
click at [1495, 531] on span "GPay" at bounding box center [1488, 542] width 41 height 23
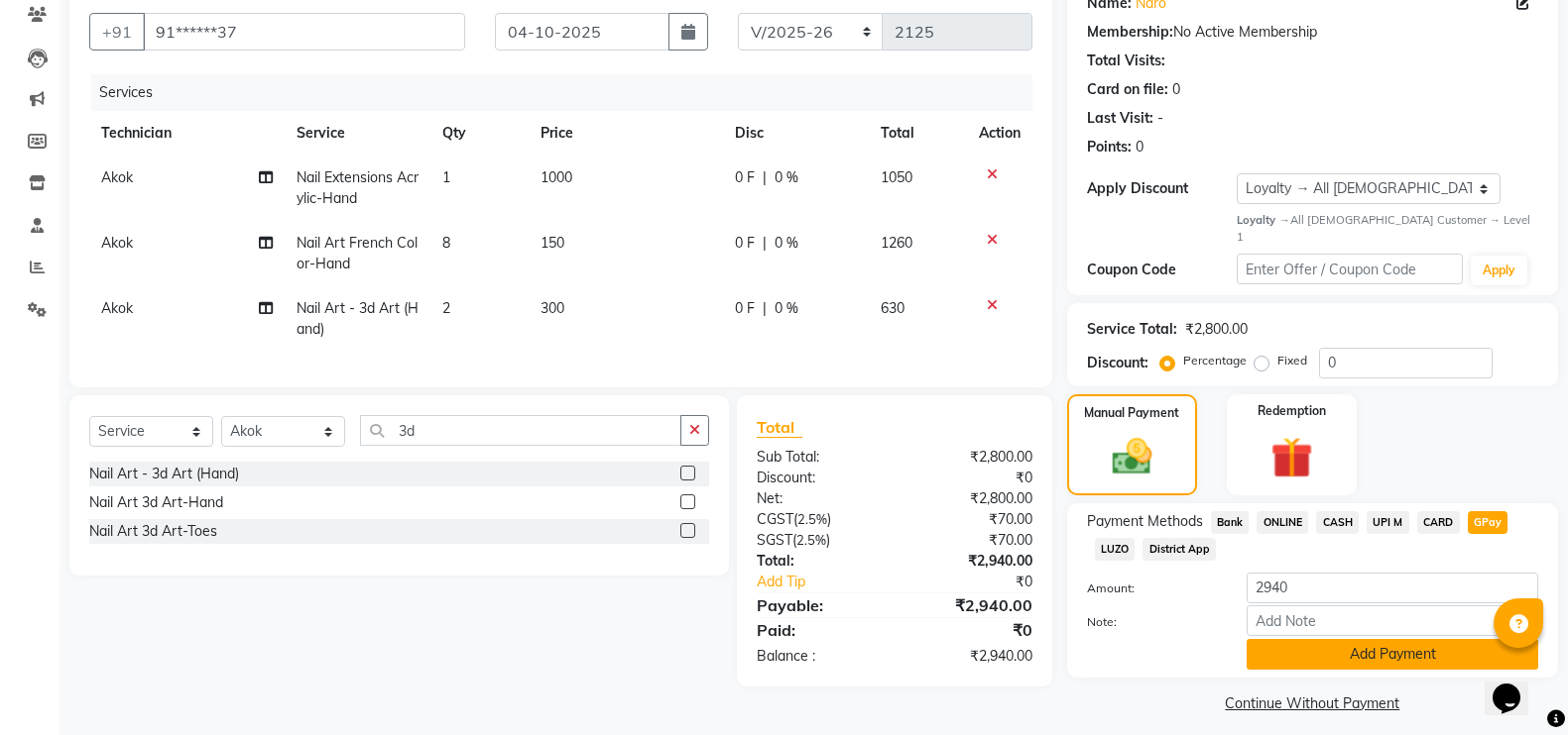
click at [1443, 643] on button "Add Payment" at bounding box center [1392, 655] width 292 height 31
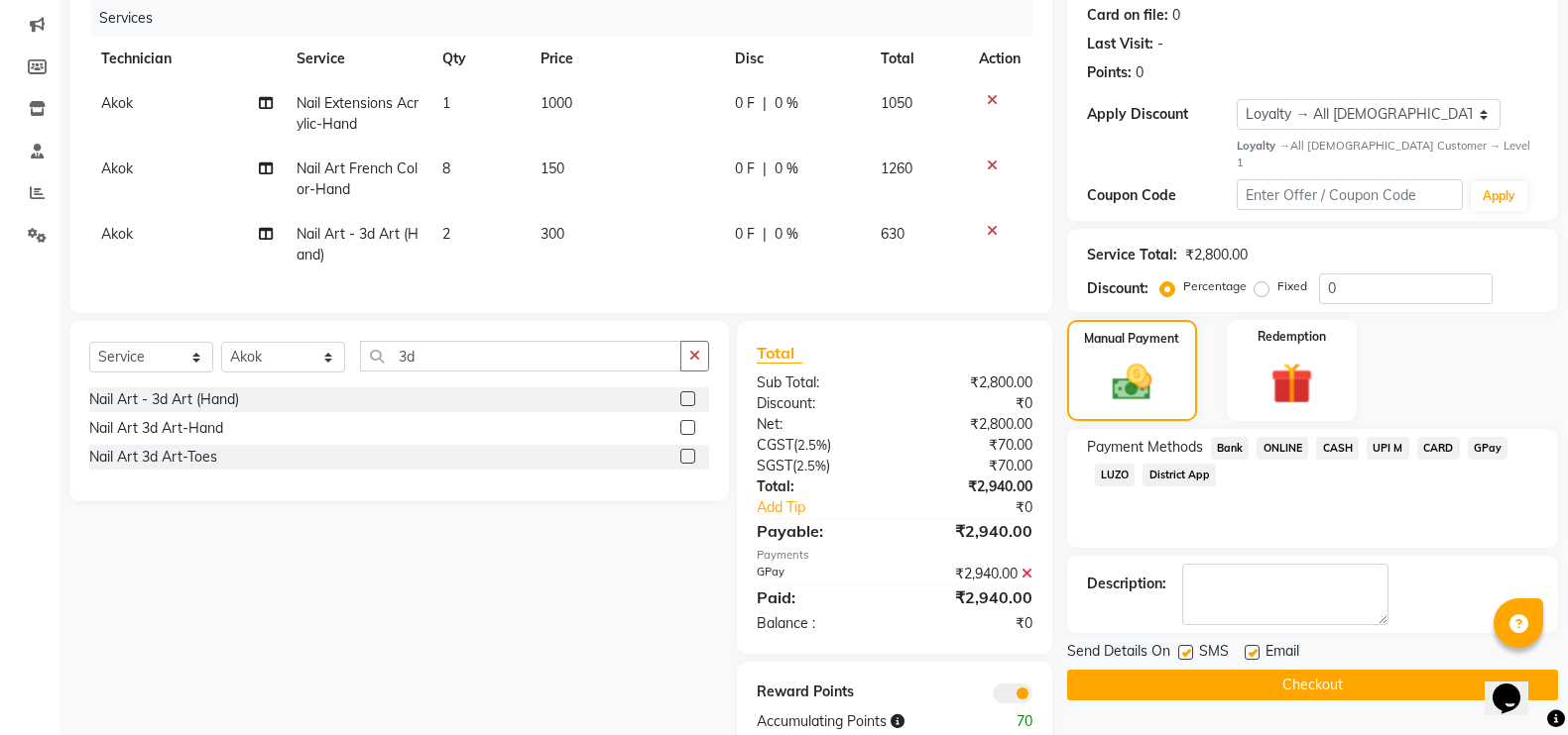
scroll to position [311, 0]
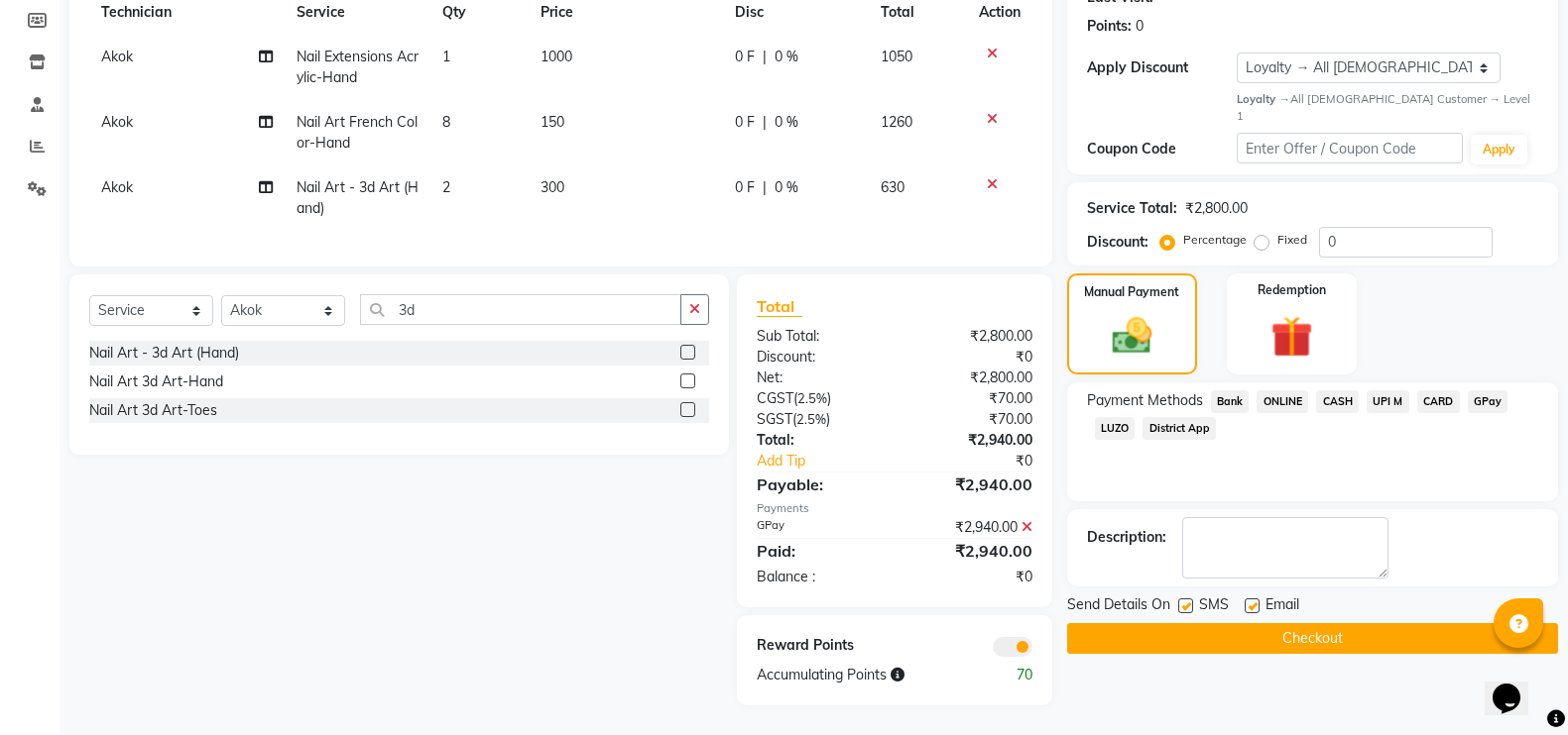
click at [1423, 624] on button "Checkout" at bounding box center [1312, 639] width 491 height 31
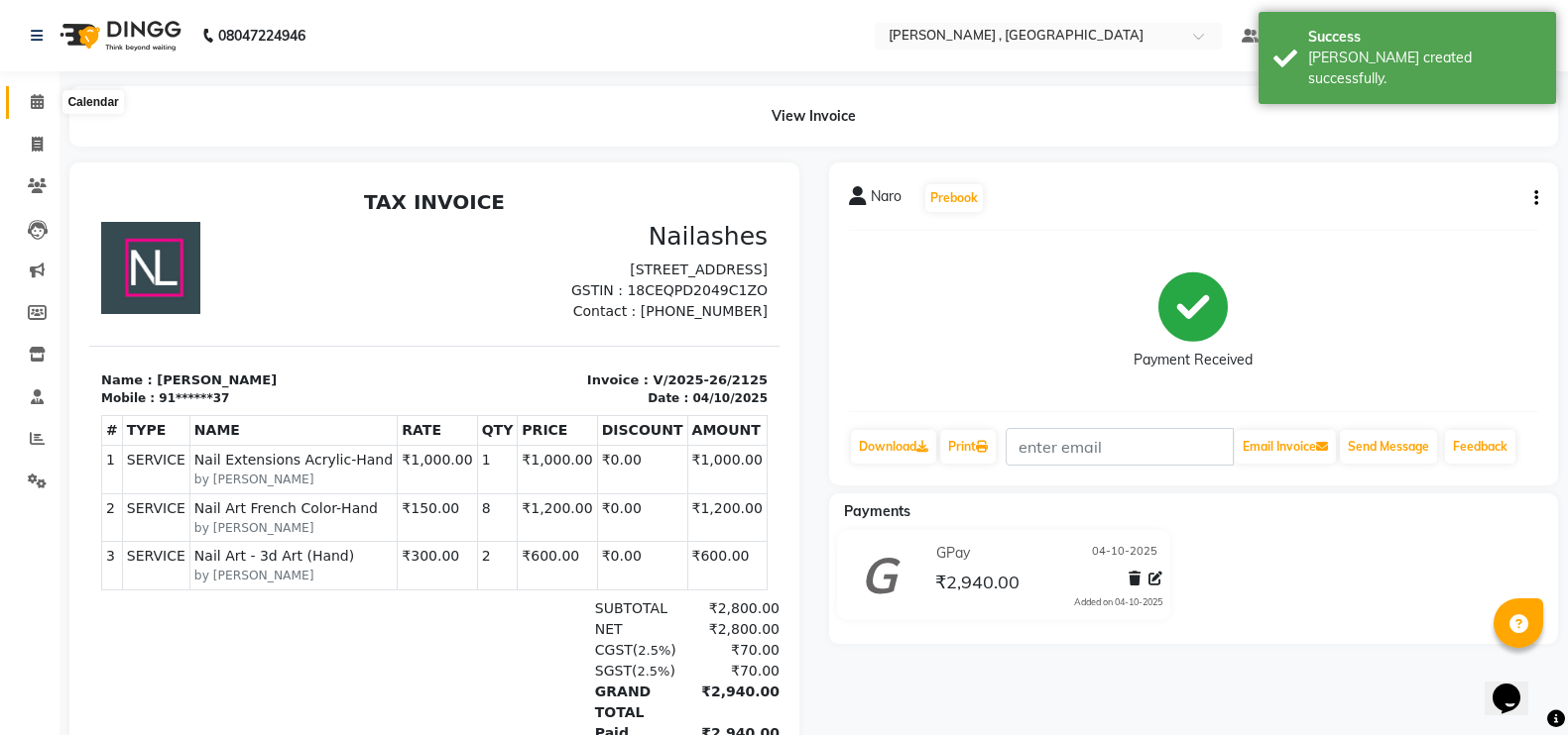
click at [31, 106] on icon at bounding box center [37, 101] width 13 height 15
